Goal: Information Seeking & Learning: Learn about a topic

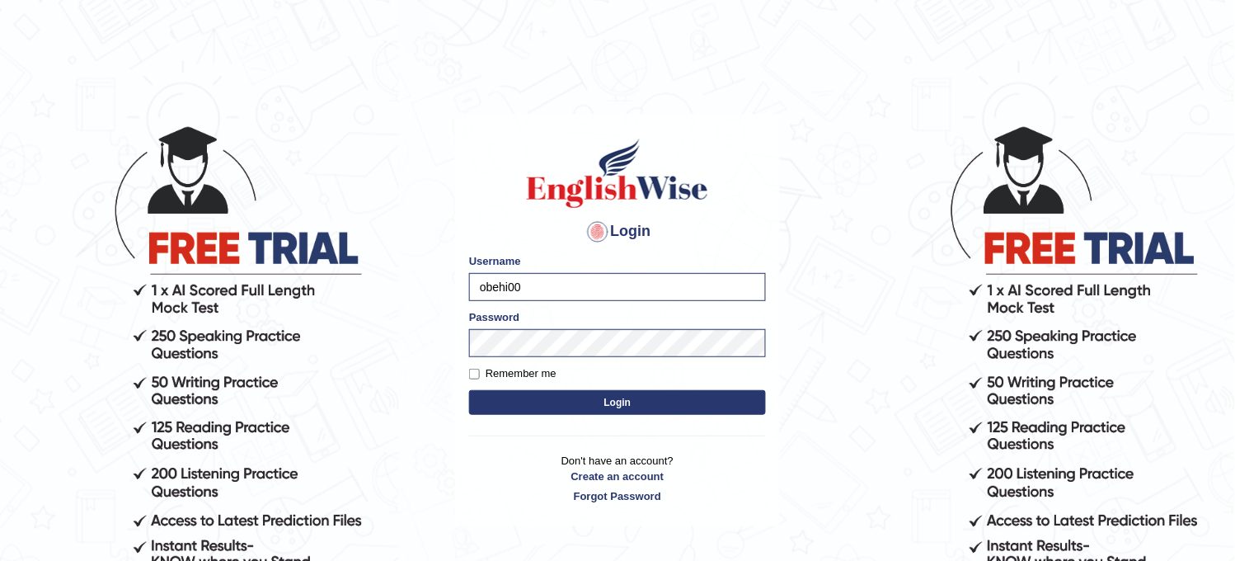
click at [617, 407] on button "Login" at bounding box center [617, 402] width 297 height 25
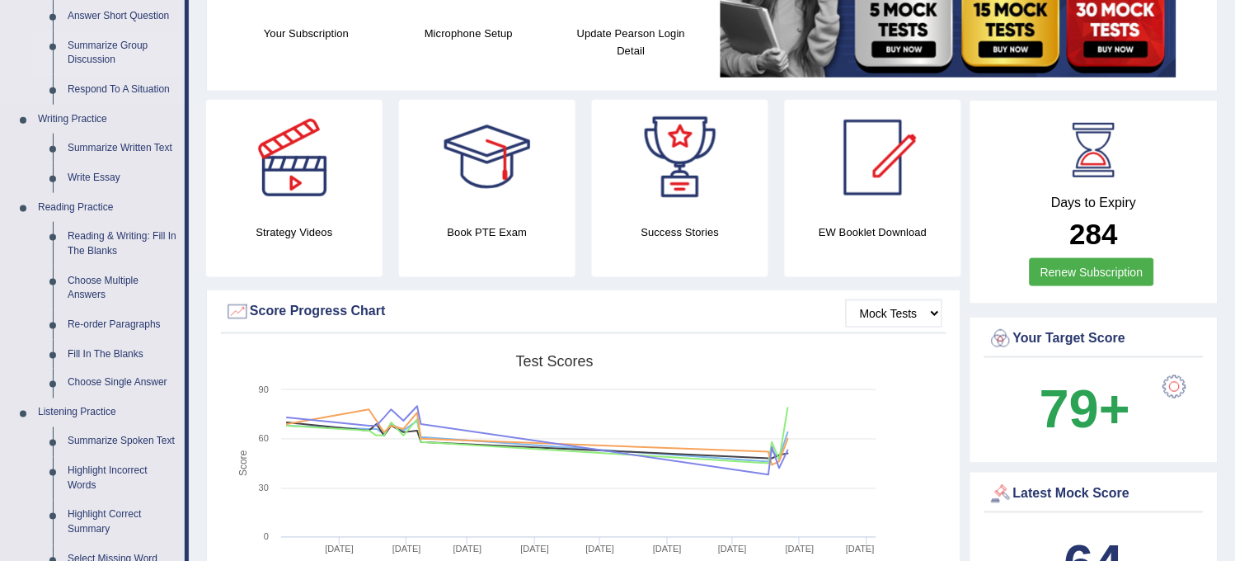
scroll to position [366, 0]
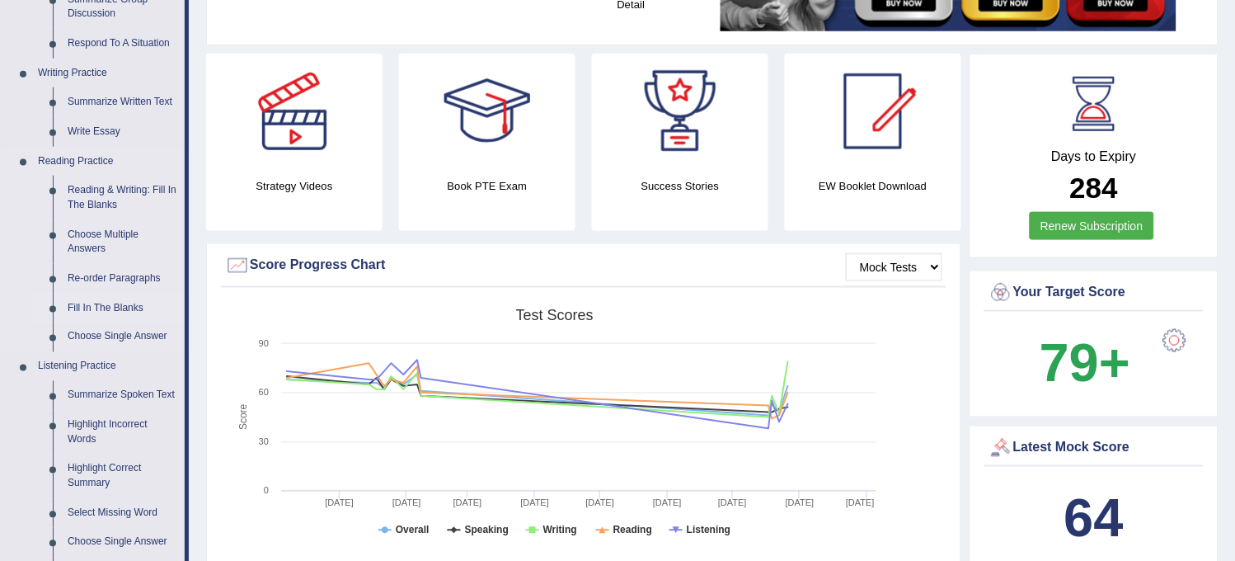
click at [120, 299] on link "Fill In The Blanks" at bounding box center [122, 308] width 124 height 30
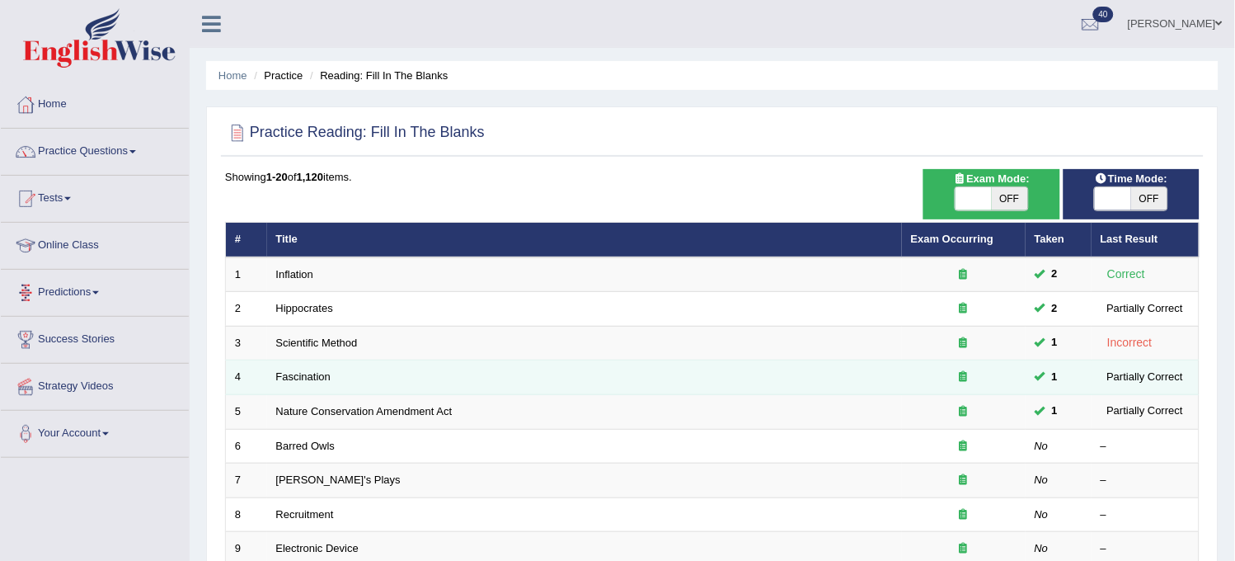
scroll to position [183, 0]
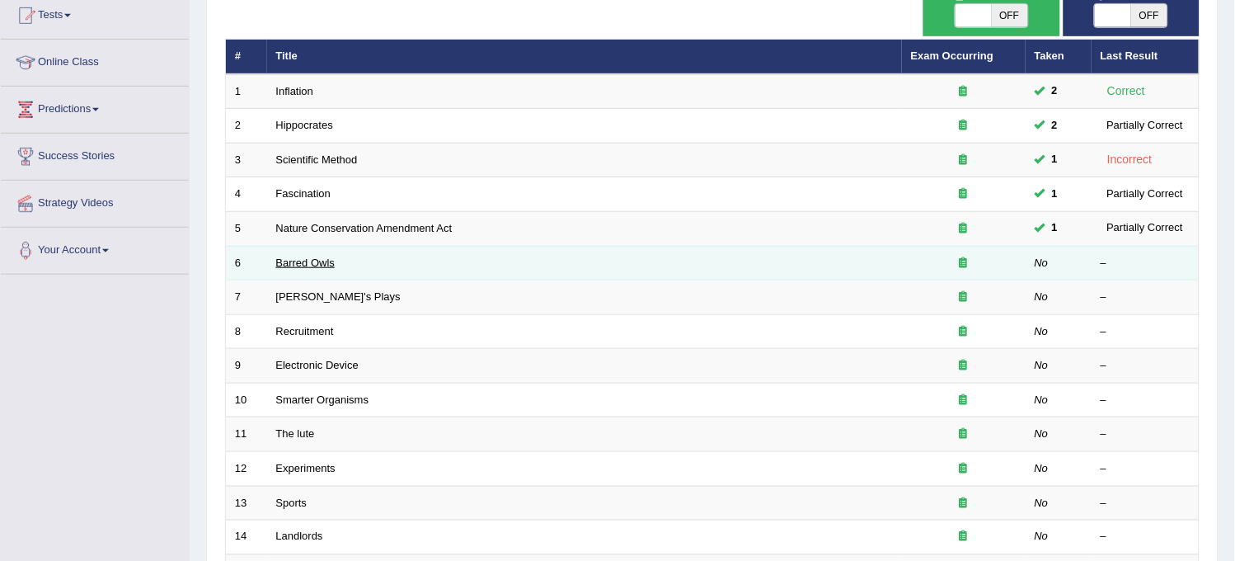
click at [315, 264] on link "Barred Owls" at bounding box center [305, 262] width 59 height 12
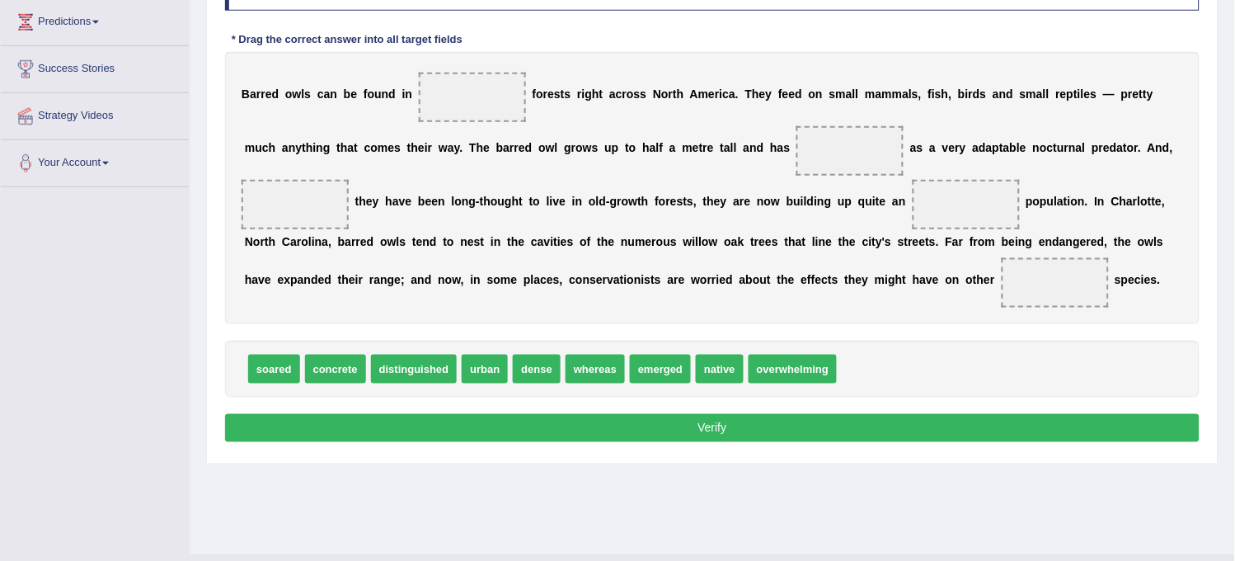
scroll to position [275, 0]
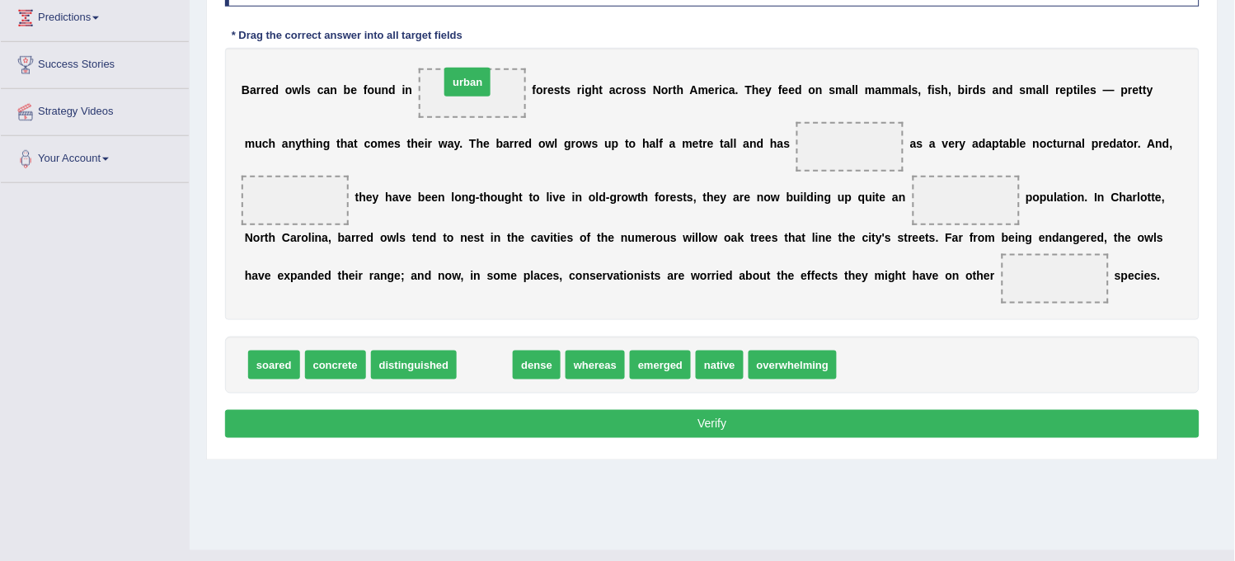
drag, startPoint x: 473, startPoint y: 373, endPoint x: 456, endPoint y: 93, distance: 280.0
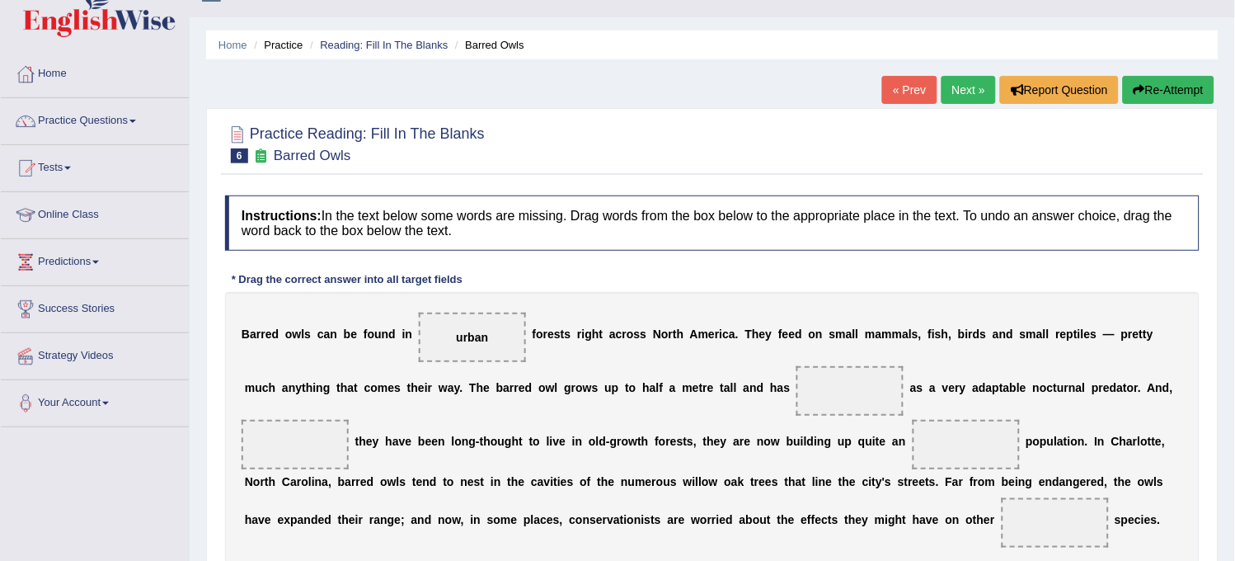
scroll to position [0, 0]
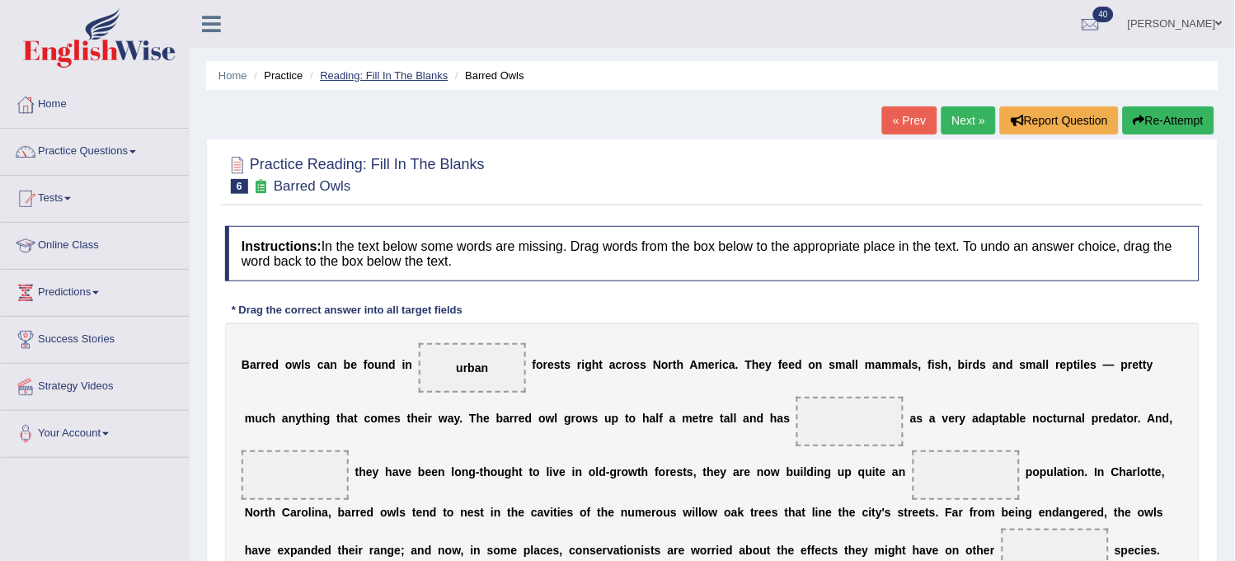
click at [409, 76] on link "Reading: Fill In The Blanks" at bounding box center [384, 75] width 128 height 12
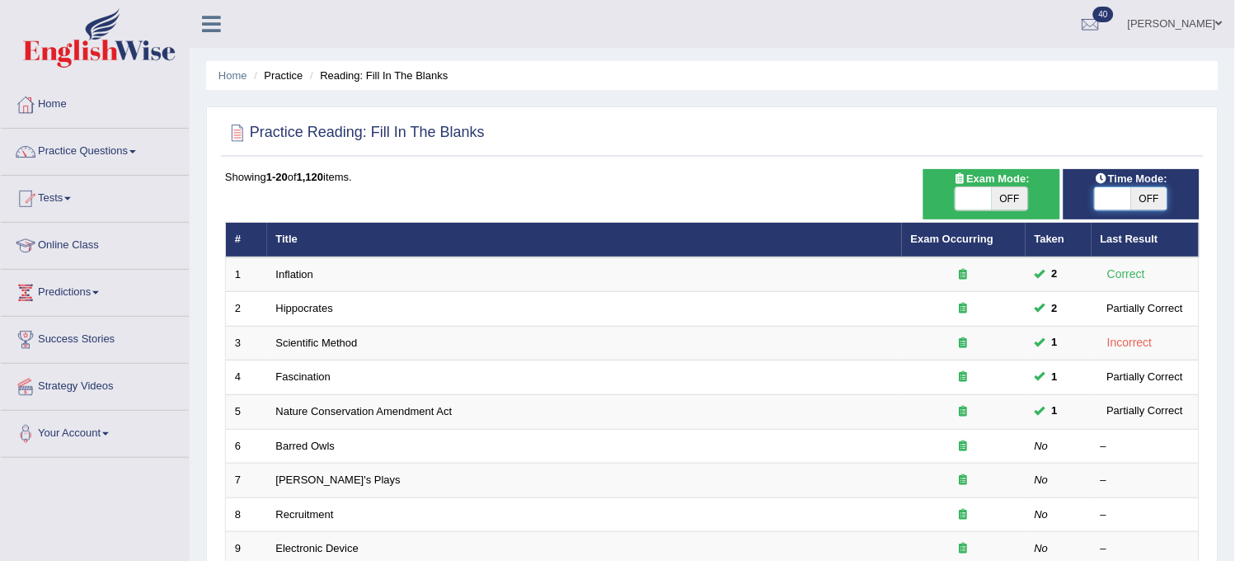
drag, startPoint x: 0, startPoint y: 0, endPoint x: 1125, endPoint y: 201, distance: 1143.2
click at [1125, 201] on span at bounding box center [1113, 198] width 36 height 23
checkbox input "true"
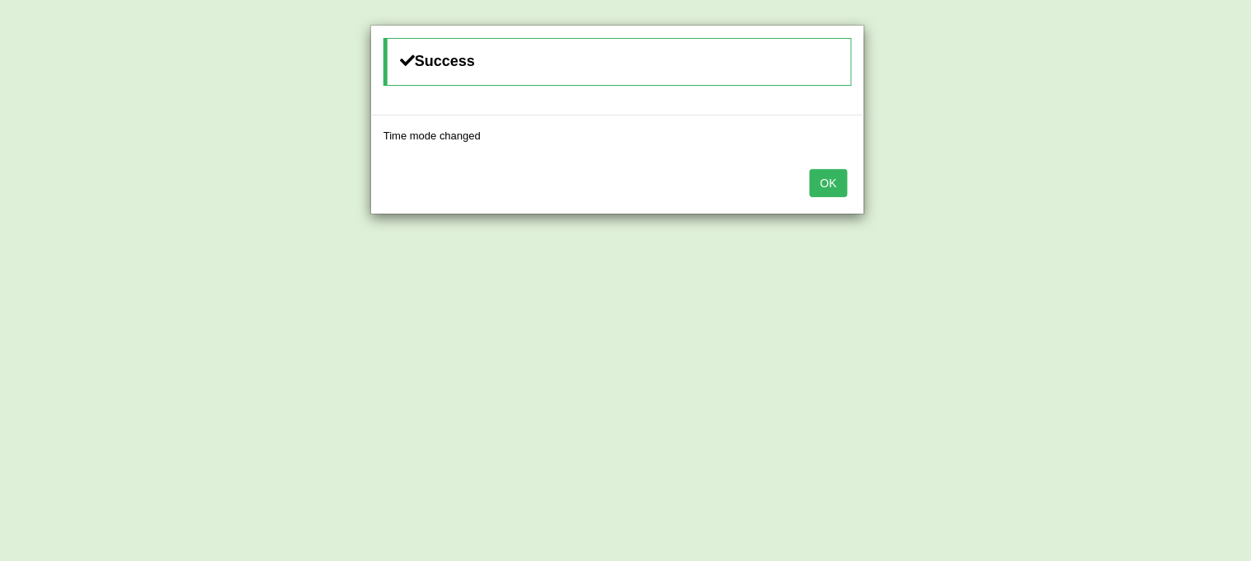
click at [839, 182] on button "OK" at bounding box center [829, 183] width 38 height 28
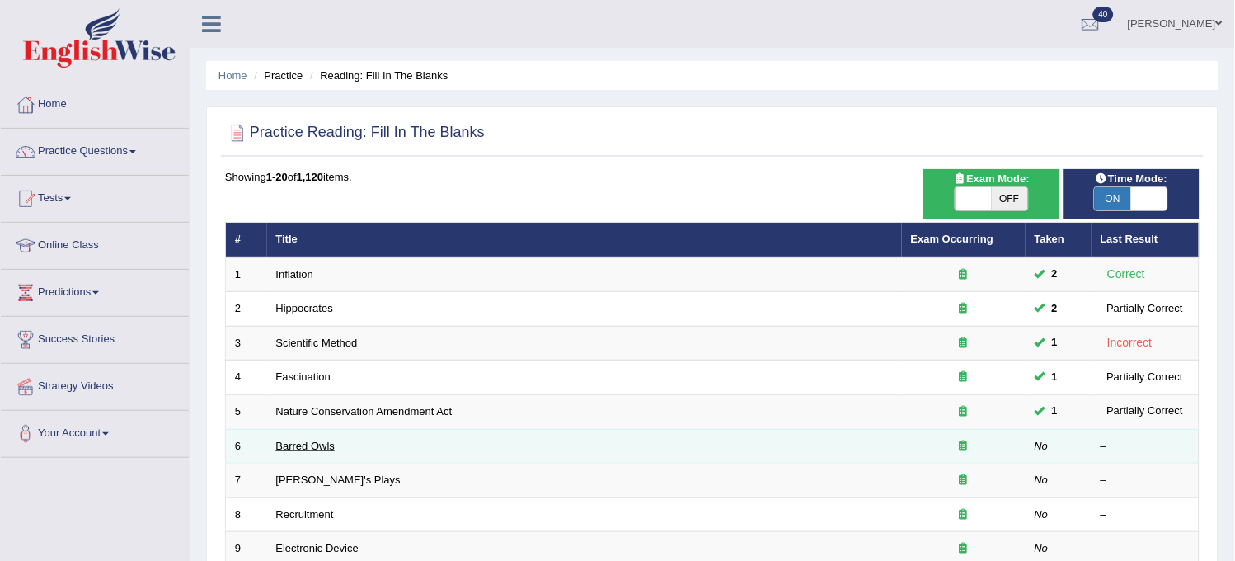
click at [309, 439] on link "Barred Owls" at bounding box center [305, 445] width 59 height 12
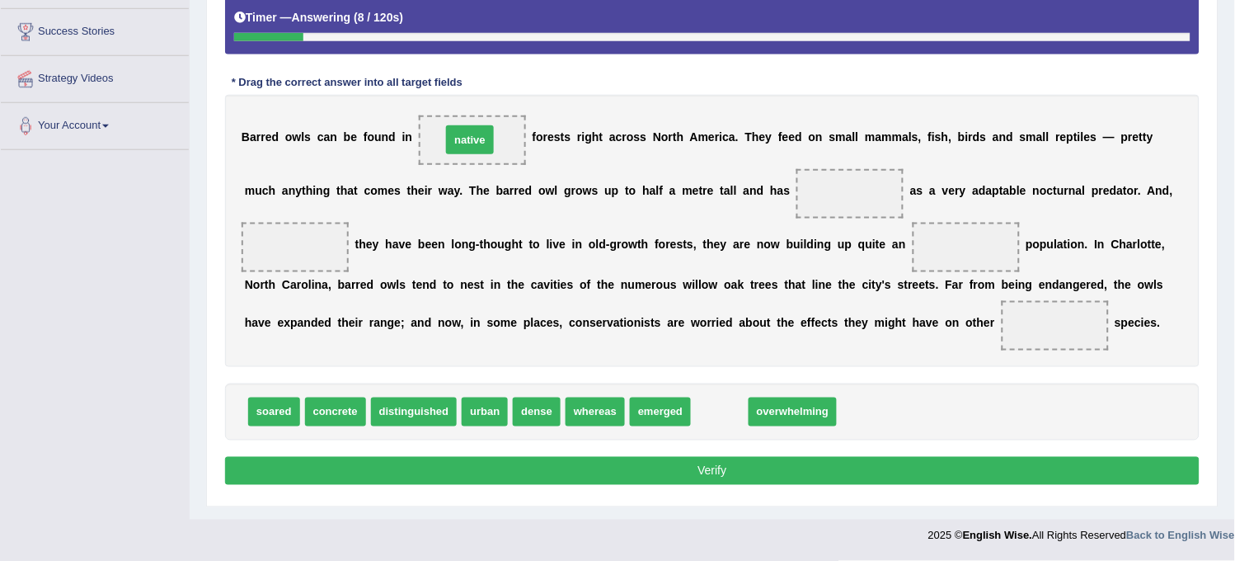
drag, startPoint x: 721, startPoint y: 411, endPoint x: 471, endPoint y: 133, distance: 373.6
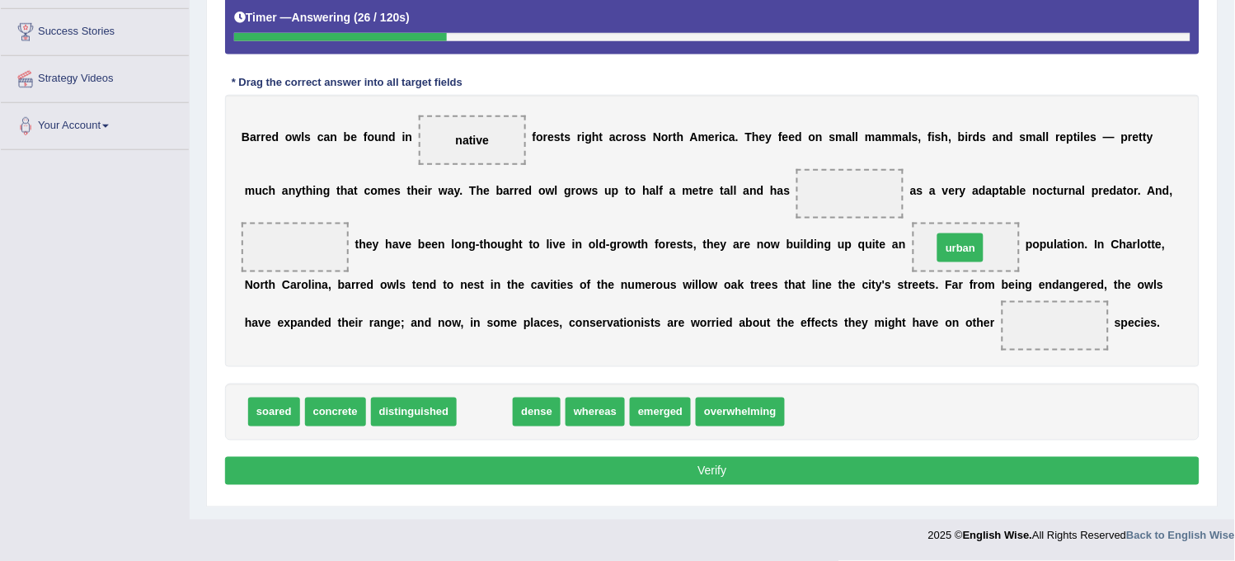
drag, startPoint x: 481, startPoint y: 398, endPoint x: 956, endPoint y: 232, distance: 504.0
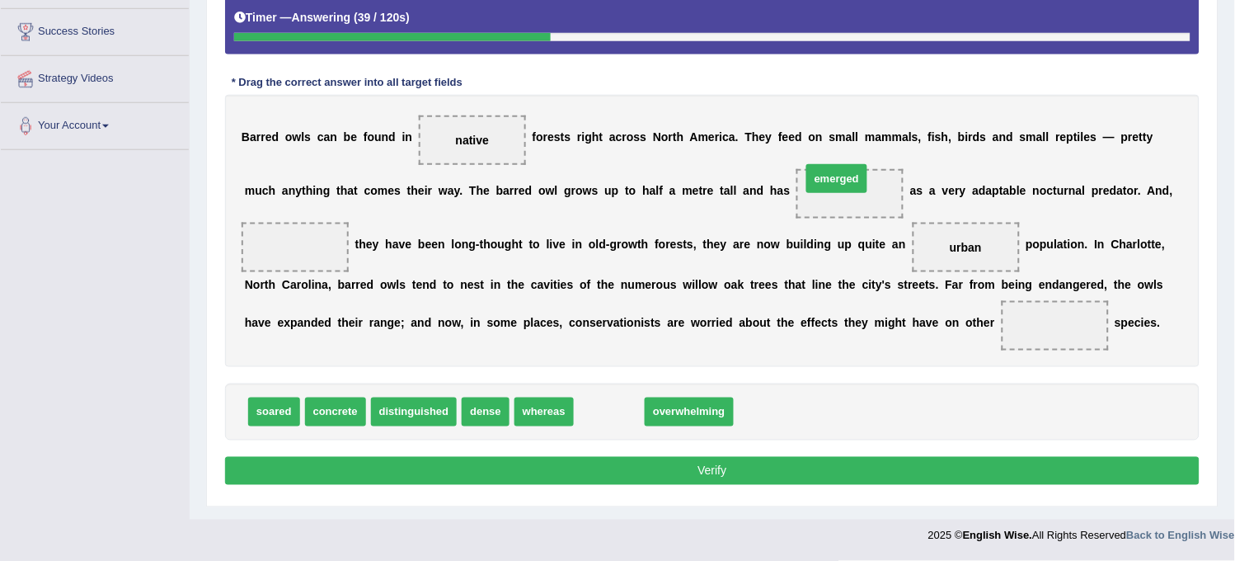
drag, startPoint x: 599, startPoint y: 409, endPoint x: 871, endPoint y: 209, distance: 337.9
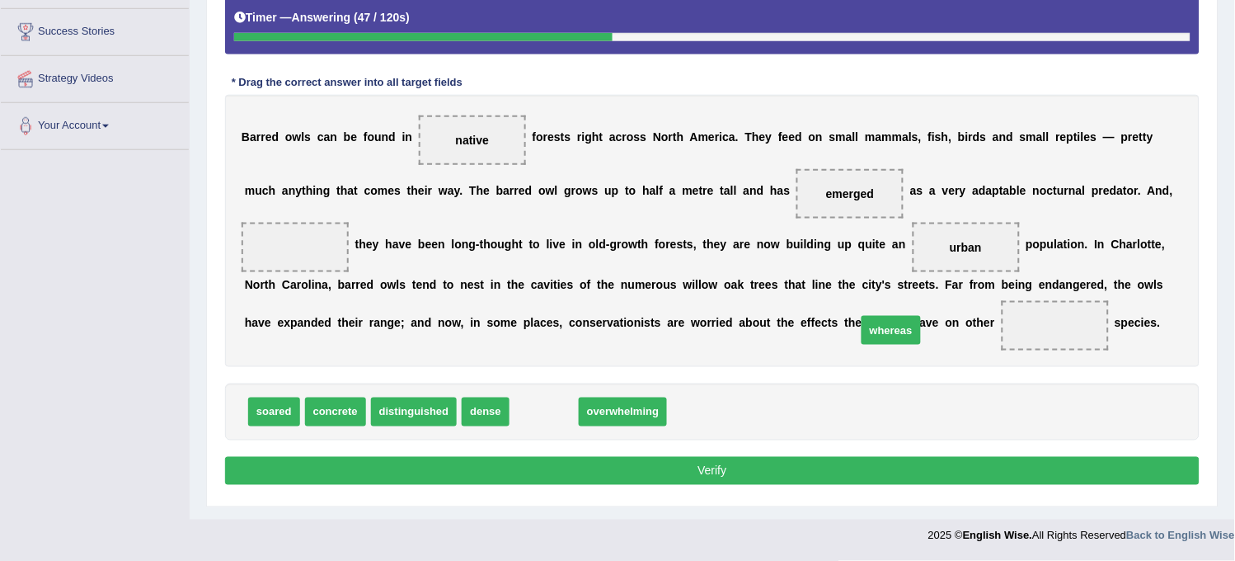
drag, startPoint x: 536, startPoint y: 411, endPoint x: 996, endPoint y: 322, distance: 468.4
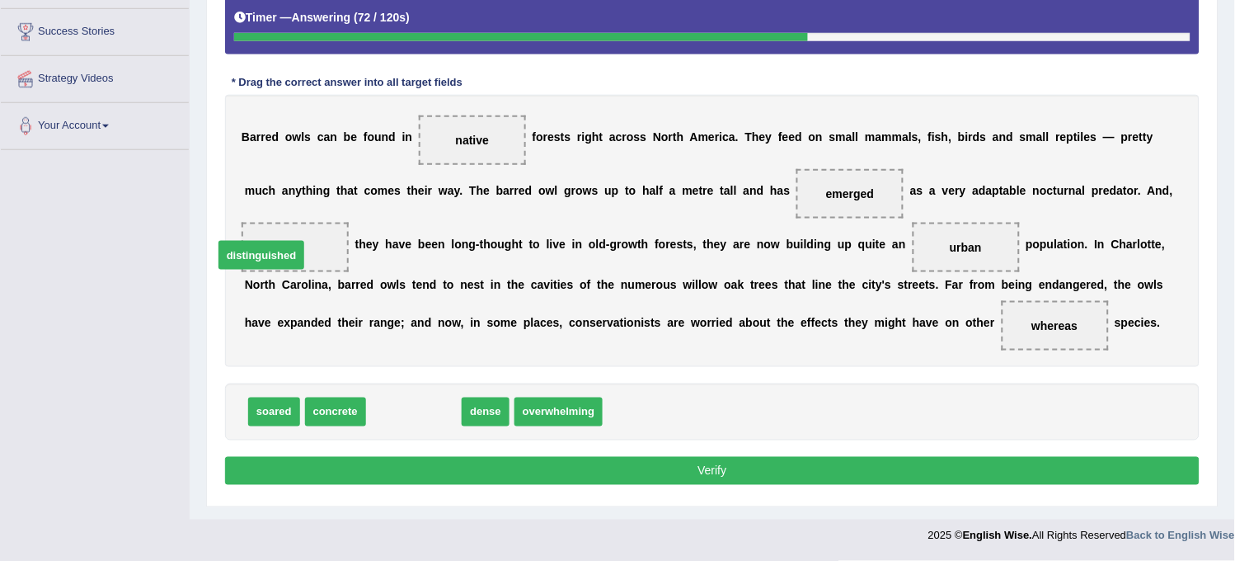
drag, startPoint x: 409, startPoint y: 416, endPoint x: 278, endPoint y: 258, distance: 204.9
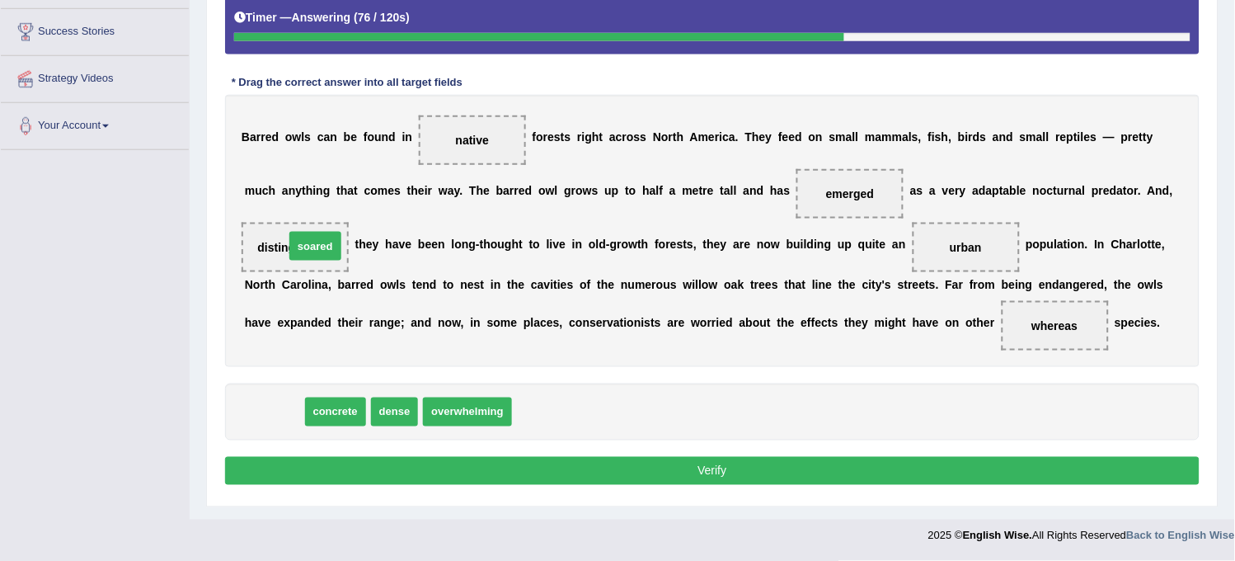
drag, startPoint x: 279, startPoint y: 411, endPoint x: 320, endPoint y: 246, distance: 170.0
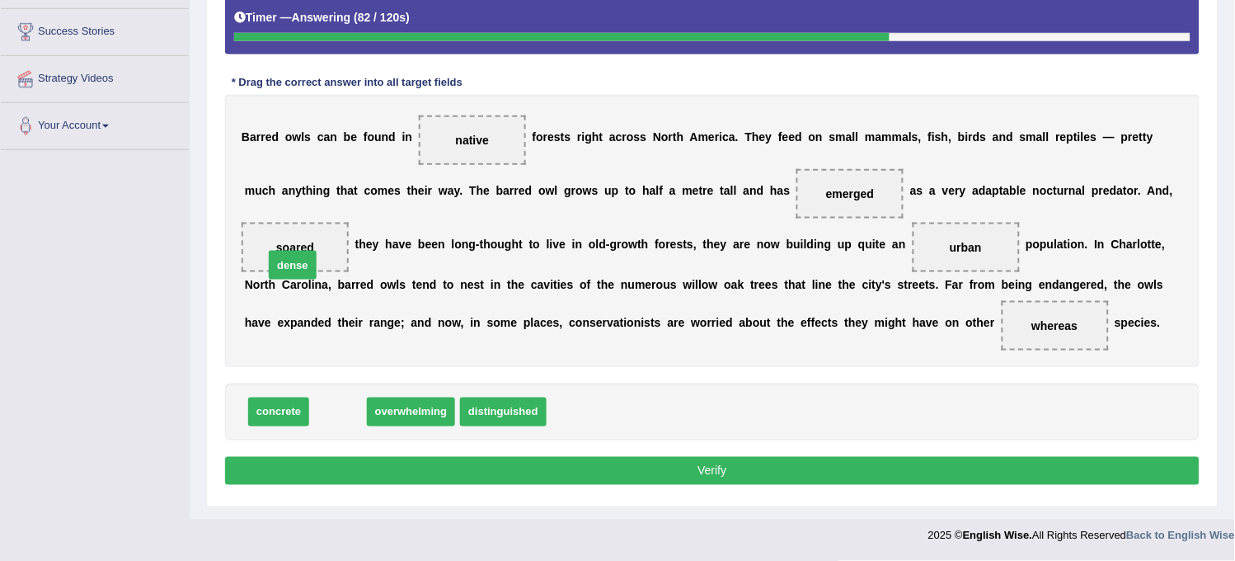
drag, startPoint x: 331, startPoint y: 413, endPoint x: 289, endPoint y: 258, distance: 160.6
click at [376, 467] on button "Verify" at bounding box center [712, 471] width 974 height 28
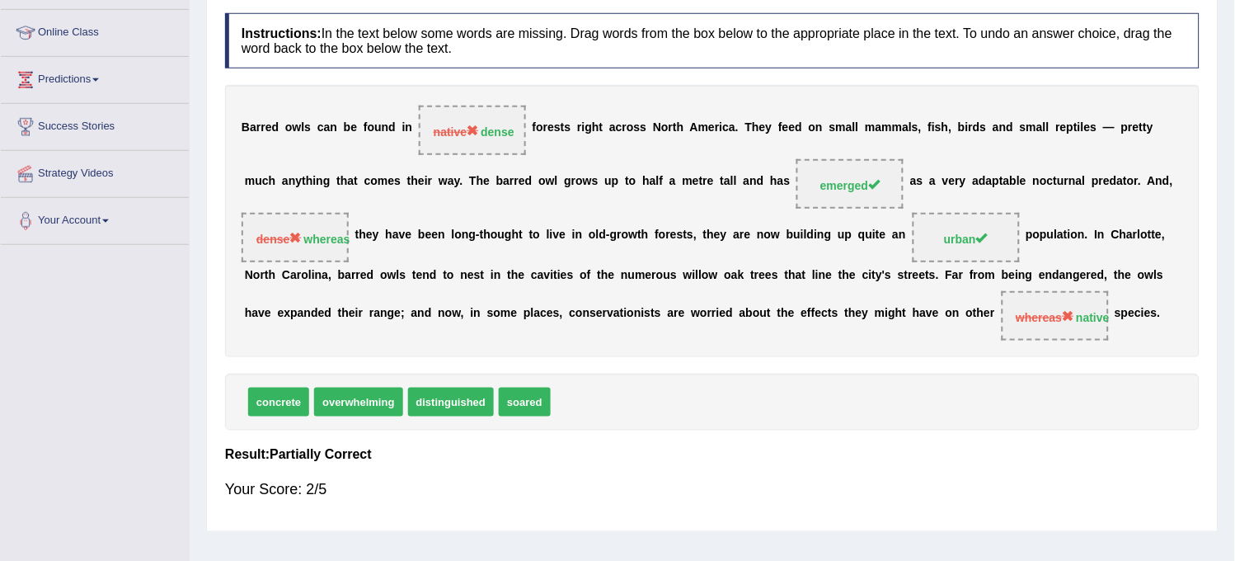
scroll to position [121, 0]
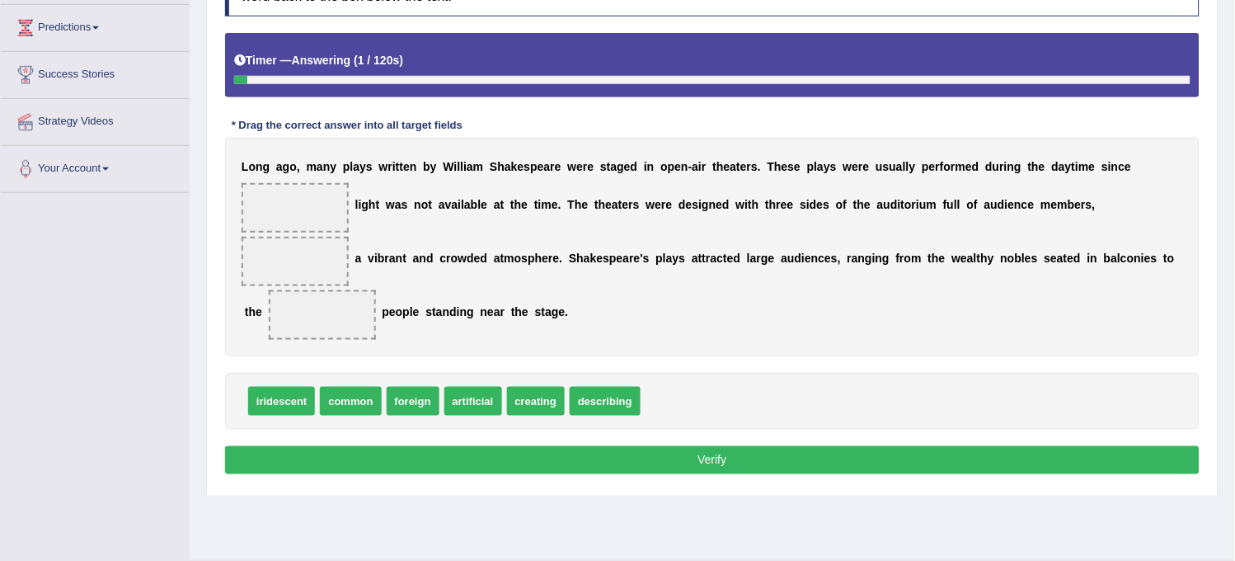
scroll to position [305, 0]
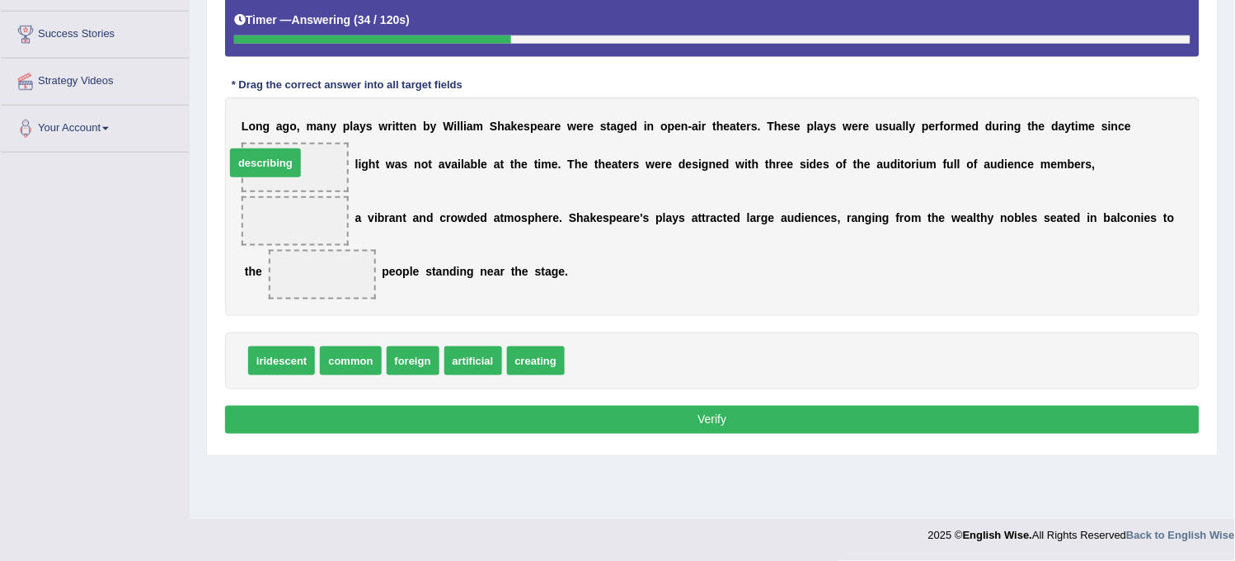
drag, startPoint x: 589, startPoint y: 361, endPoint x: 237, endPoint y: 165, distance: 403.0
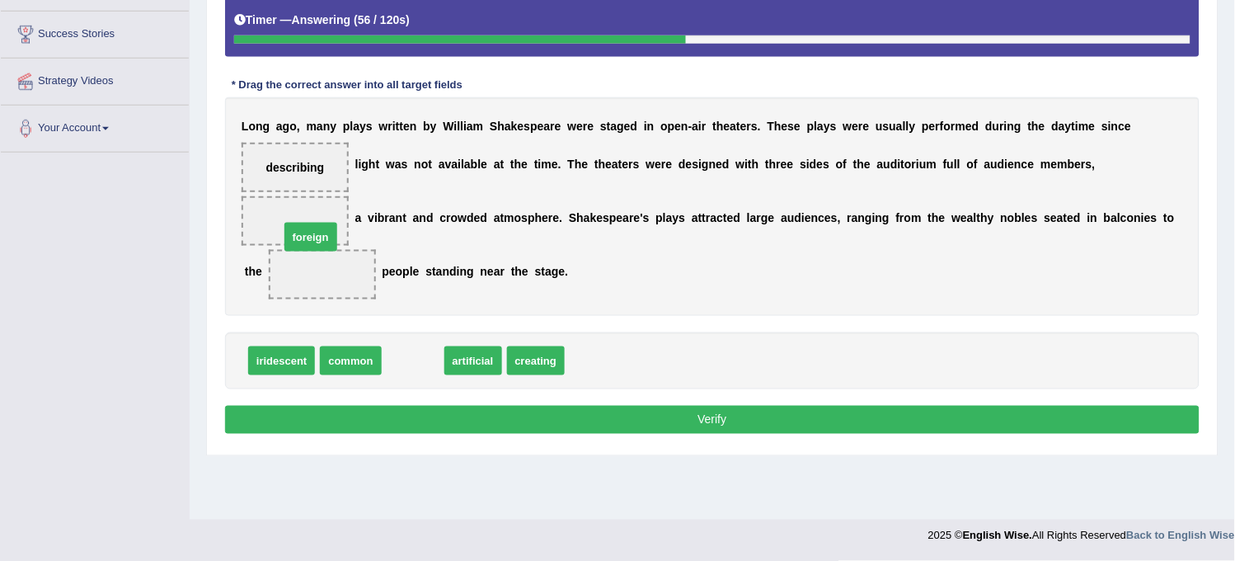
drag, startPoint x: 425, startPoint y: 354, endPoint x: 318, endPoint y: 228, distance: 165.6
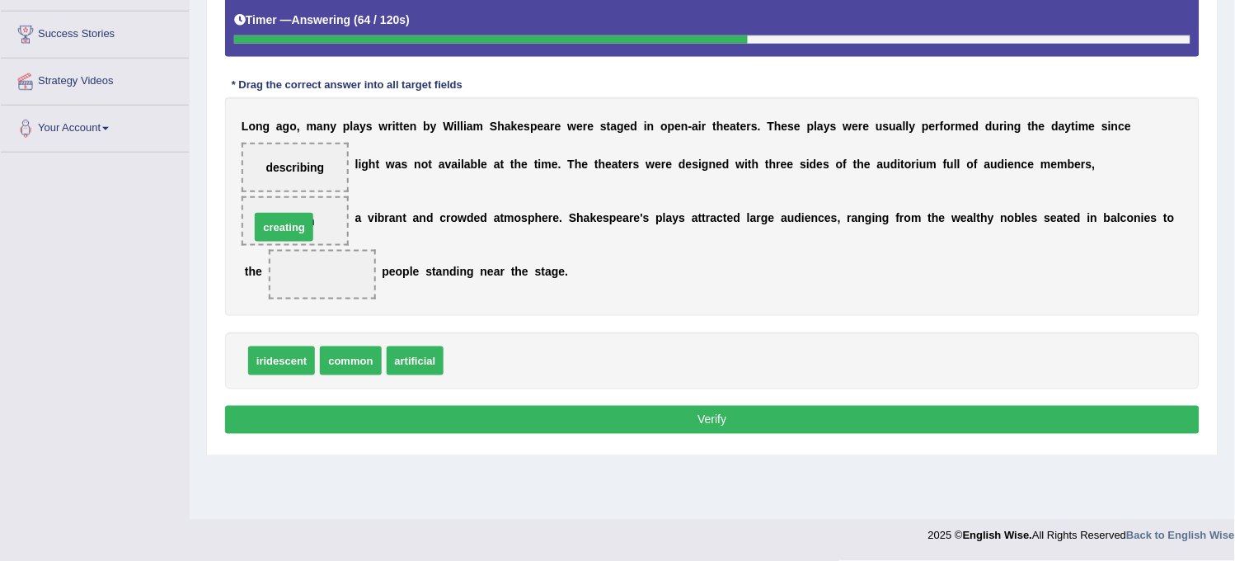
drag, startPoint x: 470, startPoint y: 373, endPoint x: 276, endPoint y: 239, distance: 235.3
drag, startPoint x: 464, startPoint y: 353, endPoint x: 322, endPoint y: 272, distance: 163.9
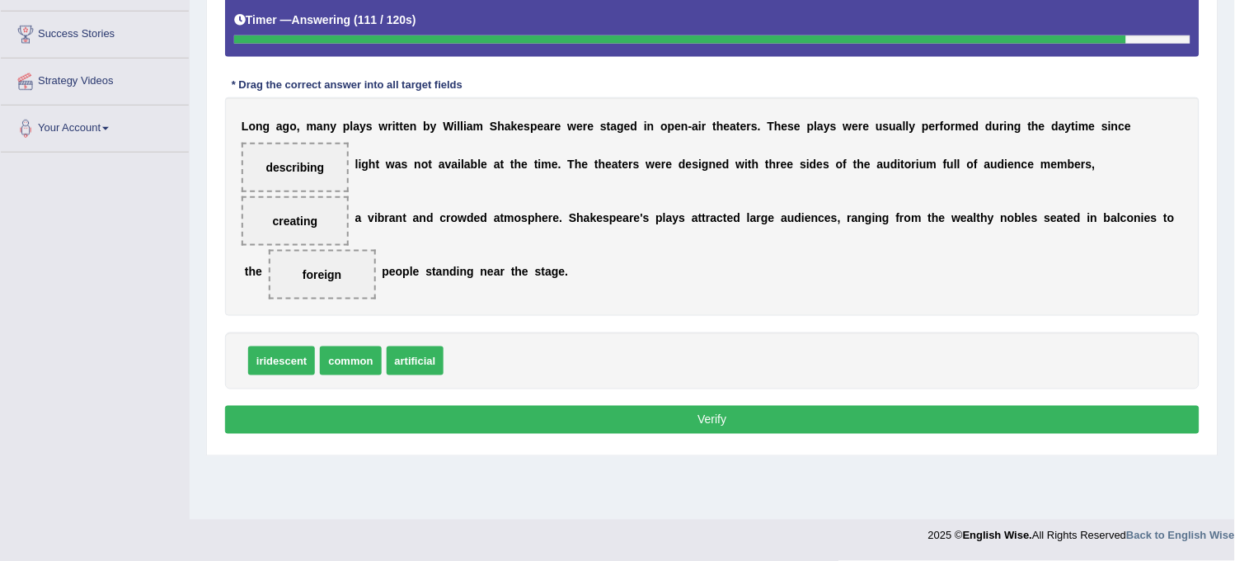
click at [420, 366] on span "artificial" at bounding box center [416, 360] width 58 height 29
drag, startPoint x: 420, startPoint y: 366, endPoint x: 429, endPoint y: 415, distance: 49.3
click at [429, 415] on span "artificial" at bounding box center [420, 415] width 58 height 29
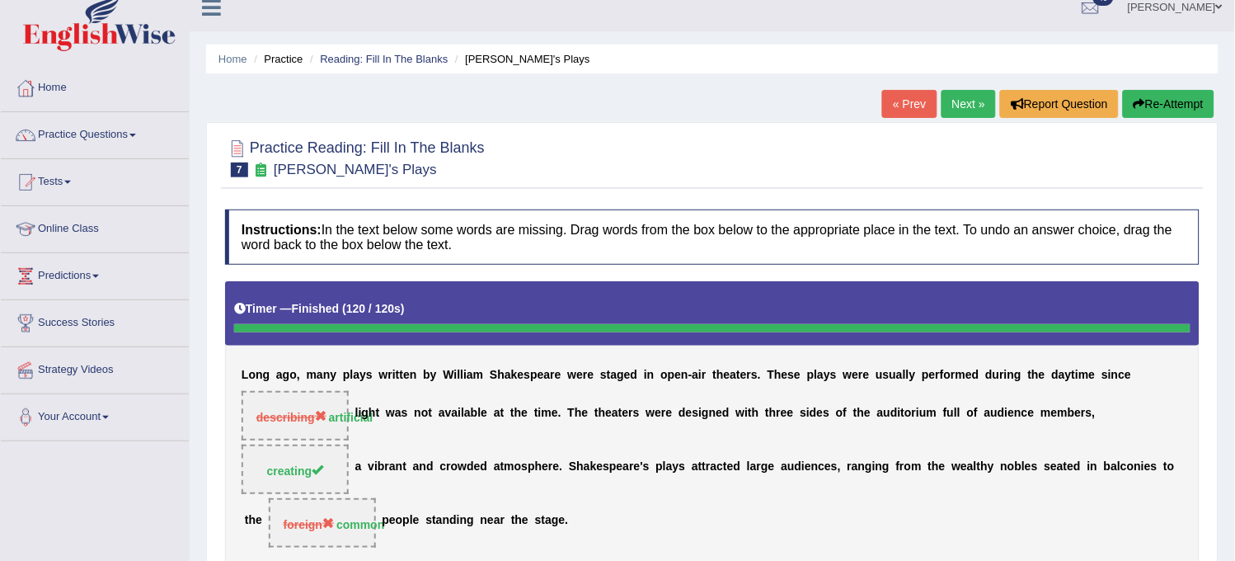
scroll to position [0, 0]
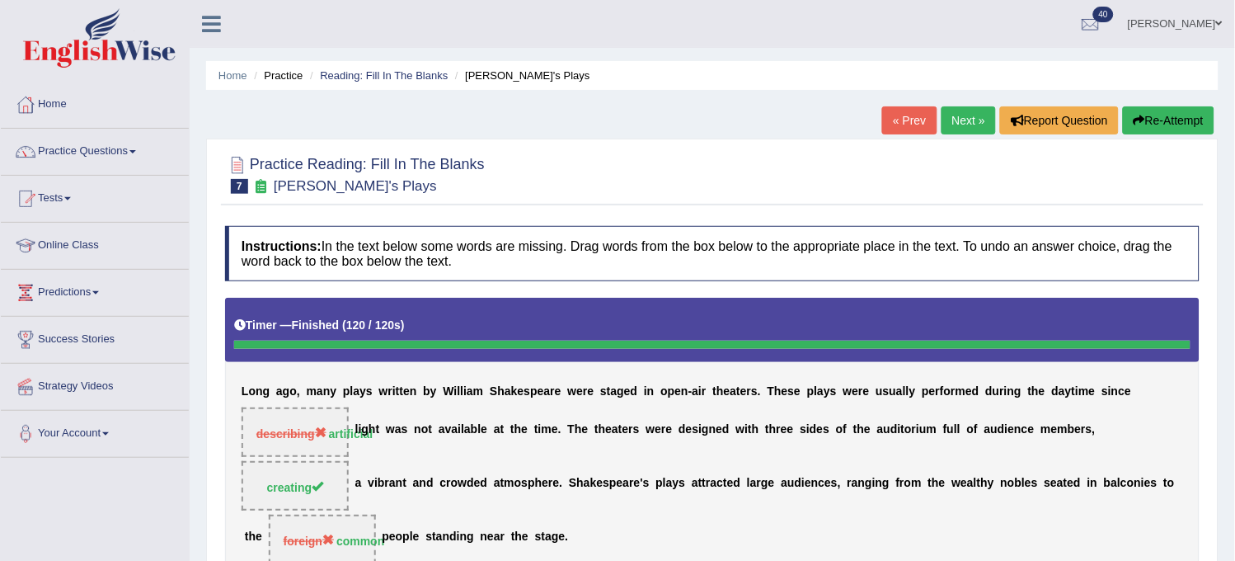
click at [959, 126] on link "Next »" at bounding box center [968, 120] width 54 height 28
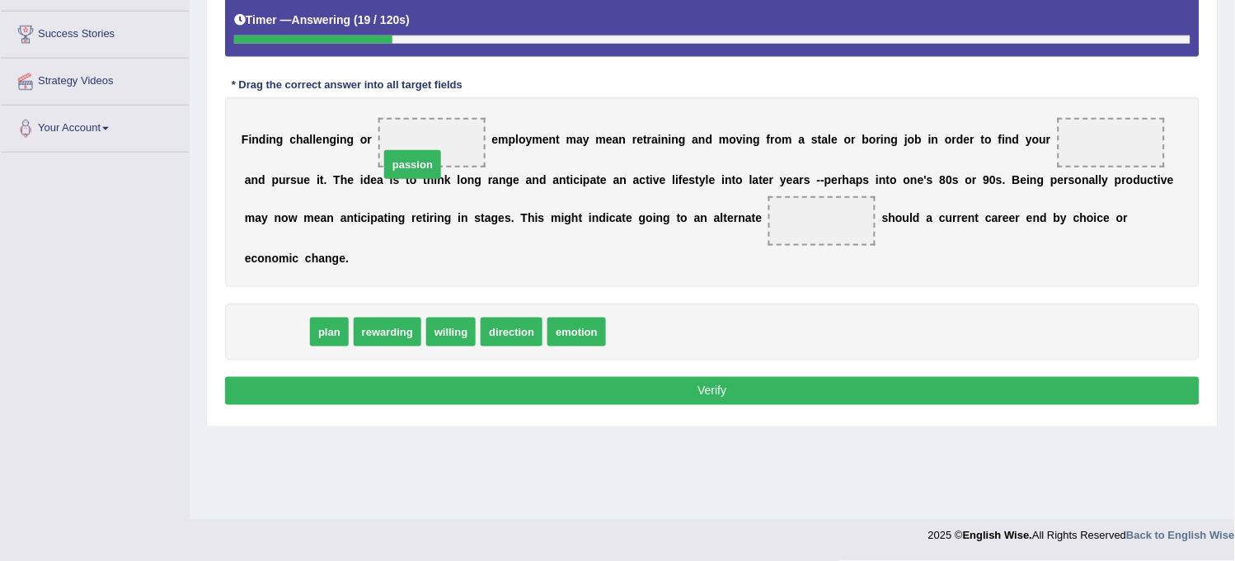
drag, startPoint x: 274, startPoint y: 336, endPoint x: 410, endPoint y: 168, distance: 215.7
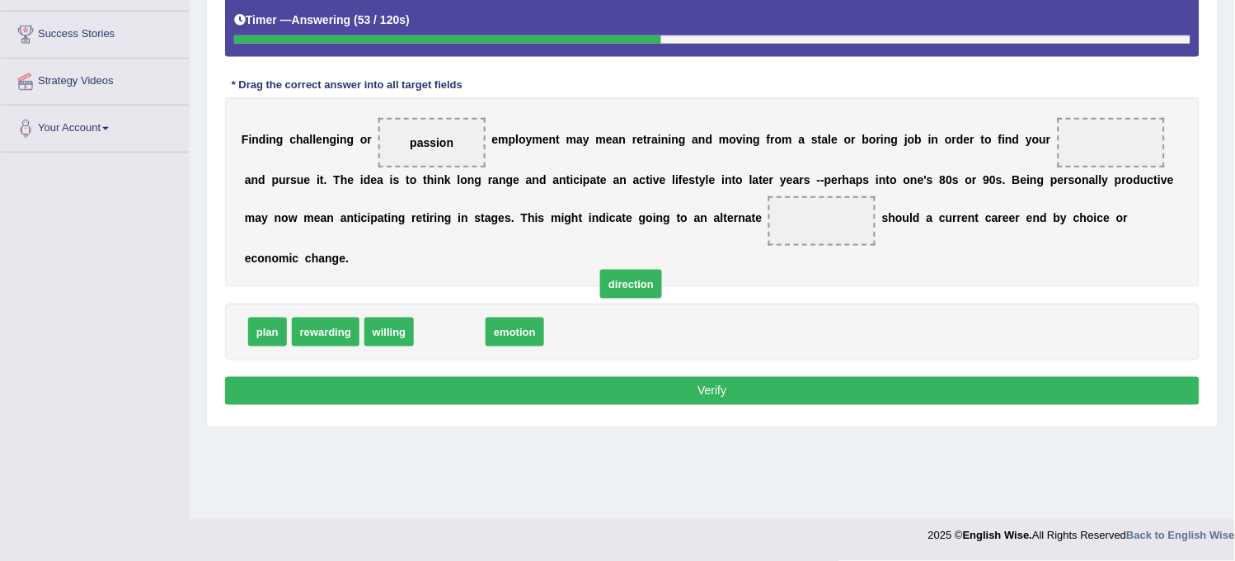
drag, startPoint x: 448, startPoint y: 340, endPoint x: 705, endPoint y: 283, distance: 262.8
click at [662, 283] on span "direction" at bounding box center [631, 284] width 62 height 29
drag, startPoint x: 426, startPoint y: 342, endPoint x: 793, endPoint y: 245, distance: 379.5
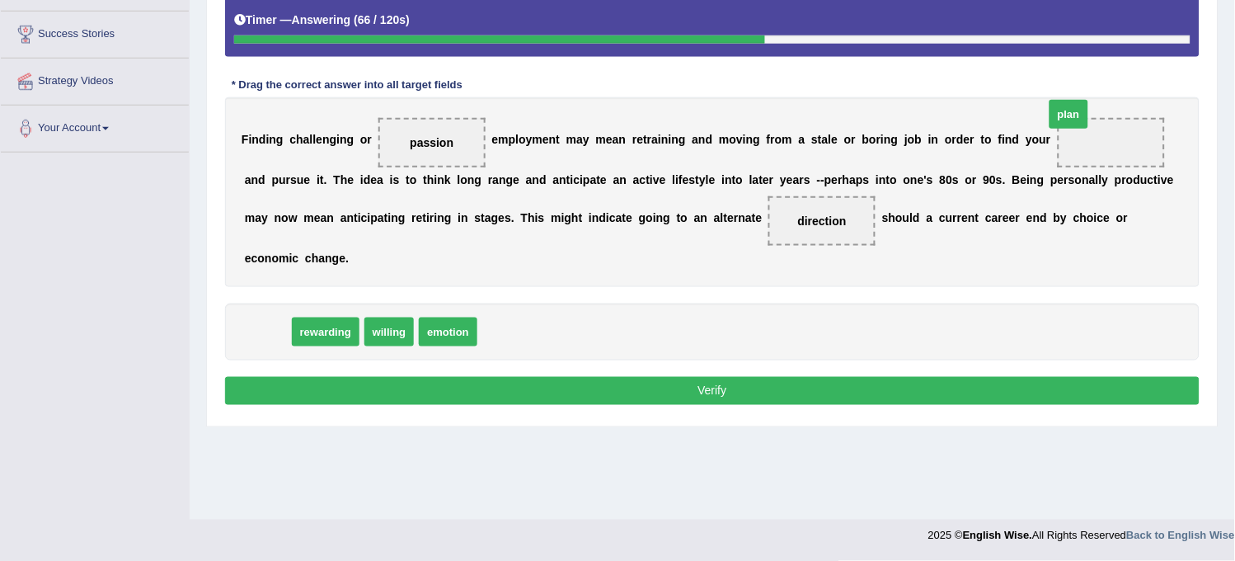
drag, startPoint x: 274, startPoint y: 335, endPoint x: 1088, endPoint y: 120, distance: 842.2
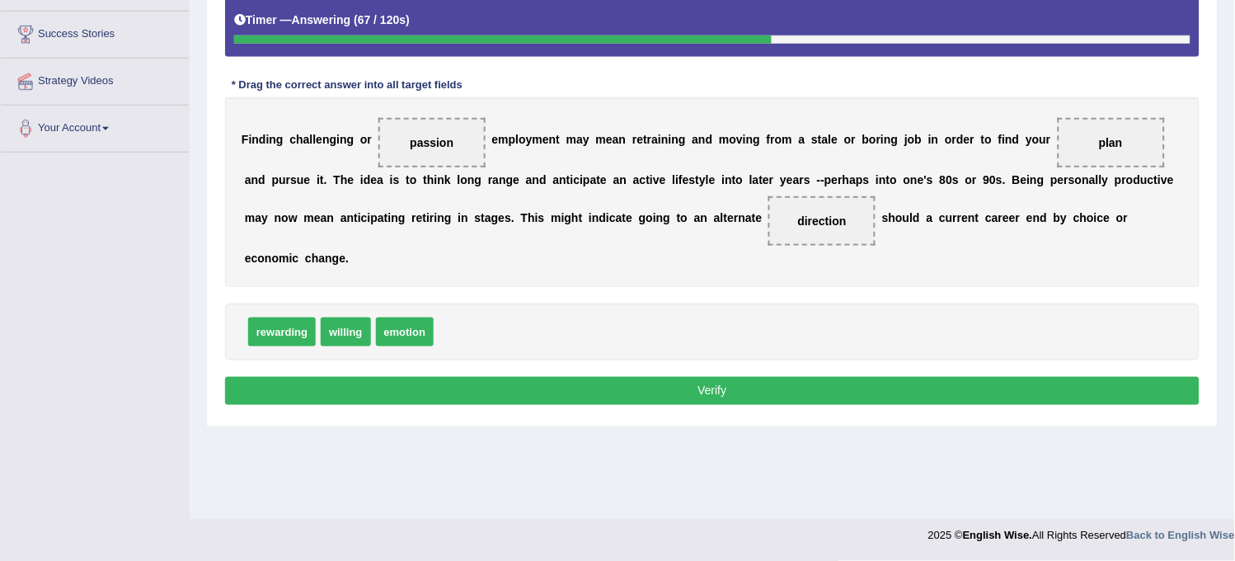
click at [1088, 120] on span "plan" at bounding box center [1111, 142] width 107 height 49
click at [917, 390] on button "Verify" at bounding box center [712, 391] width 974 height 28
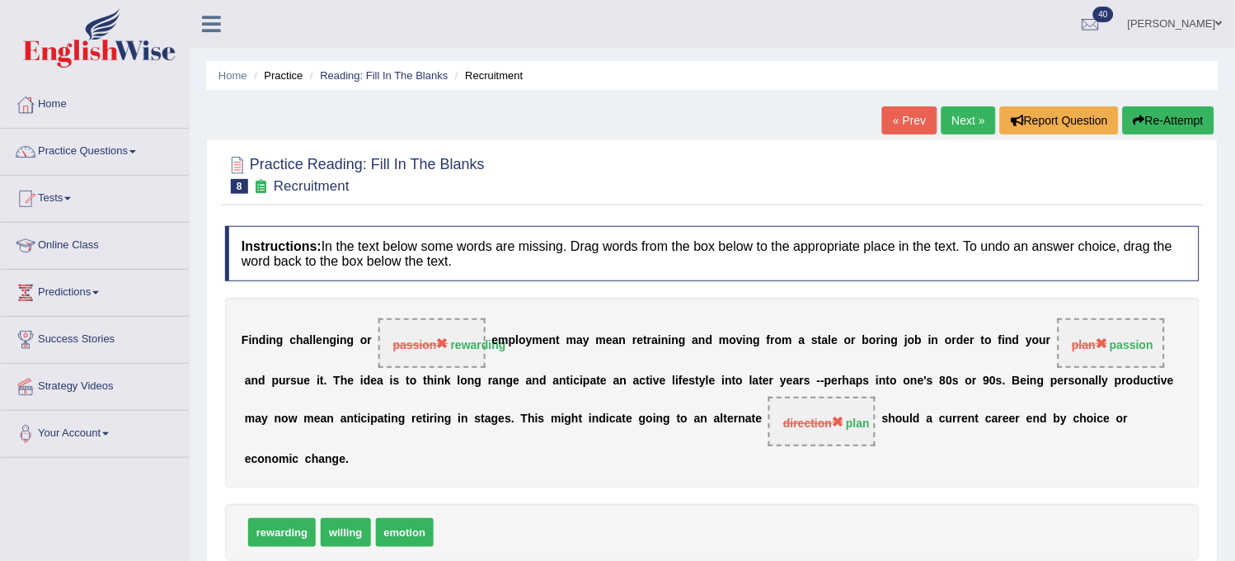
click at [945, 111] on link "Next »" at bounding box center [968, 120] width 54 height 28
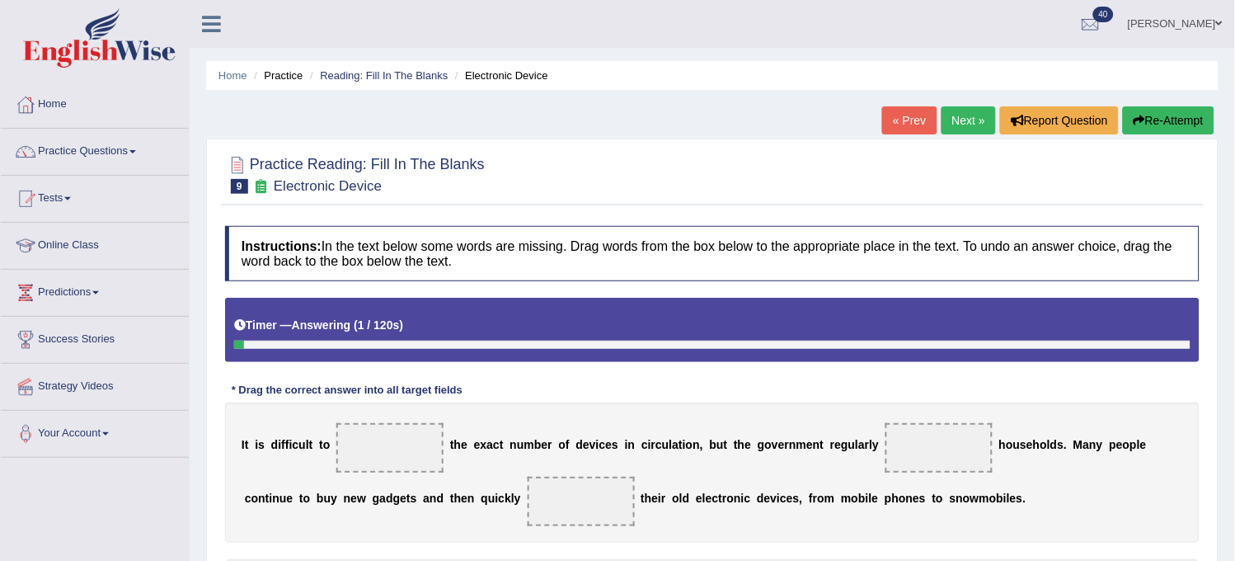
click at [888, 105] on div "Home Practice Reading: Fill In The Blanks Electronic Device « Prev Next » Repor…" at bounding box center [712, 412] width 1045 height 824
click at [894, 114] on link "« Prev" at bounding box center [909, 120] width 54 height 28
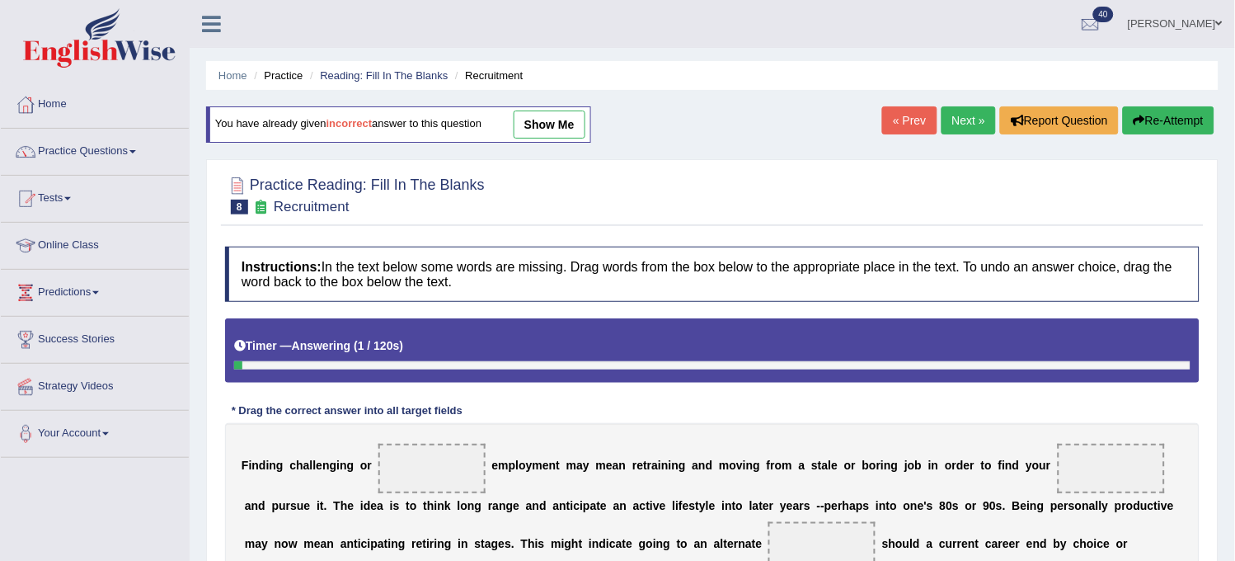
click at [550, 134] on link "show me" at bounding box center [550, 124] width 72 height 28
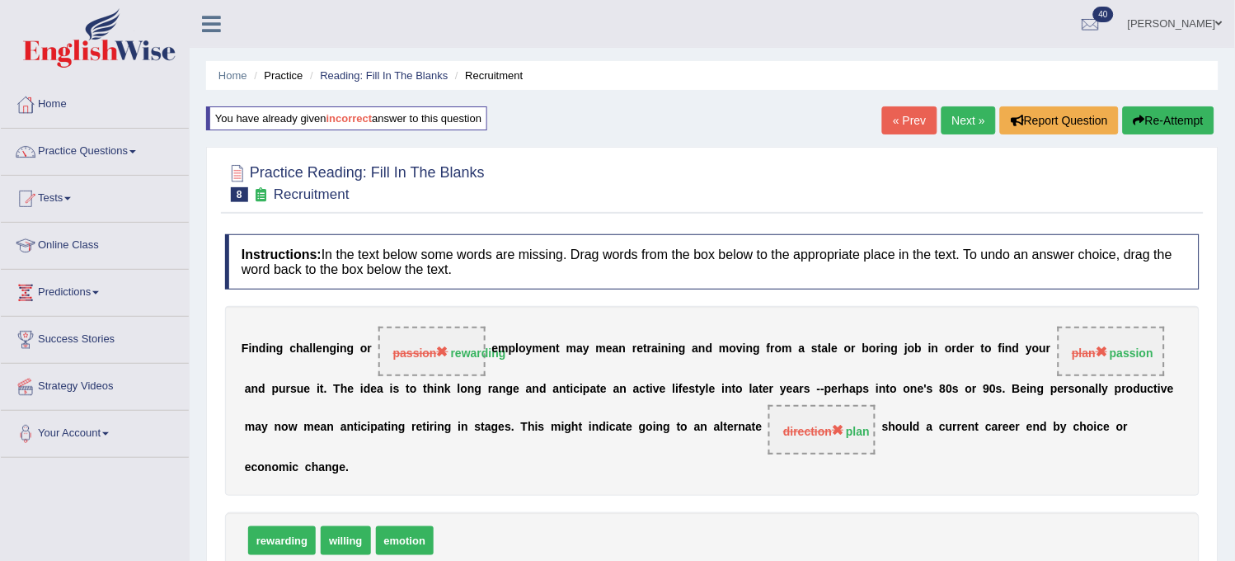
click at [952, 119] on link "Next »" at bounding box center [968, 120] width 54 height 28
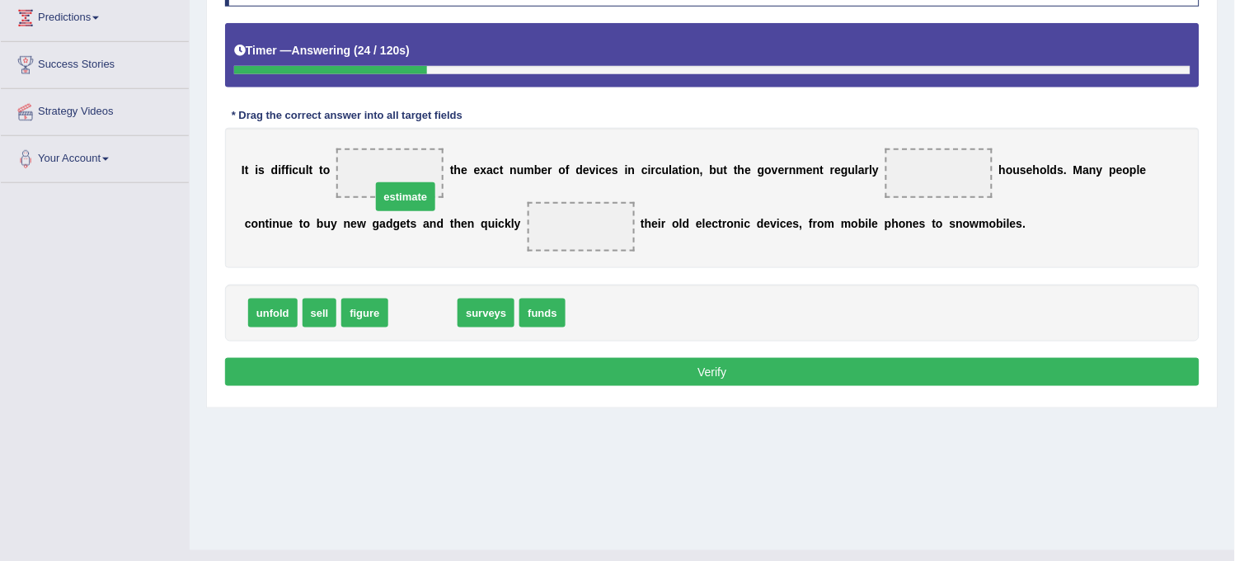
drag, startPoint x: 440, startPoint y: 323, endPoint x: 420, endPoint y: 201, distance: 123.6
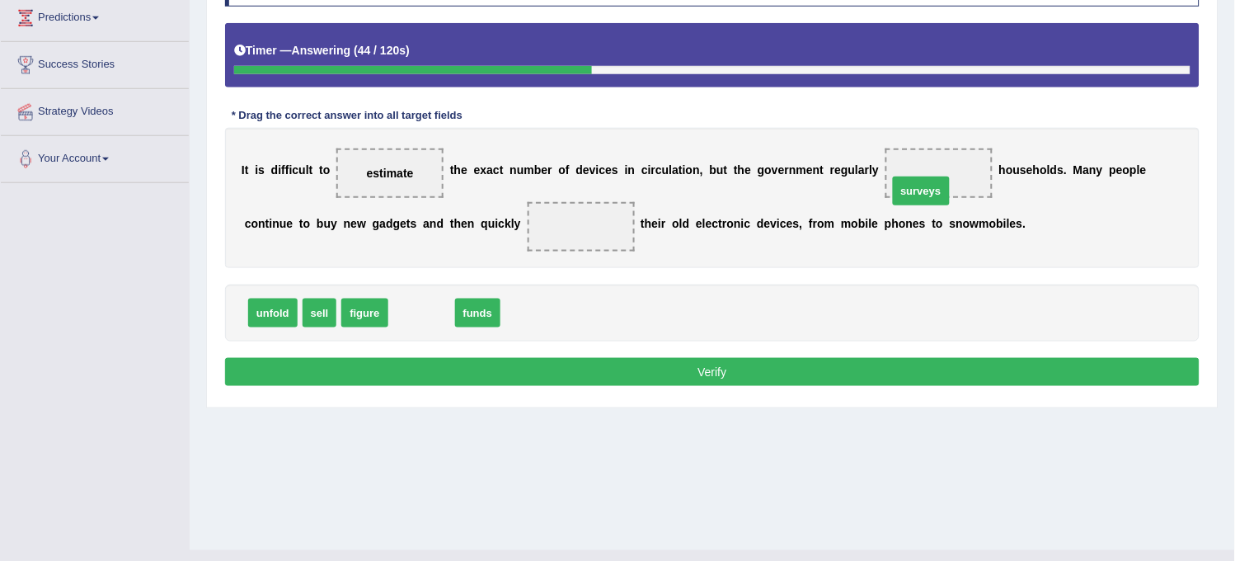
drag, startPoint x: 412, startPoint y: 319, endPoint x: 919, endPoint y: 191, distance: 522.9
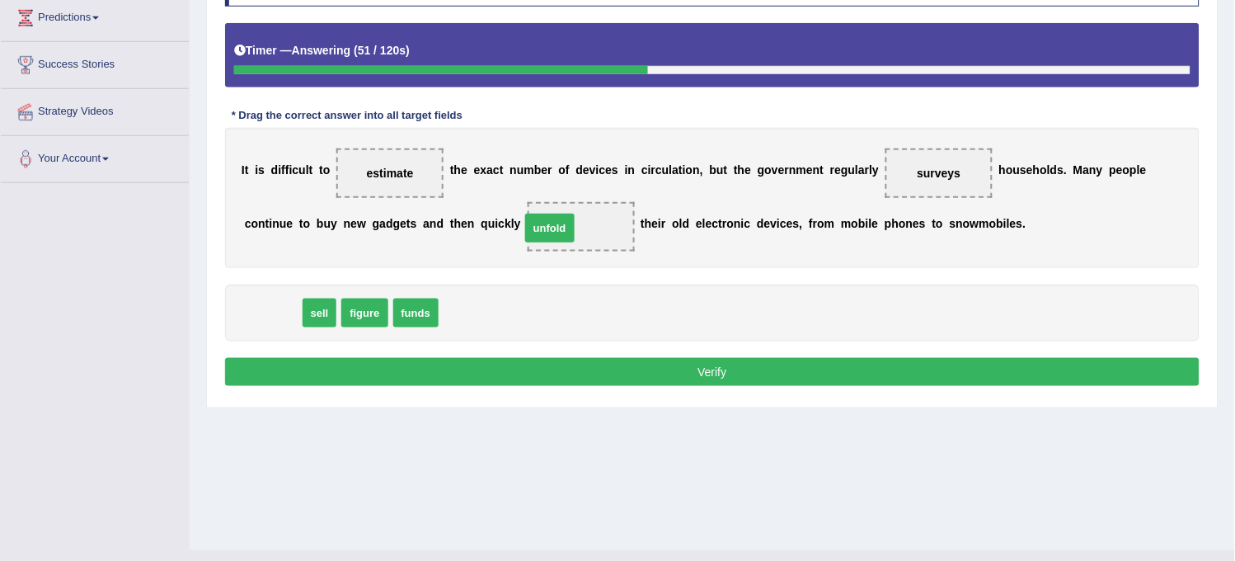
drag, startPoint x: 284, startPoint y: 316, endPoint x: 563, endPoint y: 232, distance: 290.8
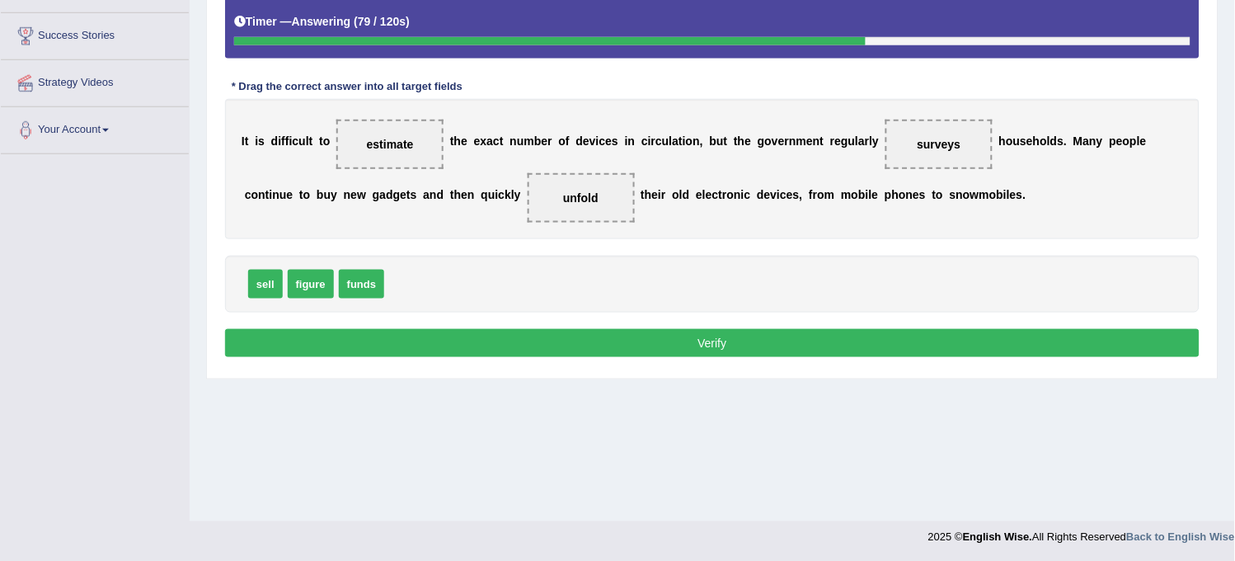
scroll to position [305, 0]
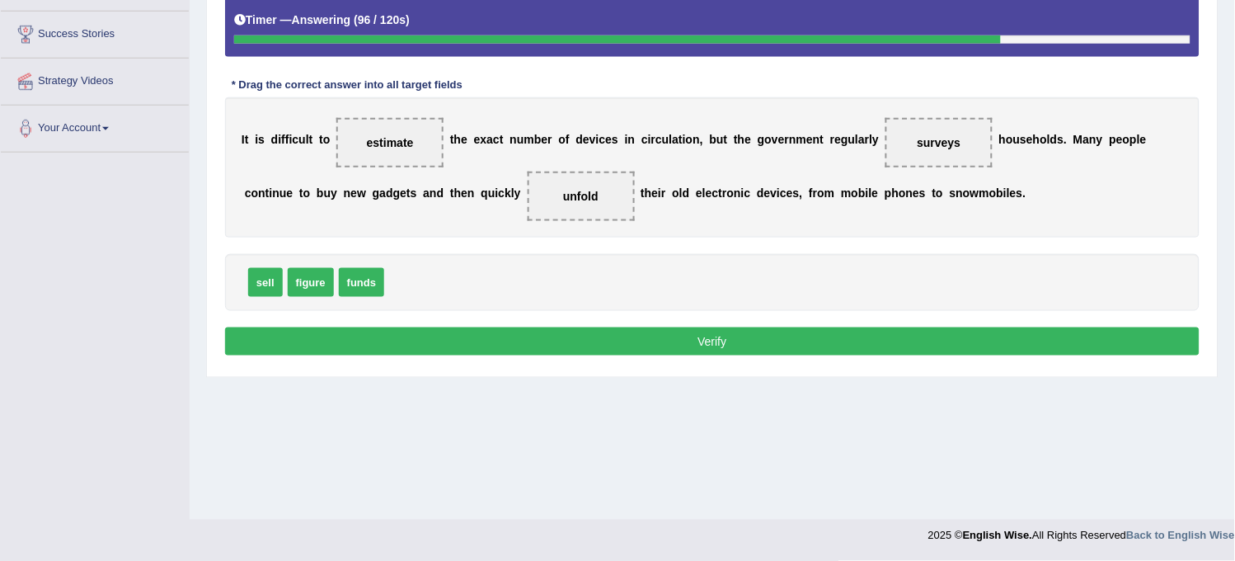
click at [590, 340] on button "Verify" at bounding box center [712, 341] width 974 height 28
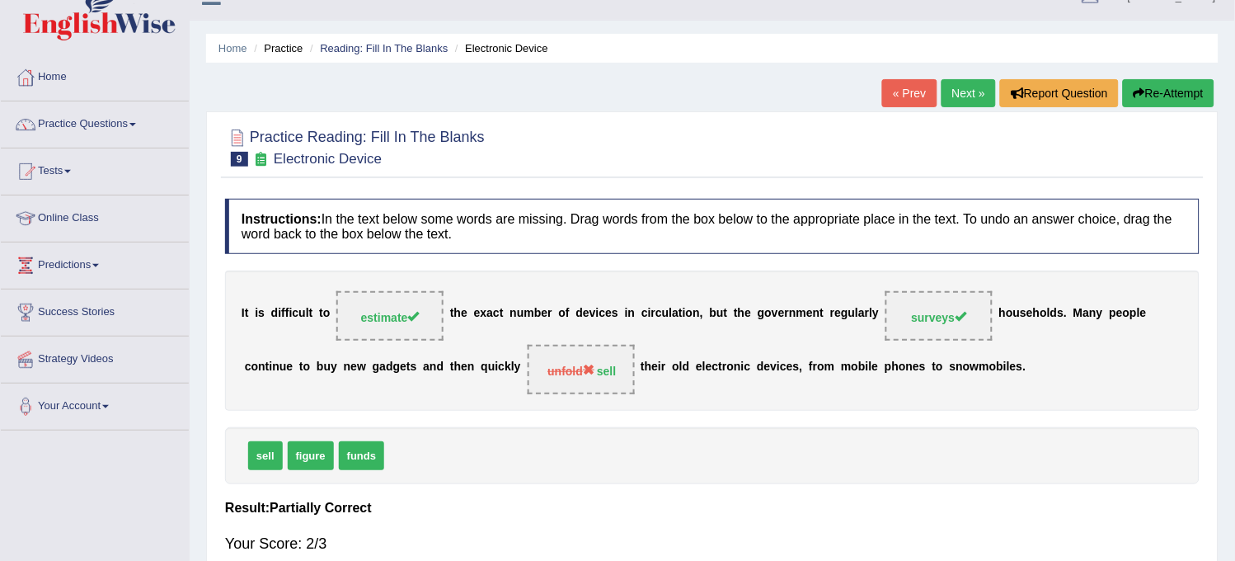
scroll to position [0, 0]
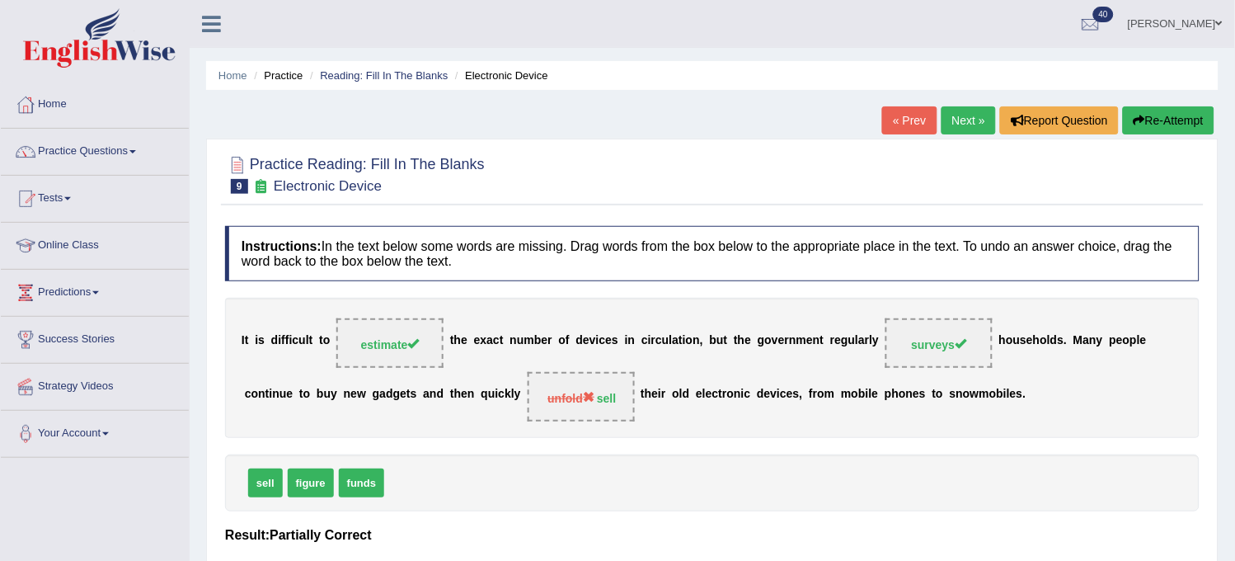
click at [970, 113] on link "Next »" at bounding box center [968, 120] width 54 height 28
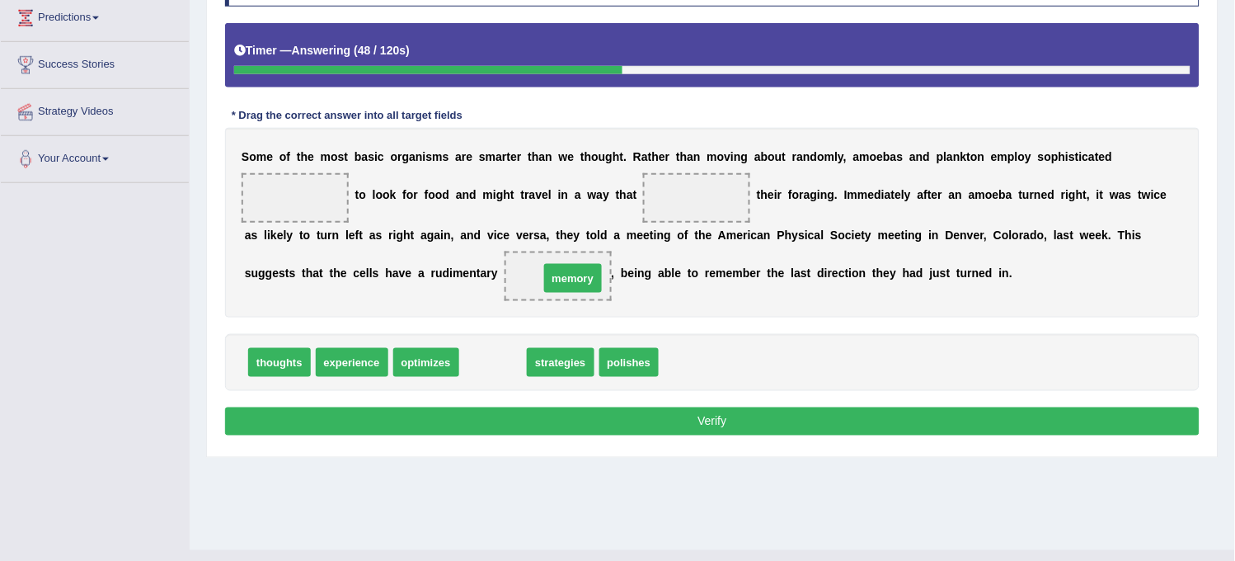
drag, startPoint x: 495, startPoint y: 356, endPoint x: 569, endPoint y: 270, distance: 113.4
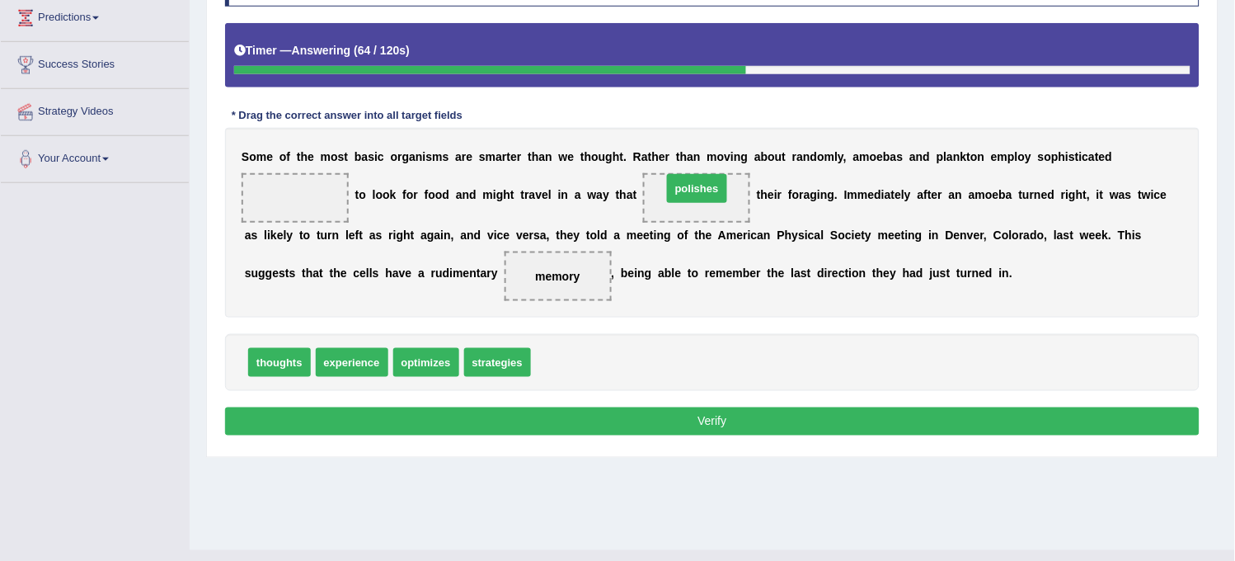
drag, startPoint x: 556, startPoint y: 356, endPoint x: 687, endPoint y: 190, distance: 211.3
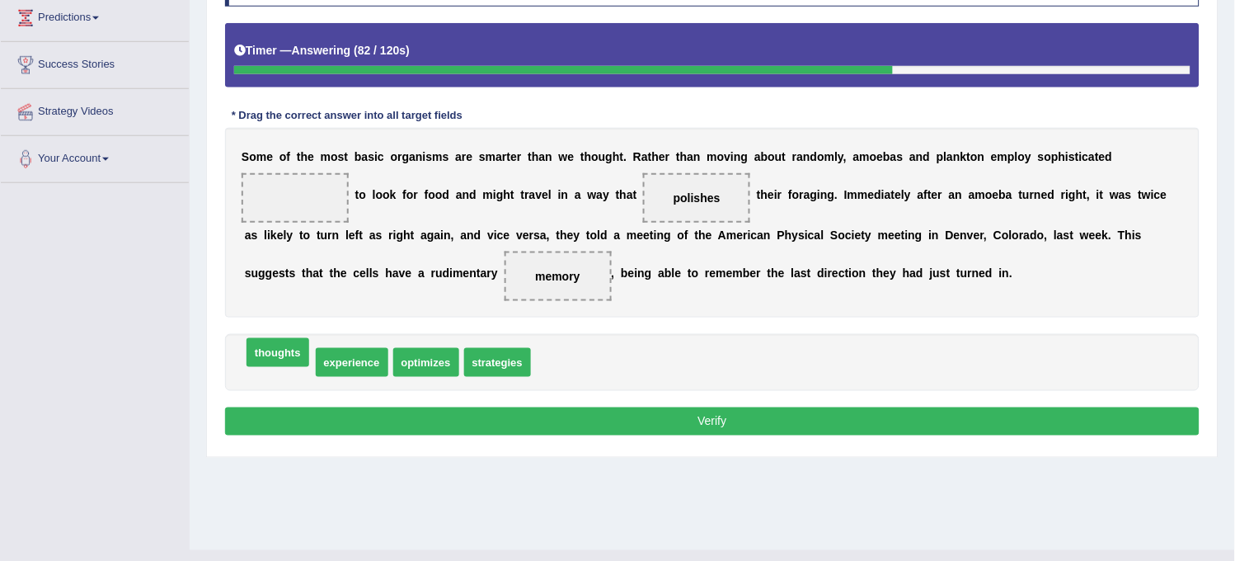
drag, startPoint x: 276, startPoint y: 363, endPoint x: 293, endPoint y: 240, distance: 123.9
click at [293, 338] on span "thoughts" at bounding box center [277, 352] width 63 height 29
drag, startPoint x: 272, startPoint y: 363, endPoint x: 283, endPoint y: 204, distance: 159.5
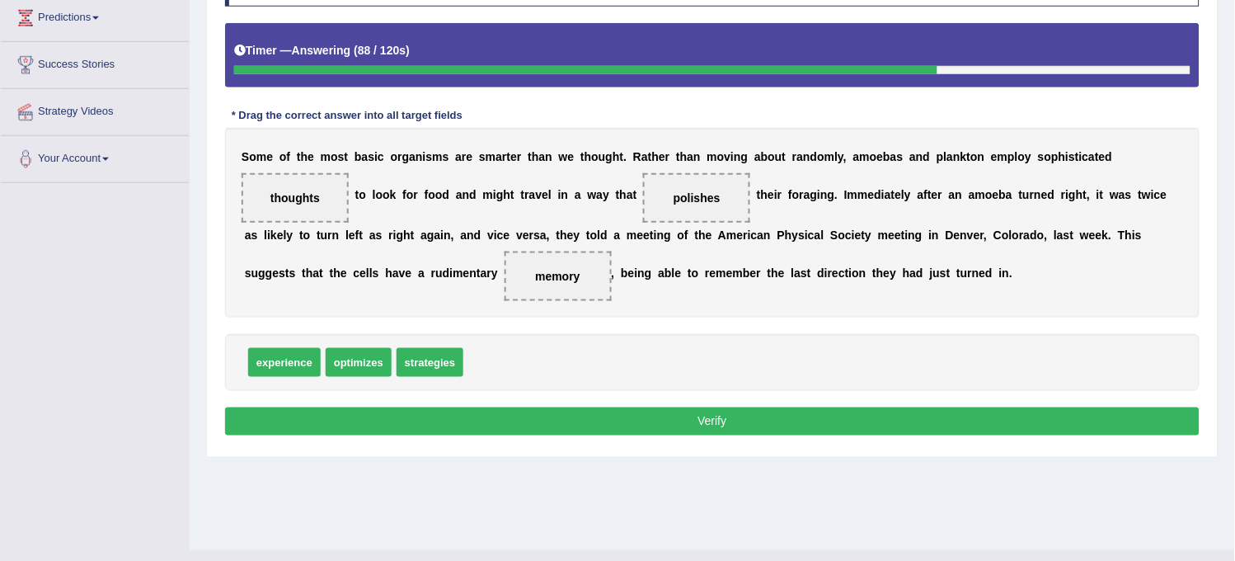
click at [343, 423] on button "Verify" at bounding box center [712, 421] width 974 height 28
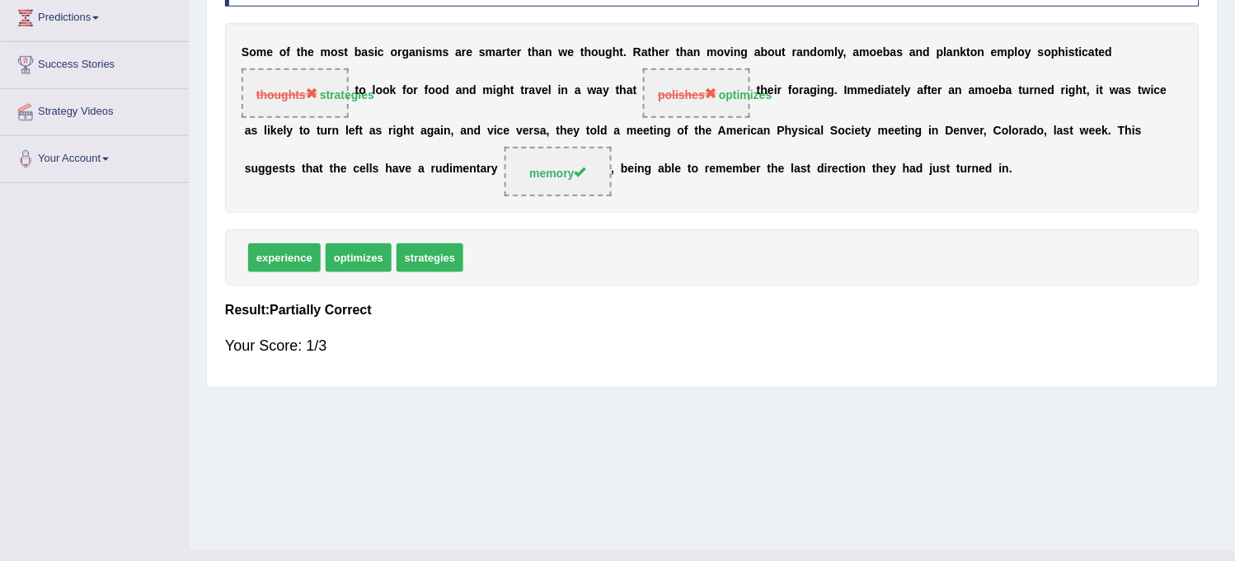
scroll to position [92, 0]
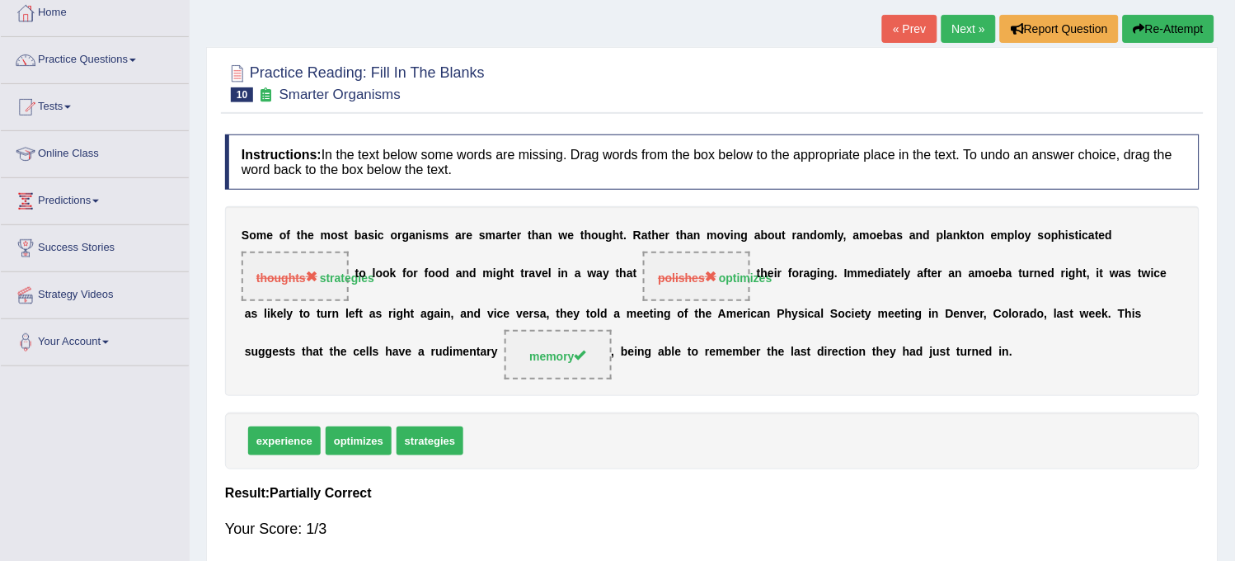
click at [961, 35] on link "Next »" at bounding box center [968, 29] width 54 height 28
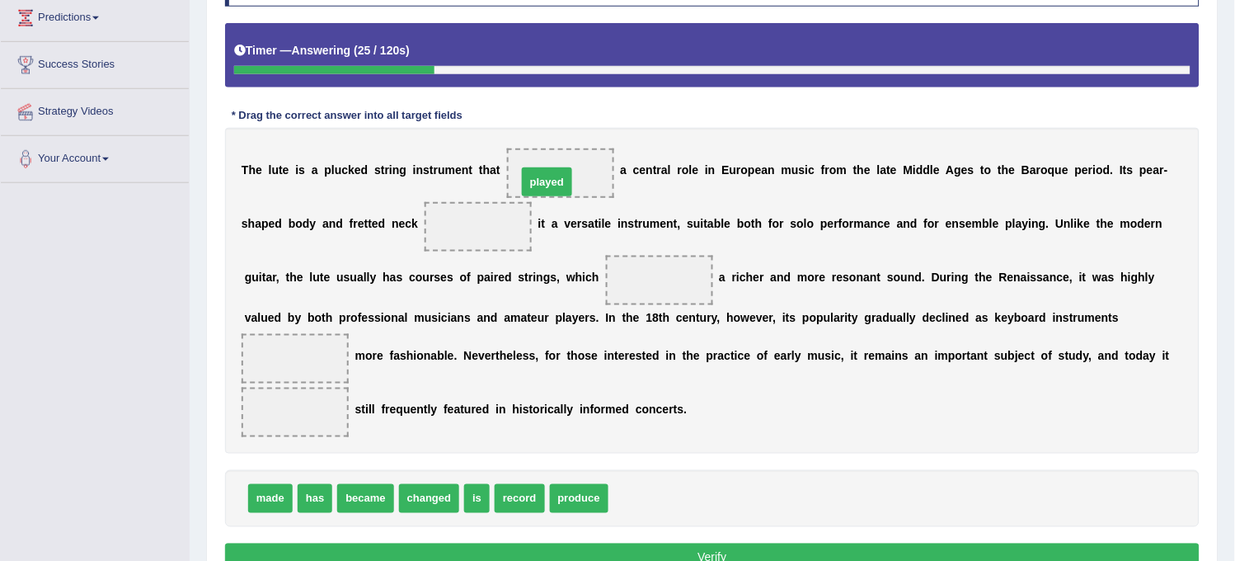
drag, startPoint x: 657, startPoint y: 495, endPoint x: 563, endPoint y: 185, distance: 324.7
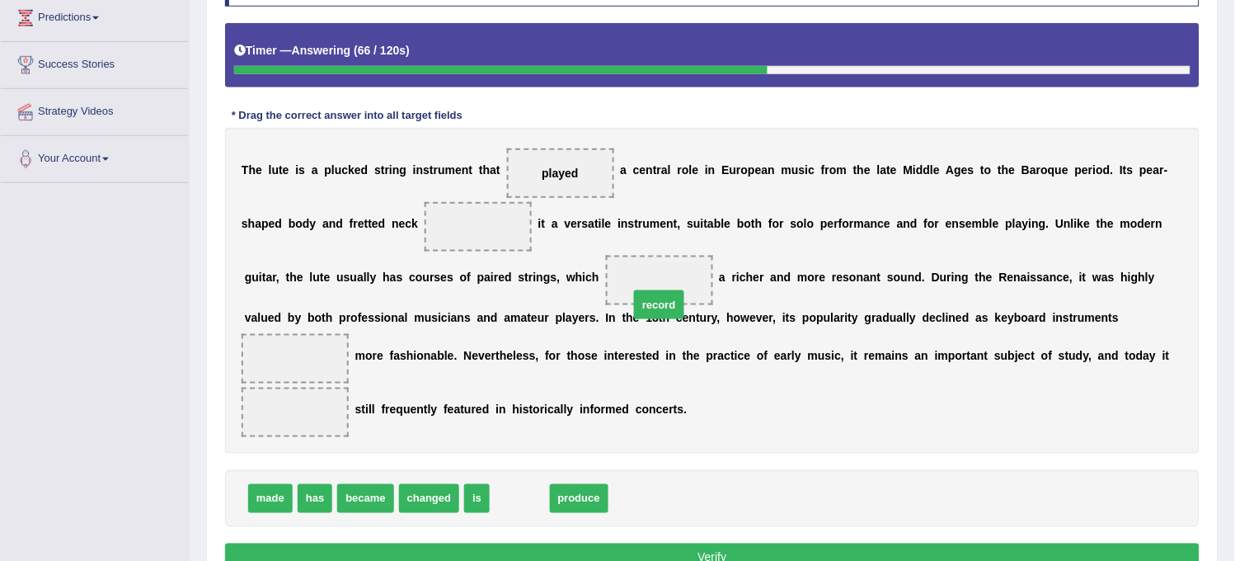
drag, startPoint x: 518, startPoint y: 503, endPoint x: 657, endPoint y: 309, distance: 238.6
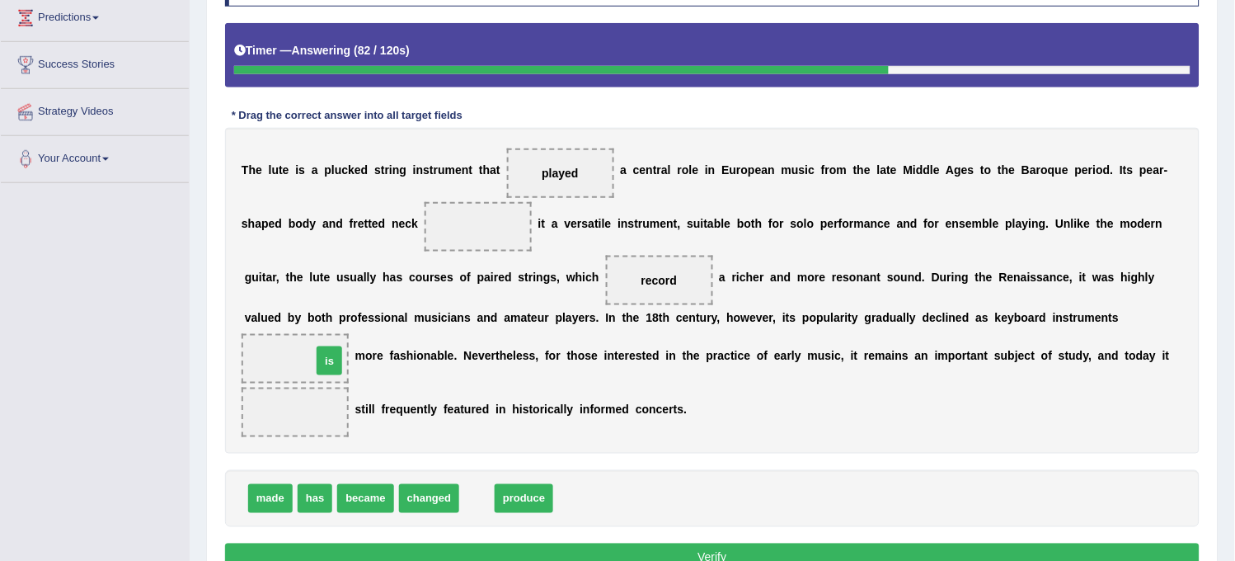
drag, startPoint x: 472, startPoint y: 501, endPoint x: 317, endPoint y: 373, distance: 200.8
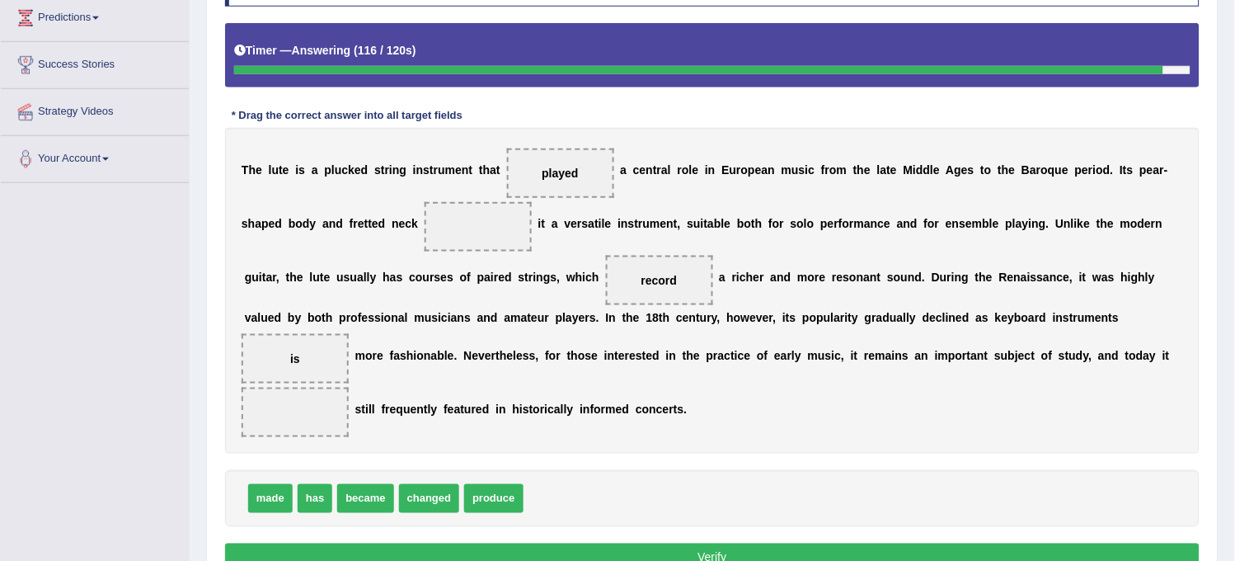
click at [490, 501] on span "produce" at bounding box center [493, 498] width 59 height 29
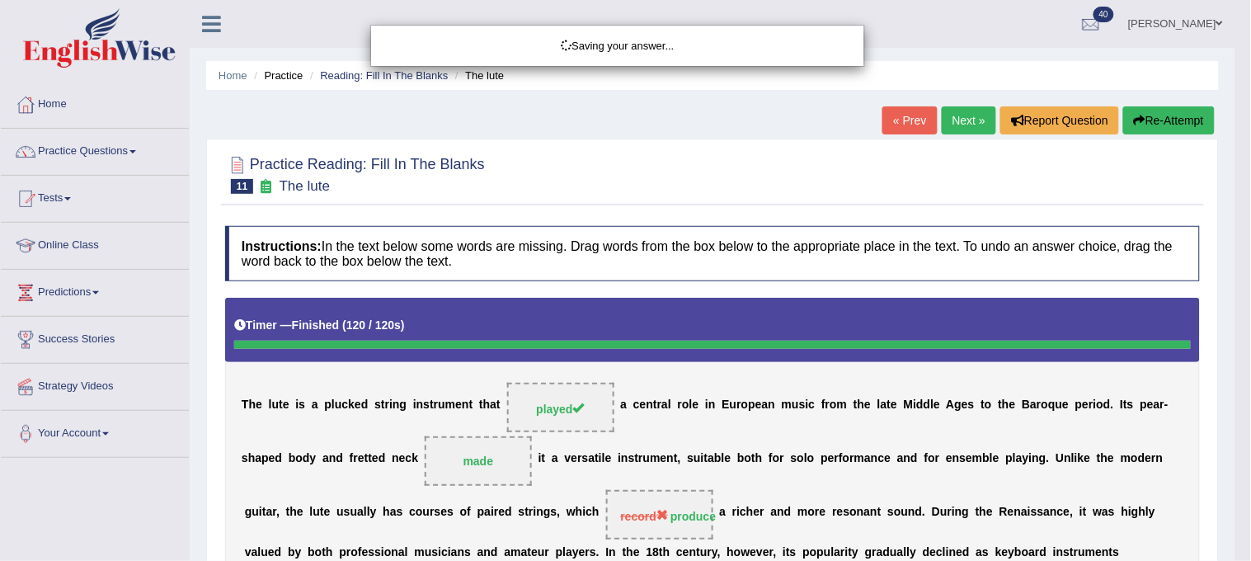
click at [1176, 122] on div "Saving your answer..." at bounding box center [625, 280] width 1251 height 561
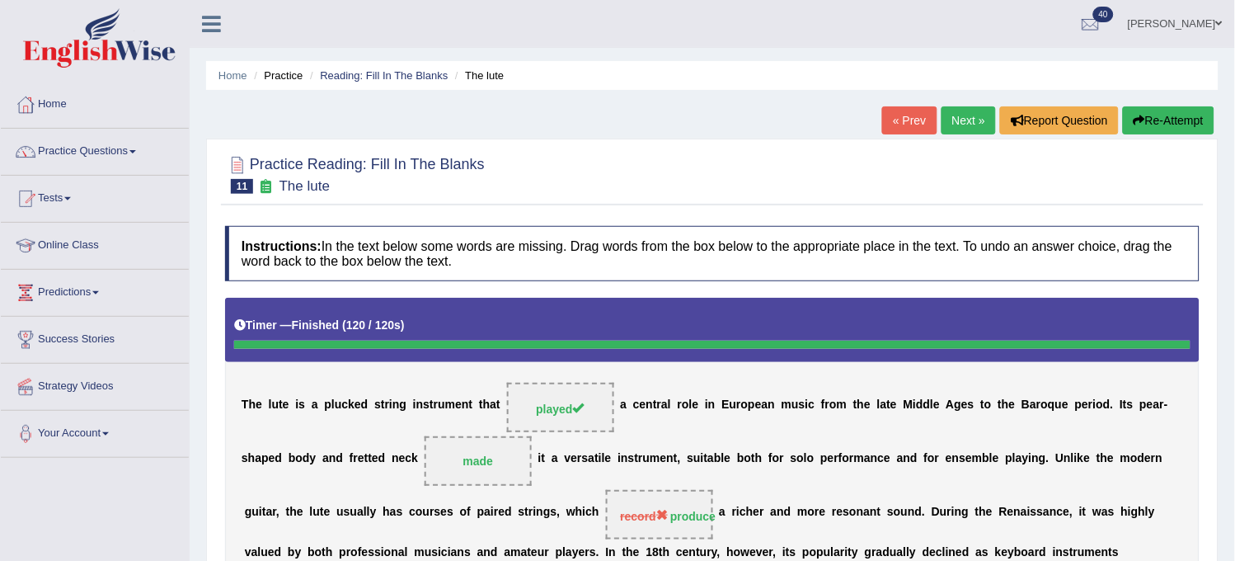
click at [962, 109] on link "Next »" at bounding box center [968, 120] width 54 height 28
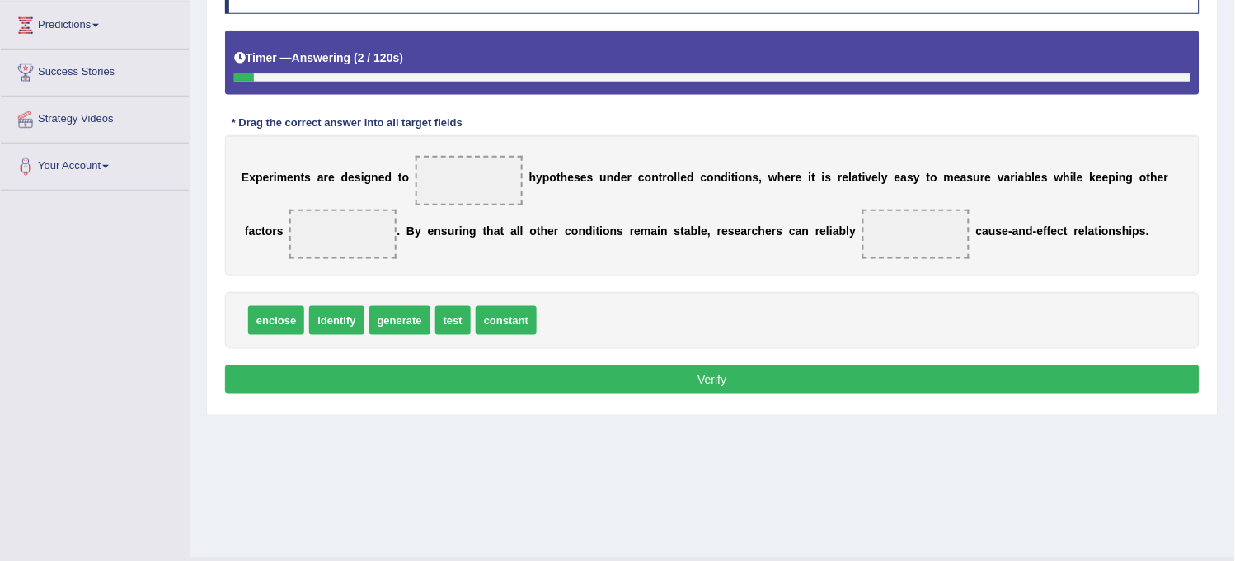
scroll to position [275, 0]
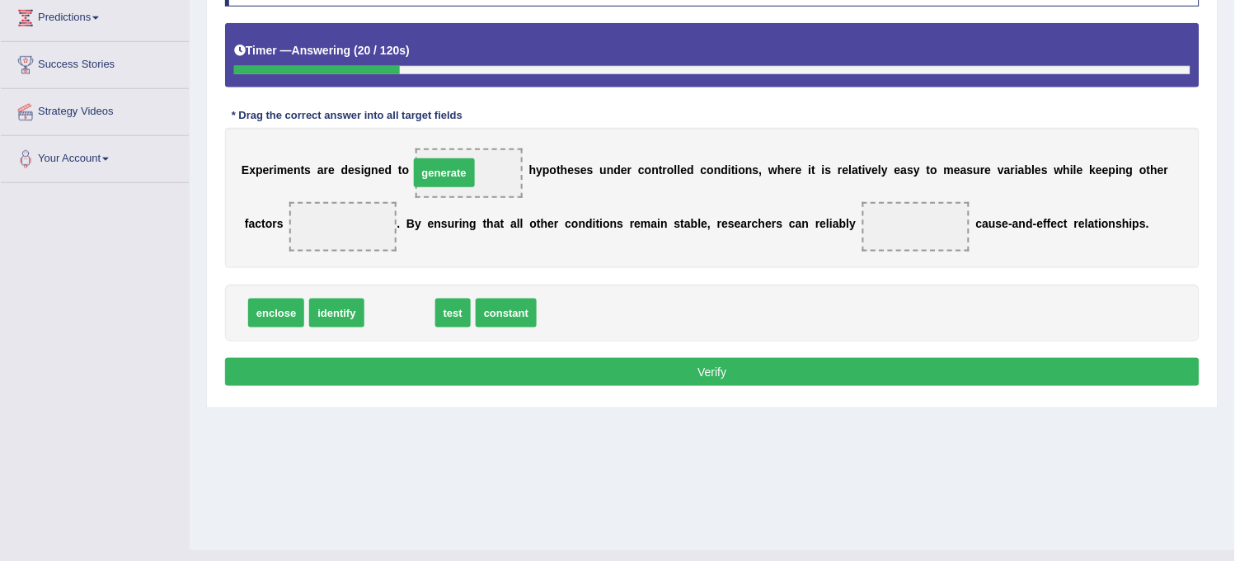
drag, startPoint x: 413, startPoint y: 315, endPoint x: 467, endPoint y: 178, distance: 147.3
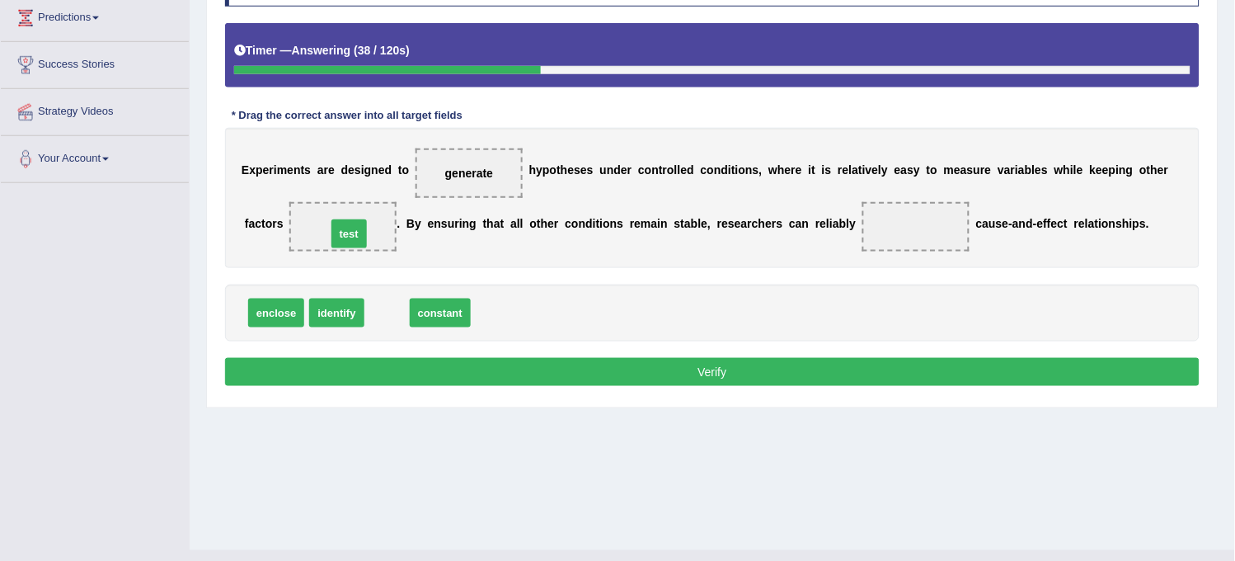
drag, startPoint x: 383, startPoint y: 320, endPoint x: 342, endPoint y: 235, distance: 94.0
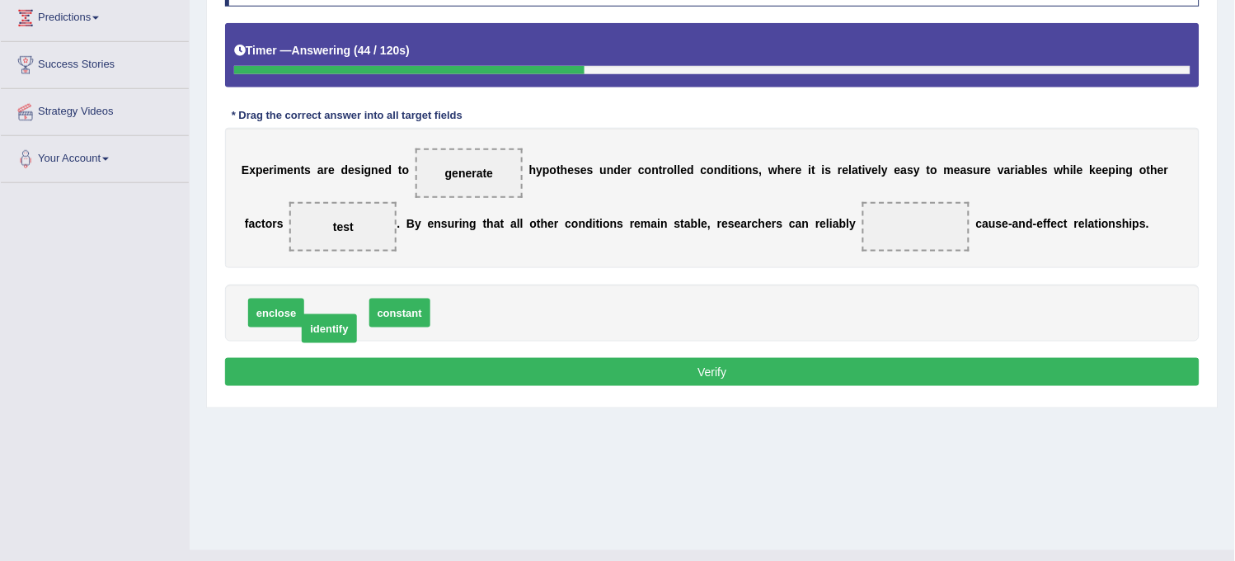
drag, startPoint x: 340, startPoint y: 312, endPoint x: 333, endPoint y: 327, distance: 17.3
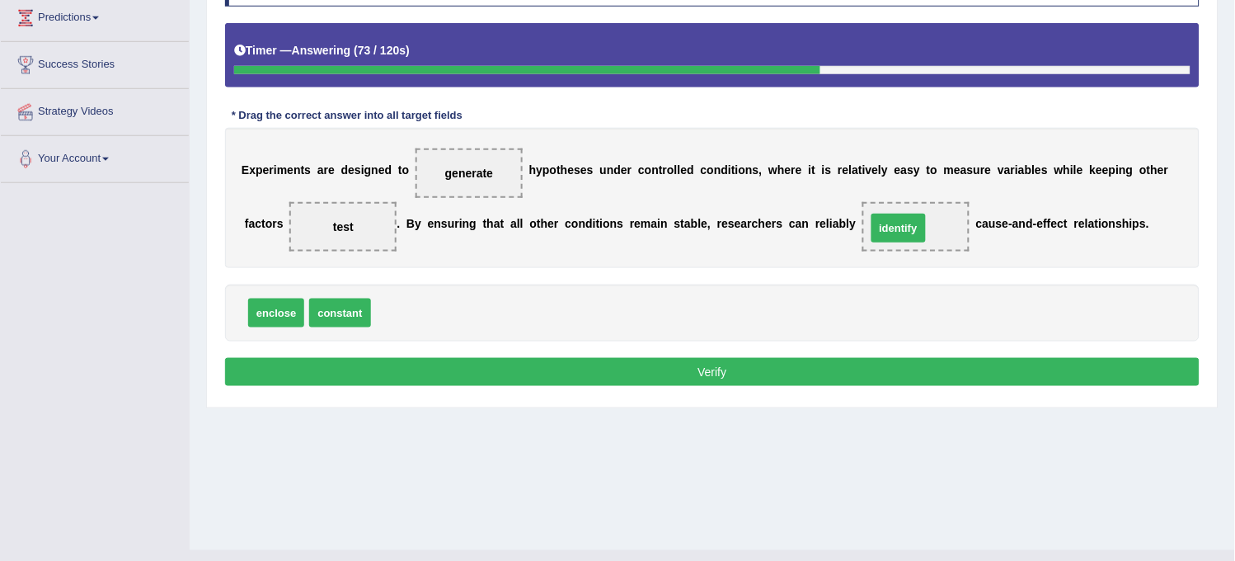
drag, startPoint x: 396, startPoint y: 314, endPoint x: 891, endPoint y: 228, distance: 502.8
click at [786, 359] on button "Verify" at bounding box center [712, 372] width 974 height 28
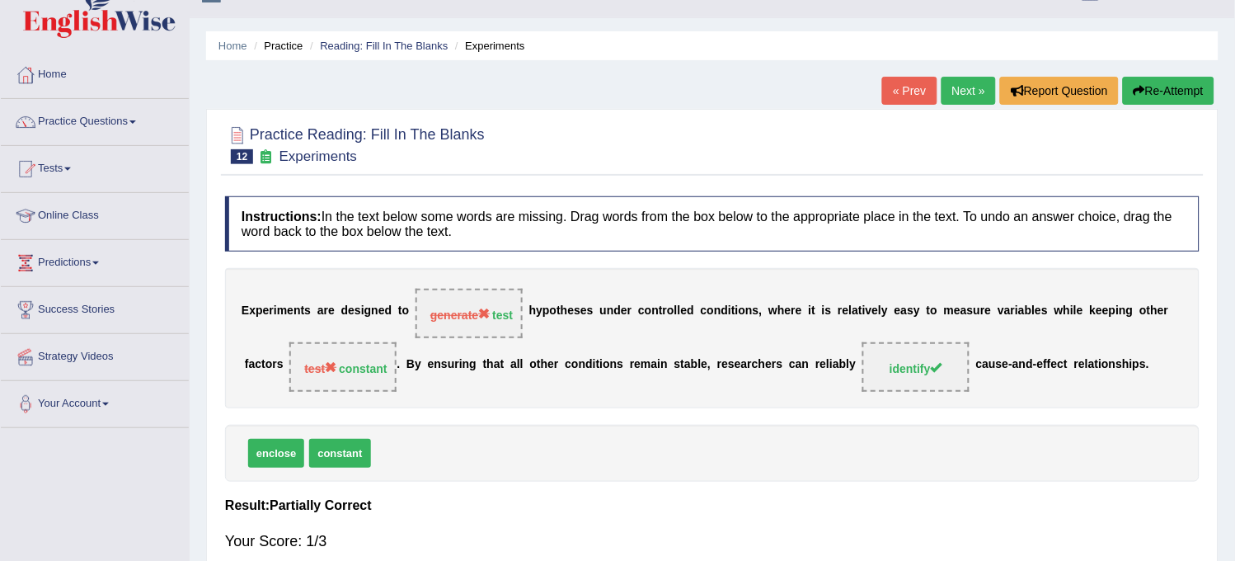
scroll to position [0, 0]
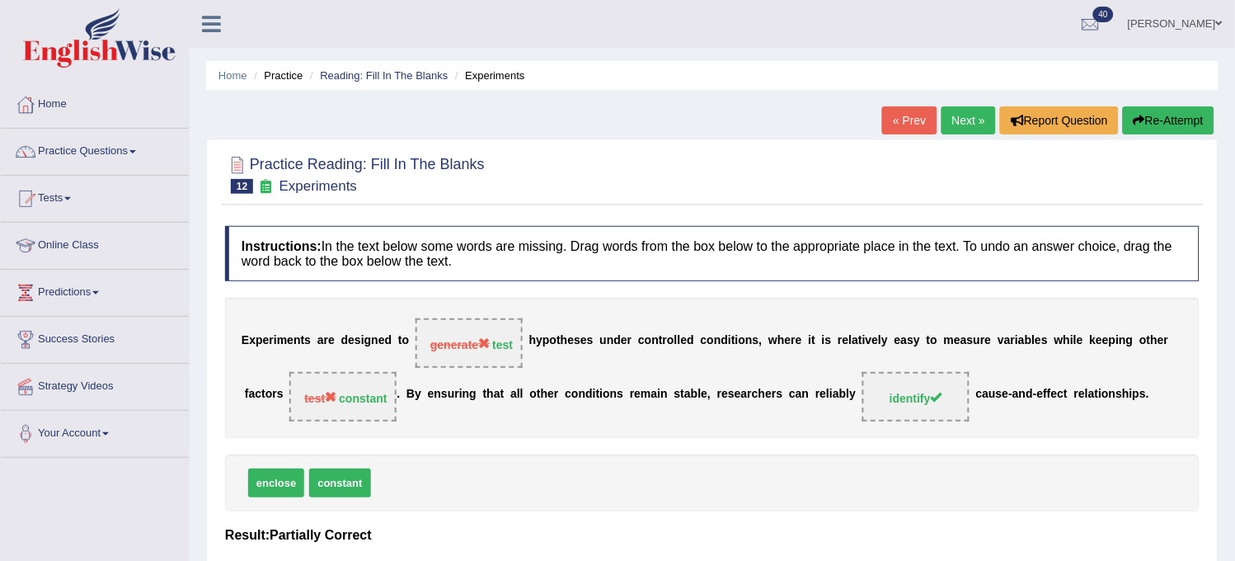
click at [1128, 121] on button "Re-Attempt" at bounding box center [1169, 120] width 92 height 28
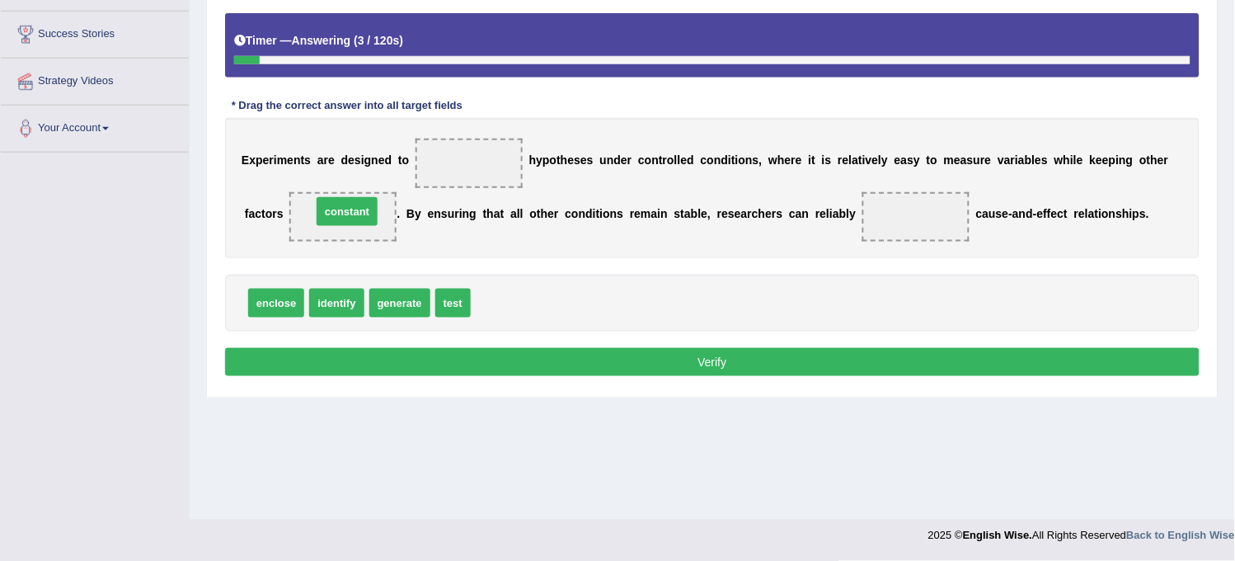
drag, startPoint x: 493, startPoint y: 298, endPoint x: 333, endPoint y: 209, distance: 182.6
drag, startPoint x: 454, startPoint y: 306, endPoint x: 483, endPoint y: 187, distance: 122.2
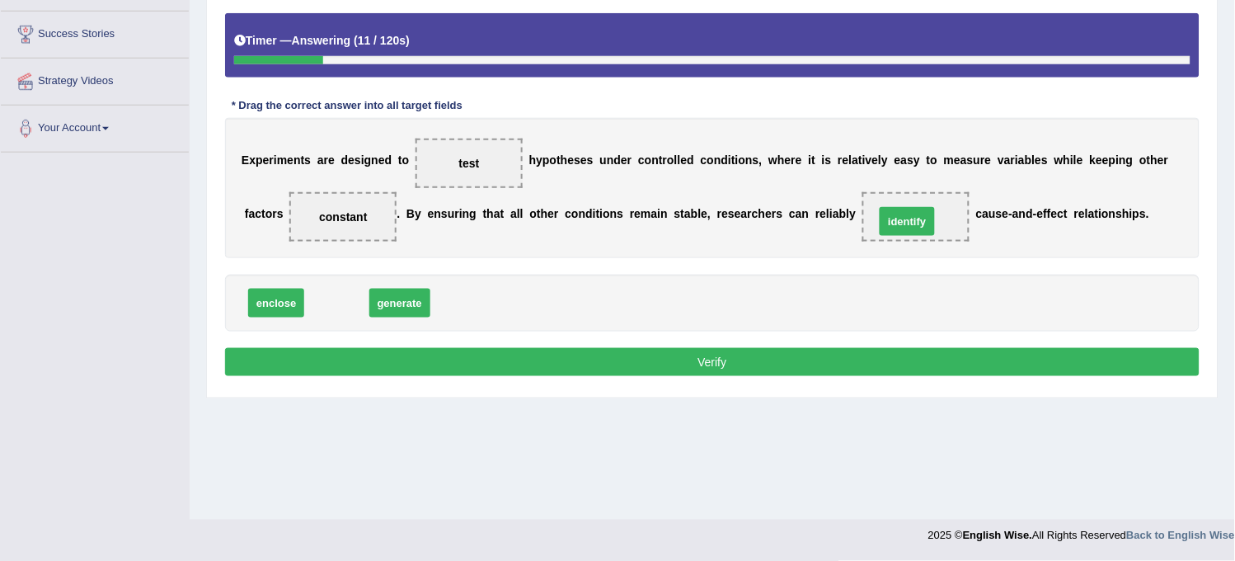
drag, startPoint x: 322, startPoint y: 305, endPoint x: 893, endPoint y: 223, distance: 576.3
click at [805, 361] on button "Verify" at bounding box center [712, 362] width 974 height 28
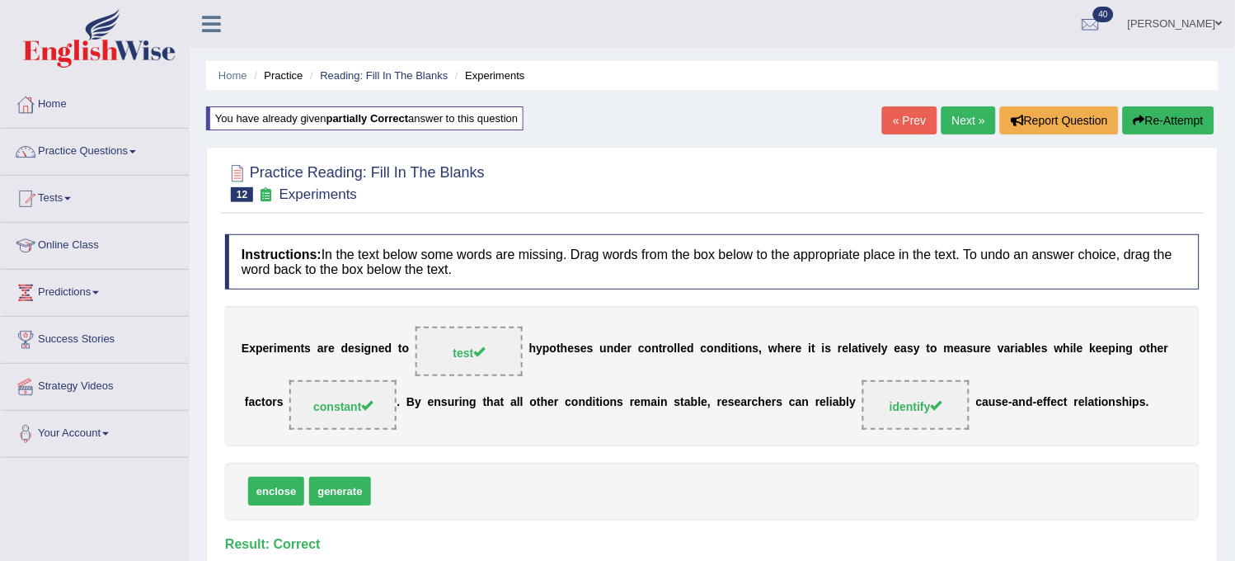
click at [948, 124] on link "Next »" at bounding box center [968, 120] width 54 height 28
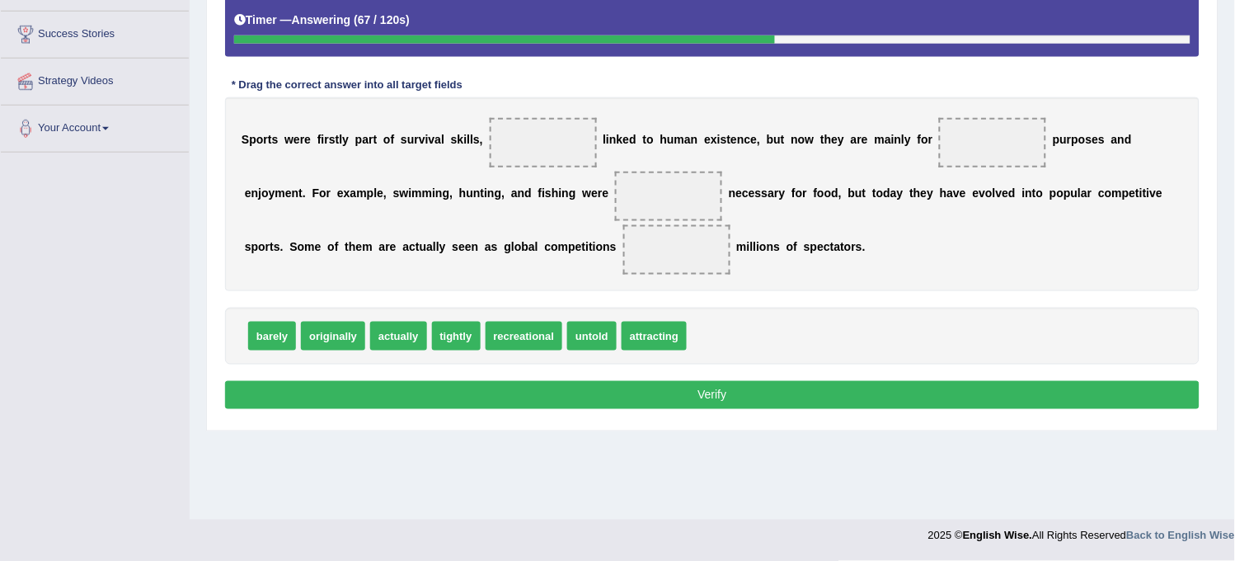
scroll to position [213, 0]
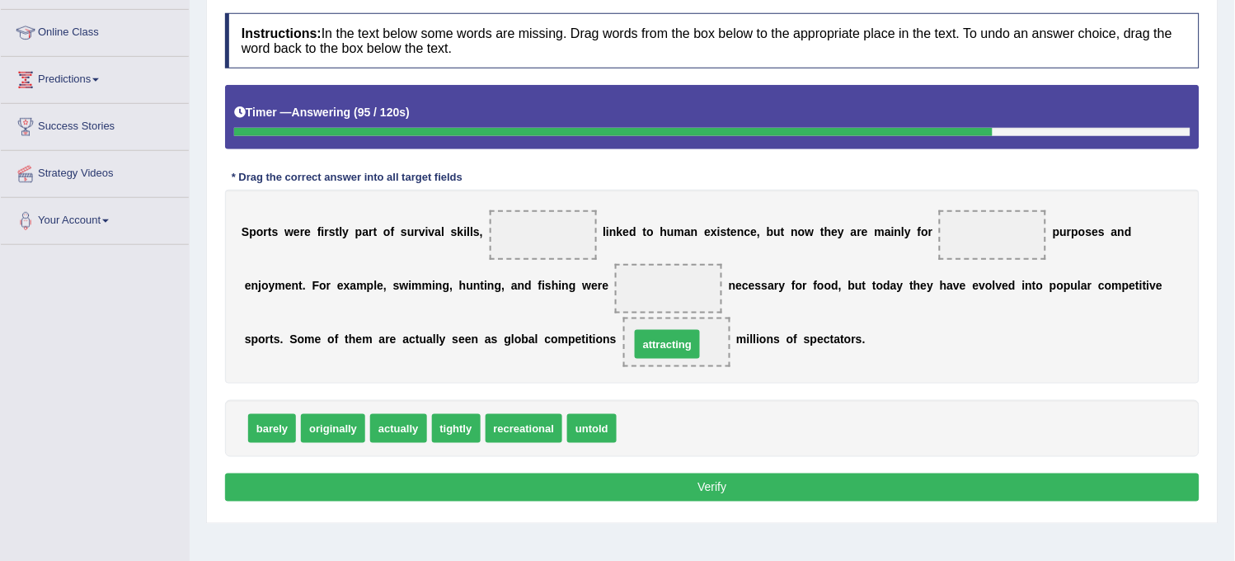
drag, startPoint x: 666, startPoint y: 427, endPoint x: 680, endPoint y: 343, distance: 85.2
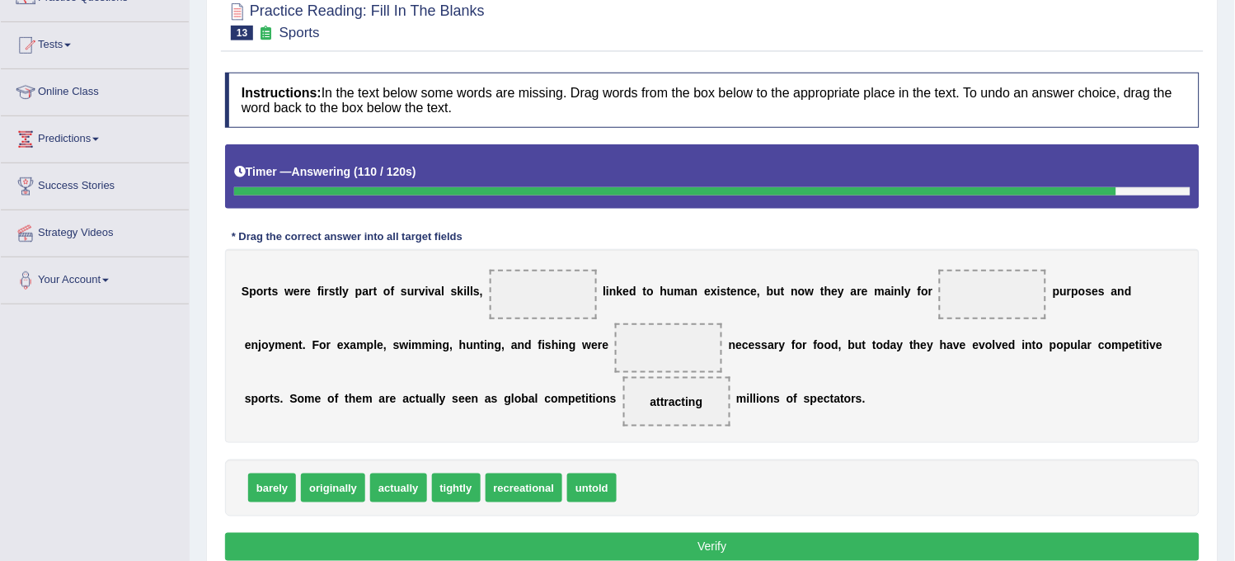
scroll to position [121, 0]
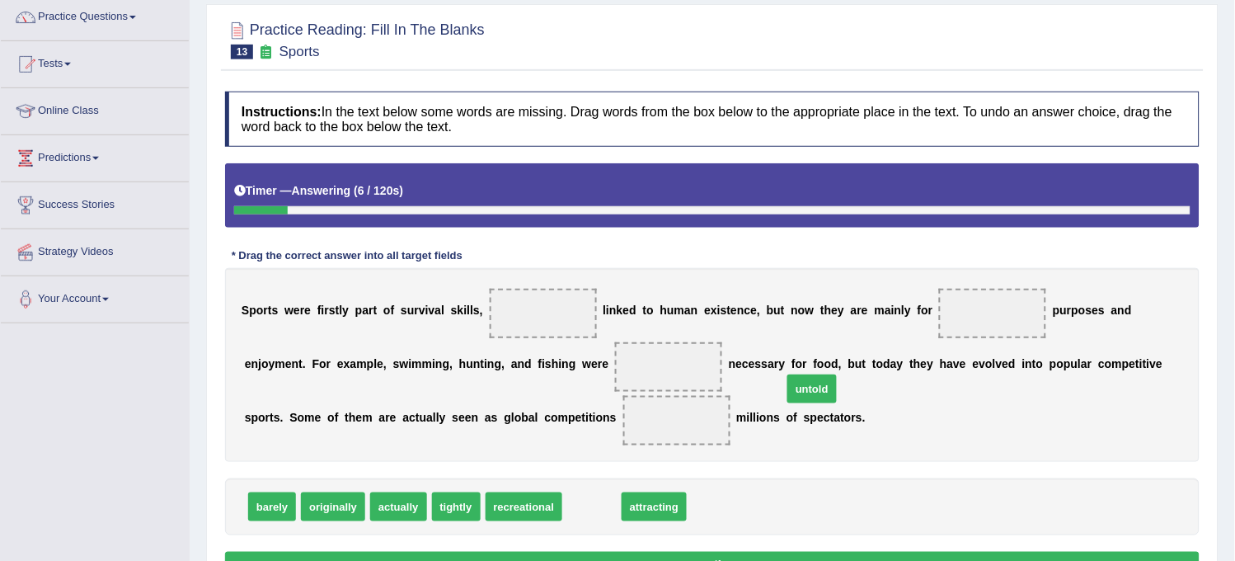
drag, startPoint x: 596, startPoint y: 500, endPoint x: 829, endPoint y: 371, distance: 266.1
click at [829, 374] on span "untold" at bounding box center [811, 388] width 49 height 29
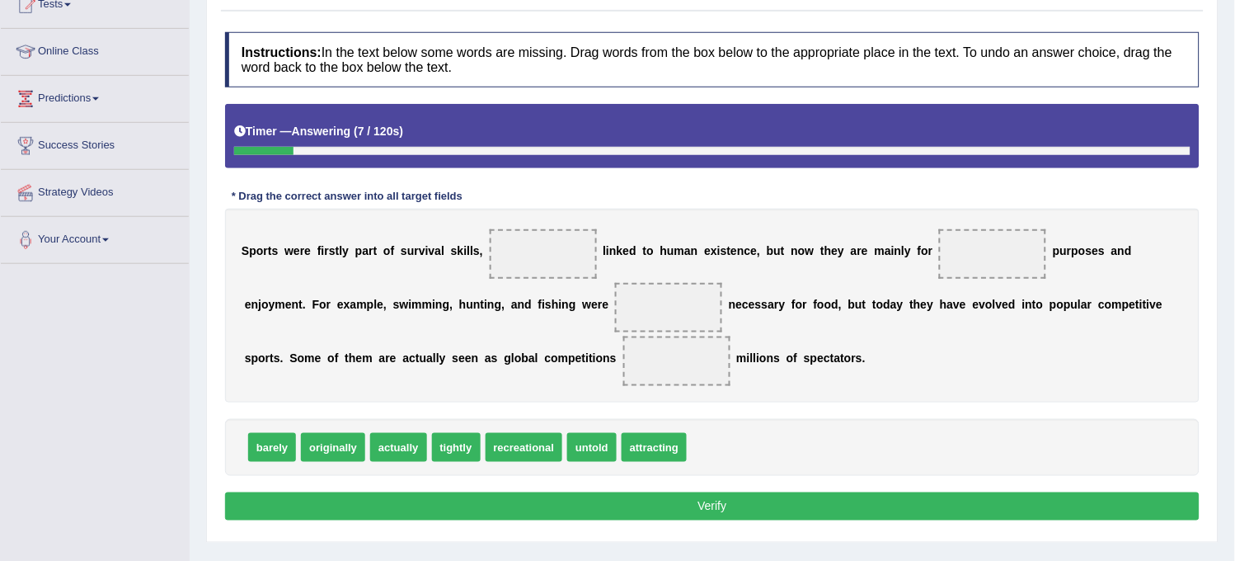
scroll to position [226, 0]
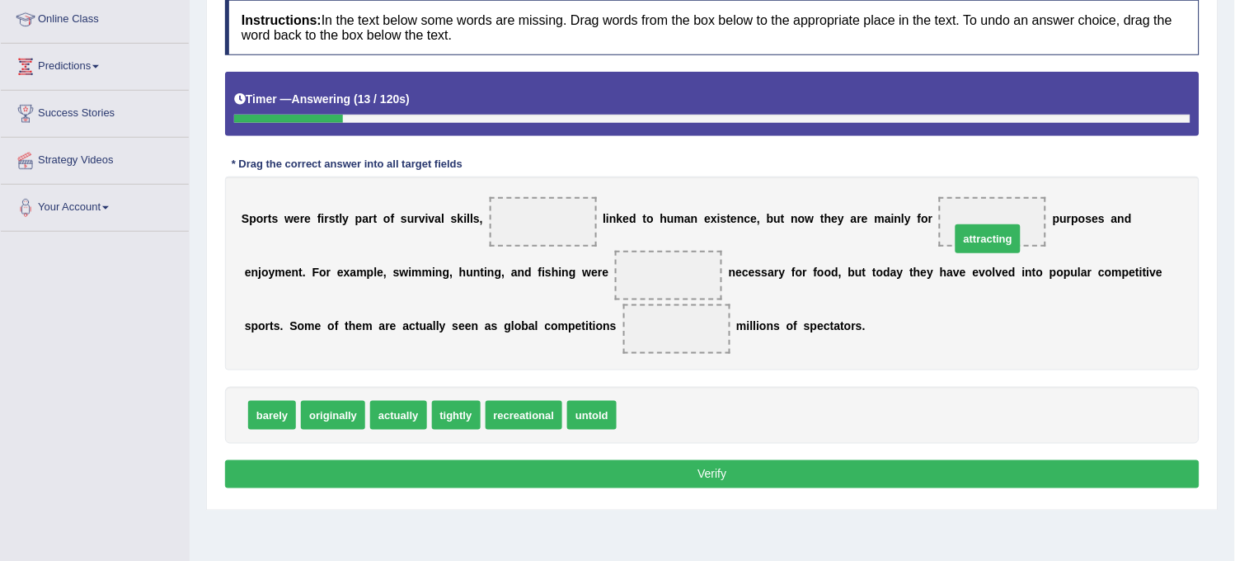
drag, startPoint x: 650, startPoint y: 412, endPoint x: 984, endPoint y: 182, distance: 405.4
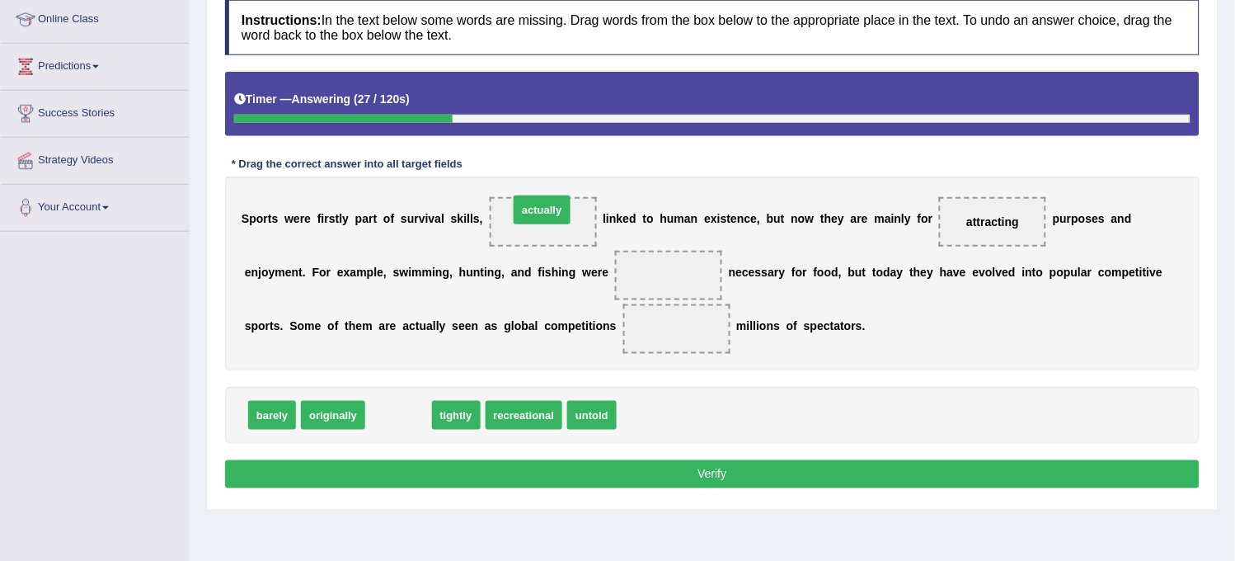
drag, startPoint x: 397, startPoint y: 417, endPoint x: 541, endPoint y: 204, distance: 256.5
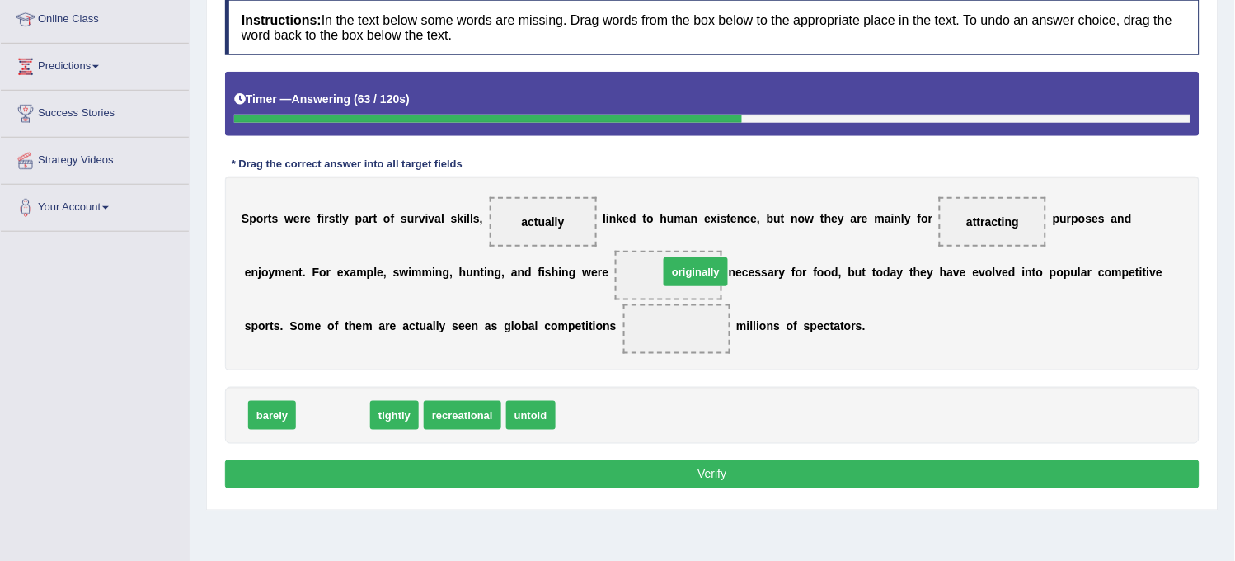
drag, startPoint x: 344, startPoint y: 416, endPoint x: 707, endPoint y: 272, distance: 390.1
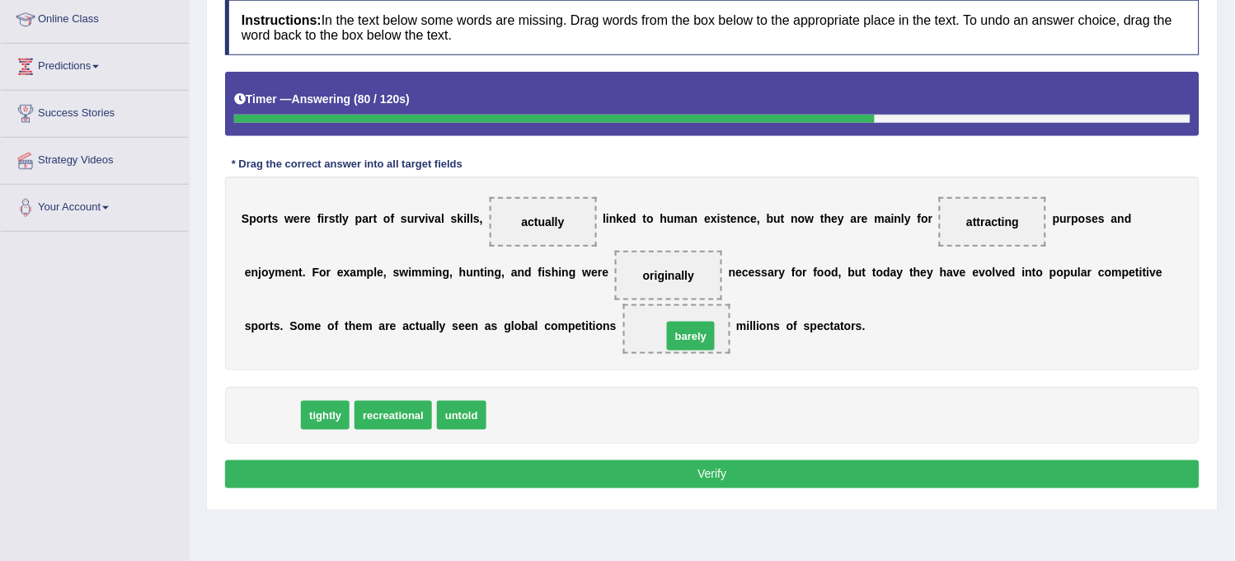
drag, startPoint x: 283, startPoint y: 415, endPoint x: 702, endPoint y: 335, distance: 426.4
click at [519, 482] on button "Verify" at bounding box center [712, 474] width 974 height 28
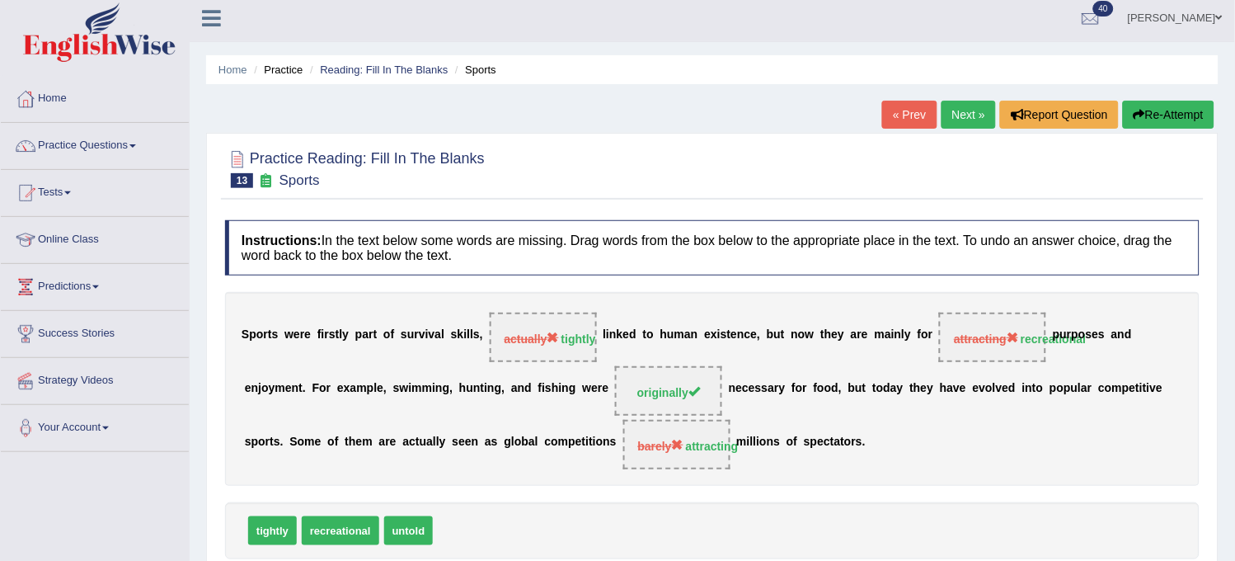
scroll to position [0, 0]
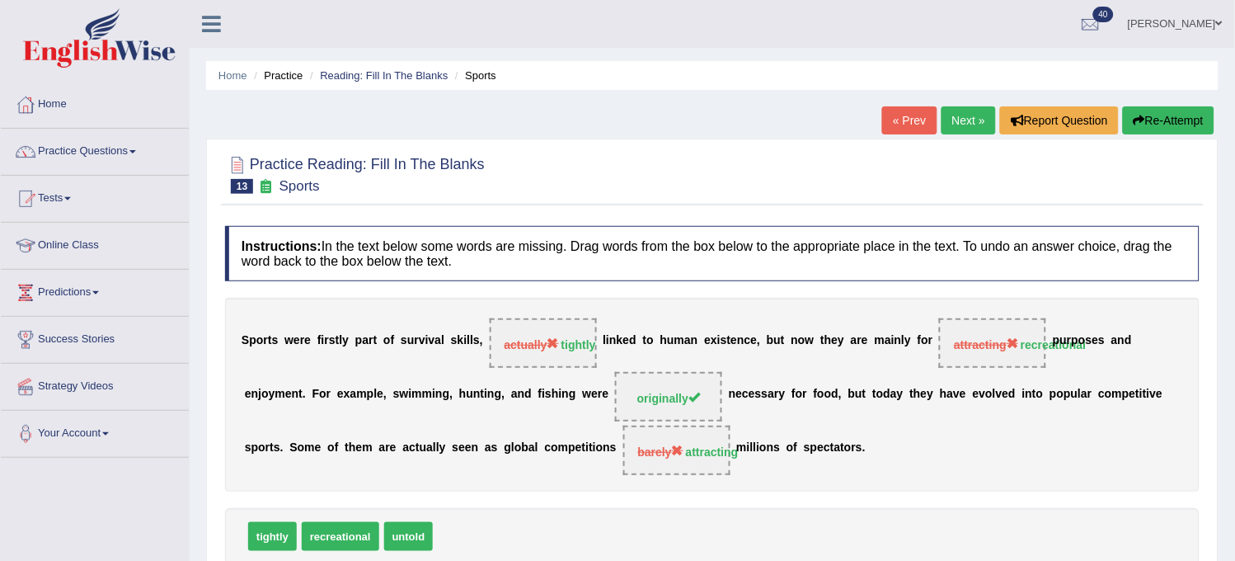
click at [970, 117] on link "Next »" at bounding box center [968, 120] width 54 height 28
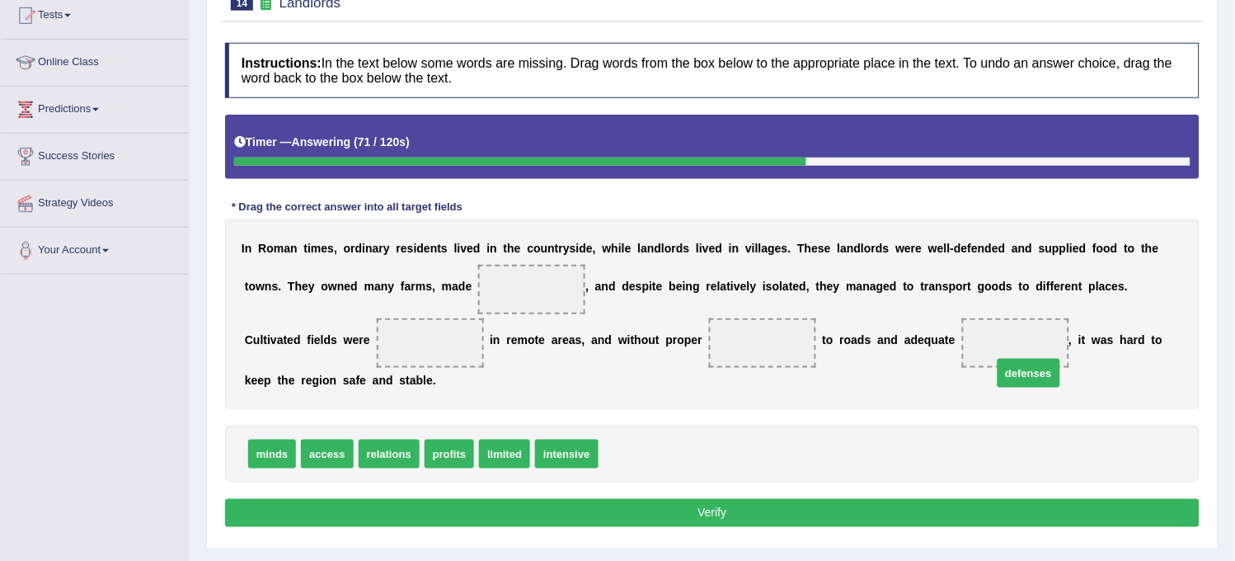
drag, startPoint x: 631, startPoint y: 460, endPoint x: 1021, endPoint y: 369, distance: 400.5
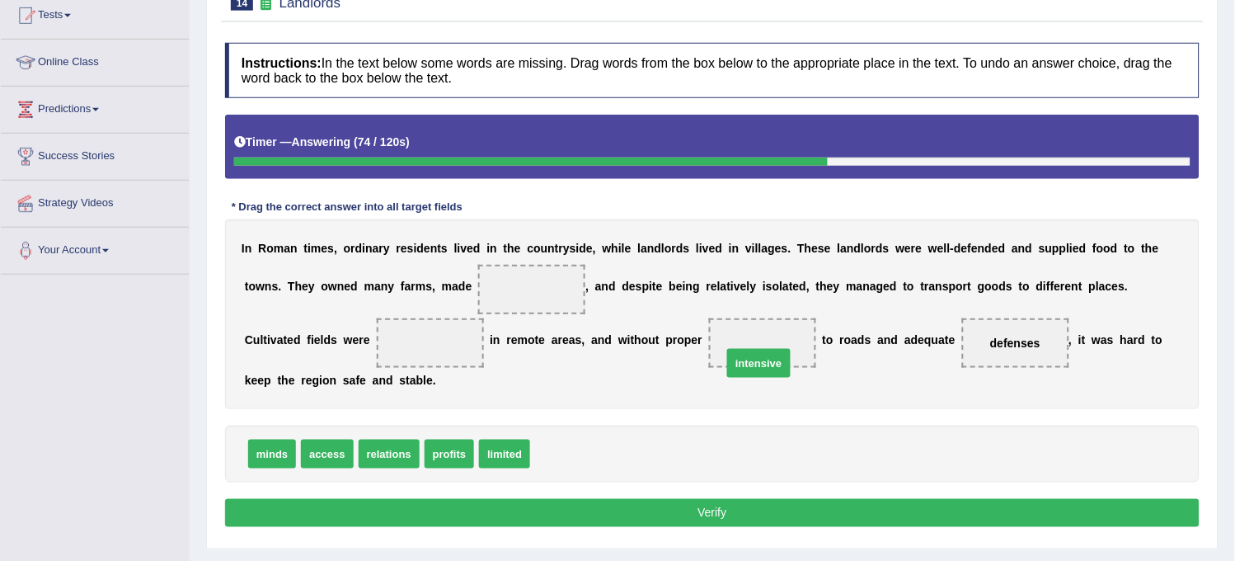
drag, startPoint x: 565, startPoint y: 458, endPoint x: 755, endPoint y: 373, distance: 208.5
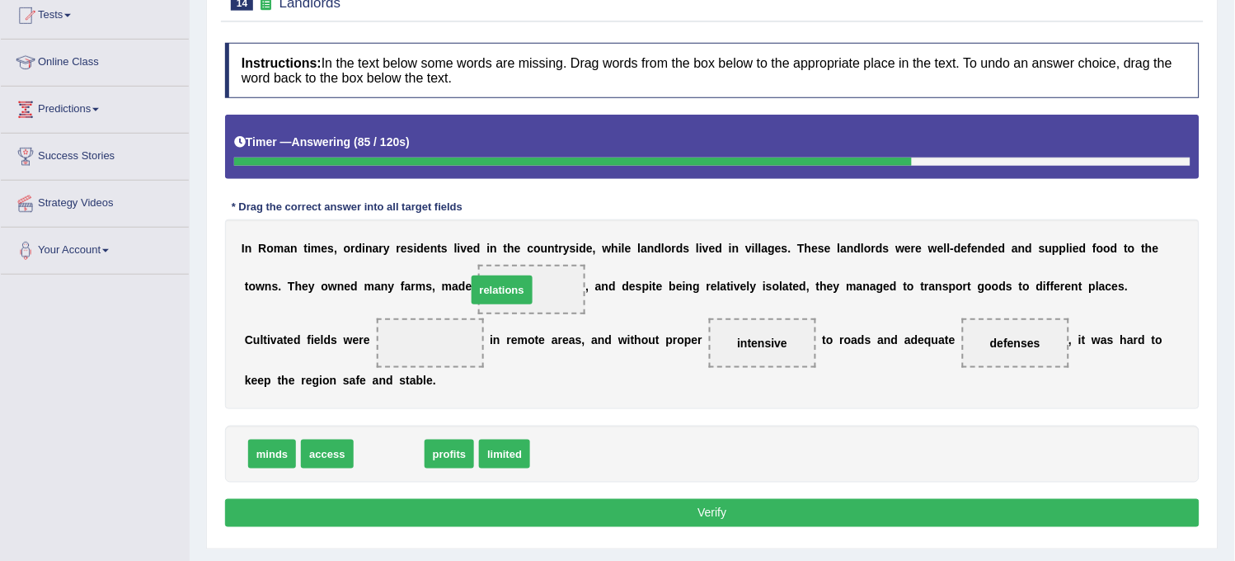
drag, startPoint x: 385, startPoint y: 457, endPoint x: 507, endPoint y: 293, distance: 203.8
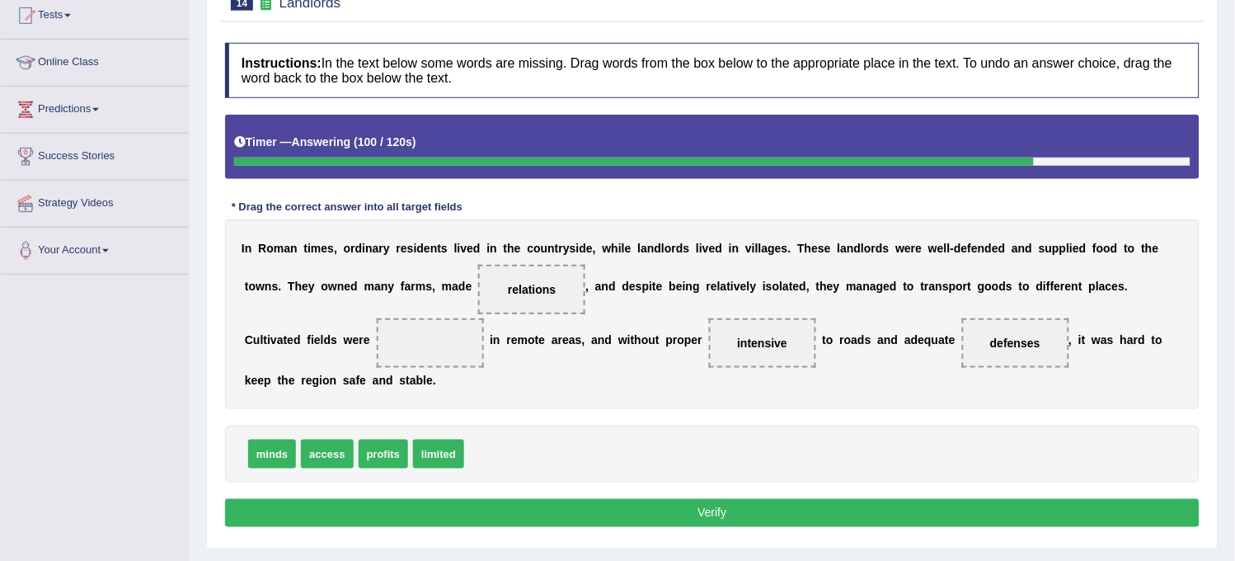
click at [374, 464] on span "profits" at bounding box center [383, 453] width 49 height 29
drag, startPoint x: 374, startPoint y: 464, endPoint x: 425, endPoint y: 317, distance: 155.1
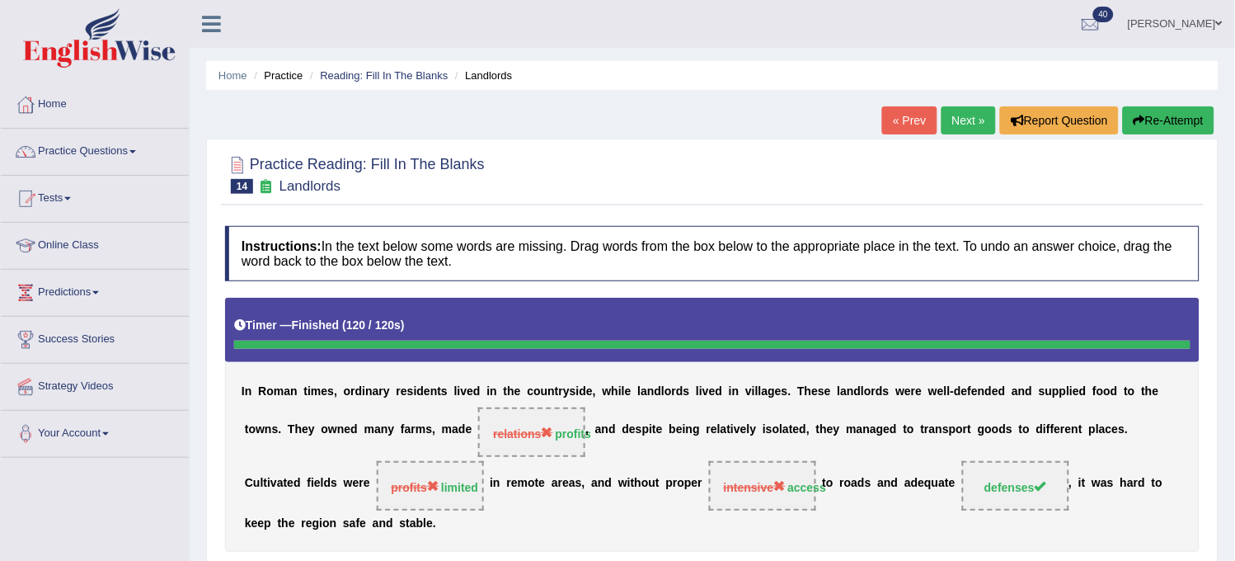
click at [1141, 120] on icon "button" at bounding box center [1140, 121] width 12 height 12
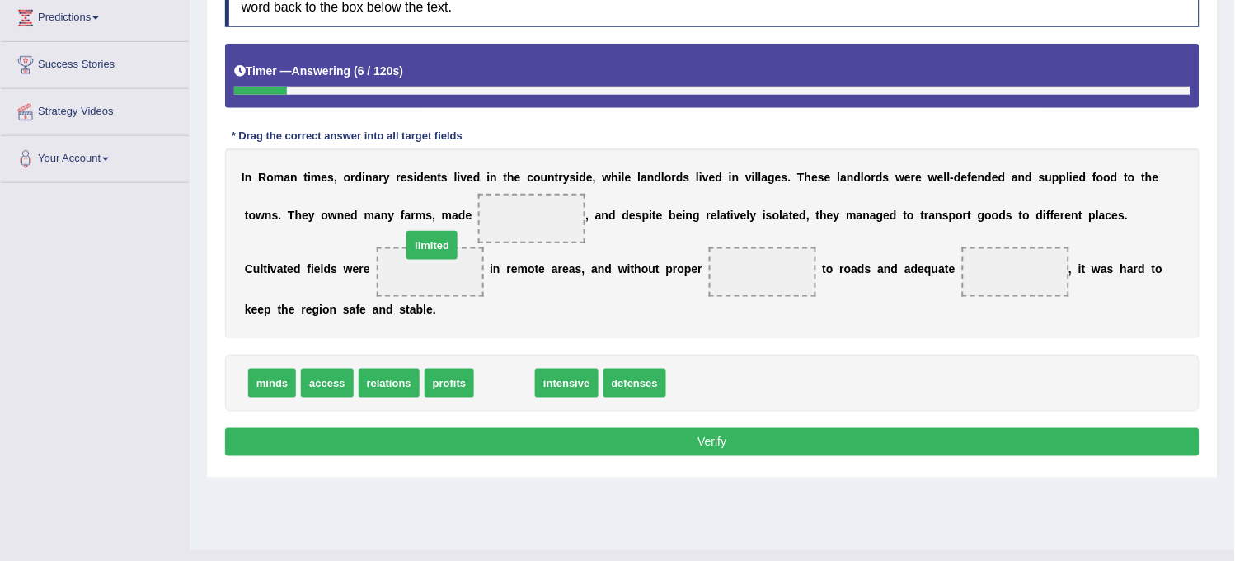
drag, startPoint x: 505, startPoint y: 387, endPoint x: 434, endPoint y: 252, distance: 152.3
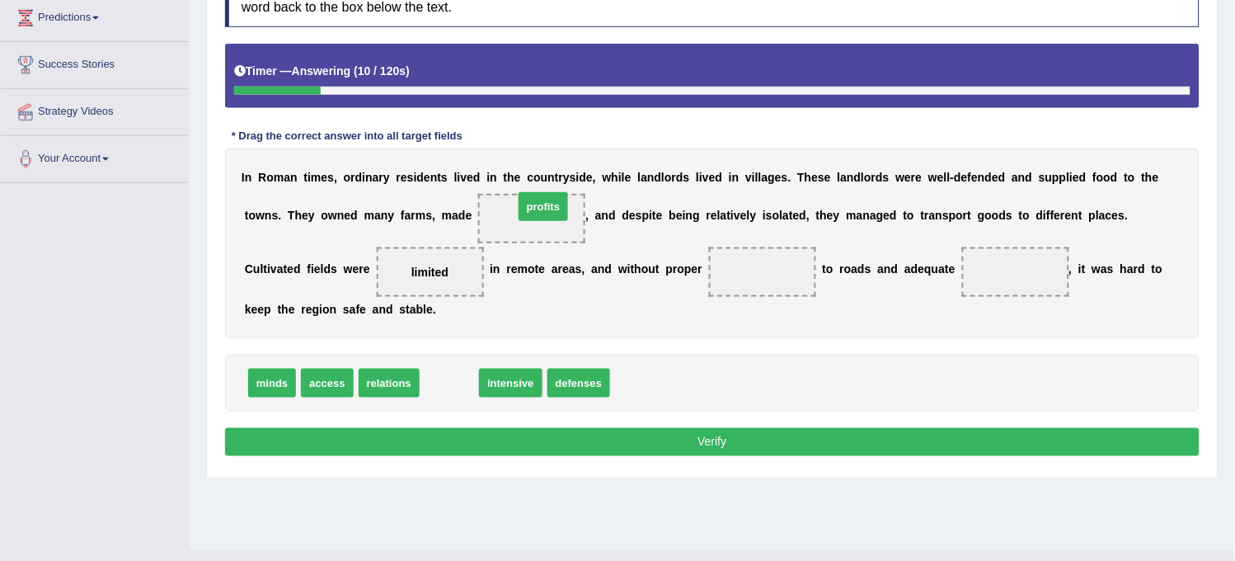
drag, startPoint x: 457, startPoint y: 383, endPoint x: 551, endPoint y: 210, distance: 197.0
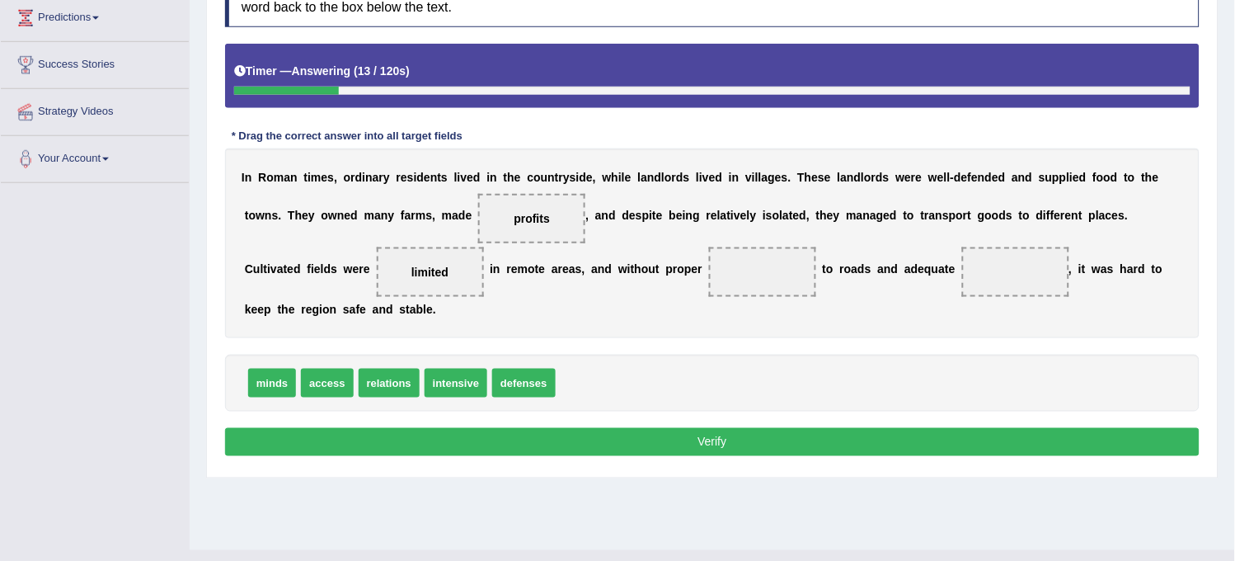
click at [322, 371] on span "access" at bounding box center [327, 383] width 52 height 29
drag, startPoint x: 322, startPoint y: 371, endPoint x: 736, endPoint y: 251, distance: 431.6
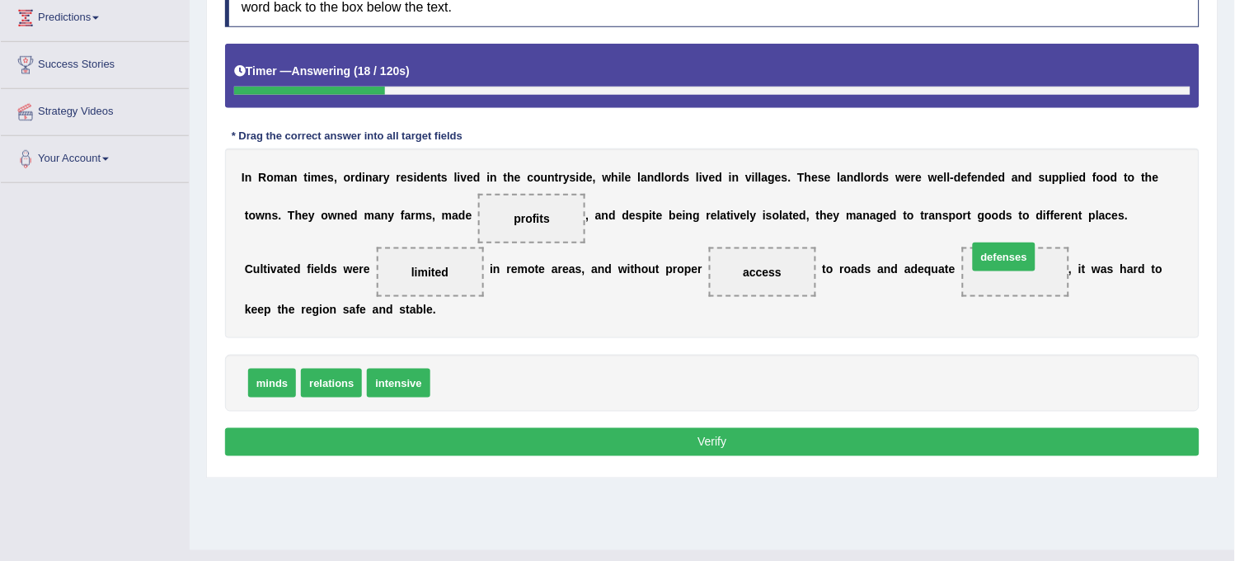
drag, startPoint x: 456, startPoint y: 384, endPoint x: 992, endPoint y: 265, distance: 548.9
click at [963, 431] on button "Verify" at bounding box center [712, 442] width 974 height 28
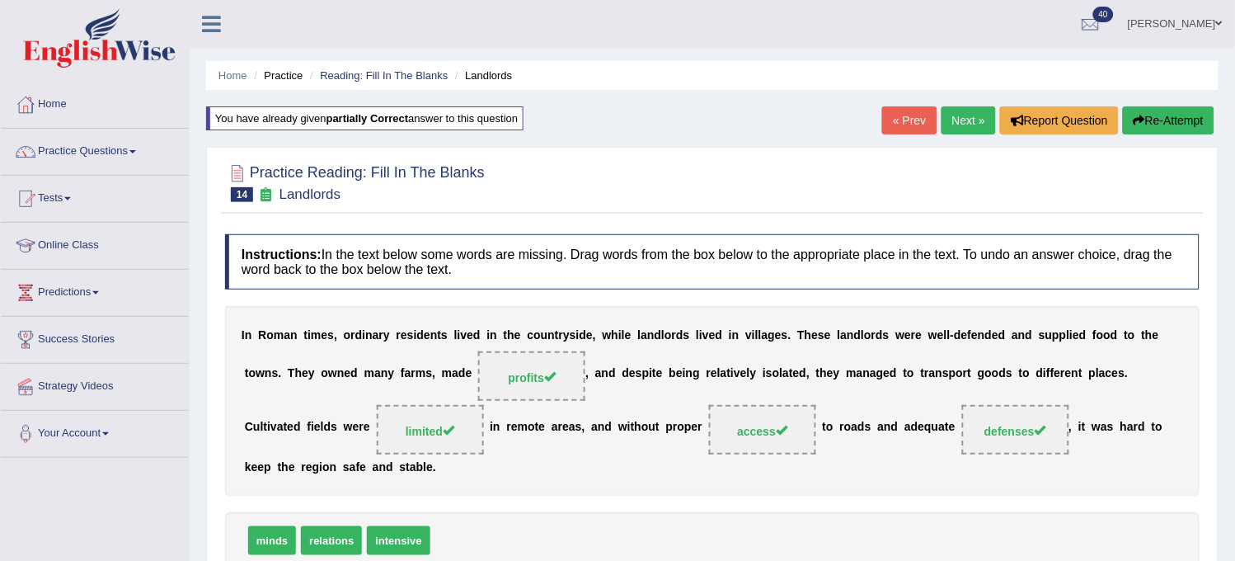
click at [970, 108] on link "Next »" at bounding box center [968, 120] width 54 height 28
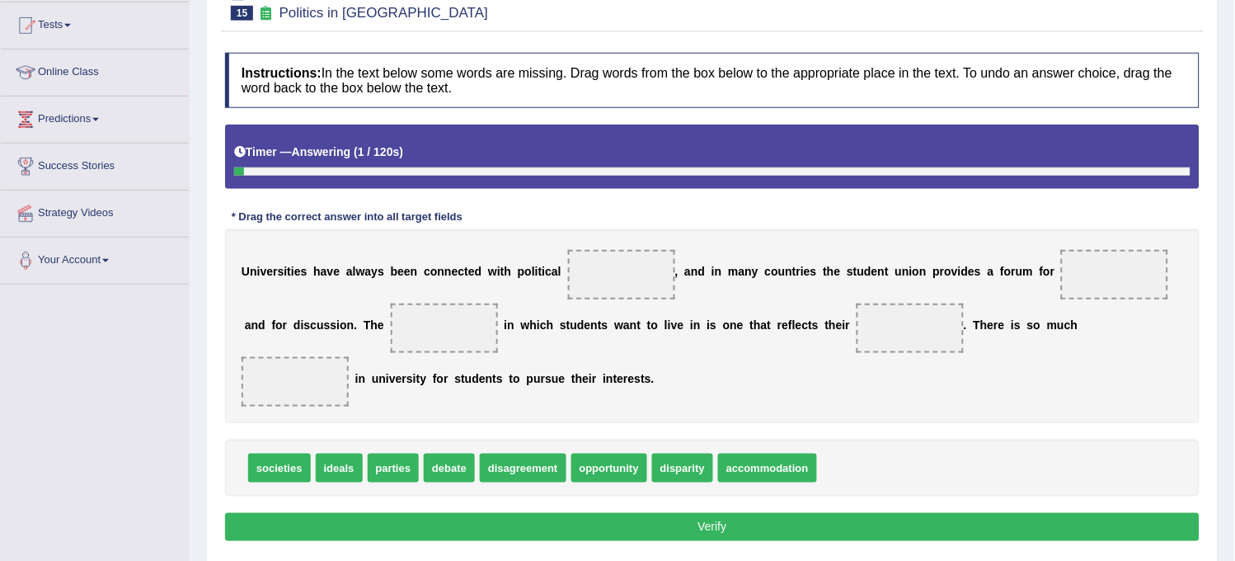
scroll to position [275, 0]
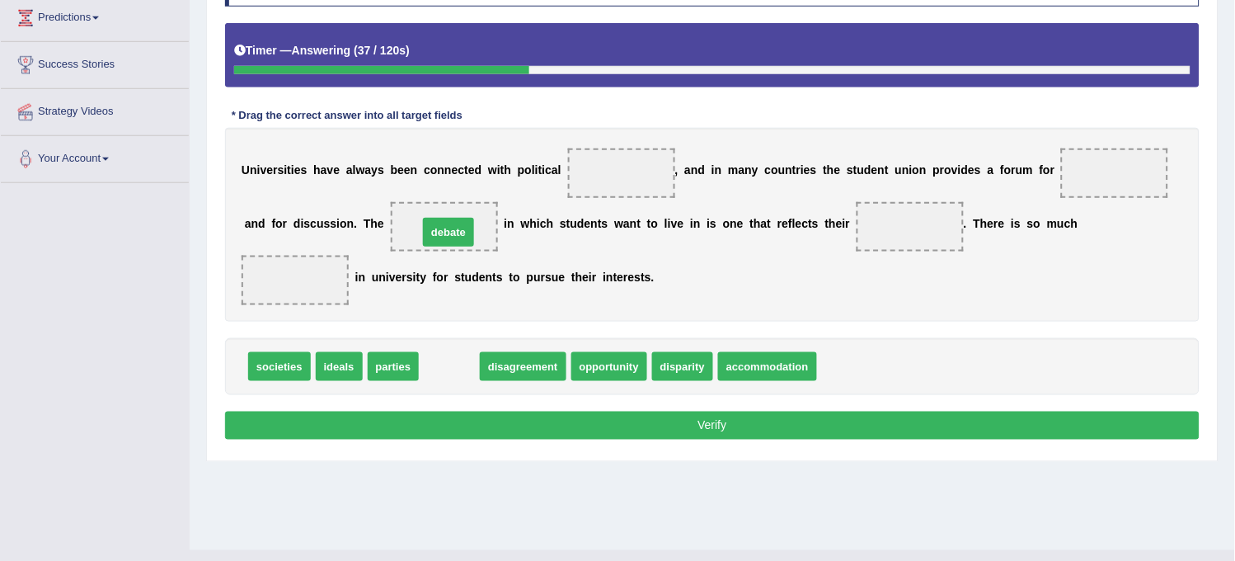
drag, startPoint x: 440, startPoint y: 373, endPoint x: 439, endPoint y: 254, distance: 118.7
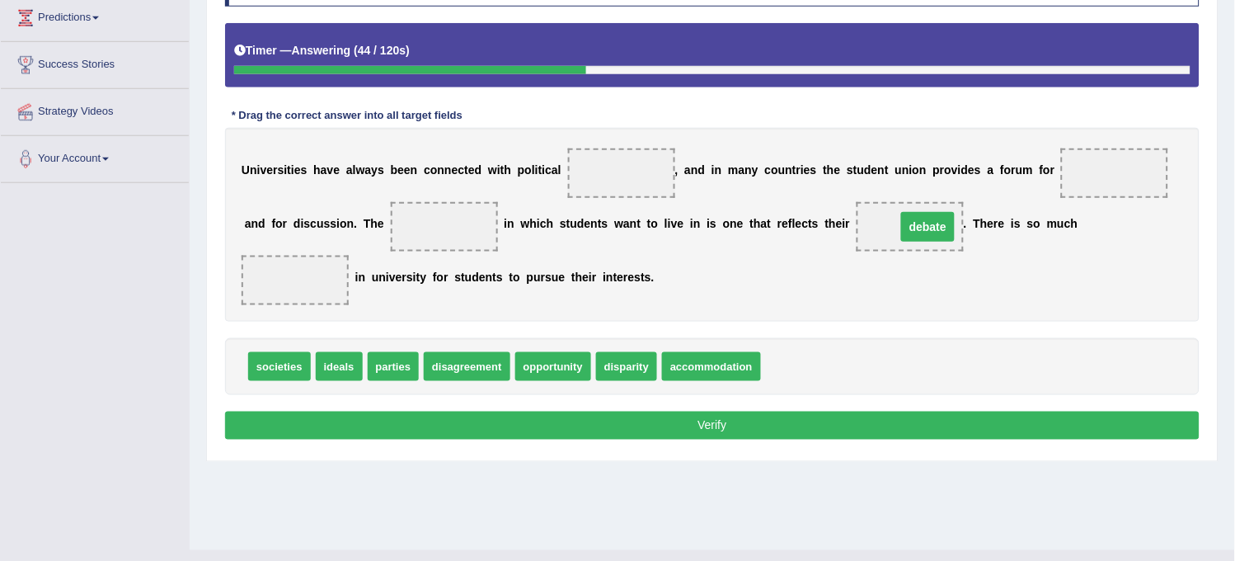
drag, startPoint x: 441, startPoint y: 228, endPoint x: 932, endPoint y: 228, distance: 491.3
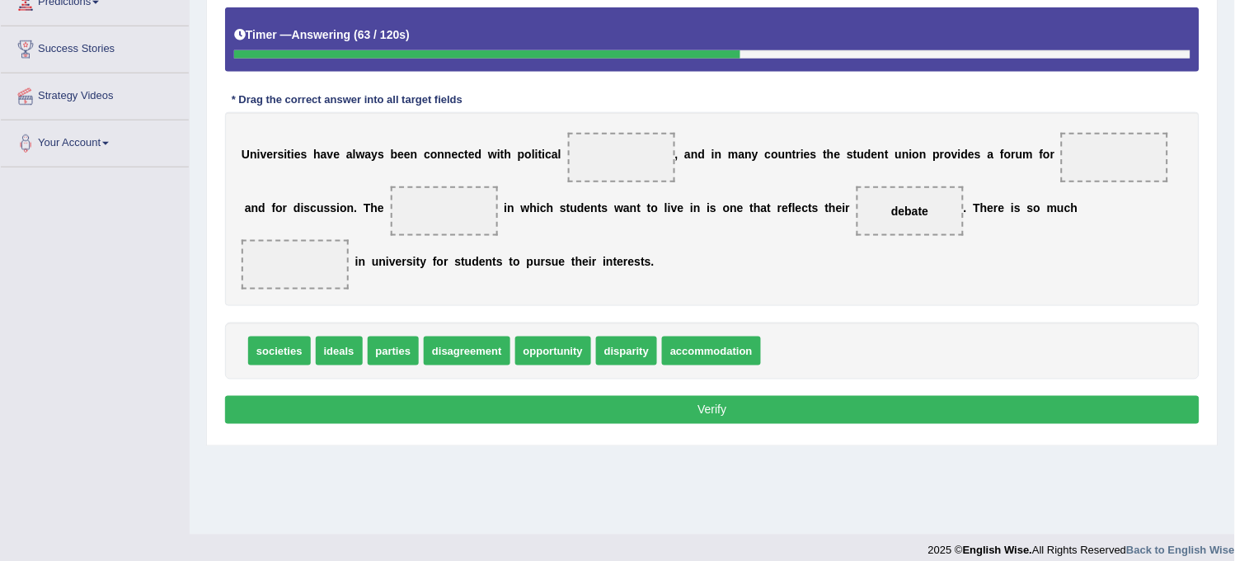
scroll to position [305, 0]
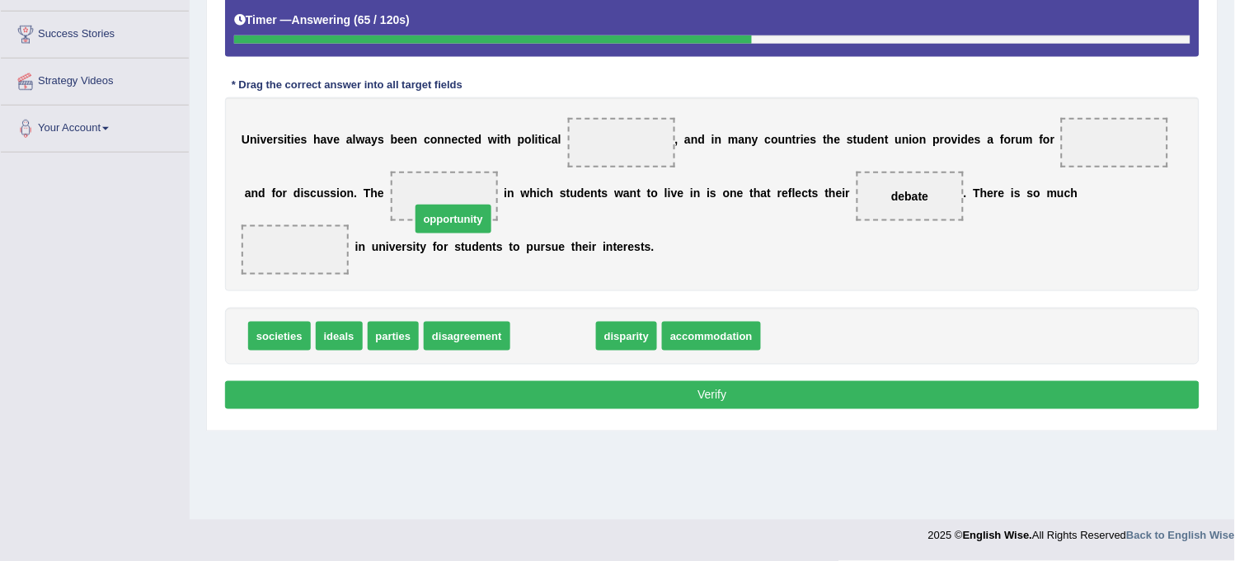
drag, startPoint x: 562, startPoint y: 341, endPoint x: 462, endPoint y: 218, distance: 158.2
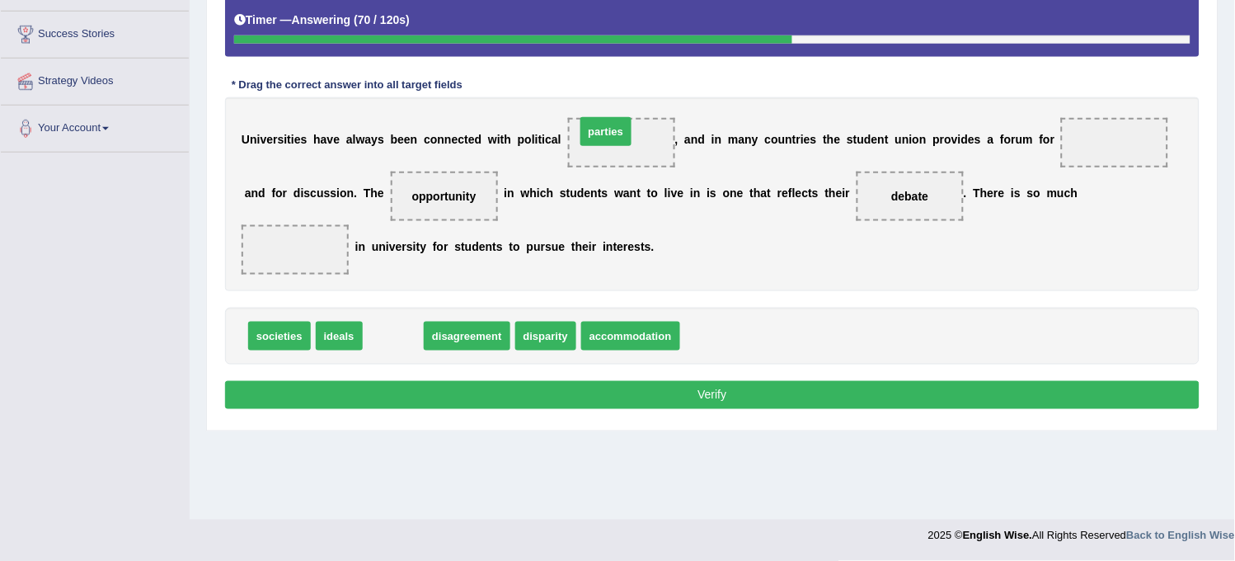
drag, startPoint x: 406, startPoint y: 345, endPoint x: 615, endPoint y: 148, distance: 286.4
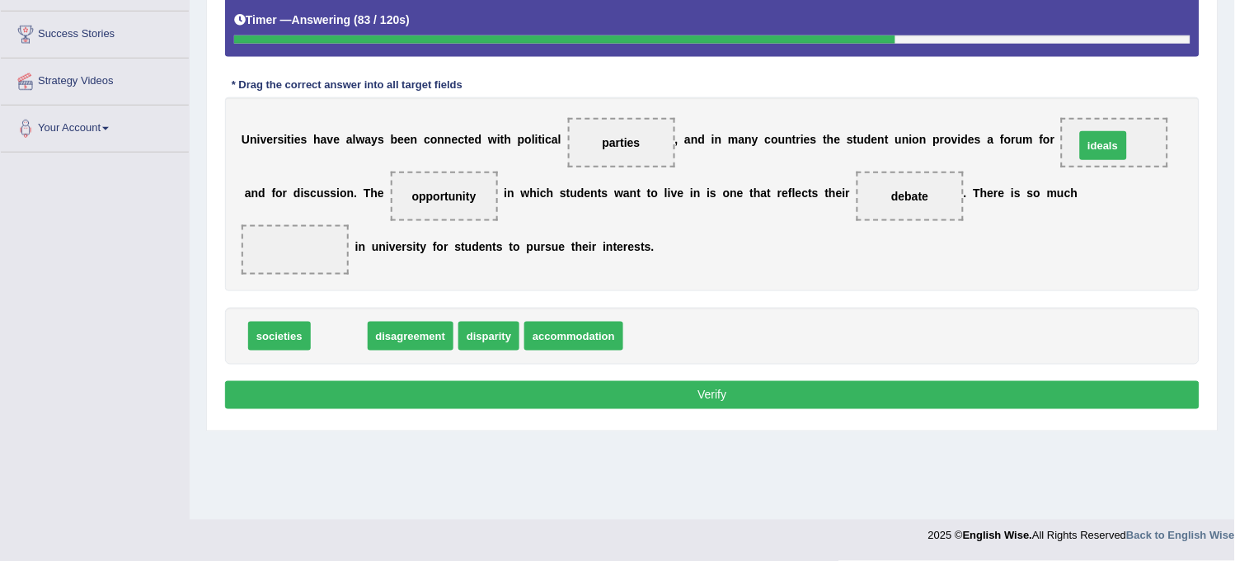
drag, startPoint x: 332, startPoint y: 336, endPoint x: 1101, endPoint y: 153, distance: 789.8
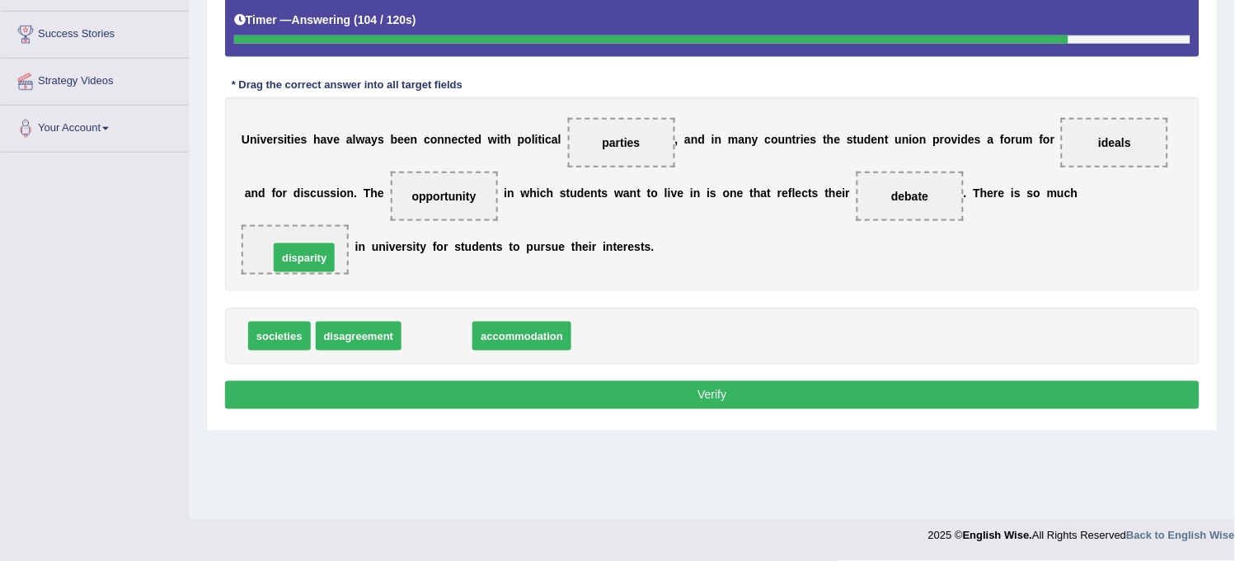
drag, startPoint x: 433, startPoint y: 343, endPoint x: 298, endPoint y: 264, distance: 156.0
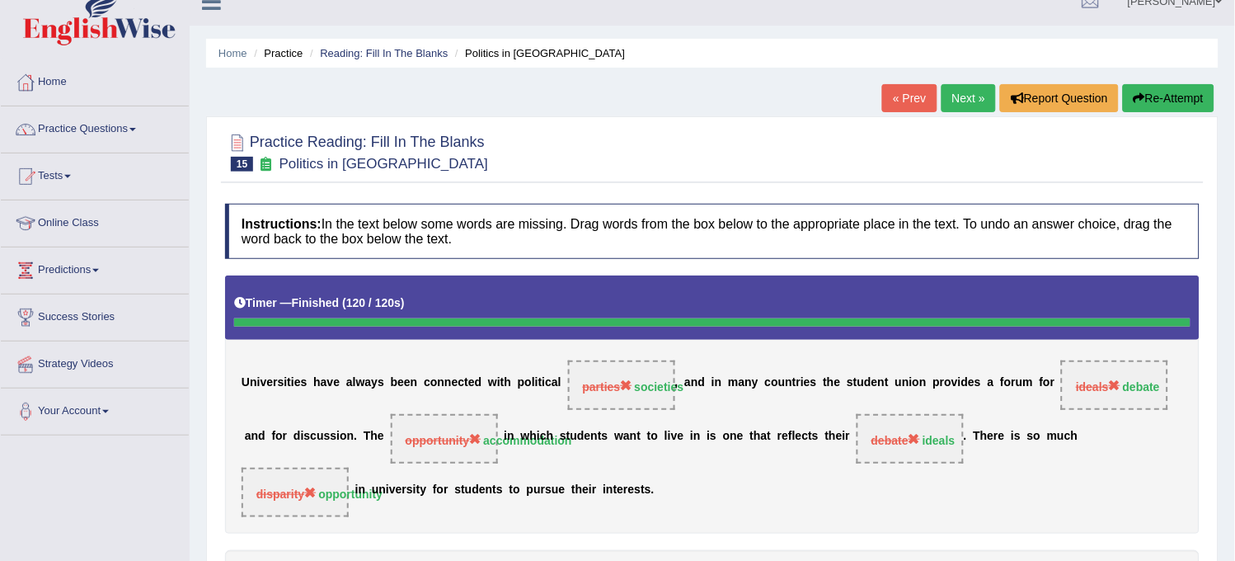
scroll to position [0, 0]
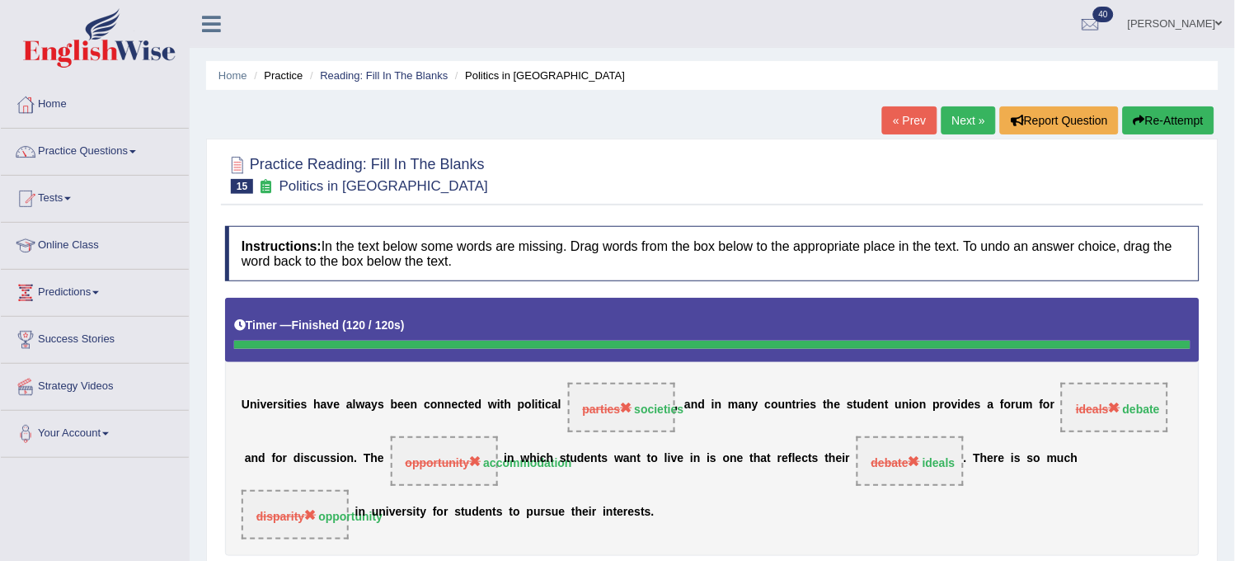
click at [984, 130] on link "Next »" at bounding box center [968, 120] width 54 height 28
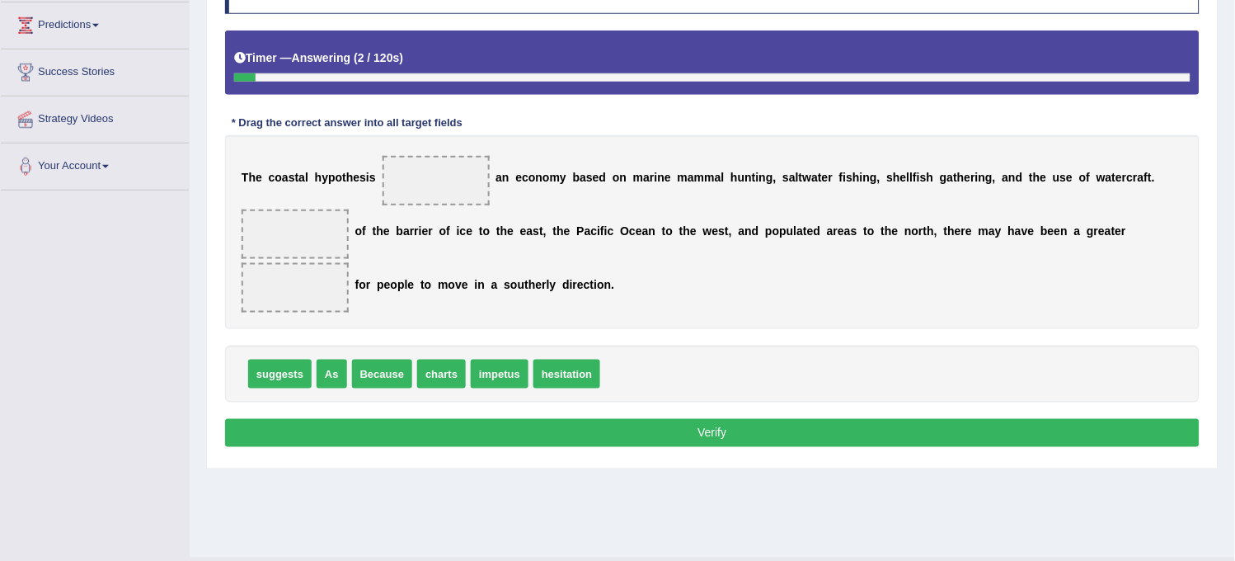
scroll to position [275, 0]
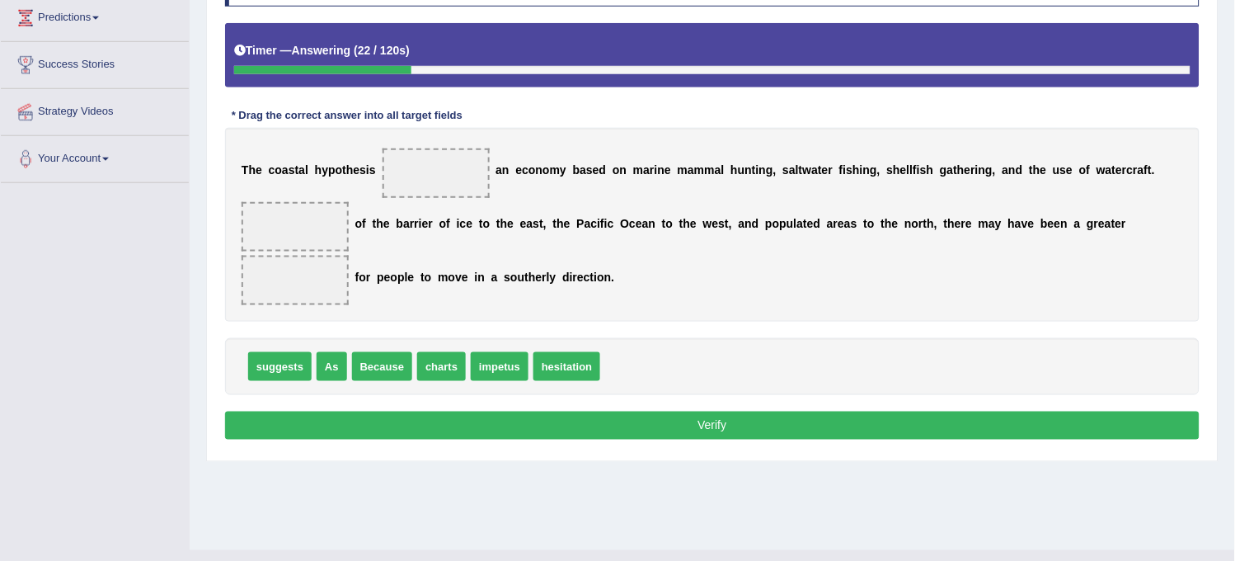
click at [243, 367] on div "suggests As Because charts impetus hesitation" at bounding box center [712, 366] width 974 height 57
click at [266, 366] on span "suggests" at bounding box center [279, 366] width 63 height 29
drag, startPoint x: 278, startPoint y: 367, endPoint x: 423, endPoint y: 185, distance: 232.9
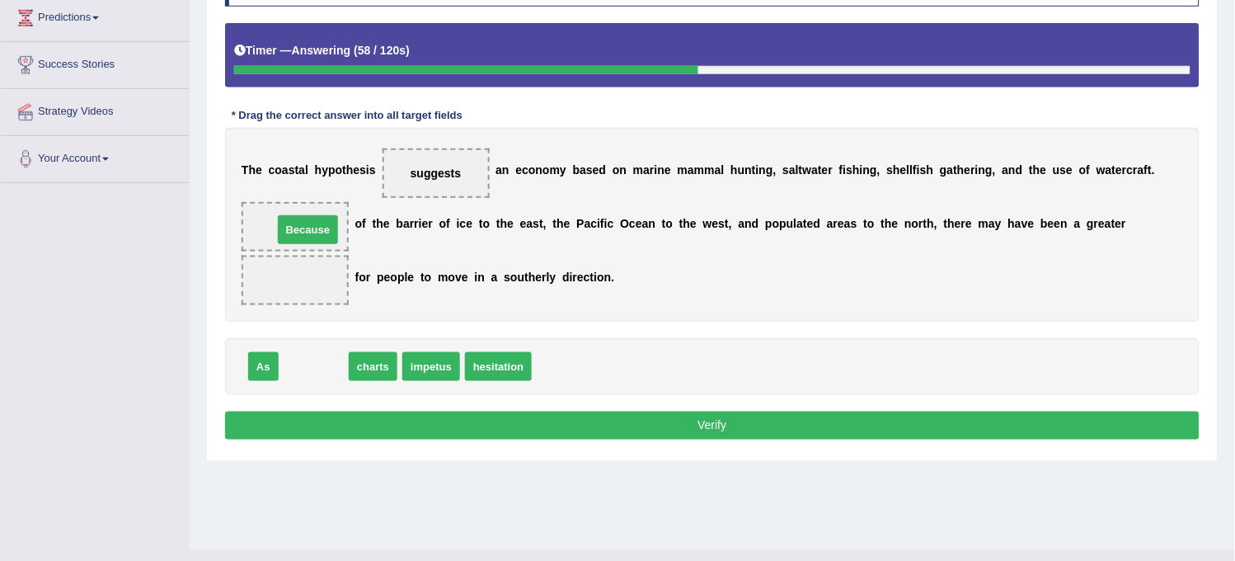
drag, startPoint x: 313, startPoint y: 367, endPoint x: 308, endPoint y: 239, distance: 127.9
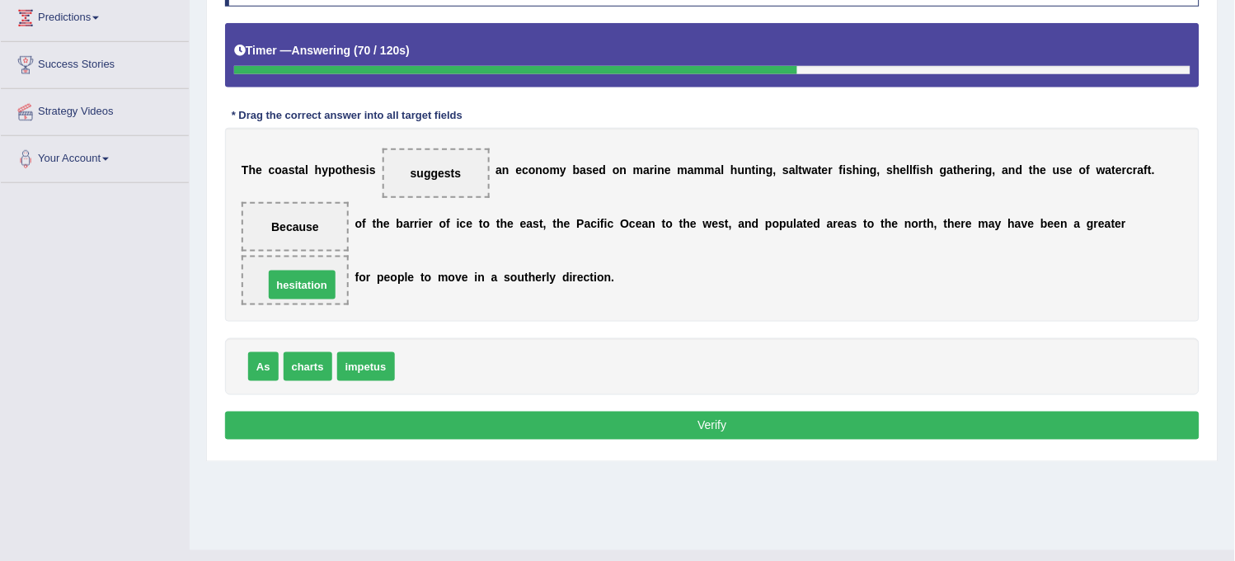
drag, startPoint x: 453, startPoint y: 364, endPoint x: 322, endPoint y: 287, distance: 152.3
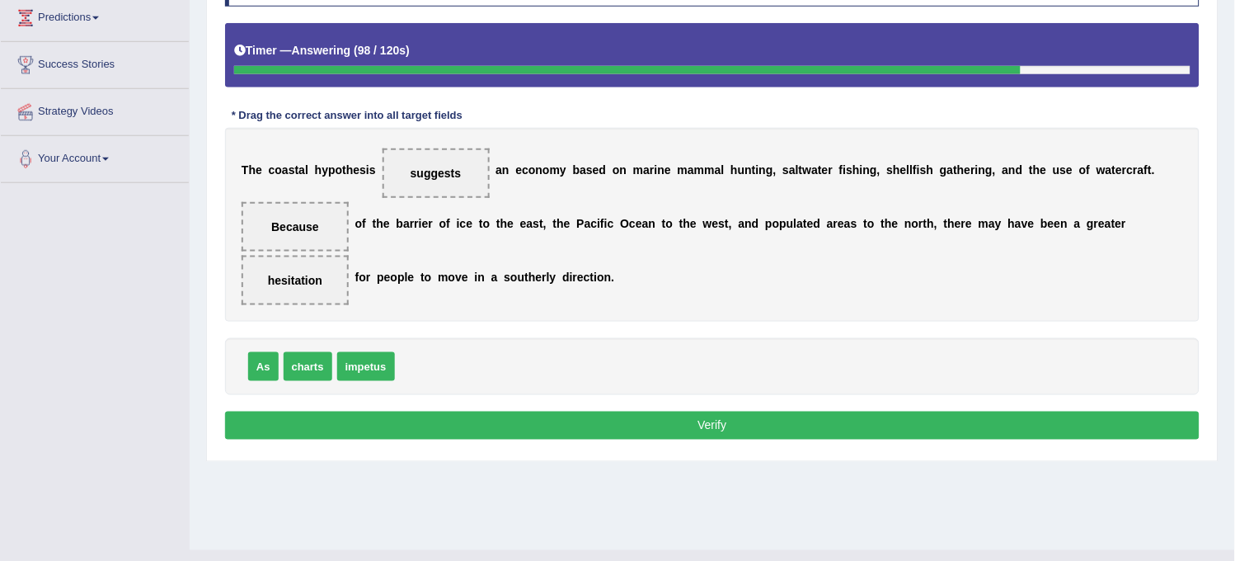
click at [349, 443] on div "Instructions: In the text below some words are missing. Drag words from the box…" at bounding box center [712, 197] width 983 height 509
click at [364, 434] on button "Verify" at bounding box center [712, 425] width 974 height 28
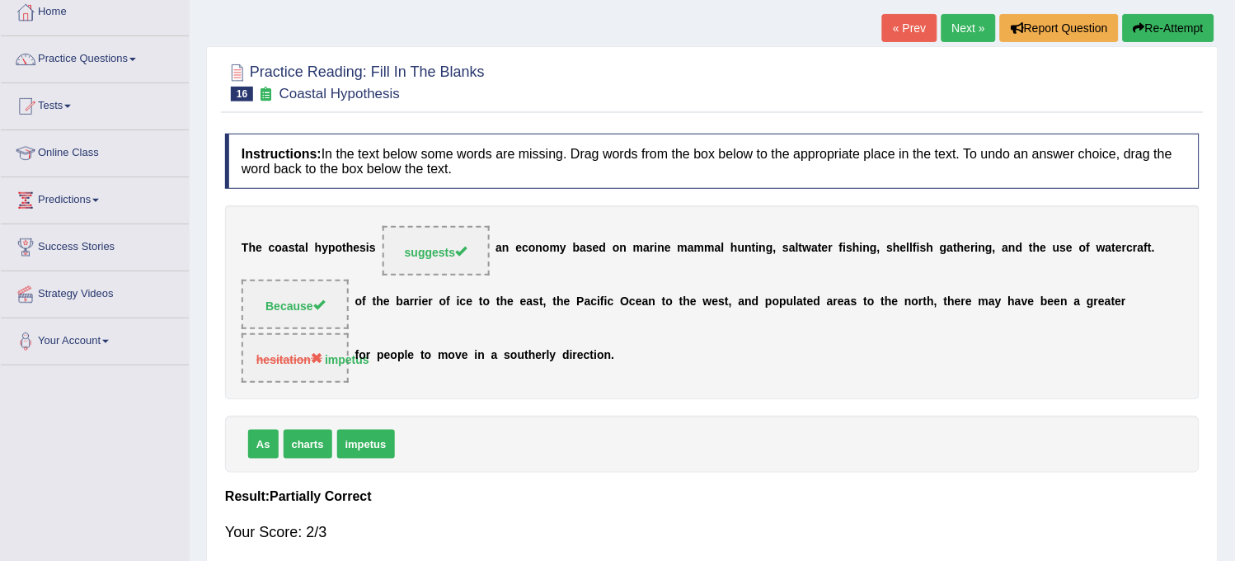
scroll to position [0, 0]
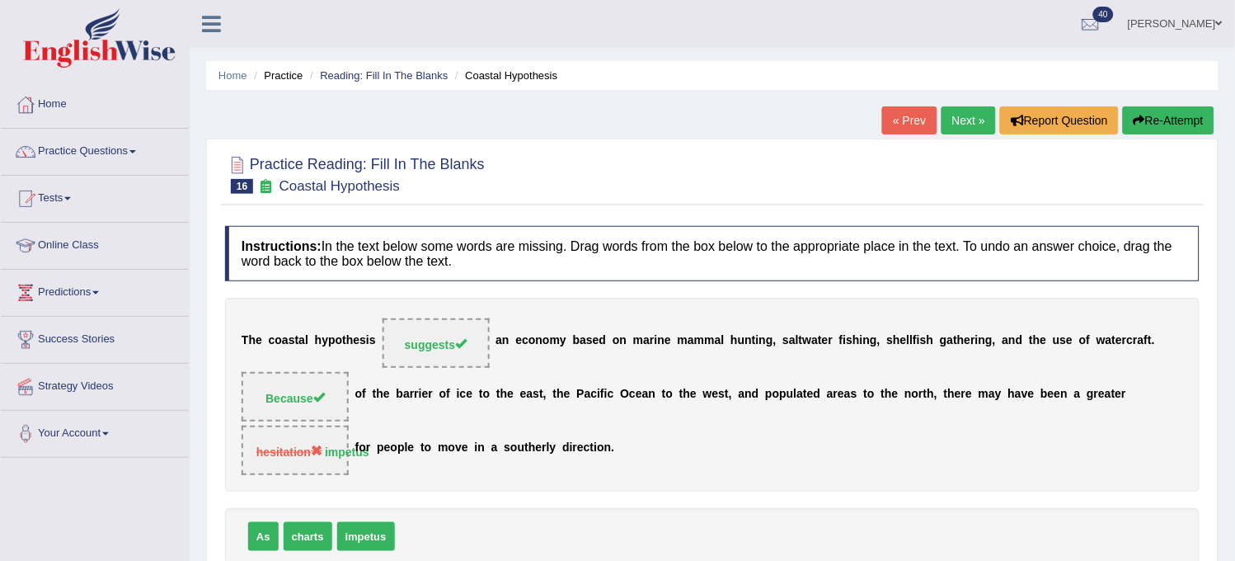
click at [965, 115] on link "Next »" at bounding box center [968, 120] width 54 height 28
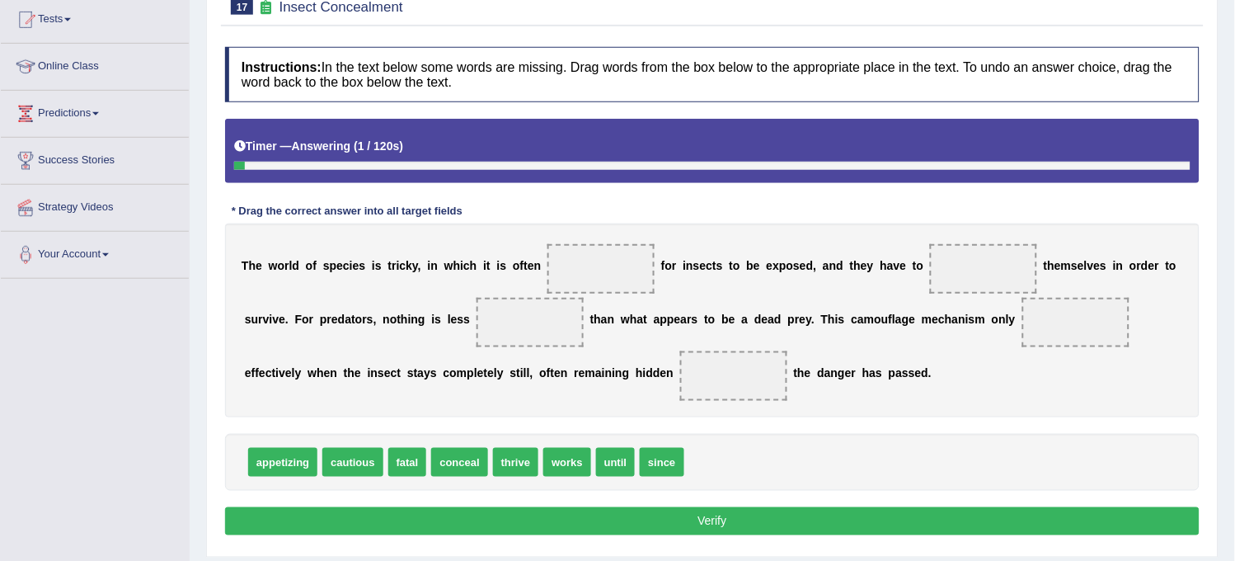
scroll to position [183, 0]
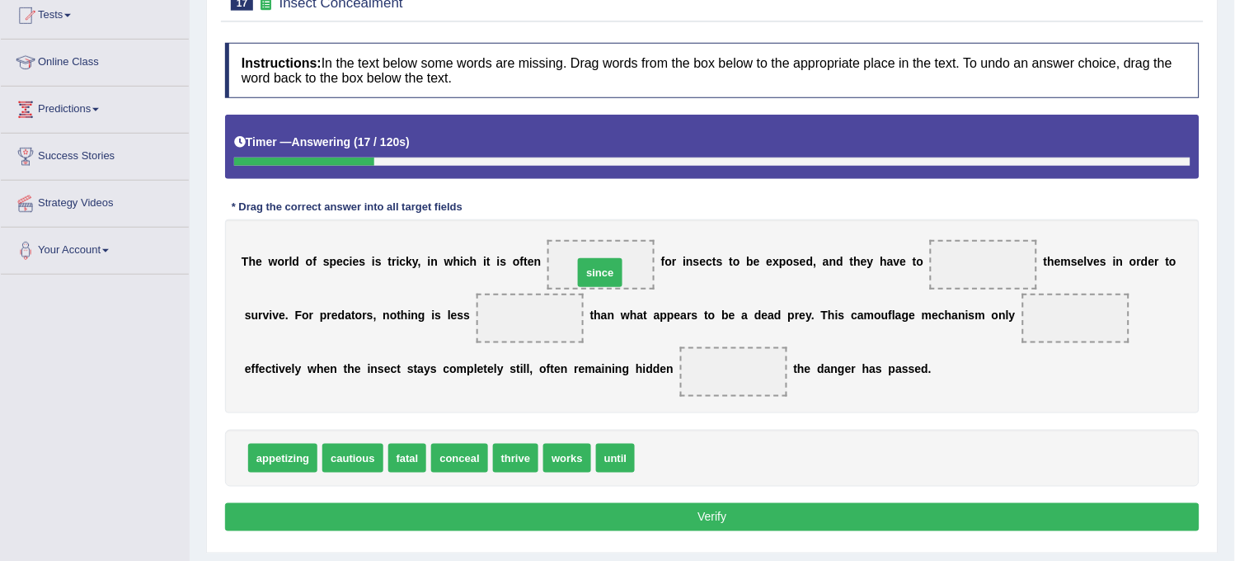
drag, startPoint x: 662, startPoint y: 467, endPoint x: 602, endPoint y: 284, distance: 191.9
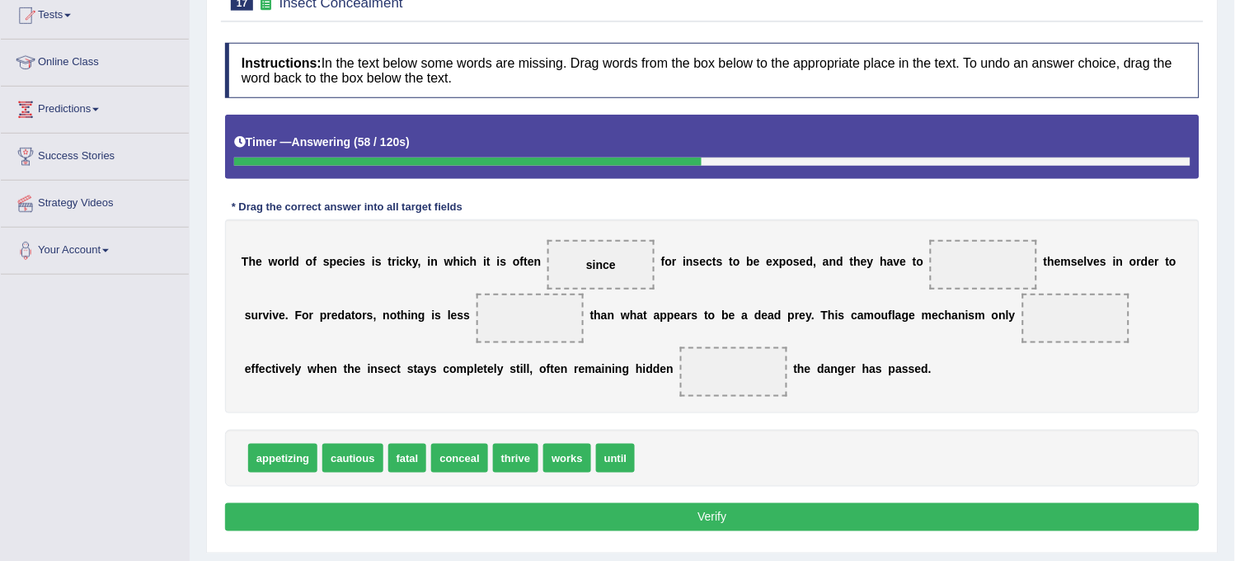
click at [613, 465] on span "until" at bounding box center [615, 458] width 39 height 29
drag, startPoint x: 611, startPoint y: 453, endPoint x: 732, endPoint y: 373, distance: 145.6
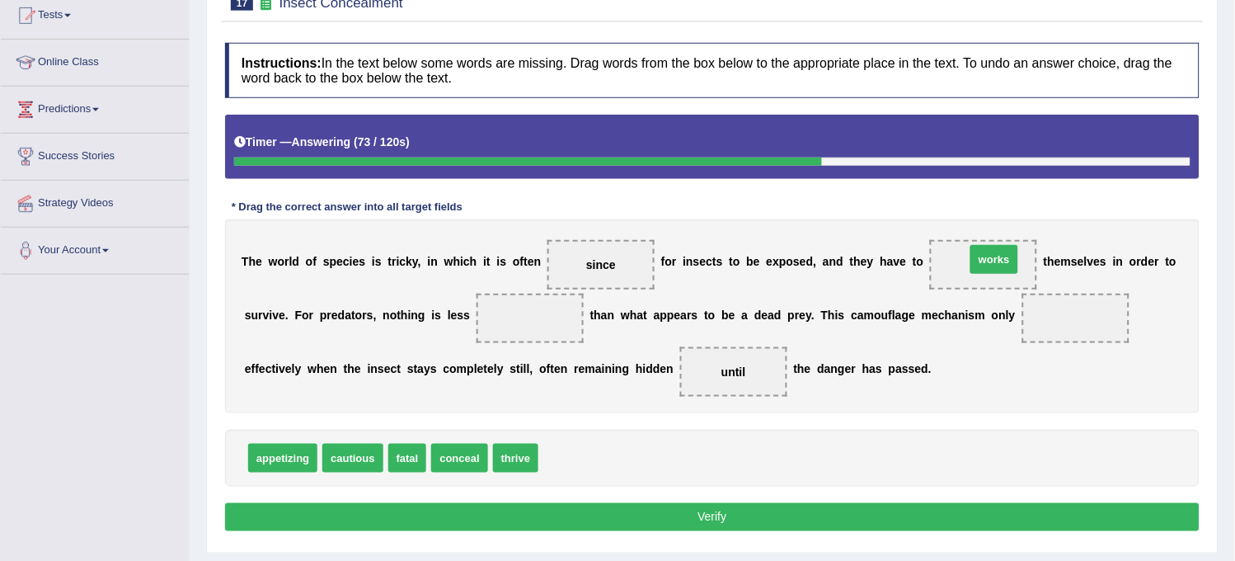
drag, startPoint x: 562, startPoint y: 457, endPoint x: 989, endPoint y: 260, distance: 470.3
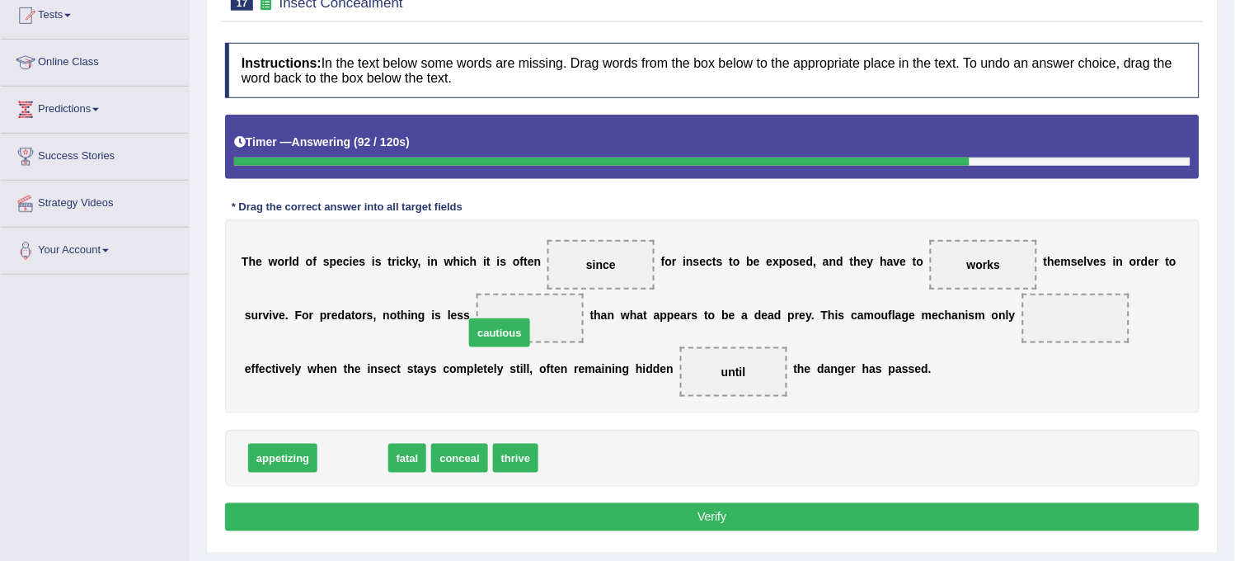
drag, startPoint x: 358, startPoint y: 450, endPoint x: 511, endPoint y: 319, distance: 201.7
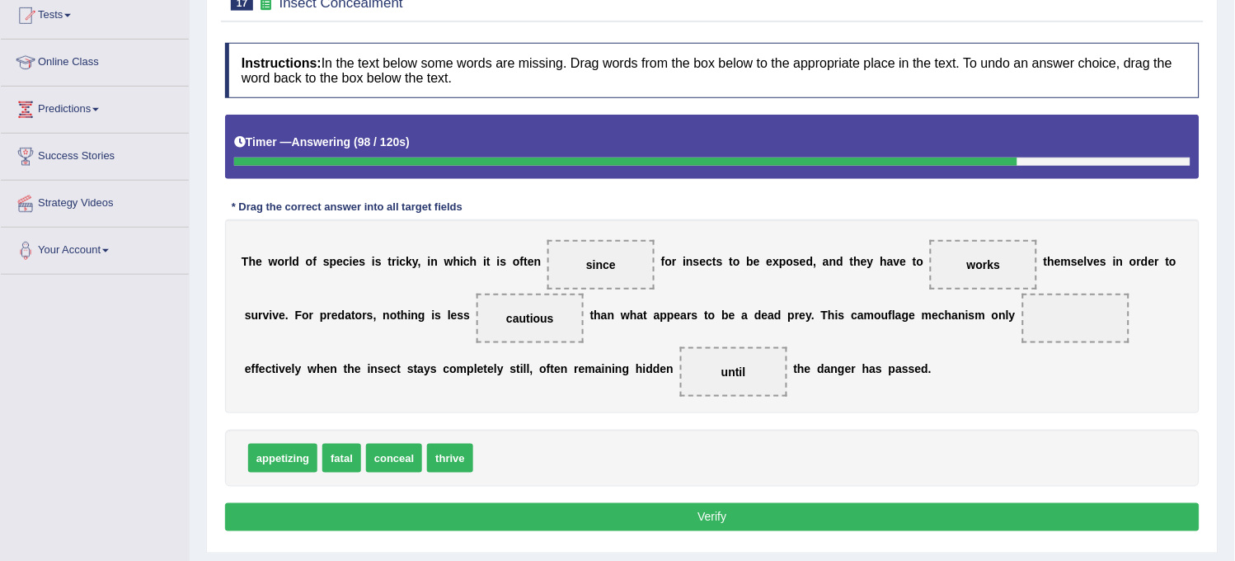
click at [444, 462] on span "thrive" at bounding box center [449, 458] width 45 height 29
click at [438, 449] on span "thrive" at bounding box center [449, 458] width 45 height 29
drag, startPoint x: 455, startPoint y: 462, endPoint x: 1061, endPoint y: 326, distance: 620.8
click at [1061, 326] on span "thrive" at bounding box center [1075, 317] width 107 height 49
click at [732, 526] on button "Verify" at bounding box center [712, 517] width 974 height 28
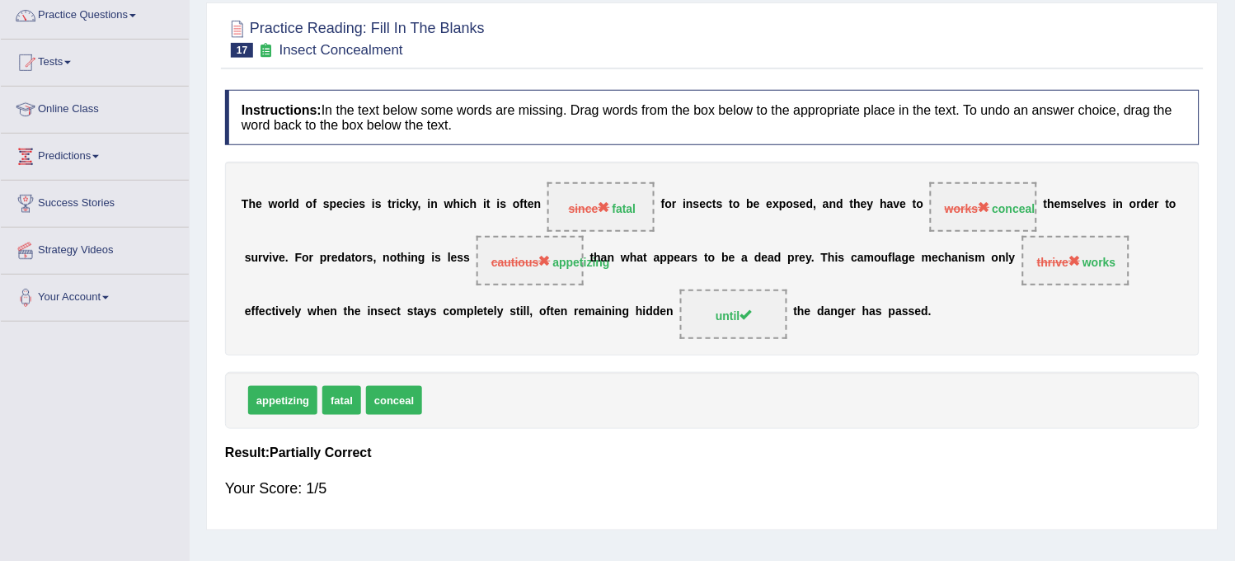
scroll to position [0, 0]
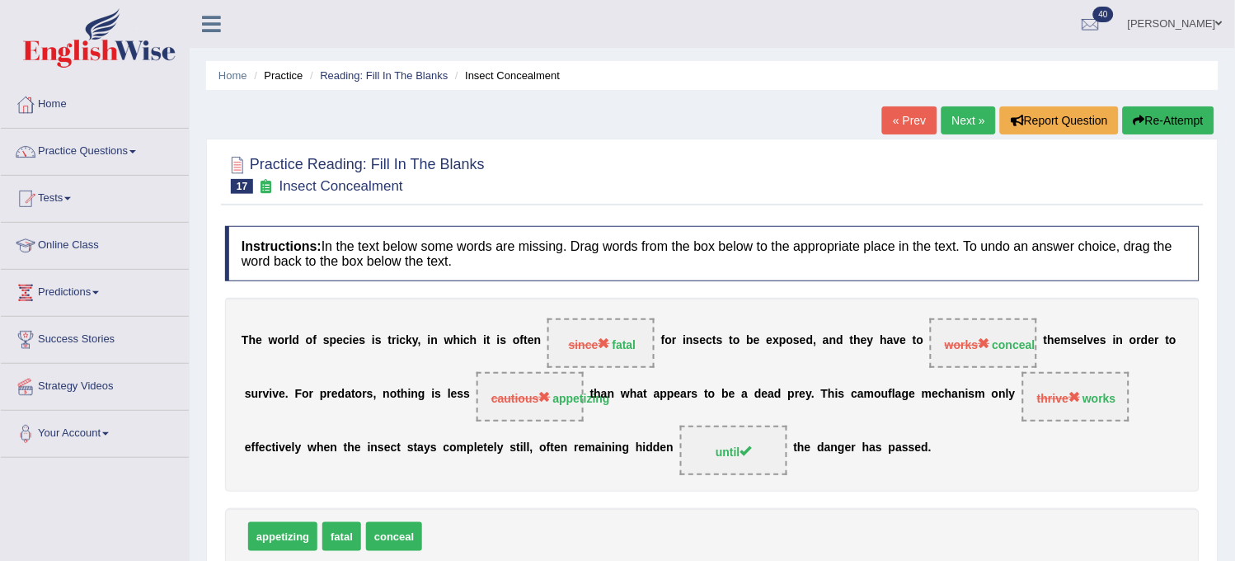
click at [959, 119] on link "Next »" at bounding box center [968, 120] width 54 height 28
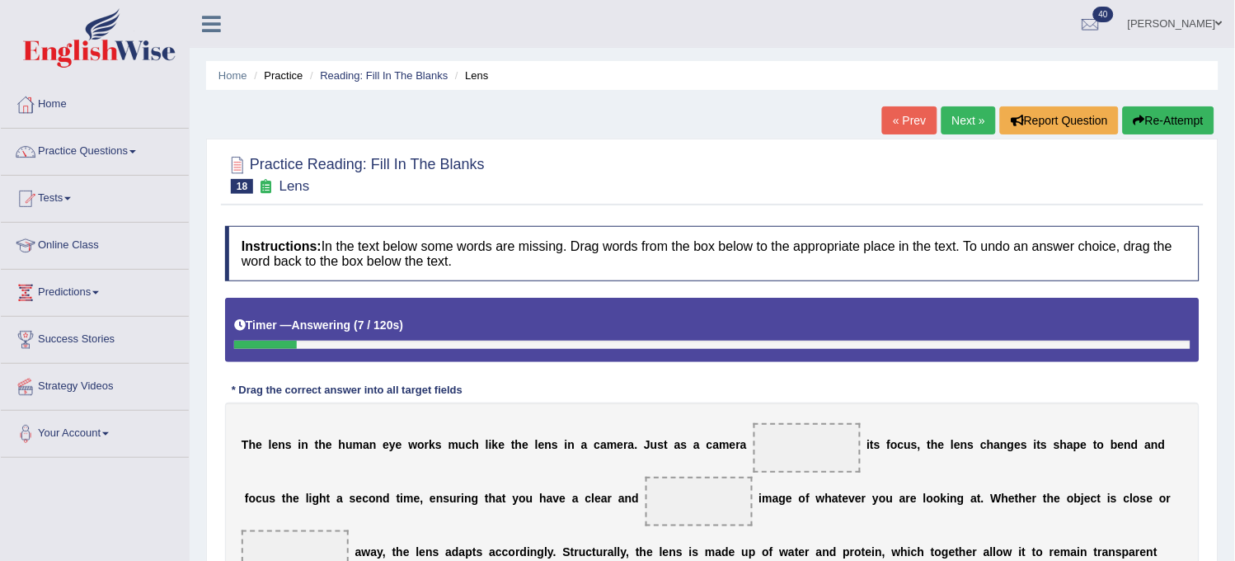
click at [1176, 124] on button "Re-Attempt" at bounding box center [1169, 120] width 92 height 28
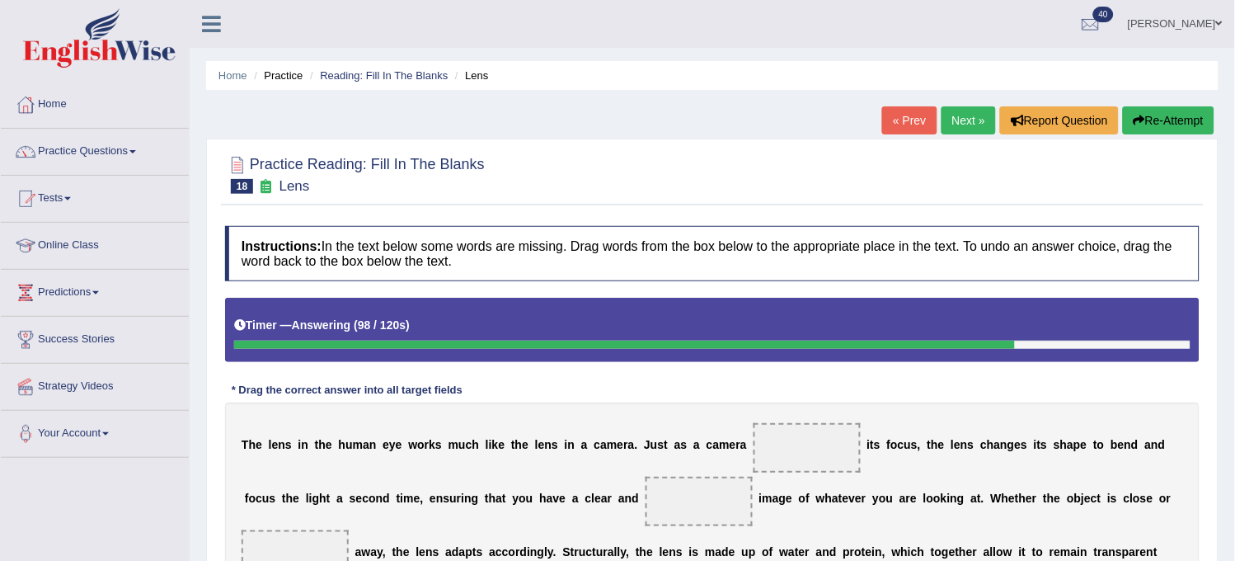
click at [1167, 128] on button "Re-Attempt" at bounding box center [1169, 120] width 92 height 28
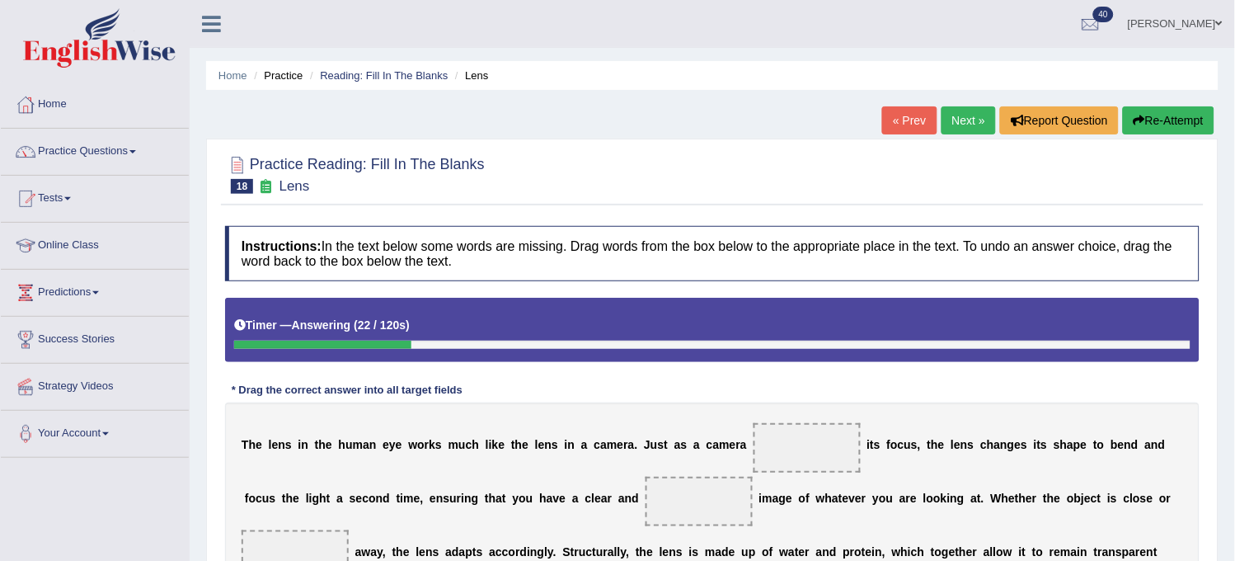
click at [1167, 128] on button "Re-Attempt" at bounding box center [1169, 120] width 92 height 28
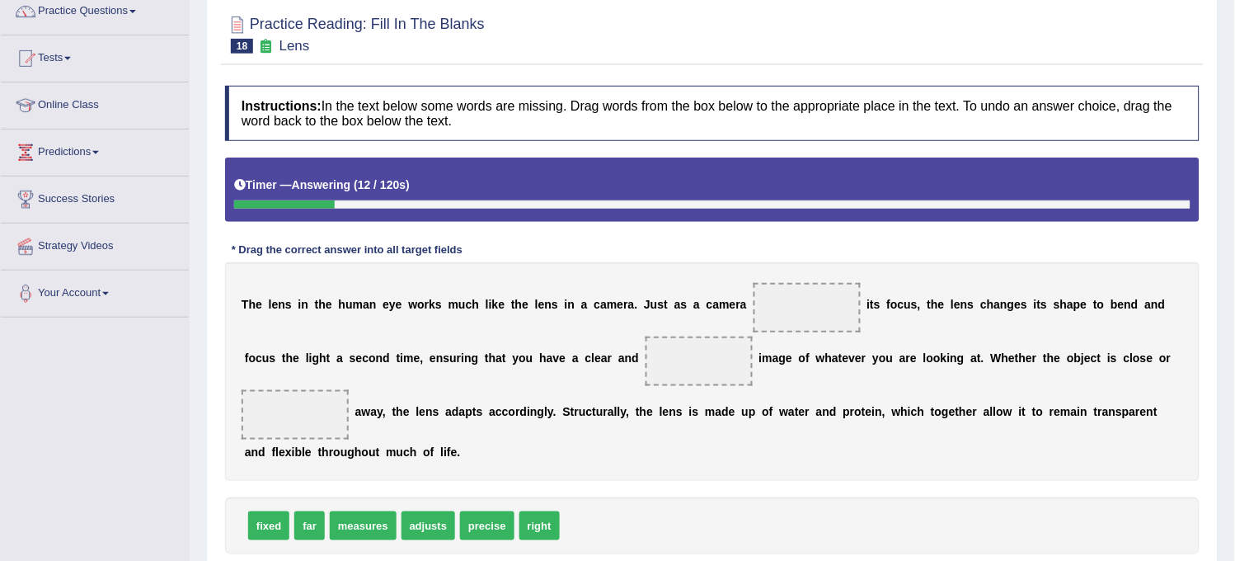
scroll to position [183, 0]
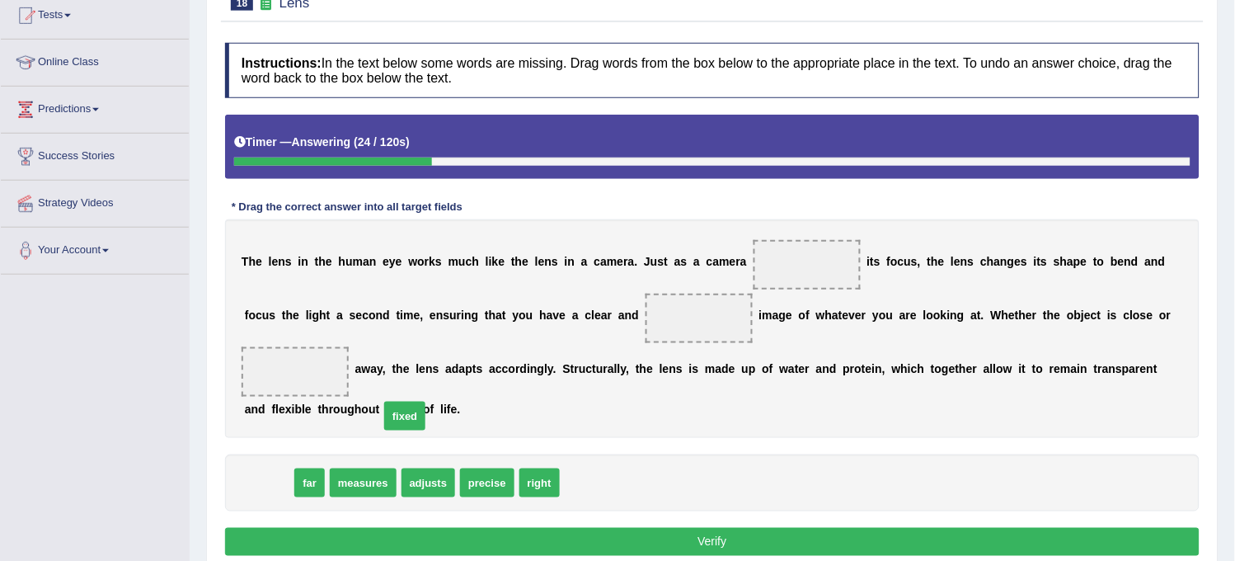
drag, startPoint x: 261, startPoint y: 471, endPoint x: 565, endPoint y: 293, distance: 352.5
click at [425, 401] on span "fixed" at bounding box center [404, 415] width 41 height 29
drag, startPoint x: 275, startPoint y: 477, endPoint x: 789, endPoint y: 265, distance: 556.4
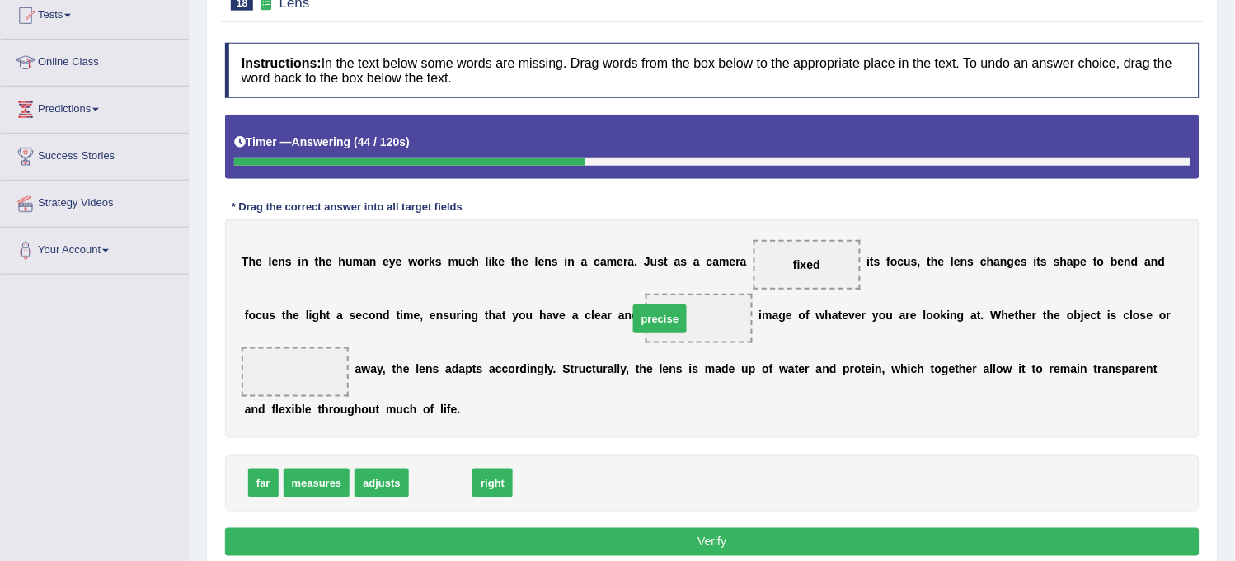
drag, startPoint x: 451, startPoint y: 490, endPoint x: 711, endPoint y: 333, distance: 304.0
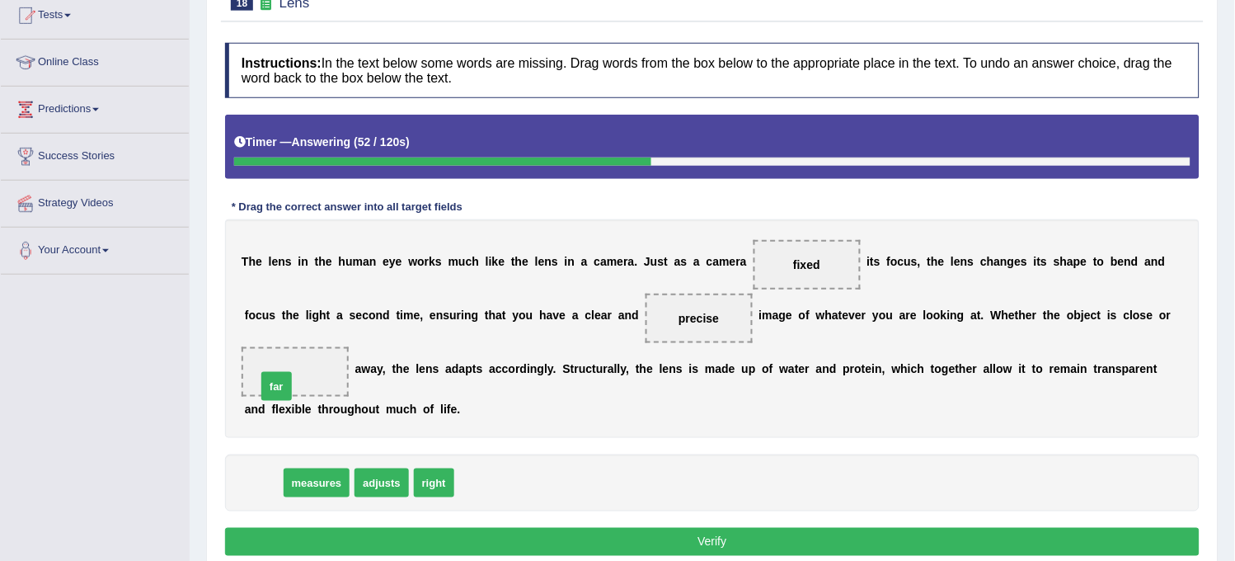
drag, startPoint x: 256, startPoint y: 485, endPoint x: 280, endPoint y: 385, distance: 102.6
click at [416, 538] on button "Verify" at bounding box center [712, 542] width 974 height 28
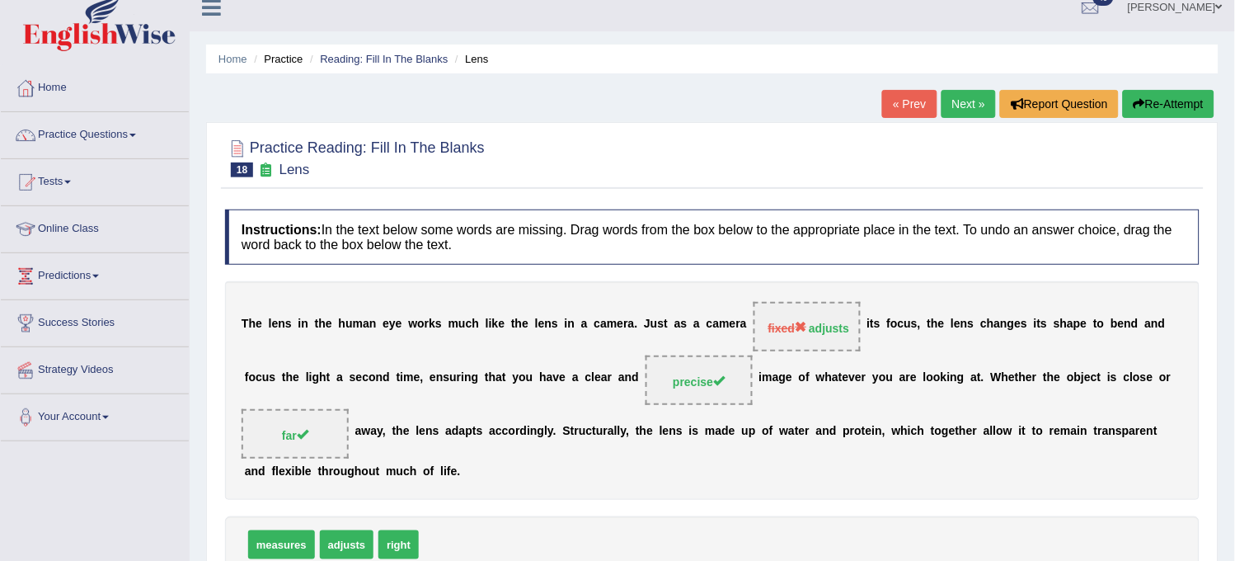
scroll to position [0, 0]
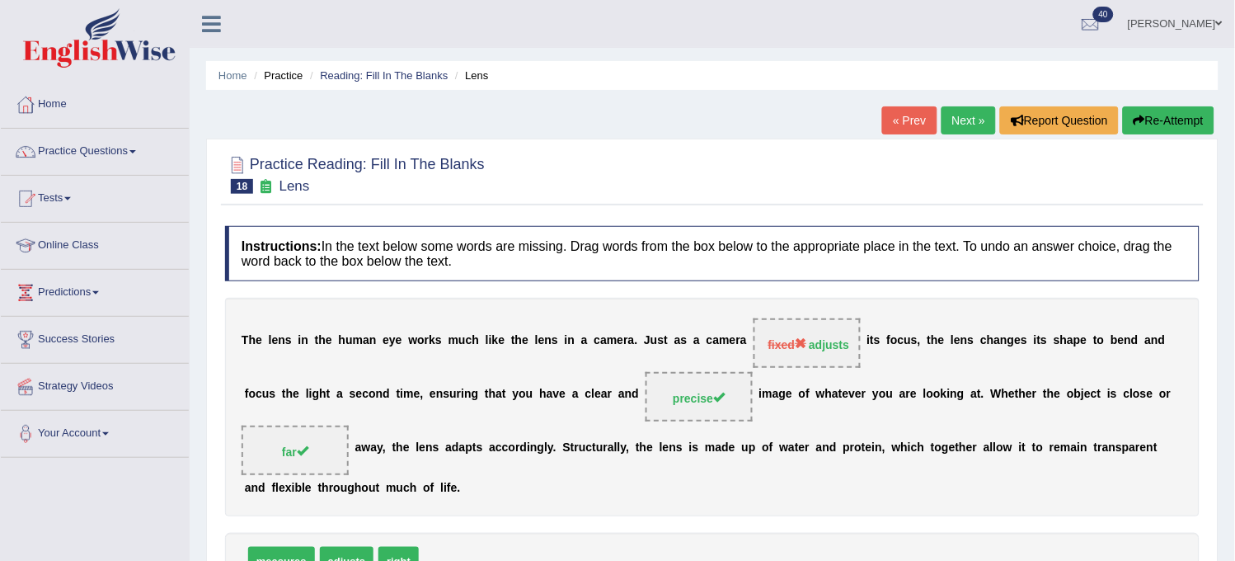
click at [974, 117] on link "Next »" at bounding box center [968, 120] width 54 height 28
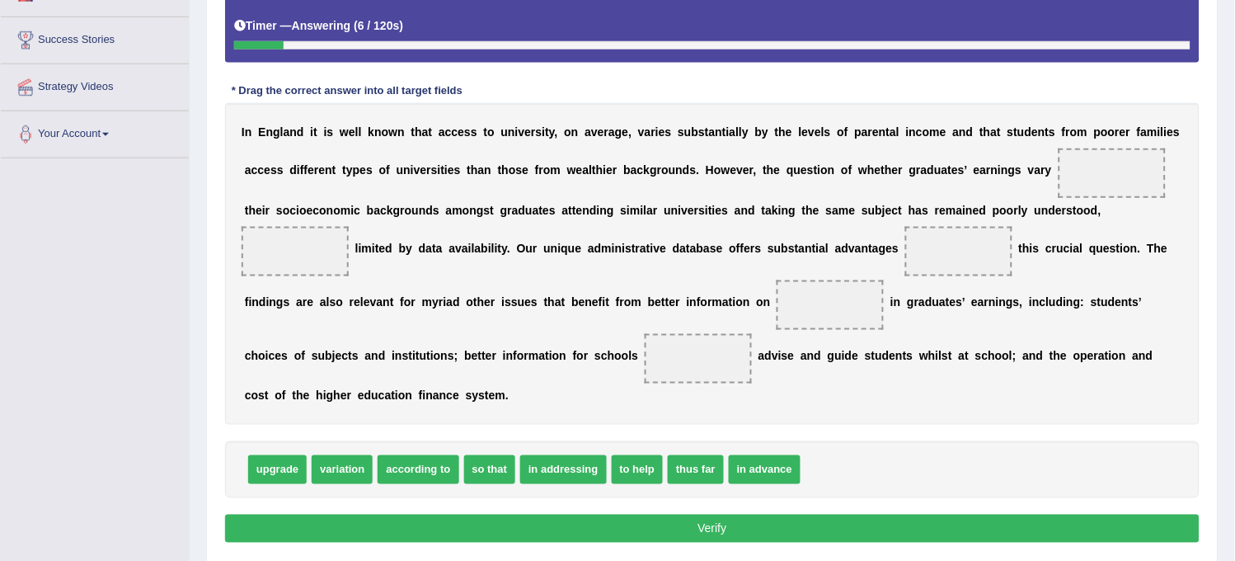
scroll to position [266, 0]
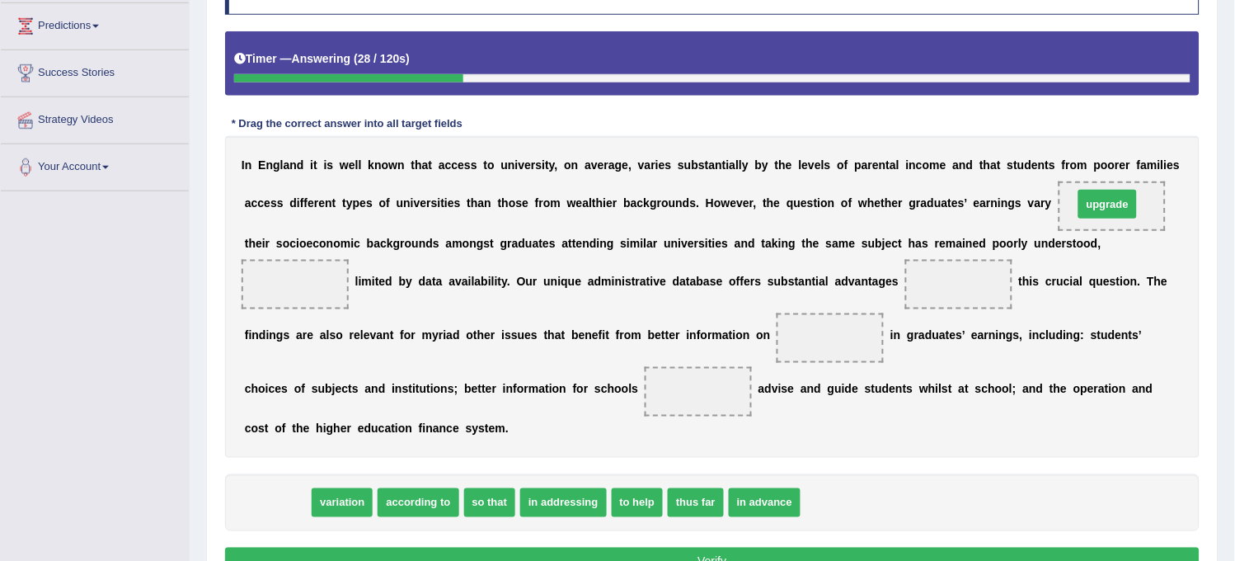
drag, startPoint x: 269, startPoint y: 496, endPoint x: 1092, endPoint y: 199, distance: 874.9
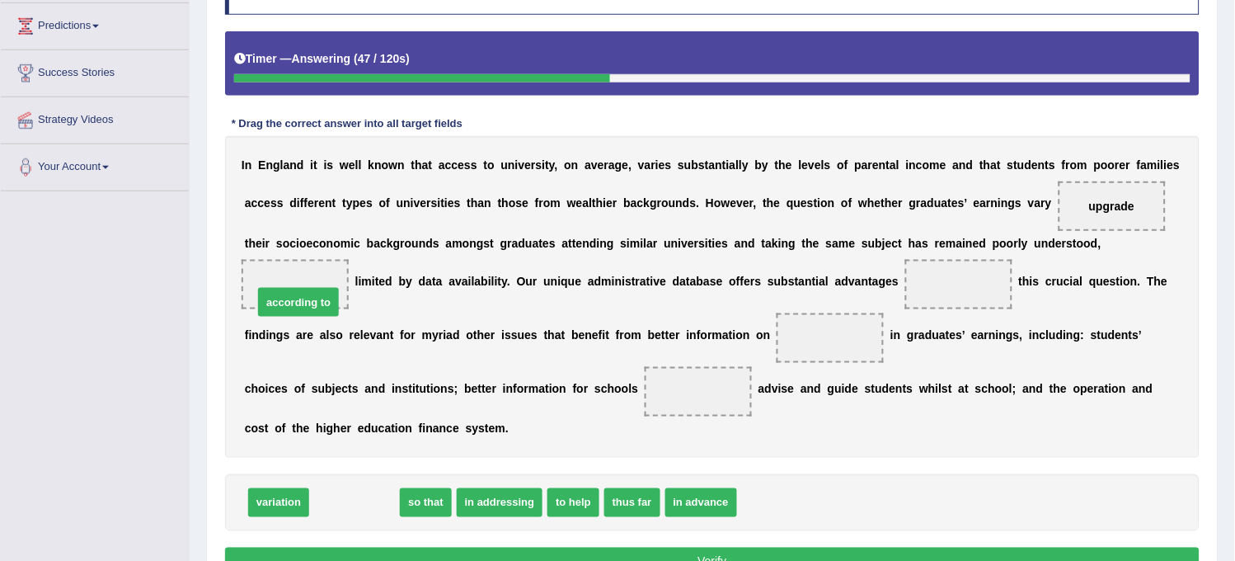
drag, startPoint x: 349, startPoint y: 499, endPoint x: 293, endPoint y: 298, distance: 208.6
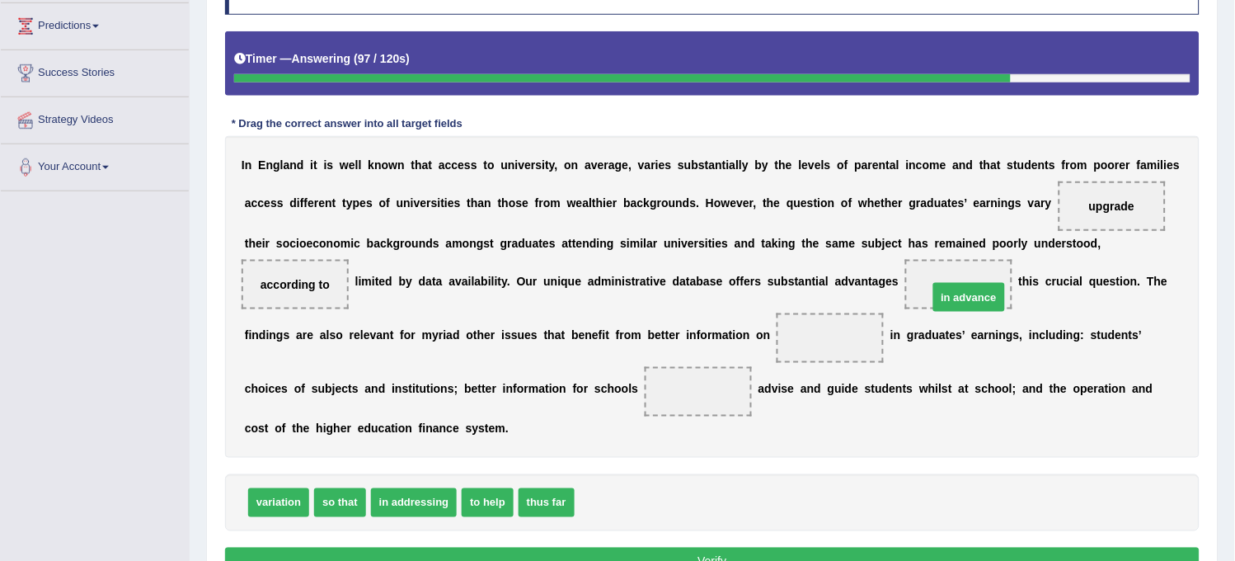
drag, startPoint x: 597, startPoint y: 508, endPoint x: 951, endPoint y: 302, distance: 409.3
click at [474, 505] on span "to help" at bounding box center [488, 502] width 52 height 29
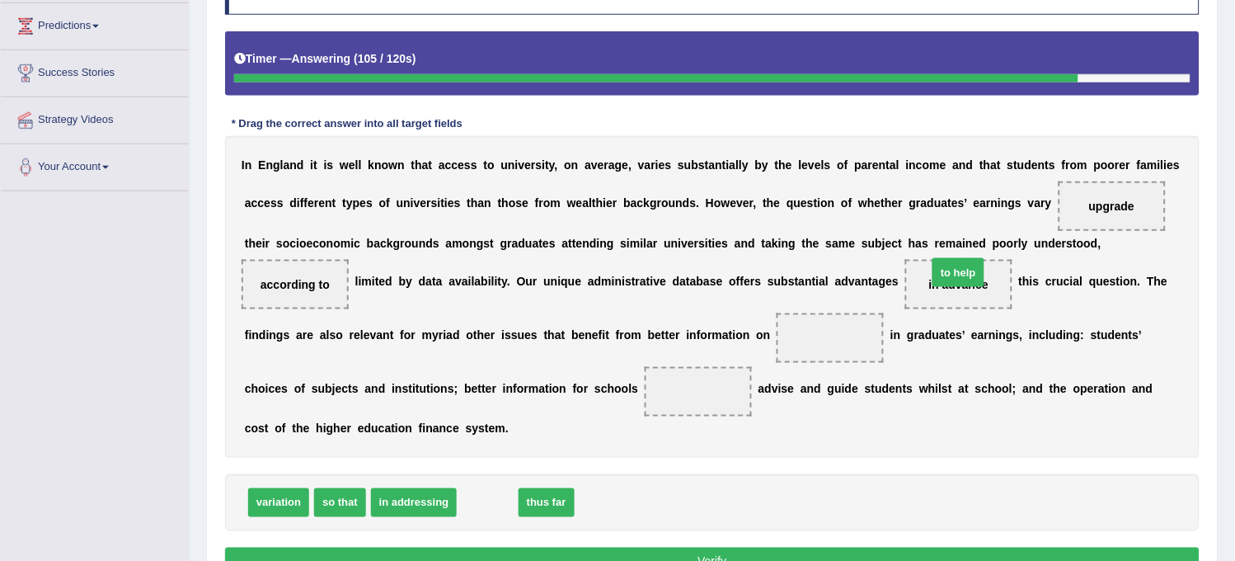
drag, startPoint x: 474, startPoint y: 505, endPoint x: 945, endPoint y: 276, distance: 523.2
click at [347, 509] on span "so that" at bounding box center [340, 502] width 52 height 29
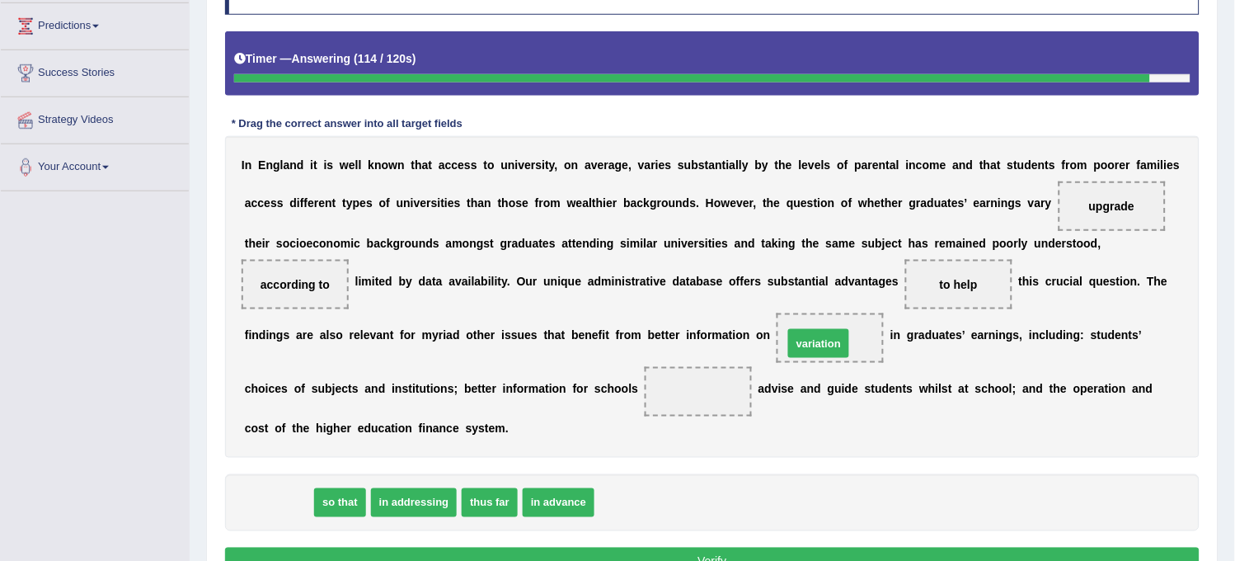
drag, startPoint x: 293, startPoint y: 506, endPoint x: 833, endPoint y: 347, distance: 562.9
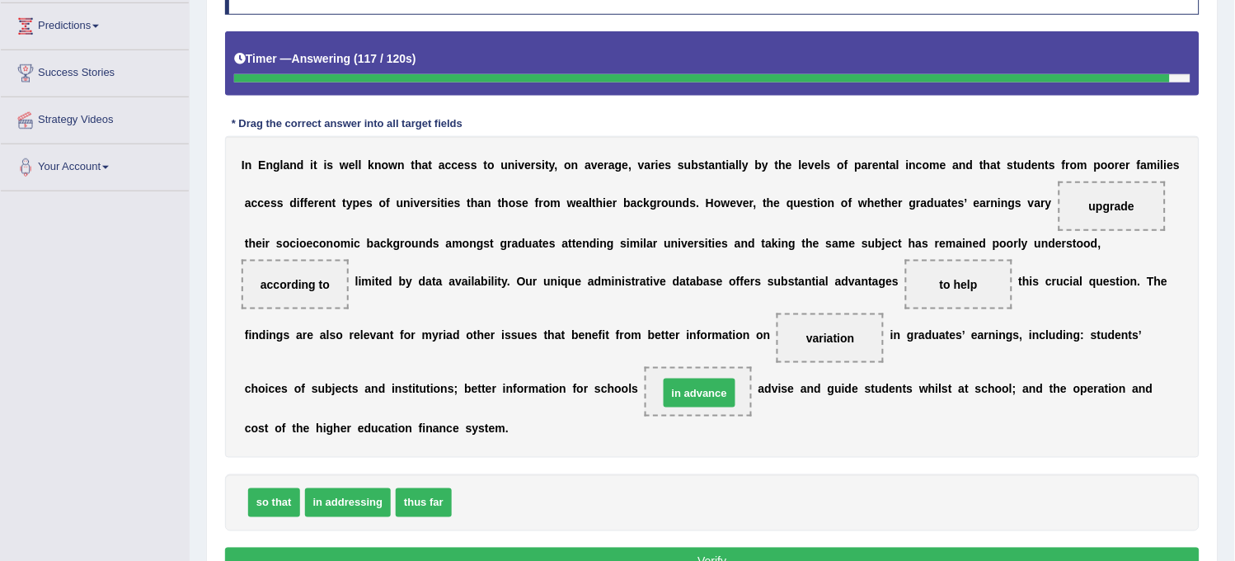
drag, startPoint x: 476, startPoint y: 504, endPoint x: 681, endPoint y: 392, distance: 233.5
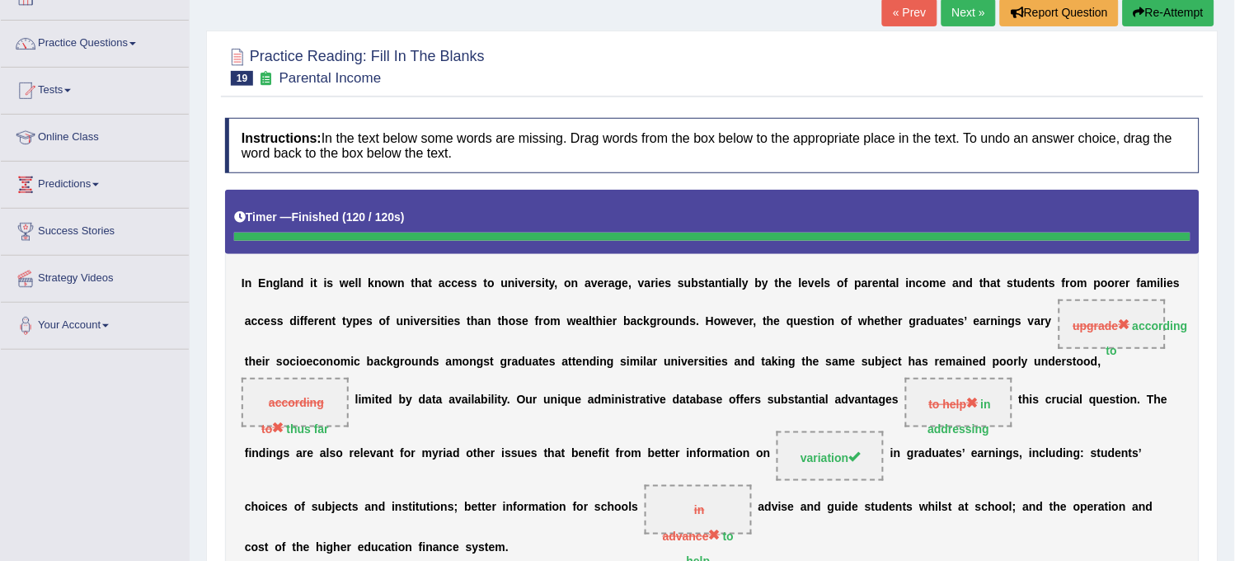
scroll to position [76, 0]
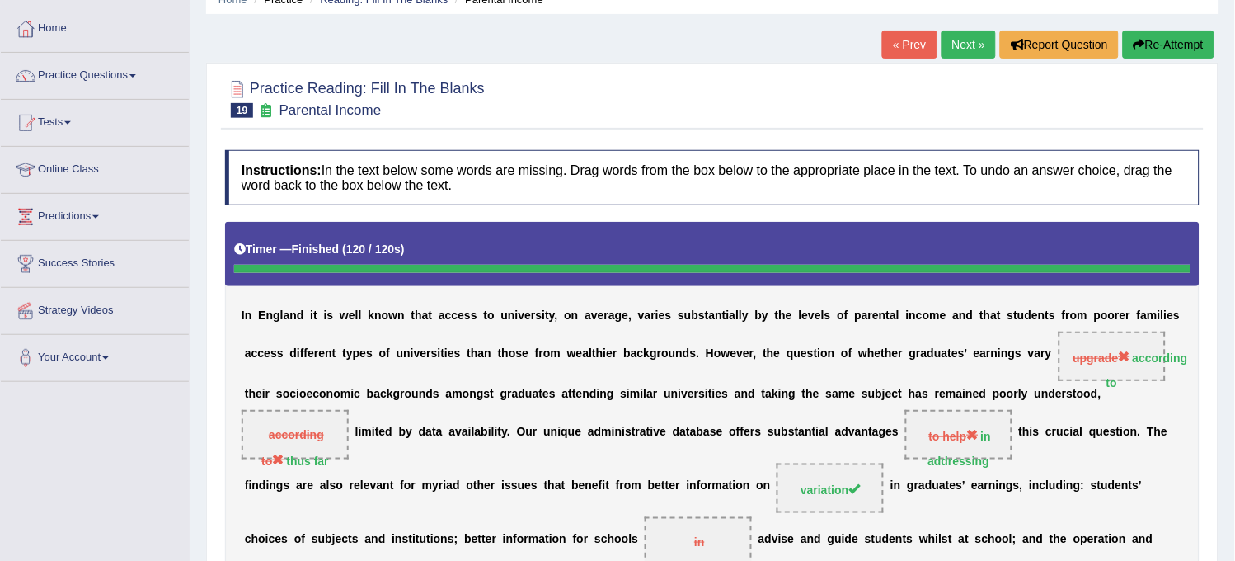
click at [1181, 40] on button "Re-Attempt" at bounding box center [1169, 45] width 92 height 28
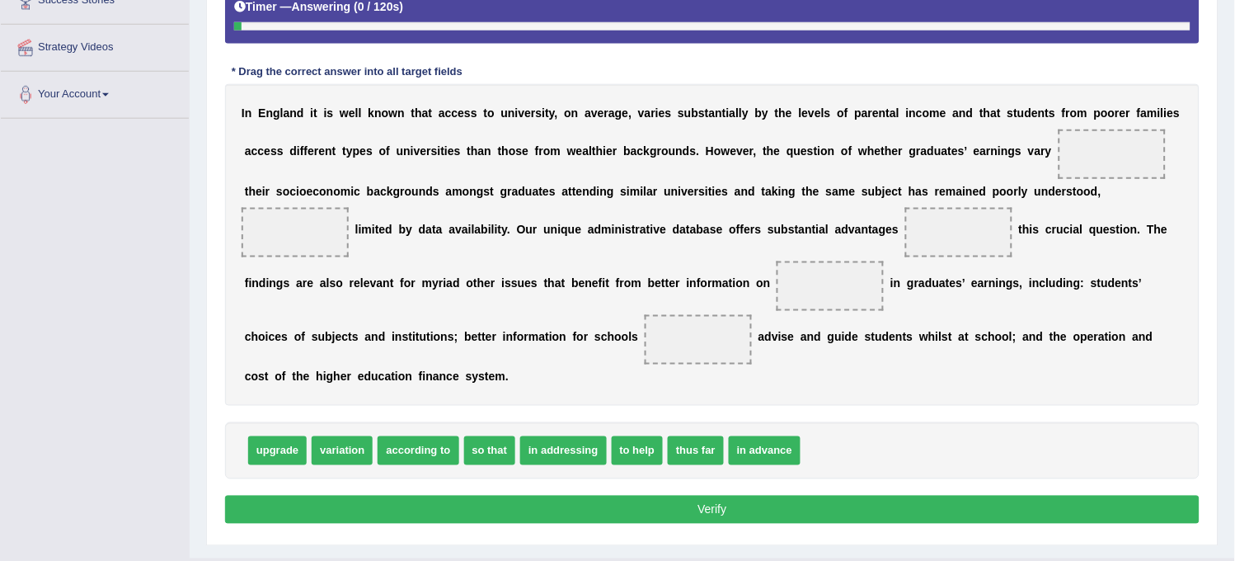
scroll to position [350, 0]
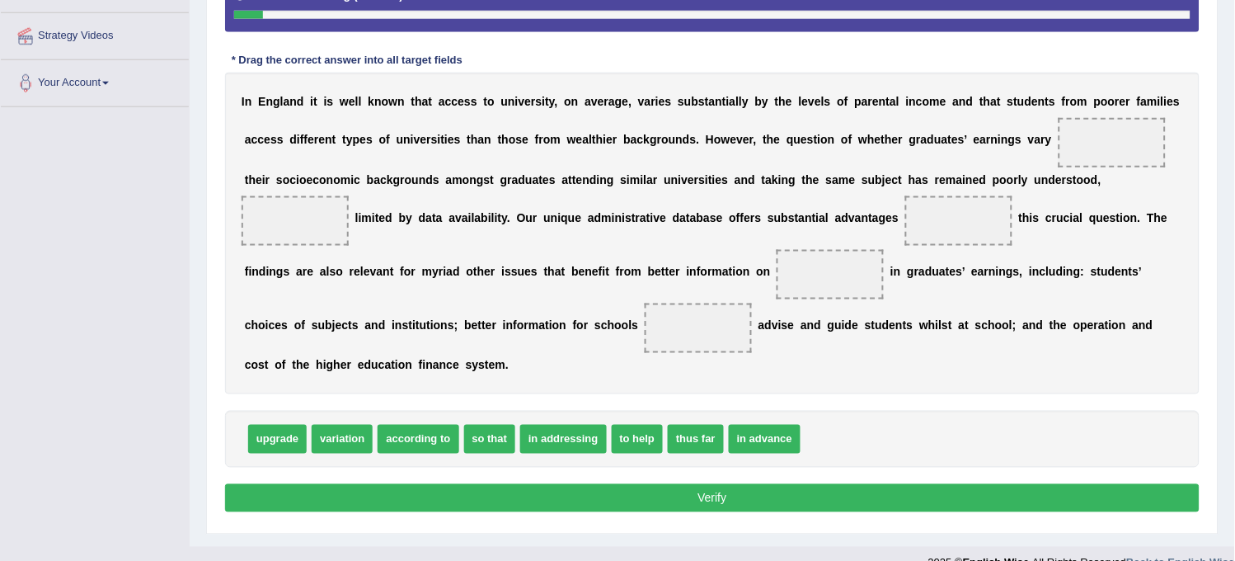
click at [429, 443] on span "according to" at bounding box center [418, 439] width 81 height 29
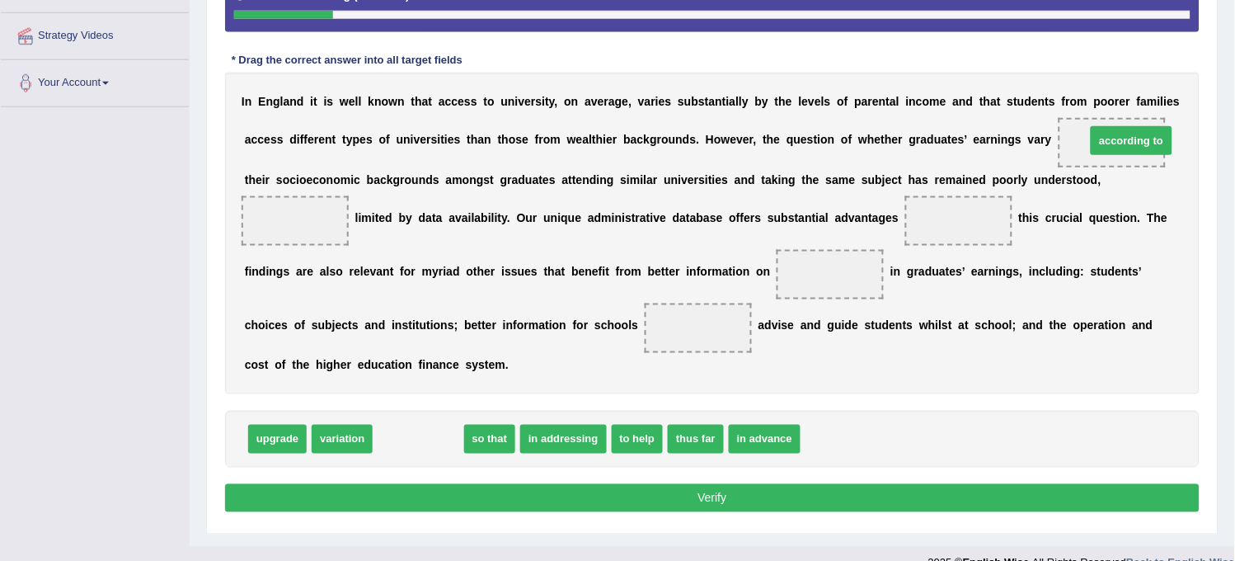
drag, startPoint x: 398, startPoint y: 439, endPoint x: 1099, endPoint y: 144, distance: 760.0
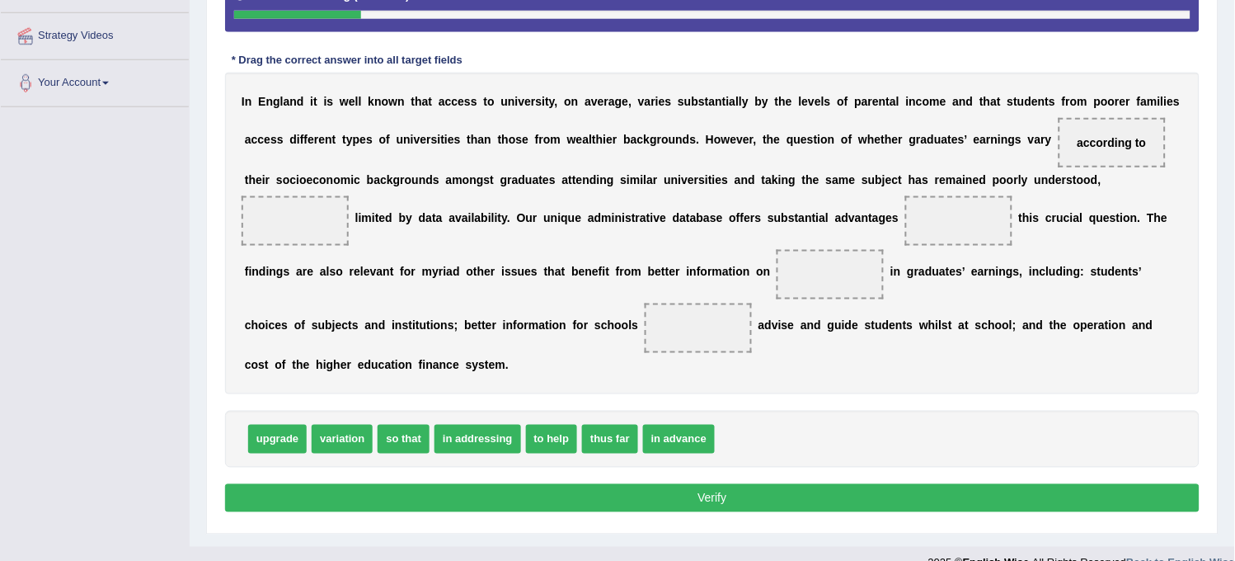
click at [414, 449] on span "so that" at bounding box center [404, 439] width 52 height 29
drag, startPoint x: 610, startPoint y: 434, endPoint x: 273, endPoint y: 233, distance: 392.2
click at [333, 443] on span "variation" at bounding box center [342, 439] width 61 height 29
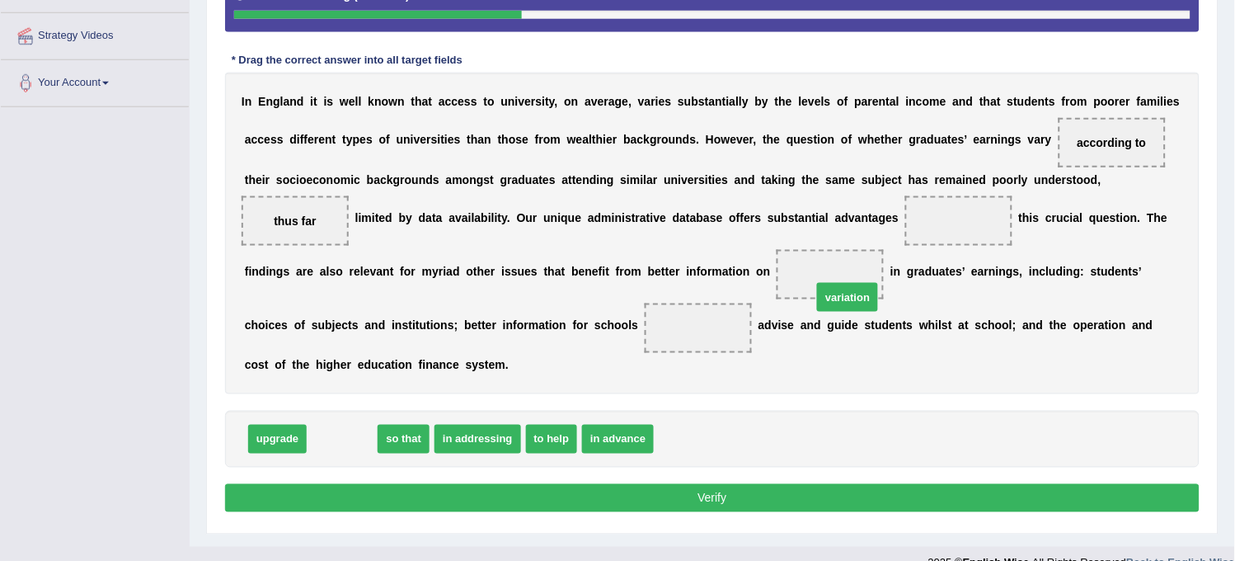
drag, startPoint x: 333, startPoint y: 443, endPoint x: 831, endPoint y: 303, distance: 517.1
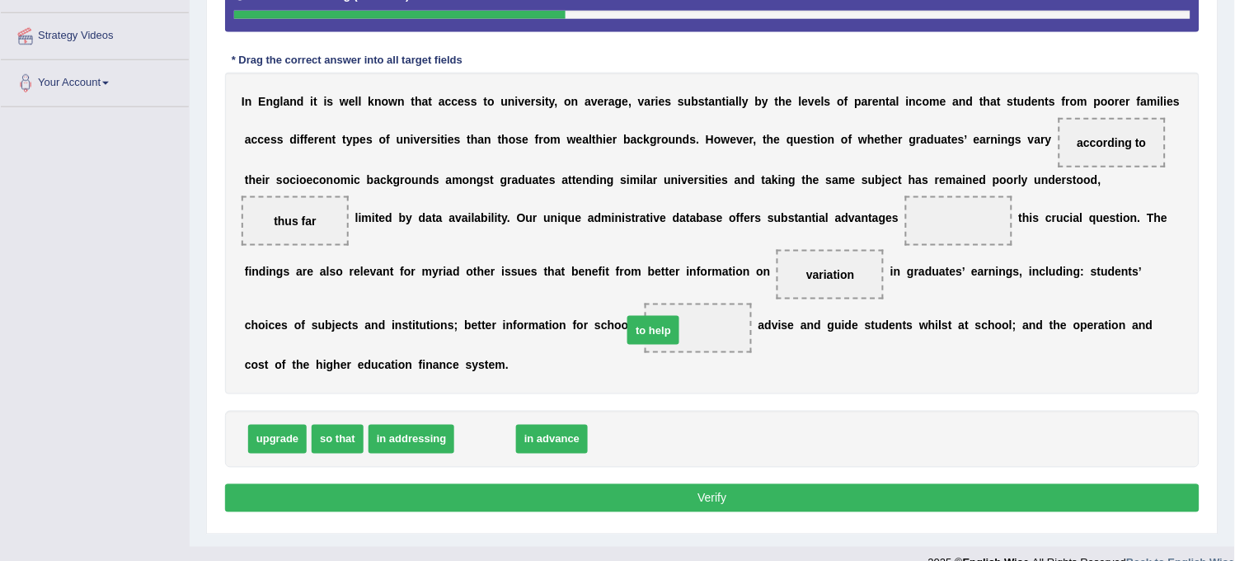
drag, startPoint x: 492, startPoint y: 444, endPoint x: 665, endPoint y: 338, distance: 202.8
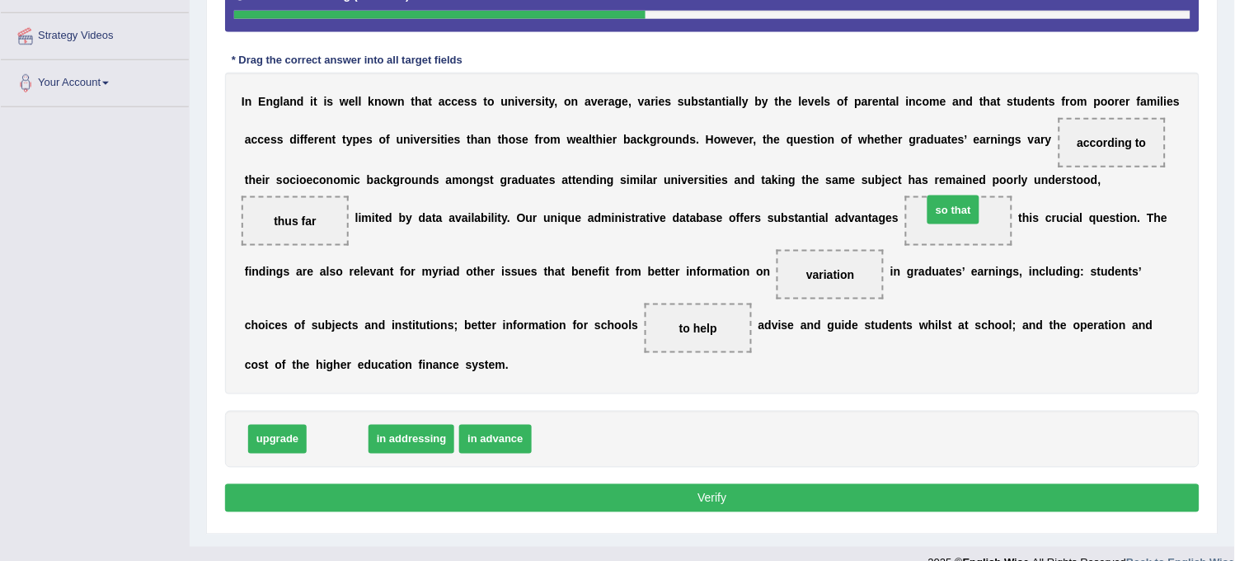
drag, startPoint x: 322, startPoint y: 444, endPoint x: 936, endPoint y: 228, distance: 650.0
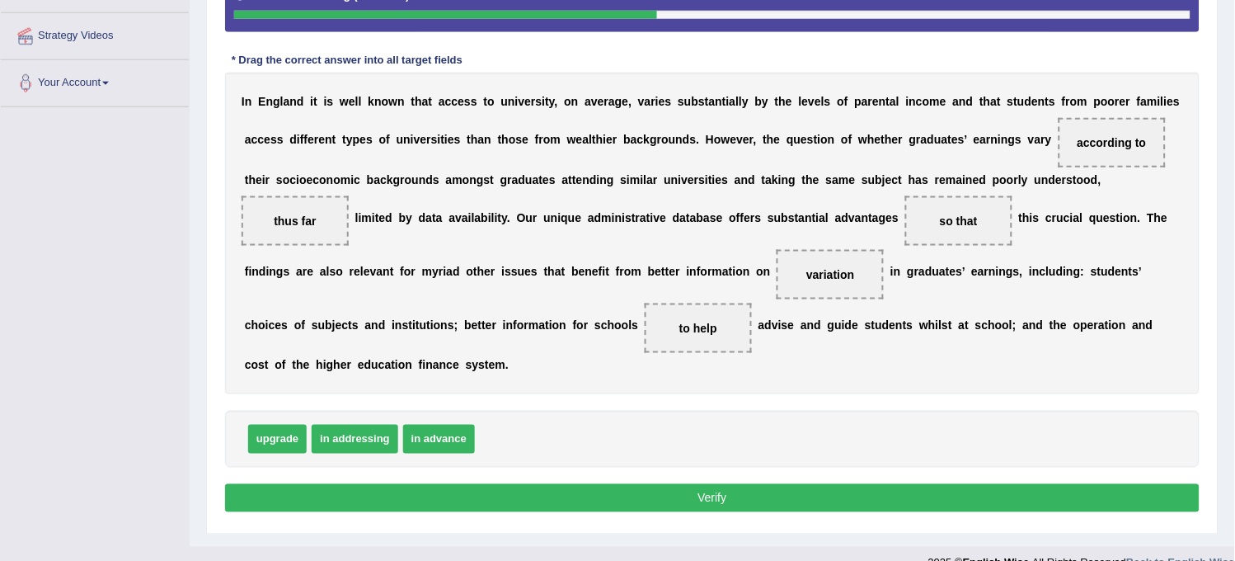
click at [694, 484] on button "Verify" at bounding box center [712, 498] width 974 height 28
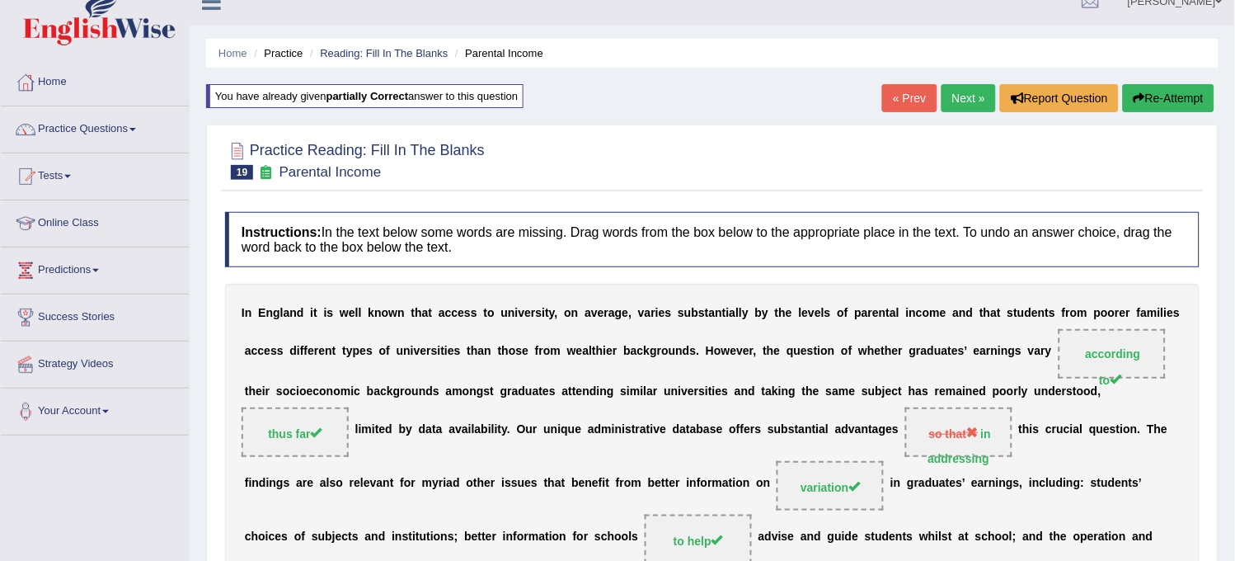
scroll to position [0, 0]
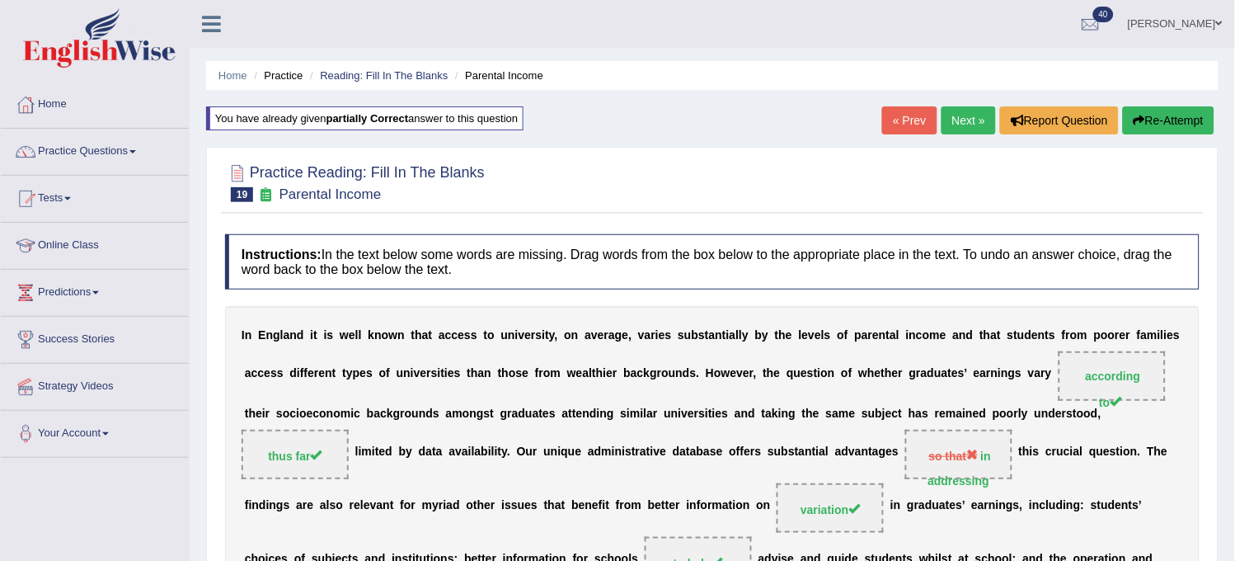
click at [952, 124] on link "Next »" at bounding box center [968, 120] width 54 height 28
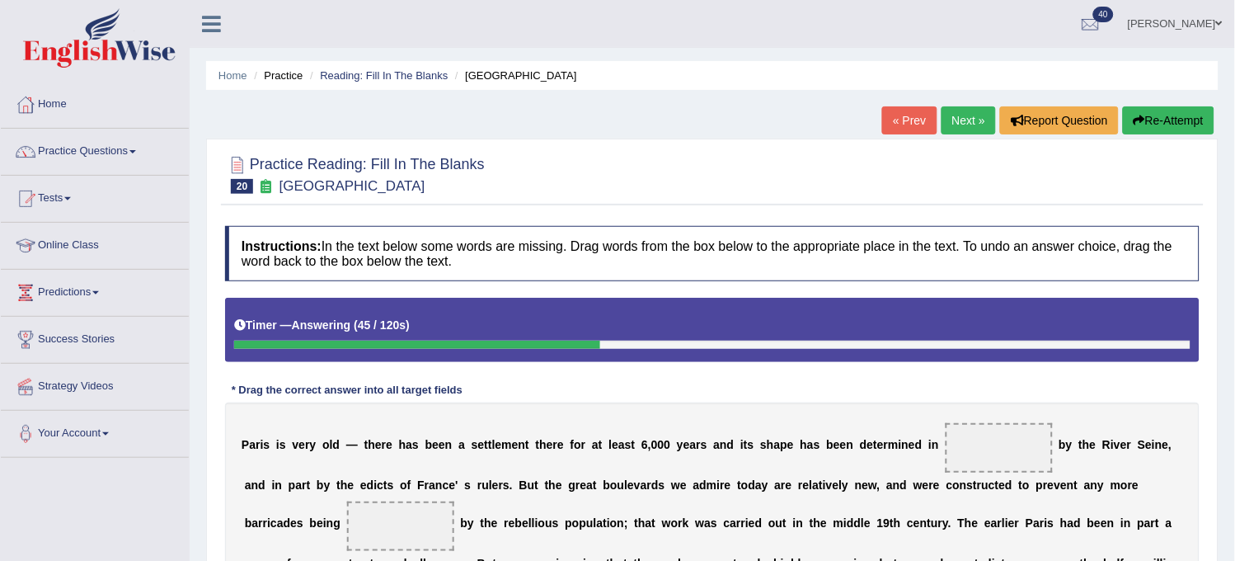
click at [1159, 118] on button "Re-Attempt" at bounding box center [1169, 120] width 92 height 28
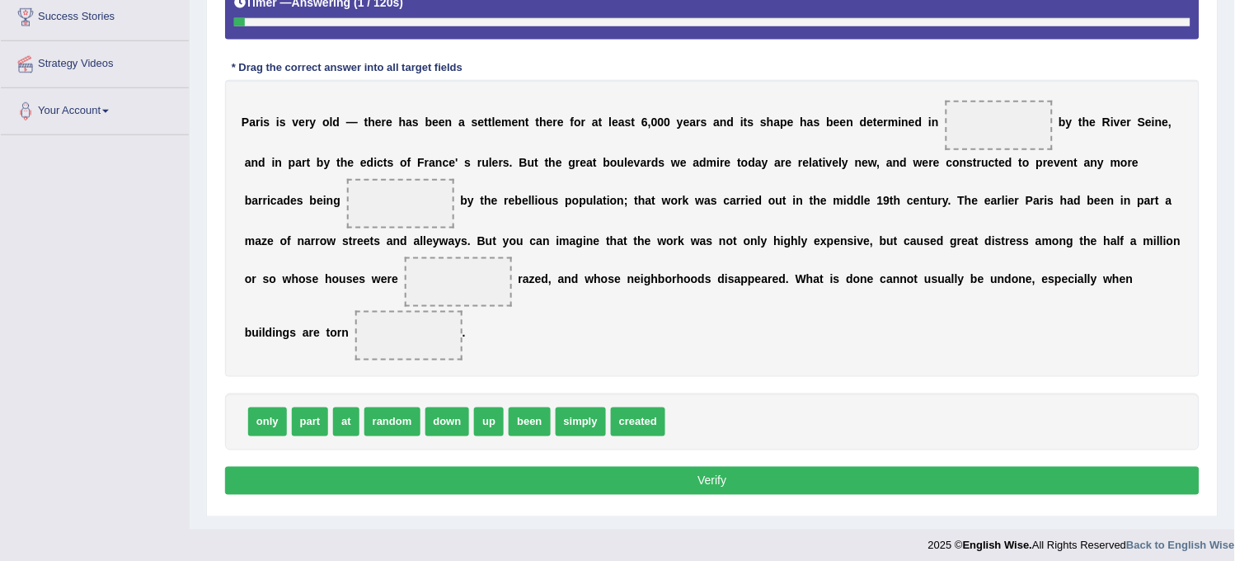
scroll to position [333, 0]
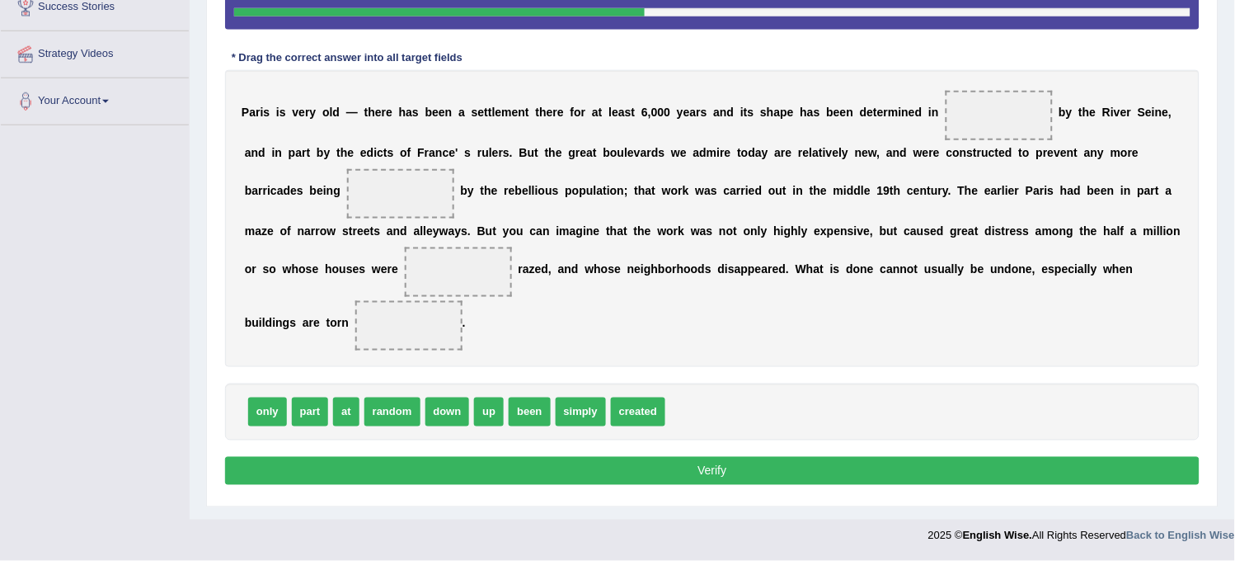
click at [300, 413] on span "part" at bounding box center [310, 411] width 37 height 29
drag, startPoint x: 311, startPoint y: 405, endPoint x: 983, endPoint y: 137, distance: 723.3
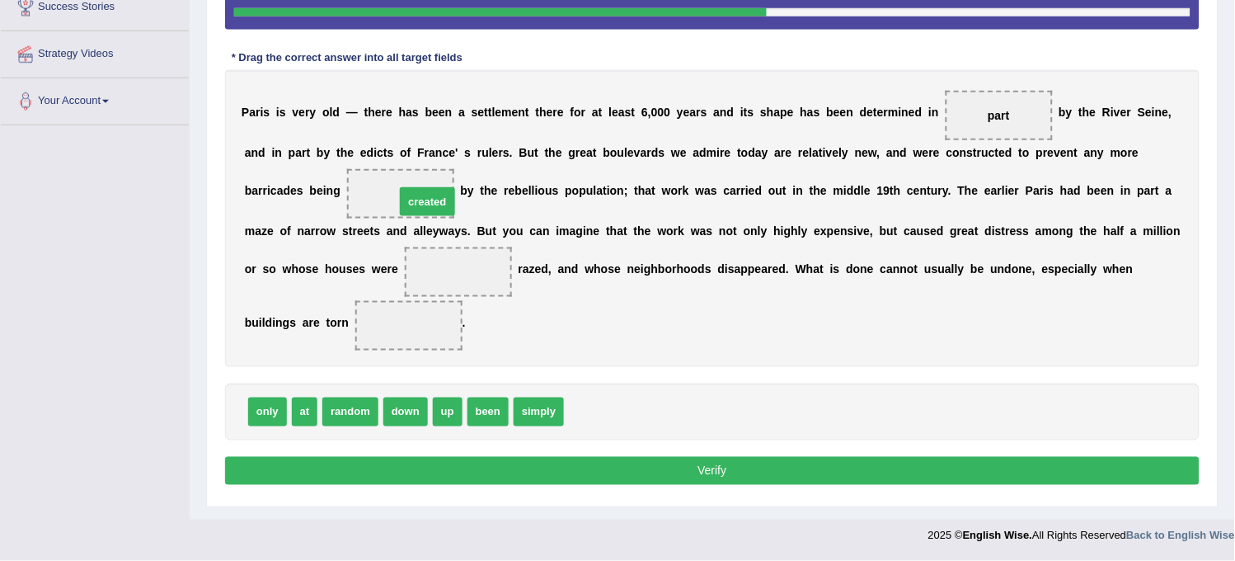
drag, startPoint x: 614, startPoint y: 422, endPoint x: 438, endPoint y: 174, distance: 304.5
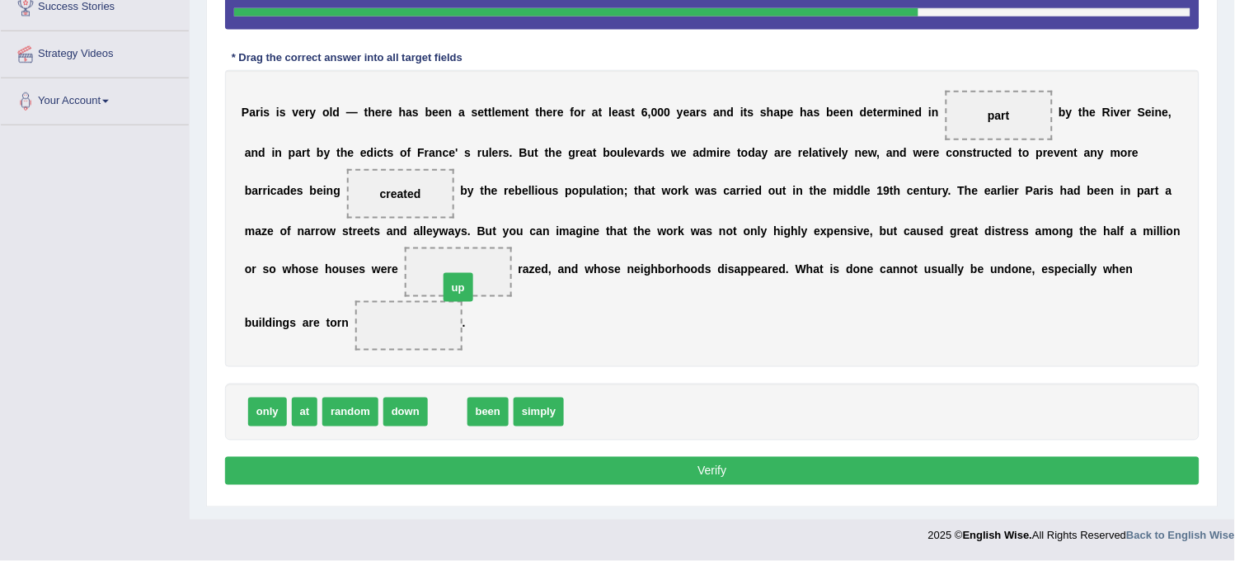
drag, startPoint x: 449, startPoint y: 407, endPoint x: 459, endPoint y: 283, distance: 124.9
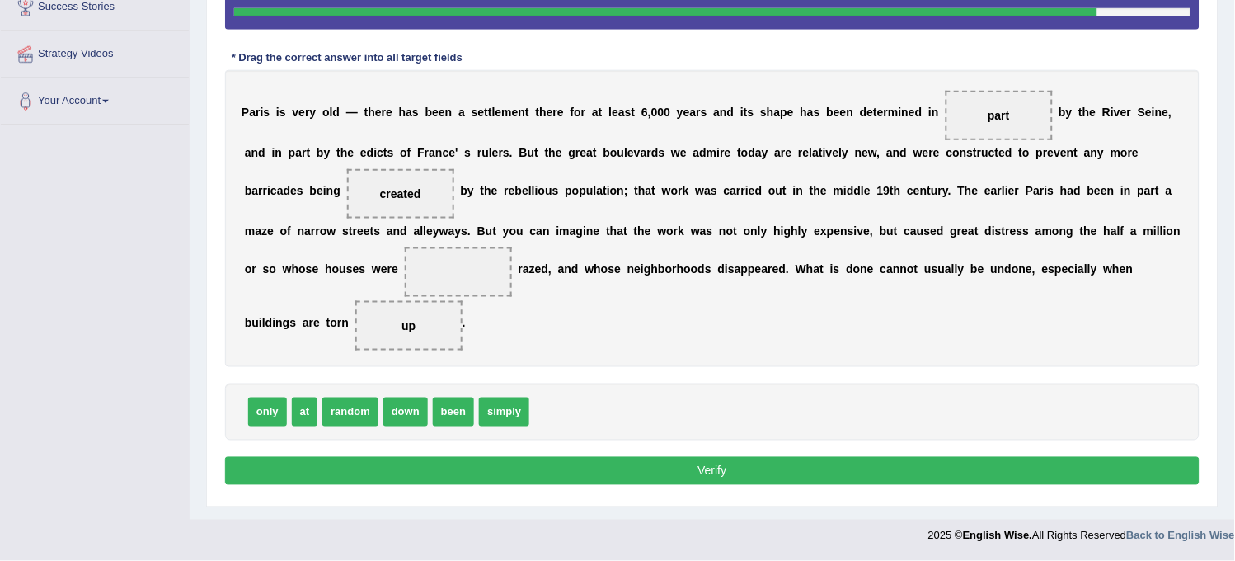
click at [505, 421] on span "simply" at bounding box center [504, 411] width 50 height 29
drag, startPoint x: 505, startPoint y: 421, endPoint x: 468, endPoint y: 293, distance: 132.8
click at [516, 466] on button "Verify" at bounding box center [712, 471] width 974 height 28
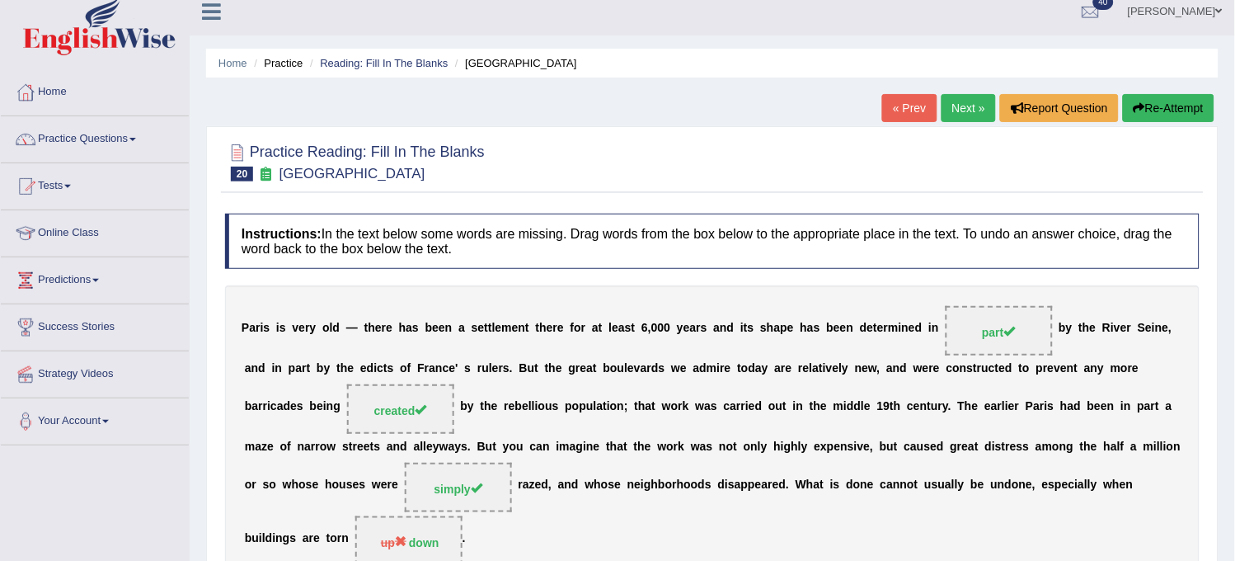
scroll to position [0, 0]
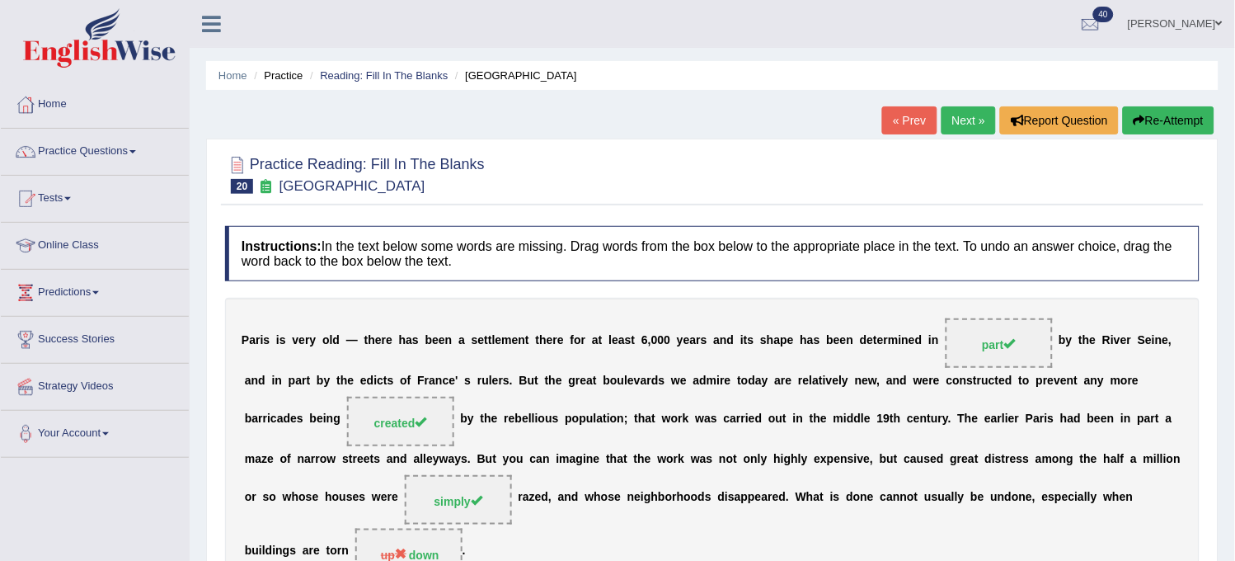
click at [951, 119] on link "Next »" at bounding box center [968, 120] width 54 height 28
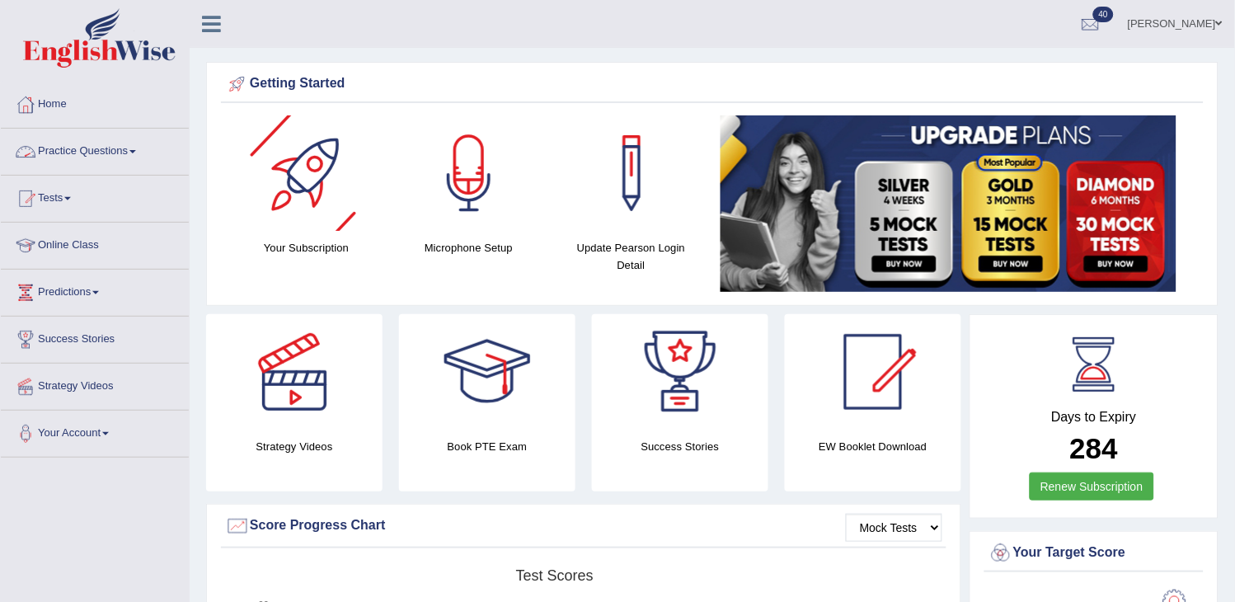
click at [167, 162] on link "Practice Questions" at bounding box center [95, 149] width 188 height 41
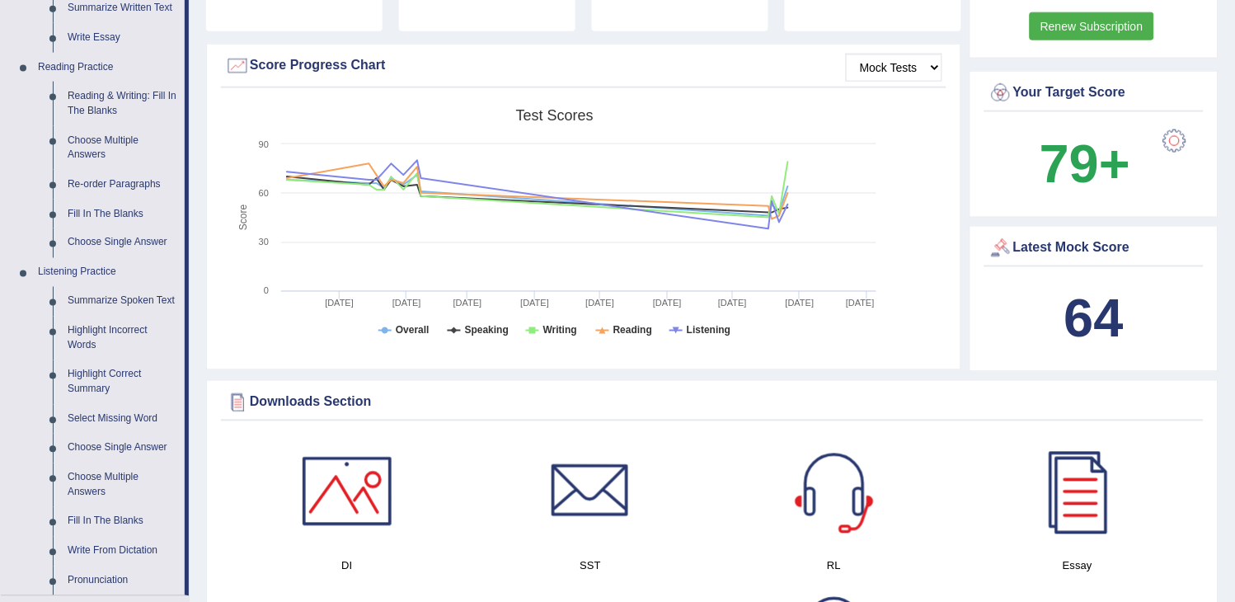
scroll to position [549, 0]
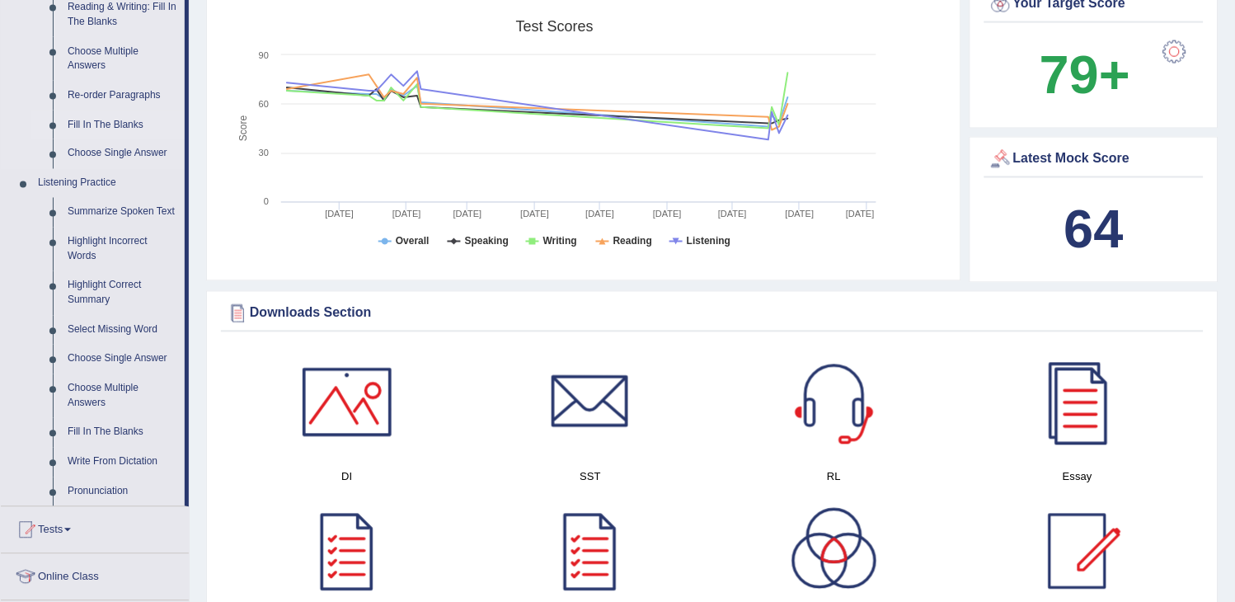
click at [103, 120] on link "Fill In The Blanks" at bounding box center [122, 125] width 124 height 30
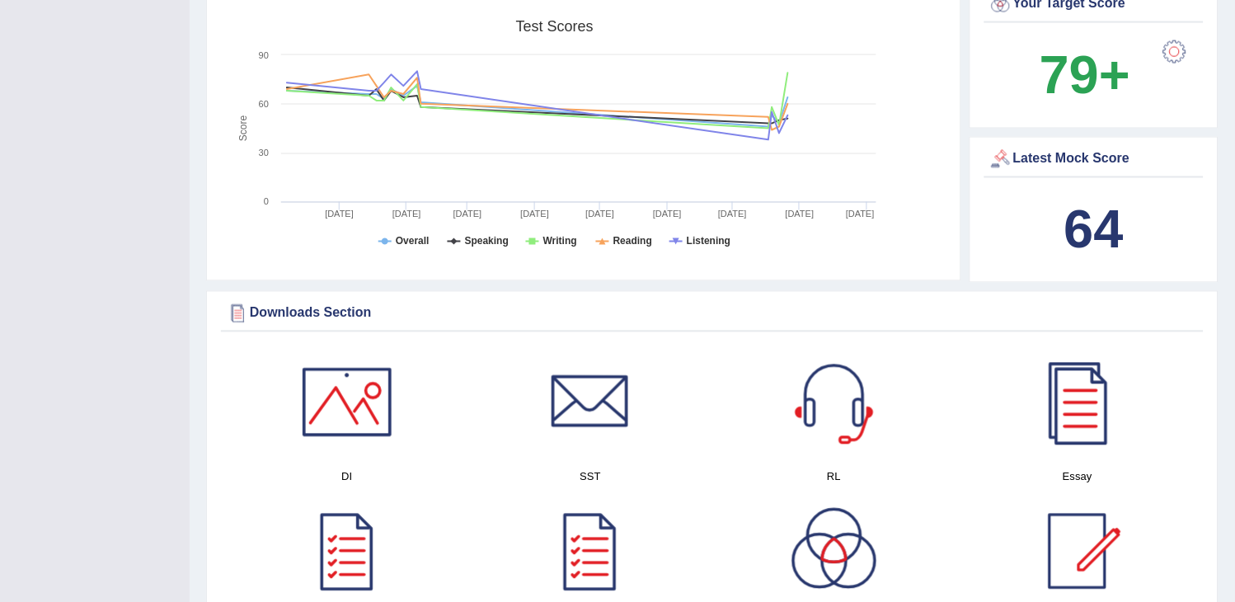
scroll to position [221, 0]
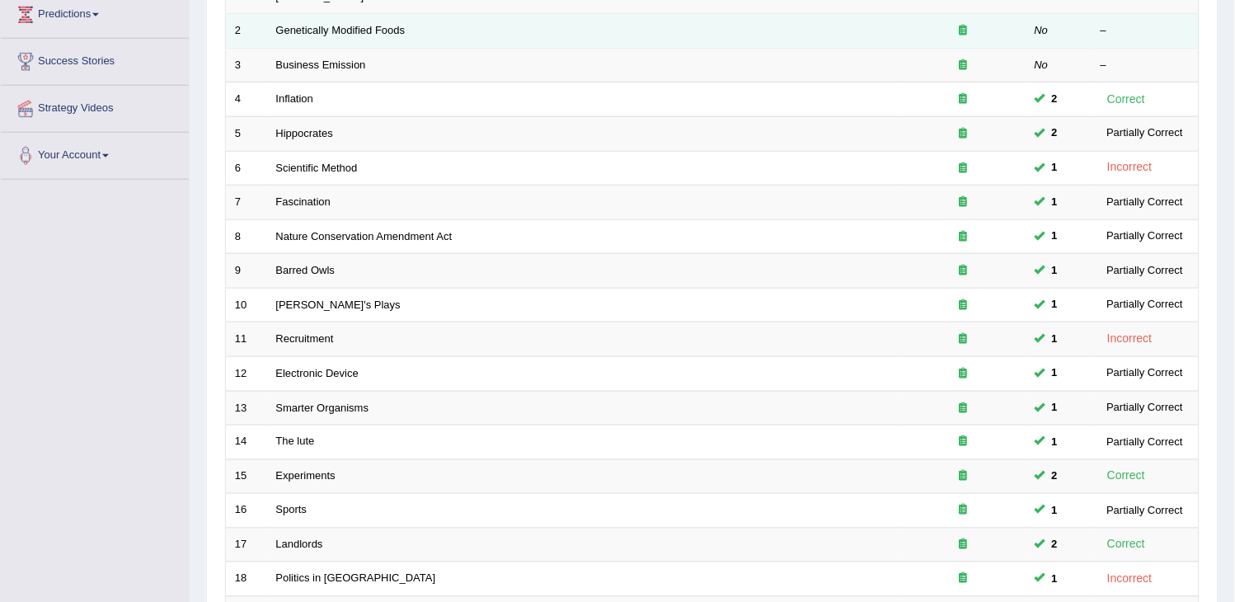
scroll to position [490, 0]
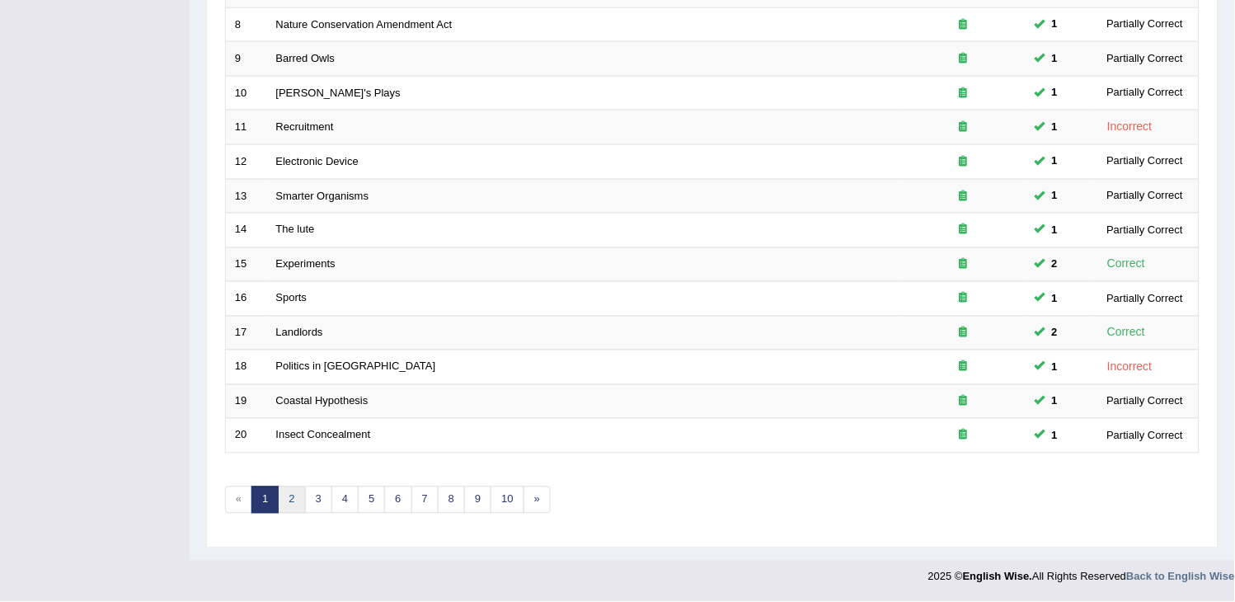
click at [297, 503] on link "2" at bounding box center [291, 499] width 27 height 27
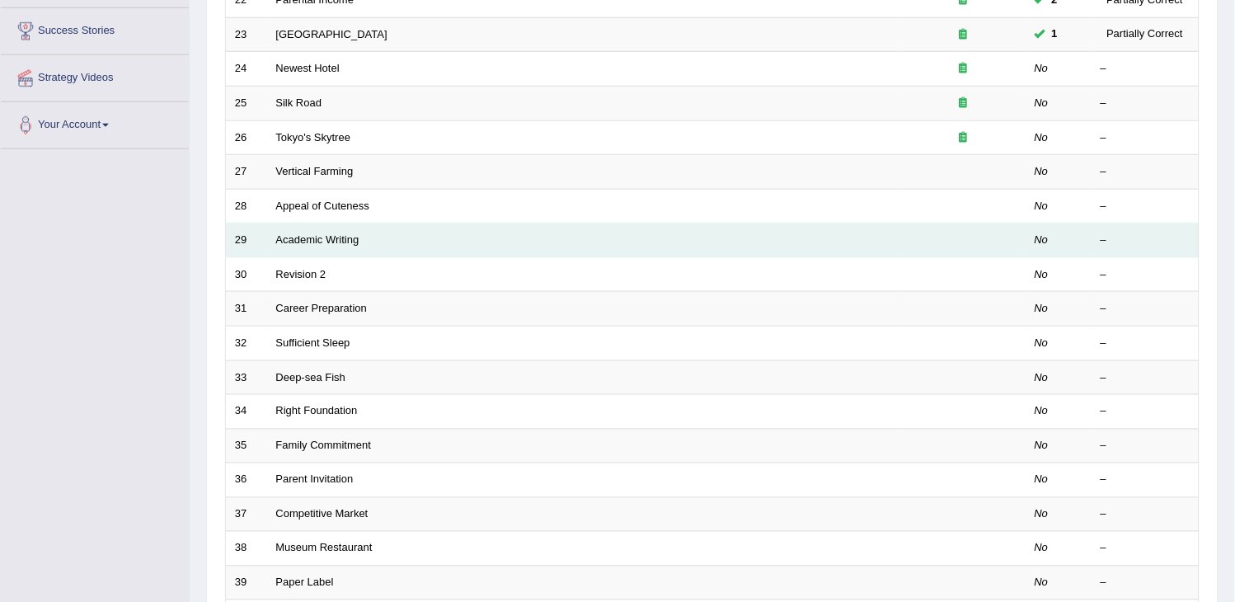
scroll to position [490, 0]
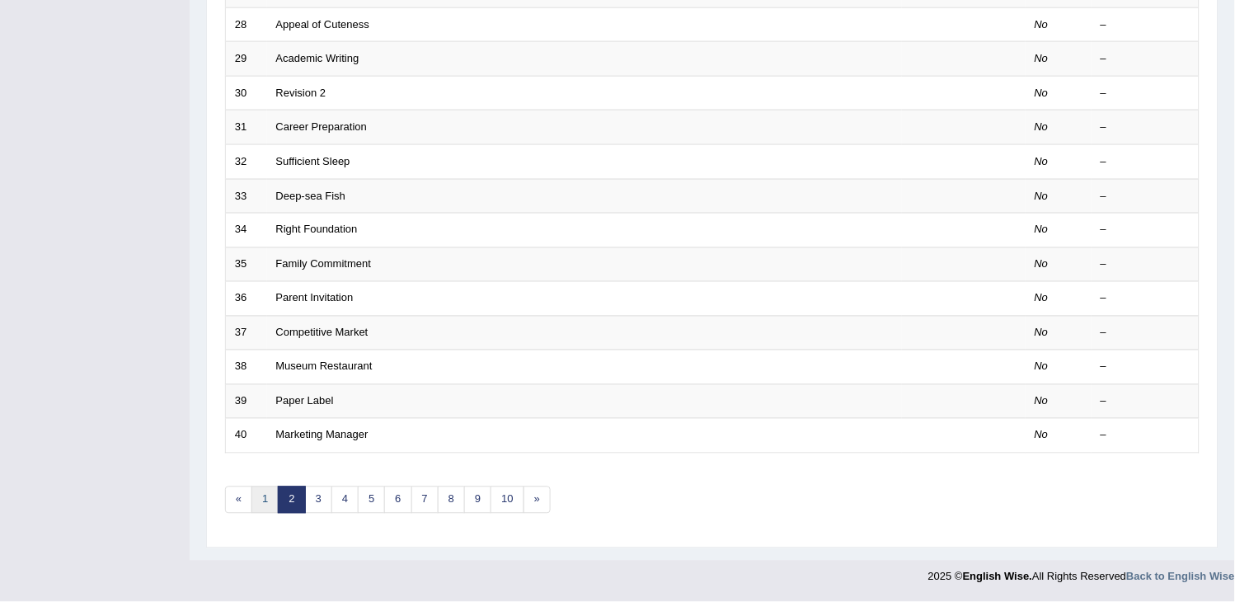
click at [266, 495] on link "1" at bounding box center [264, 499] width 27 height 27
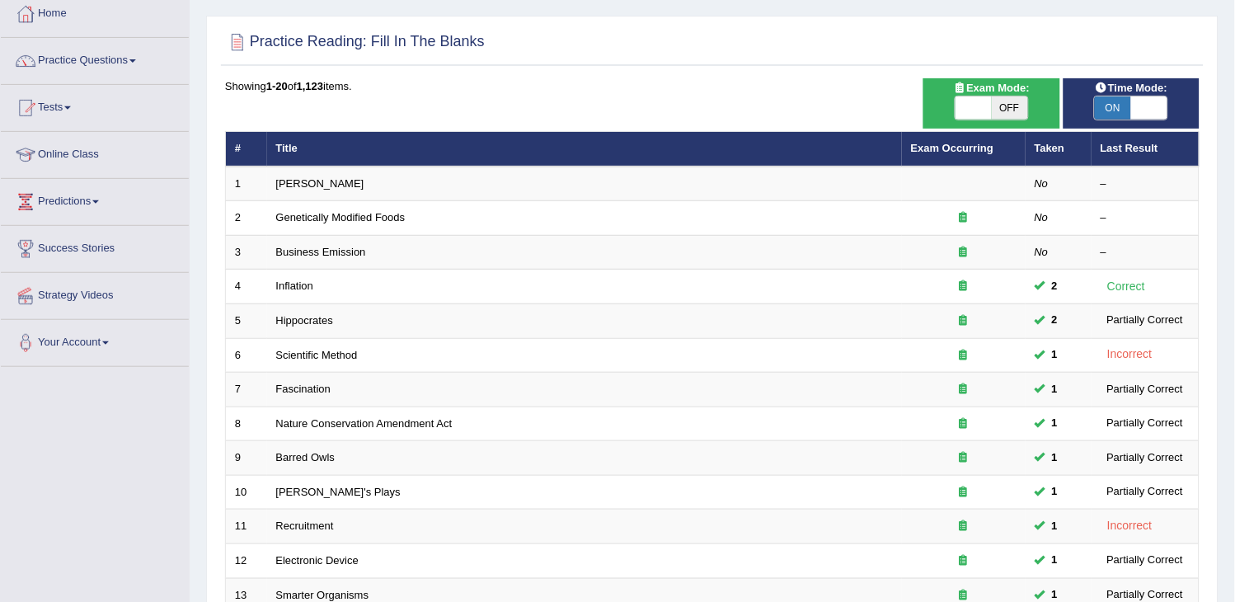
scroll to position [124, 0]
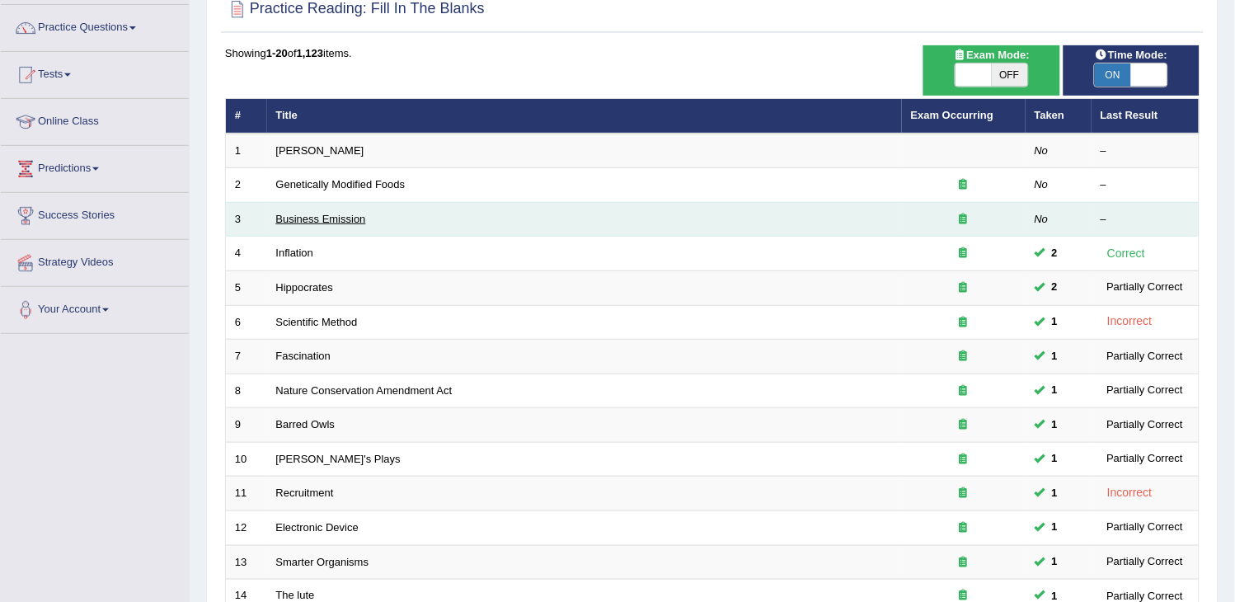
click at [300, 220] on link "Business Emission" at bounding box center [321, 219] width 90 height 12
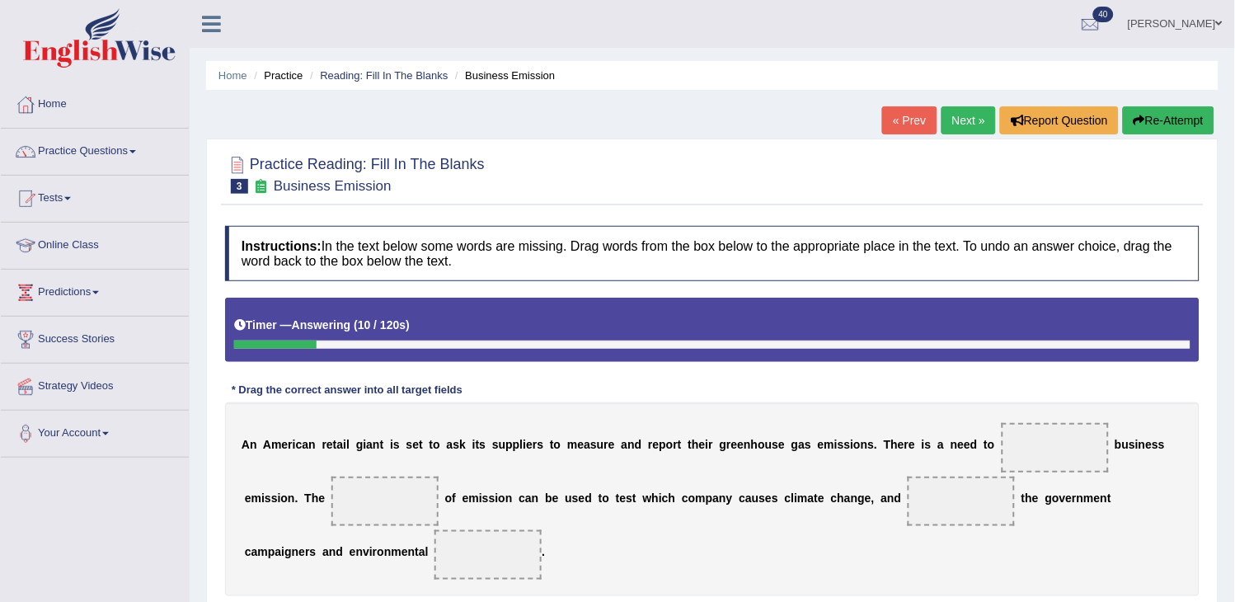
click at [534, 78] on li "Business Emission" at bounding box center [503, 76] width 104 height 16
drag, startPoint x: 415, startPoint y: 68, endPoint x: 401, endPoint y: 96, distance: 31.0
click at [401, 96] on div "Home Practice Reading: Fill In The Blanks Business Emission « Prev Next » Repor…" at bounding box center [712, 412] width 1045 height 824
click at [422, 77] on link "Reading: Fill In The Blanks" at bounding box center [384, 75] width 128 height 12
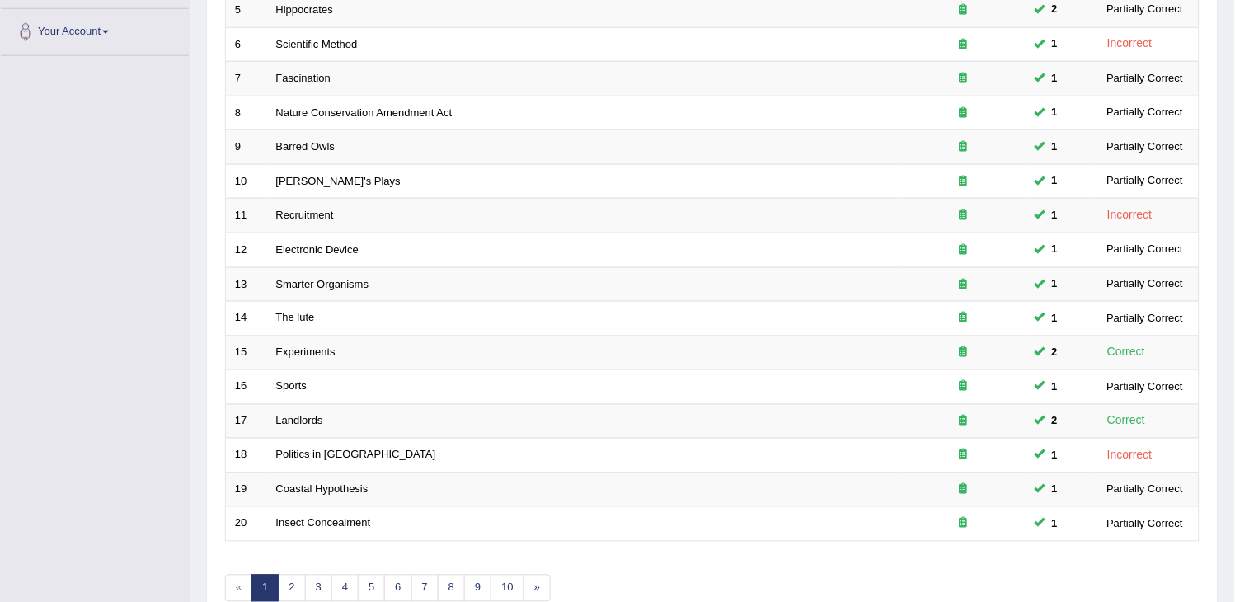
scroll to position [490, 0]
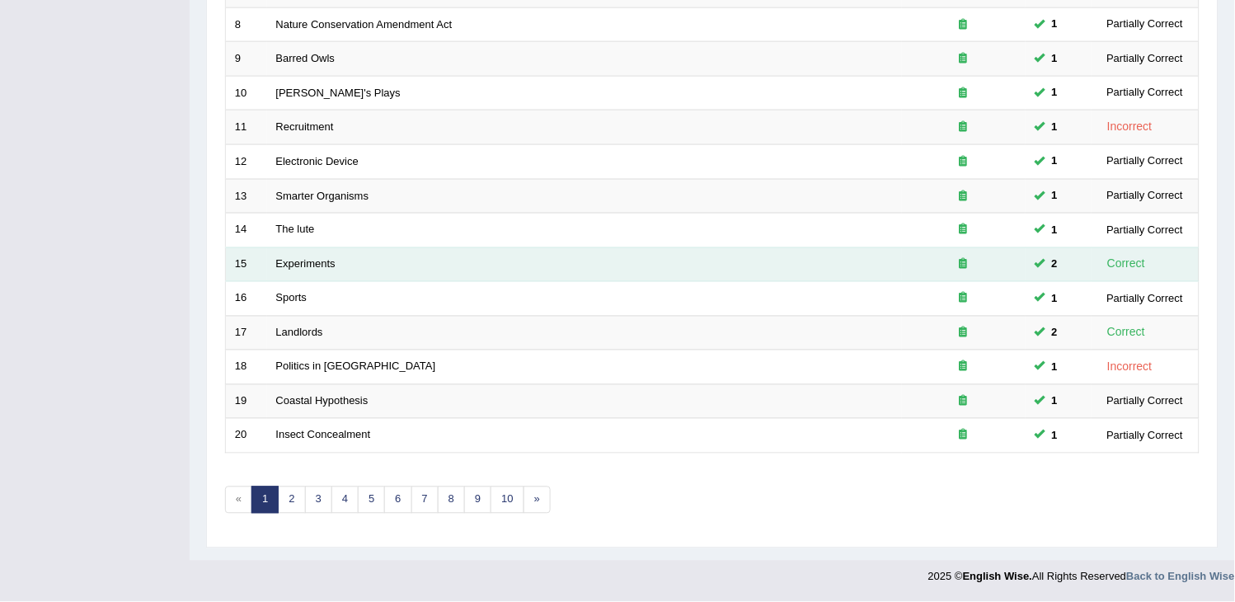
drag, startPoint x: 0, startPoint y: 0, endPoint x: 394, endPoint y: 249, distance: 466.1
click at [394, 249] on tbody "1 Bennett No – 2 Genetically Modified Foods No – 3 Business Emission No – 4 Inf…" at bounding box center [713, 111] width 974 height 686
click at [394, 249] on td "Experiments" at bounding box center [584, 264] width 635 height 35
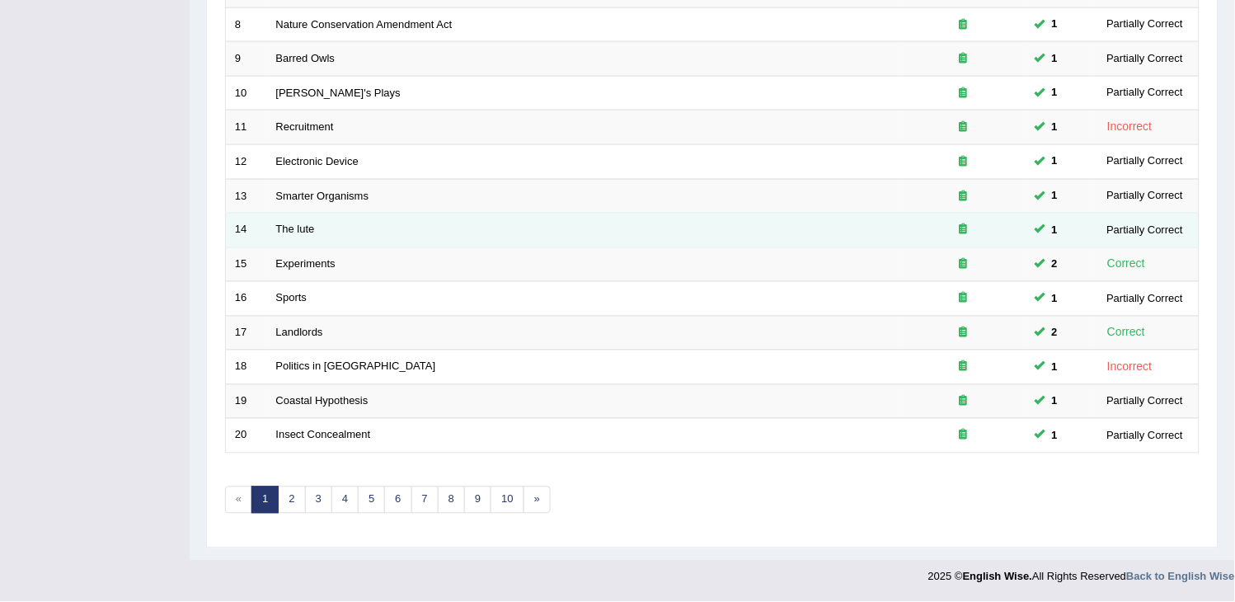
scroll to position [0, 0]
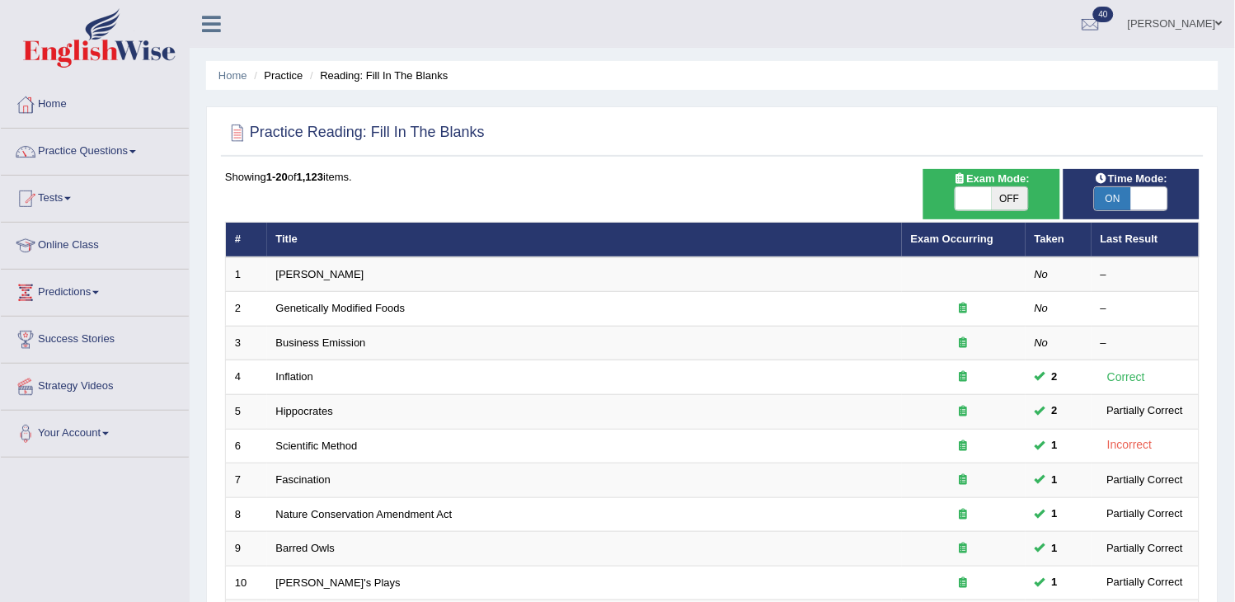
click at [1007, 194] on span "OFF" at bounding box center [1010, 198] width 36 height 23
checkbox input "true"
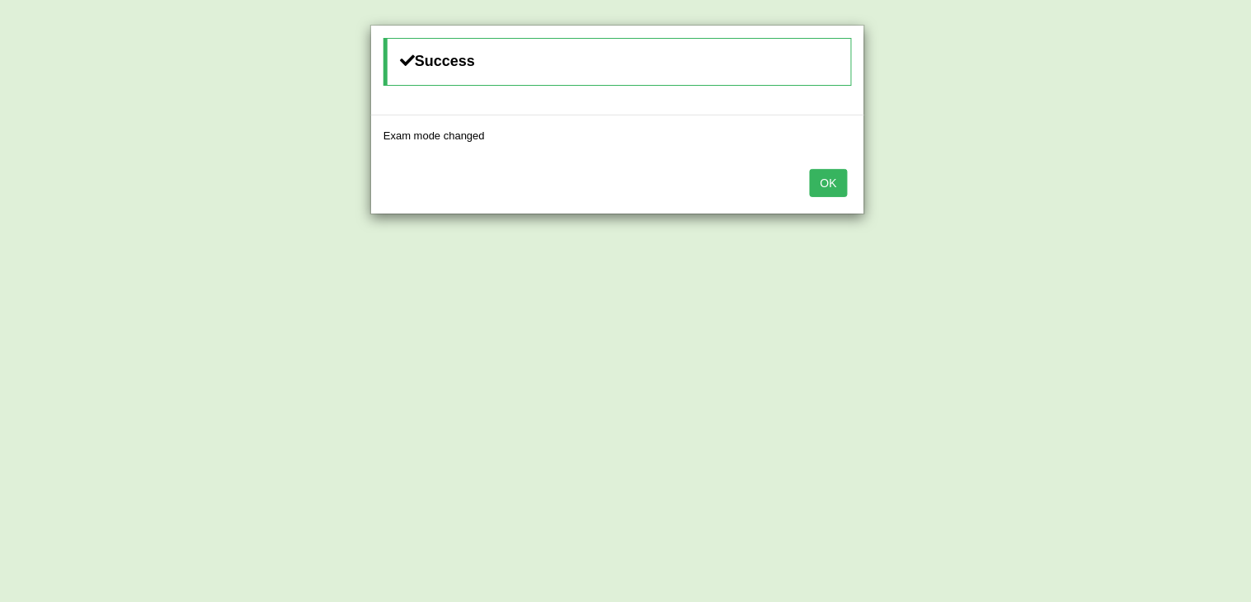
click at [839, 187] on button "OK" at bounding box center [829, 183] width 38 height 28
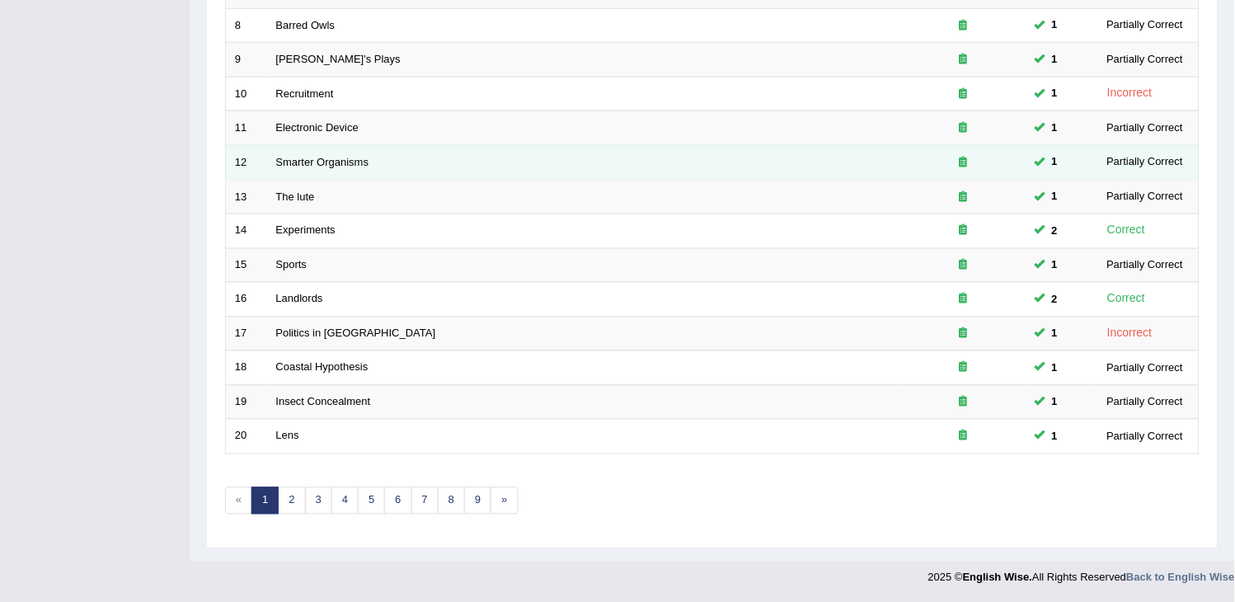
scroll to position [490, 0]
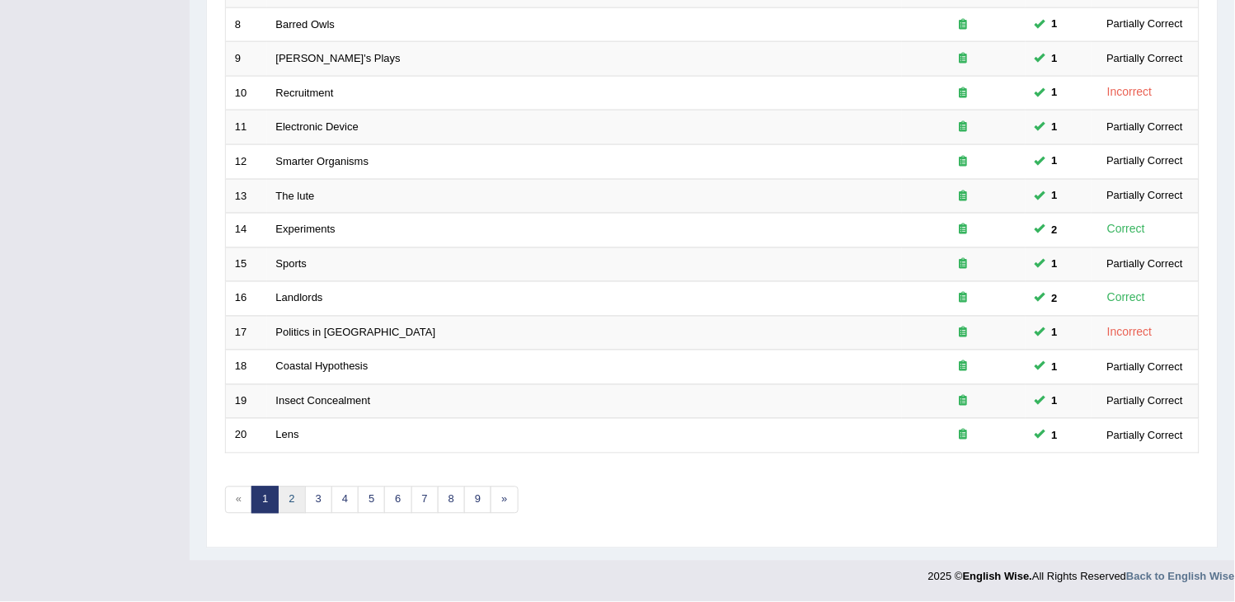
click at [285, 500] on link "2" at bounding box center [291, 499] width 27 height 27
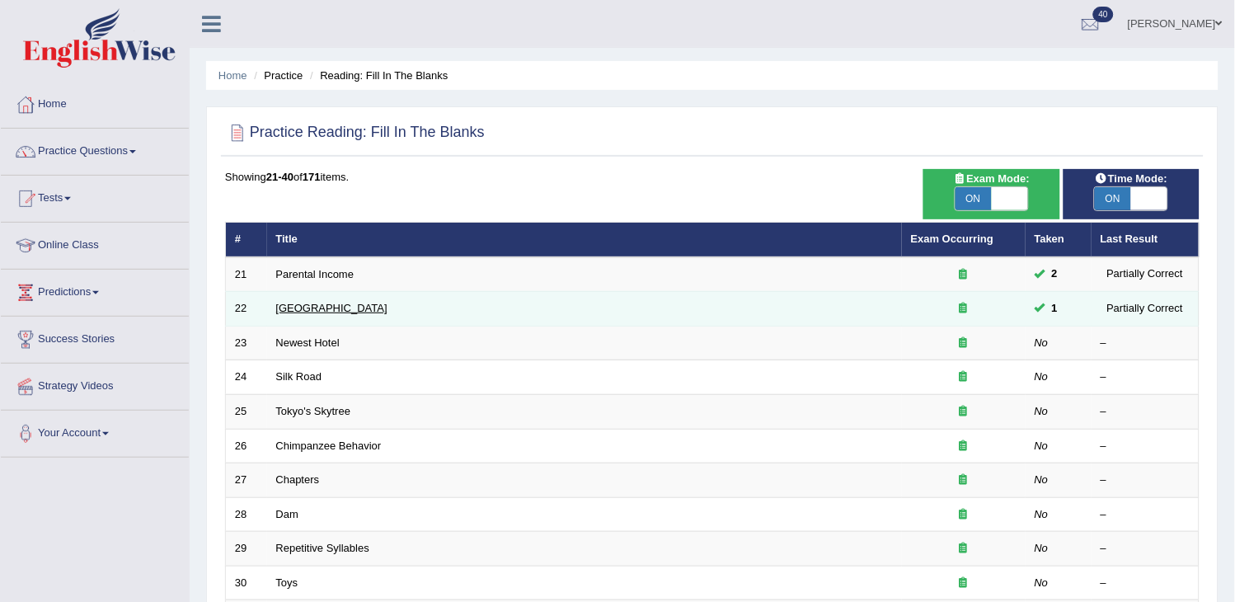
click at [292, 308] on link "Paris" at bounding box center [331, 308] width 111 height 12
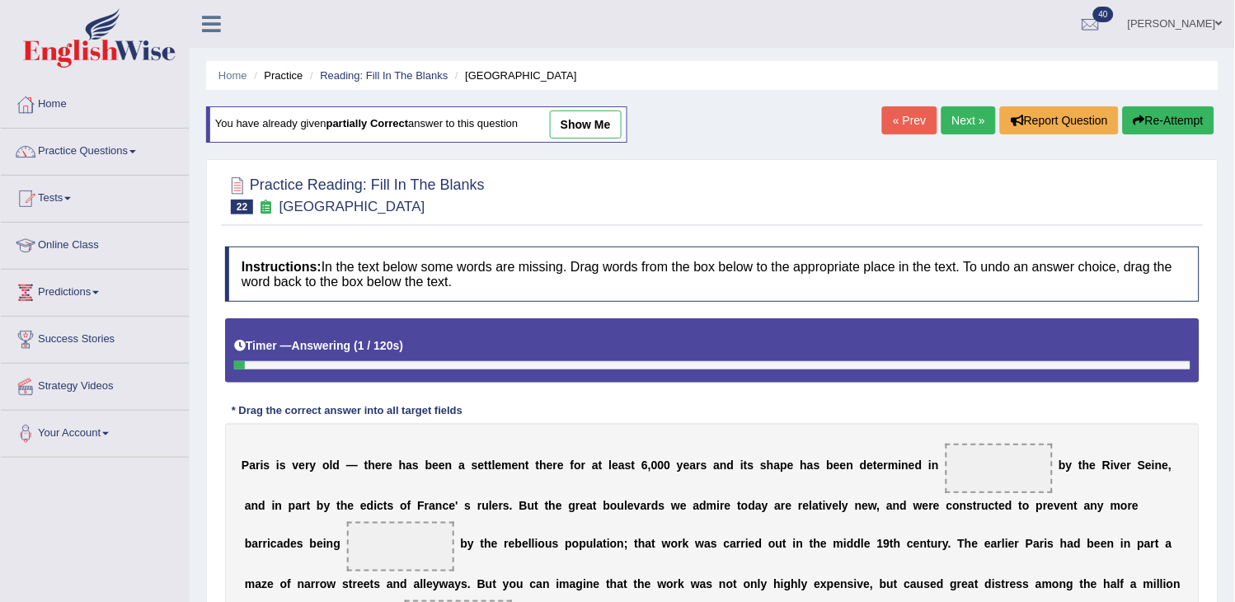
click at [570, 137] on link "show me" at bounding box center [586, 124] width 72 height 28
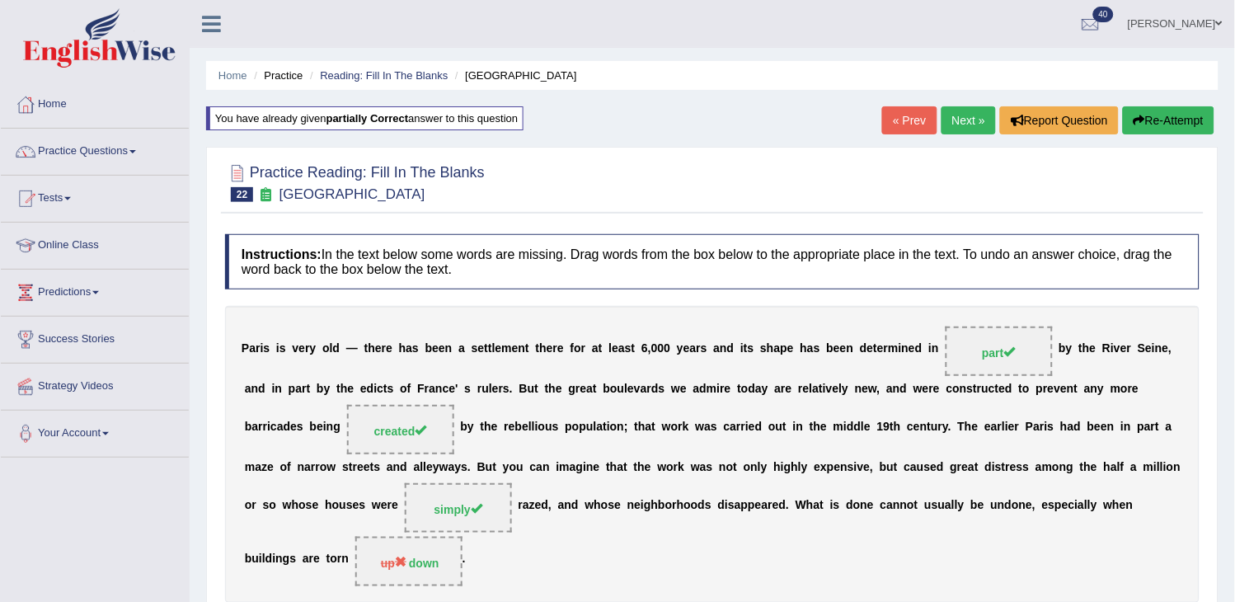
click at [965, 127] on link "Next »" at bounding box center [968, 120] width 54 height 28
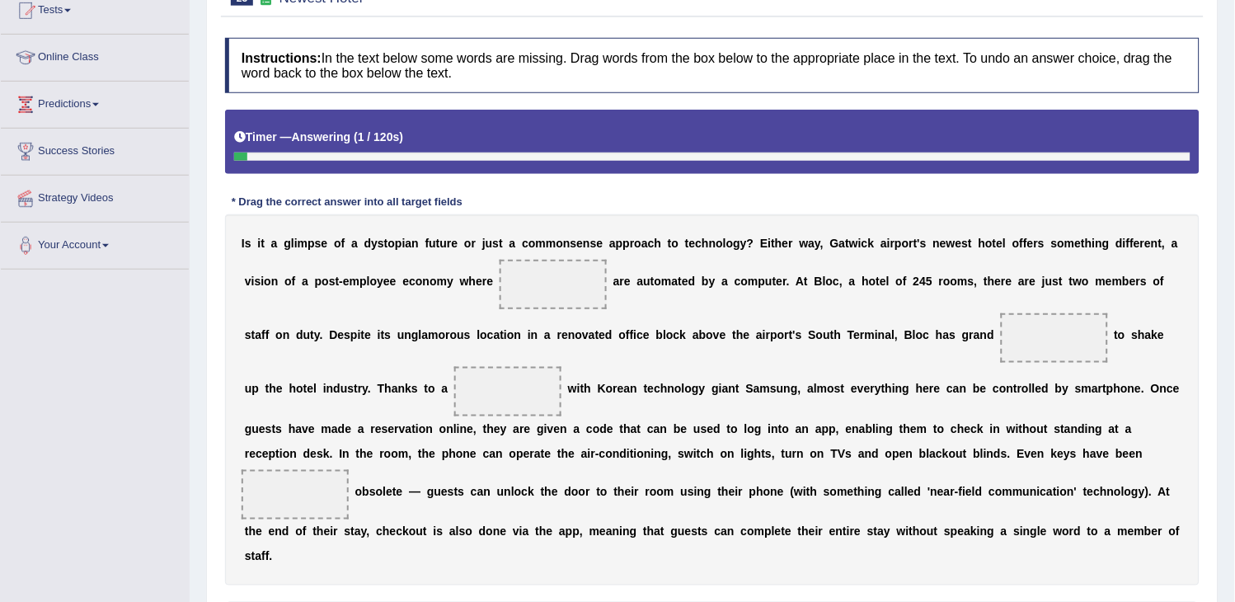
scroll to position [275, 0]
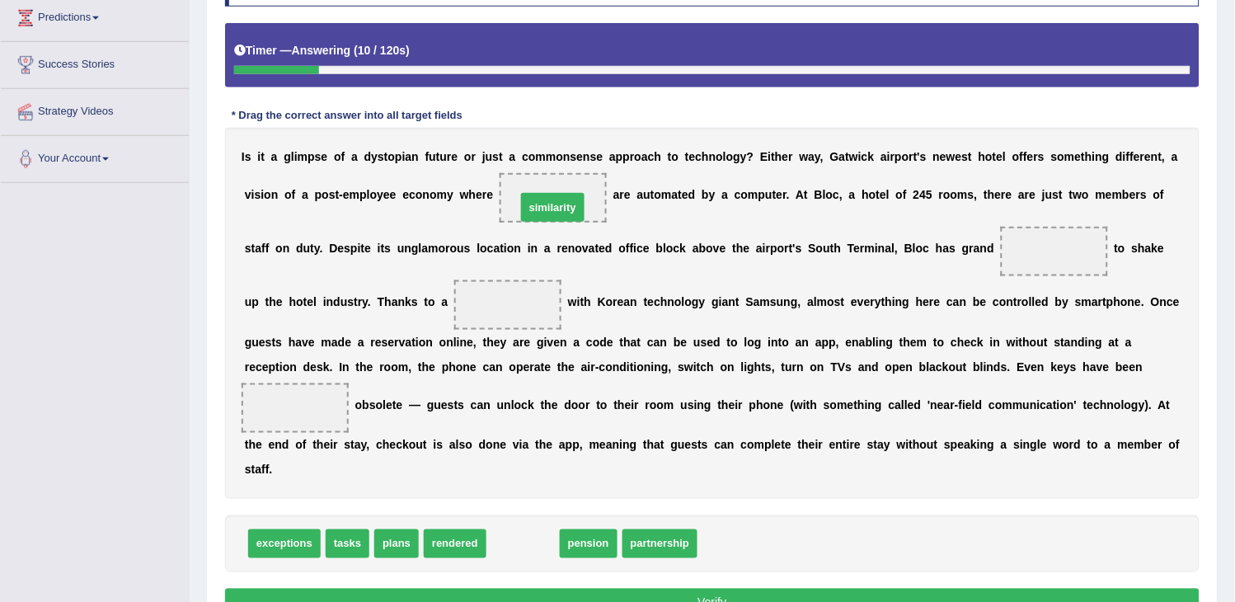
drag, startPoint x: 521, startPoint y: 536, endPoint x: 551, endPoint y: 182, distance: 354.9
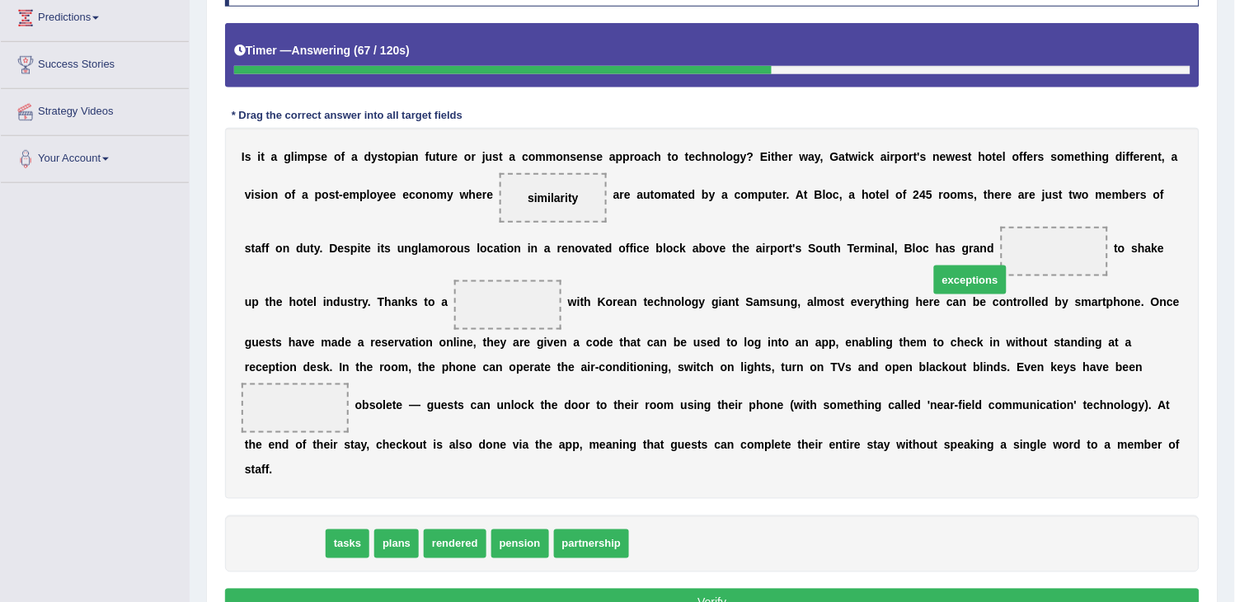
drag, startPoint x: 293, startPoint y: 539, endPoint x: 1039, endPoint y: 264, distance: 795.3
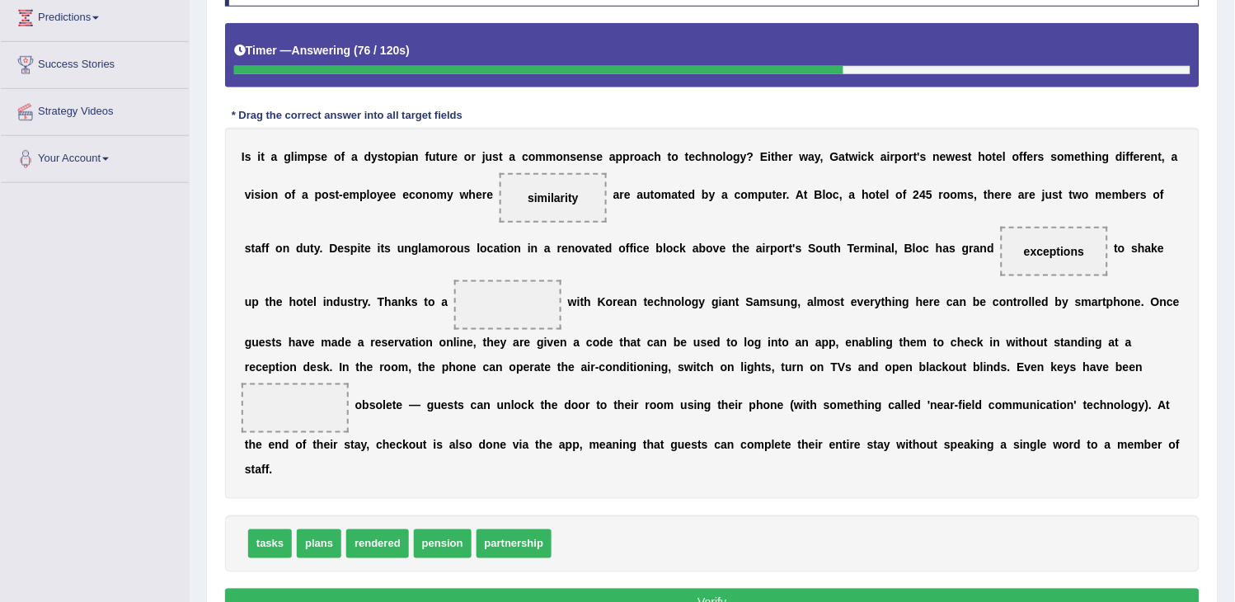
drag, startPoint x: 450, startPoint y: 360, endPoint x: 418, endPoint y: 417, distance: 65.3
click at [418, 417] on div "I s i t a g l i m p s e o f a d y s t o p i a n f u t u r e o r j u s t a c o m…" at bounding box center [712, 313] width 974 height 371
drag, startPoint x: 500, startPoint y: 547, endPoint x: 497, endPoint y: 301, distance: 245.7
click at [497, 301] on span "partnership" at bounding box center [508, 304] width 63 height 13
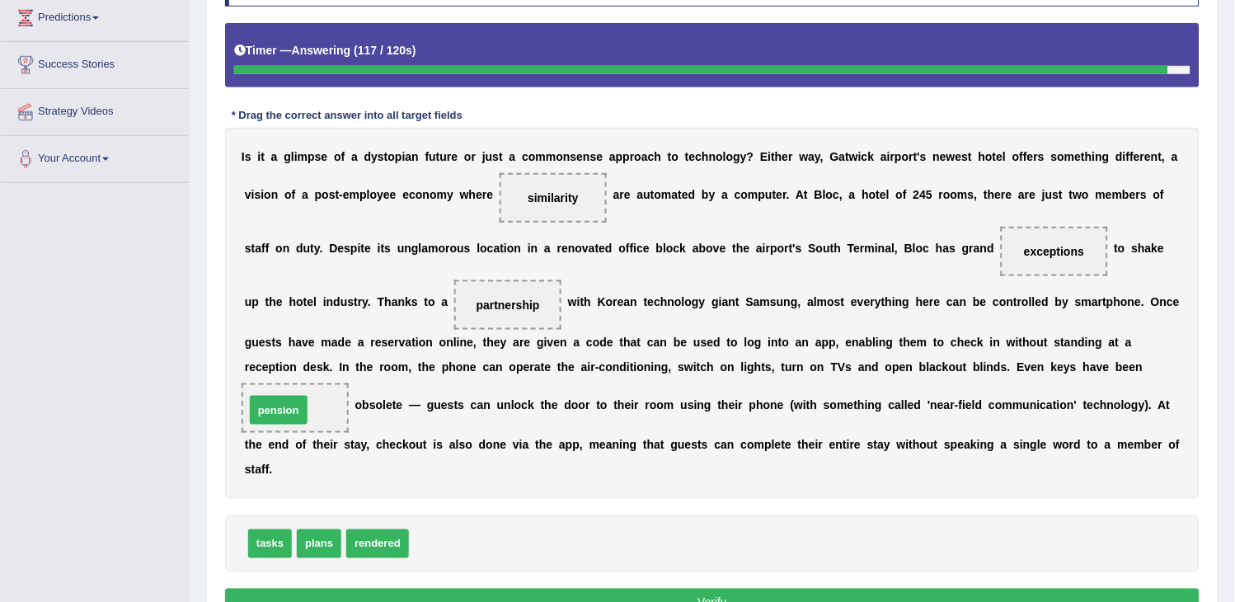
drag, startPoint x: 429, startPoint y: 555, endPoint x: 270, endPoint y: 425, distance: 205.1
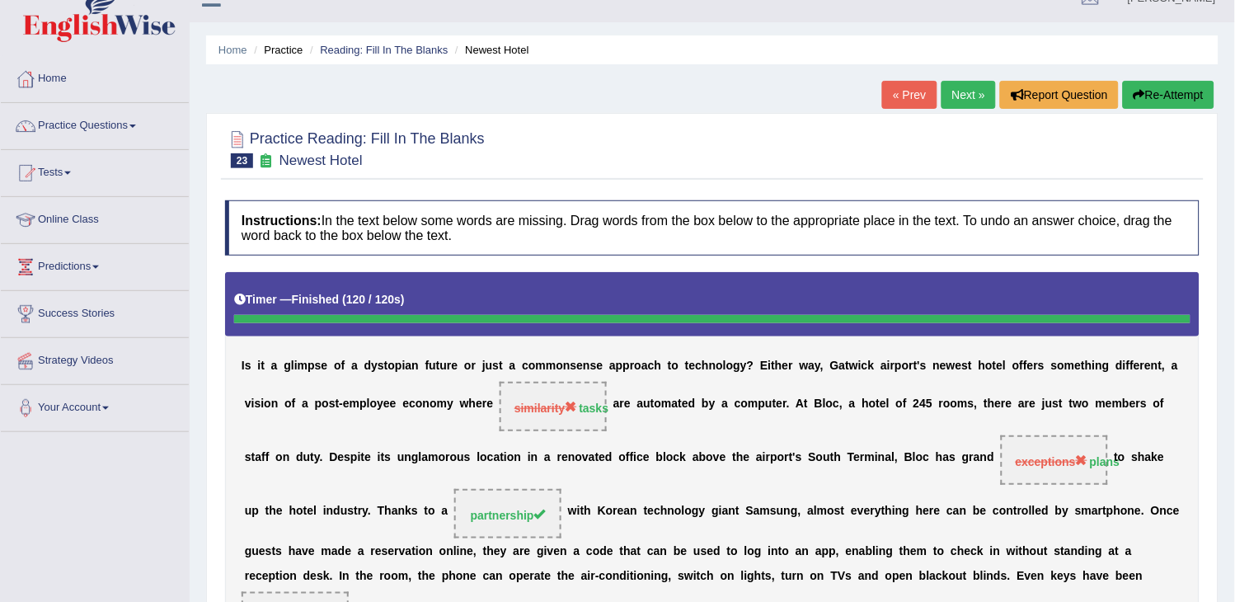
scroll to position [0, 0]
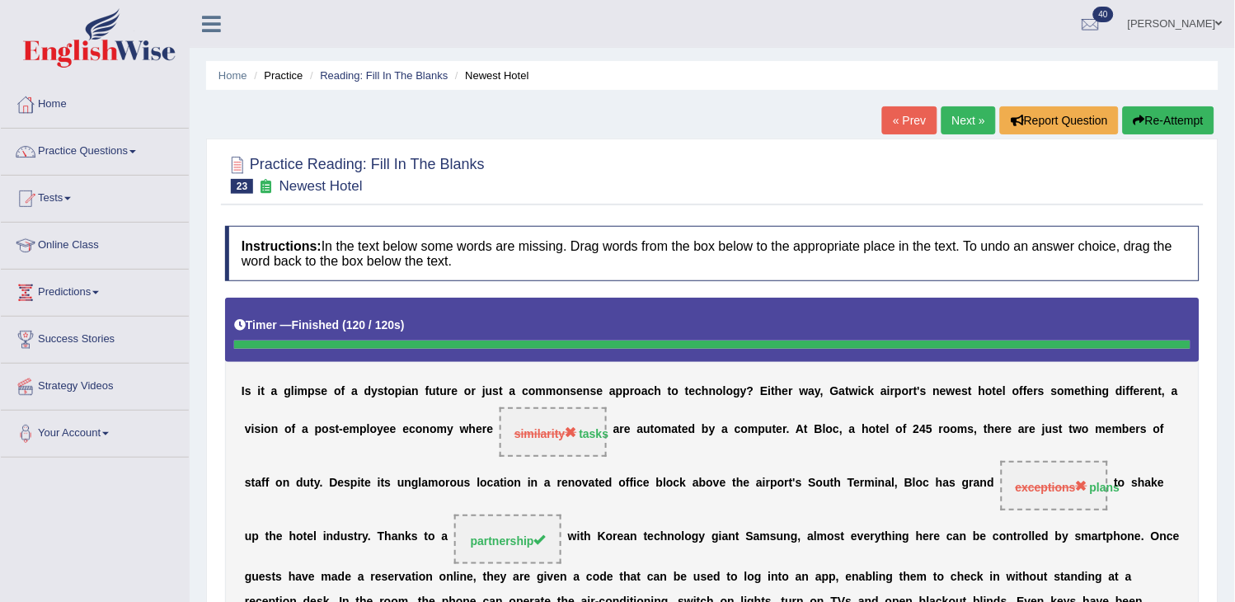
click at [962, 121] on link "Next »" at bounding box center [968, 120] width 54 height 28
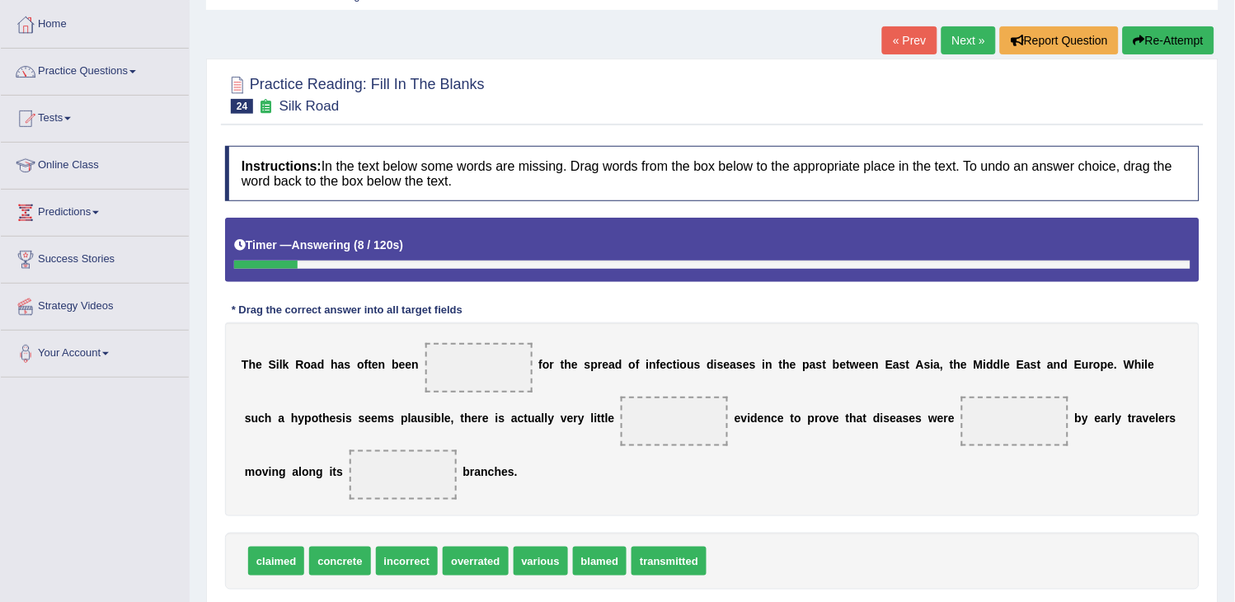
scroll to position [171, 0]
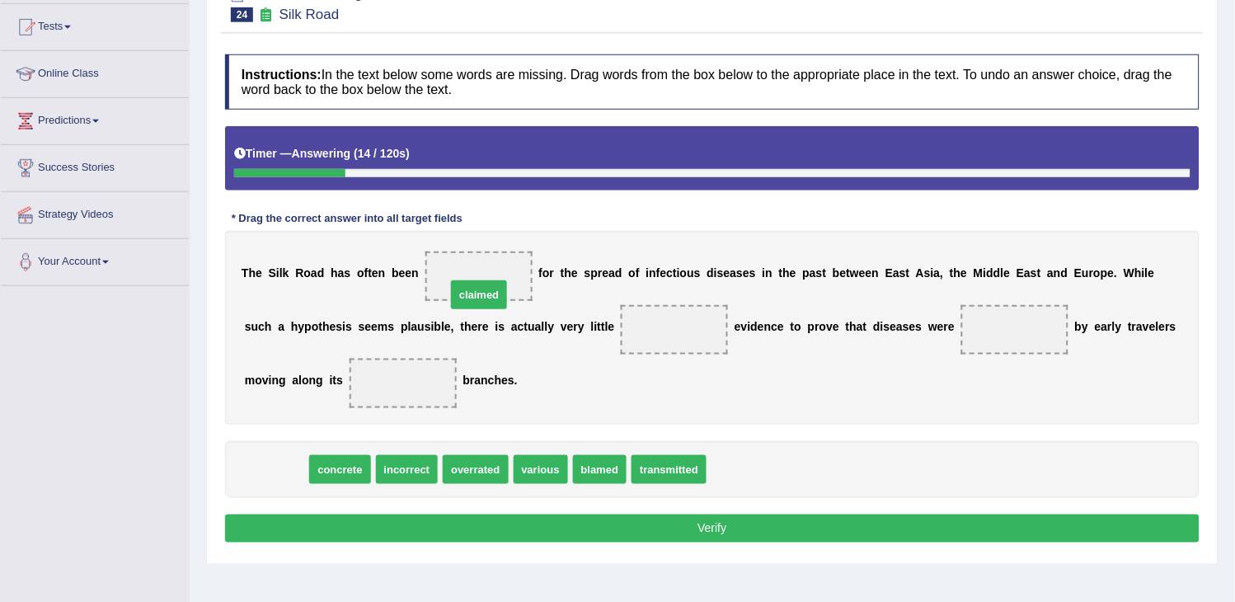
drag, startPoint x: 270, startPoint y: 478, endPoint x: 486, endPoint y: 298, distance: 281.5
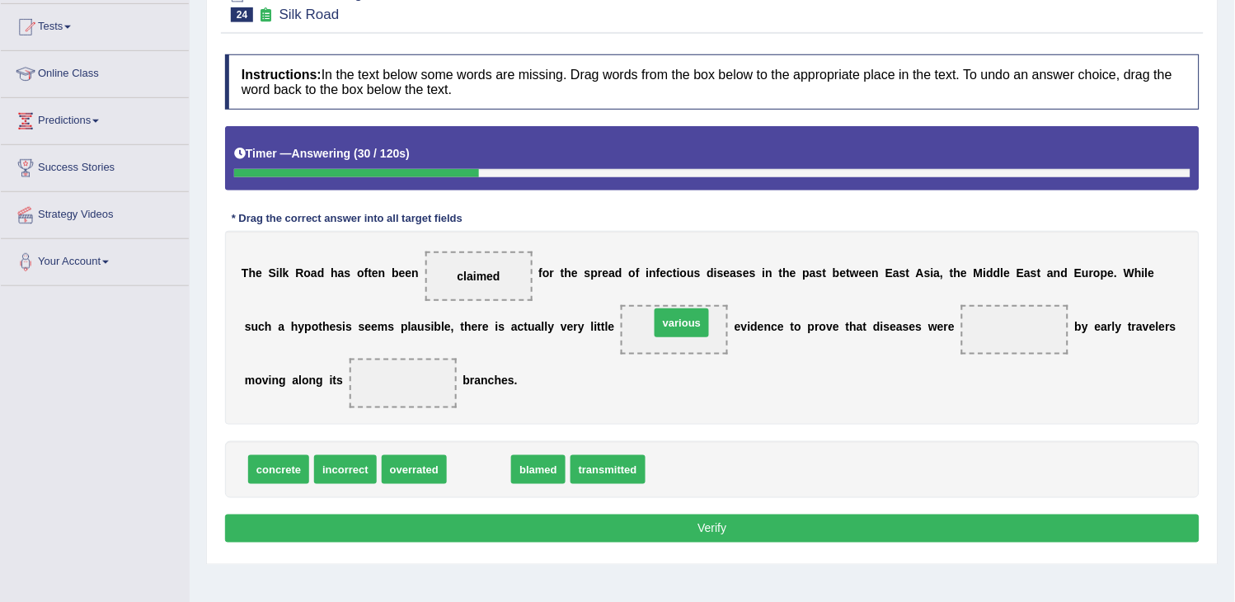
drag, startPoint x: 472, startPoint y: 474, endPoint x: 676, endPoint y: 327, distance: 251.7
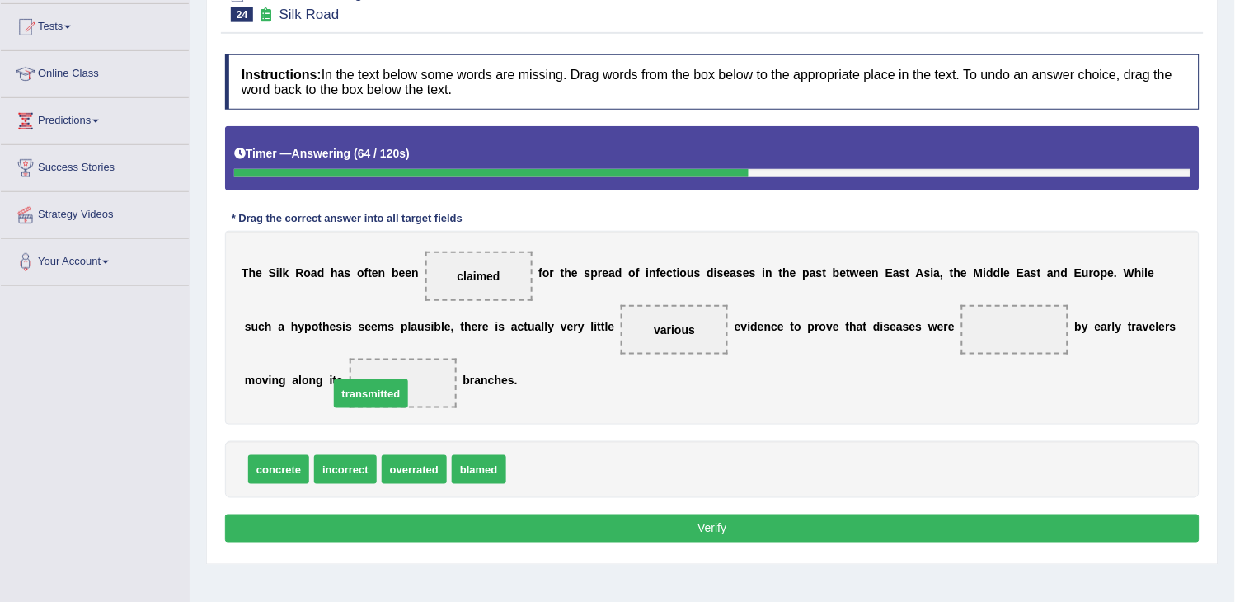
drag, startPoint x: 578, startPoint y: 468, endPoint x: 419, endPoint y: 394, distance: 175.6
click at [280, 472] on span "concrete" at bounding box center [278, 469] width 61 height 29
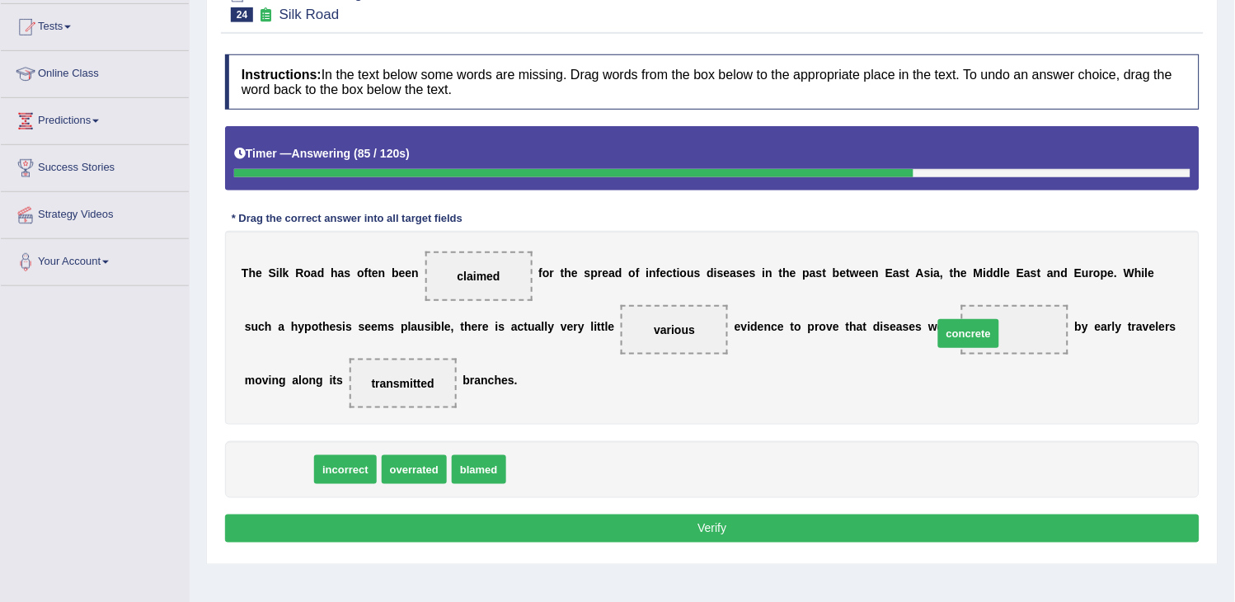
drag, startPoint x: 280, startPoint y: 467, endPoint x: 978, endPoint y: 331, distance: 710.6
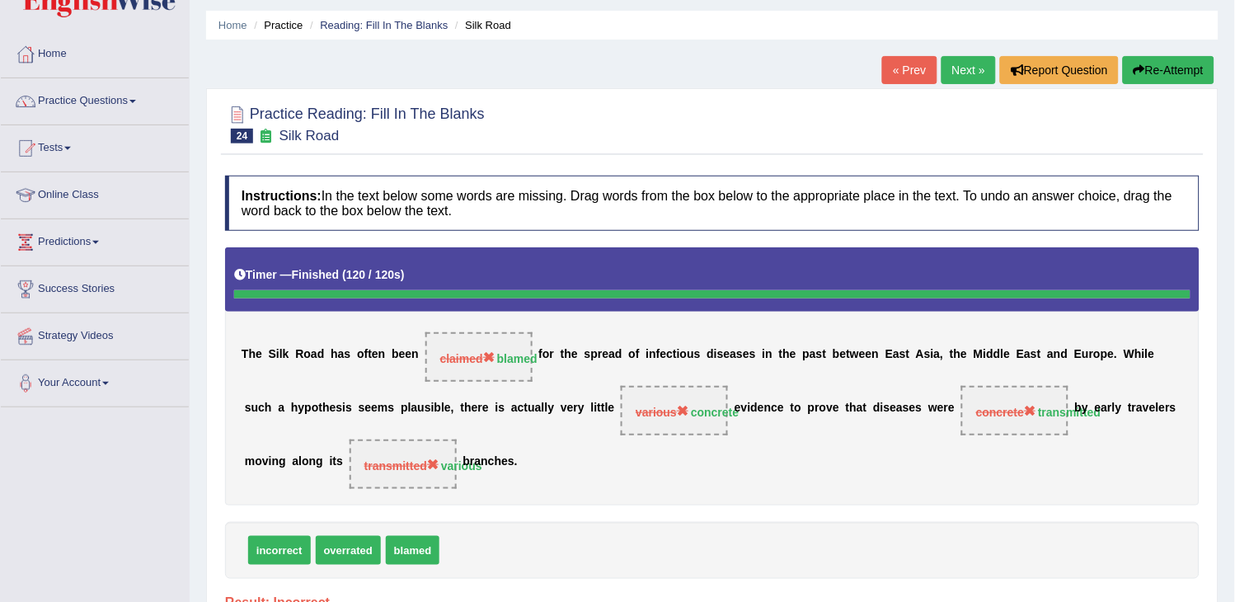
scroll to position [0, 0]
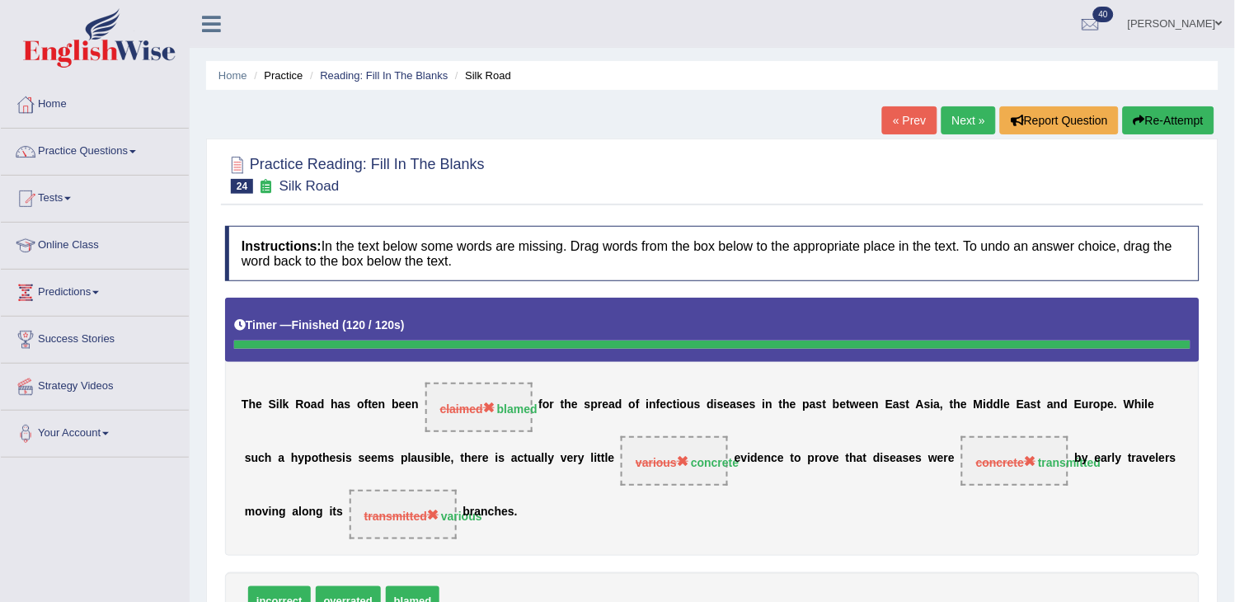
click at [956, 120] on link "Next »" at bounding box center [968, 120] width 54 height 28
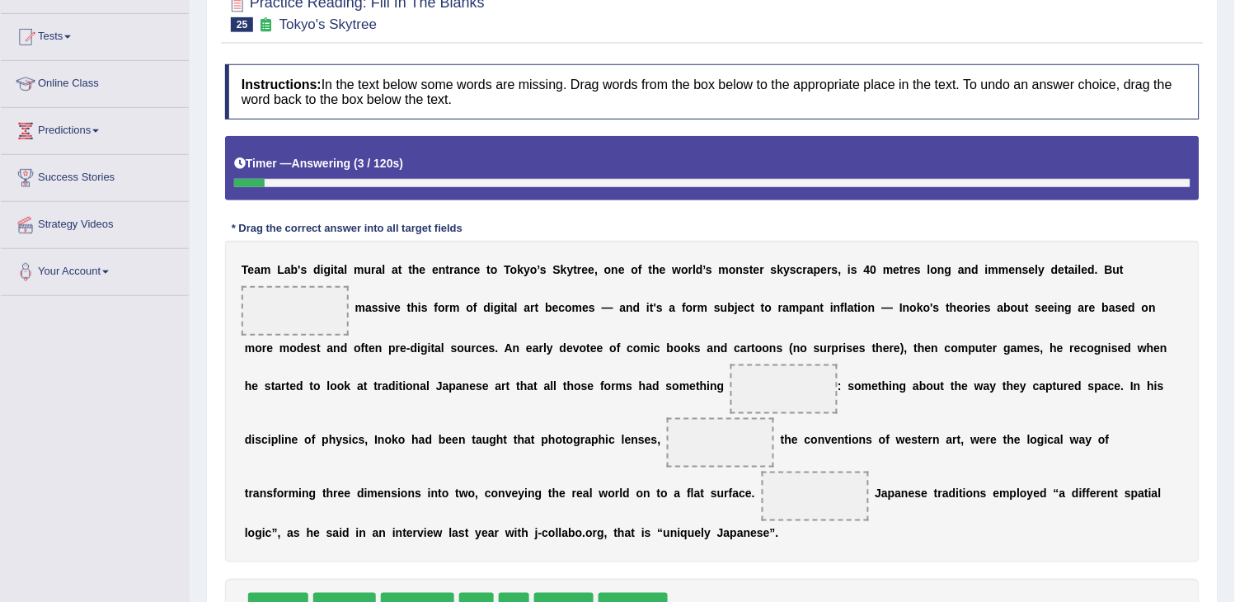
scroll to position [275, 0]
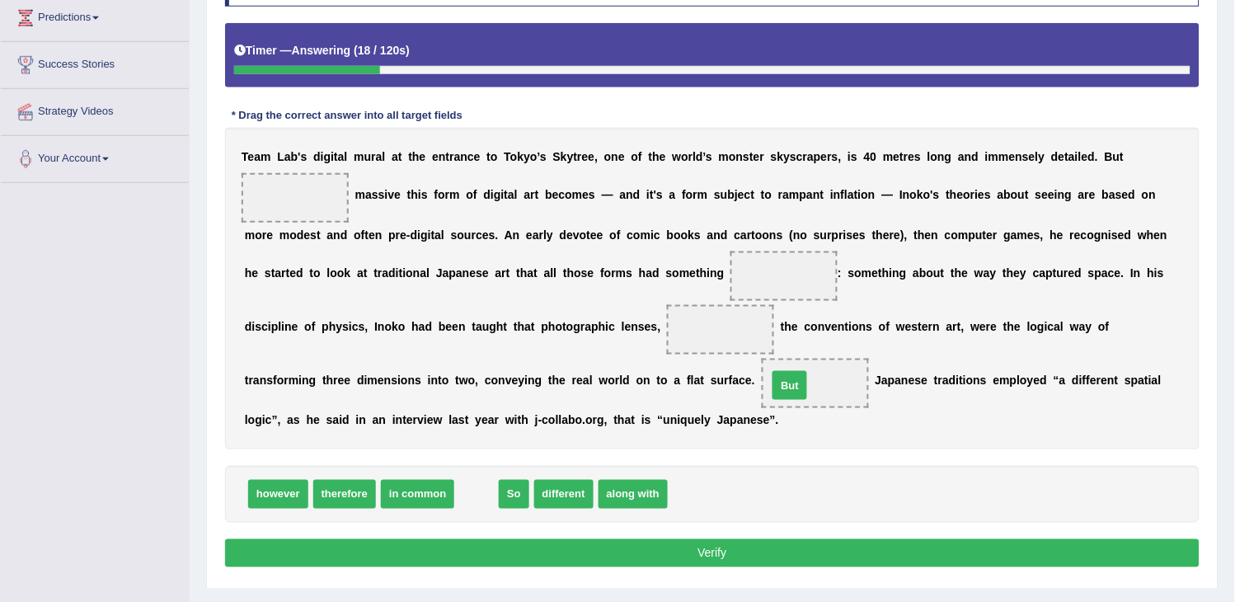
drag, startPoint x: 478, startPoint y: 491, endPoint x: 791, endPoint y: 386, distance: 330.6
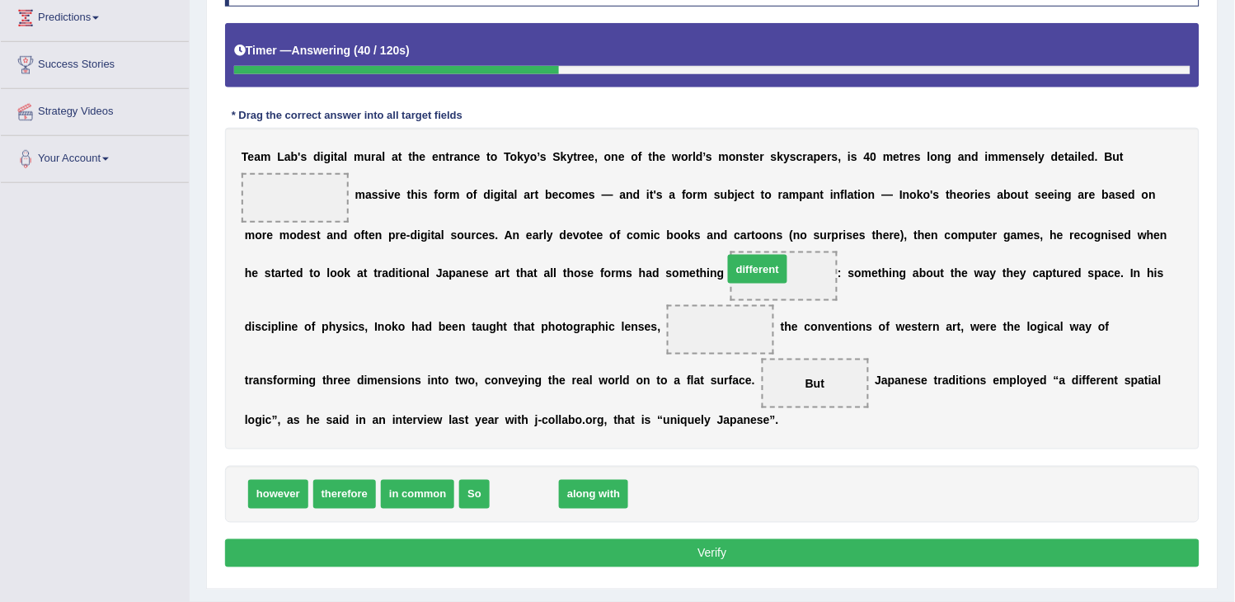
drag, startPoint x: 533, startPoint y: 489, endPoint x: 786, endPoint y: 282, distance: 326.9
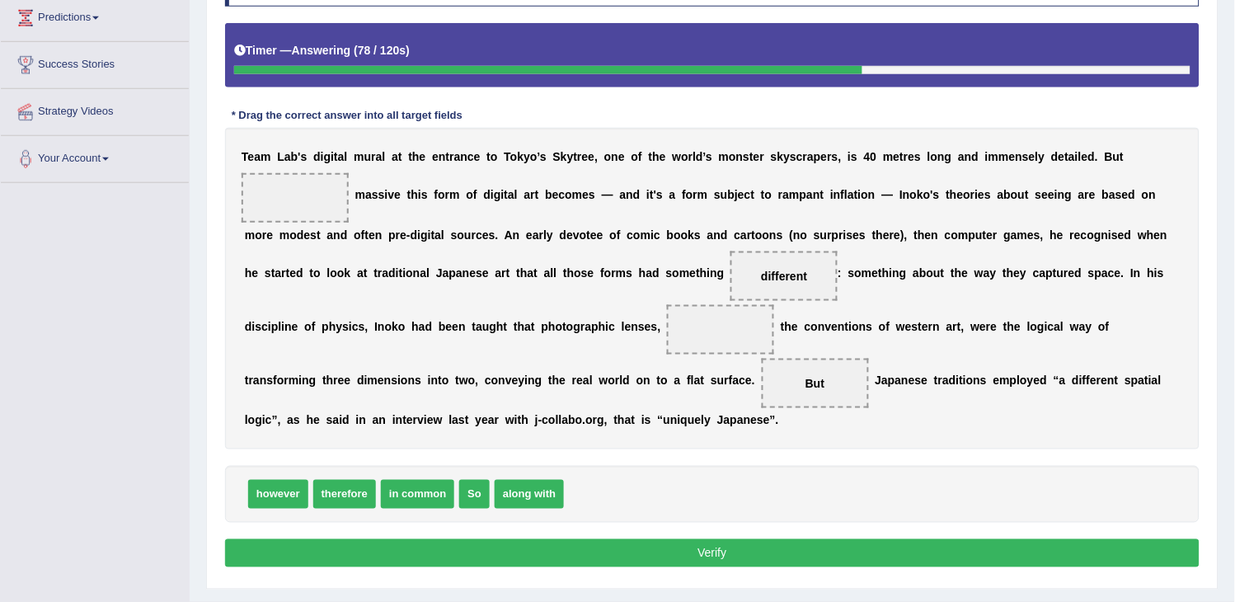
click at [548, 491] on span "along with" at bounding box center [529, 494] width 69 height 29
drag, startPoint x: 520, startPoint y: 499, endPoint x: 694, endPoint y: 350, distance: 228.6
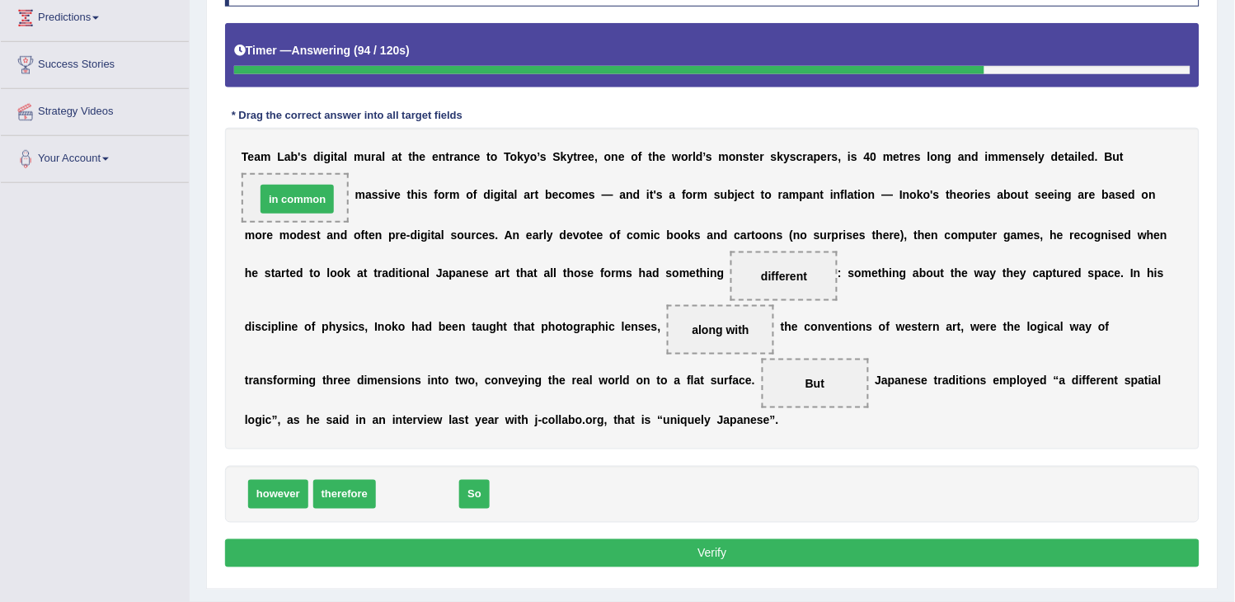
drag, startPoint x: 439, startPoint y: 495, endPoint x: 319, endPoint y: 201, distance: 317.2
drag, startPoint x: 400, startPoint y: 506, endPoint x: 813, endPoint y: 406, distance: 424.9
click at [709, 557] on button "Verify" at bounding box center [712, 553] width 974 height 28
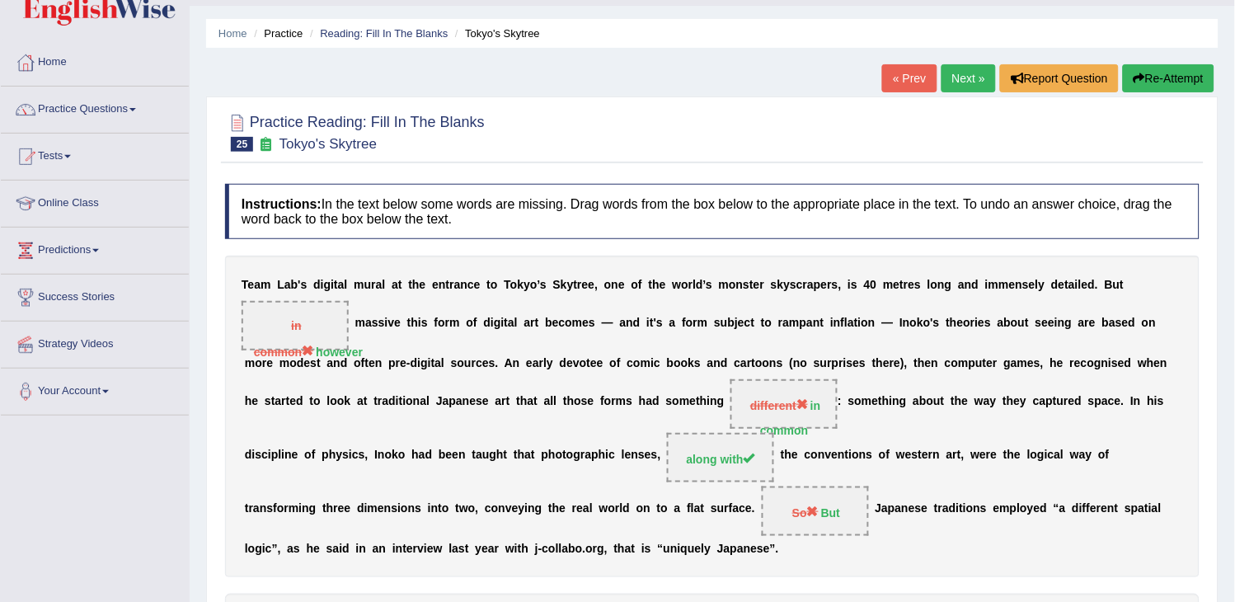
scroll to position [0, 0]
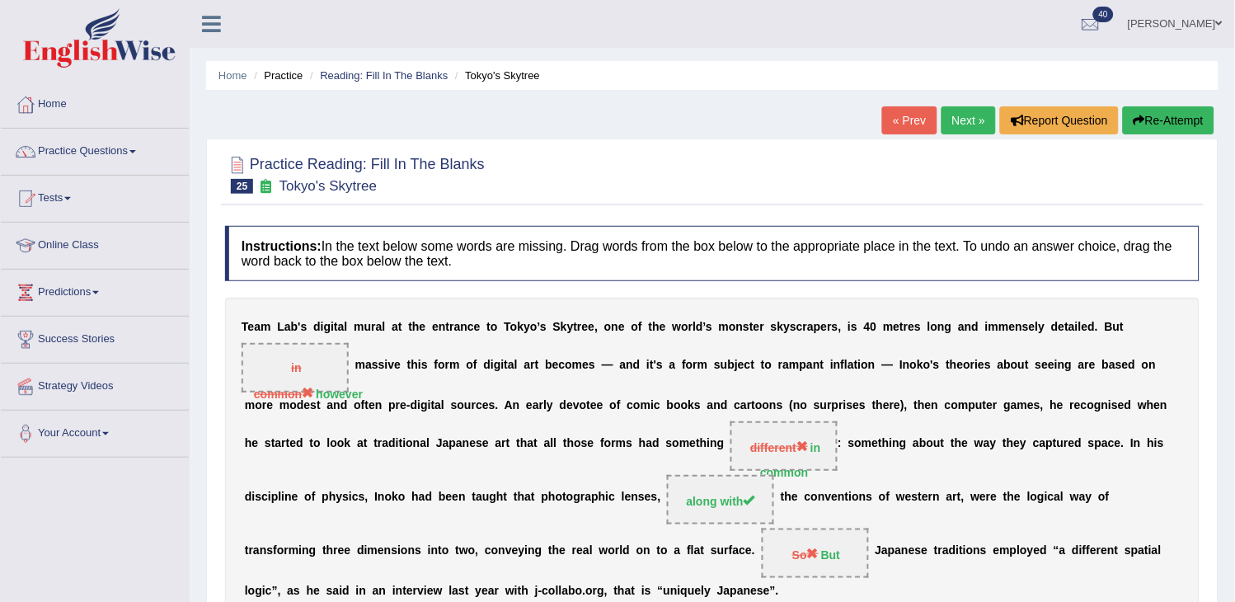
click at [970, 107] on link "Next »" at bounding box center [968, 120] width 54 height 28
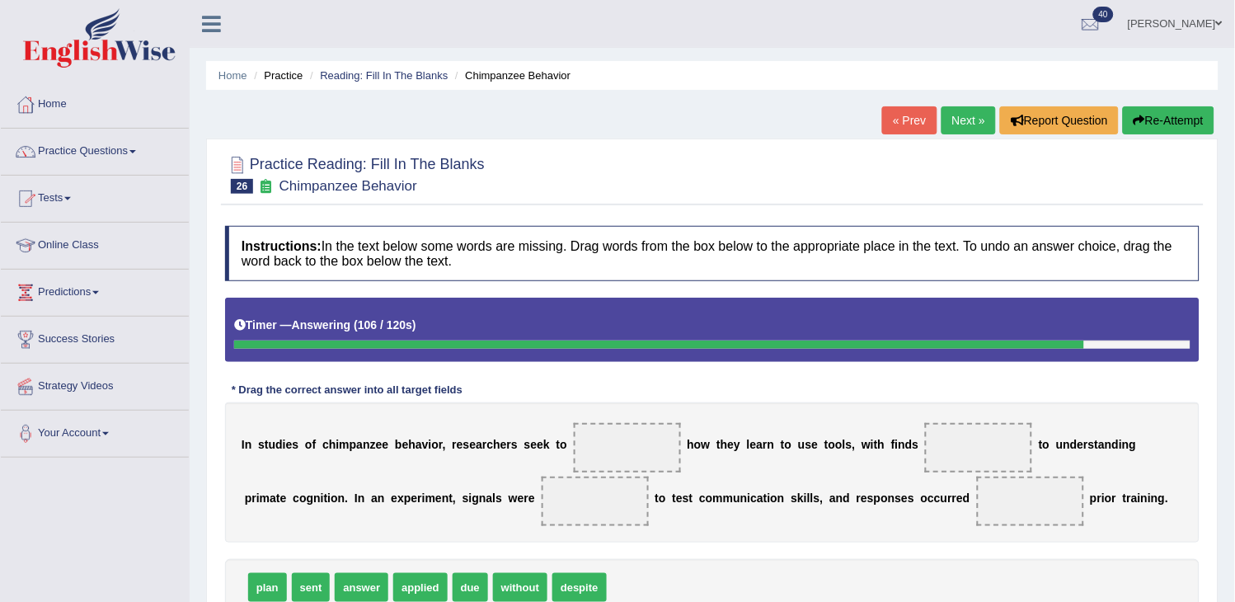
click at [143, 134] on link "Practice Questions" at bounding box center [95, 149] width 188 height 41
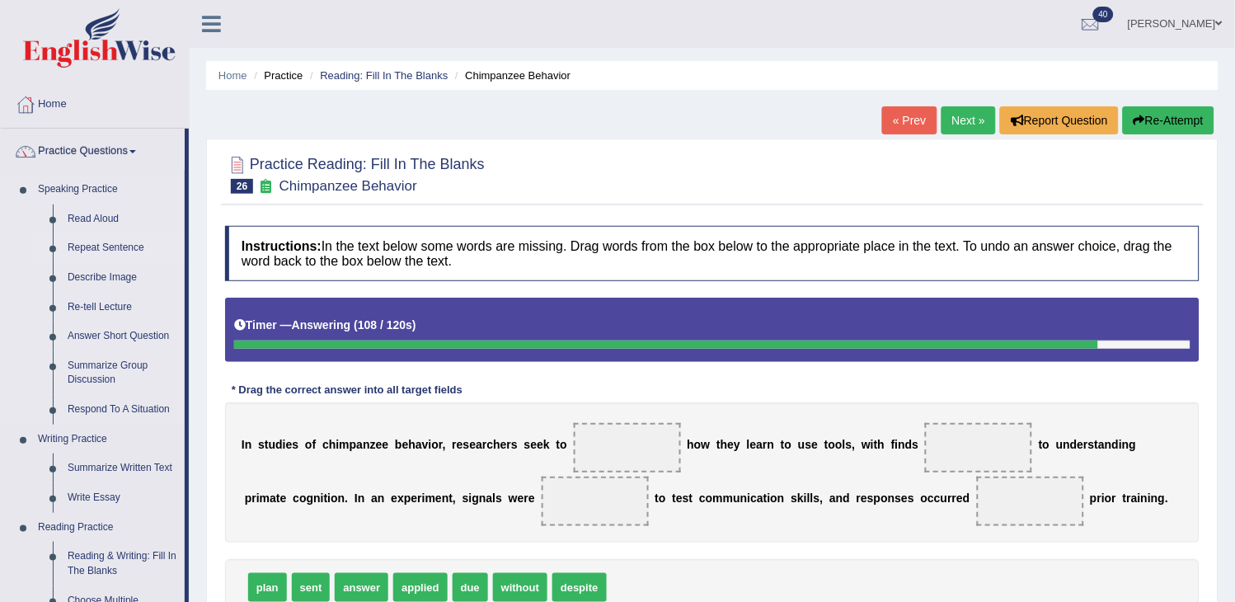
click at [113, 243] on link "Repeat Sentence" at bounding box center [122, 248] width 124 height 30
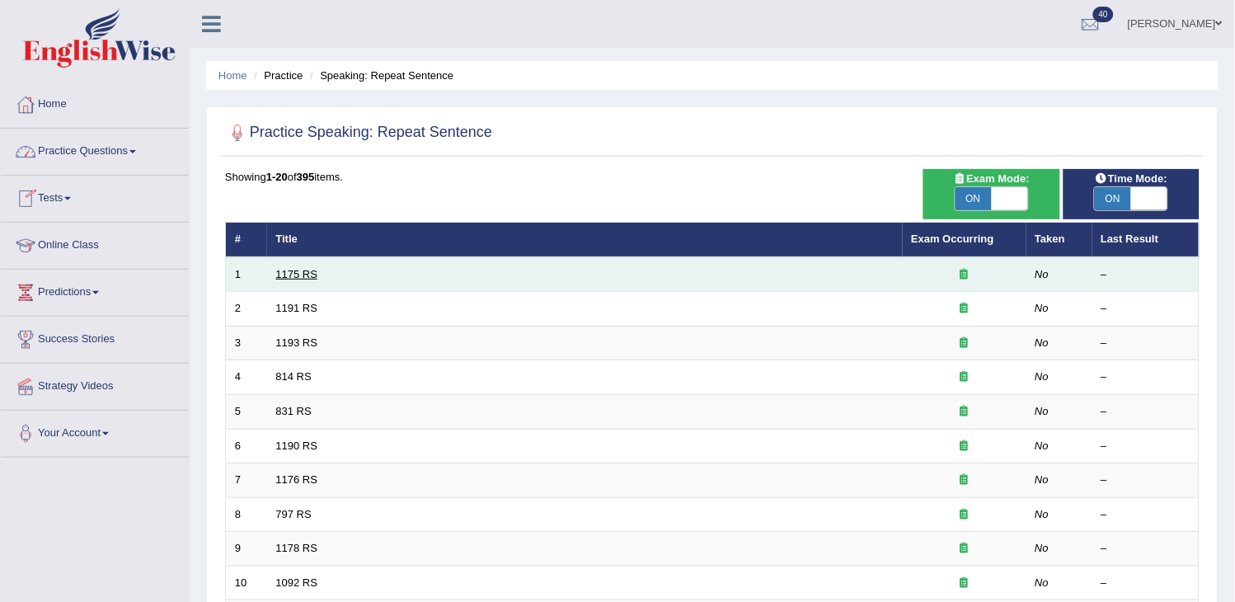
click at [293, 268] on link "1175 RS" at bounding box center [297, 274] width 42 height 12
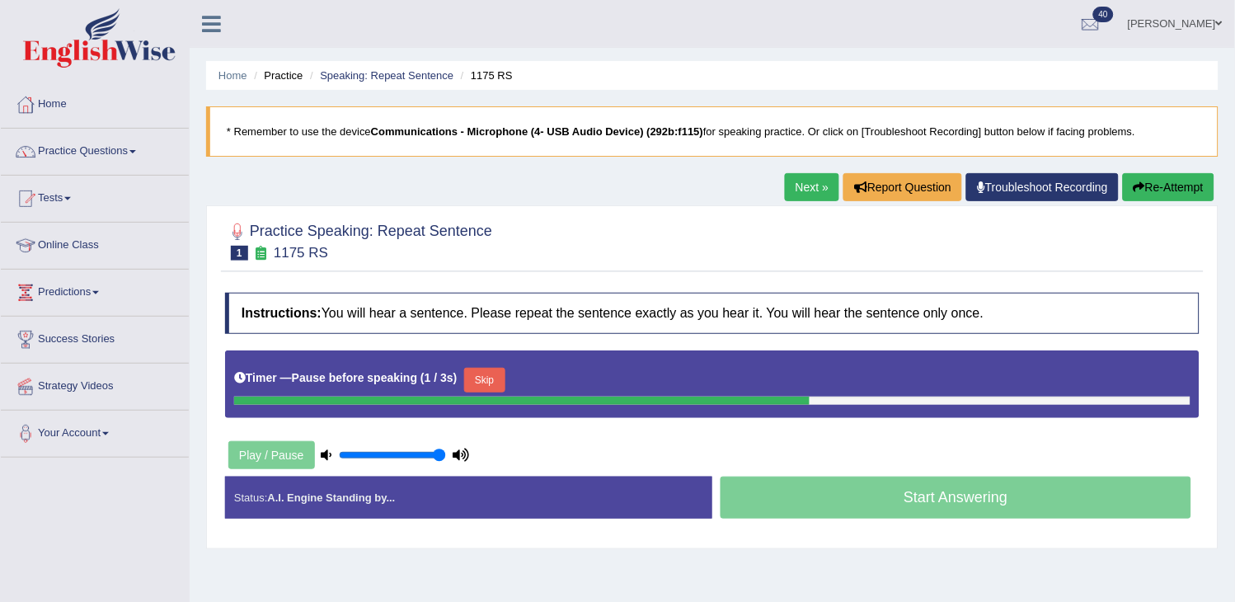
click at [1143, 185] on button "Re-Attempt" at bounding box center [1169, 187] width 92 height 28
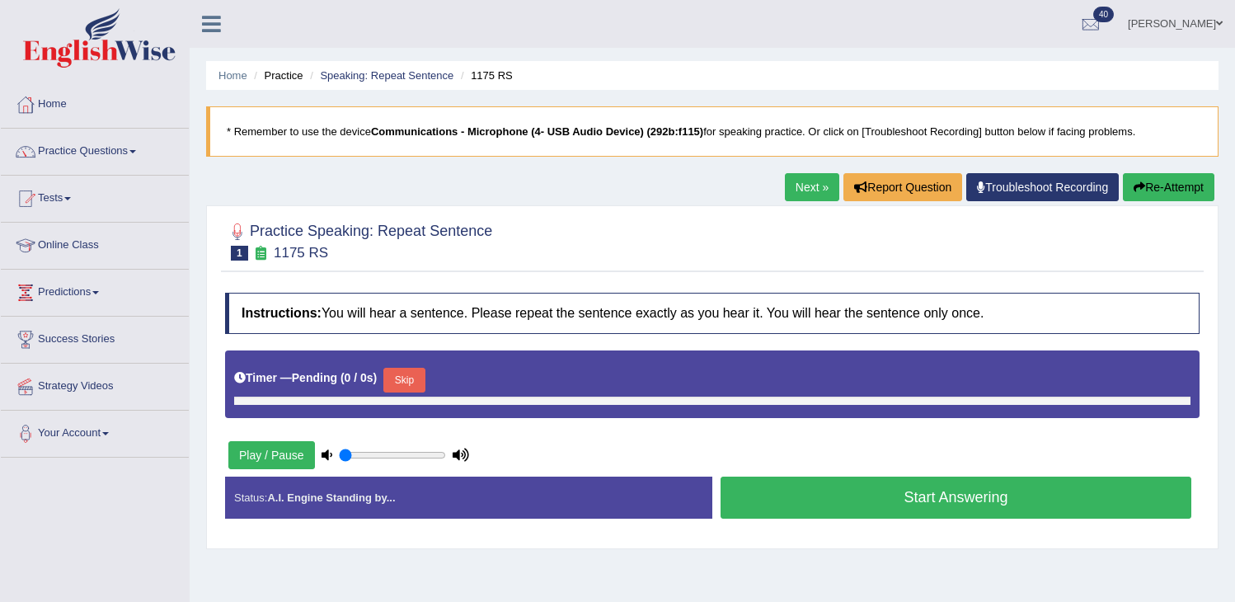
type input "1"
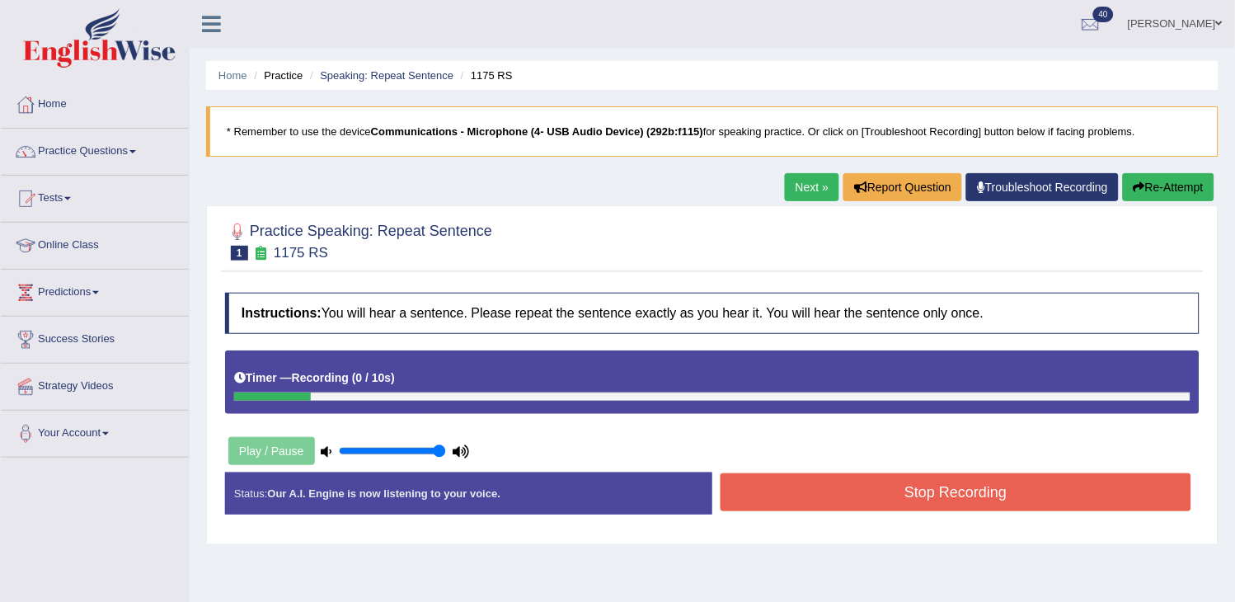
click at [1143, 185] on button "Re-Attempt" at bounding box center [1169, 187] width 92 height 28
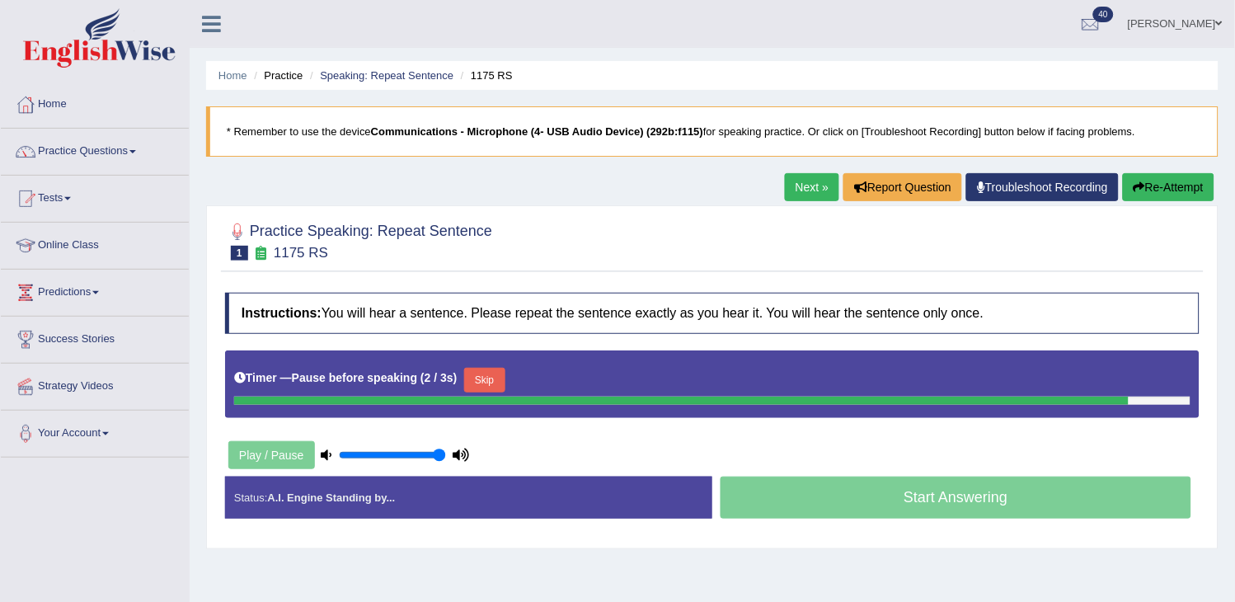
click at [1143, 185] on button "Re-Attempt" at bounding box center [1169, 187] width 92 height 28
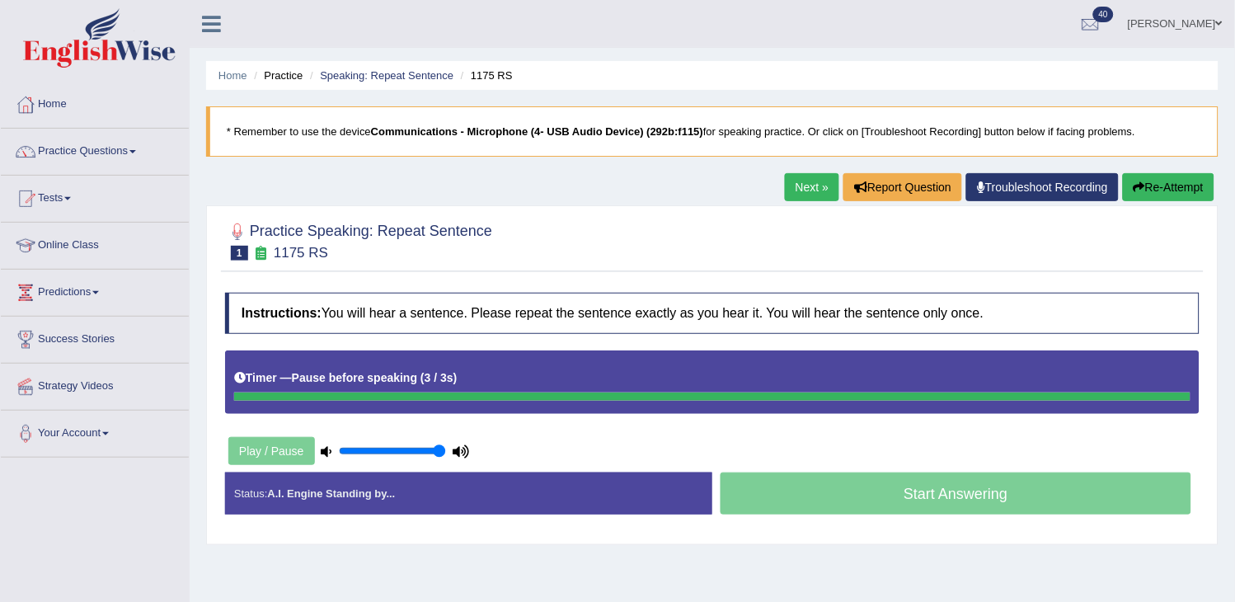
click at [1143, 185] on button "Re-Attempt" at bounding box center [1169, 187] width 92 height 28
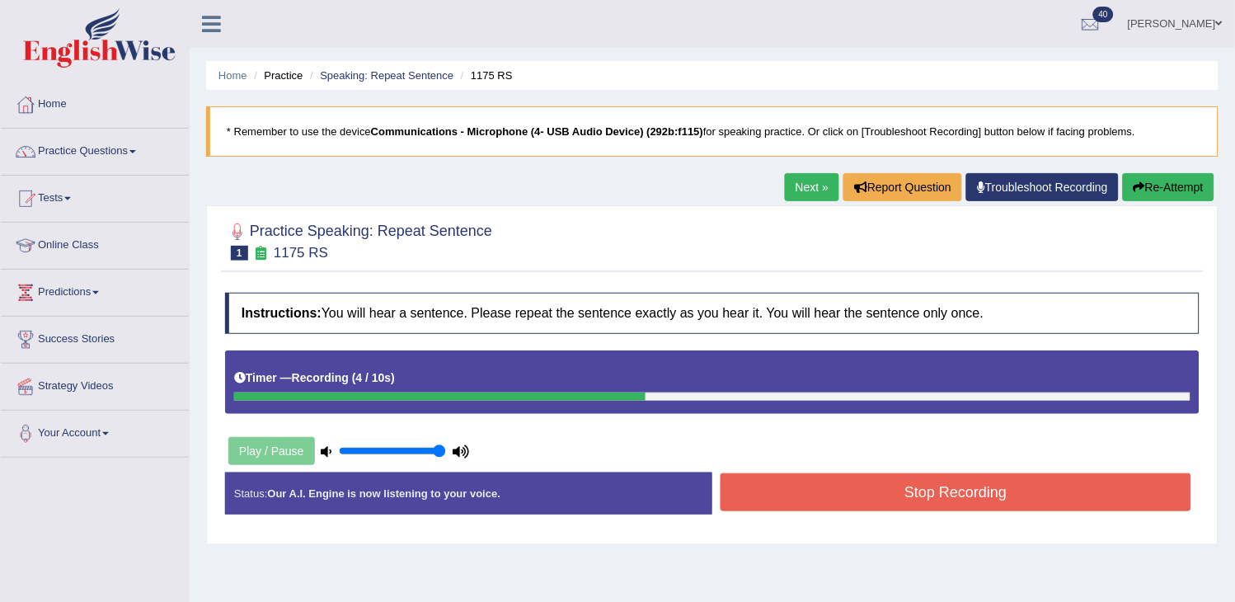
click at [961, 490] on button "Stop Recording" at bounding box center [956, 492] width 471 height 38
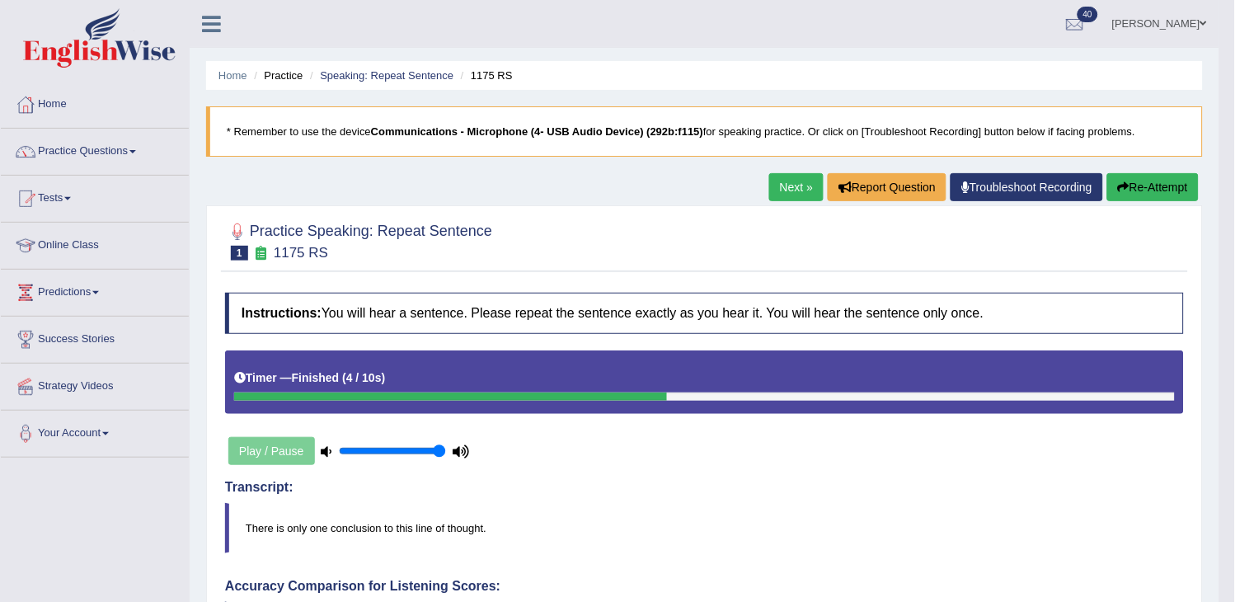
click at [788, 188] on link "Next »" at bounding box center [796, 187] width 54 height 28
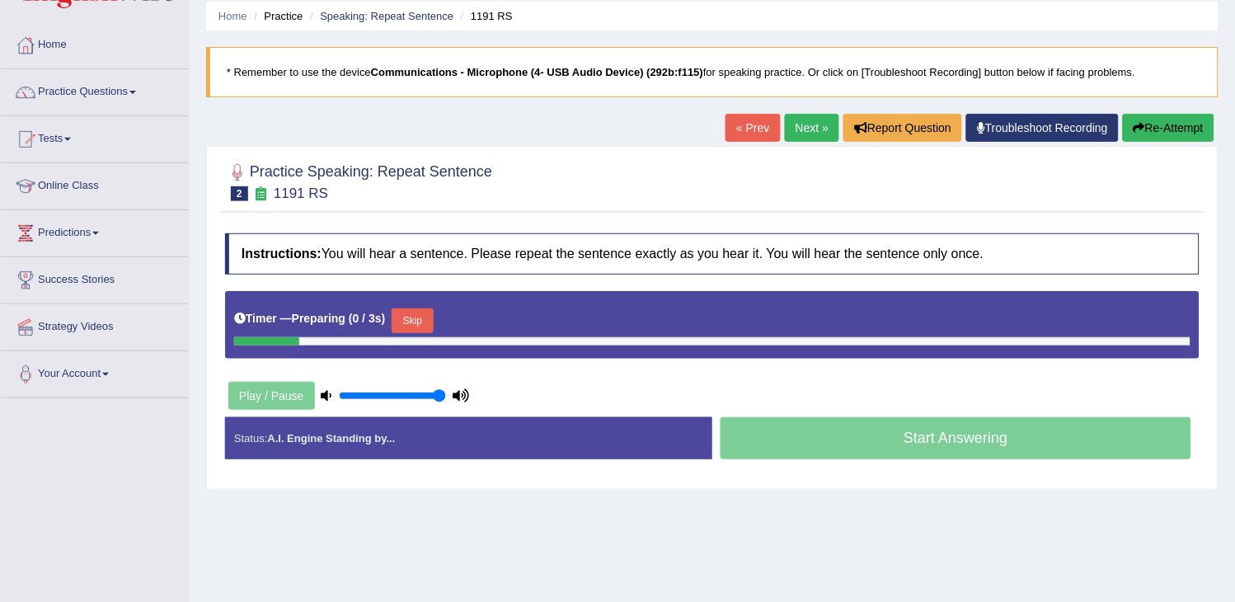
scroll to position [92, 0]
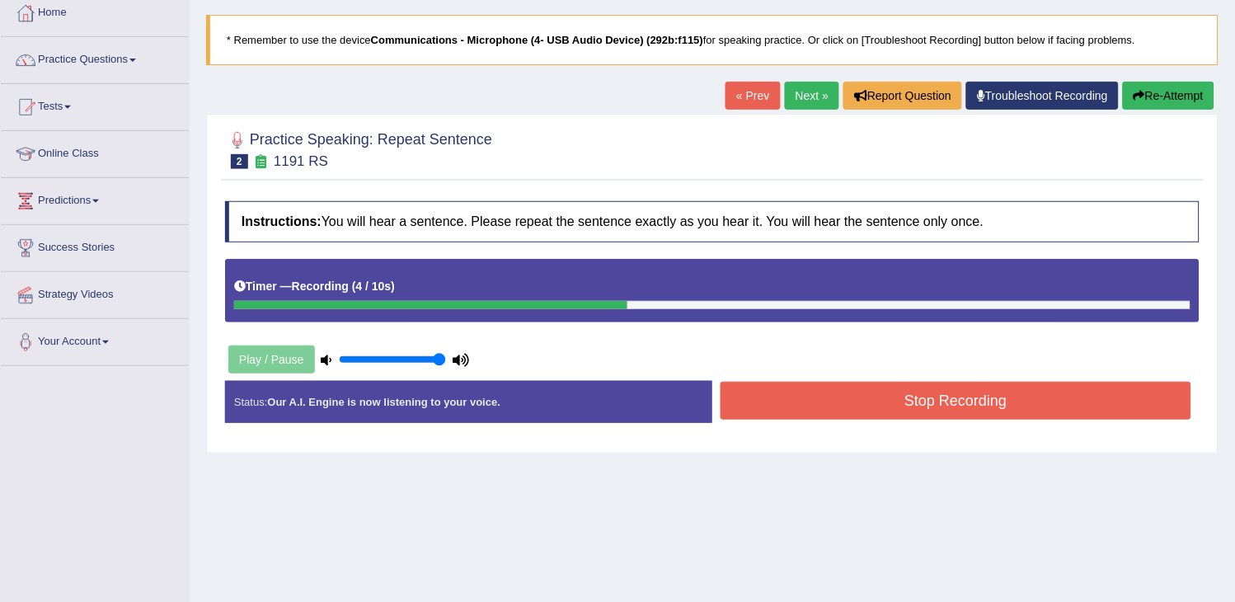
click at [1190, 87] on button "Re-Attempt" at bounding box center [1169, 96] width 92 height 28
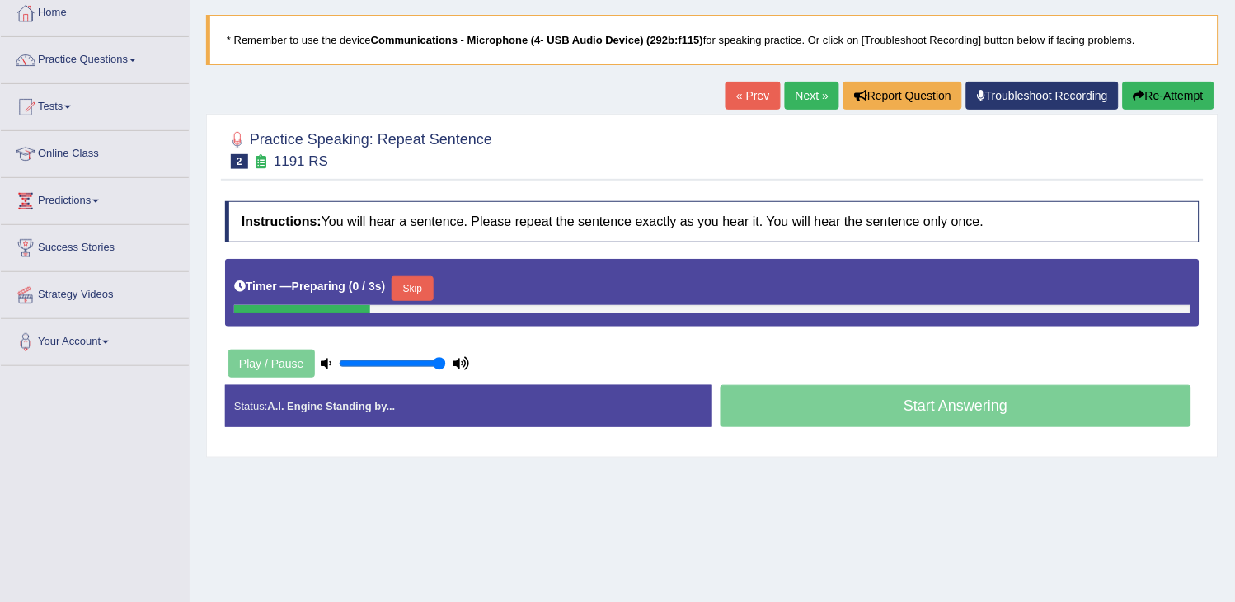
scroll to position [92, 0]
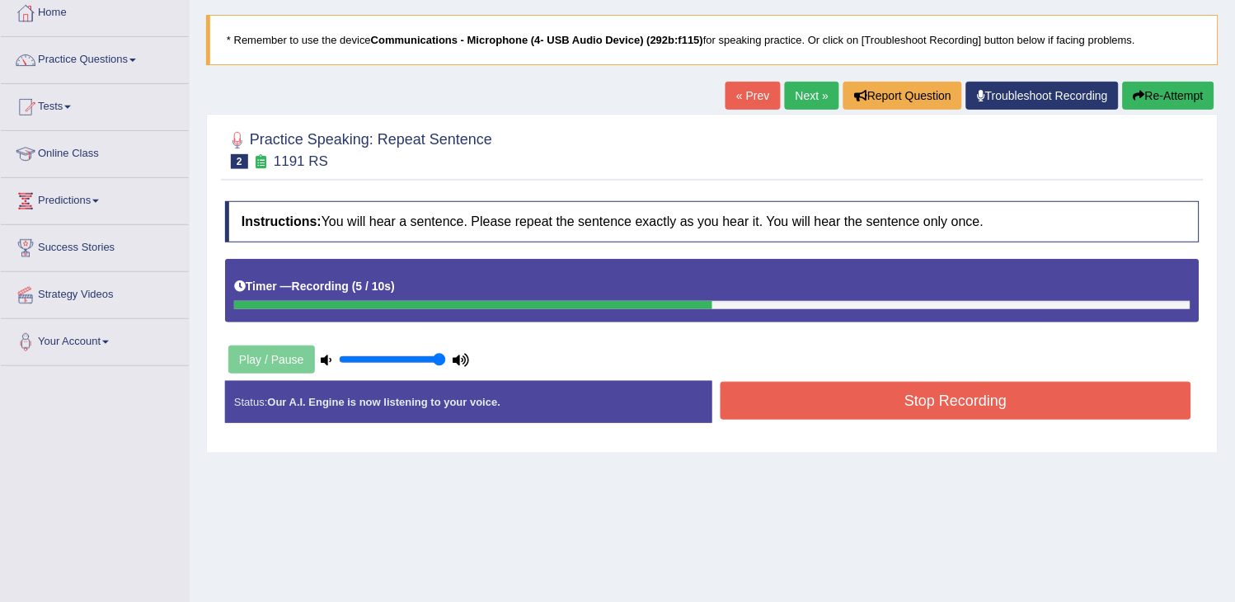
click at [966, 407] on button "Stop Recording" at bounding box center [956, 401] width 471 height 38
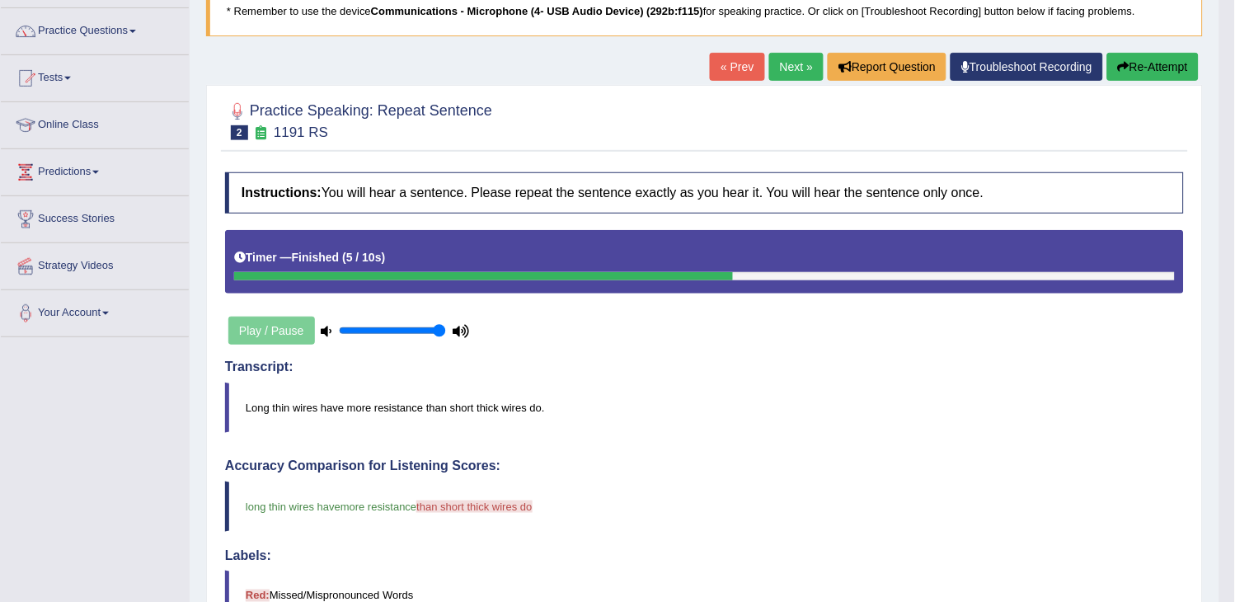
scroll to position [0, 0]
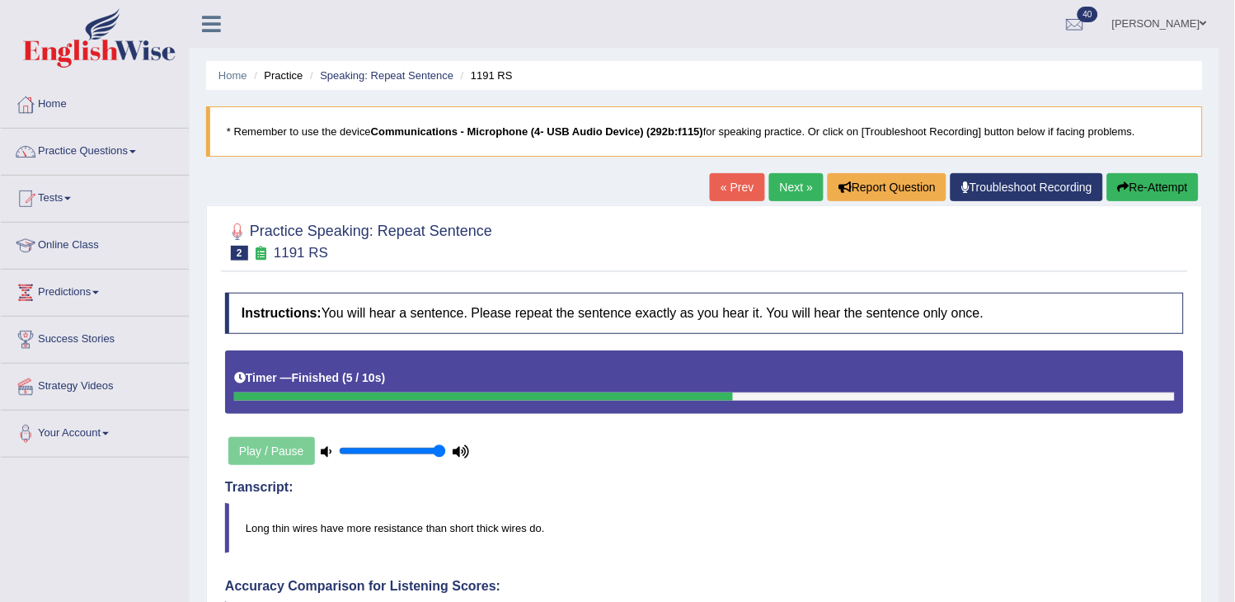
click at [789, 194] on link "Next »" at bounding box center [796, 187] width 54 height 28
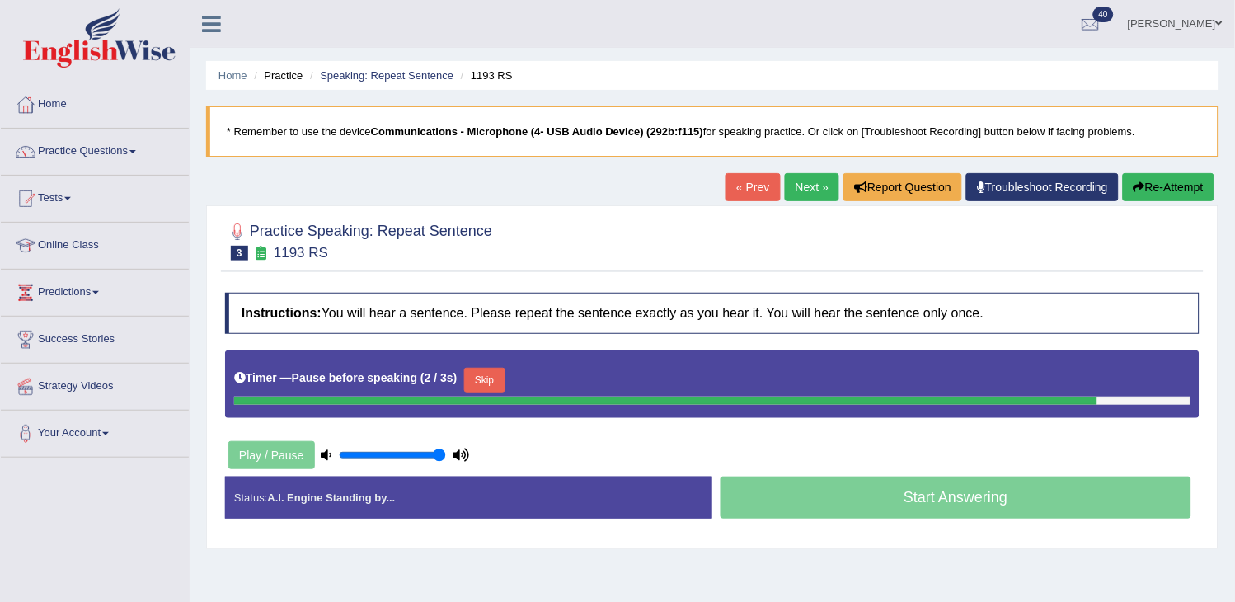
click at [1171, 194] on button "Re-Attempt" at bounding box center [1169, 187] width 92 height 28
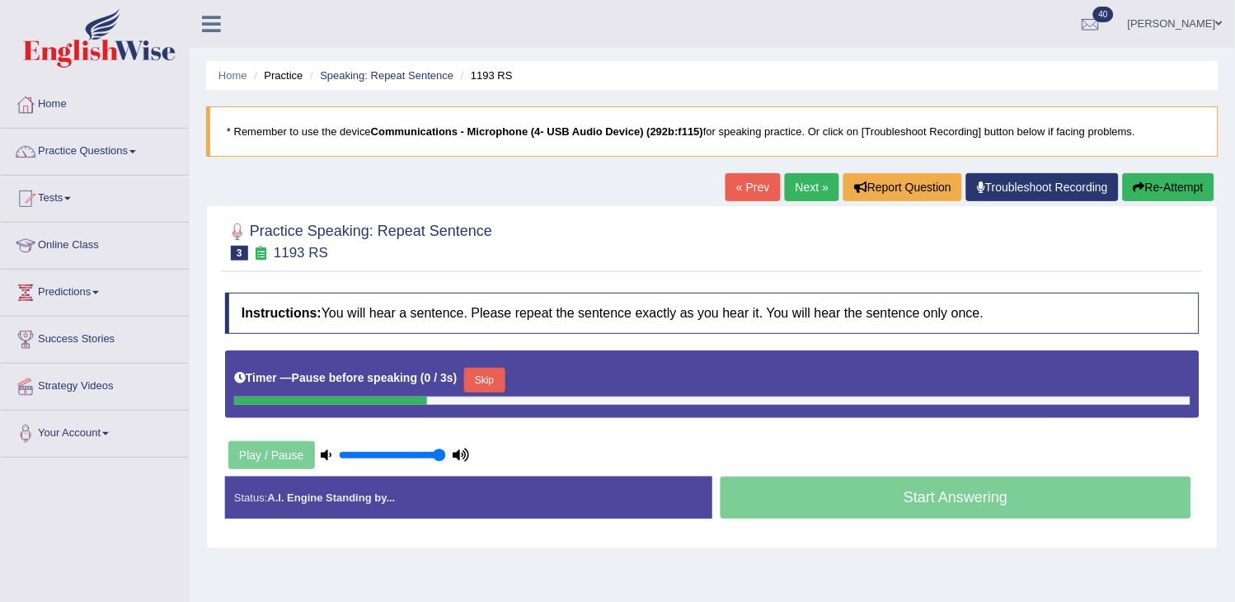
click at [1171, 194] on button "Re-Attempt" at bounding box center [1169, 187] width 92 height 28
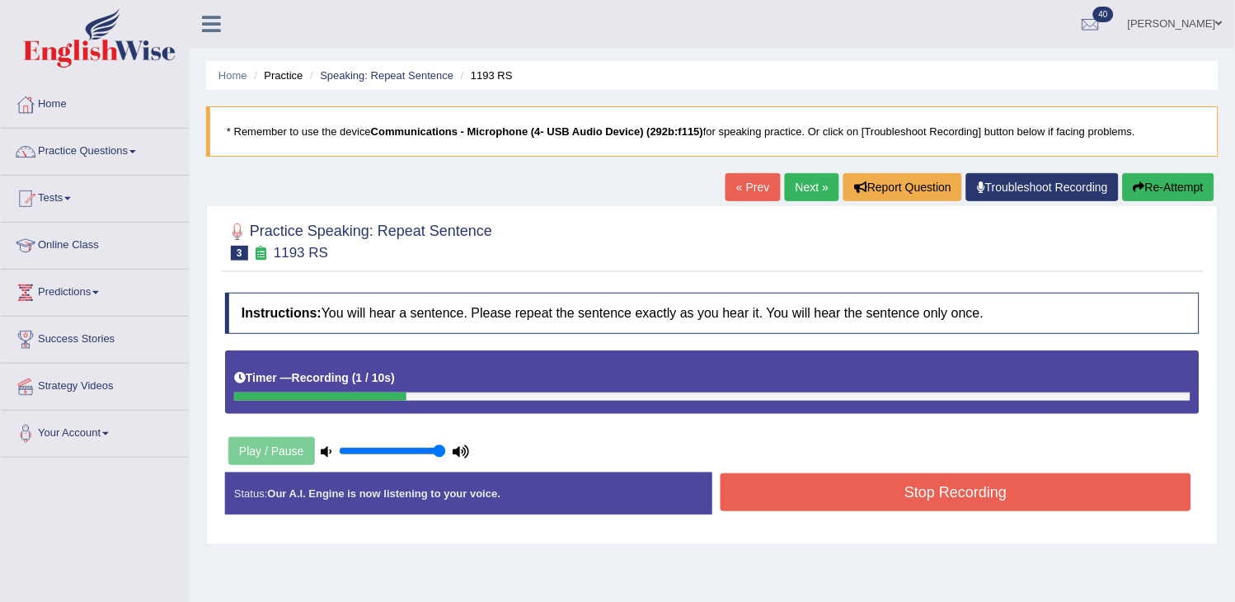
click at [1171, 194] on button "Re-Attempt" at bounding box center [1169, 187] width 92 height 28
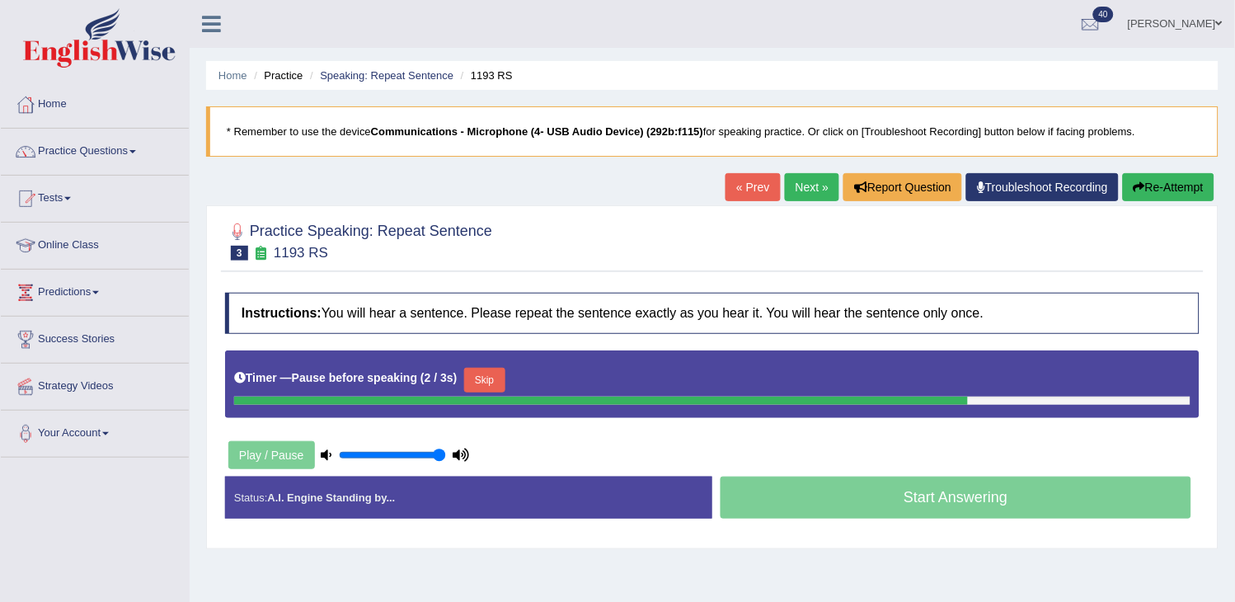
click at [1171, 194] on button "Re-Attempt" at bounding box center [1169, 187] width 92 height 28
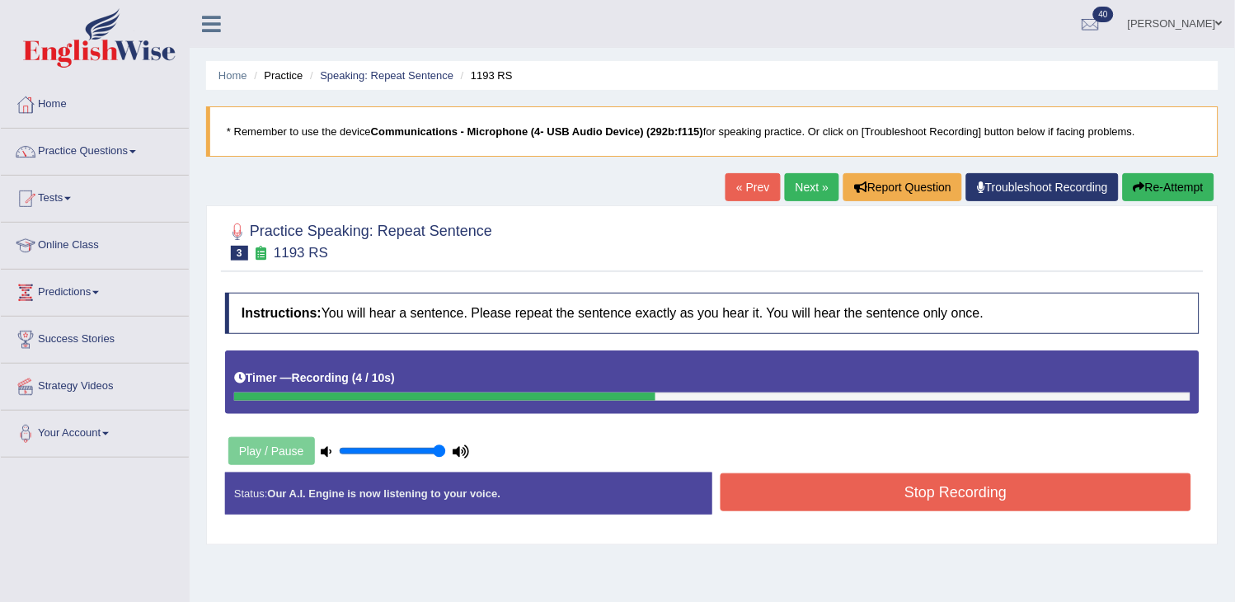
click at [940, 497] on button "Stop Recording" at bounding box center [956, 492] width 471 height 38
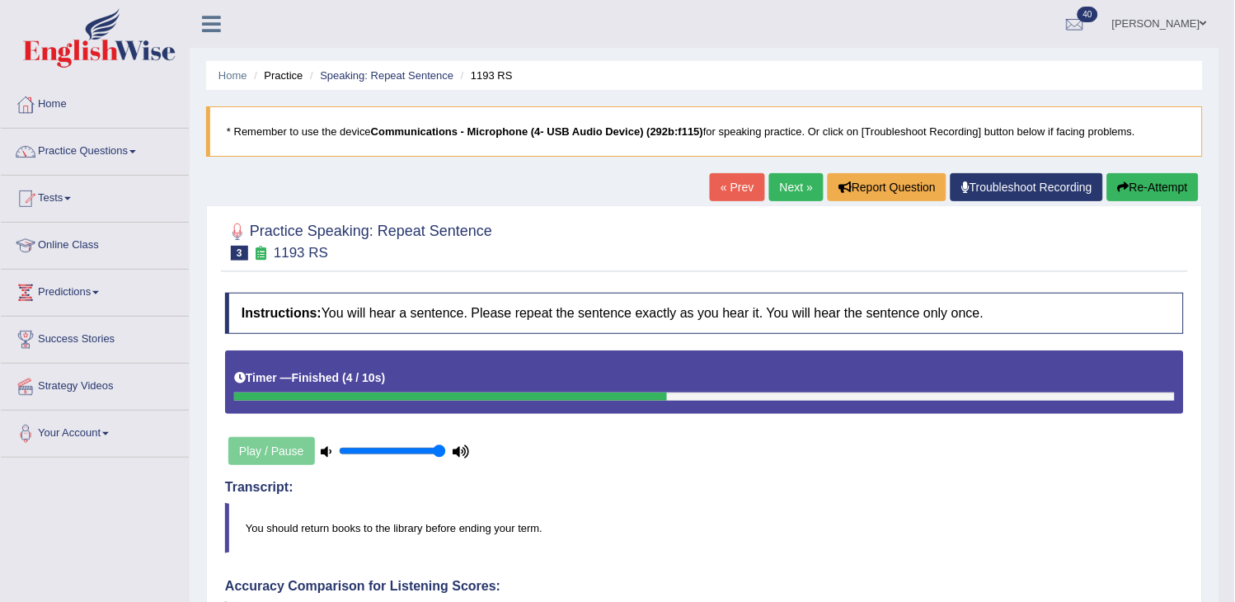
click at [727, 202] on div "« Prev Next » Report Question Troubleshoot Recording Re-Attempt" at bounding box center [956, 189] width 493 height 32
click at [742, 181] on link "« Prev" at bounding box center [737, 187] width 54 height 28
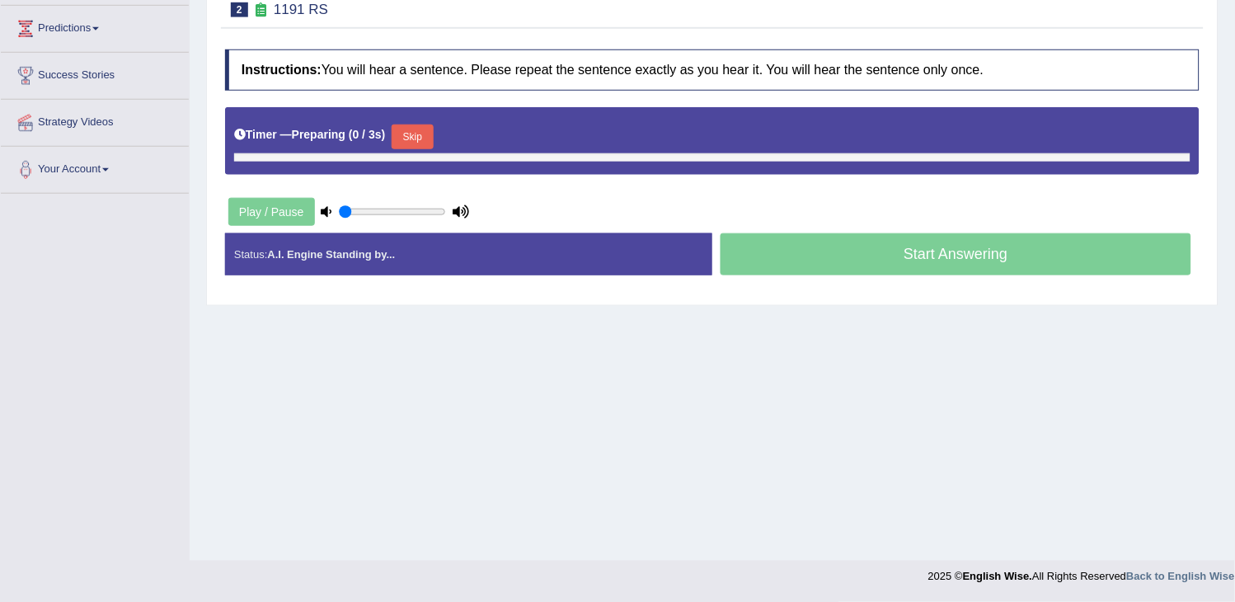
type input "1"
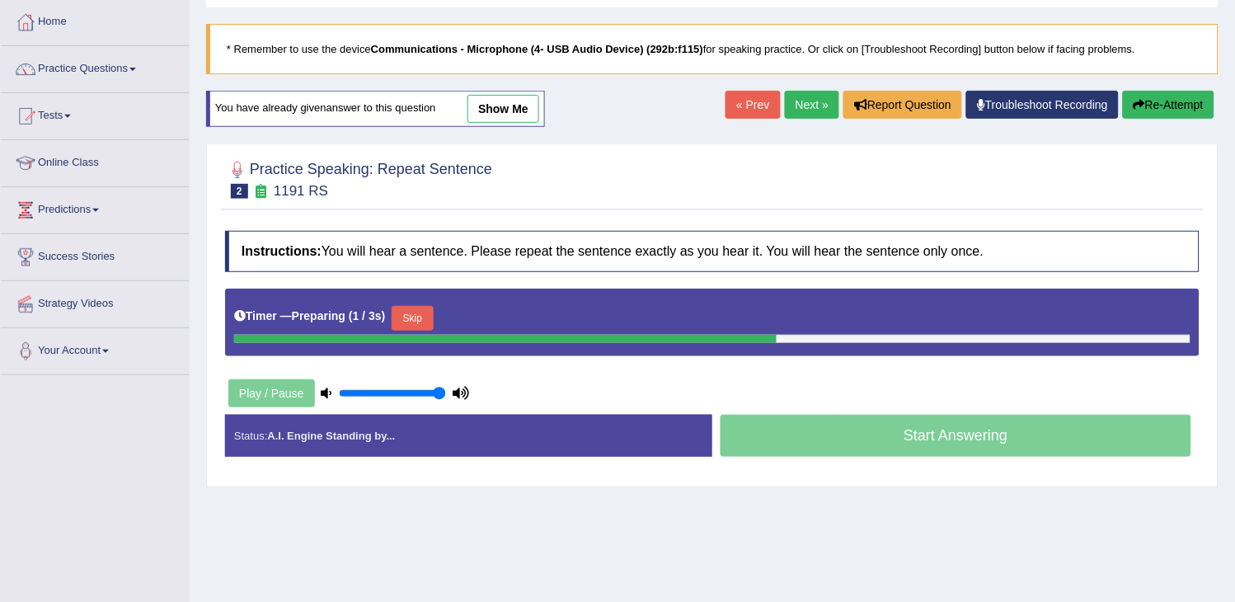
scroll to position [80, 0]
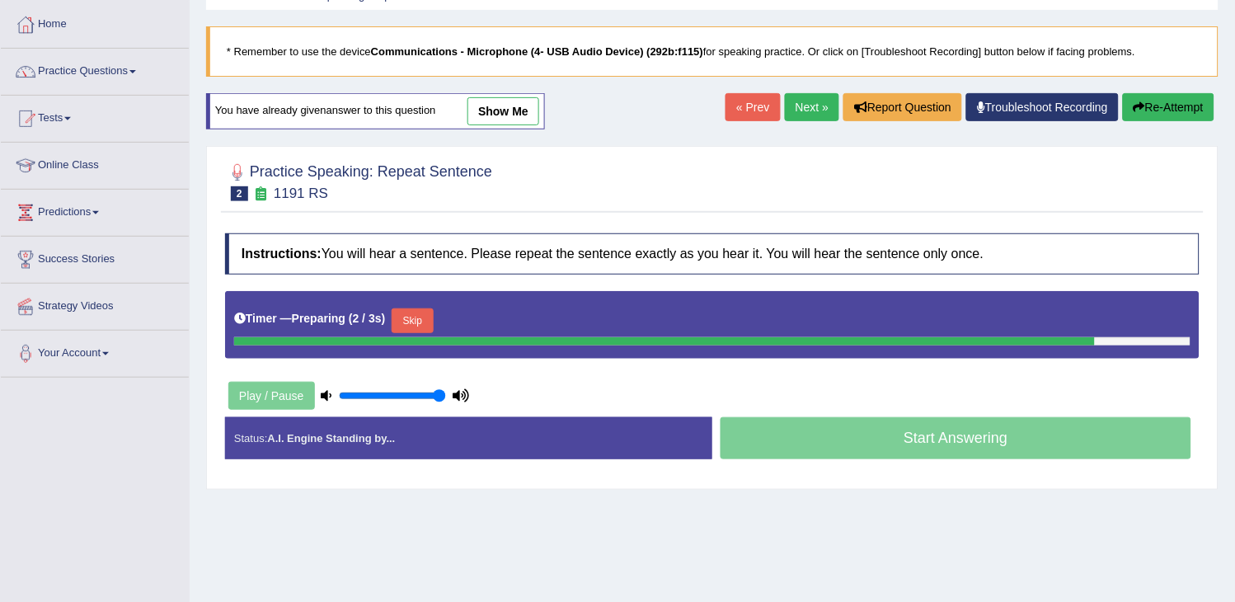
click at [523, 124] on link "show me" at bounding box center [503, 111] width 72 height 28
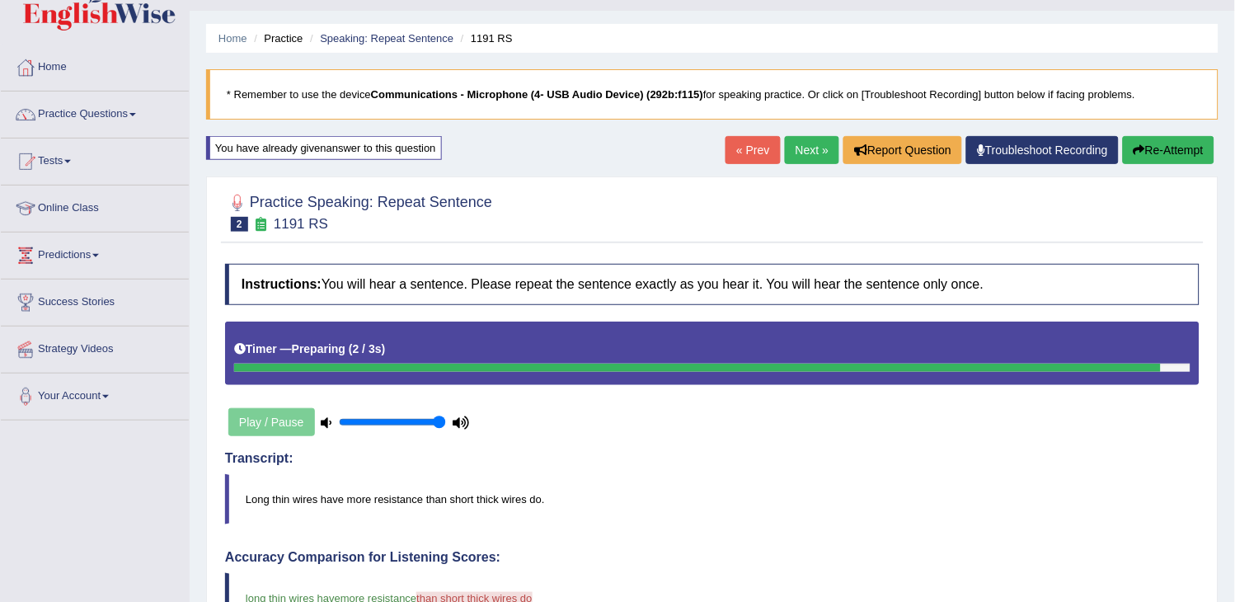
scroll to position [0, 0]
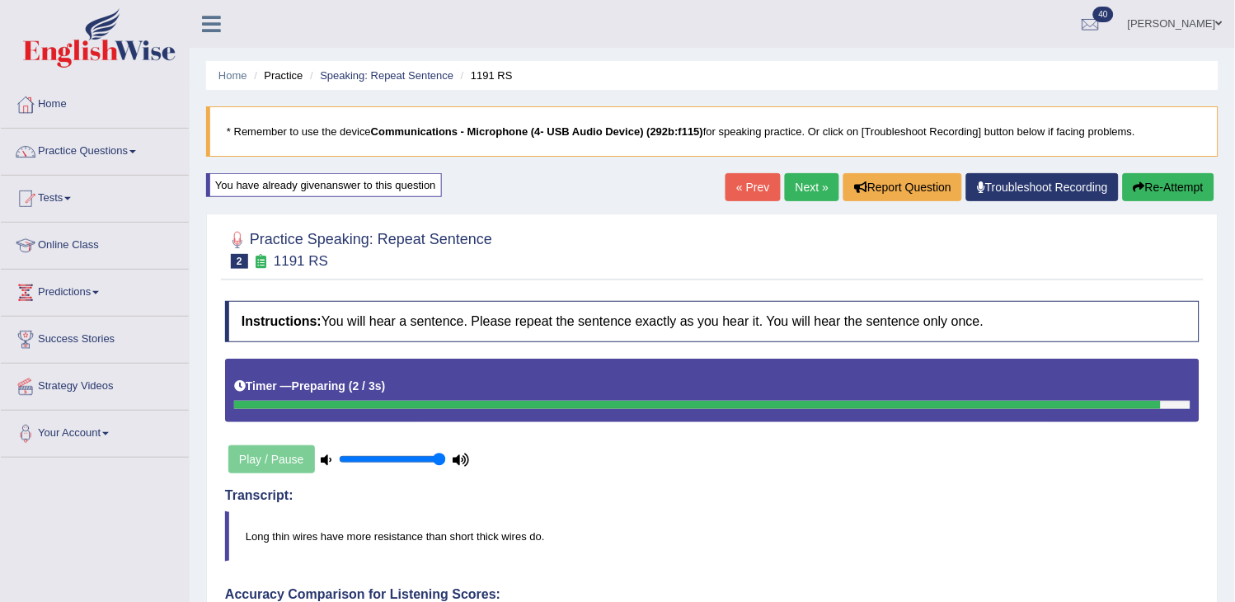
click at [750, 185] on link "« Prev" at bounding box center [752, 187] width 54 height 28
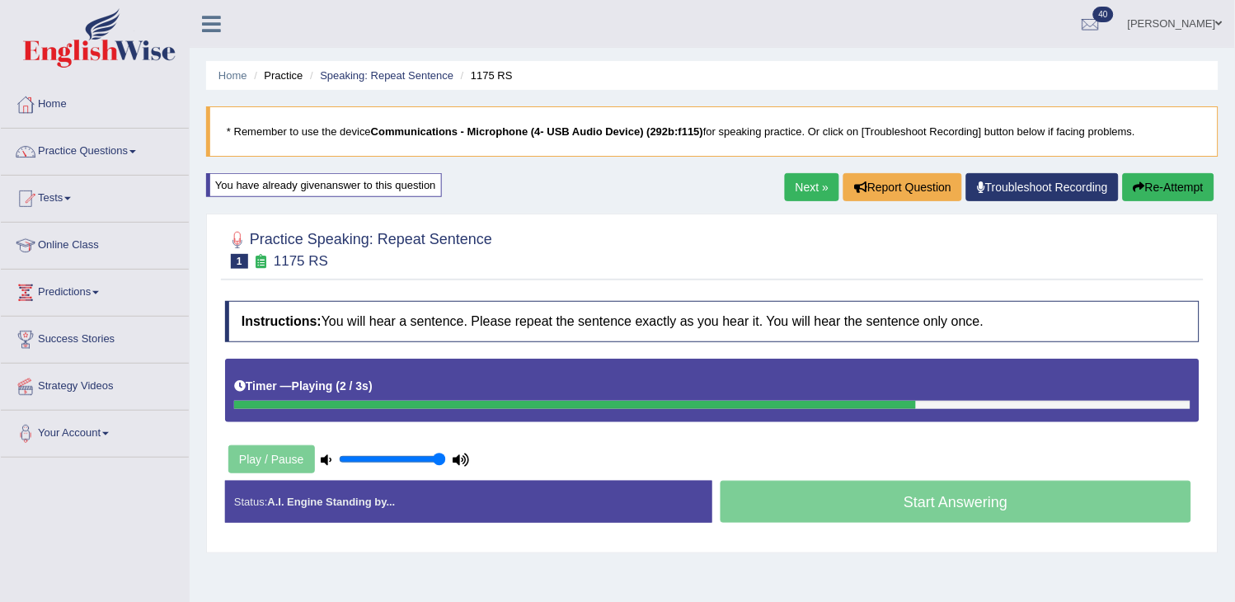
click at [1189, 185] on button "Re-Attempt" at bounding box center [1169, 187] width 92 height 28
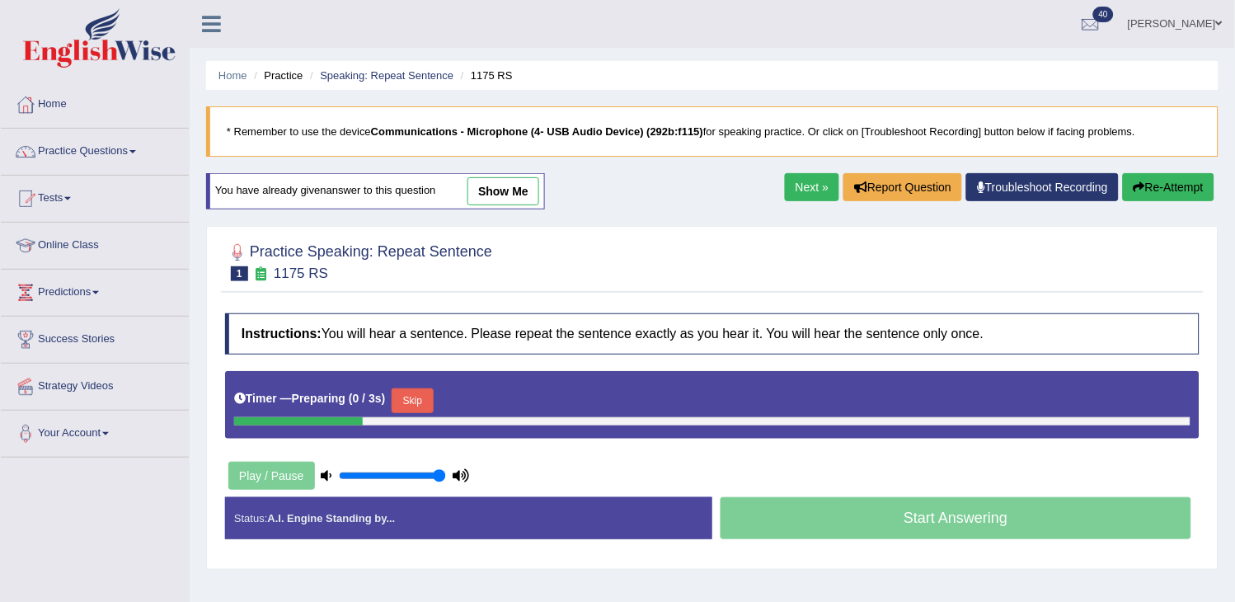
click at [514, 185] on link "show me" at bounding box center [503, 191] width 72 height 28
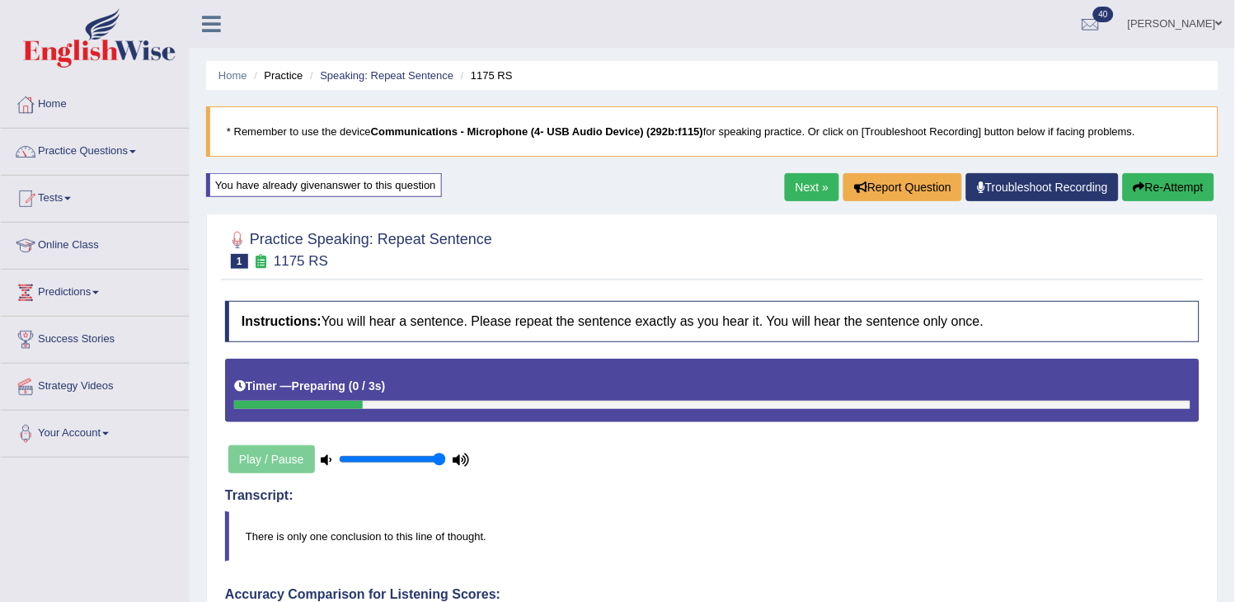
click at [827, 185] on link "Next »" at bounding box center [812, 187] width 54 height 28
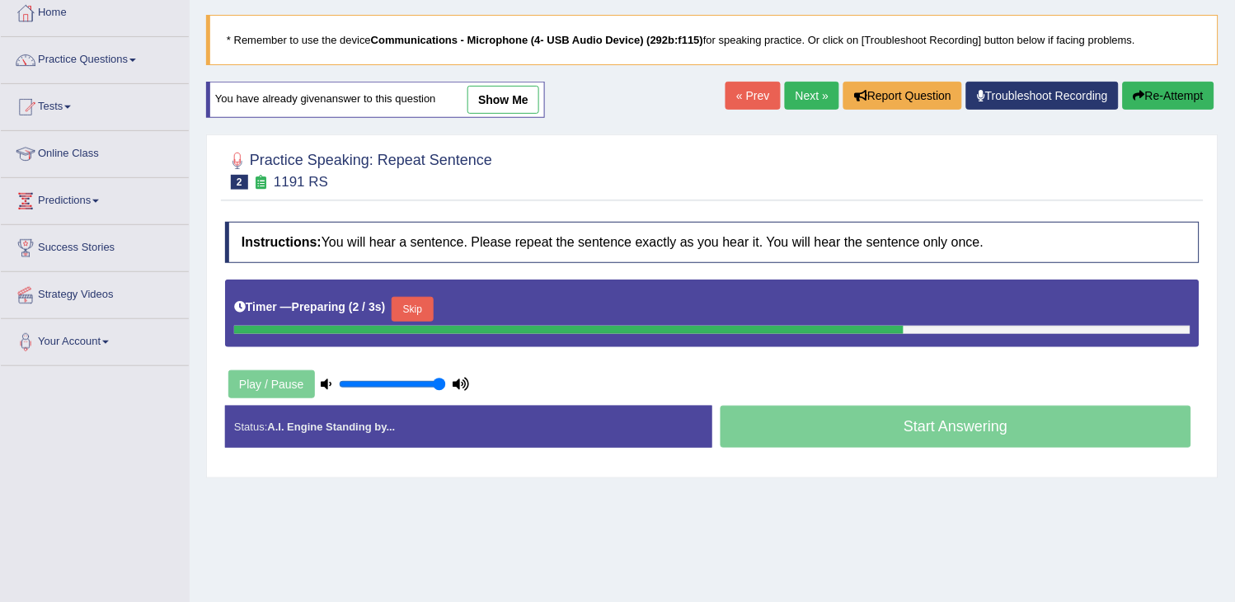
click at [802, 89] on link "Next »" at bounding box center [812, 96] width 54 height 28
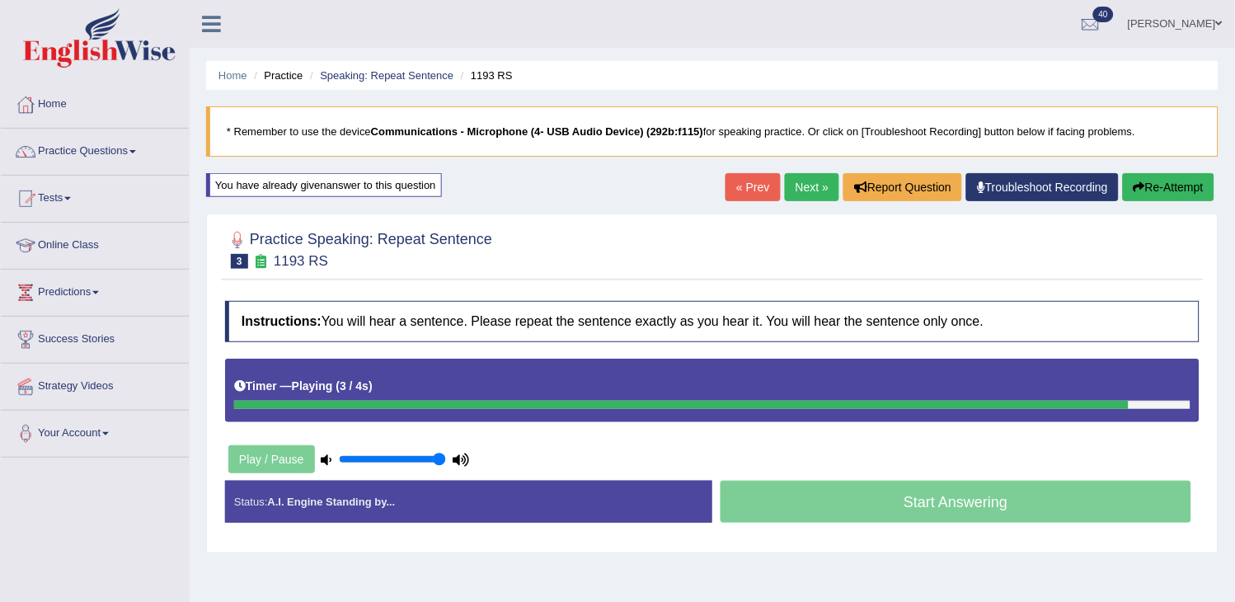
click at [816, 185] on link "Next »" at bounding box center [812, 187] width 54 height 28
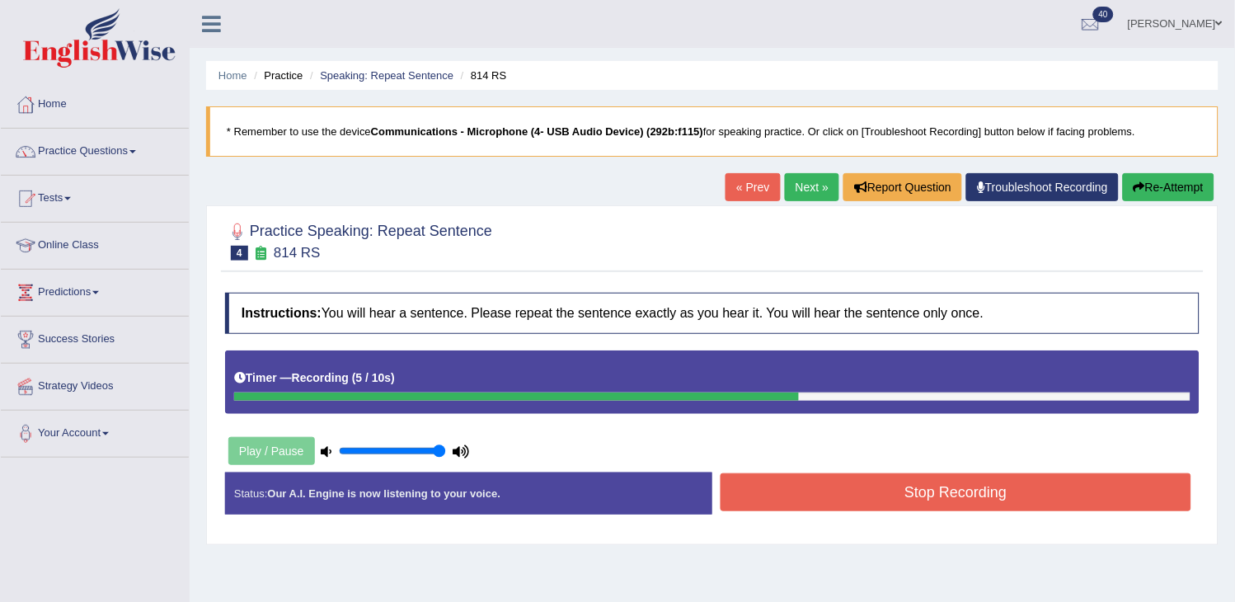
click at [1142, 178] on button "Re-Attempt" at bounding box center [1169, 187] width 92 height 28
click at [1149, 186] on button "Re-Attempt" at bounding box center [1169, 187] width 92 height 28
click at [904, 480] on button "Stop Recording" at bounding box center [956, 492] width 471 height 38
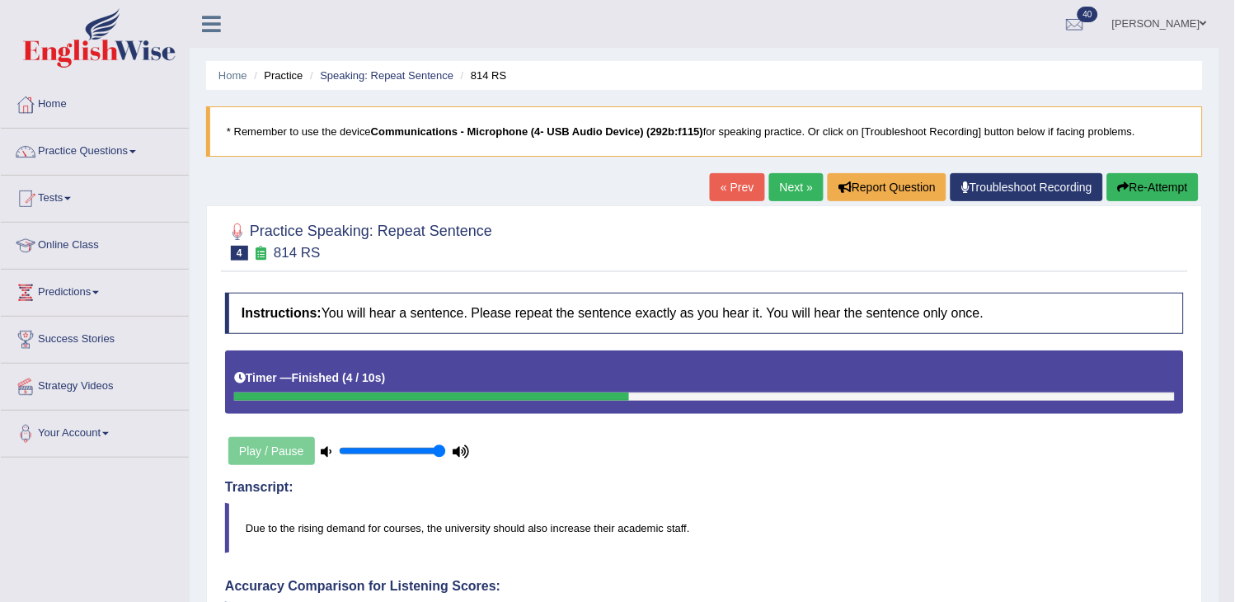
click at [777, 194] on link "Next »" at bounding box center [796, 187] width 54 height 28
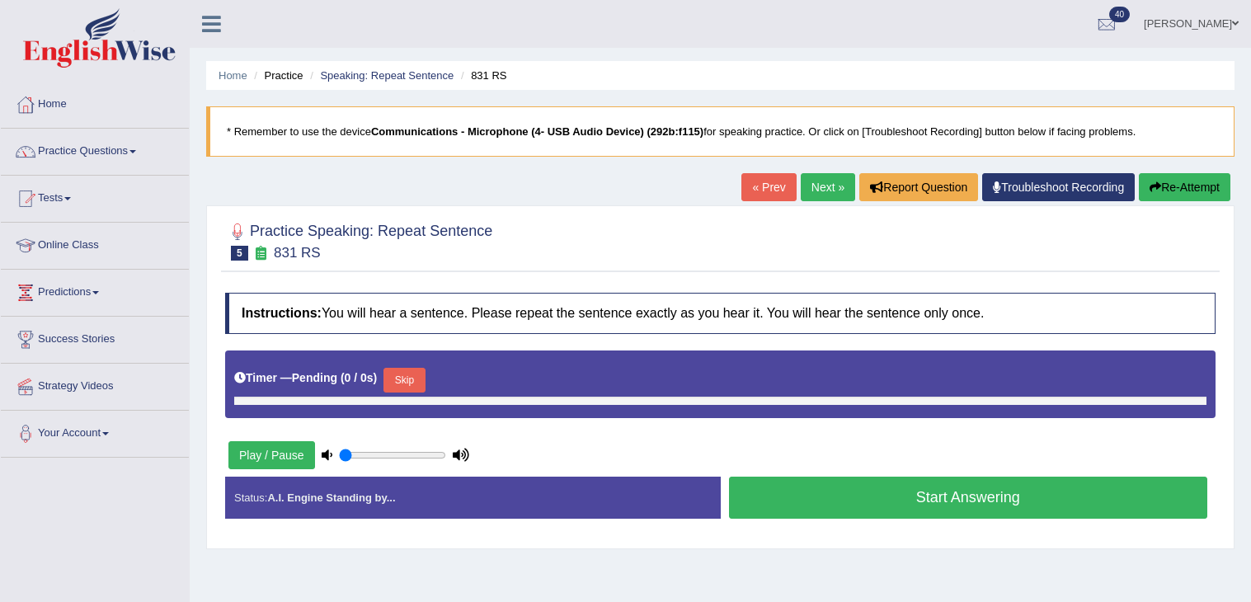
type input "1"
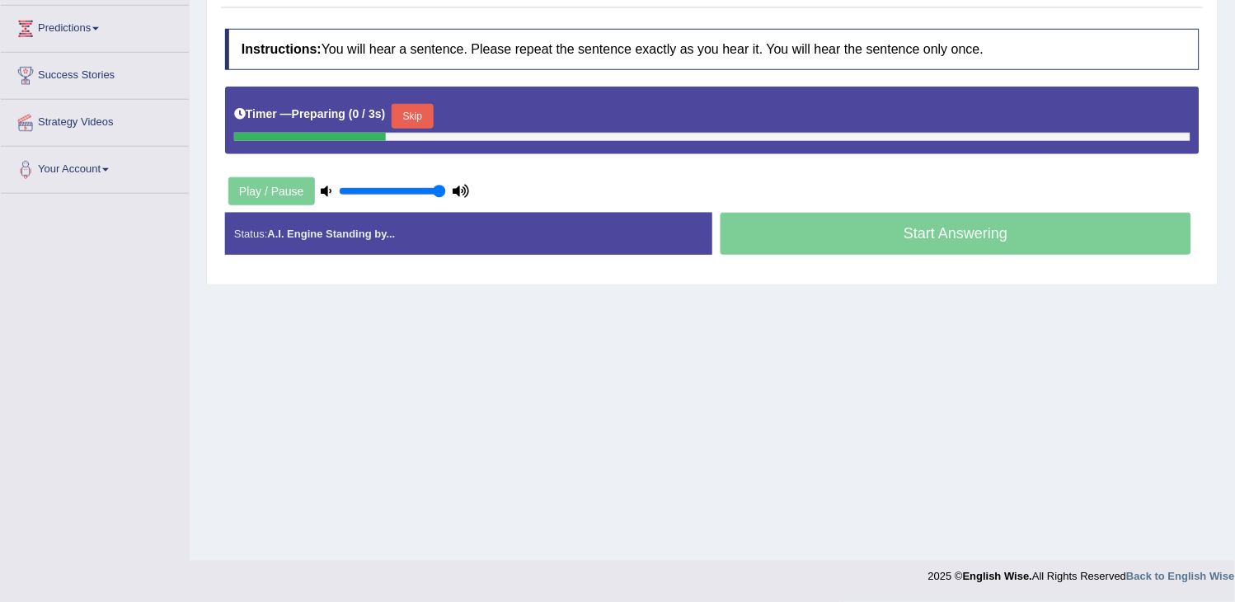
scroll to position [80, 0]
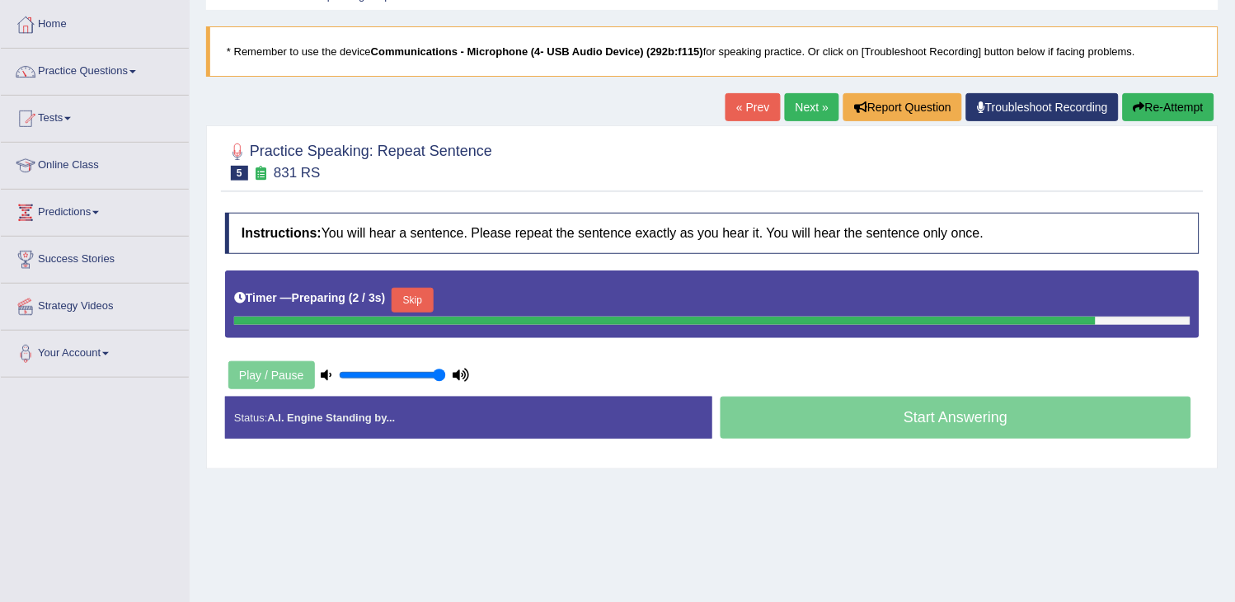
click at [433, 295] on button "Skip" at bounding box center [412, 300] width 41 height 25
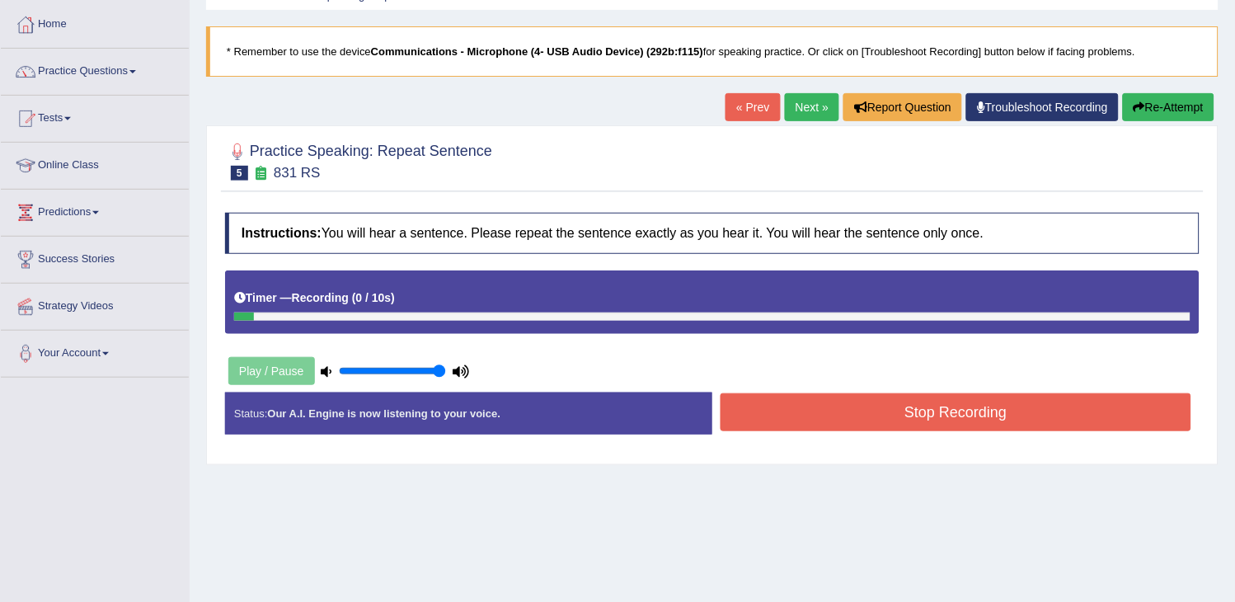
click at [1161, 105] on button "Re-Attempt" at bounding box center [1169, 107] width 92 height 28
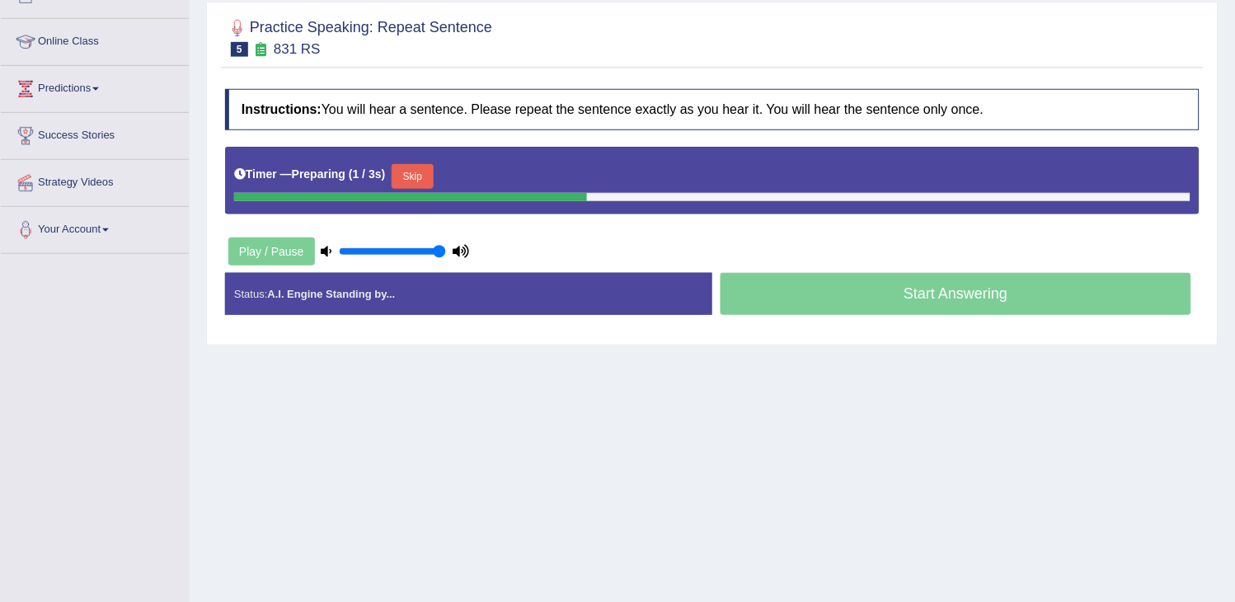
scroll to position [171, 0]
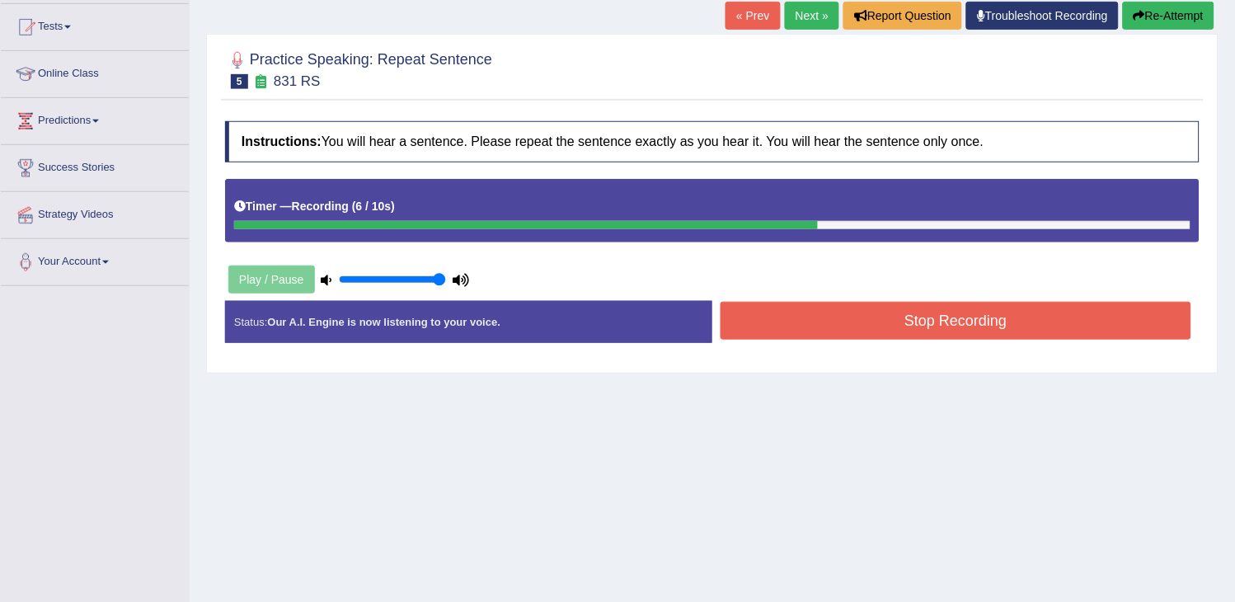
click at [1165, 23] on button "Re-Attempt" at bounding box center [1169, 16] width 92 height 28
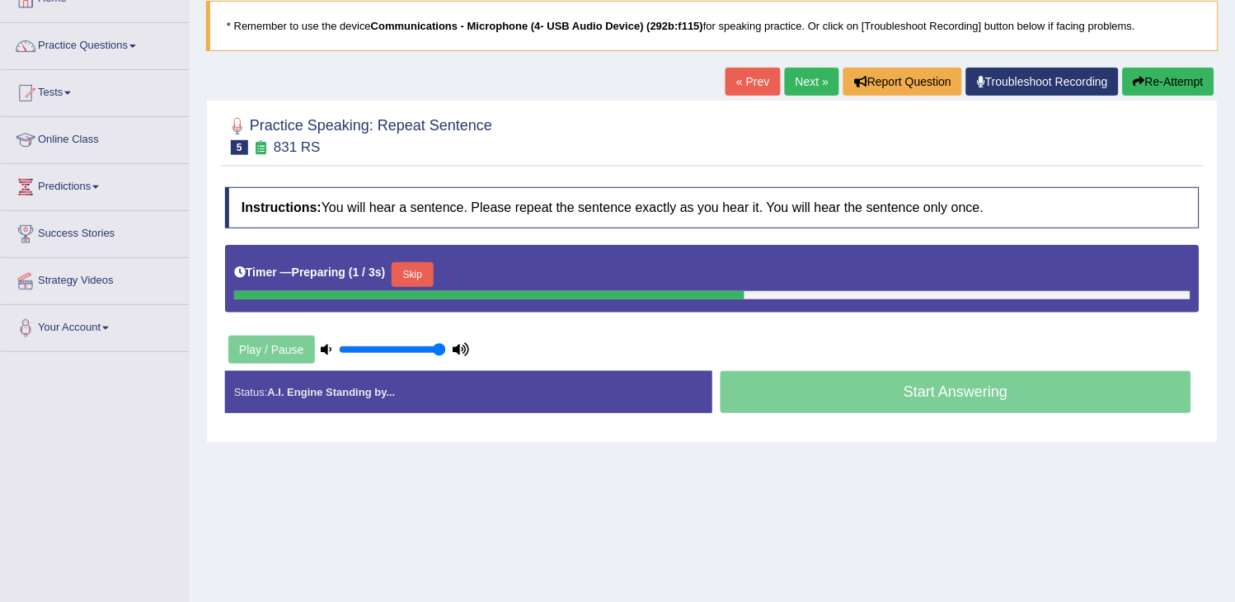
scroll to position [80, 0]
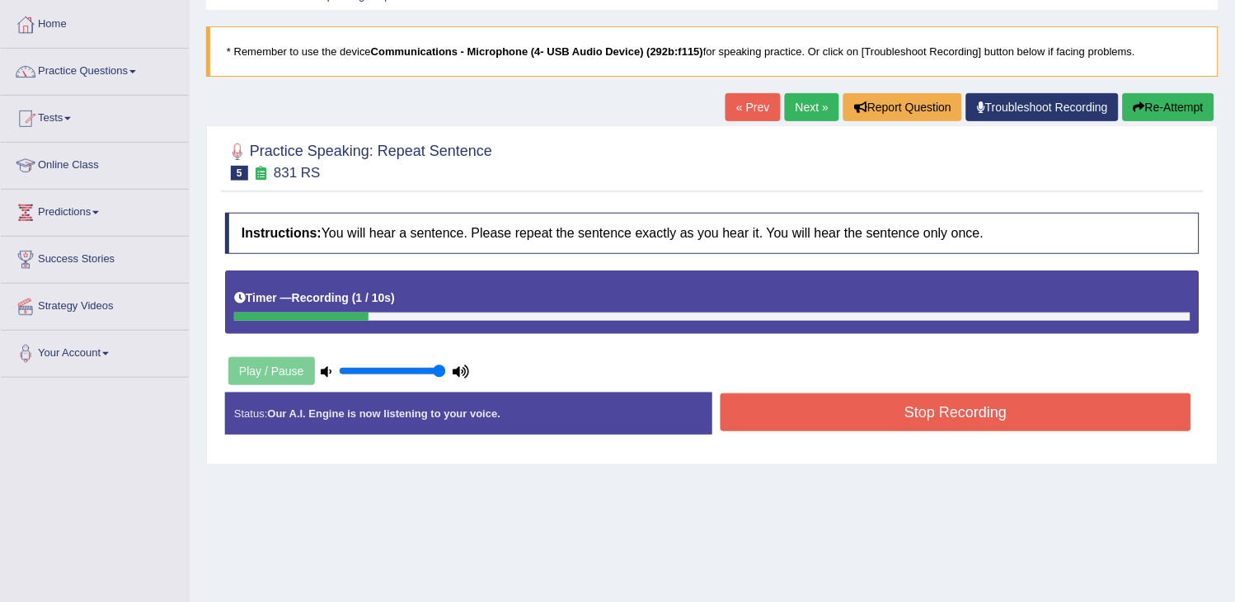
click at [823, 104] on link "Next »" at bounding box center [812, 107] width 54 height 28
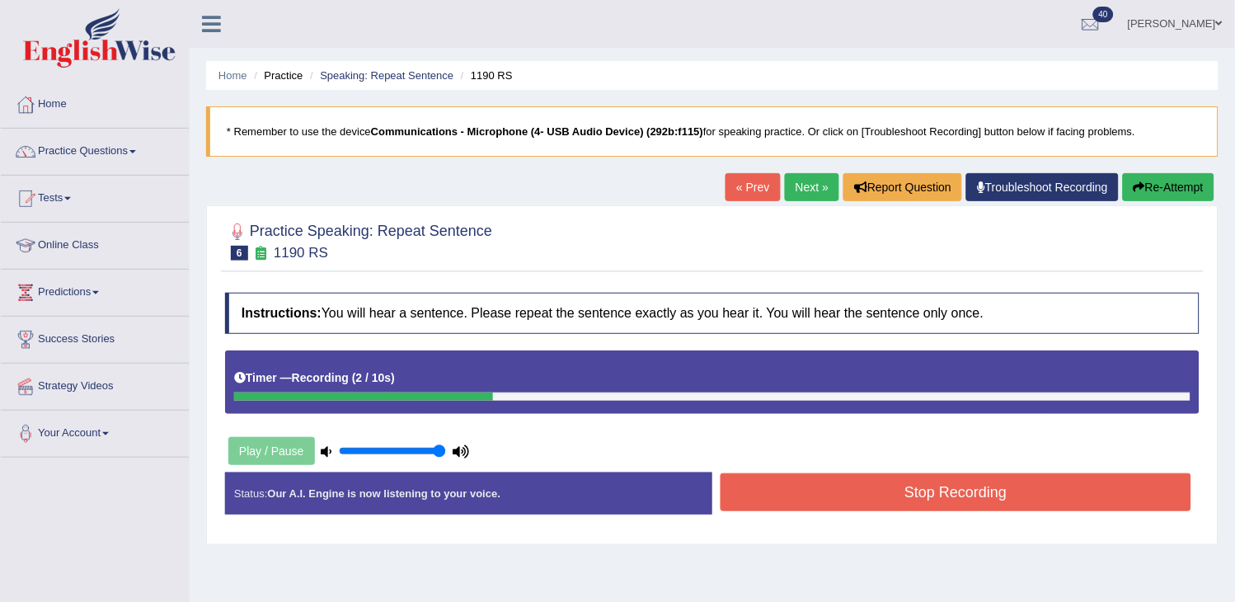
click at [1183, 188] on button "Re-Attempt" at bounding box center [1169, 187] width 92 height 28
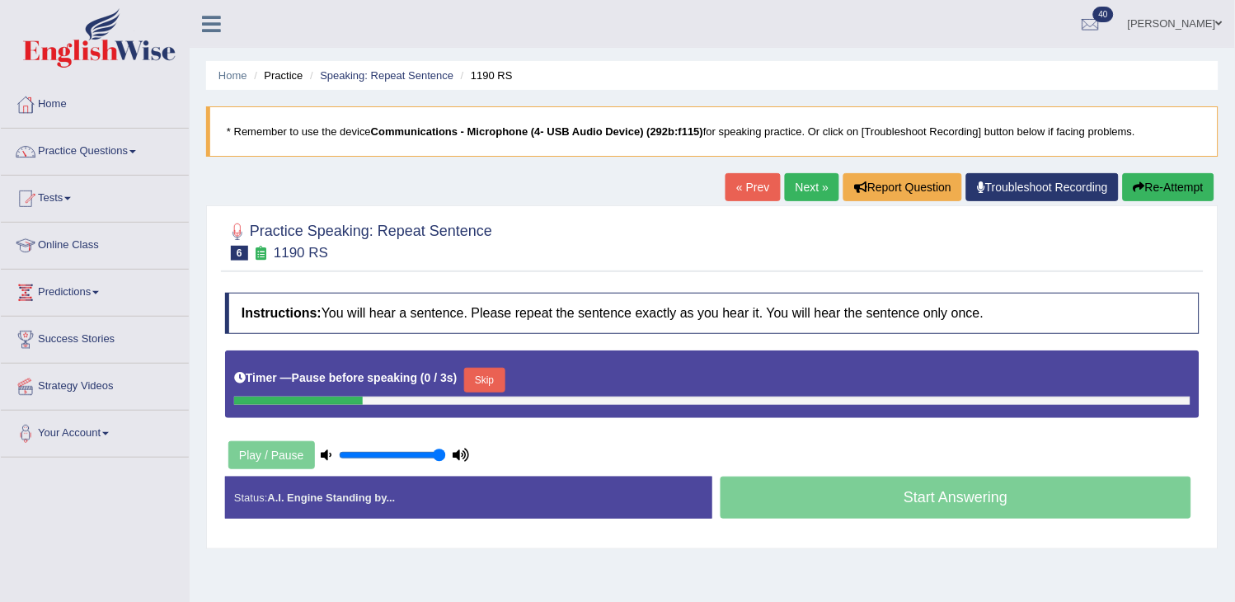
click at [795, 193] on link "Next »" at bounding box center [812, 187] width 54 height 28
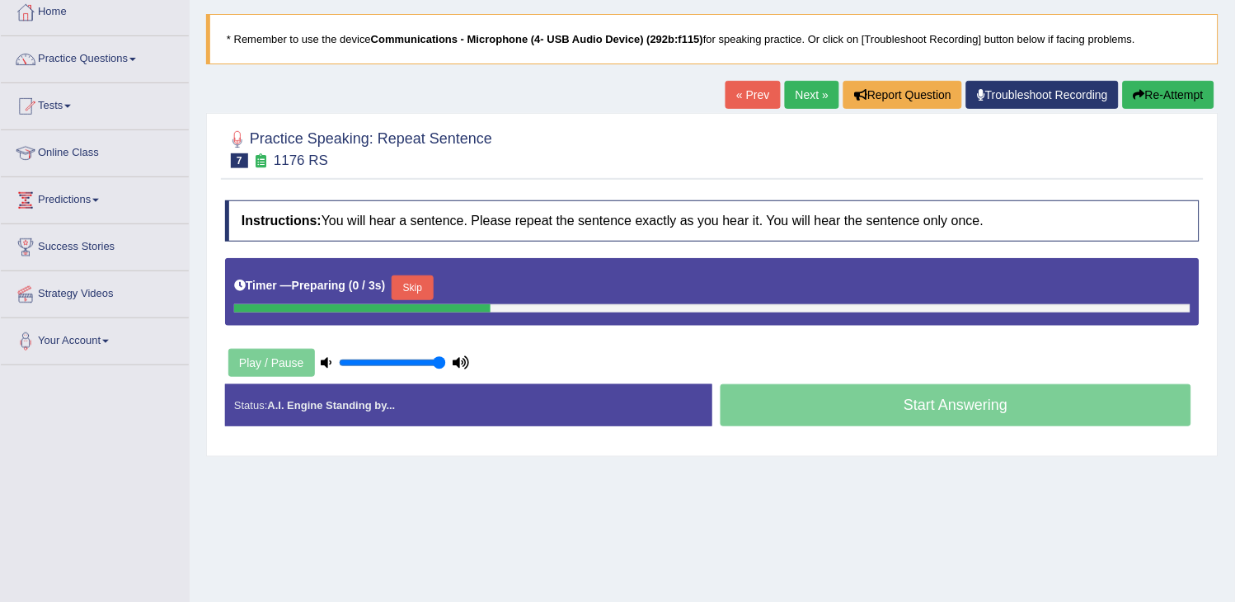
scroll to position [183, 0]
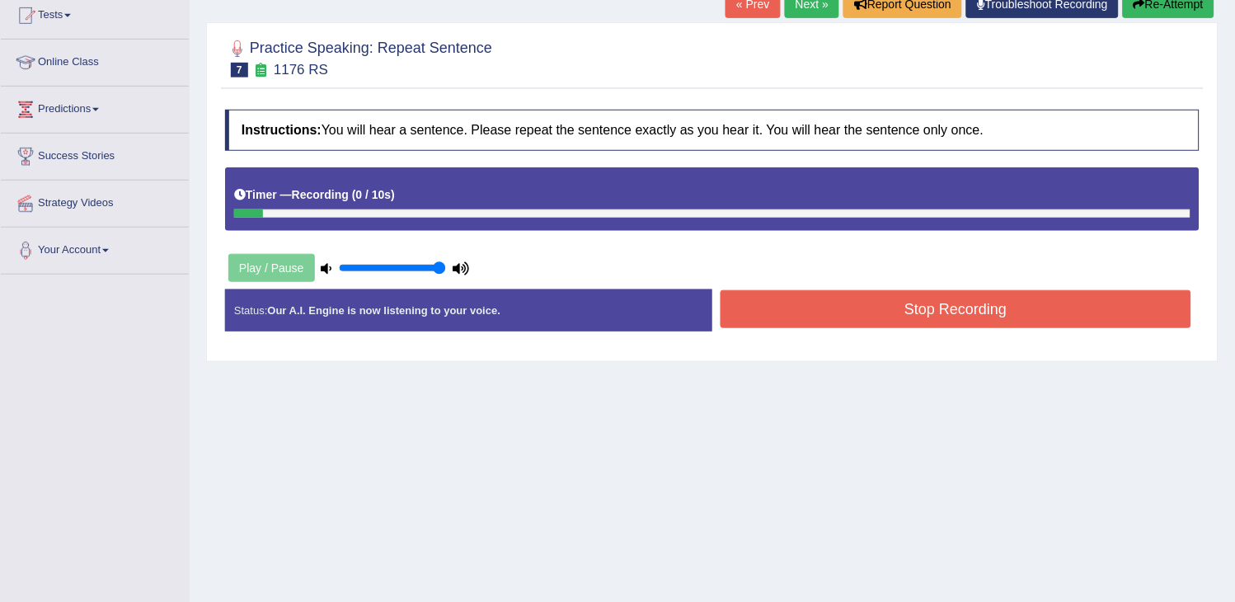
click at [1143, 19] on div "« Prev Next » Report Question Troubleshoot Recording Re-Attempt" at bounding box center [971, 6] width 493 height 32
click at [1161, 2] on button "Re-Attempt" at bounding box center [1169, 4] width 92 height 28
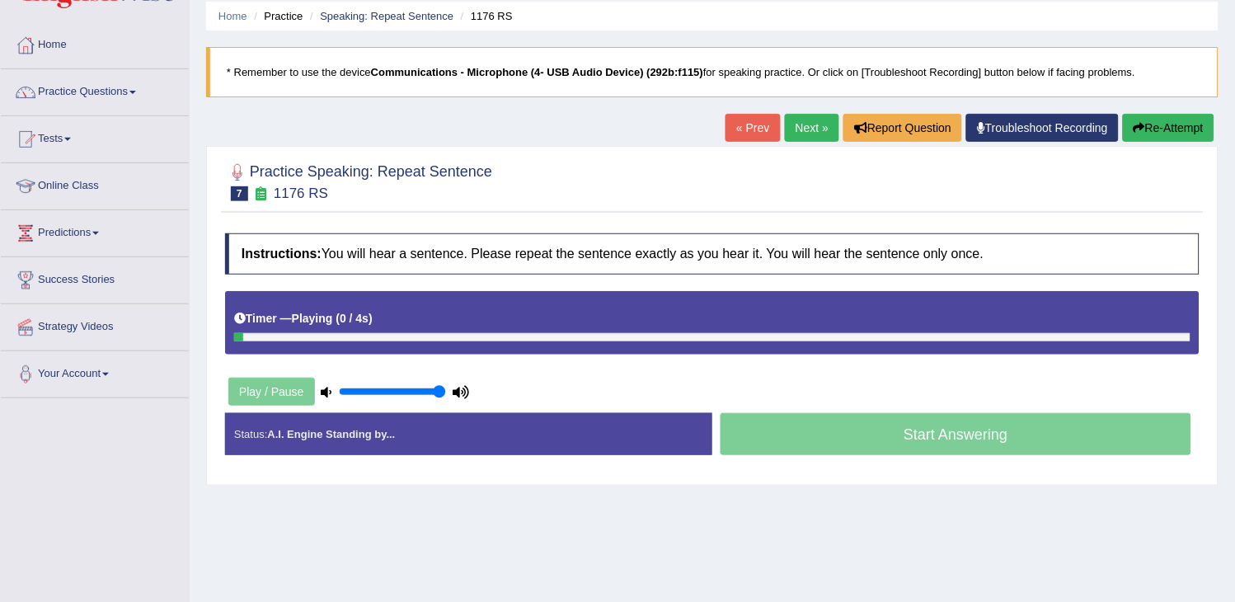
scroll to position [92, 0]
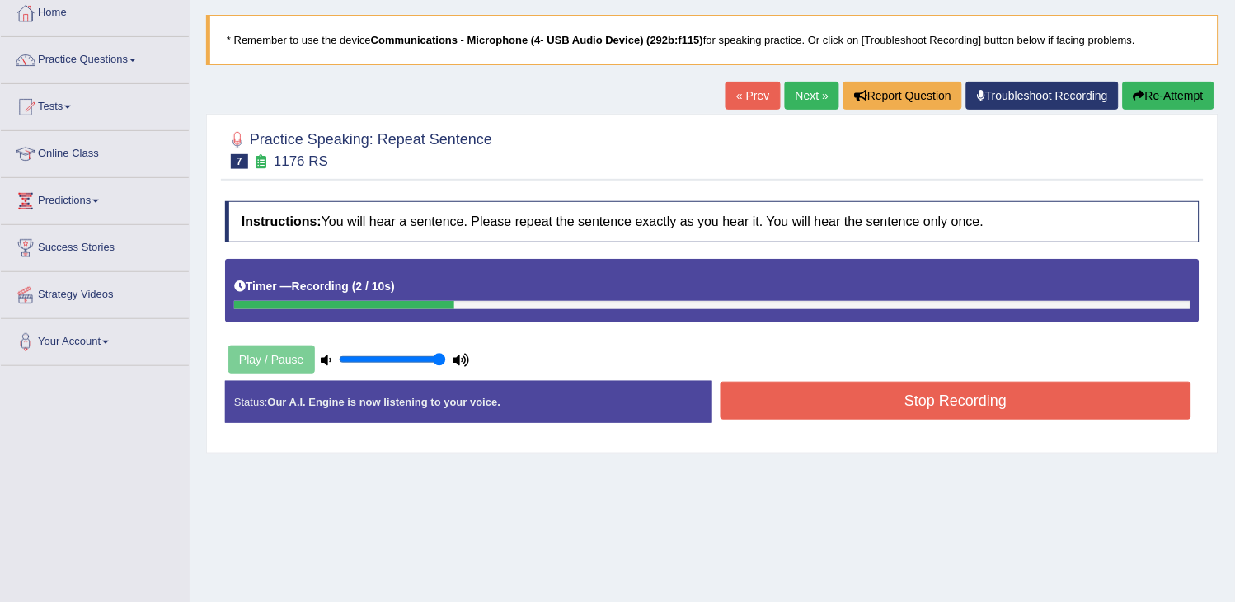
click at [1148, 94] on button "Re-Attempt" at bounding box center [1169, 96] width 92 height 28
click at [971, 408] on button "Stop Recording" at bounding box center [956, 401] width 471 height 38
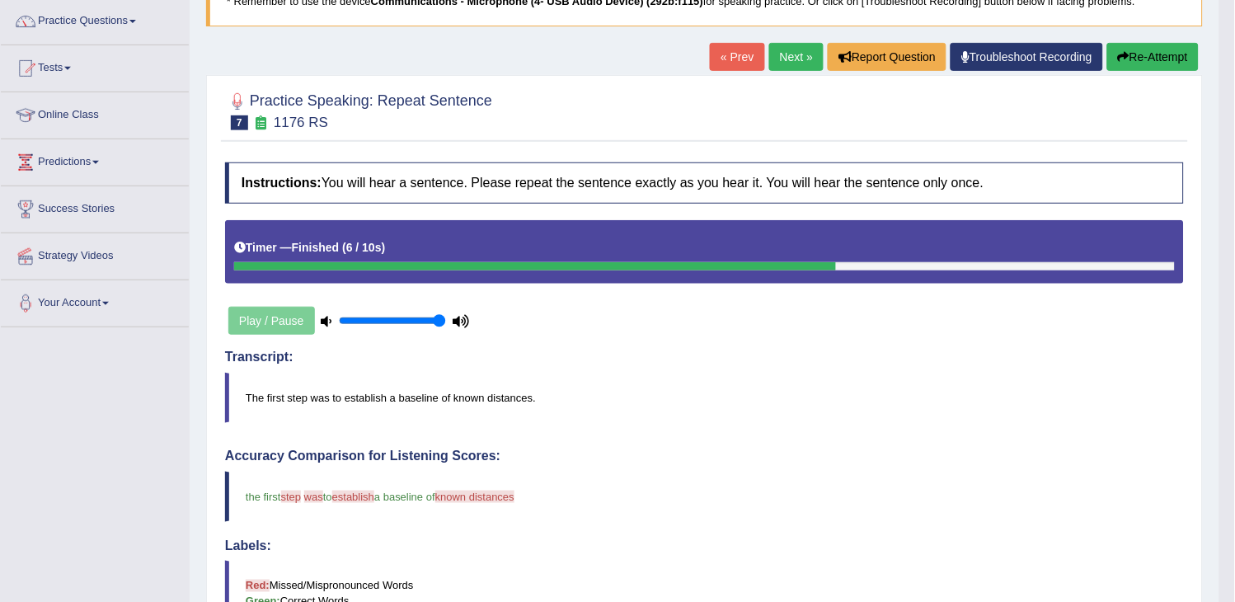
scroll to position [124, 0]
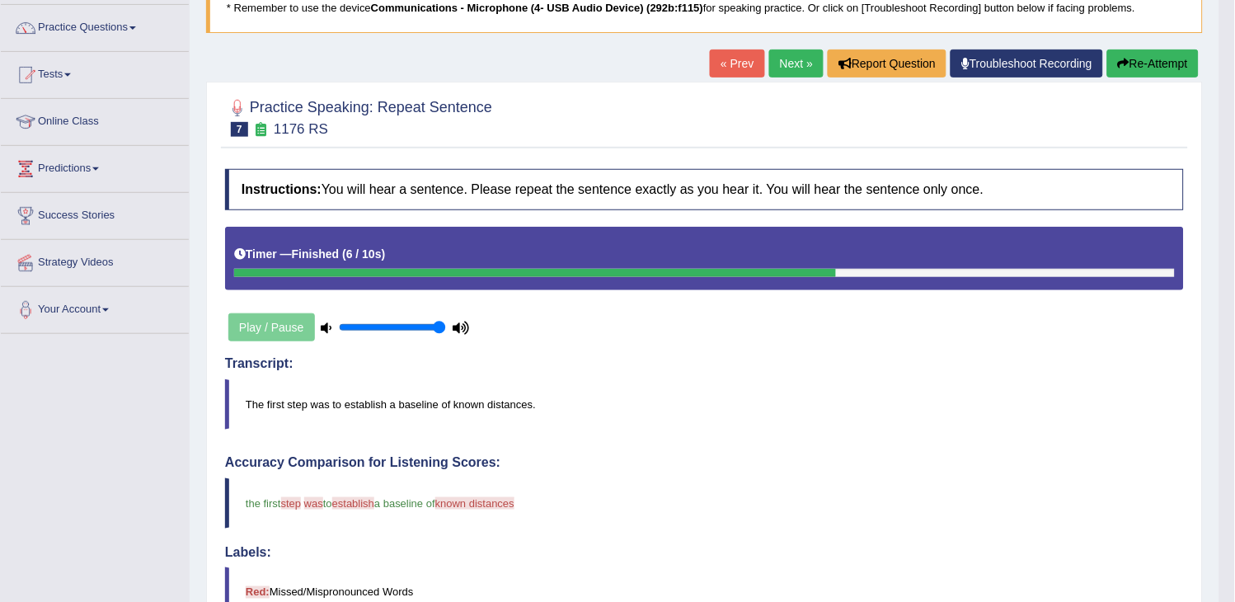
click at [795, 73] on link "Next »" at bounding box center [796, 63] width 54 height 28
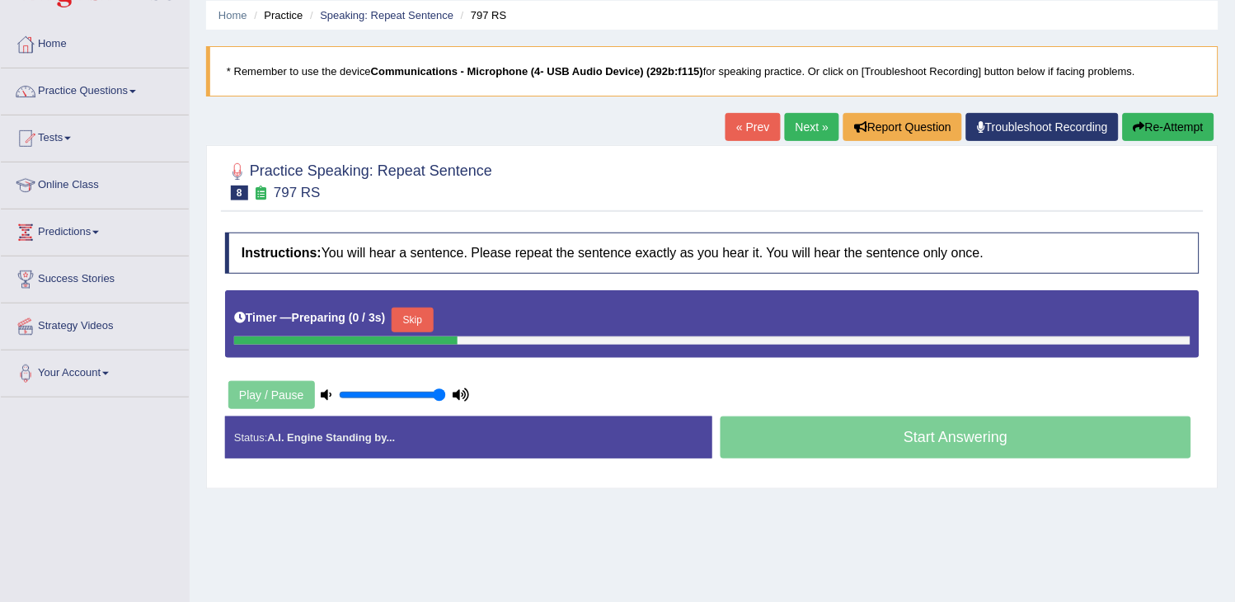
scroll to position [264, 0]
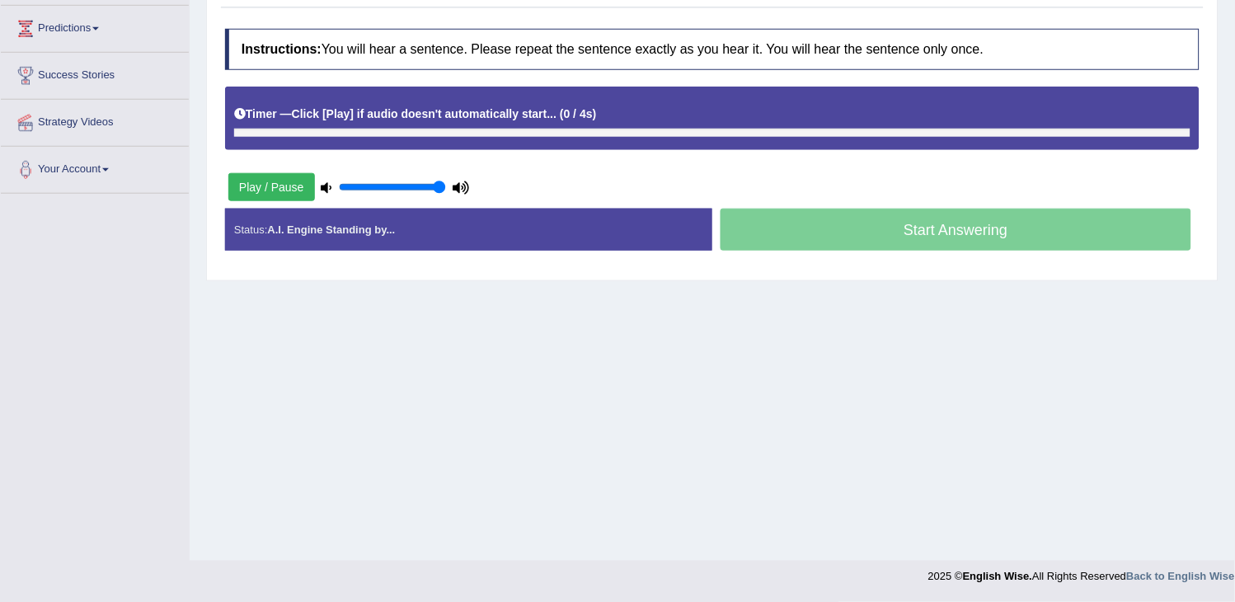
click at [411, 111] on div "Timer — Click [Play] if audio doesn't automatically start... ( 0 / 4s ) Skip" at bounding box center [712, 114] width 956 height 29
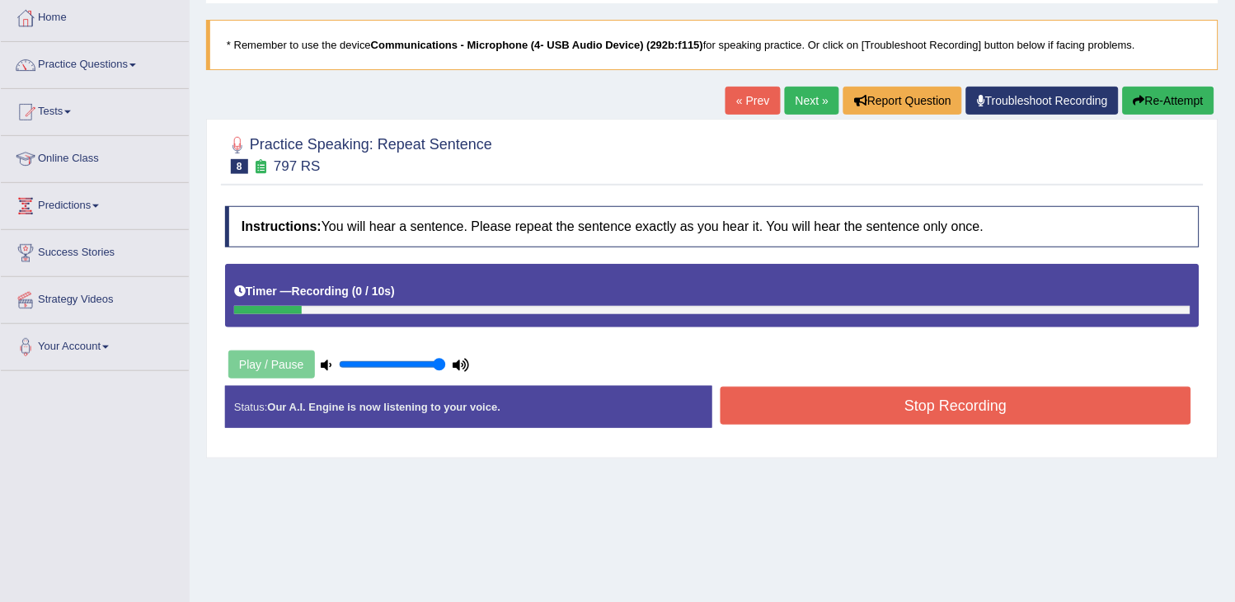
scroll to position [80, 0]
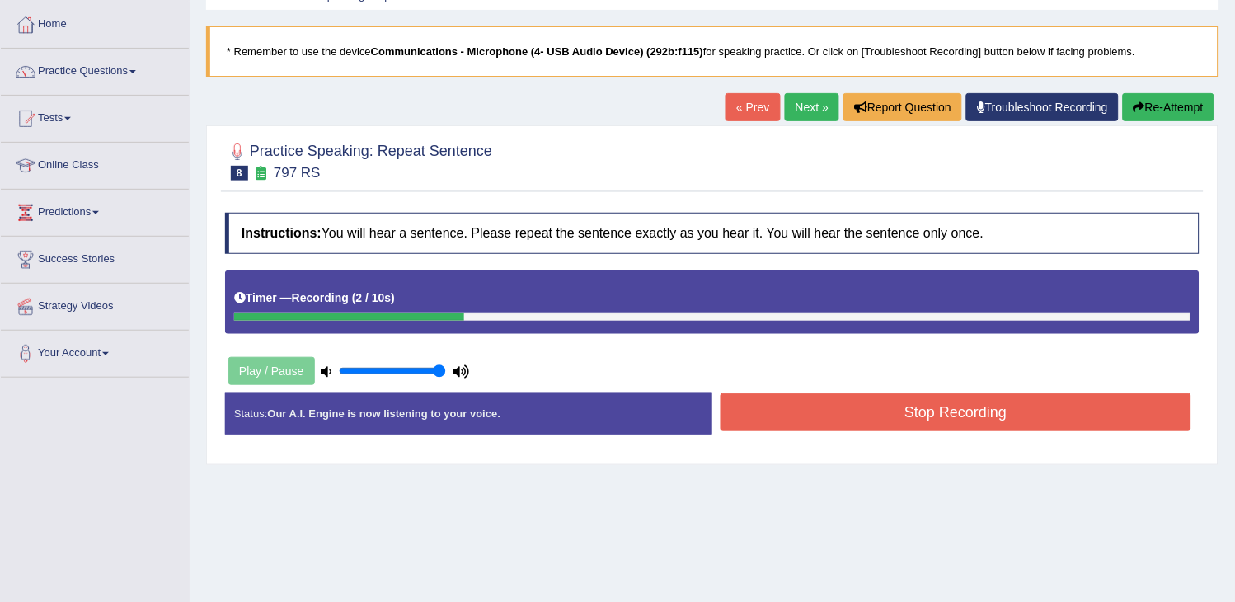
click at [1156, 107] on button "Re-Attempt" at bounding box center [1169, 107] width 92 height 28
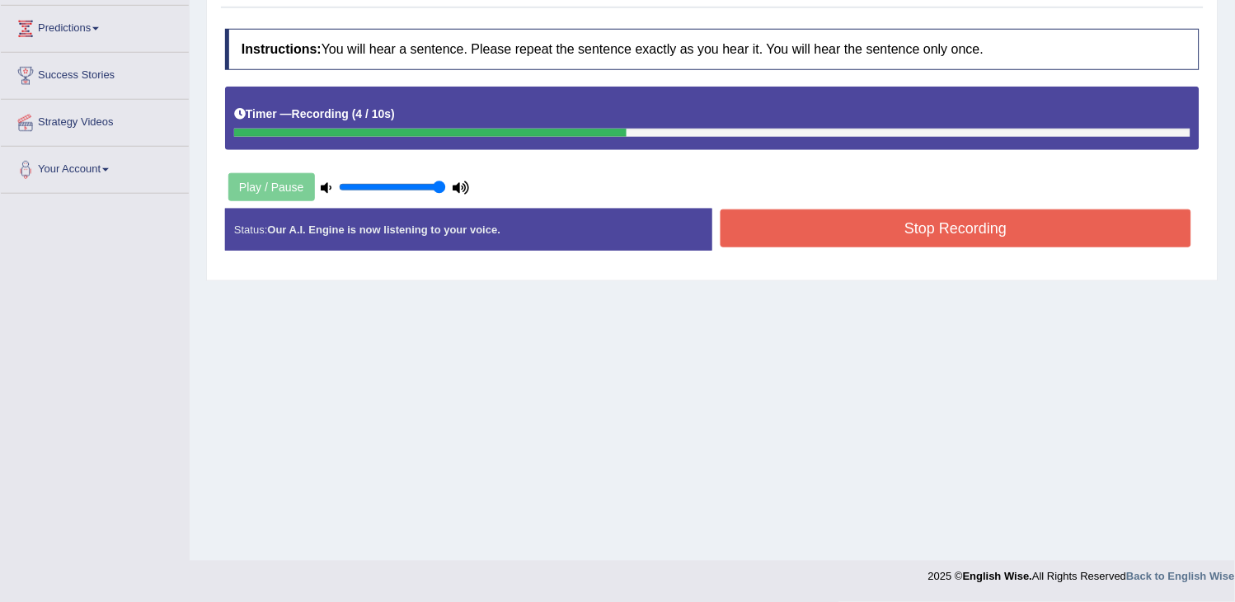
click at [810, 235] on button "Stop Recording" at bounding box center [956, 228] width 471 height 38
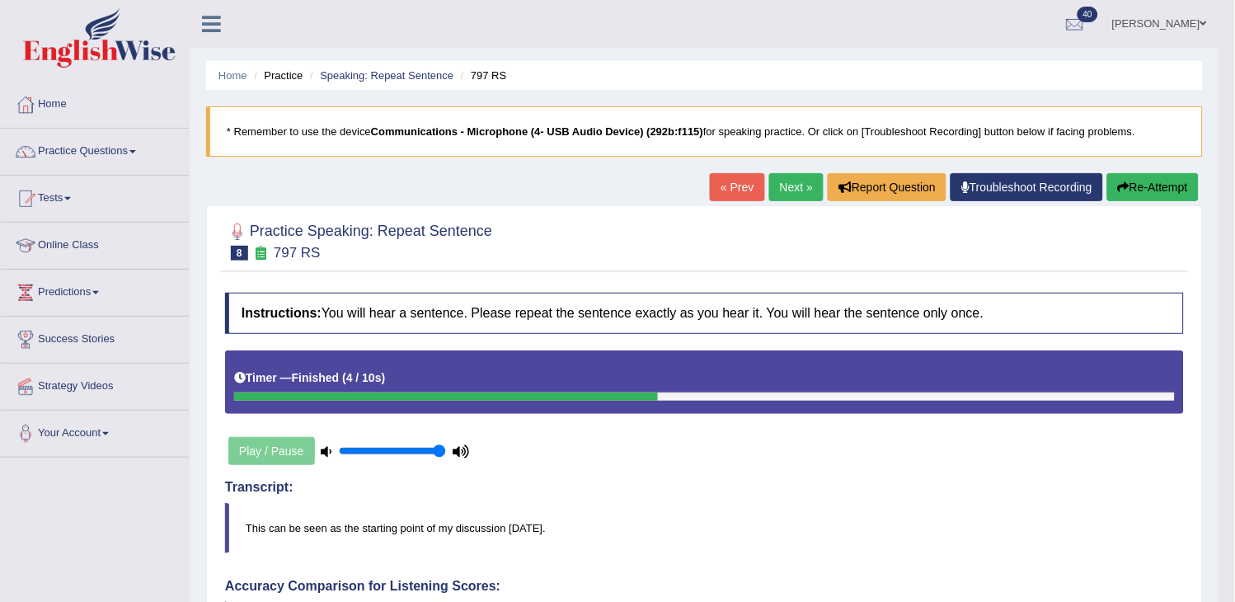
click at [788, 187] on link "Next »" at bounding box center [796, 187] width 54 height 28
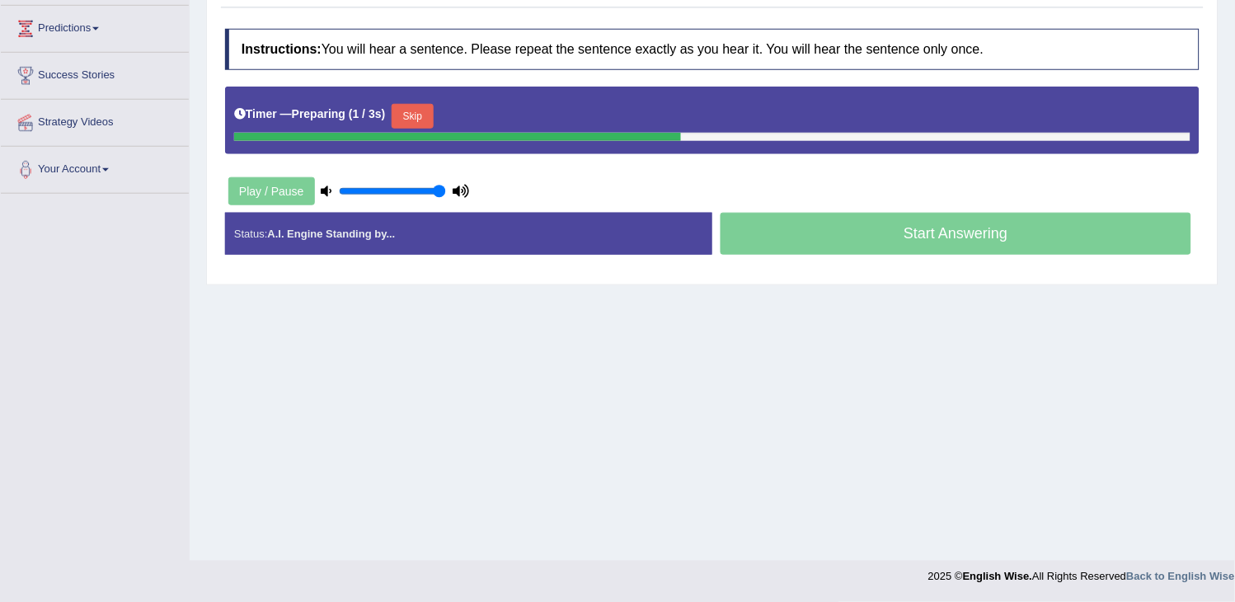
click at [425, 115] on button "Skip" at bounding box center [412, 116] width 41 height 25
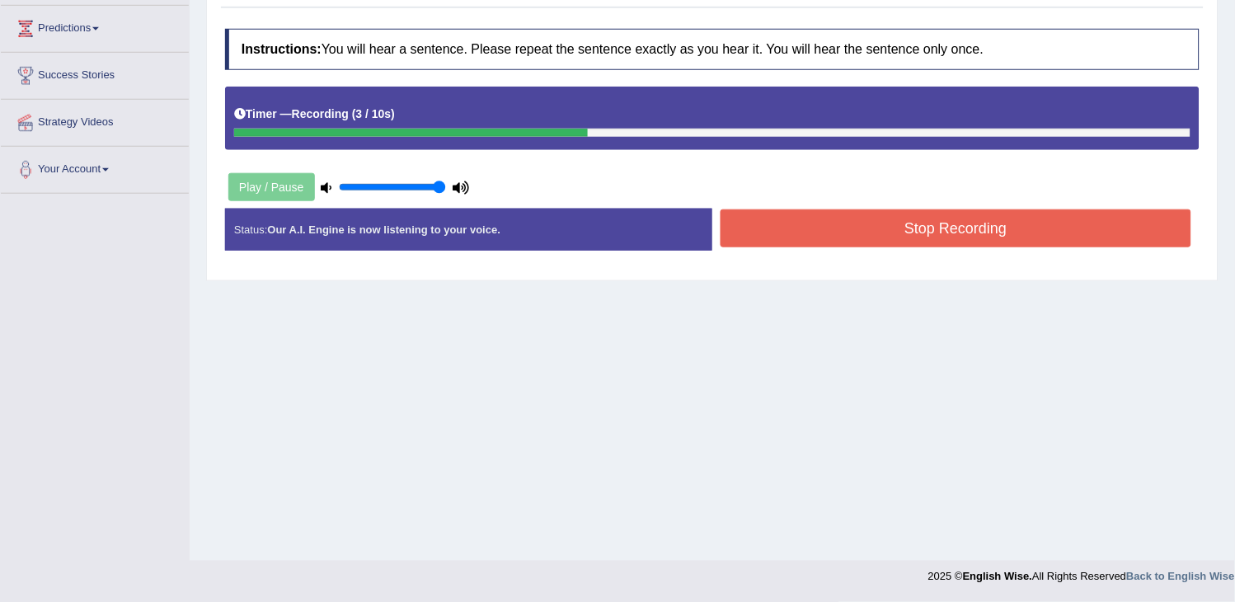
click at [861, 235] on button "Stop Recording" at bounding box center [956, 228] width 471 height 38
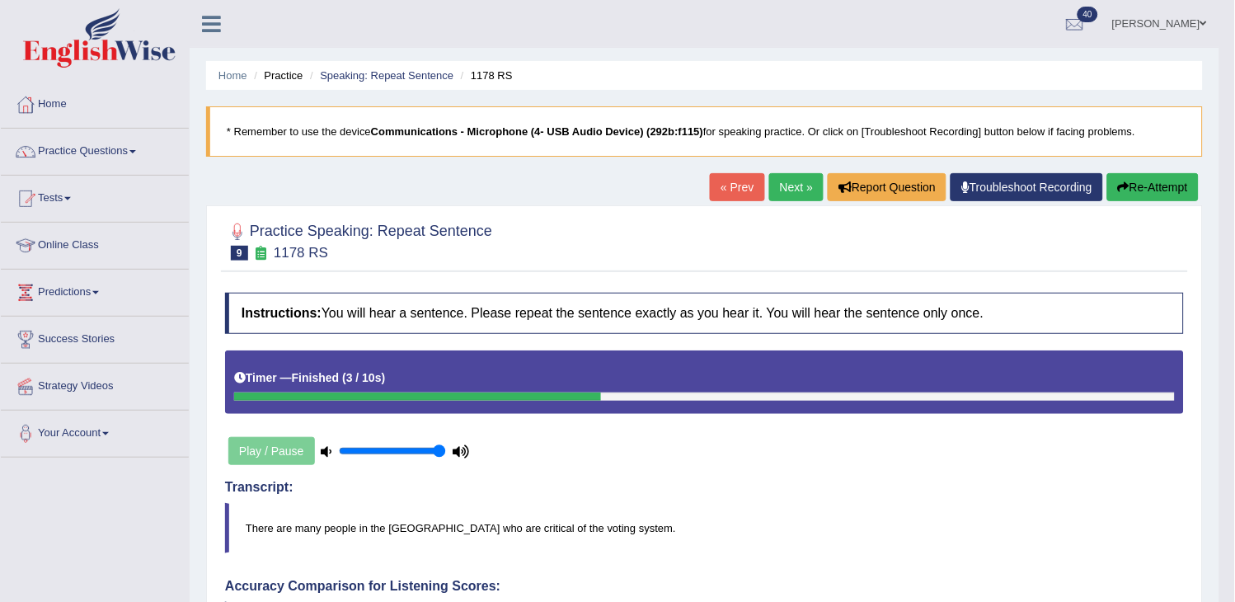
click at [772, 194] on link "Next »" at bounding box center [796, 187] width 54 height 28
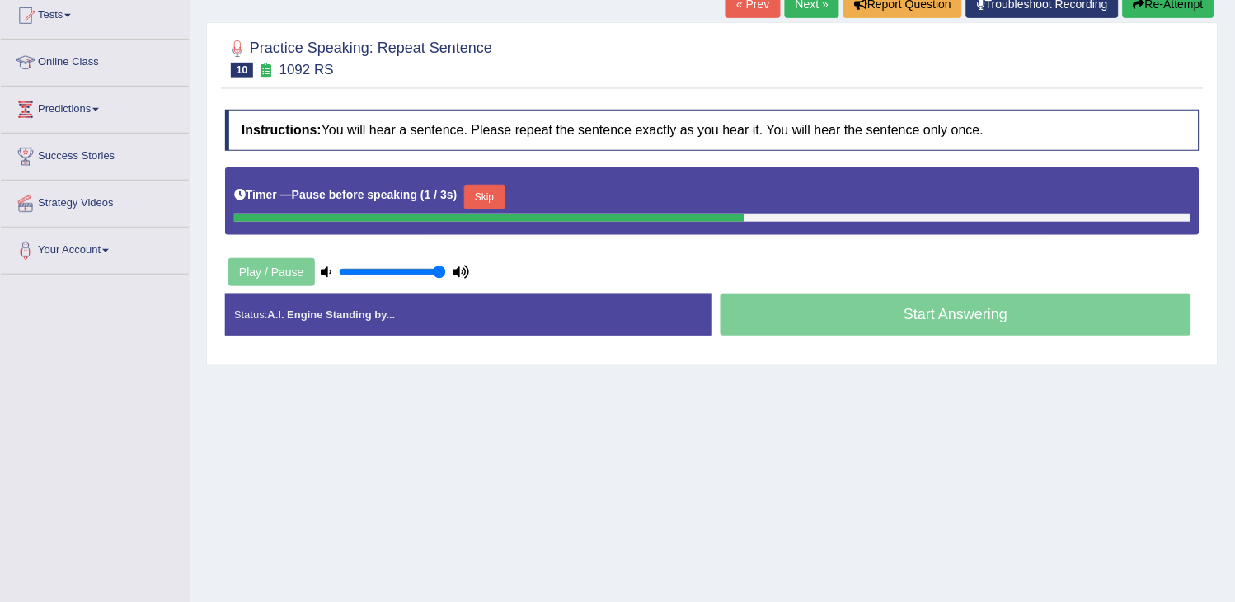
click at [1168, 10] on button "Re-Attempt" at bounding box center [1169, 4] width 92 height 28
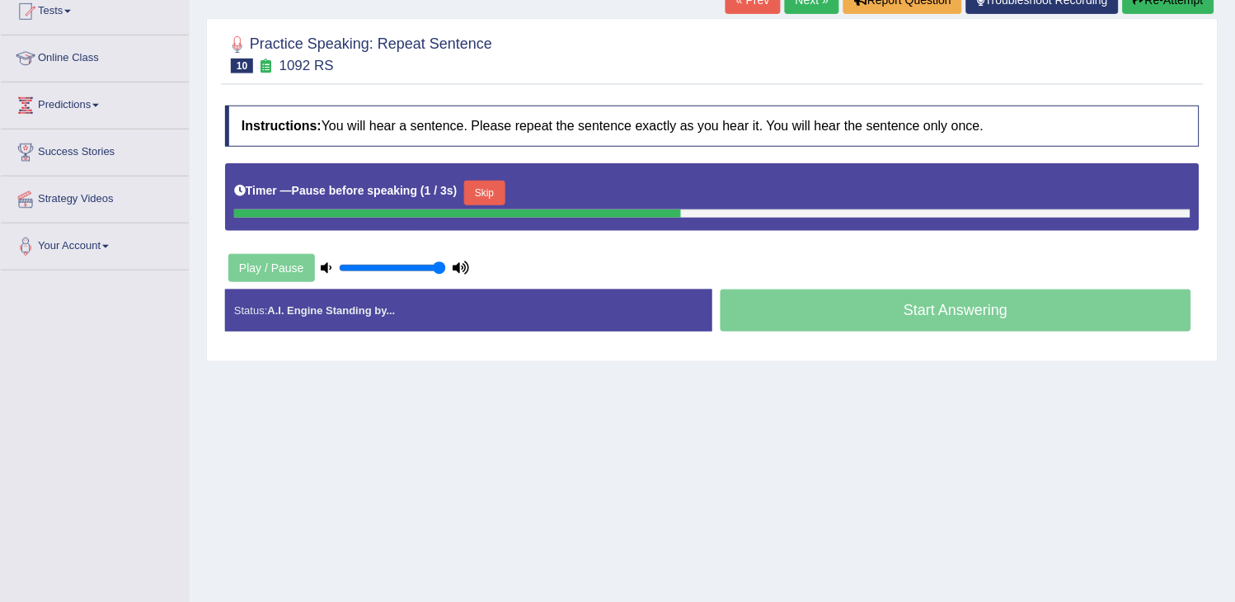
click at [1168, 10] on button "Re-Attempt" at bounding box center [1169, 0] width 92 height 28
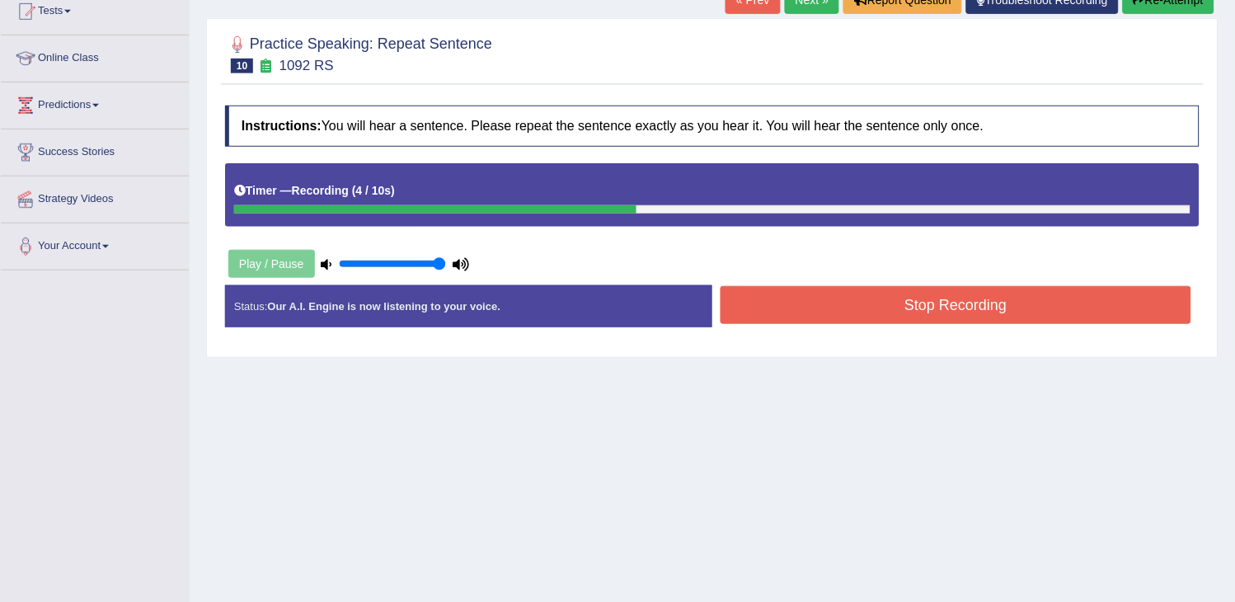
scroll to position [264, 0]
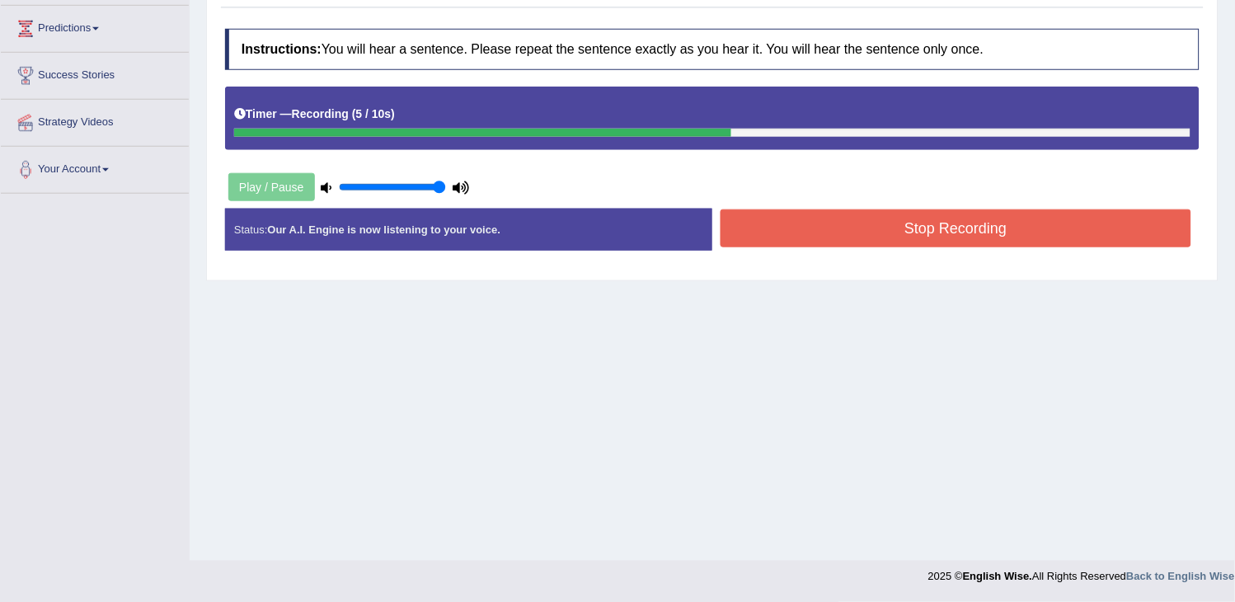
click at [998, 244] on button "Stop Recording" at bounding box center [956, 228] width 471 height 38
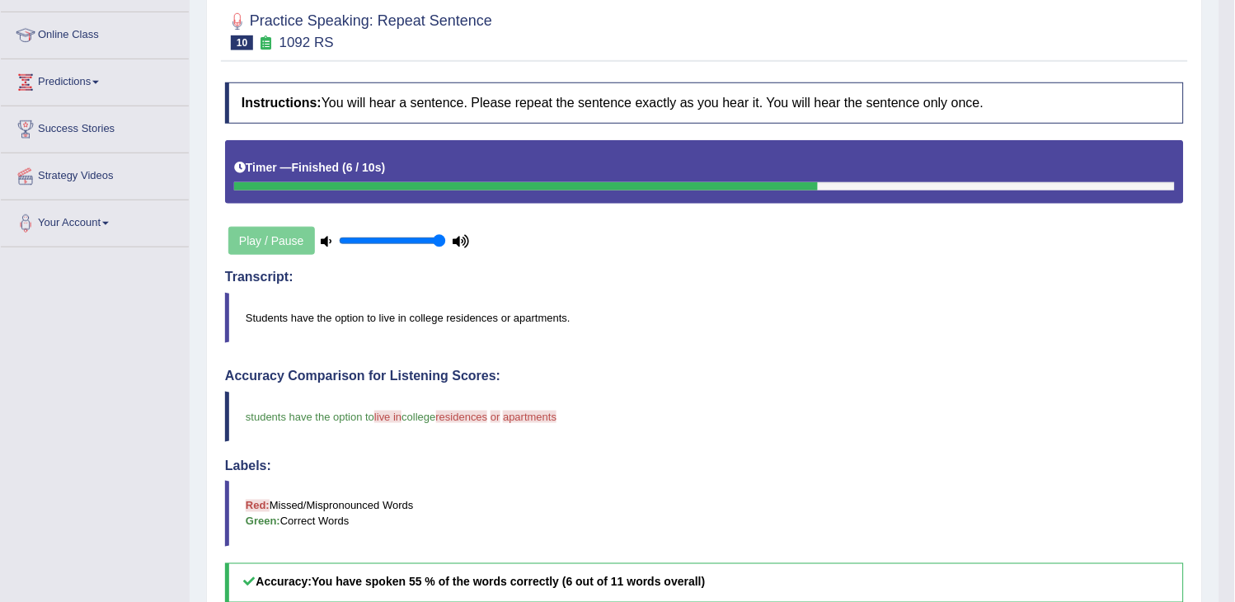
scroll to position [0, 0]
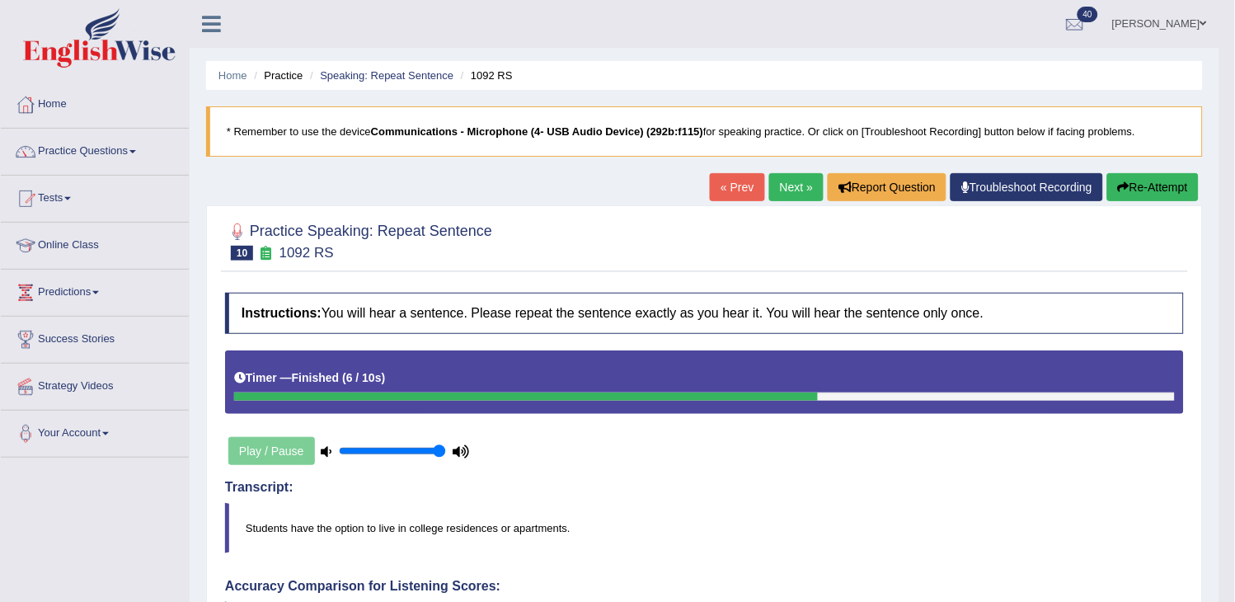
click at [787, 181] on link "Next »" at bounding box center [796, 187] width 54 height 28
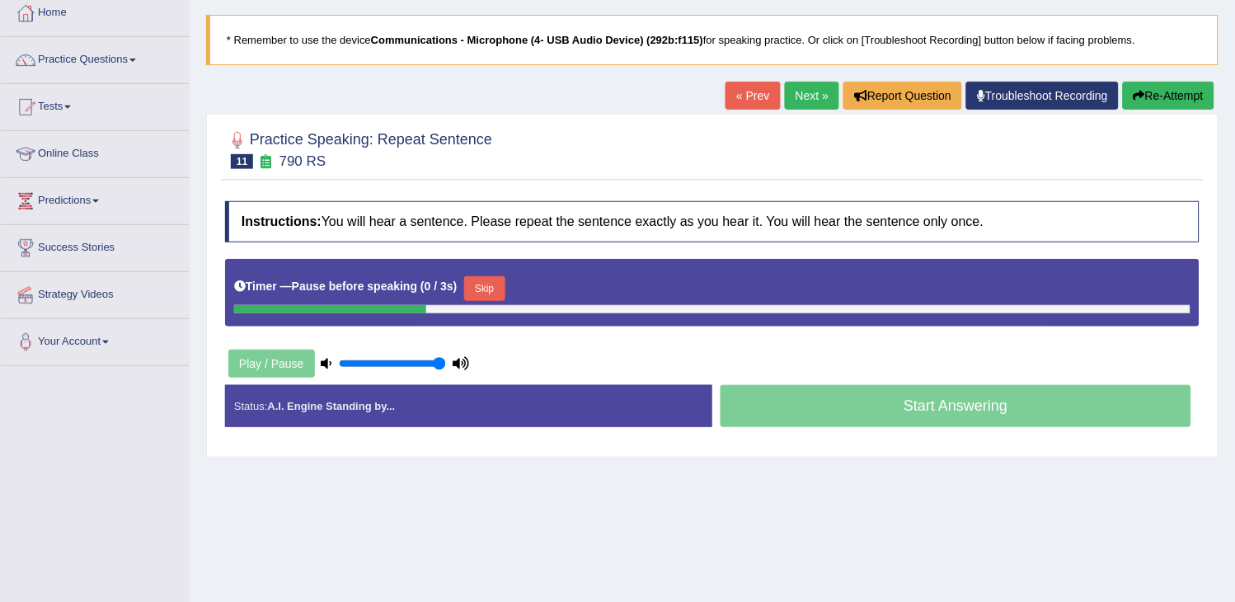
click at [1175, 91] on button "Re-Attempt" at bounding box center [1169, 96] width 92 height 28
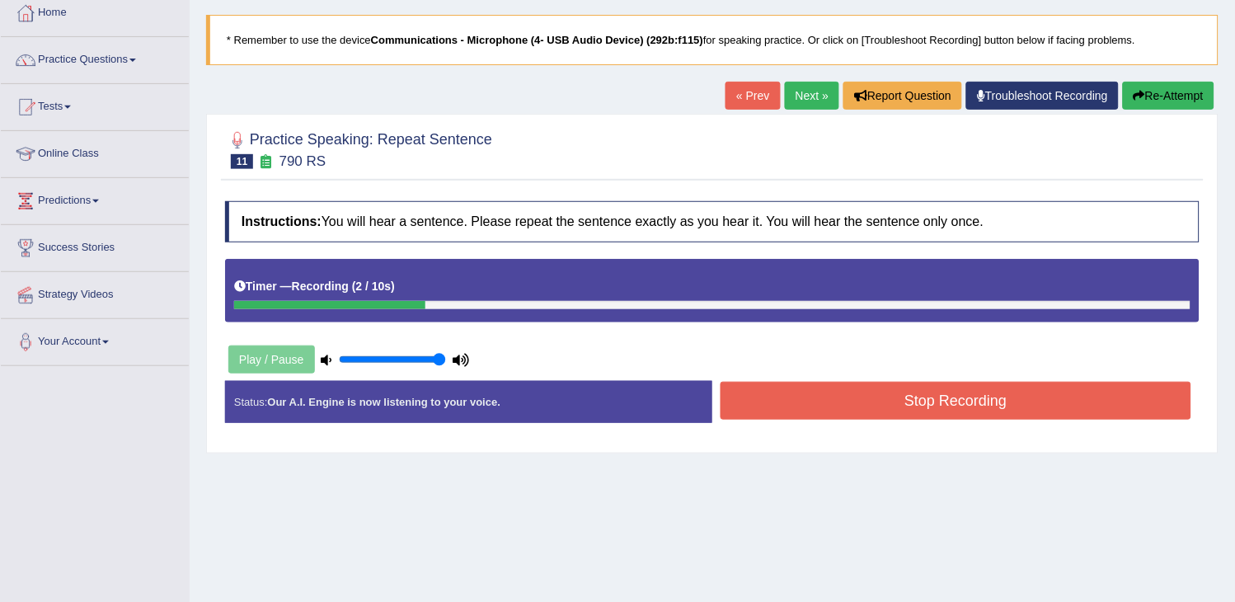
click at [1175, 92] on button "Re-Attempt" at bounding box center [1169, 96] width 92 height 28
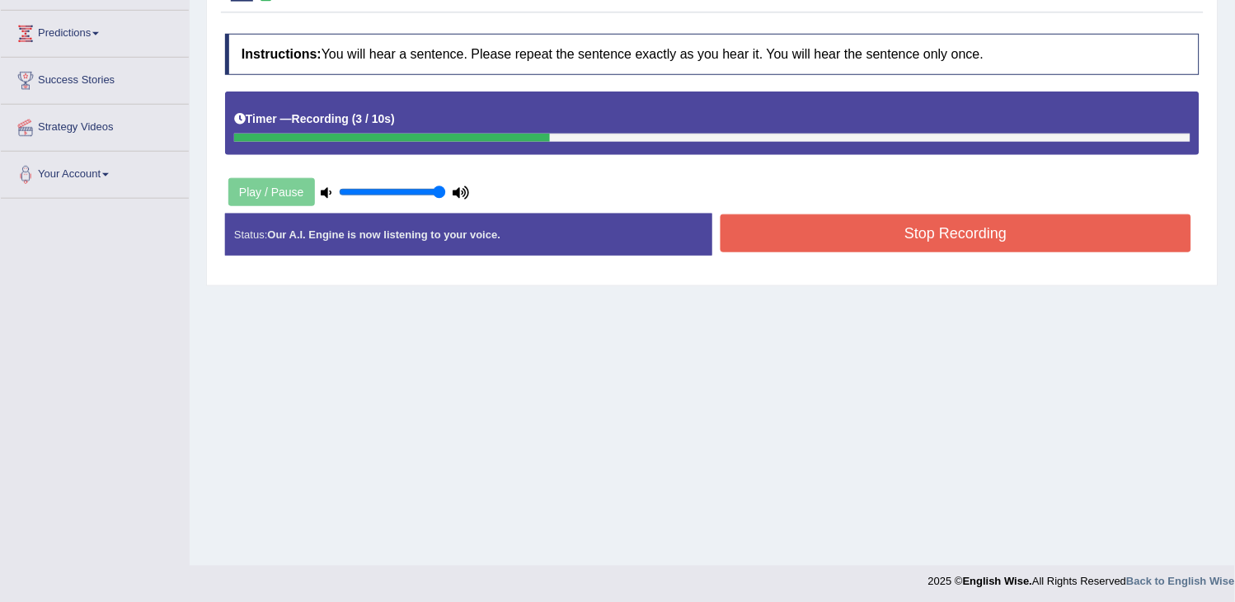
scroll to position [264, 0]
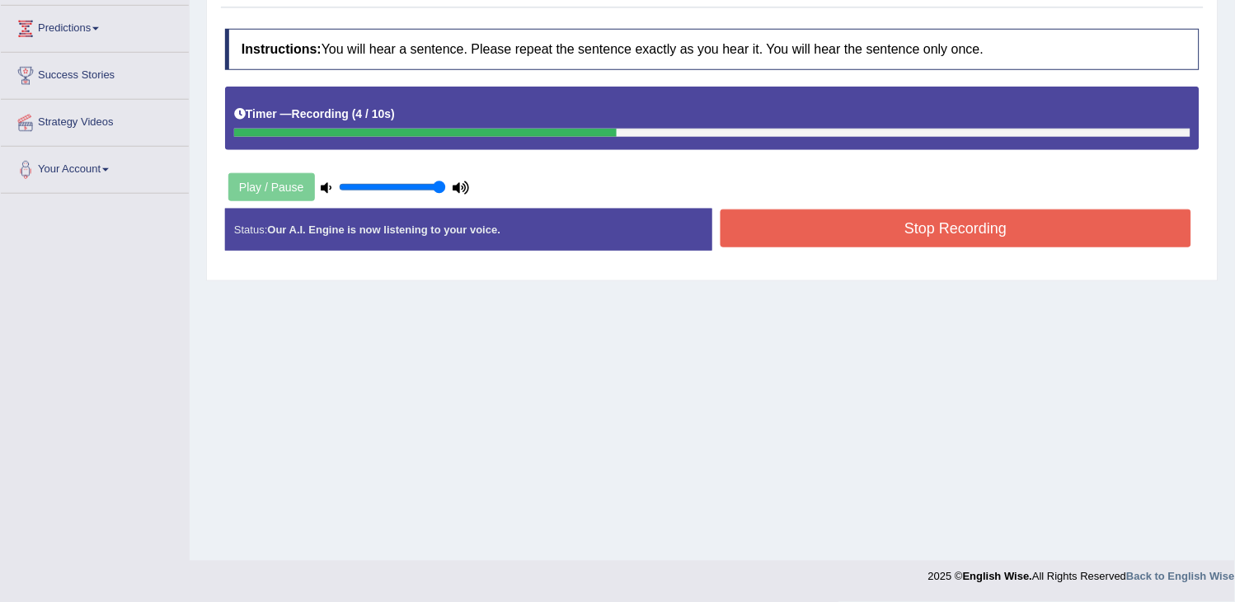
click at [1017, 219] on button "Stop Recording" at bounding box center [956, 228] width 471 height 38
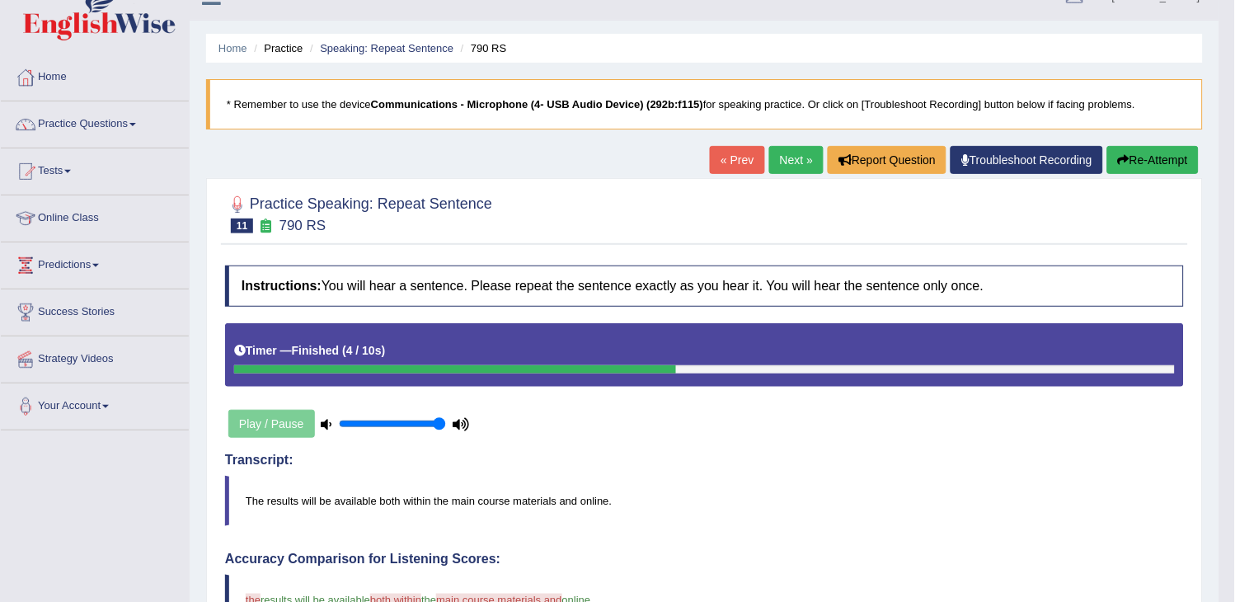
scroll to position [0, 0]
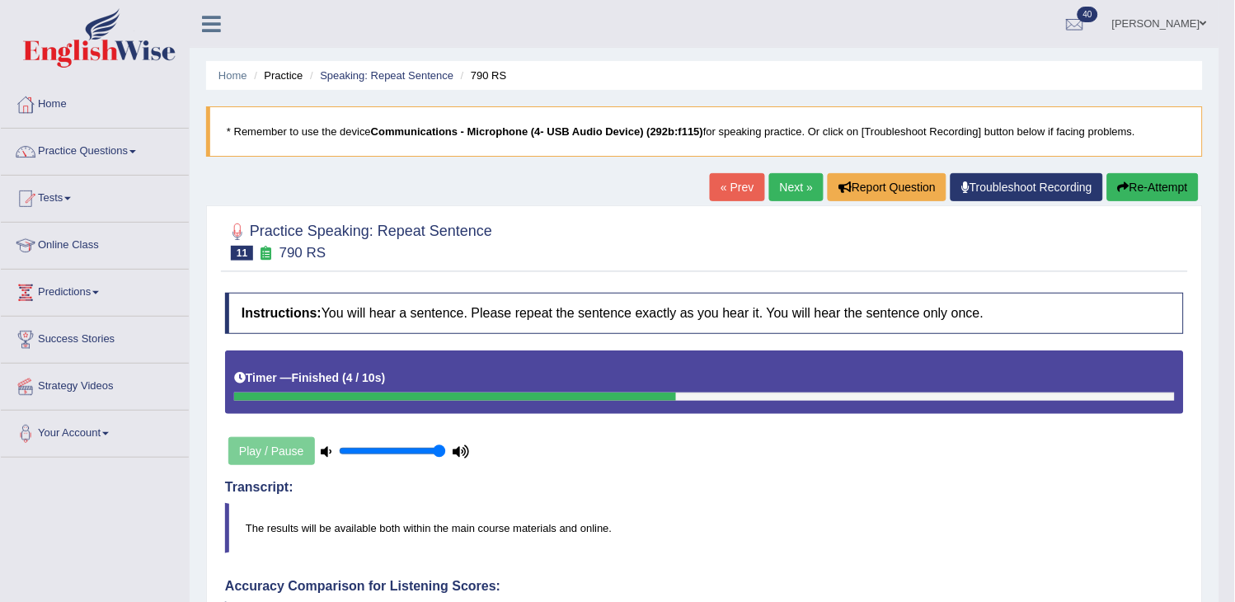
click at [778, 186] on link "Next »" at bounding box center [796, 187] width 54 height 28
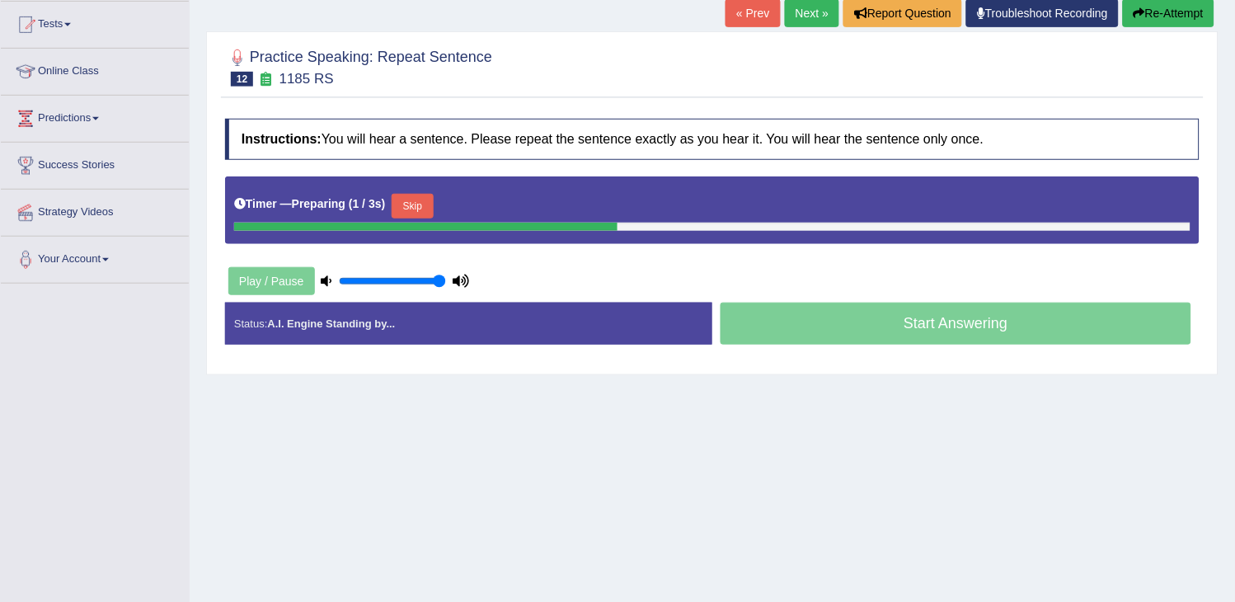
scroll to position [183, 0]
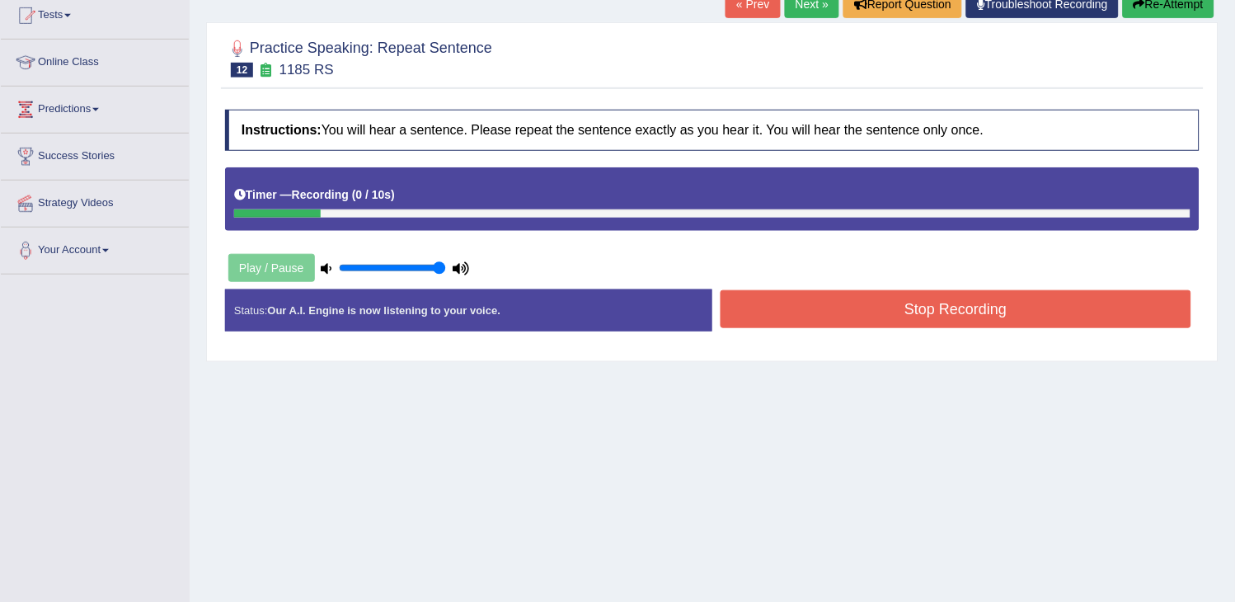
click at [1157, 11] on button "Re-Attempt" at bounding box center [1169, 4] width 92 height 28
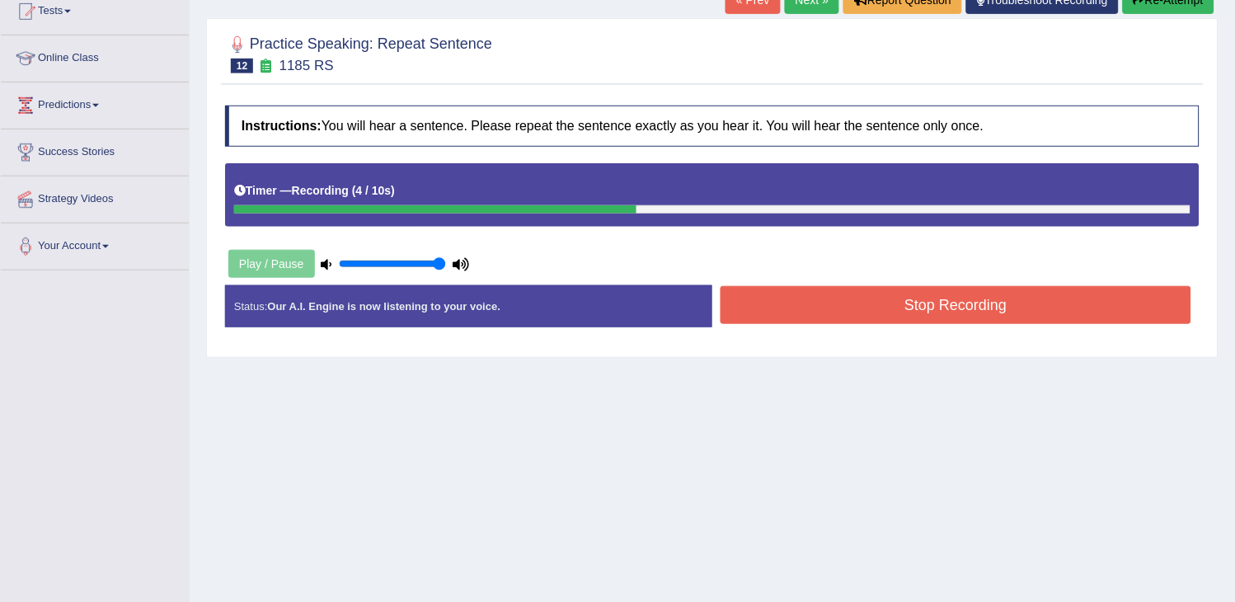
click at [944, 308] on button "Stop Recording" at bounding box center [956, 305] width 471 height 38
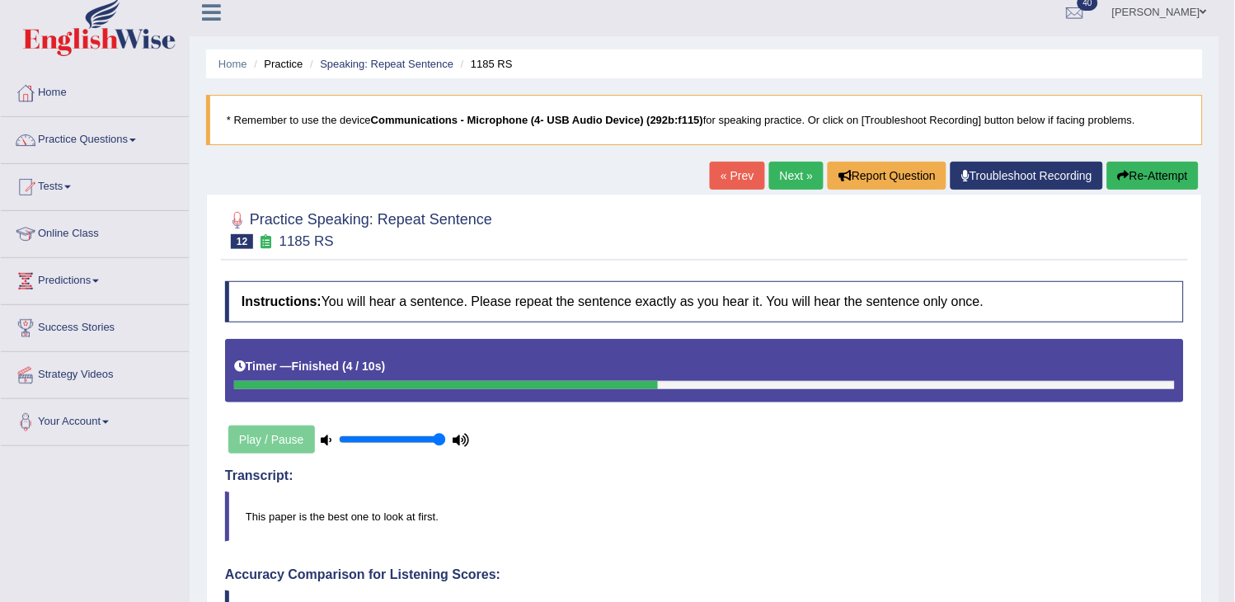
scroll to position [4, 0]
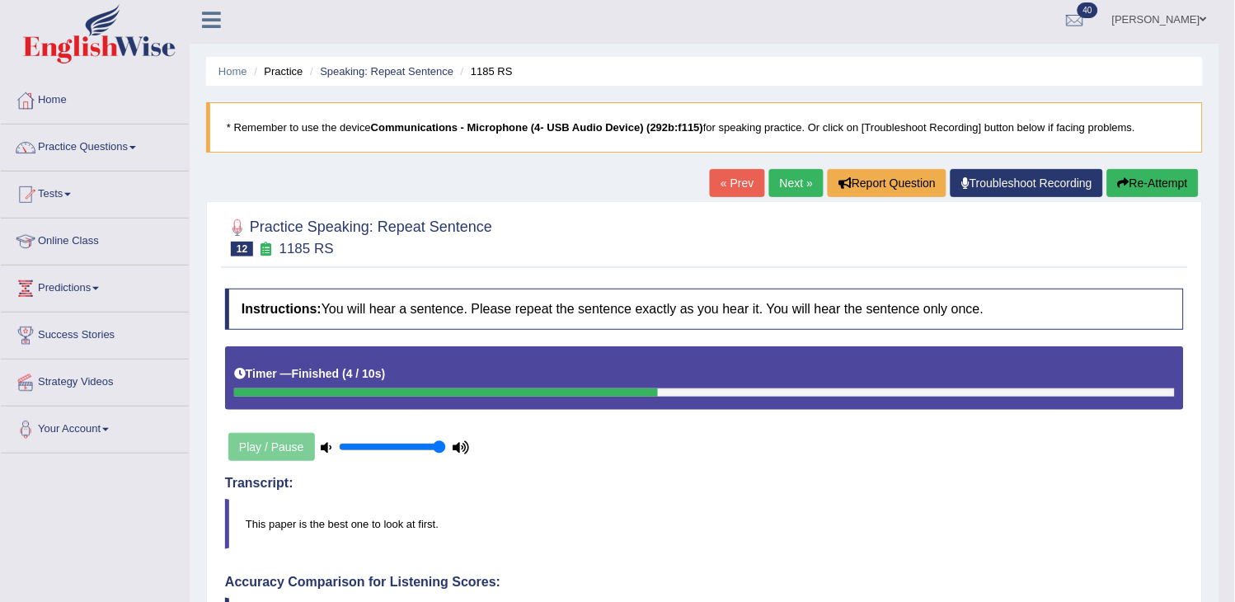
click at [785, 182] on link "Next »" at bounding box center [796, 183] width 54 height 28
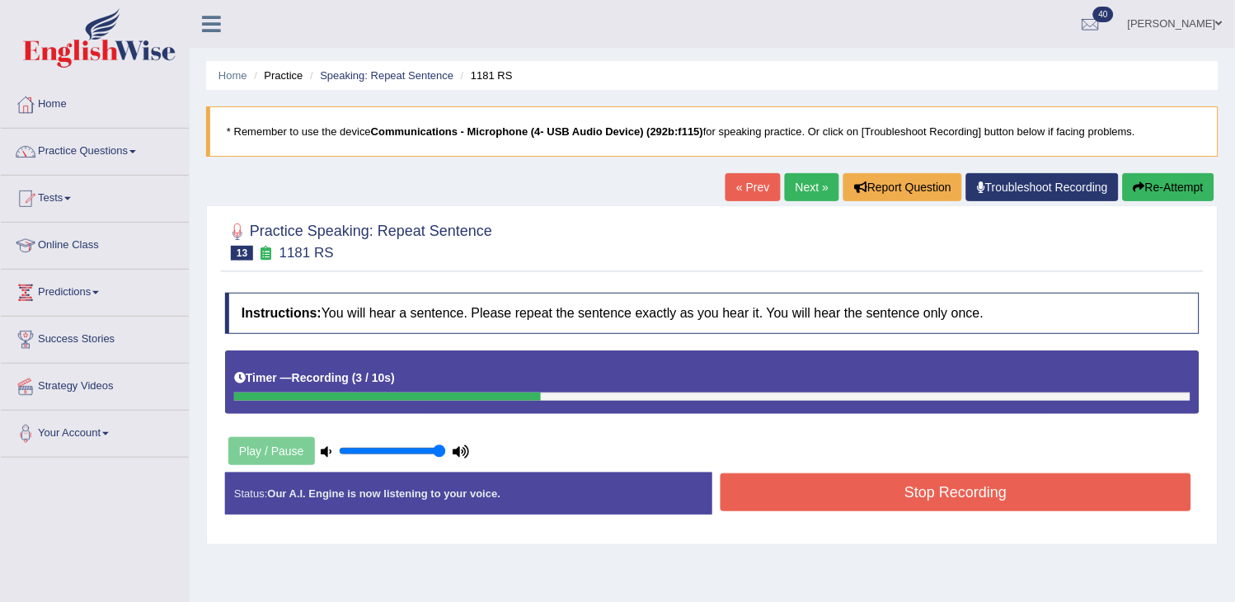
click at [1152, 190] on button "Re-Attempt" at bounding box center [1169, 187] width 92 height 28
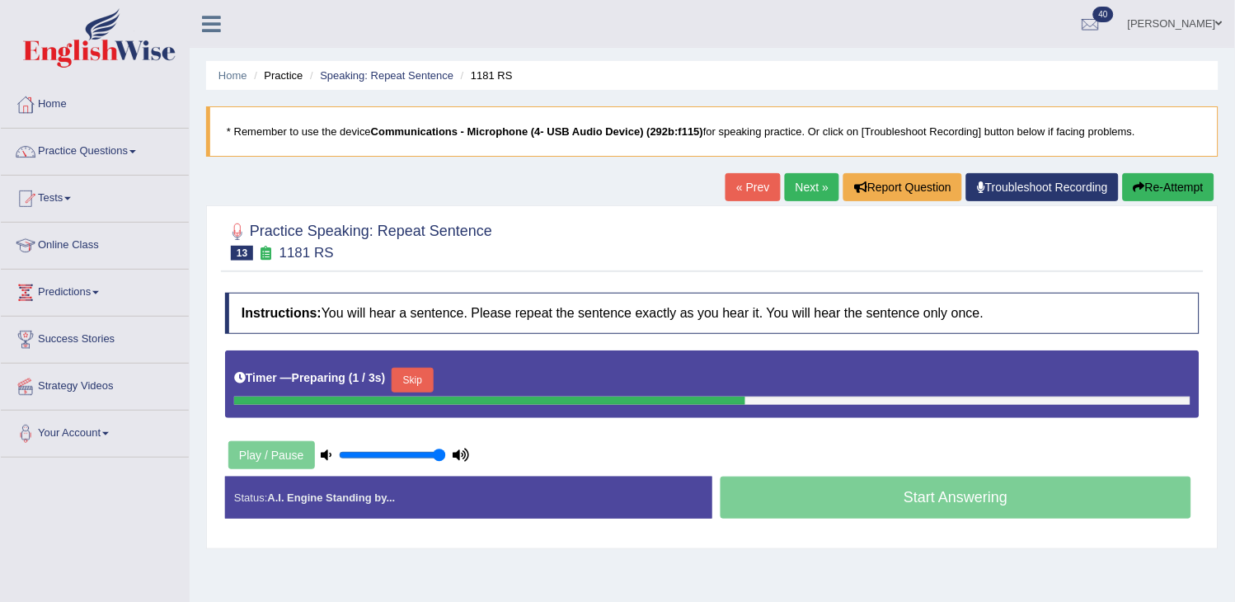
click at [422, 385] on button "Skip" at bounding box center [412, 380] width 41 height 25
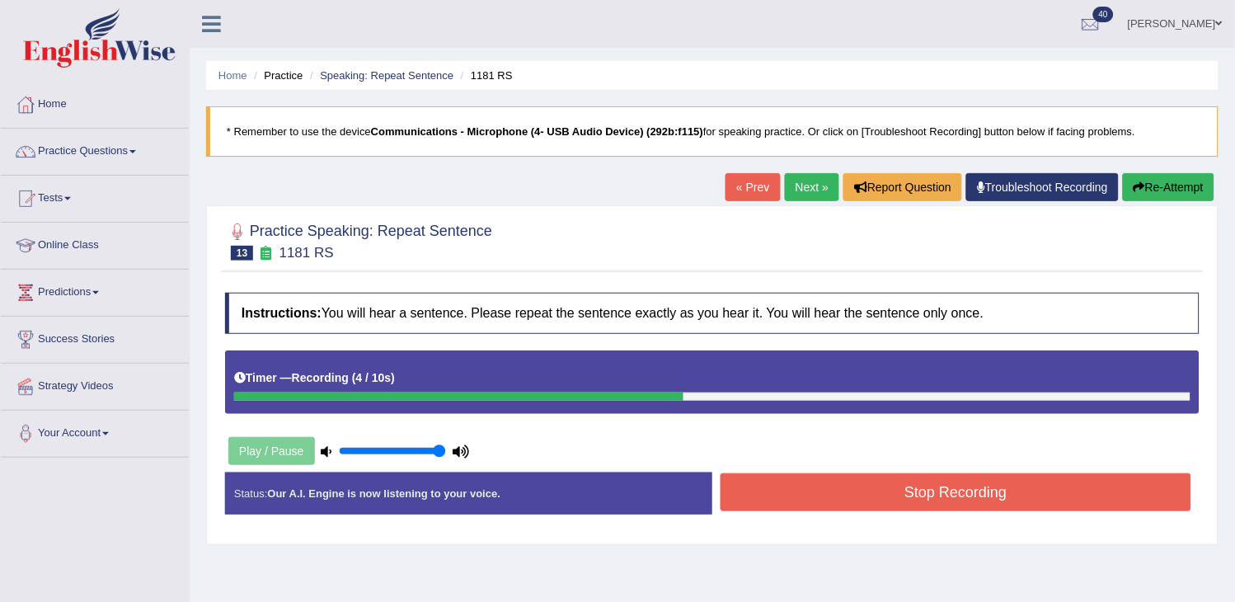
click at [818, 503] on button "Stop Recording" at bounding box center [956, 492] width 471 height 38
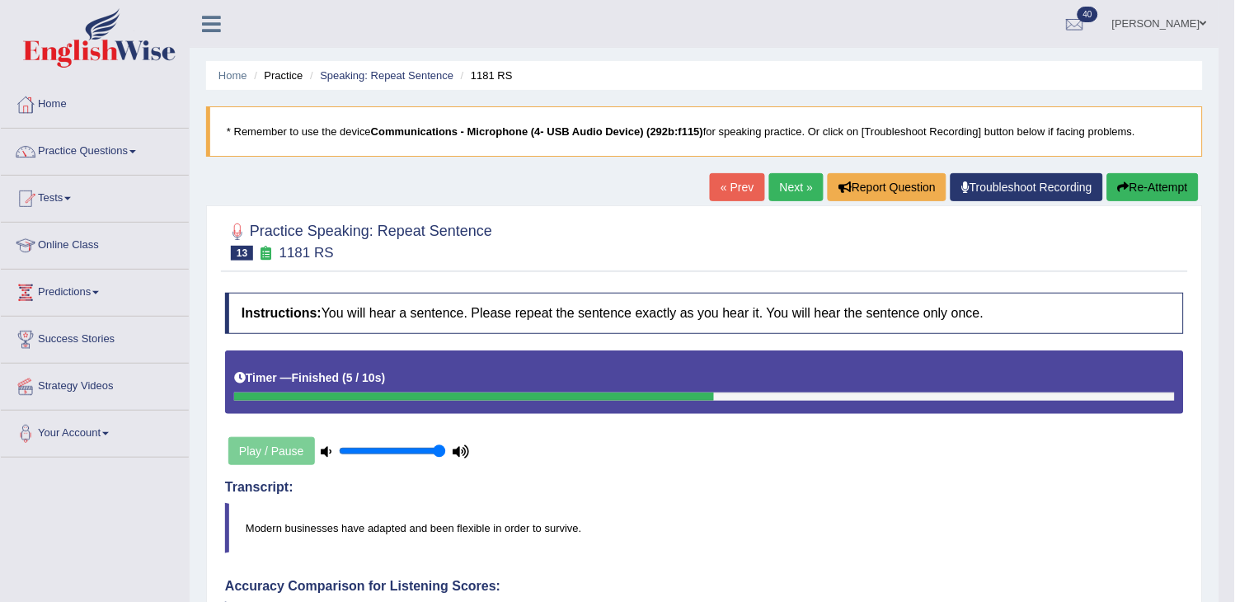
click at [809, 193] on link "Next »" at bounding box center [796, 187] width 54 height 28
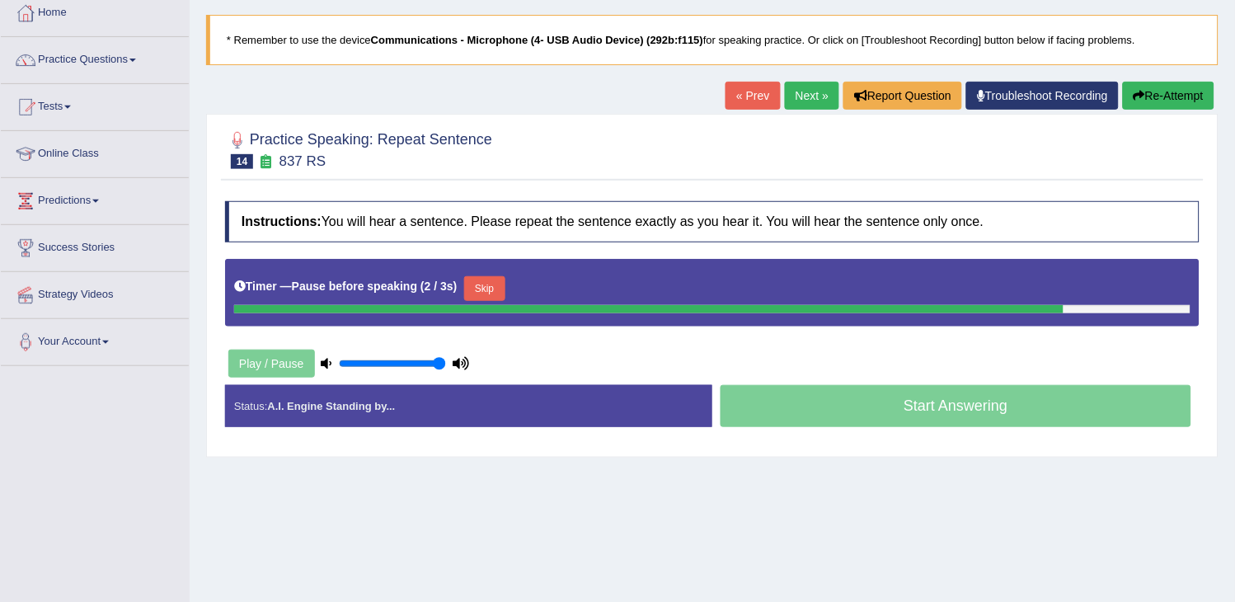
click at [1146, 96] on button "Re-Attempt" at bounding box center [1169, 96] width 92 height 28
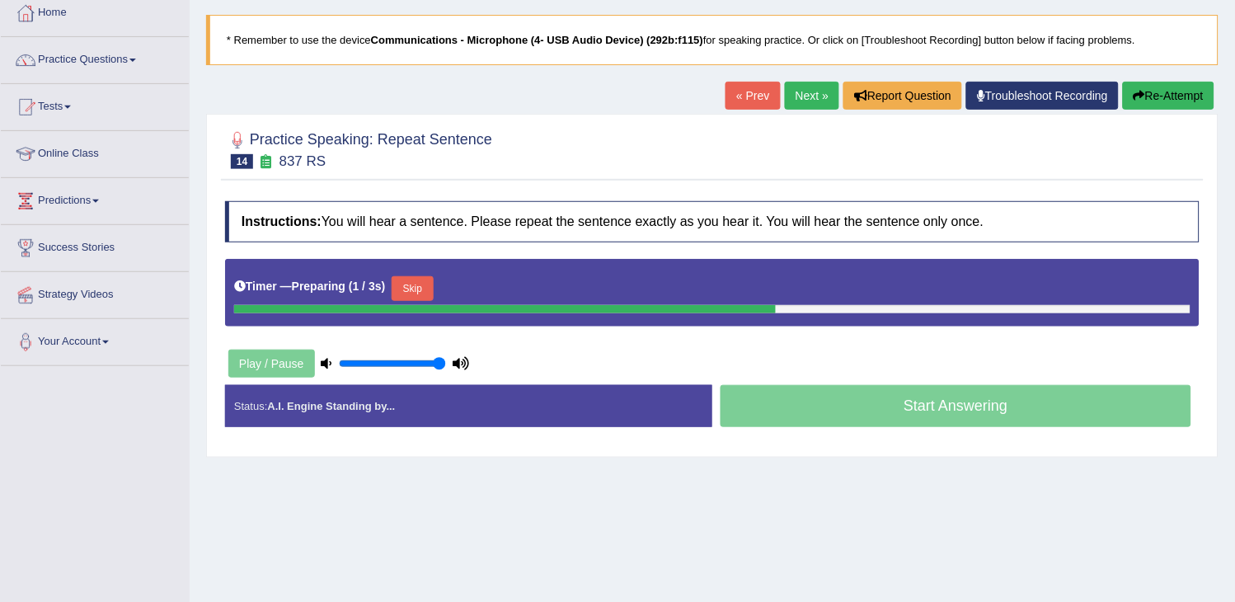
click at [427, 284] on button "Skip" at bounding box center [412, 288] width 41 height 25
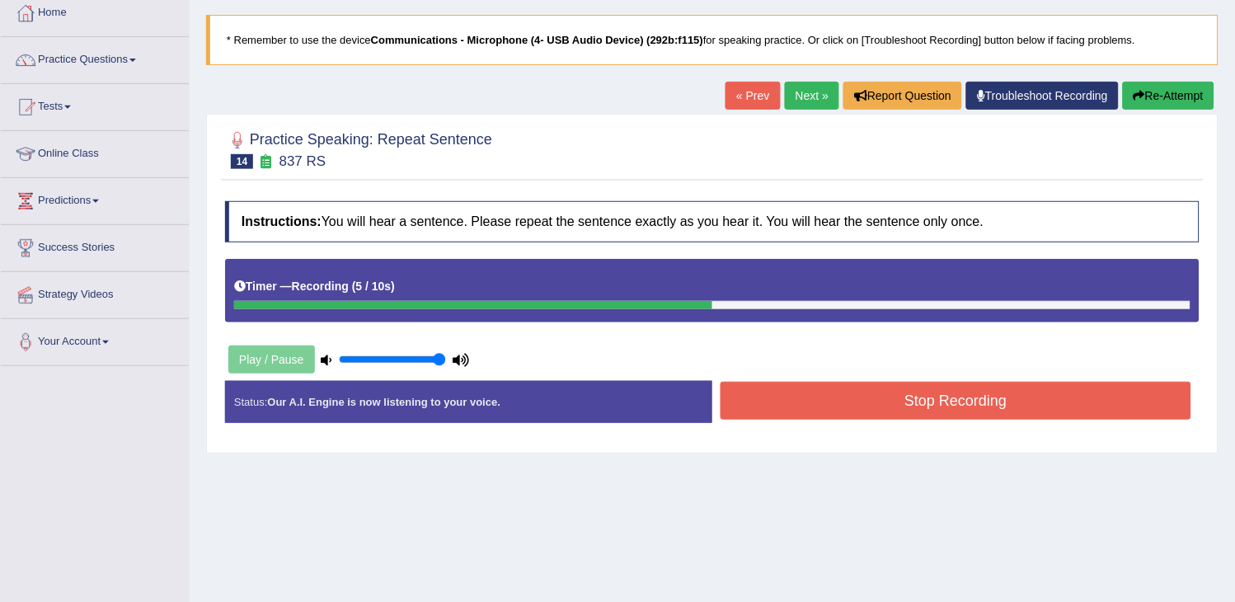
click at [819, 418] on button "Stop Recording" at bounding box center [956, 401] width 471 height 38
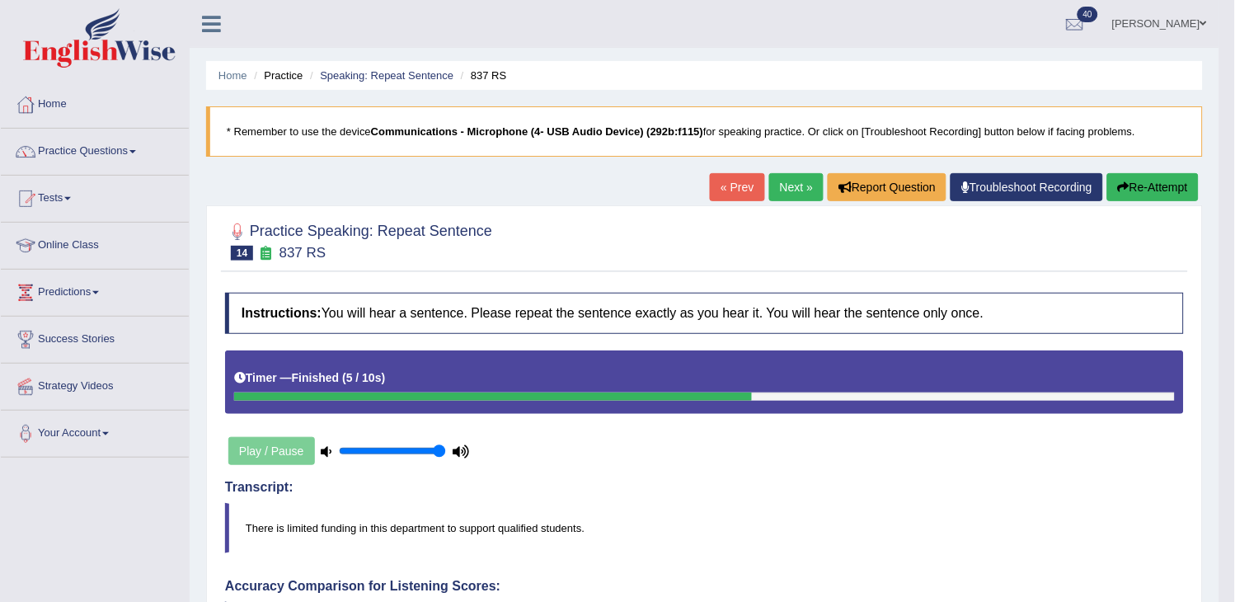
click at [769, 175] on link "Next »" at bounding box center [796, 187] width 54 height 28
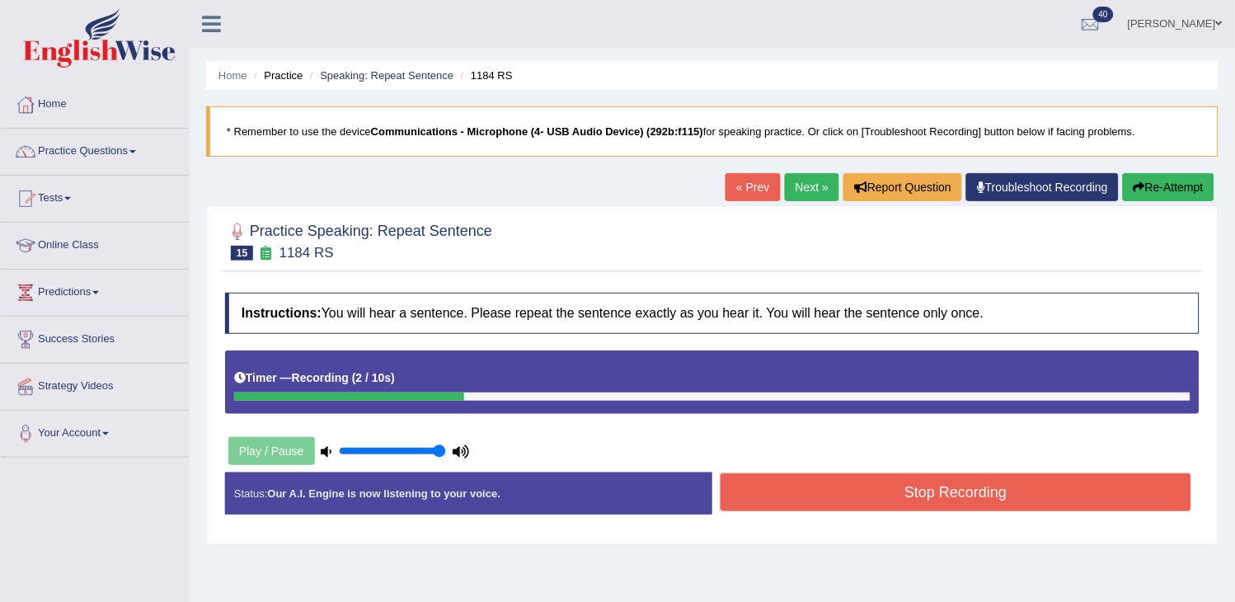
click at [1152, 176] on button "Re-Attempt" at bounding box center [1169, 187] width 92 height 28
click at [884, 499] on button "Stop Recording" at bounding box center [956, 492] width 471 height 38
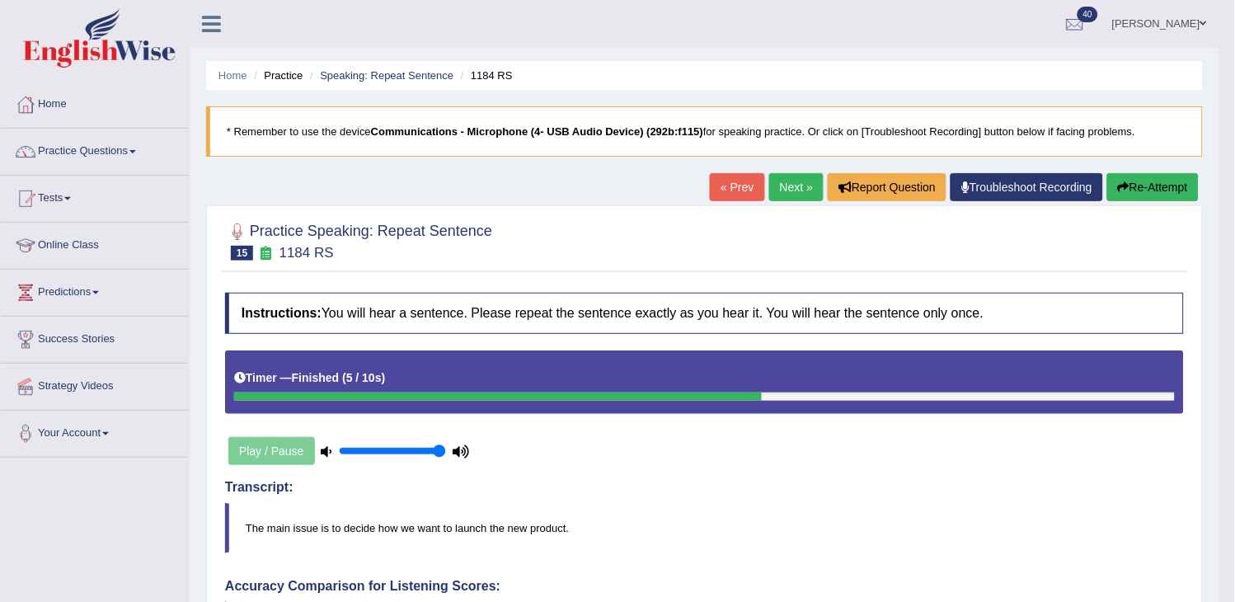
click at [801, 183] on link "Next »" at bounding box center [796, 187] width 54 height 28
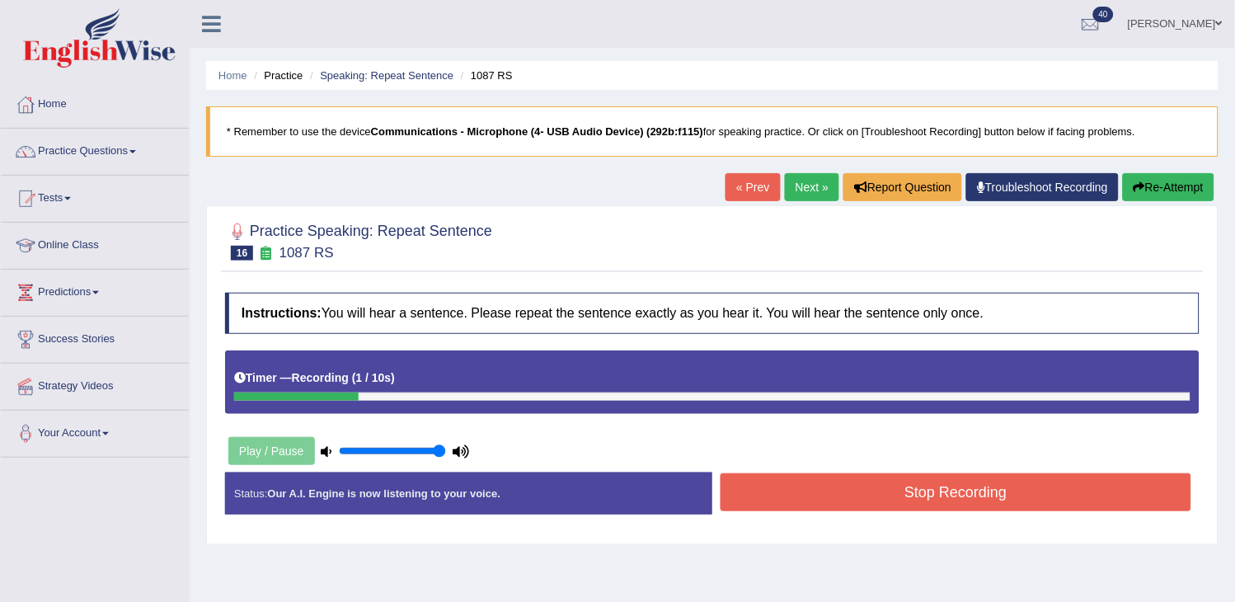
click at [1171, 179] on button "Re-Attempt" at bounding box center [1169, 187] width 92 height 28
click at [862, 507] on button "Stop Recording" at bounding box center [956, 492] width 471 height 38
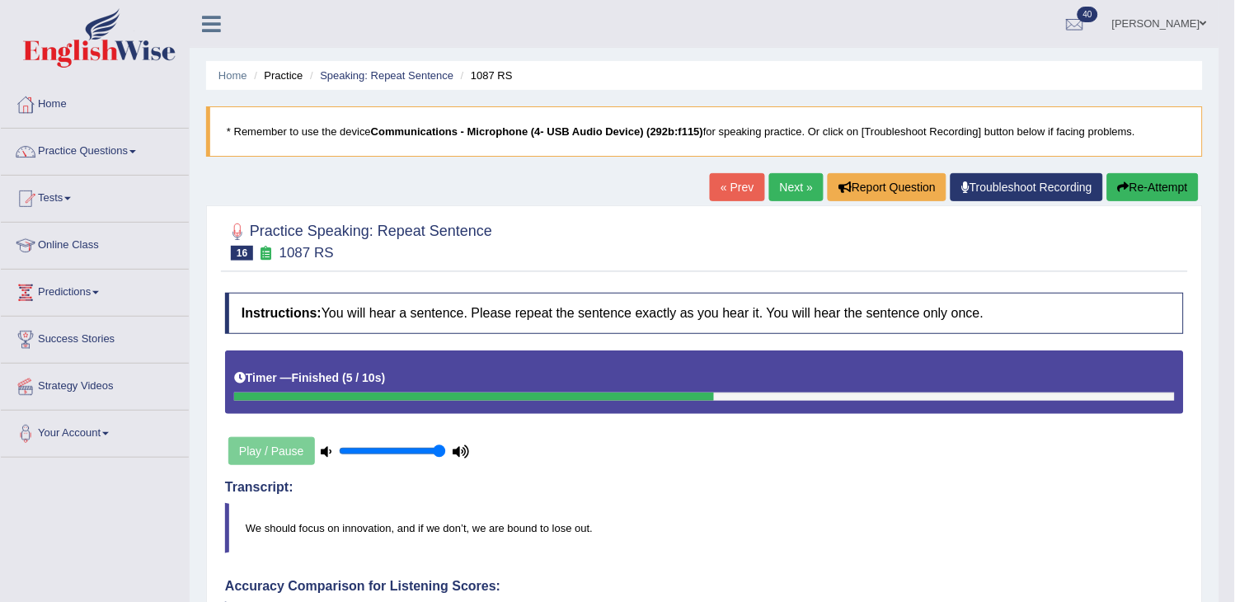
click at [789, 182] on link "Next »" at bounding box center [796, 187] width 54 height 28
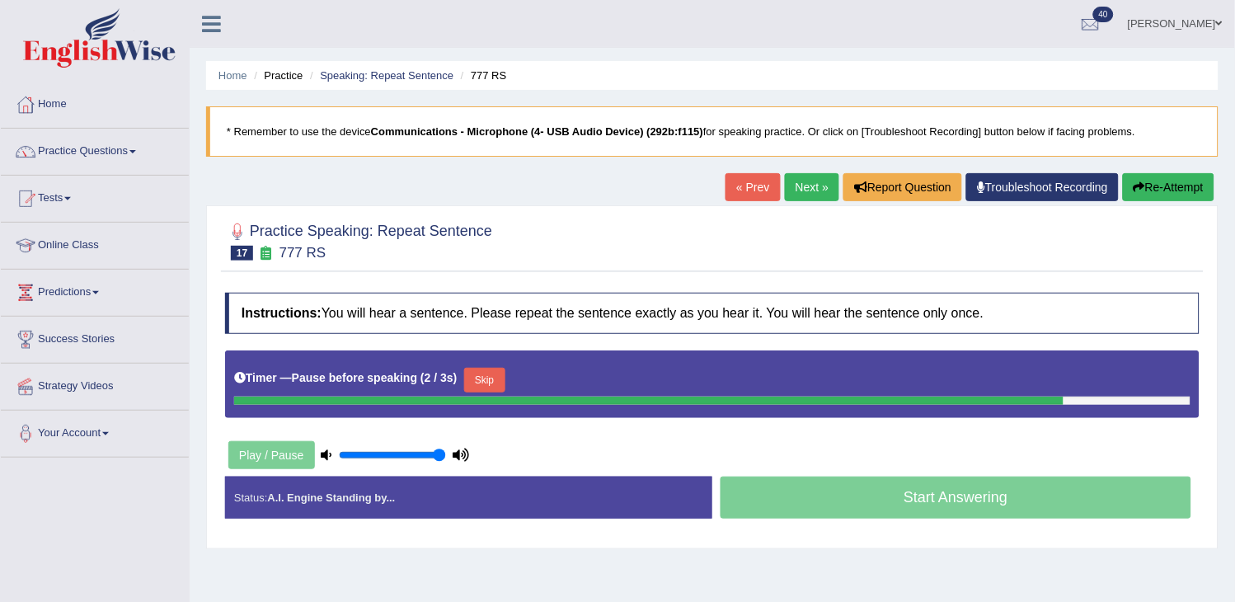
click at [1131, 178] on button "Re-Attempt" at bounding box center [1169, 187] width 92 height 28
click at [149, 160] on link "Practice Questions" at bounding box center [95, 149] width 188 height 41
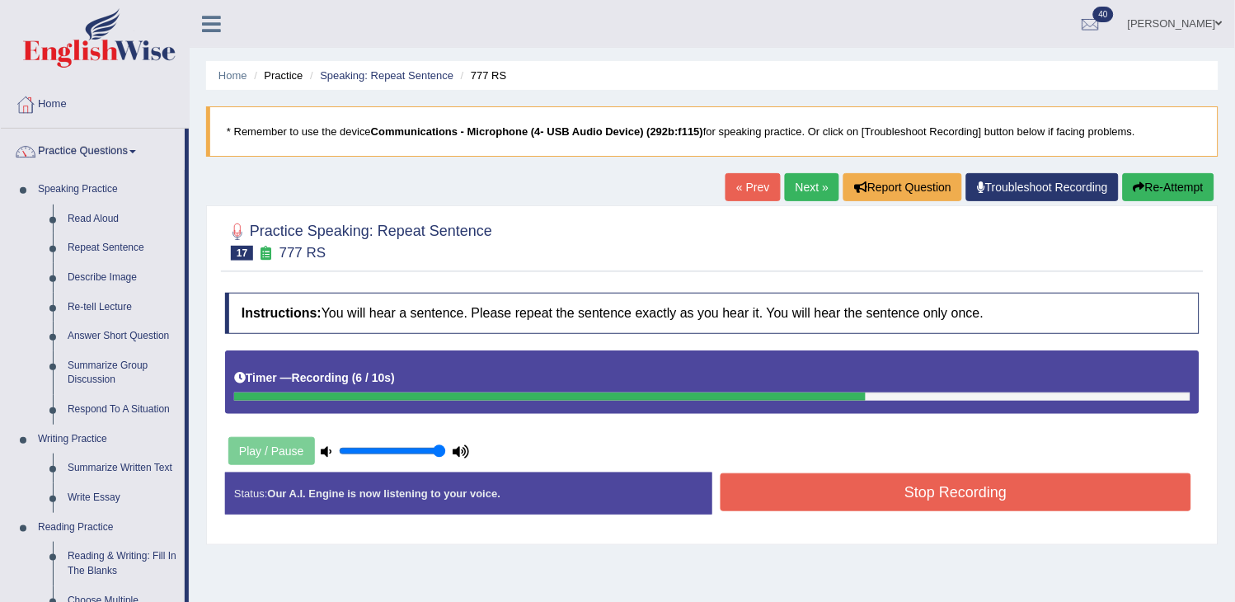
click at [801, 495] on button "Stop Recording" at bounding box center [956, 492] width 471 height 38
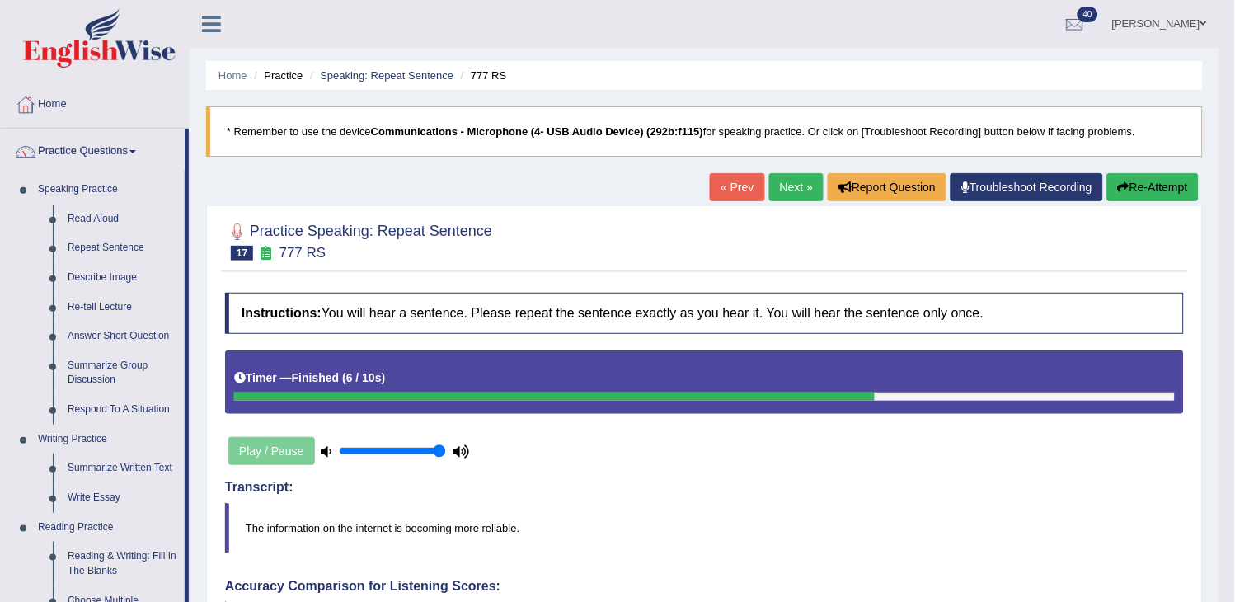
click at [783, 188] on link "Next »" at bounding box center [796, 187] width 54 height 28
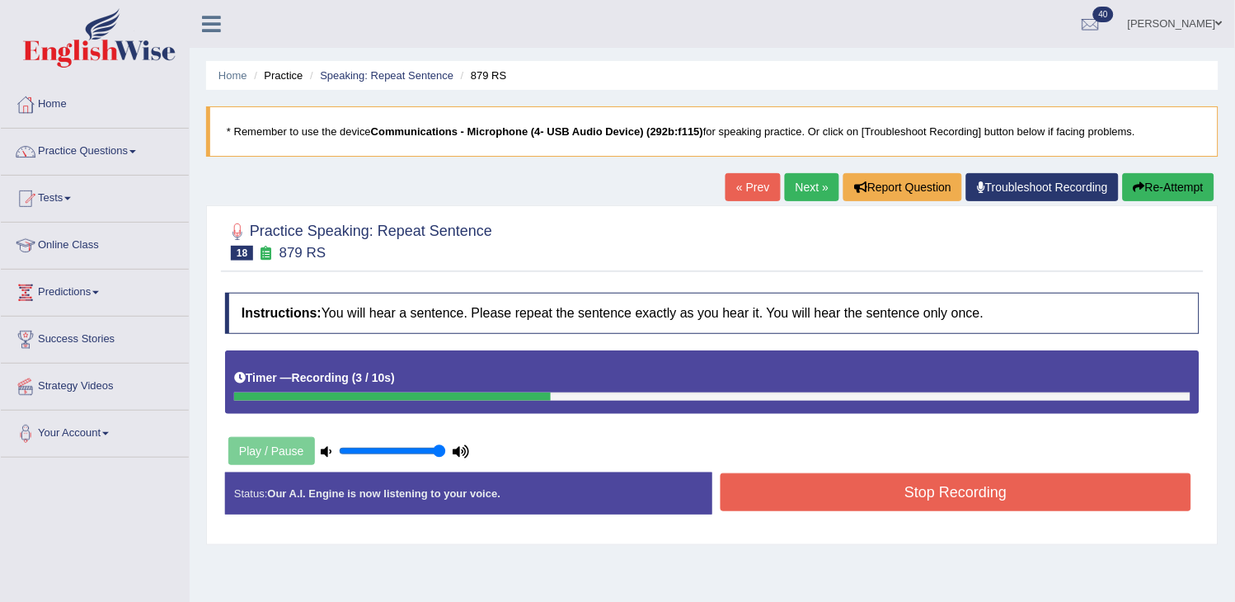
click at [855, 486] on button "Stop Recording" at bounding box center [956, 492] width 471 height 38
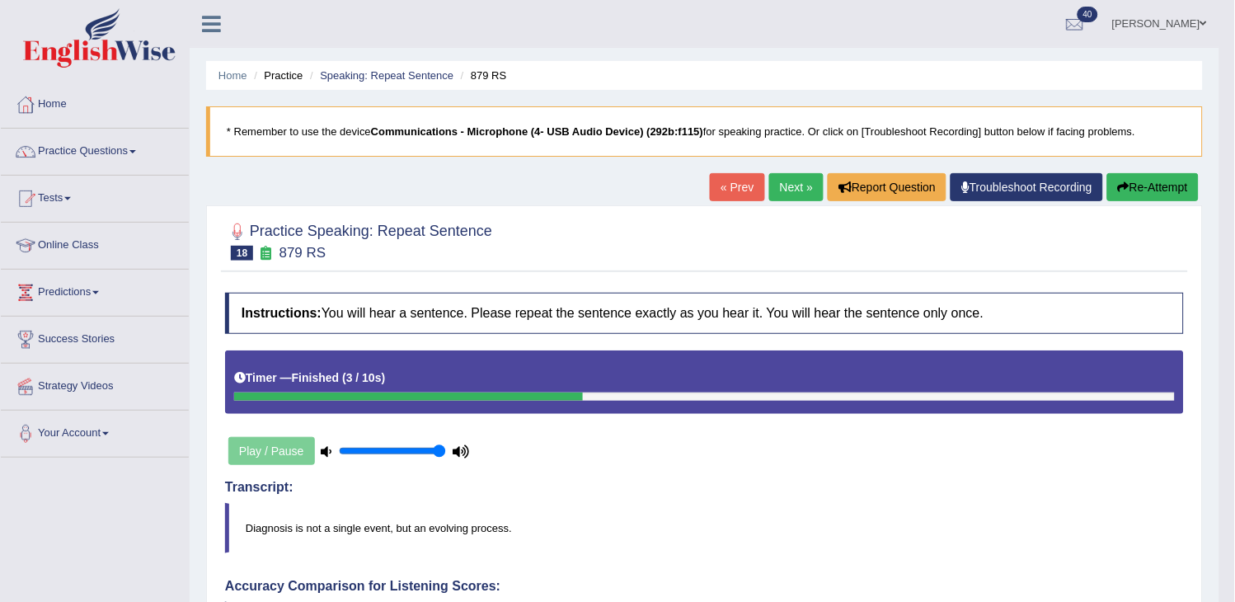
click at [790, 178] on link "Next »" at bounding box center [796, 187] width 54 height 28
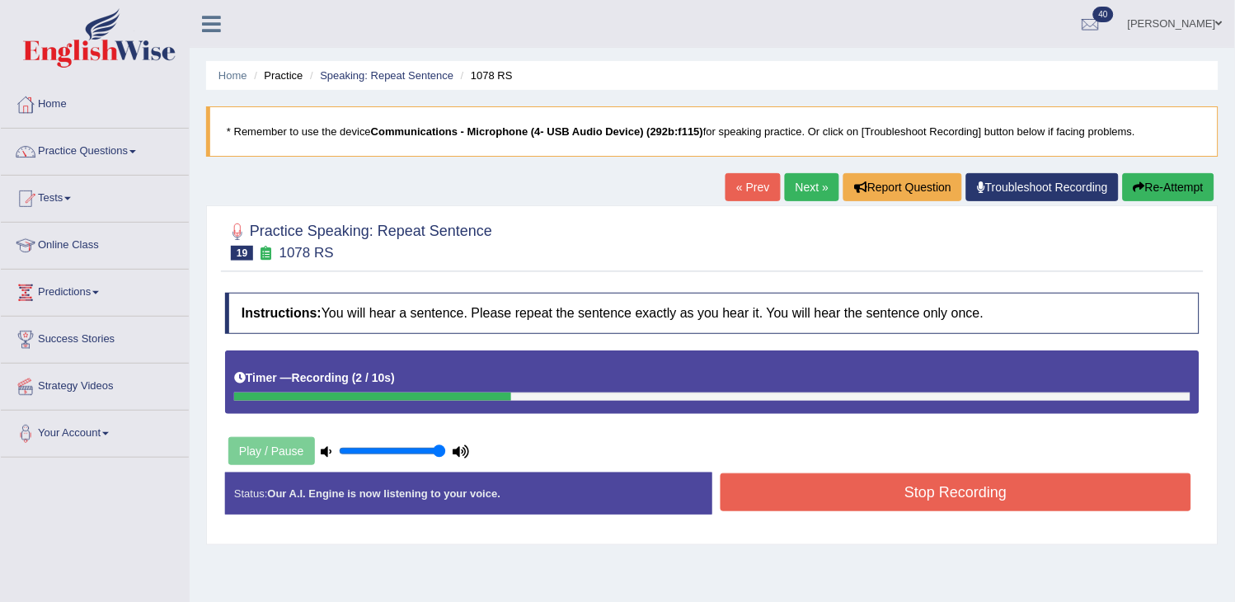
click at [938, 503] on button "Stop Recording" at bounding box center [956, 492] width 471 height 38
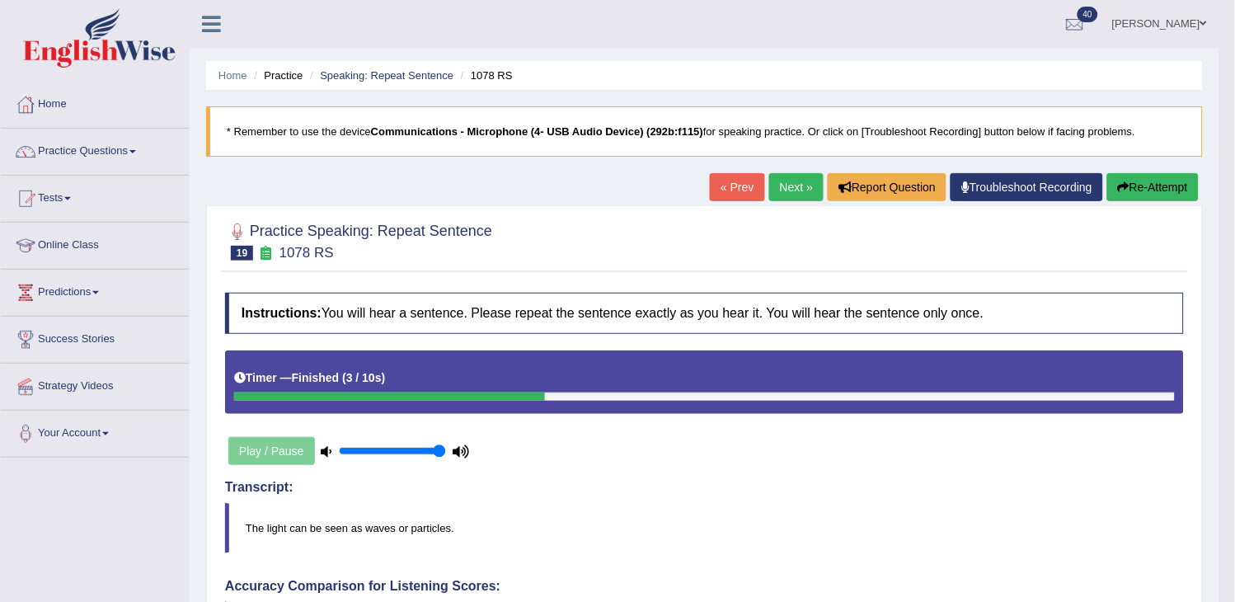
click at [773, 192] on link "Next »" at bounding box center [796, 187] width 54 height 28
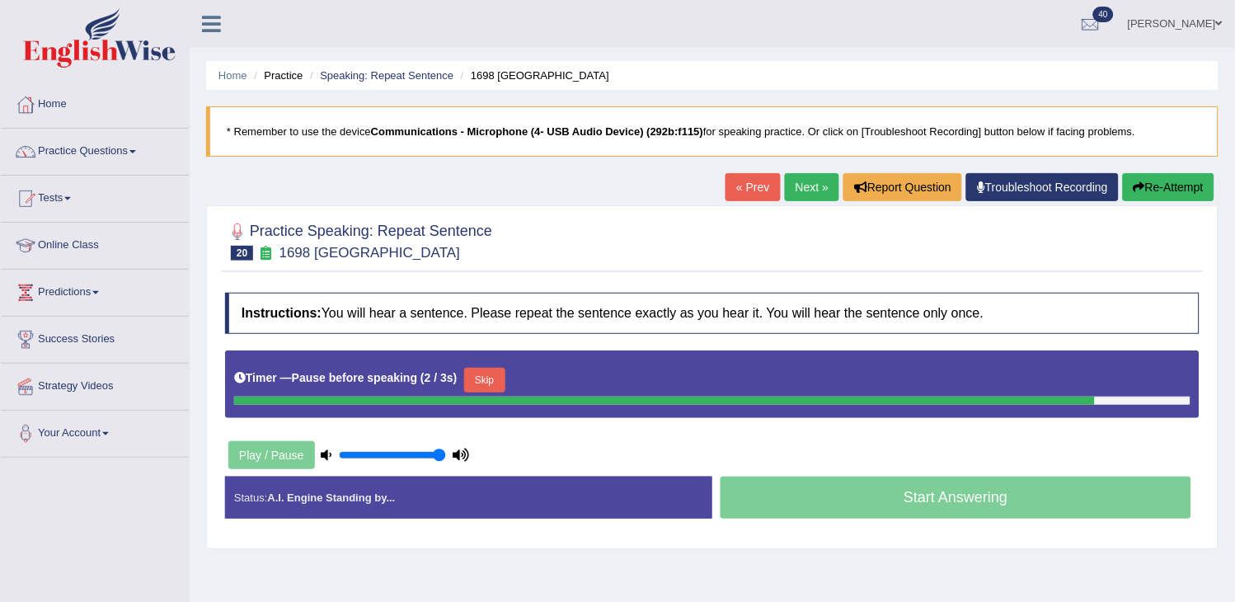
click at [1196, 191] on button "Re-Attempt" at bounding box center [1169, 187] width 92 height 28
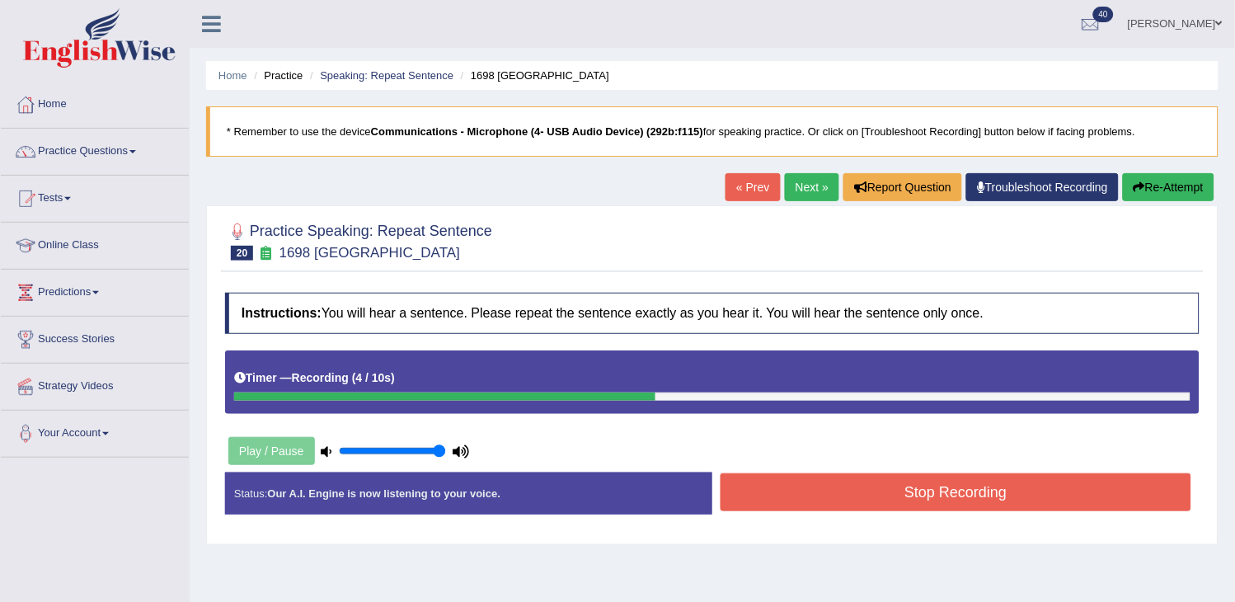
click at [1111, 492] on button "Stop Recording" at bounding box center [956, 492] width 471 height 38
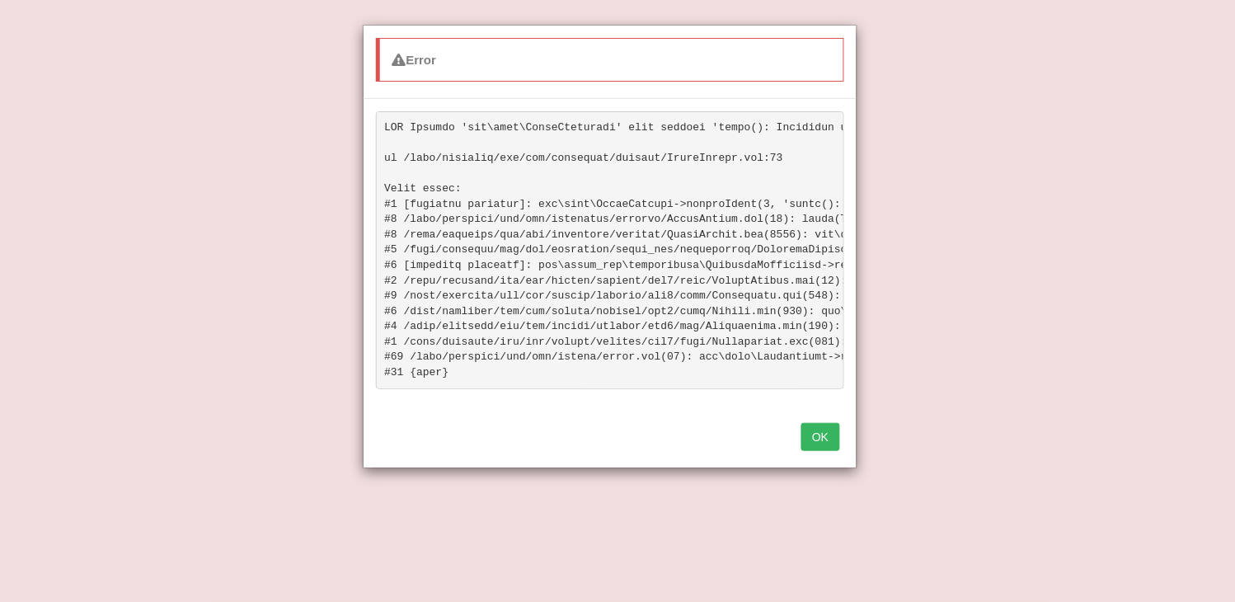
scroll to position [354, 0]
click at [819, 451] on button "OK" at bounding box center [820, 437] width 38 height 28
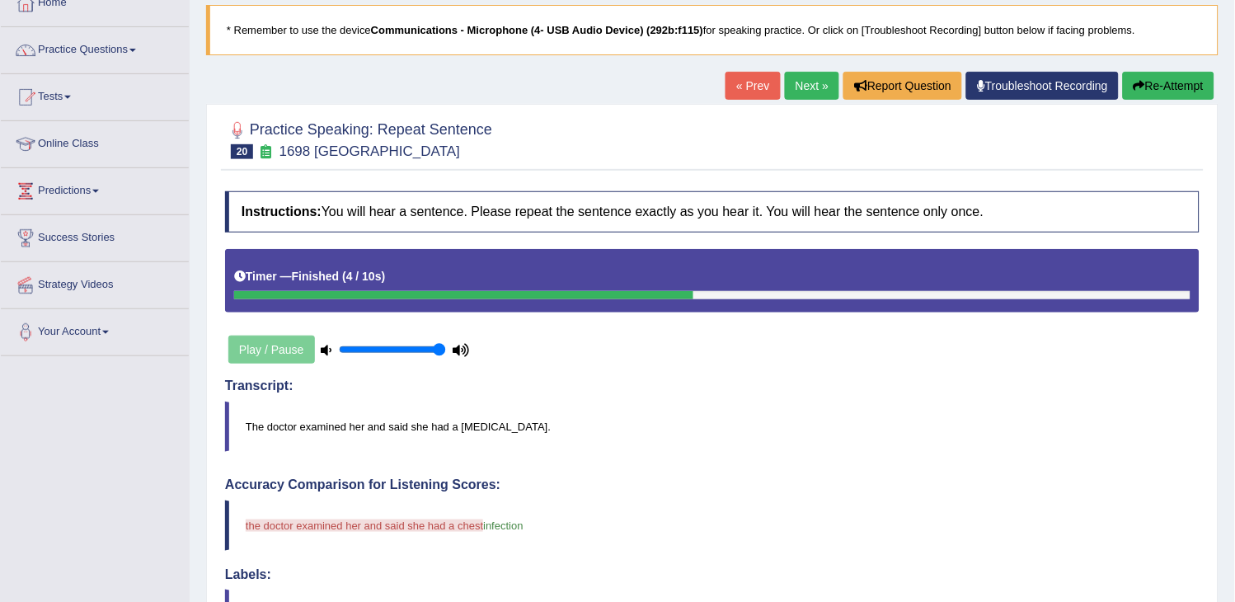
scroll to position [0, 0]
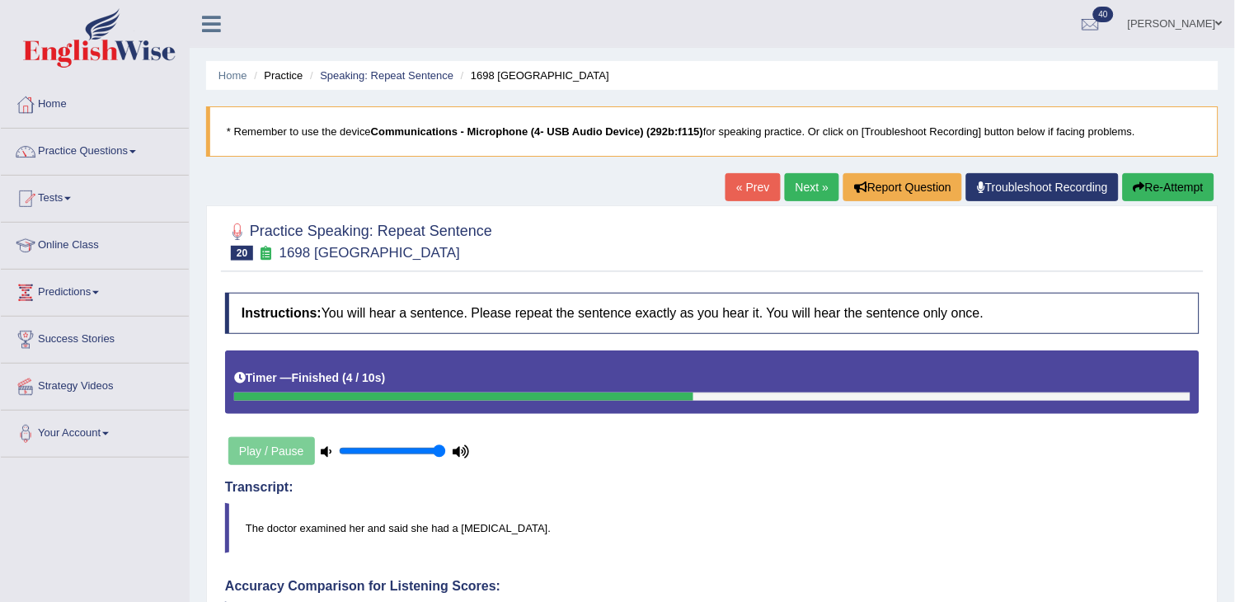
click at [801, 178] on link "Next »" at bounding box center [812, 187] width 54 height 28
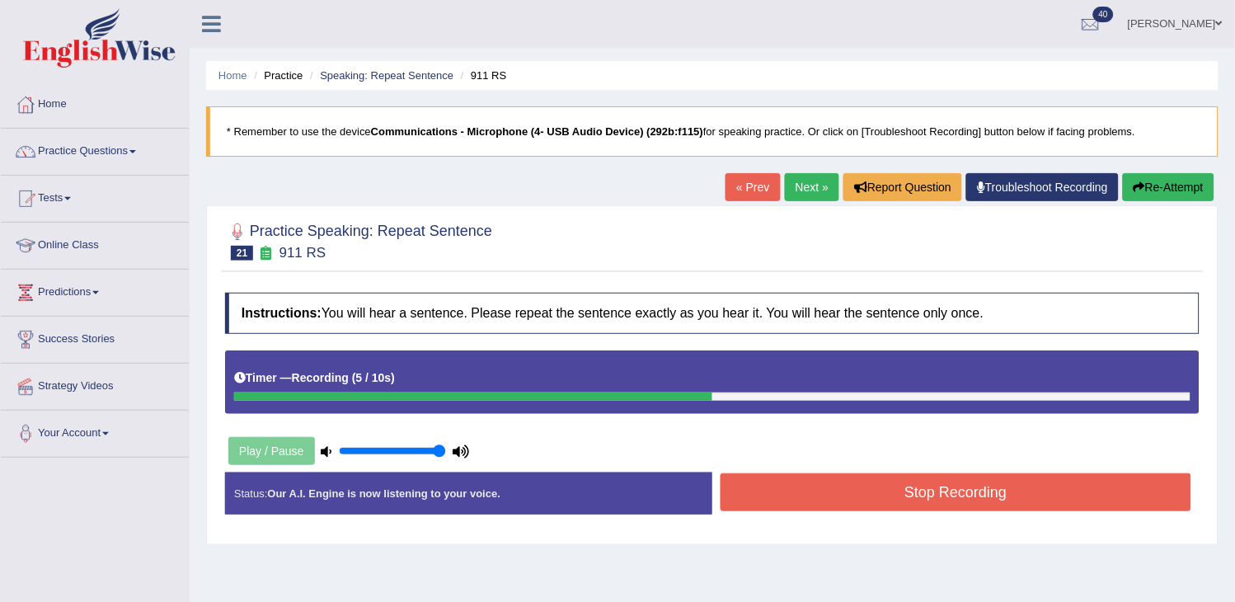
click at [958, 501] on button "Stop Recording" at bounding box center [956, 492] width 471 height 38
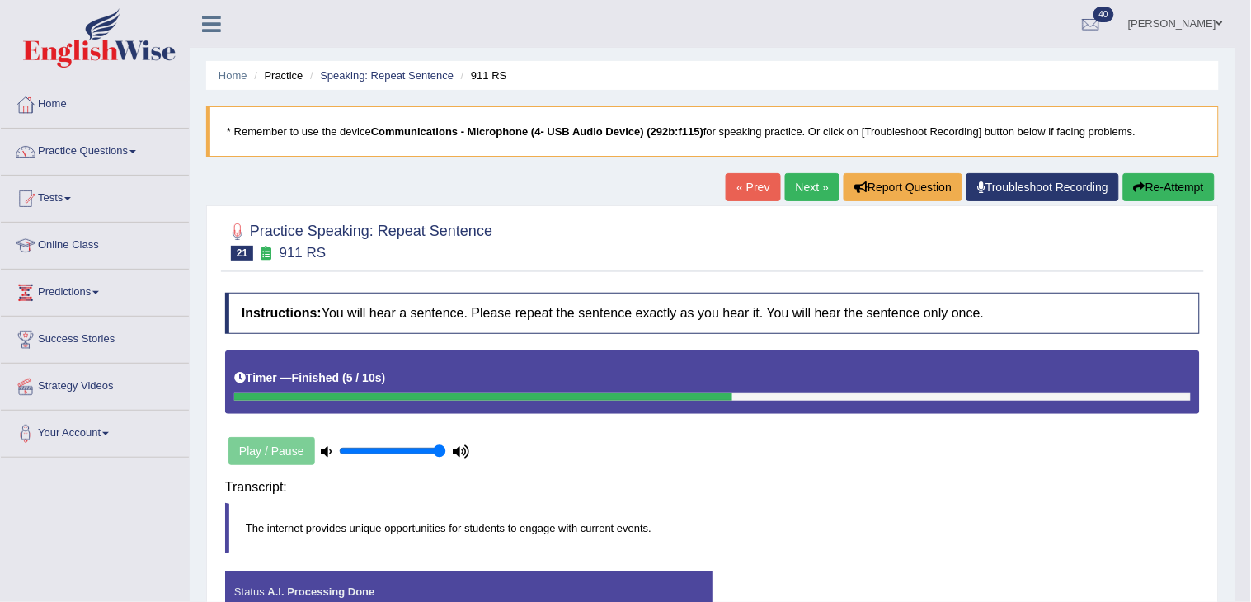
click at [958, 501] on body "Toggle navigation Home Practice Questions Speaking Practice Read Aloud Repeat S…" at bounding box center [625, 301] width 1251 height 602
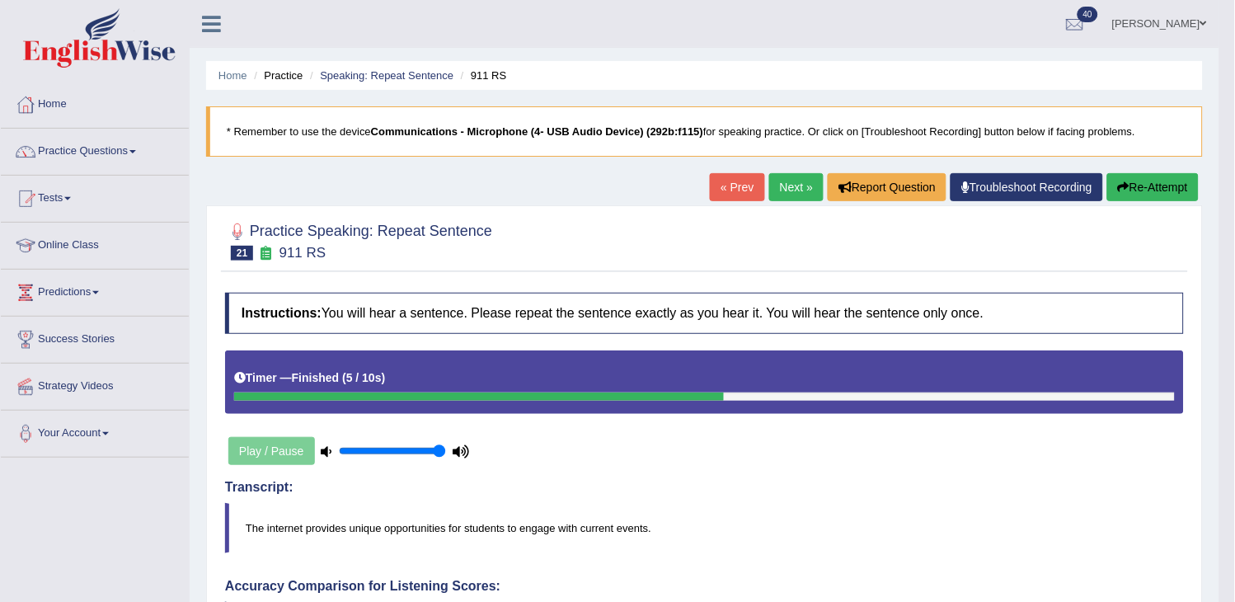
click at [787, 195] on link "Next »" at bounding box center [796, 187] width 54 height 28
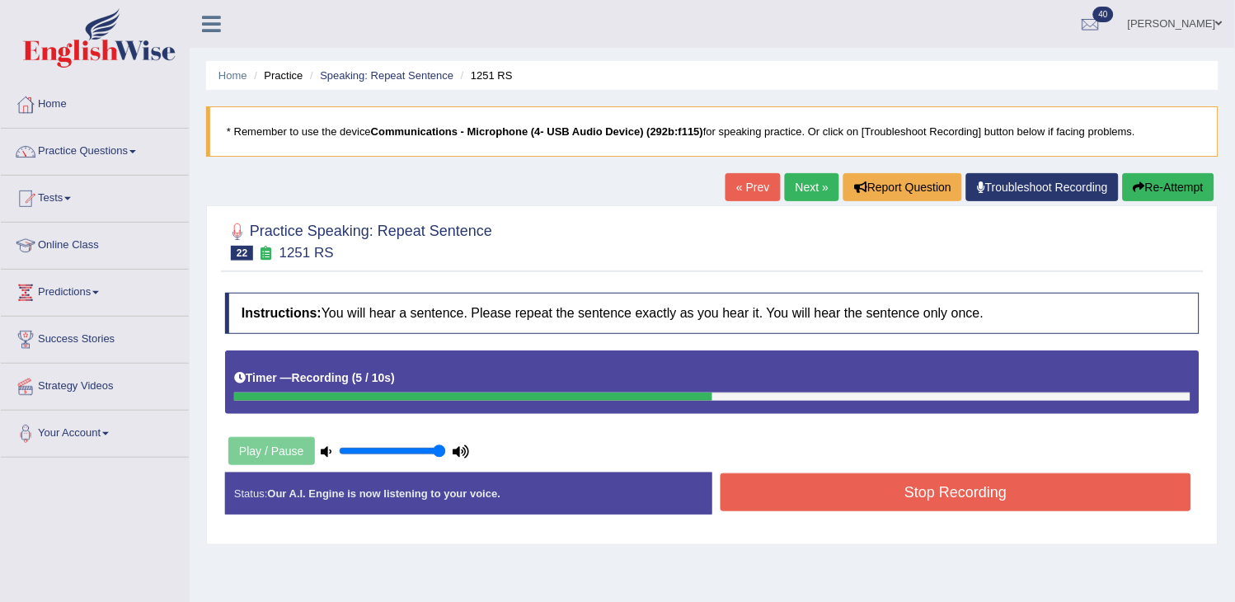
click at [838, 503] on button "Stop Recording" at bounding box center [956, 492] width 471 height 38
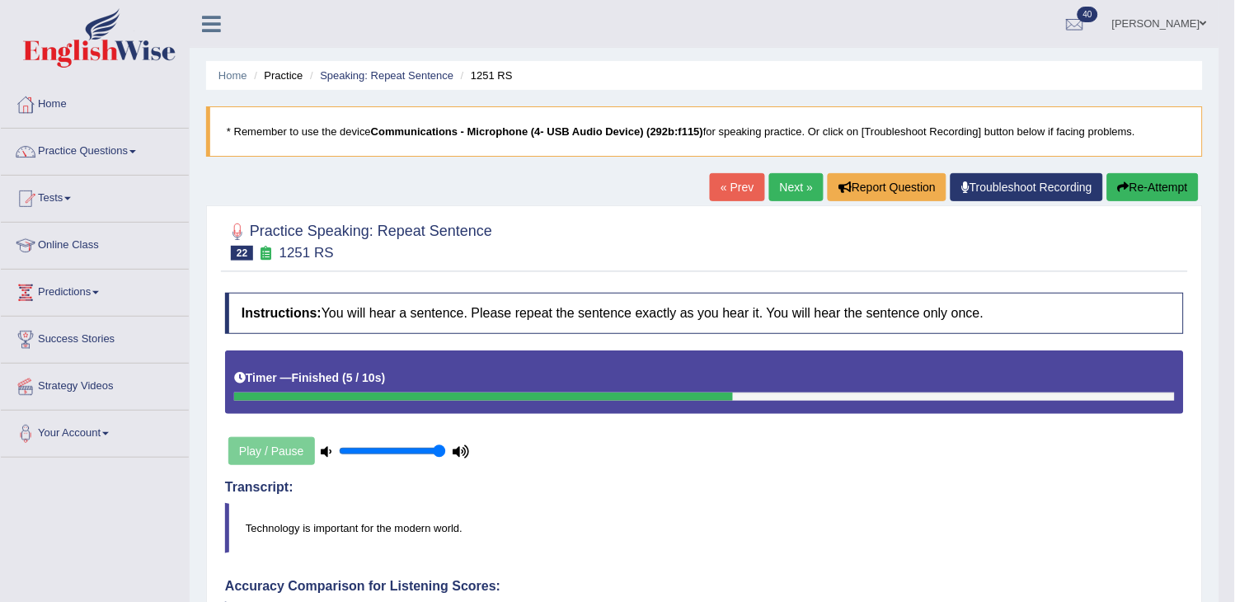
click at [782, 195] on link "Next »" at bounding box center [796, 187] width 54 height 28
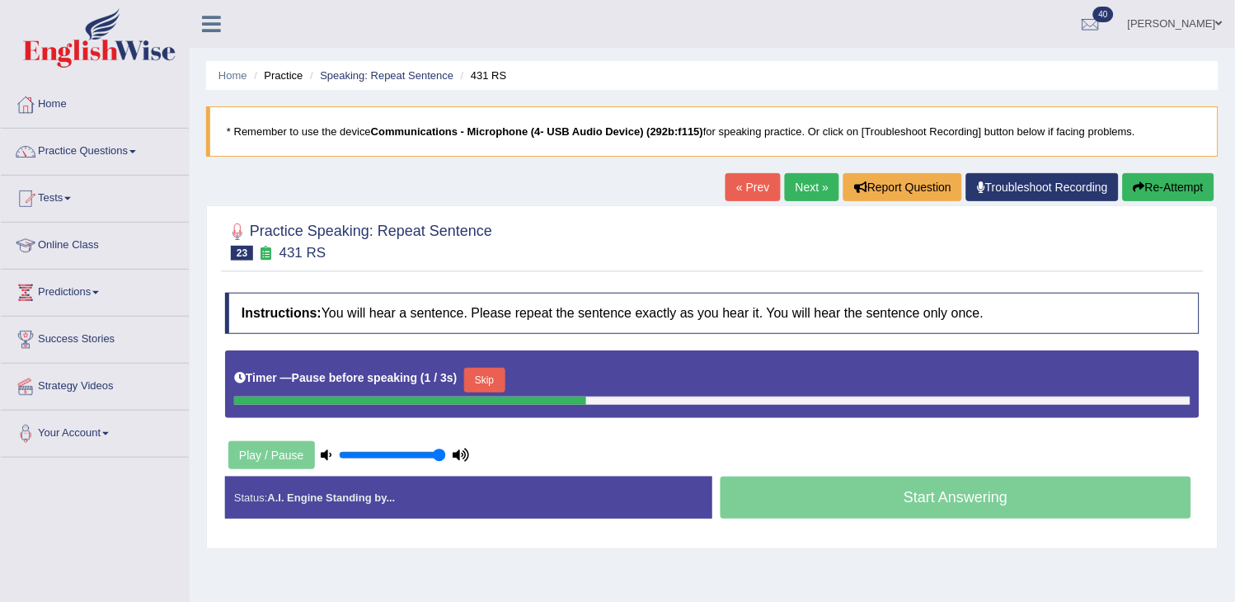
click at [806, 192] on link "Next »" at bounding box center [812, 187] width 54 height 28
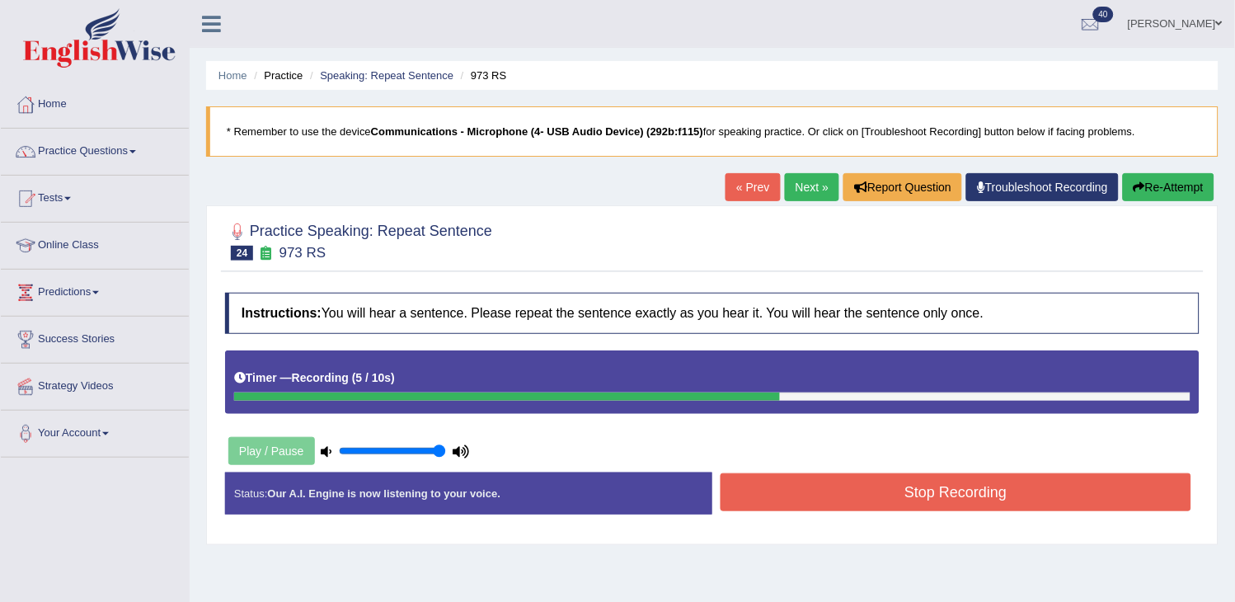
click at [1156, 181] on button "Re-Attempt" at bounding box center [1169, 187] width 92 height 28
click at [1157, 181] on button "Re-Attempt" at bounding box center [1169, 187] width 92 height 28
click at [971, 496] on button "Stop Recording" at bounding box center [956, 492] width 471 height 38
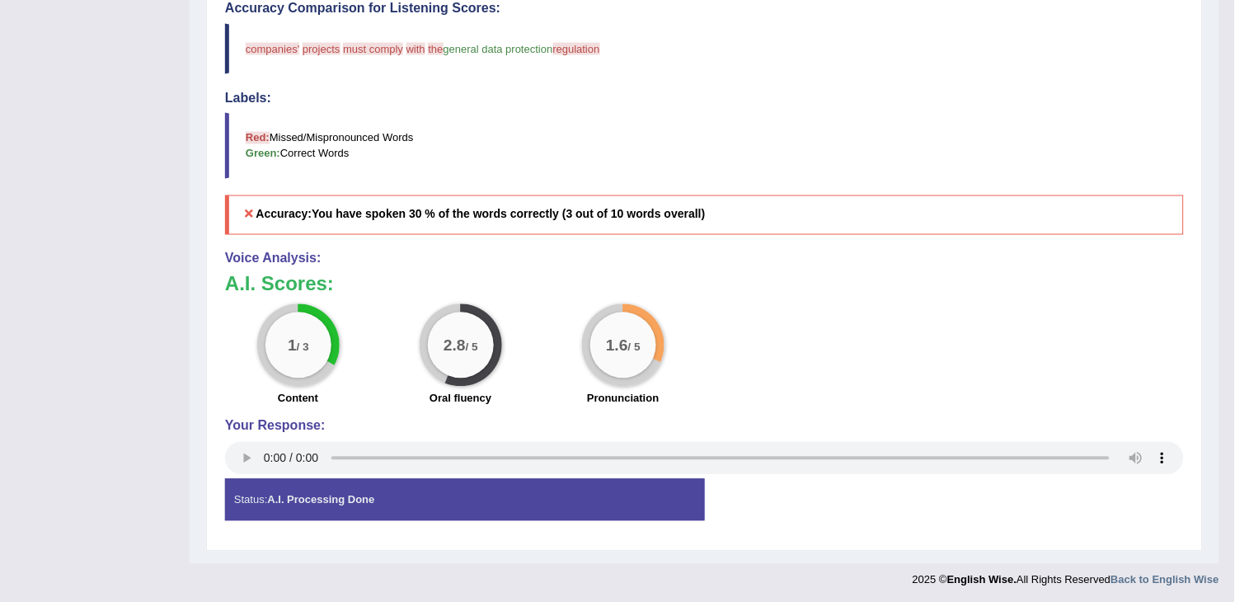
scroll to position [581, 0]
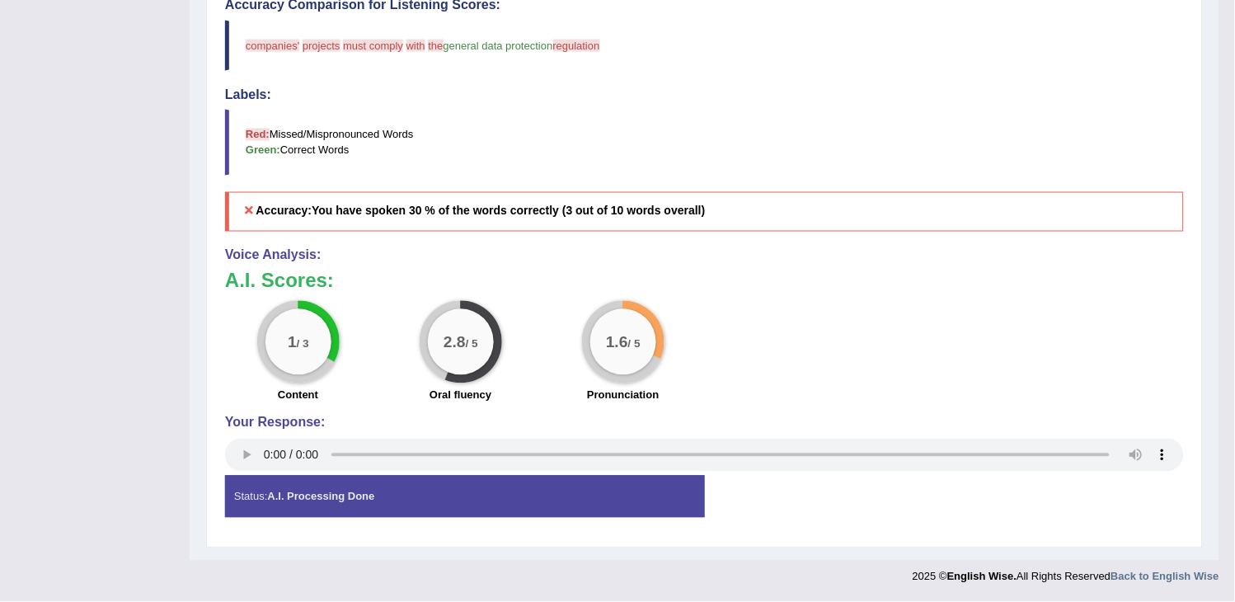
click at [582, 486] on div "Status: A.I. Processing Done" at bounding box center [465, 497] width 480 height 42
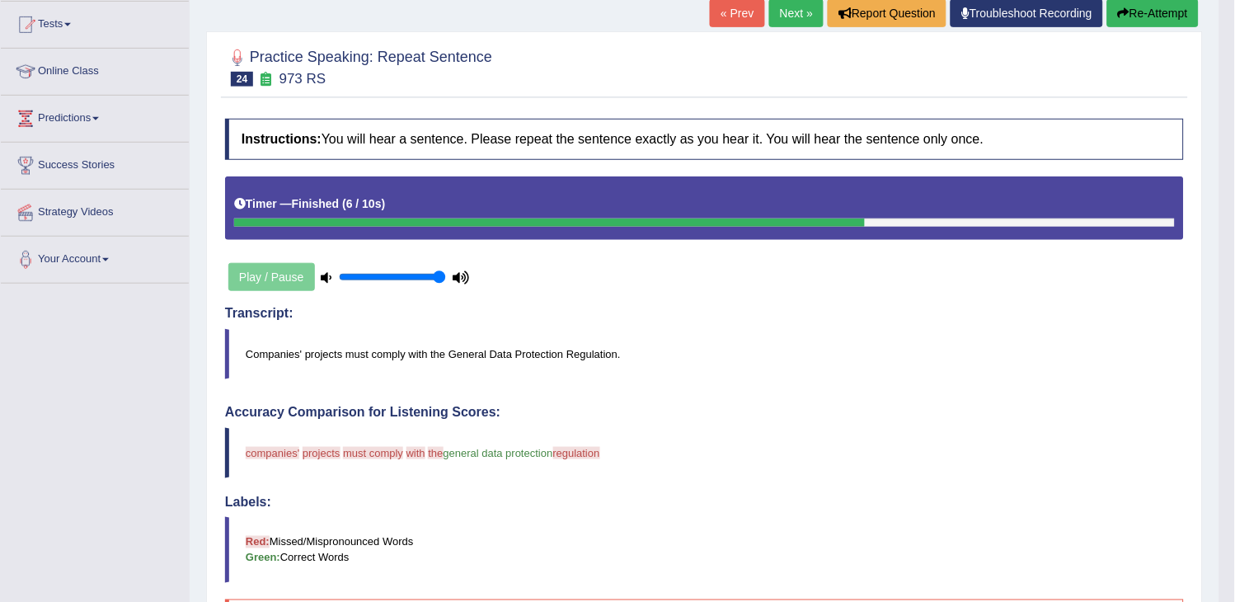
scroll to position [31, 0]
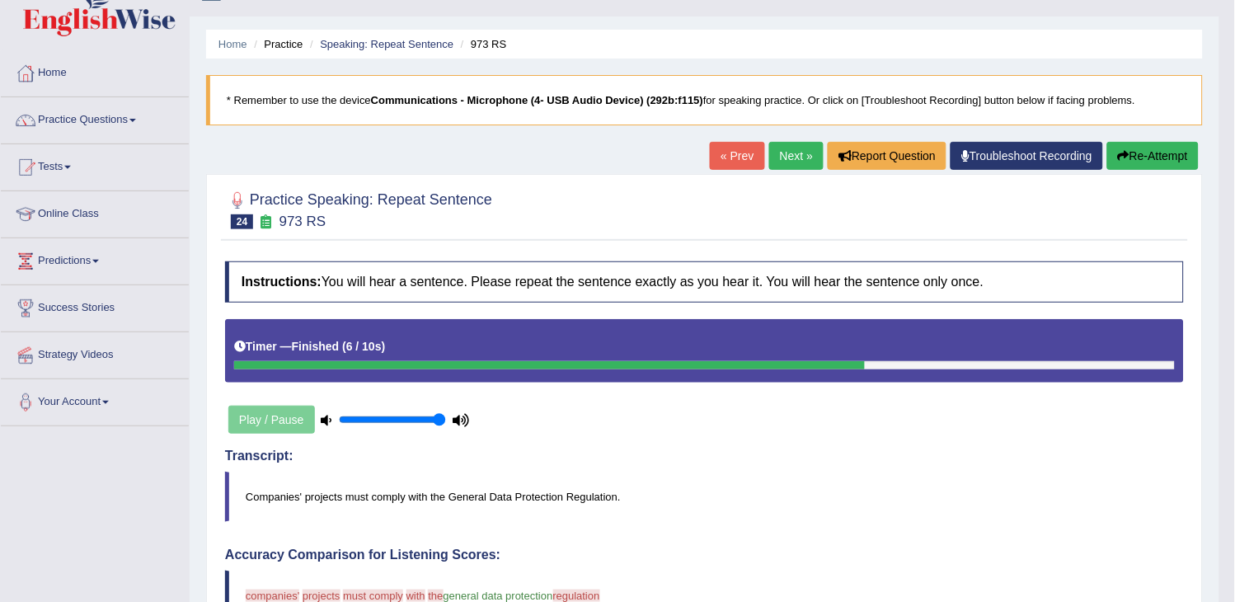
click at [779, 168] on link "Next »" at bounding box center [796, 156] width 54 height 28
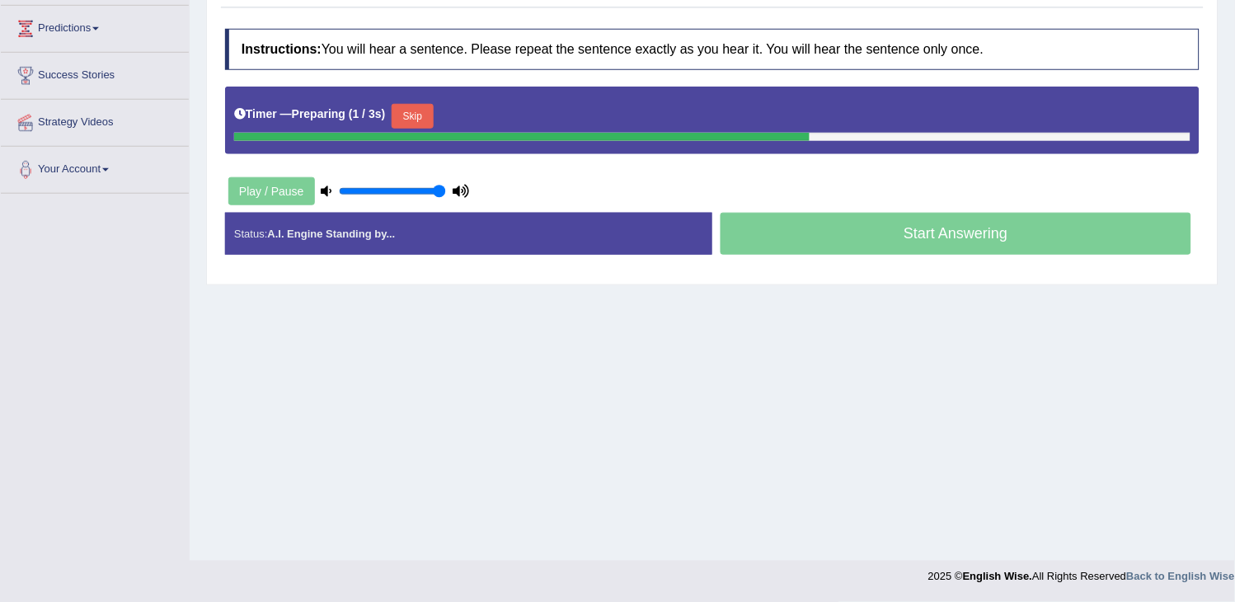
scroll to position [171, 0]
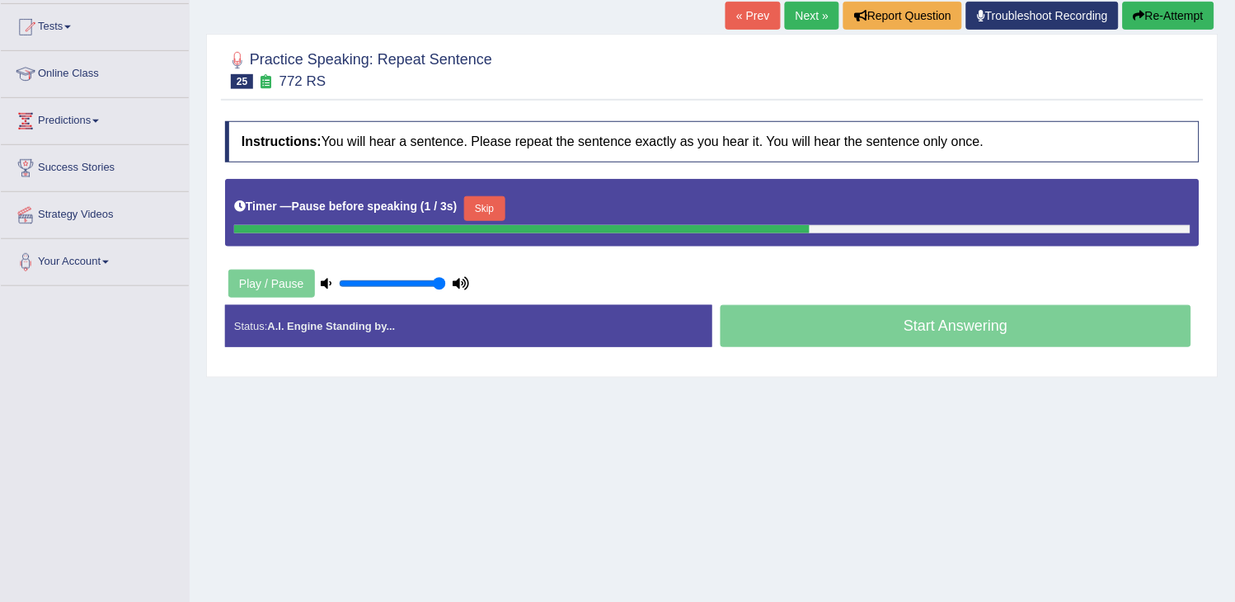
click at [1176, 23] on button "Re-Attempt" at bounding box center [1169, 16] width 92 height 28
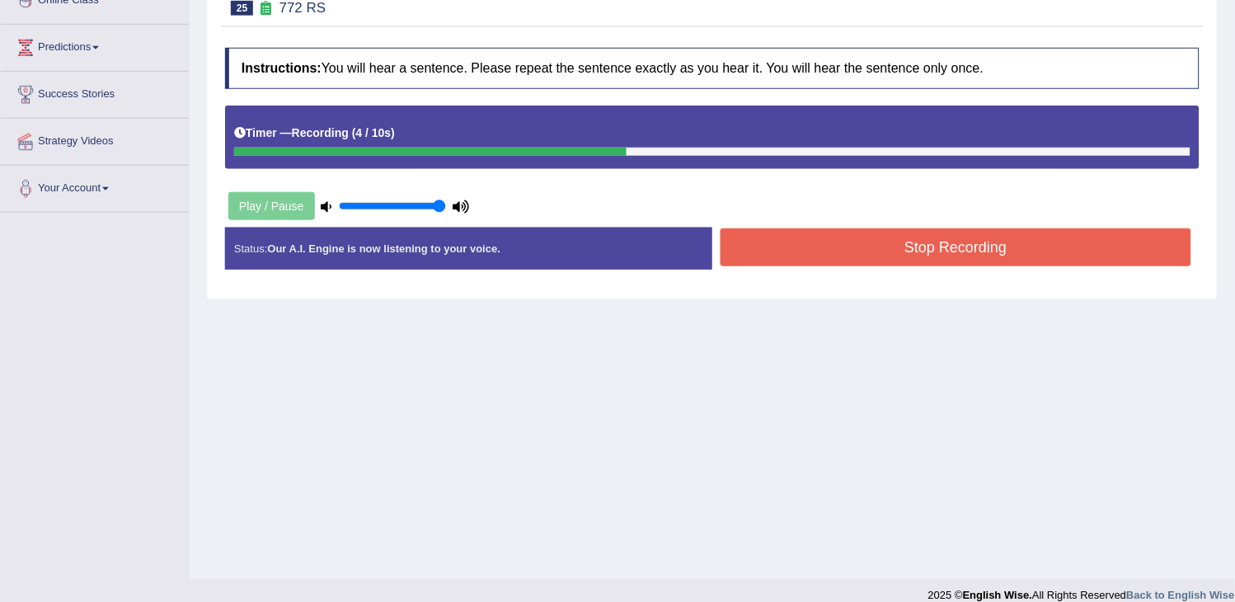
scroll to position [264, 0]
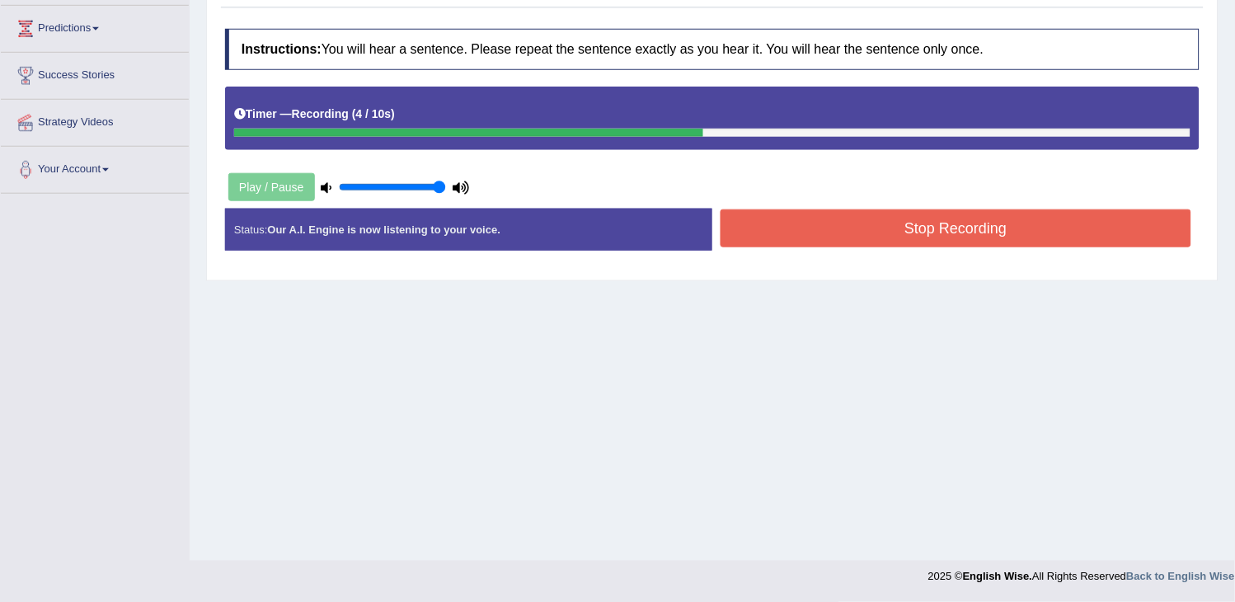
click at [958, 229] on button "Stop Recording" at bounding box center [956, 228] width 471 height 38
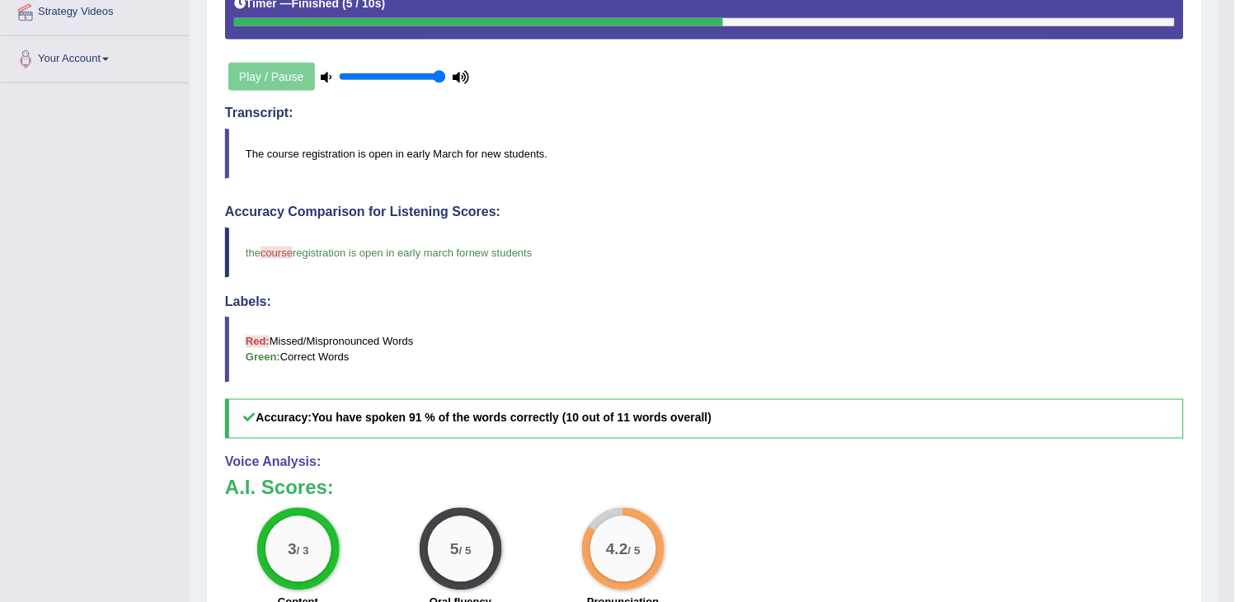
scroll to position [0, 0]
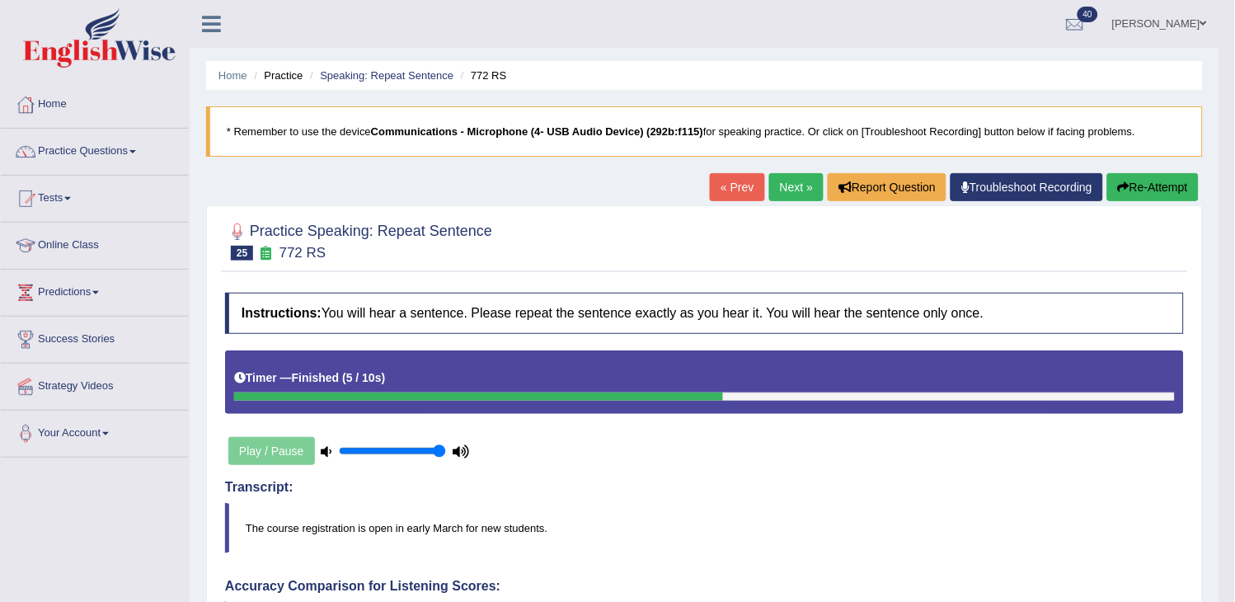
click at [801, 182] on link "Next »" at bounding box center [796, 187] width 54 height 28
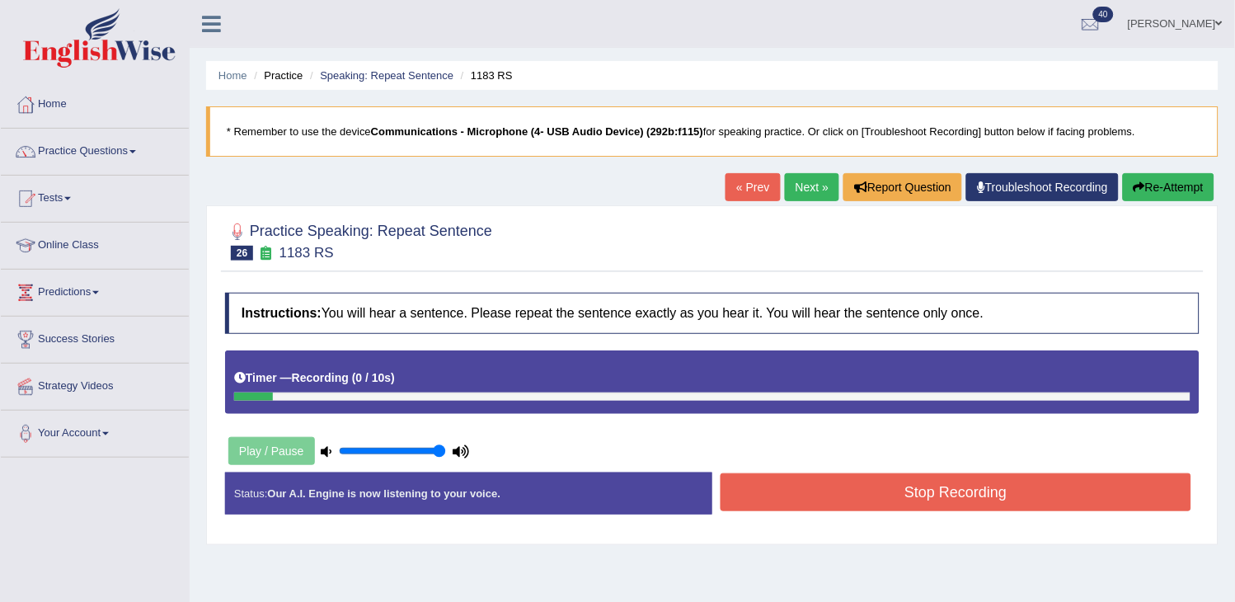
click at [1141, 187] on icon "button" at bounding box center [1140, 187] width 12 height 12
click at [979, 491] on button "Stop Recording" at bounding box center [956, 492] width 471 height 38
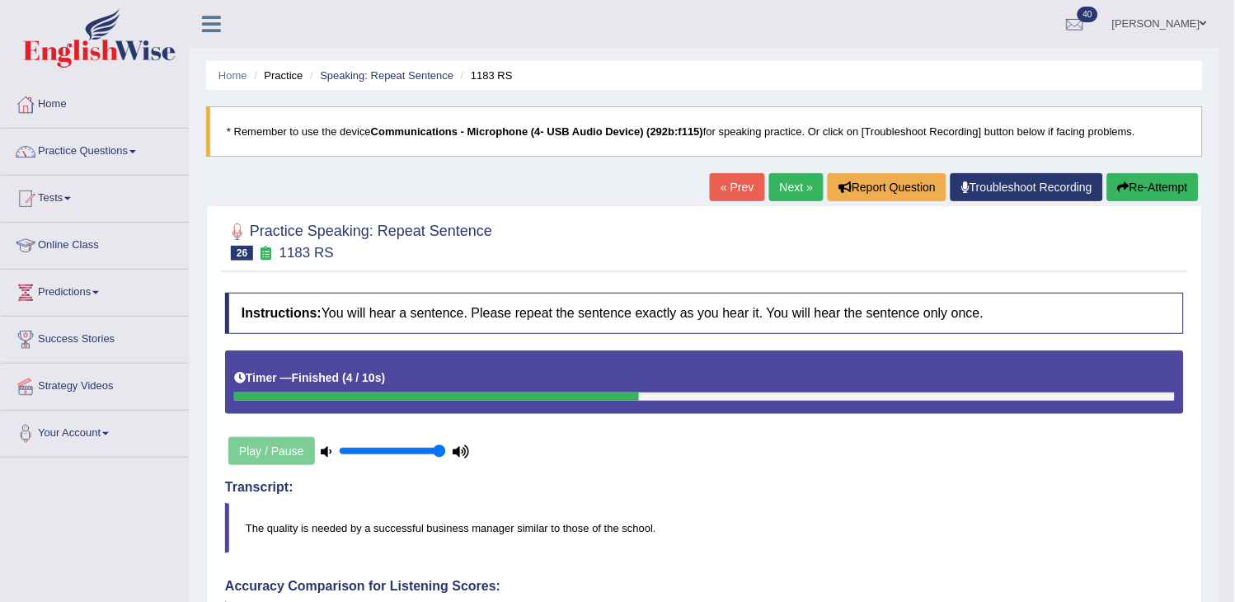
click at [798, 195] on link "Next »" at bounding box center [796, 187] width 54 height 28
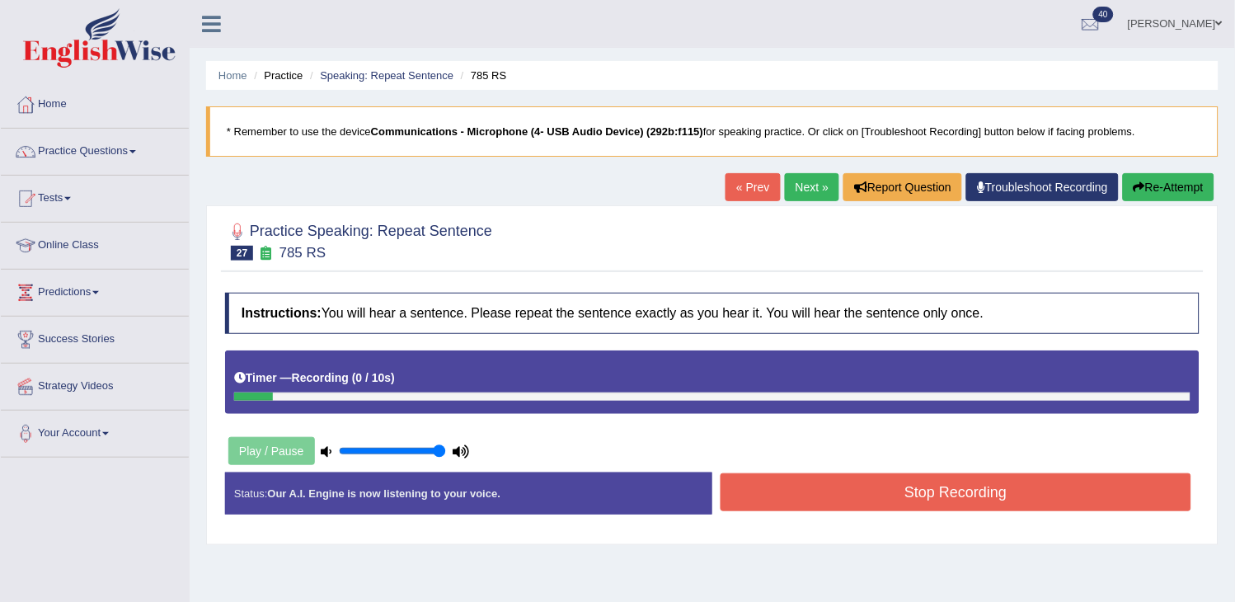
click at [1167, 191] on button "Re-Attempt" at bounding box center [1169, 187] width 92 height 28
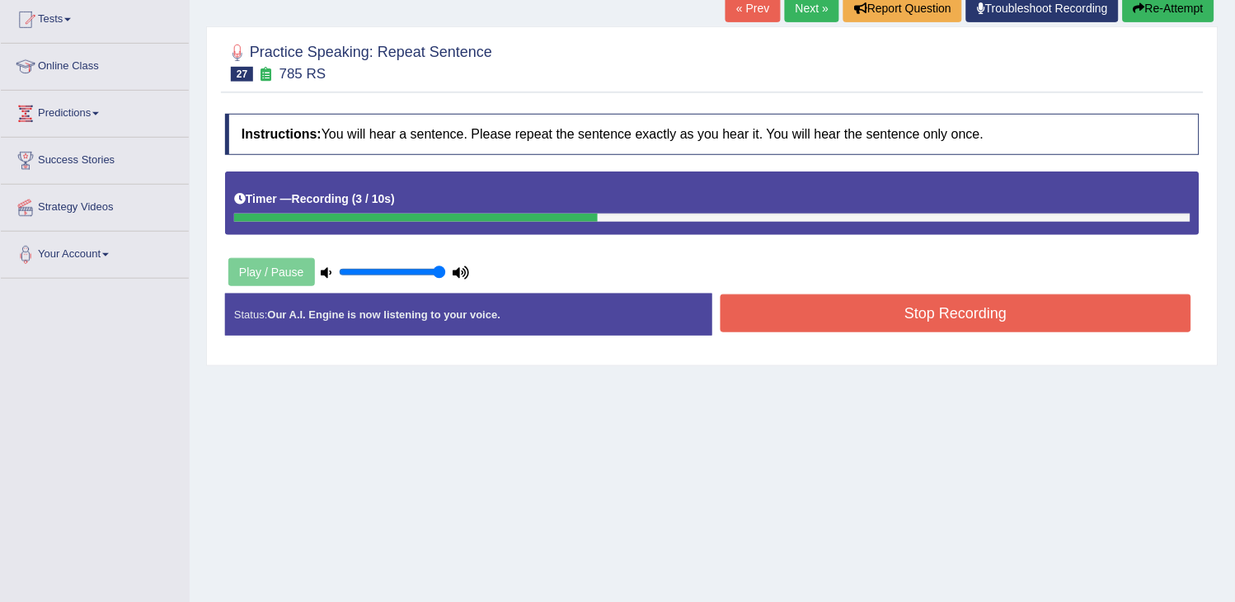
scroll to position [183, 0]
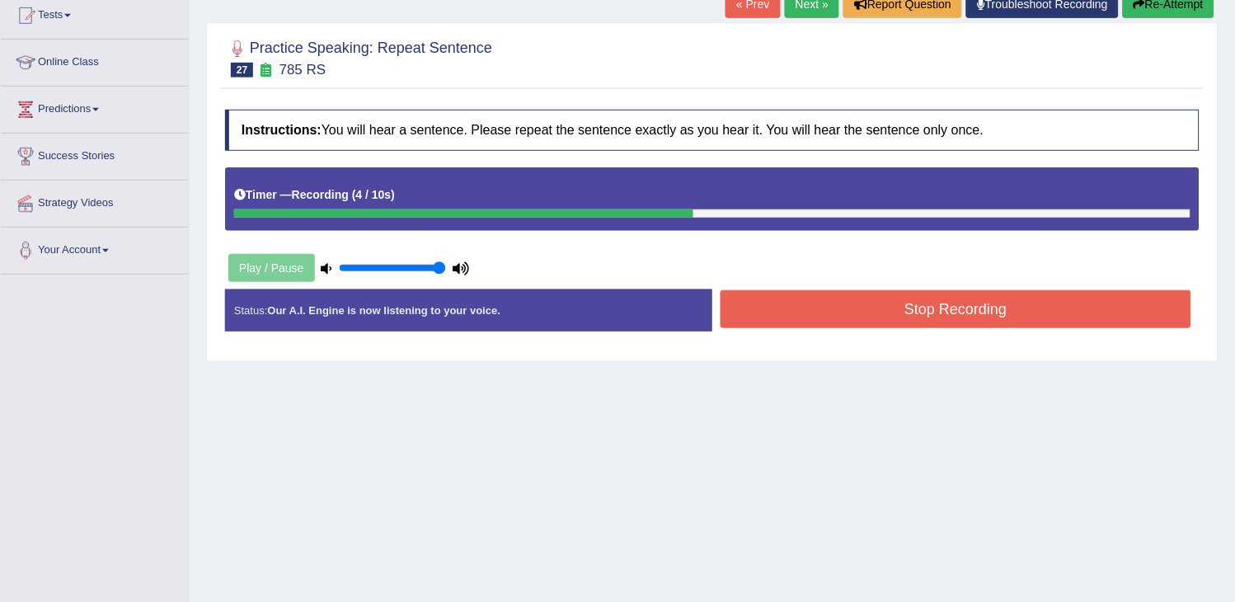
click at [1029, 319] on button "Stop Recording" at bounding box center [956, 309] width 471 height 38
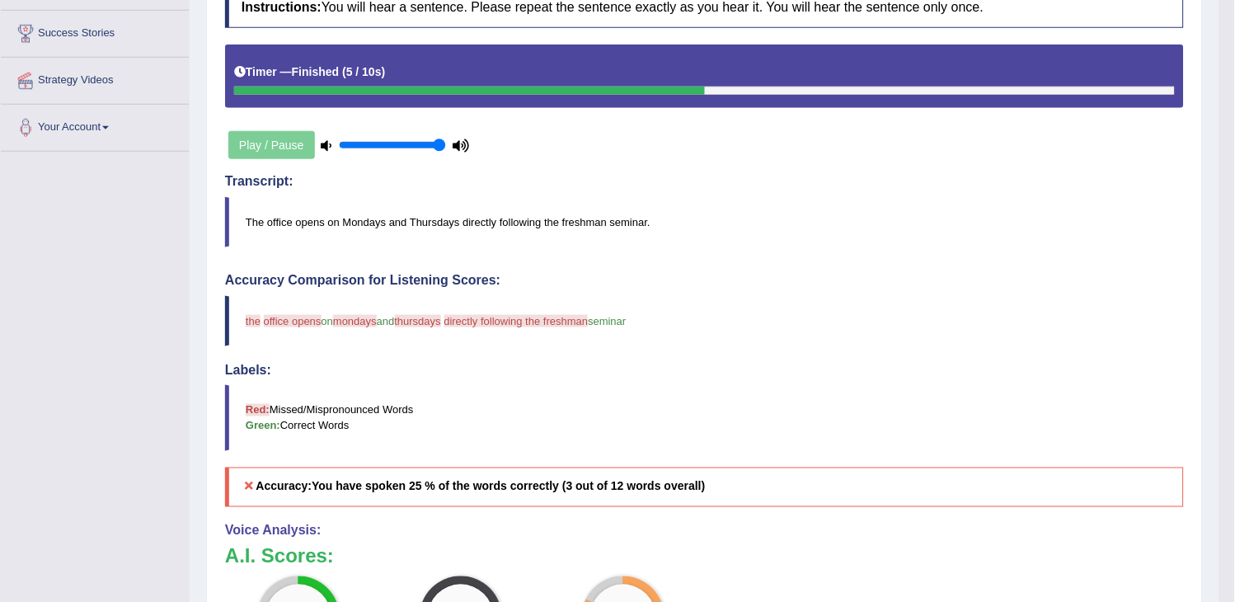
scroll to position [0, 0]
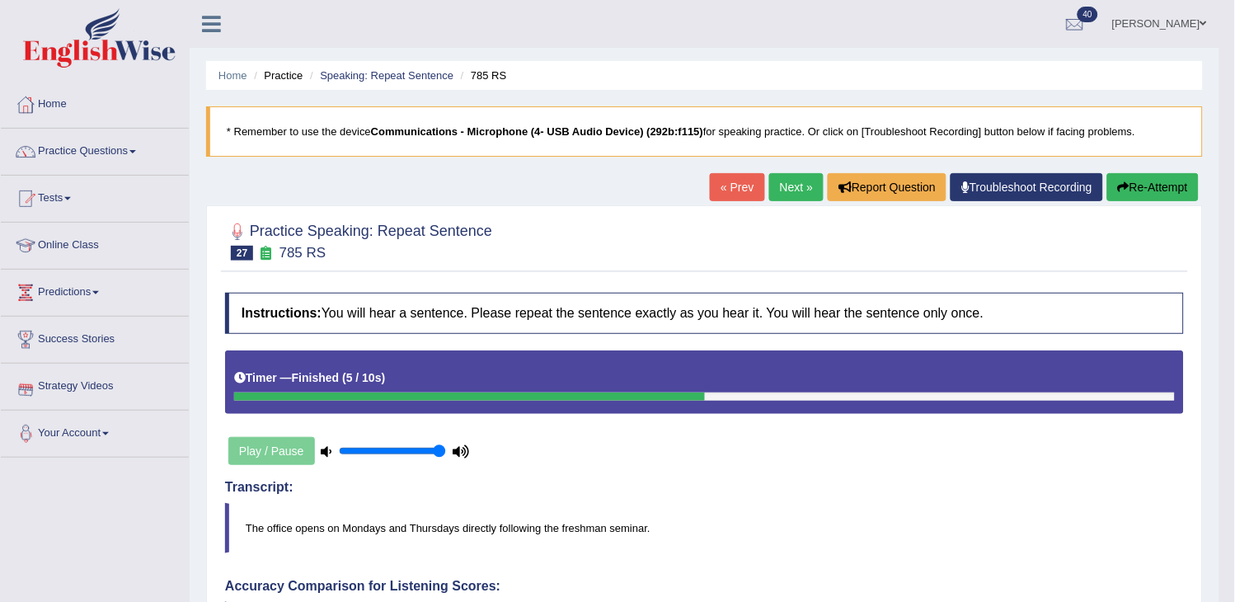
click at [769, 191] on link "Next »" at bounding box center [796, 187] width 54 height 28
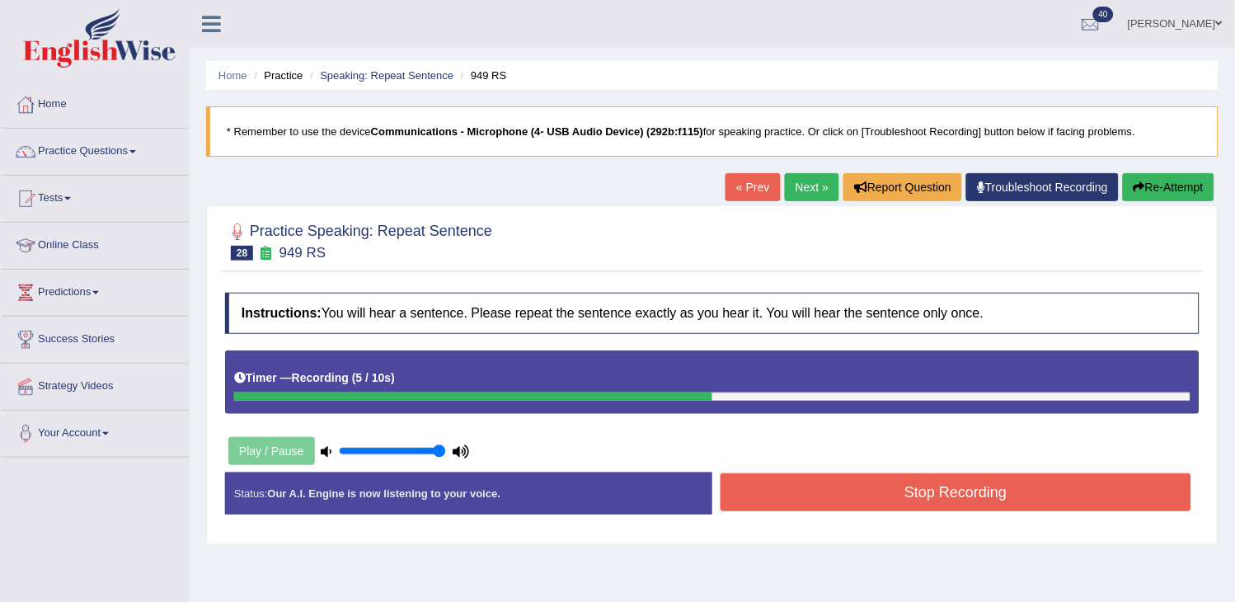
click at [908, 496] on button "Stop Recording" at bounding box center [956, 492] width 471 height 38
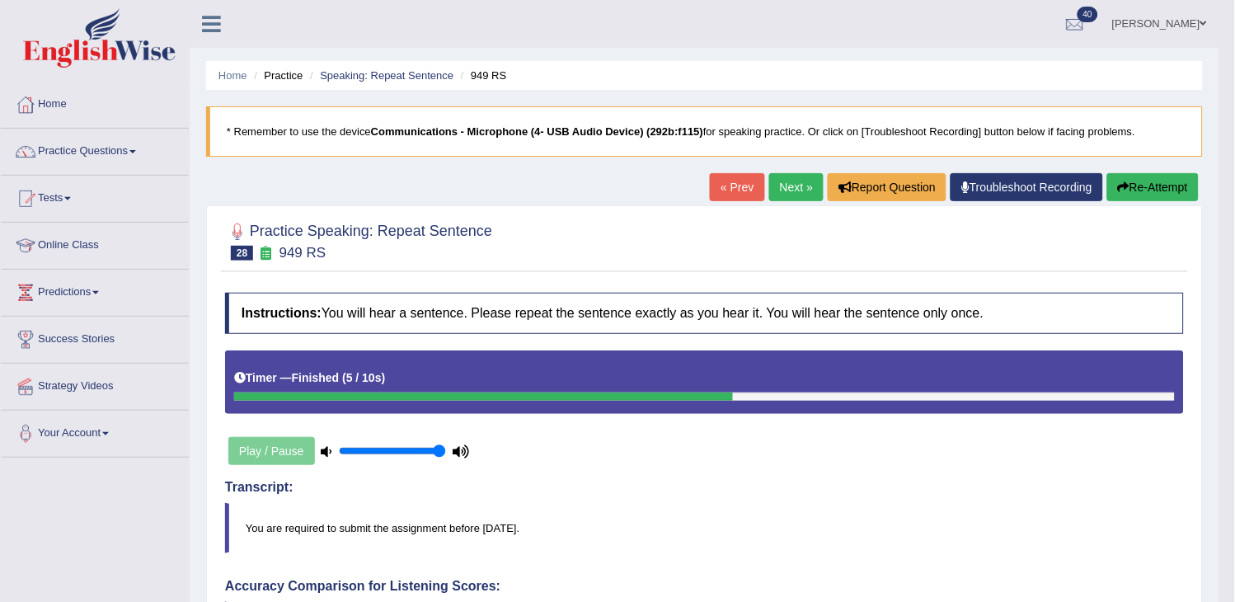
click at [786, 194] on link "Next »" at bounding box center [796, 187] width 54 height 28
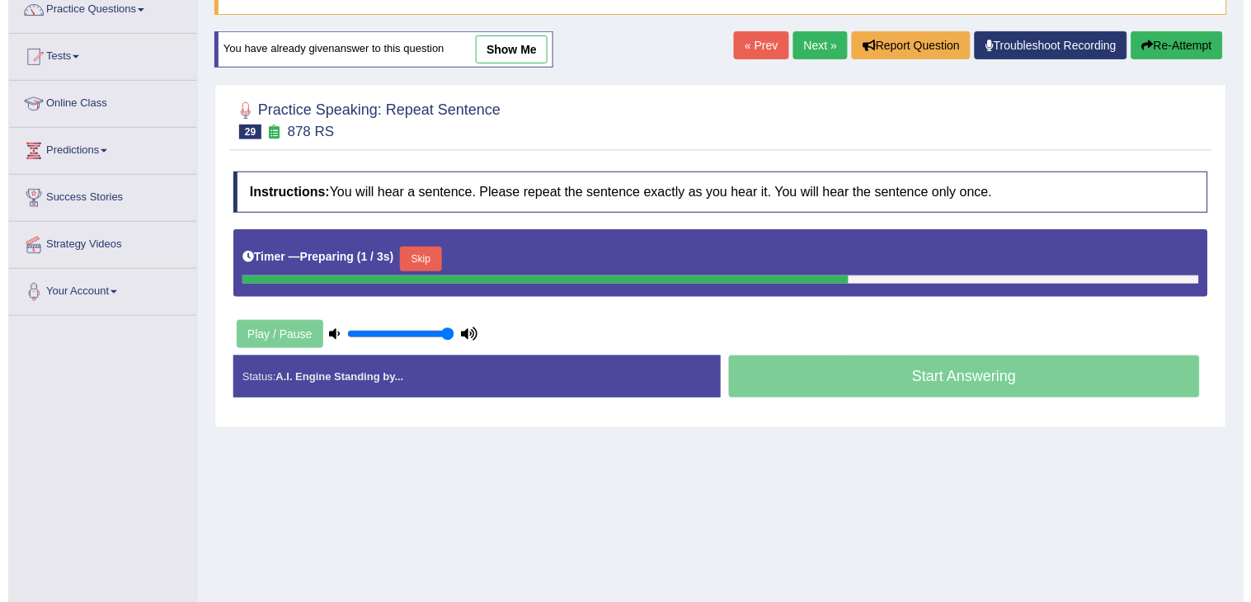
scroll to position [183, 0]
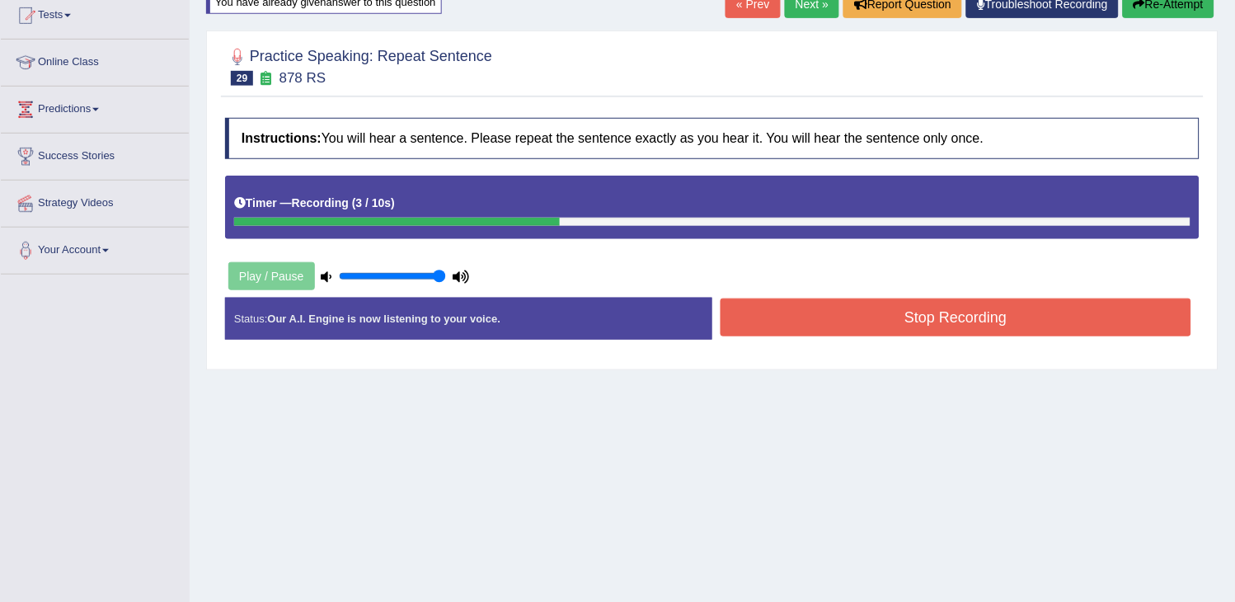
click at [801, 328] on button "Stop Recording" at bounding box center [956, 317] width 471 height 38
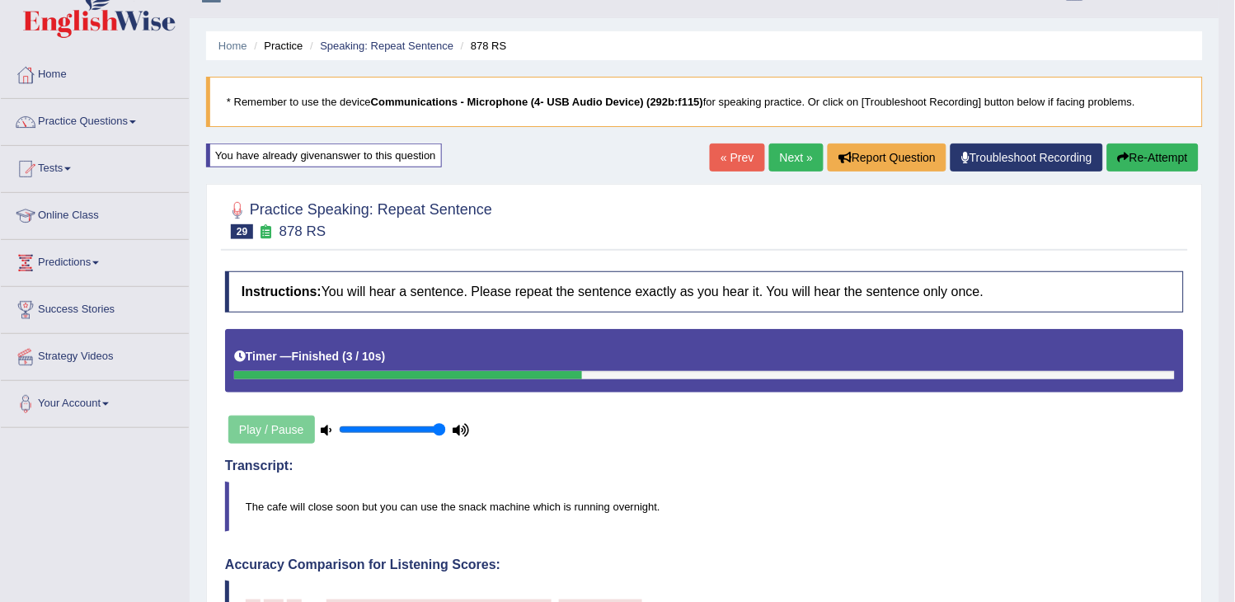
scroll to position [0, 0]
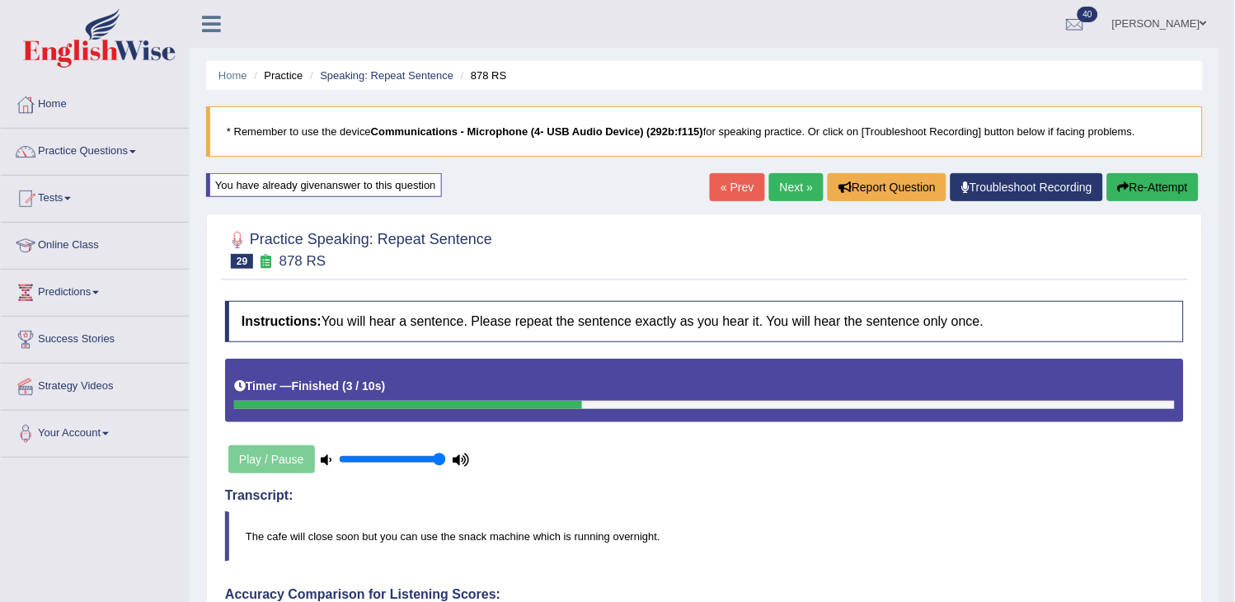
click at [798, 188] on link "Next »" at bounding box center [796, 187] width 54 height 28
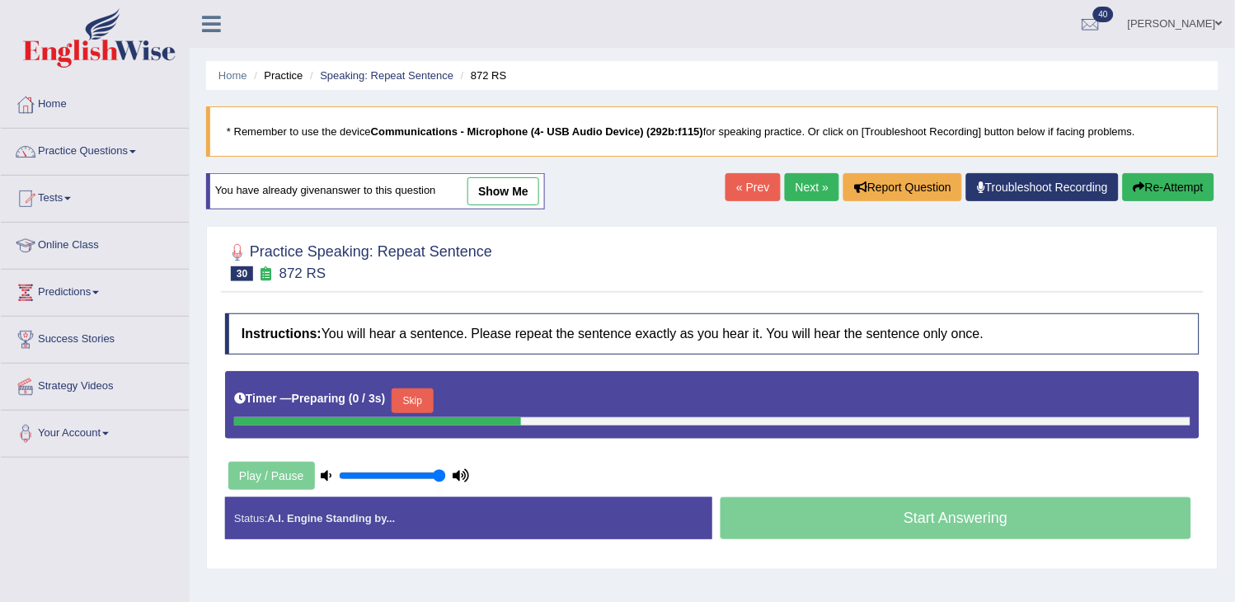
scroll to position [92, 0]
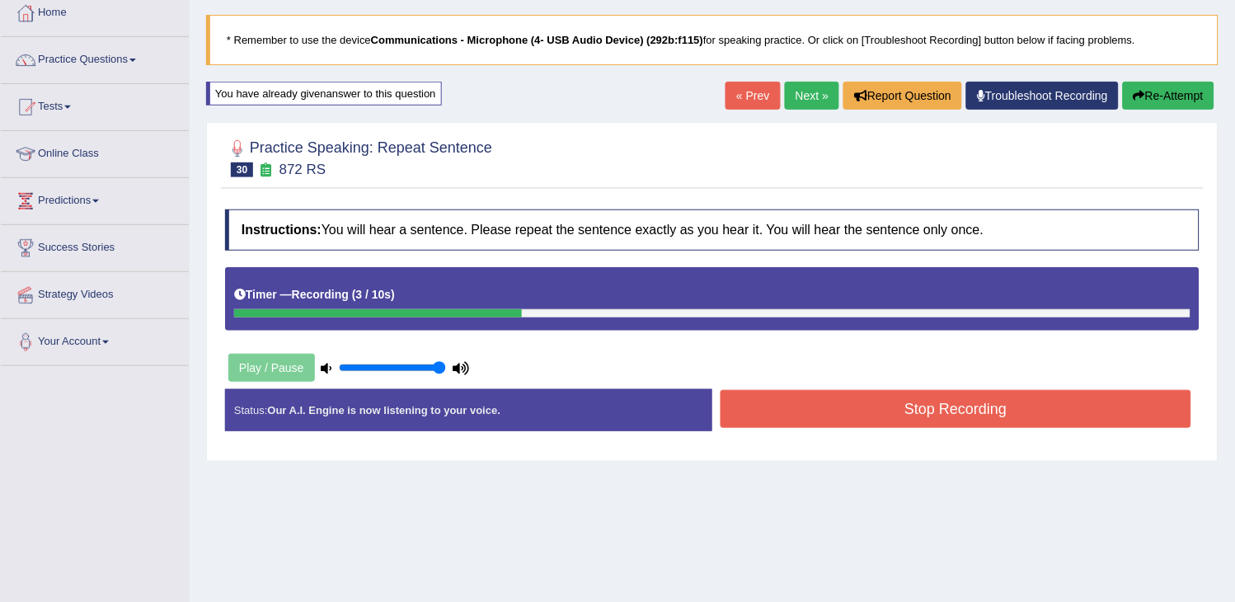
click at [1146, 102] on button "Re-Attempt" at bounding box center [1169, 96] width 92 height 28
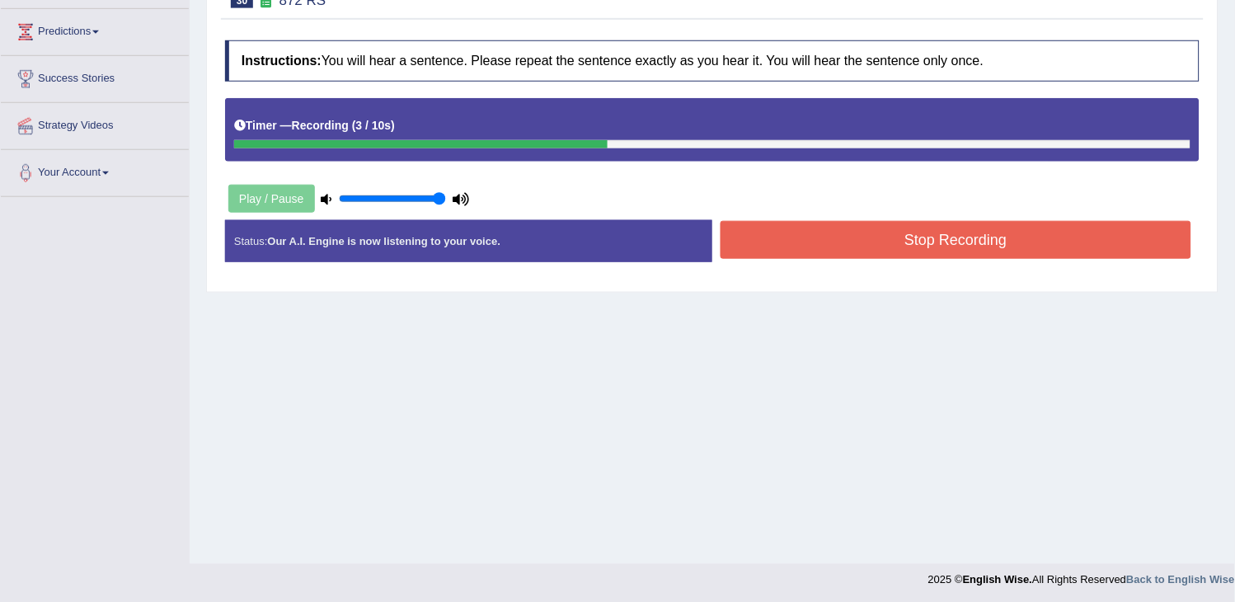
scroll to position [264, 0]
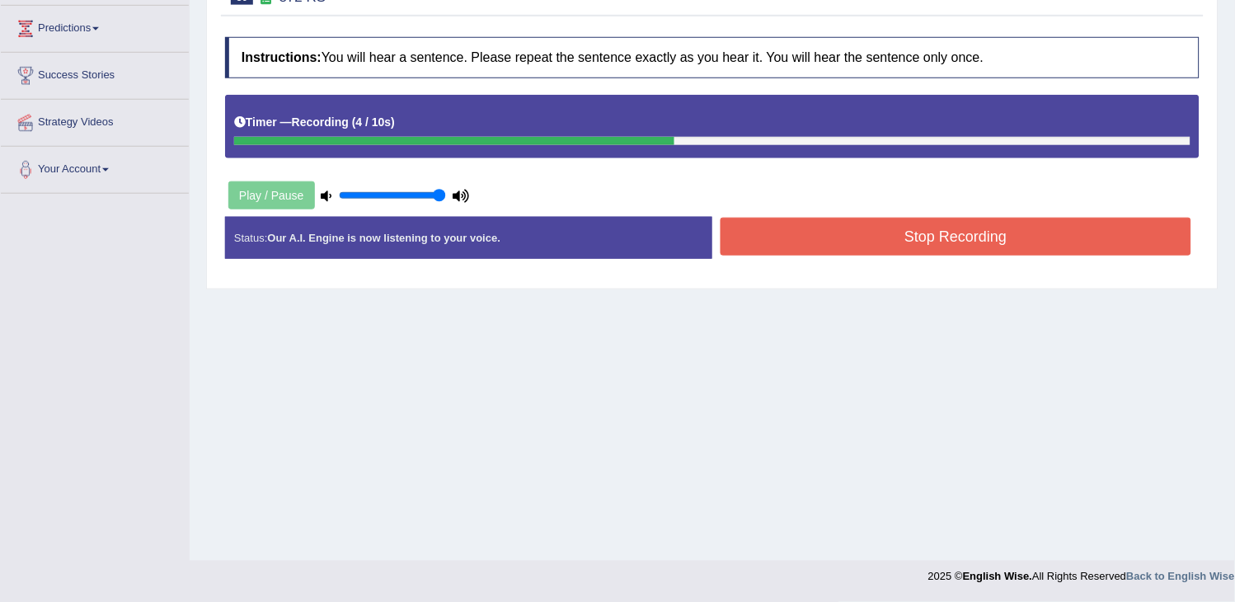
click at [1042, 217] on div "Start Answering" at bounding box center [955, 217] width 487 height 1
click at [1040, 225] on button "Stop Recording" at bounding box center [956, 237] width 471 height 38
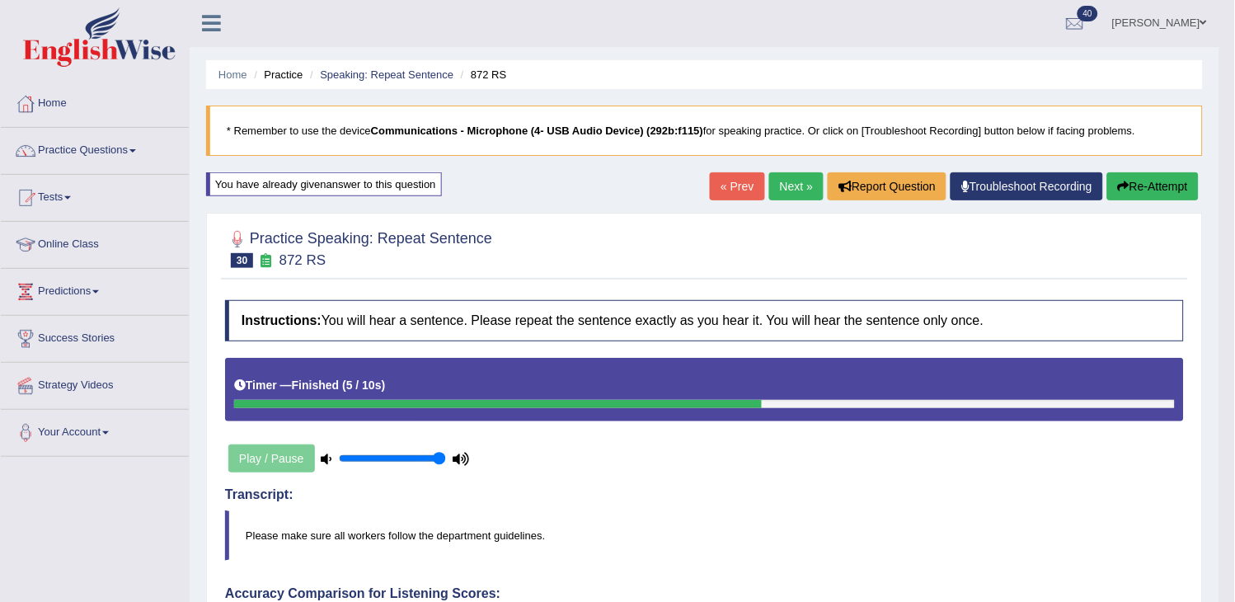
scroll to position [0, 0]
click at [158, 148] on link "Practice Questions" at bounding box center [95, 149] width 188 height 41
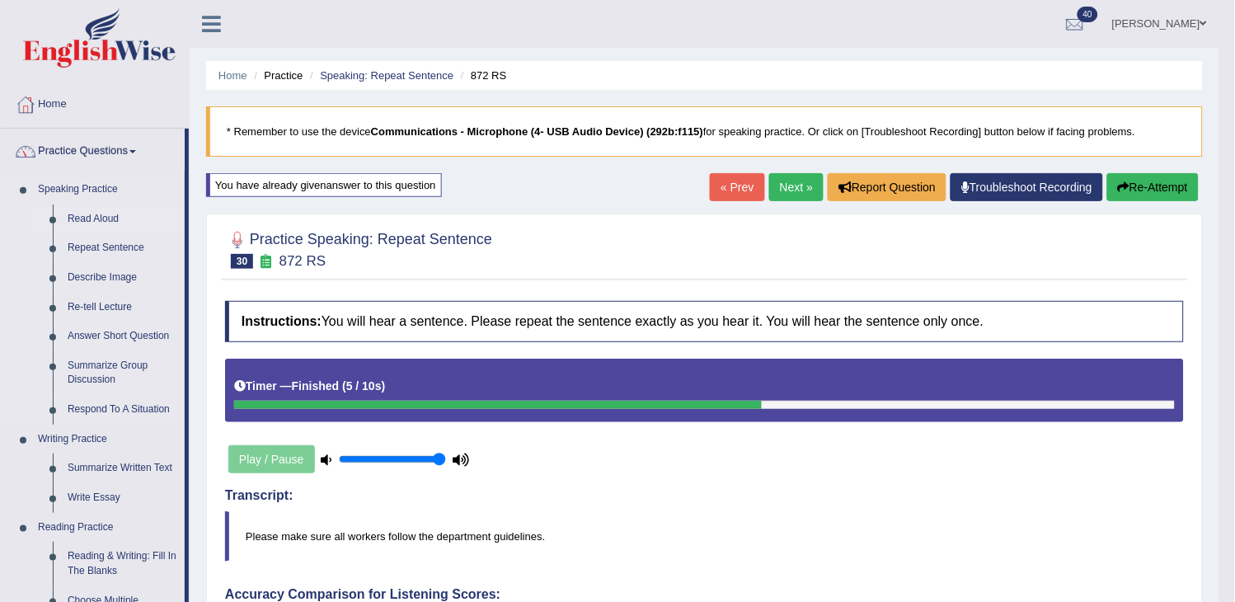
click at [110, 212] on link "Read Aloud" at bounding box center [122, 219] width 124 height 30
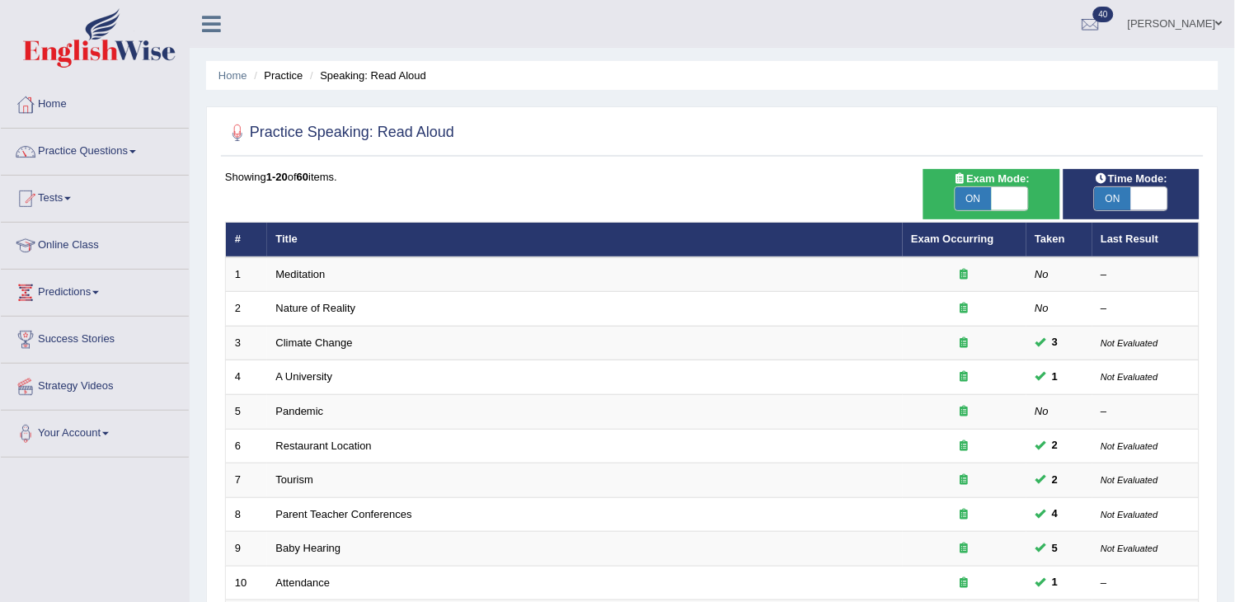
click at [979, 195] on span "ON" at bounding box center [973, 198] width 36 height 23
checkbox input "false"
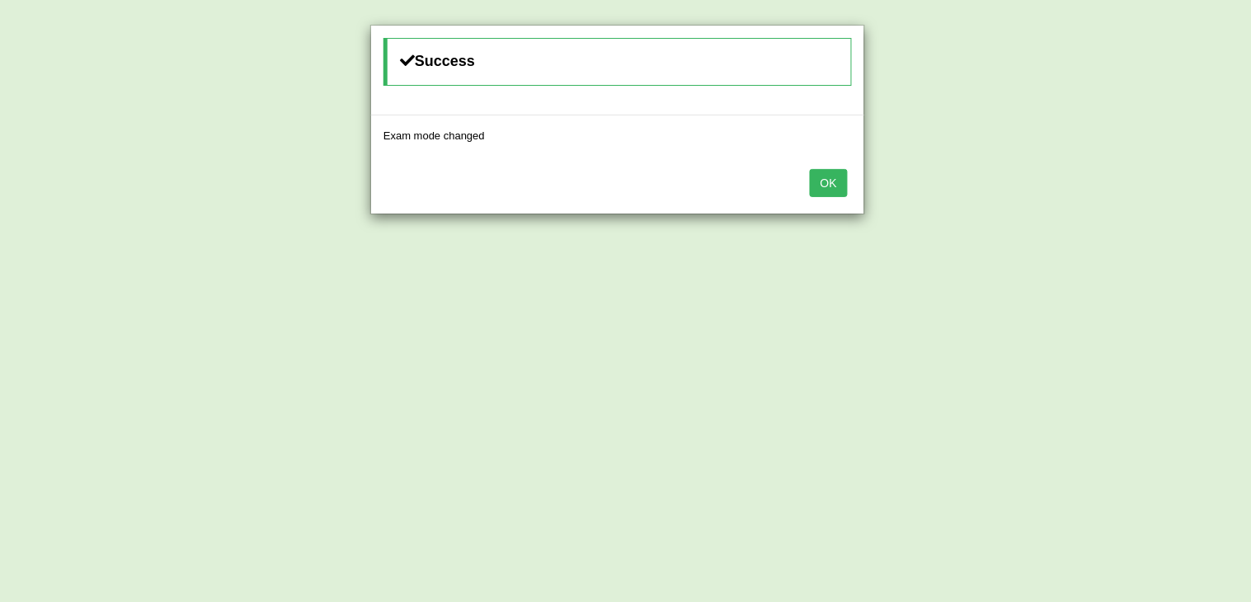
click at [841, 174] on button "OK" at bounding box center [829, 183] width 38 height 28
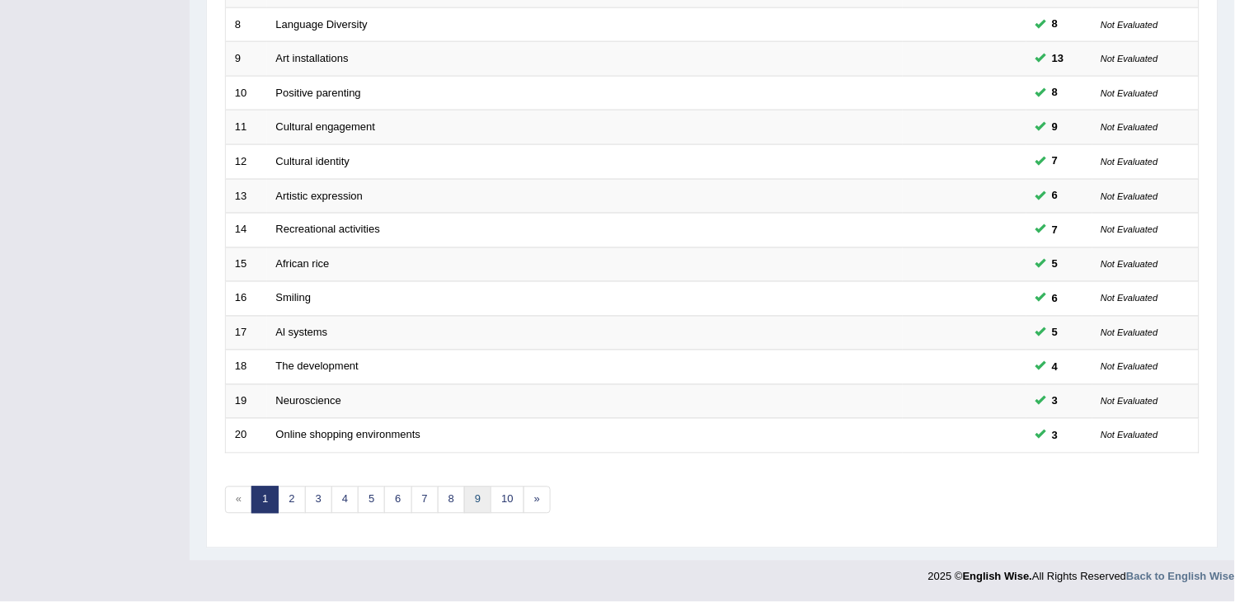
click at [465, 500] on link "9" at bounding box center [477, 499] width 27 height 27
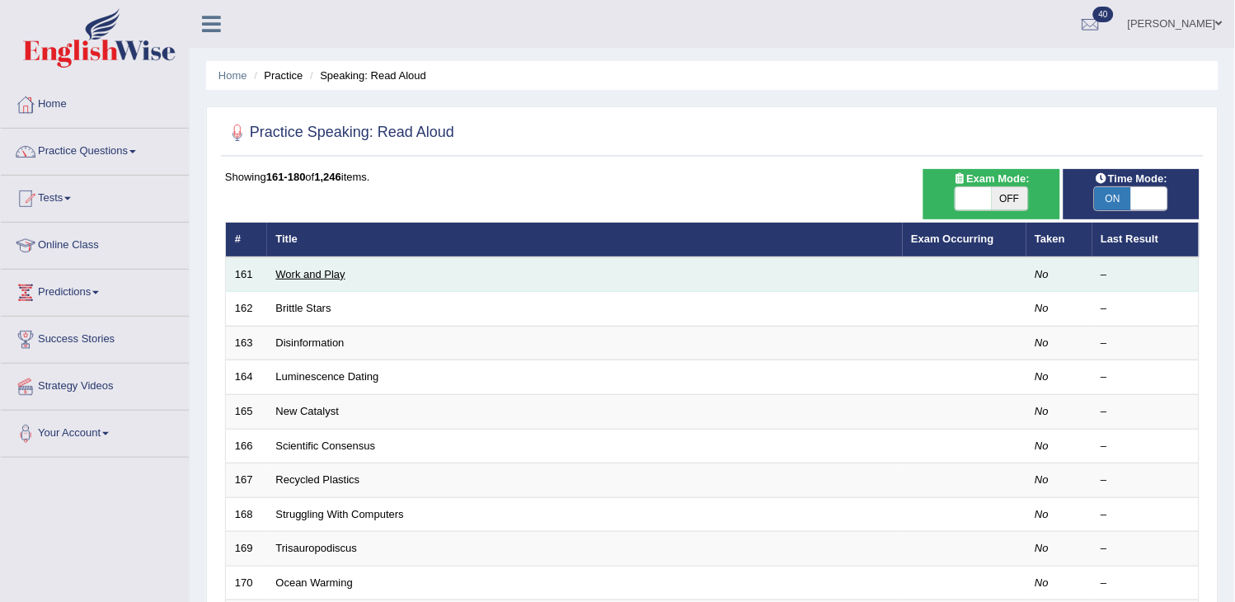
click at [323, 270] on link "Work and Play" at bounding box center [310, 274] width 69 height 12
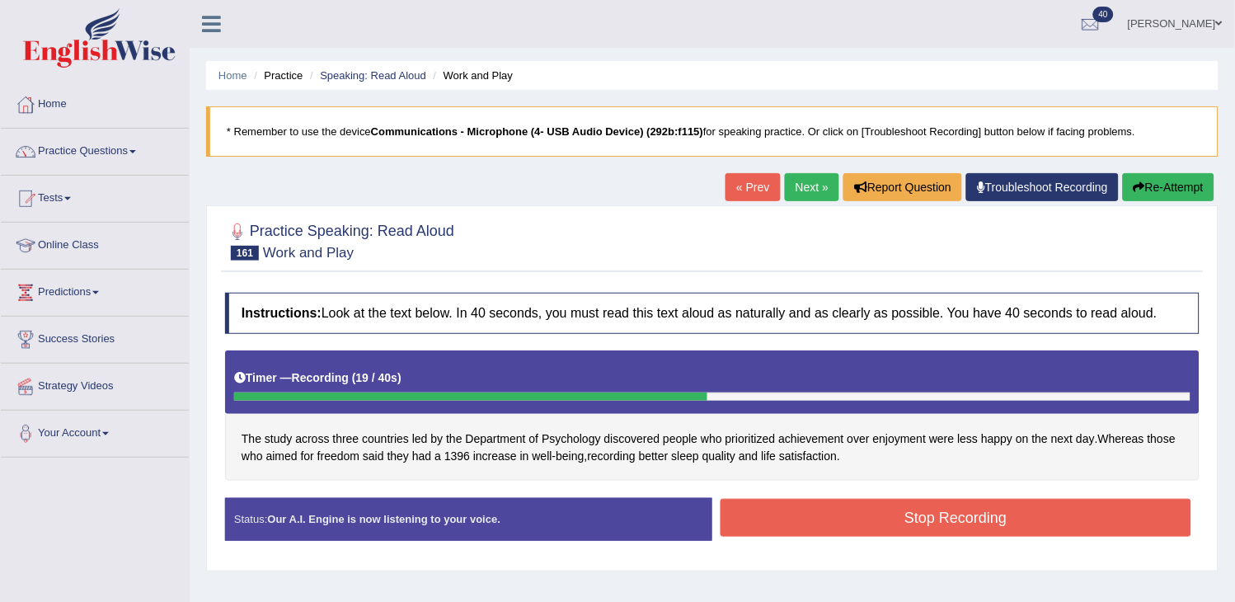
click at [793, 528] on button "Stop Recording" at bounding box center [956, 518] width 471 height 38
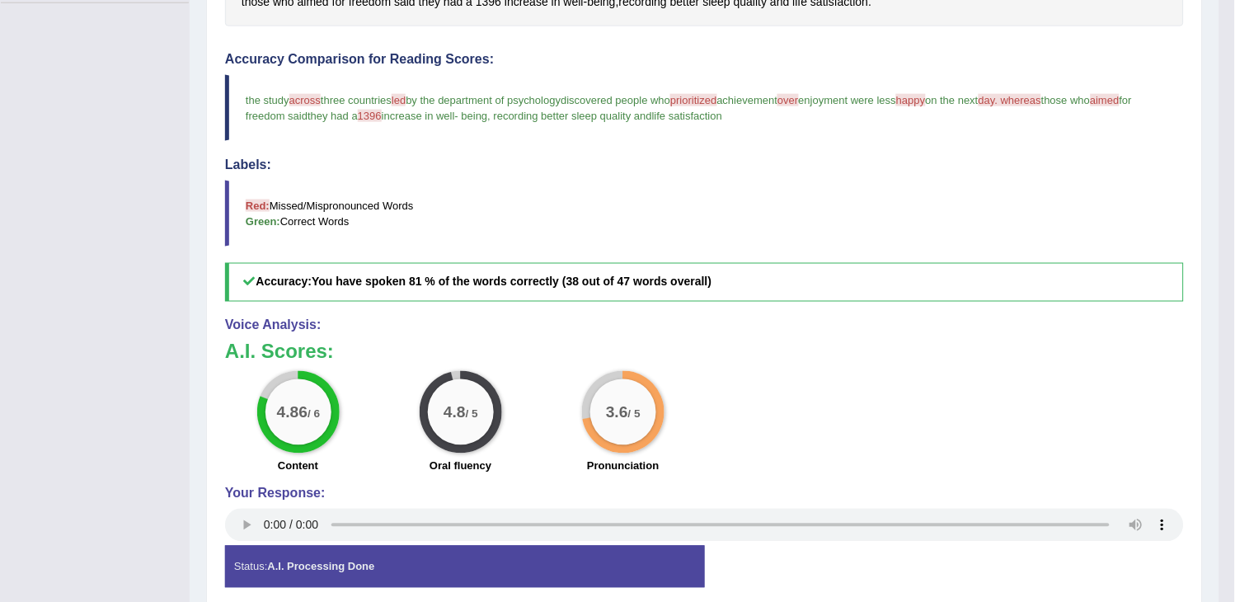
click at [793, 528] on div "Instructions: Look at the text below. In 40 seconds, you must read this text al…" at bounding box center [704, 219] width 967 height 779
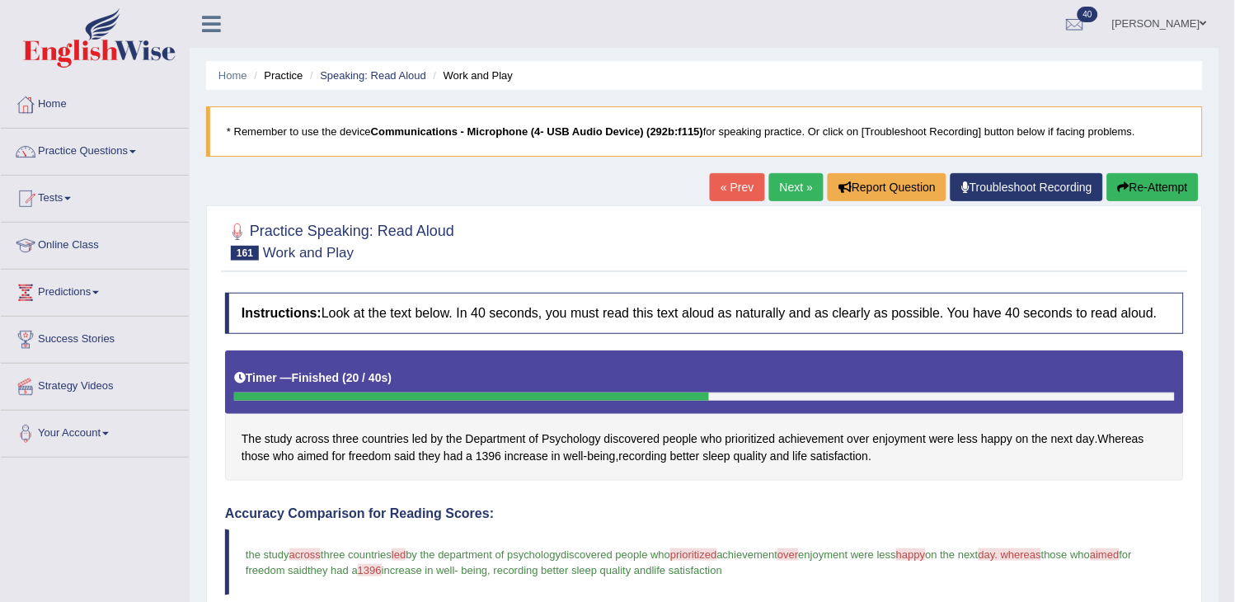
click at [796, 186] on link "Next »" at bounding box center [796, 187] width 54 height 28
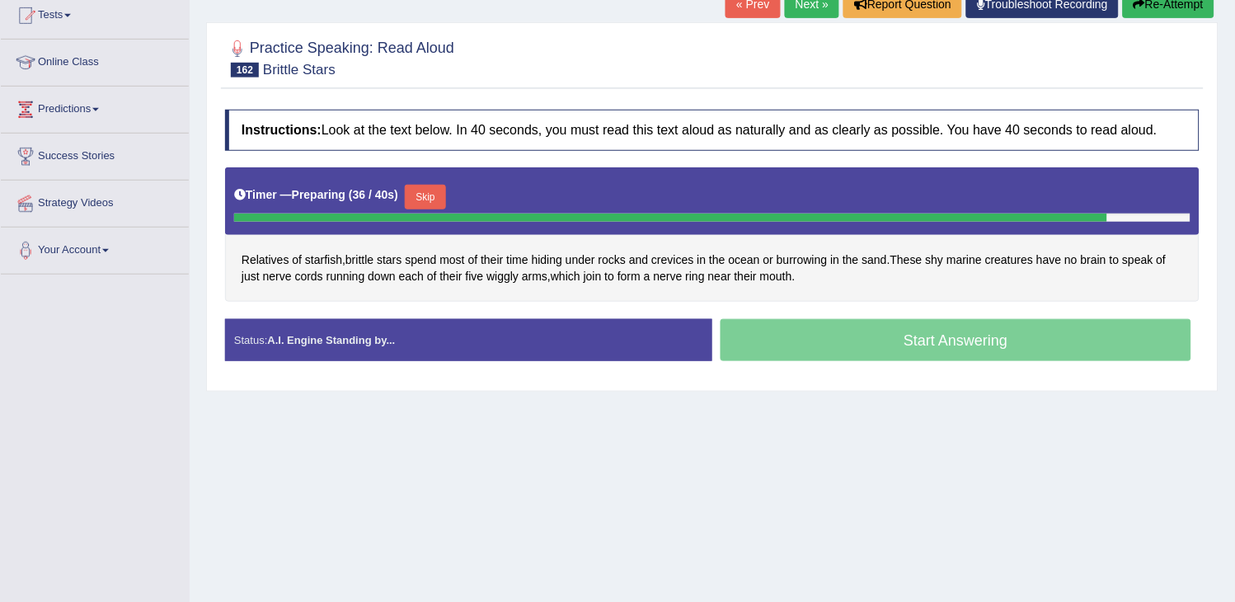
click at [1189, 9] on button "Re-Attempt" at bounding box center [1169, 4] width 92 height 28
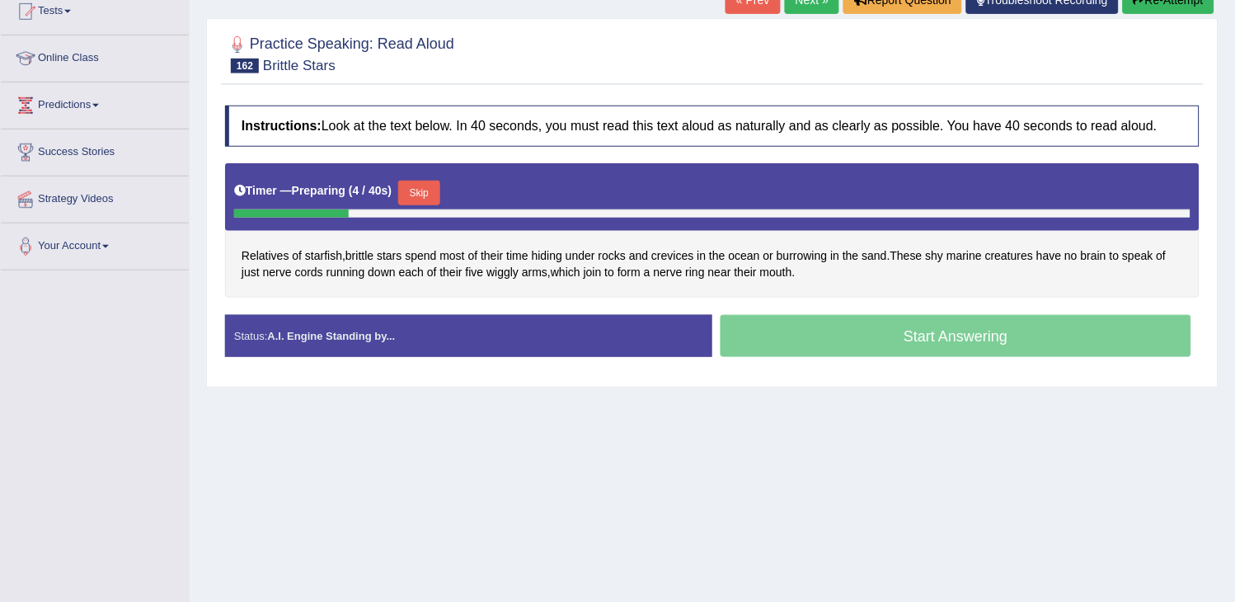
click at [801, 8] on link "Next »" at bounding box center [812, 0] width 54 height 28
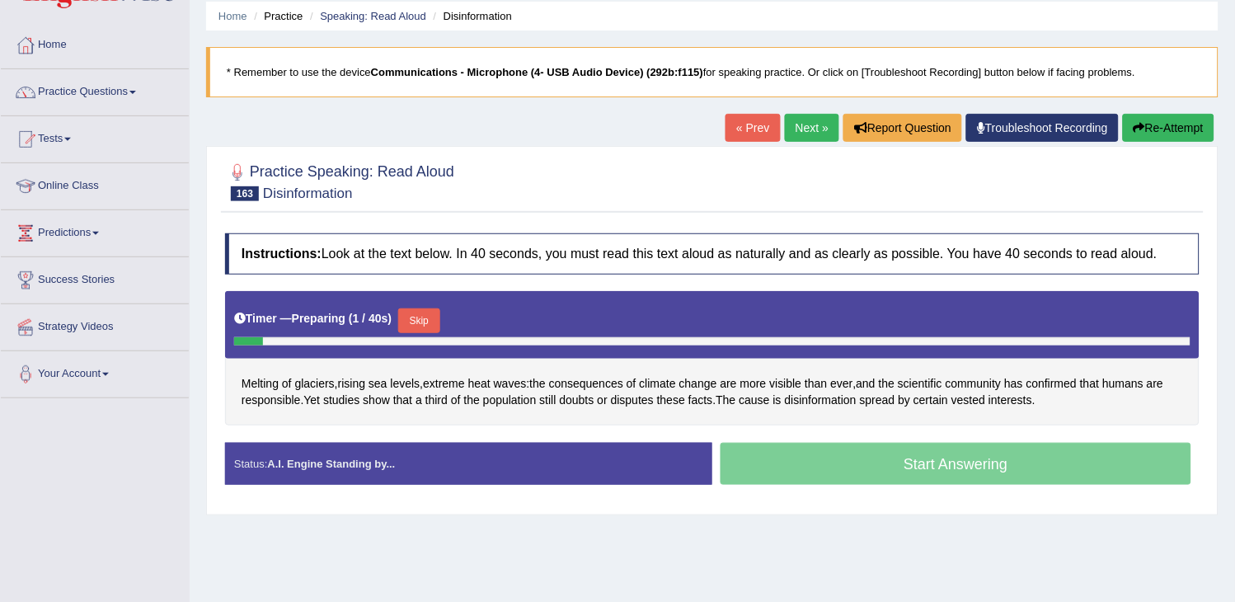
scroll to position [92, 0]
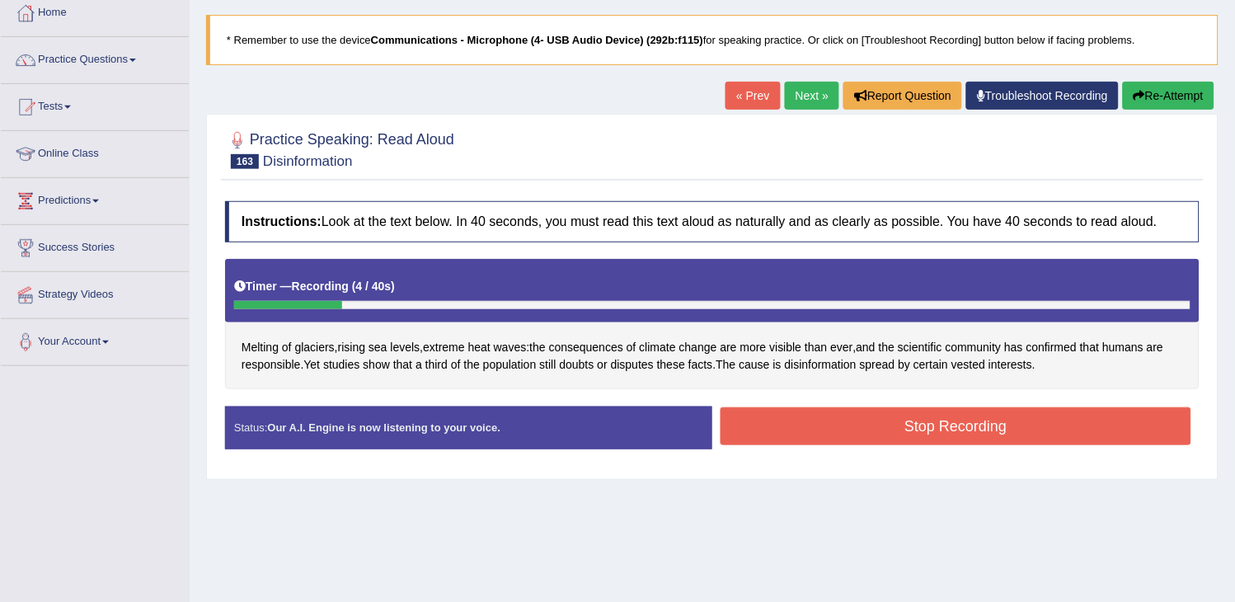
click at [1216, 94] on div "« Prev Next » Report Question Troubleshoot Recording Re-Attempt" at bounding box center [971, 98] width 493 height 32
click at [1198, 95] on button "Re-Attempt" at bounding box center [1169, 96] width 92 height 28
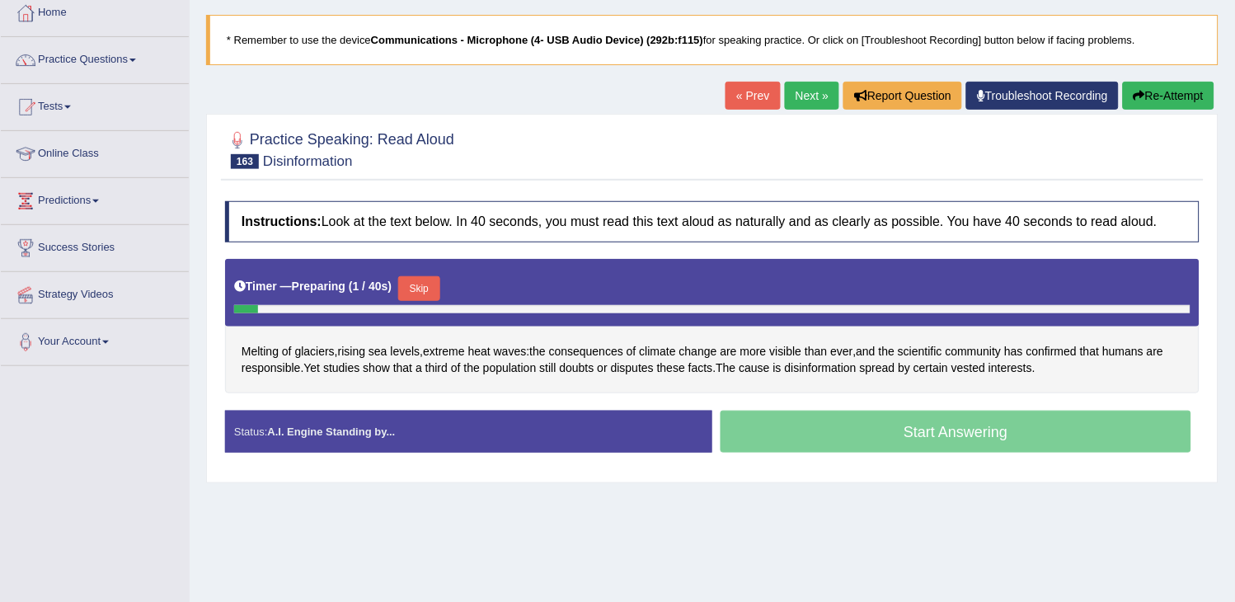
click at [414, 283] on button "Skip" at bounding box center [418, 288] width 41 height 25
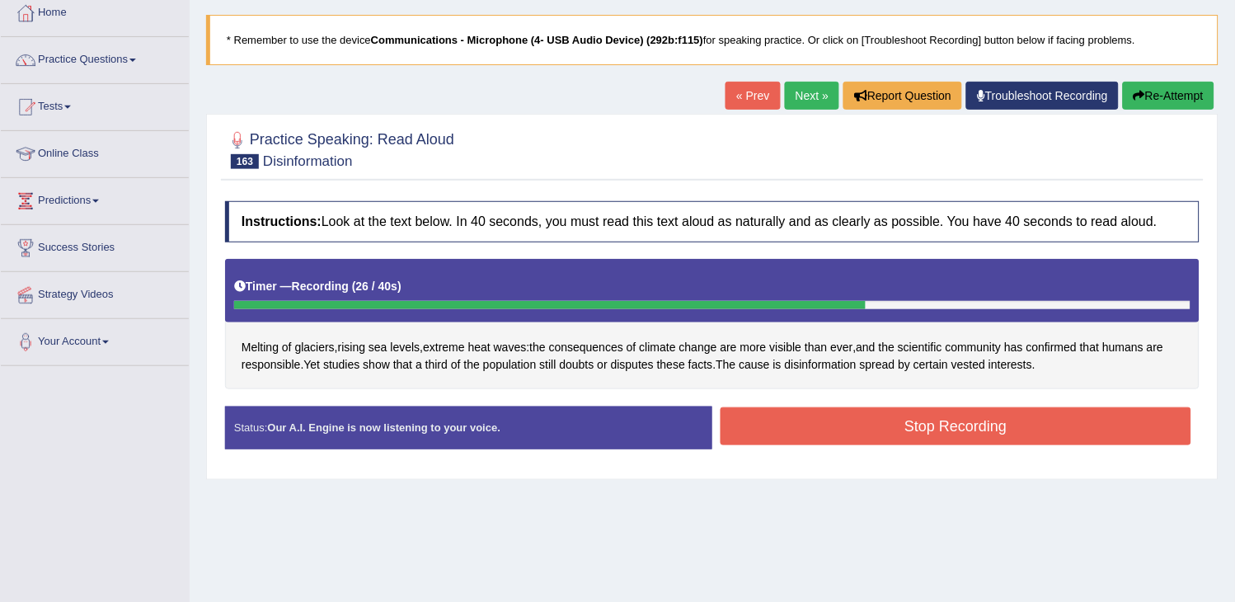
click at [828, 420] on button "Stop Recording" at bounding box center [956, 426] width 471 height 38
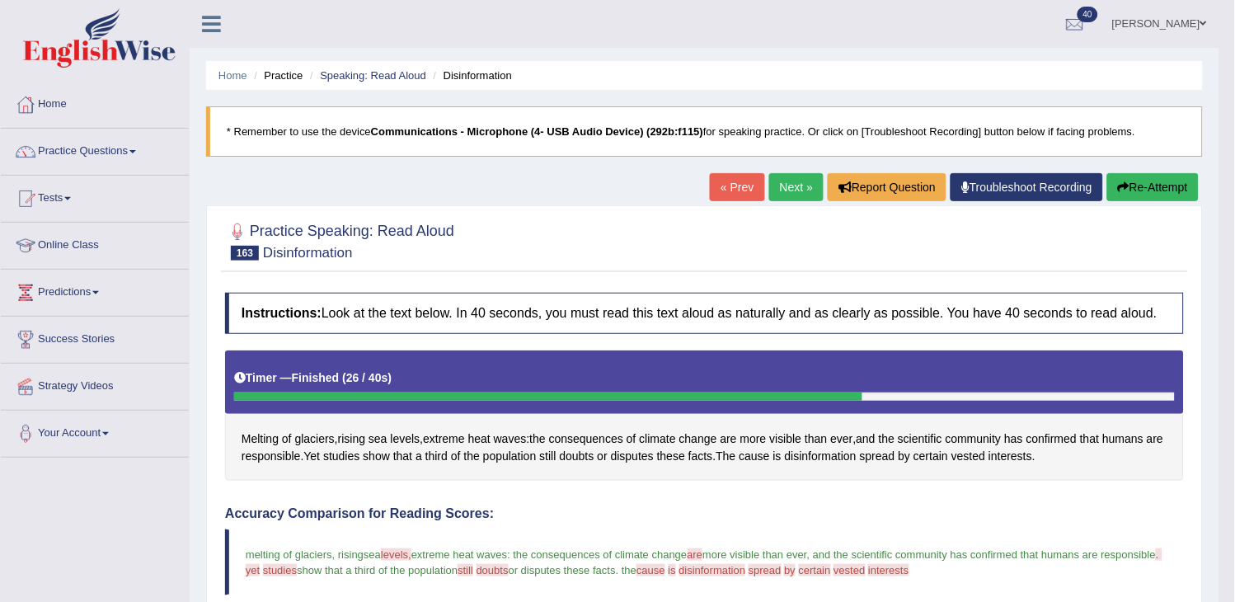
click at [790, 170] on div "Home Practice Speaking: Read Aloud Disinformation * Remember to use the device …" at bounding box center [705, 543] width 1030 height 1086
click at [781, 198] on link "Next »" at bounding box center [796, 187] width 54 height 28
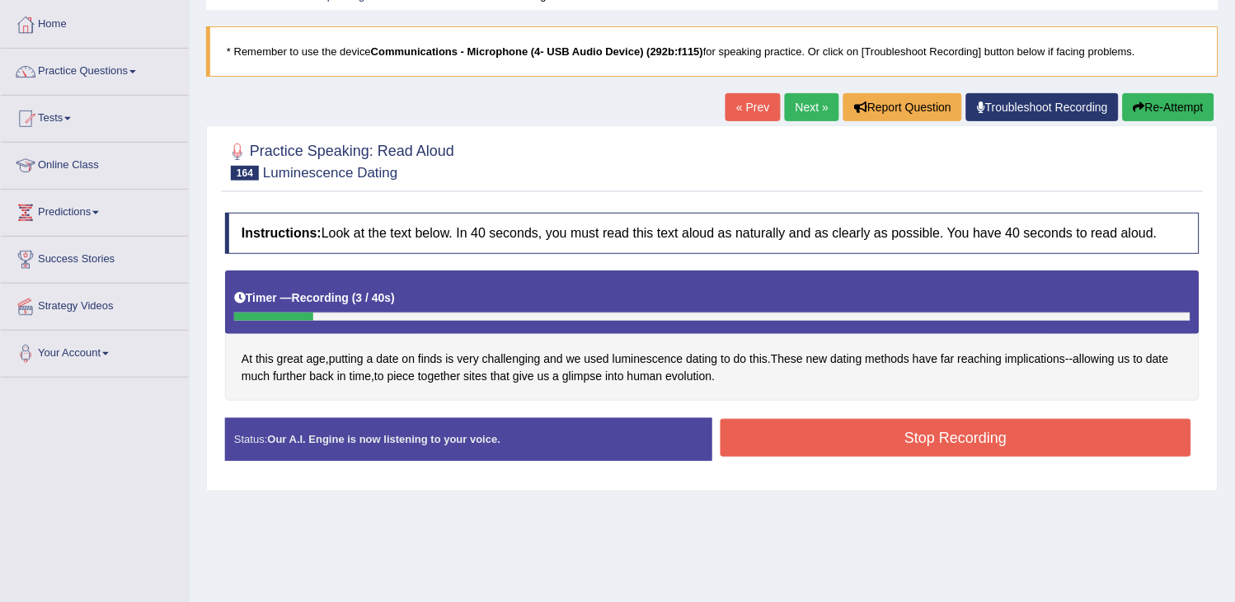
click at [1173, 110] on button "Re-Attempt" at bounding box center [1169, 107] width 92 height 28
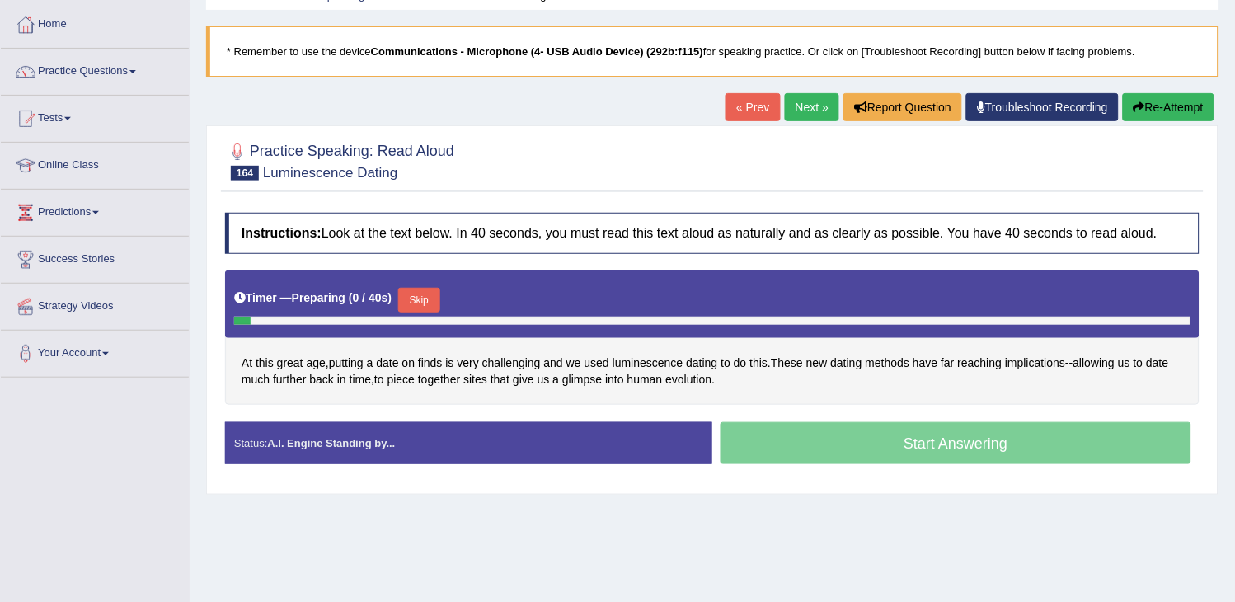
click at [423, 288] on button "Skip" at bounding box center [418, 300] width 41 height 25
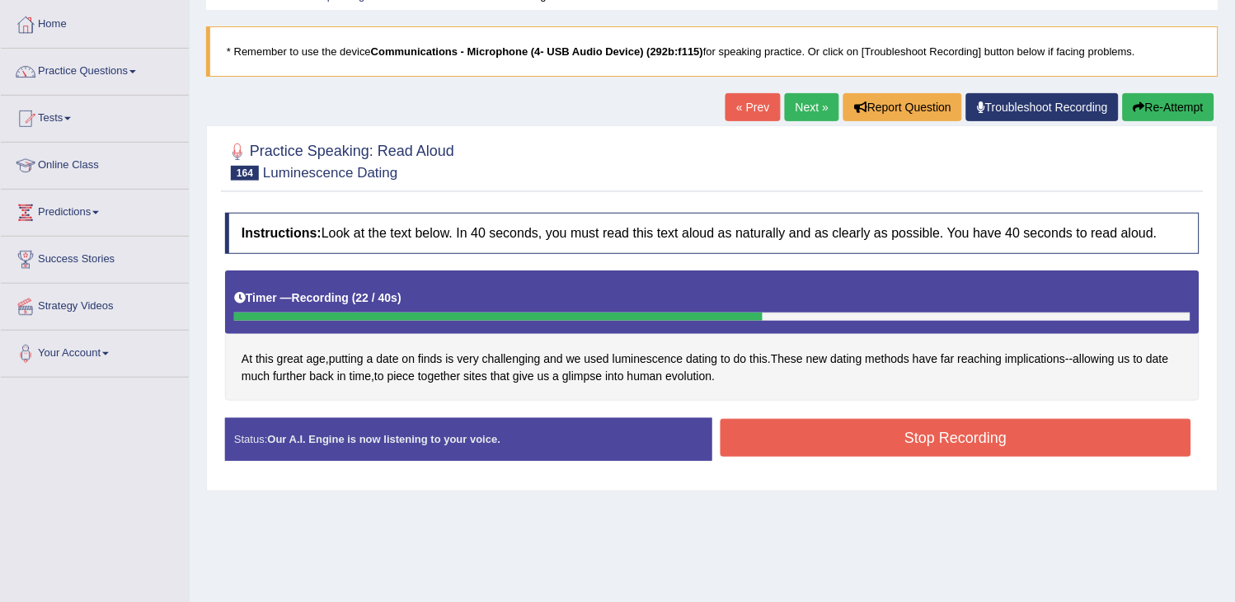
click at [841, 448] on button "Stop Recording" at bounding box center [956, 438] width 471 height 38
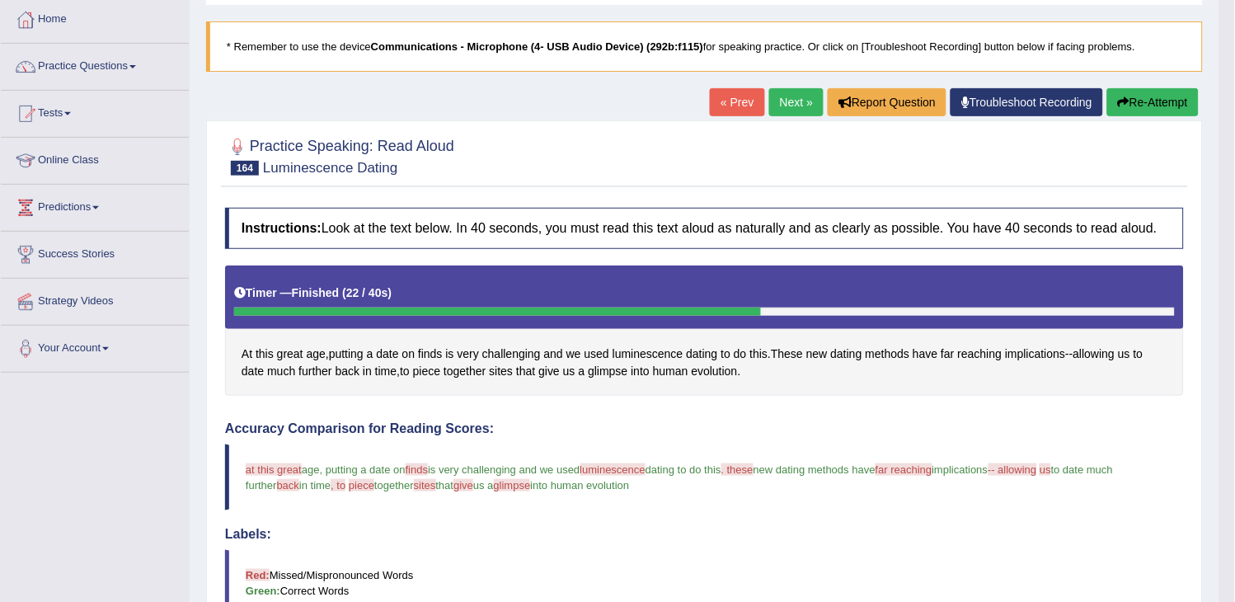
scroll to position [67, 0]
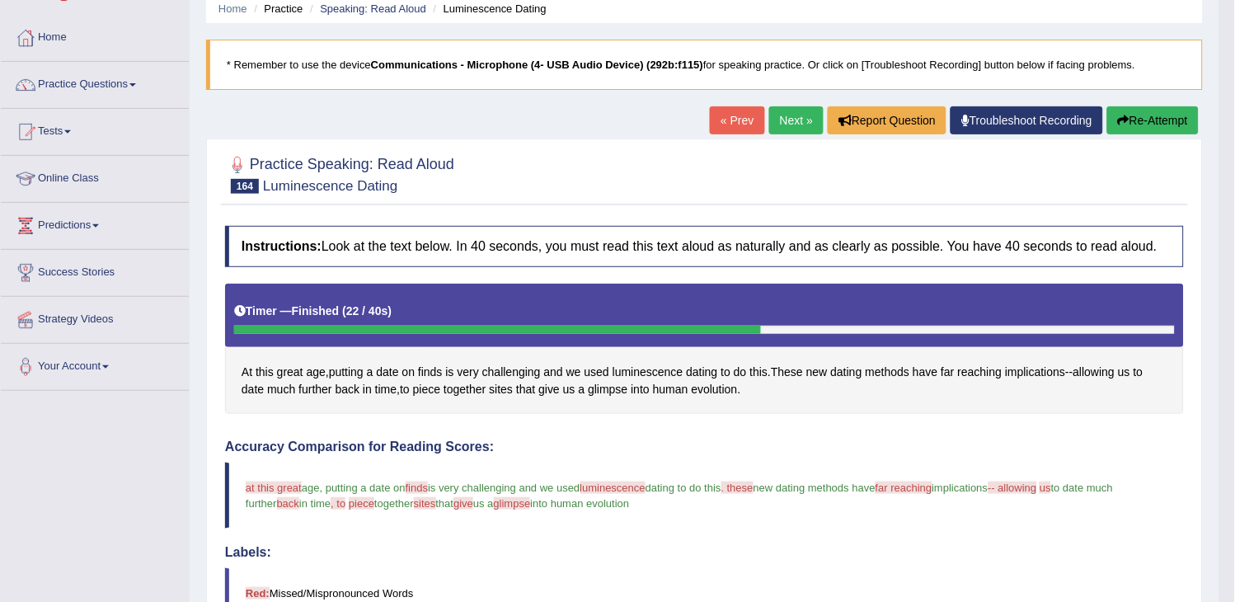
click at [798, 126] on link "Next »" at bounding box center [796, 120] width 54 height 28
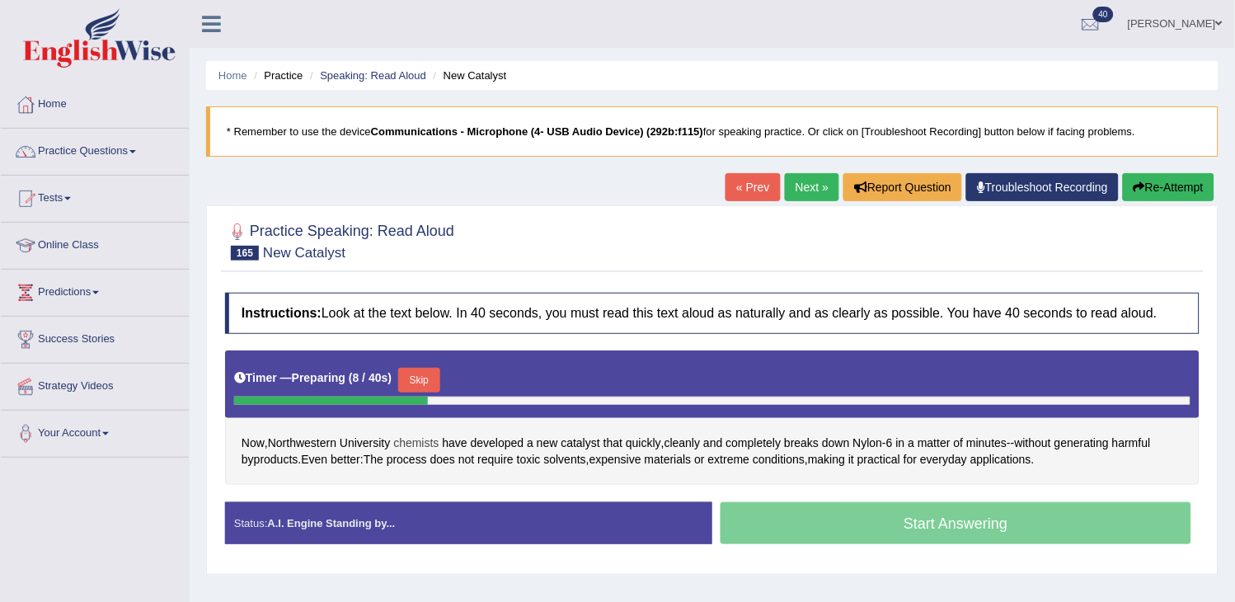
click at [426, 445] on span "chemists" at bounding box center [415, 442] width 45 height 17
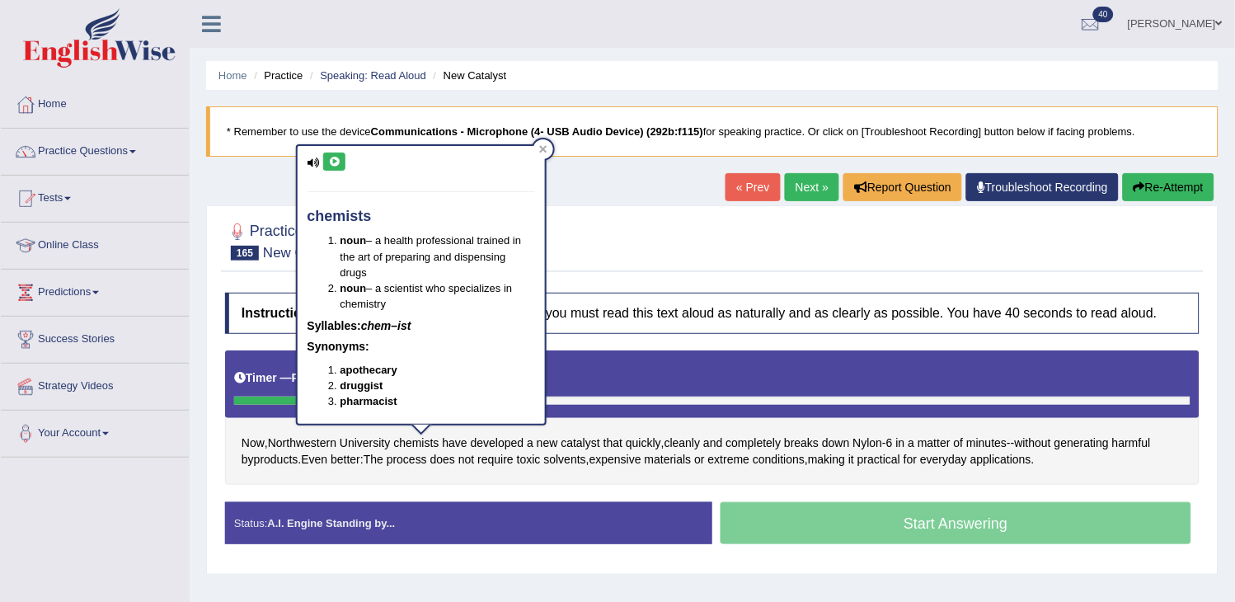
click at [330, 157] on icon at bounding box center [334, 162] width 12 height 10
click at [632, 261] on div at bounding box center [712, 240] width 974 height 50
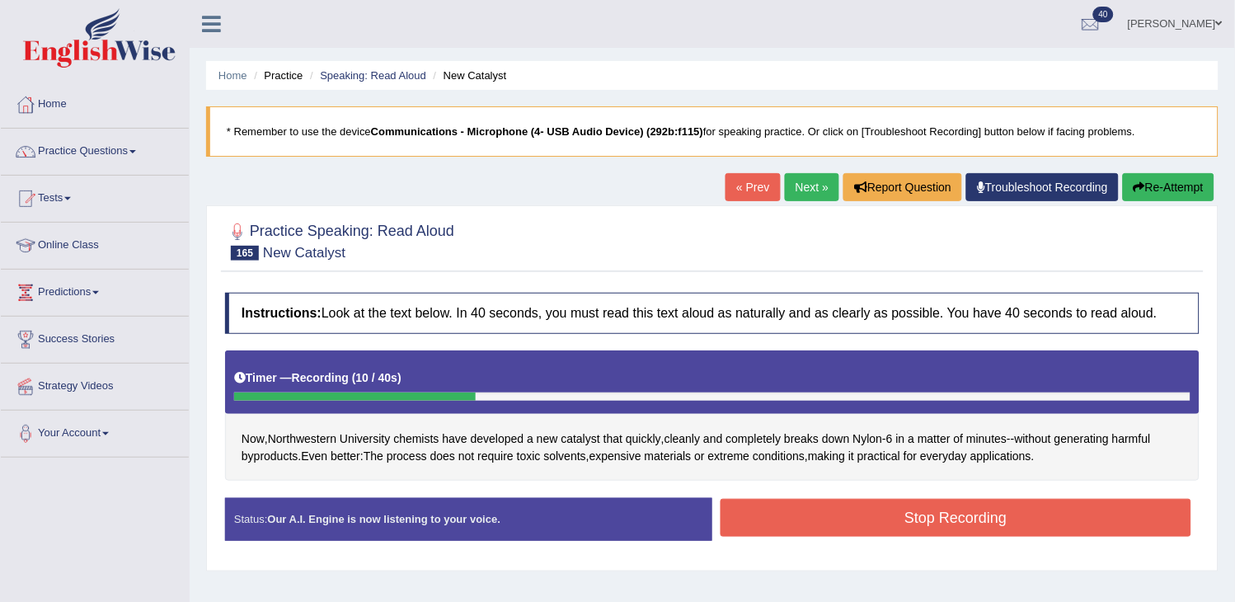
click at [1123, 177] on button "Re-Attempt" at bounding box center [1169, 187] width 92 height 28
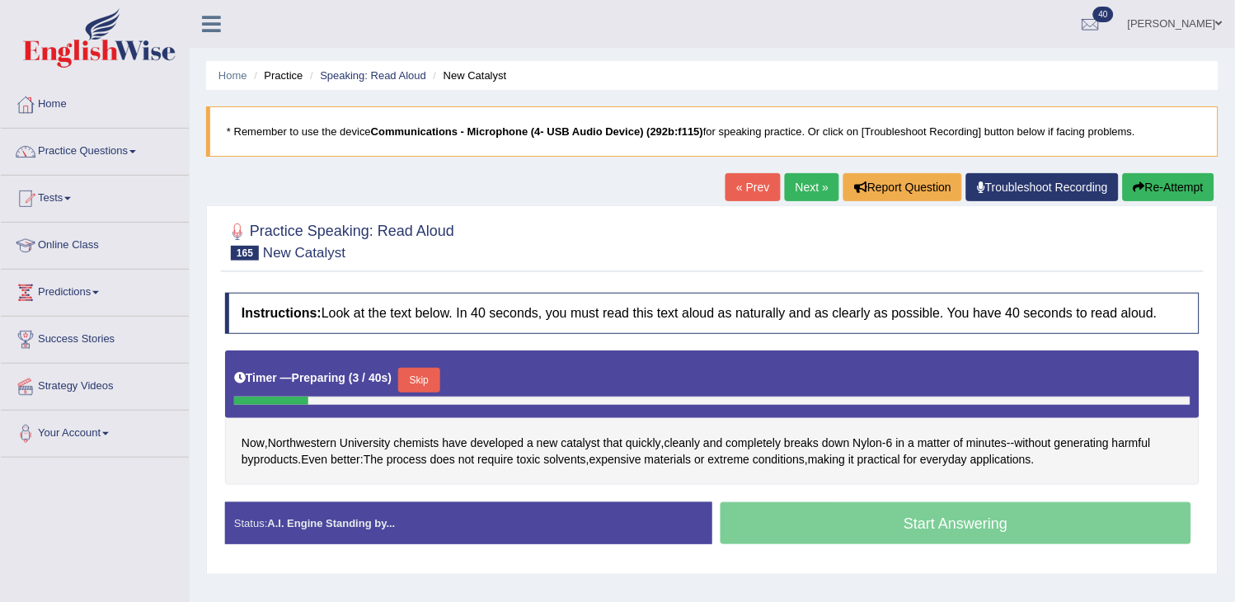
click at [421, 389] on button "Skip" at bounding box center [418, 380] width 41 height 25
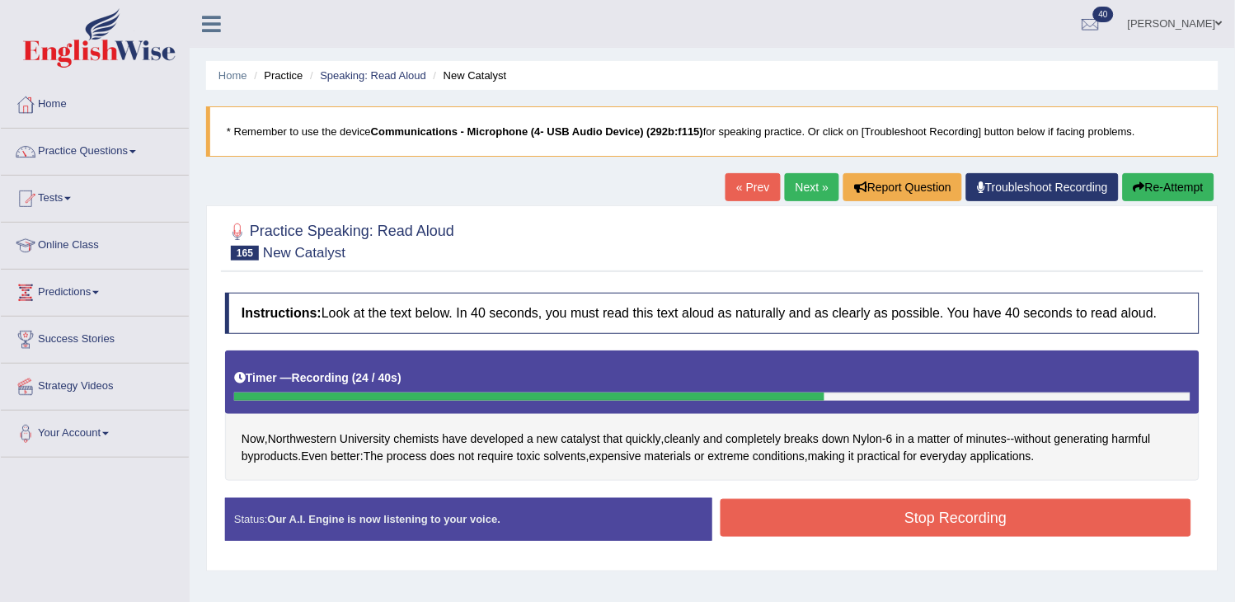
click at [788, 524] on button "Stop Recording" at bounding box center [956, 518] width 471 height 38
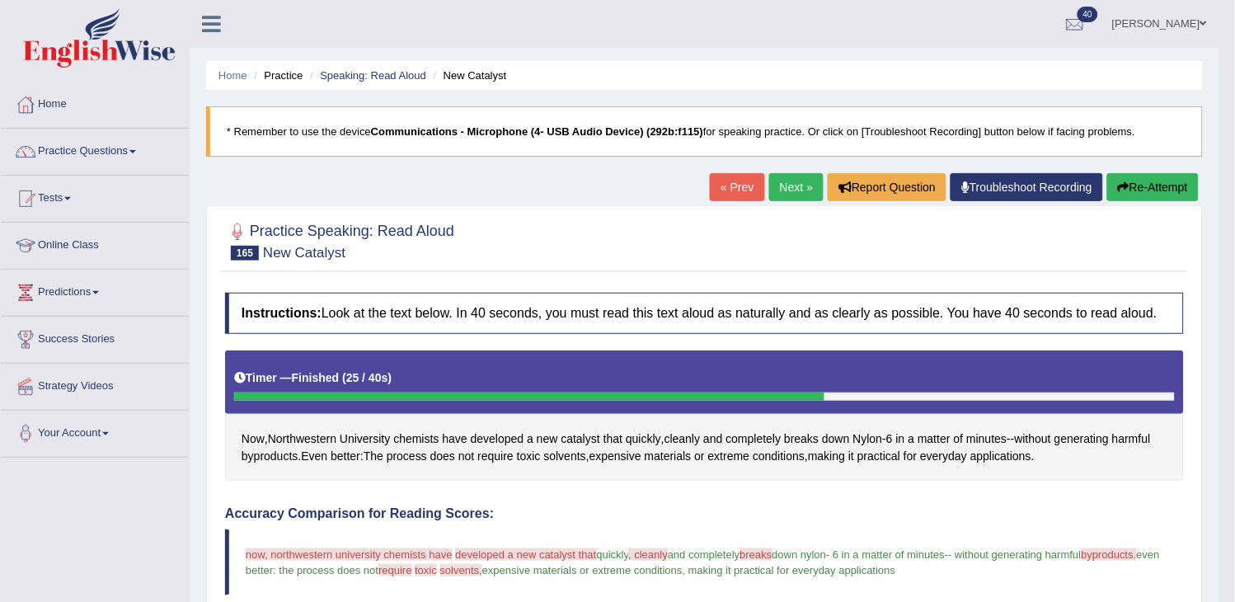
click at [1174, 195] on button "Re-Attempt" at bounding box center [1153, 187] width 92 height 28
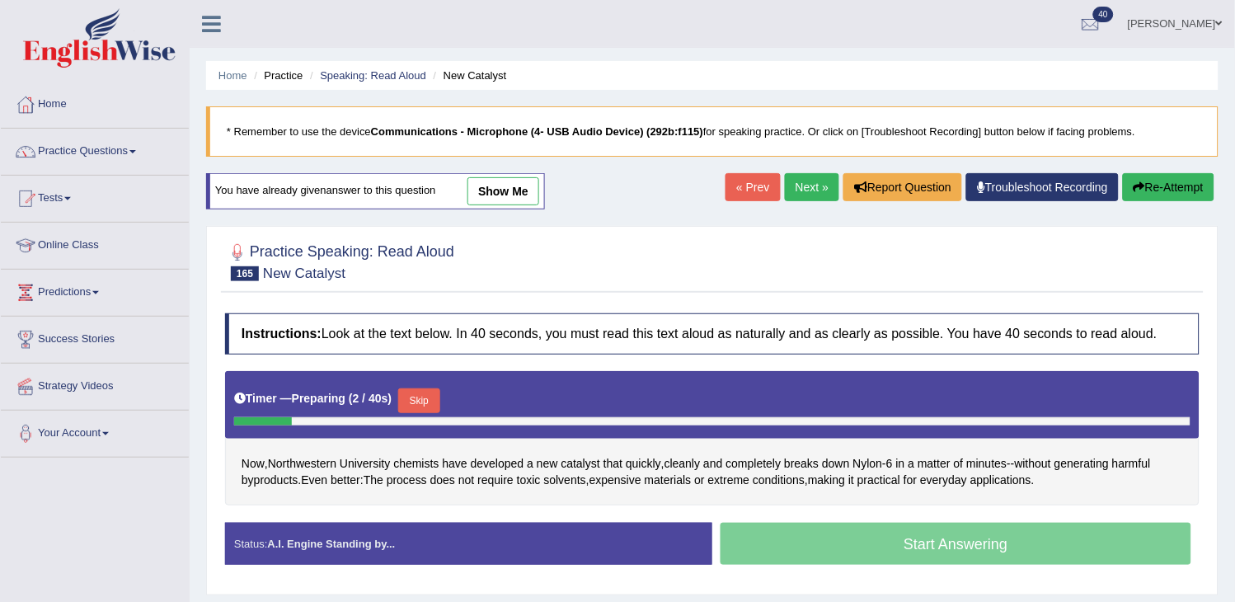
click at [419, 398] on button "Skip" at bounding box center [418, 400] width 41 height 25
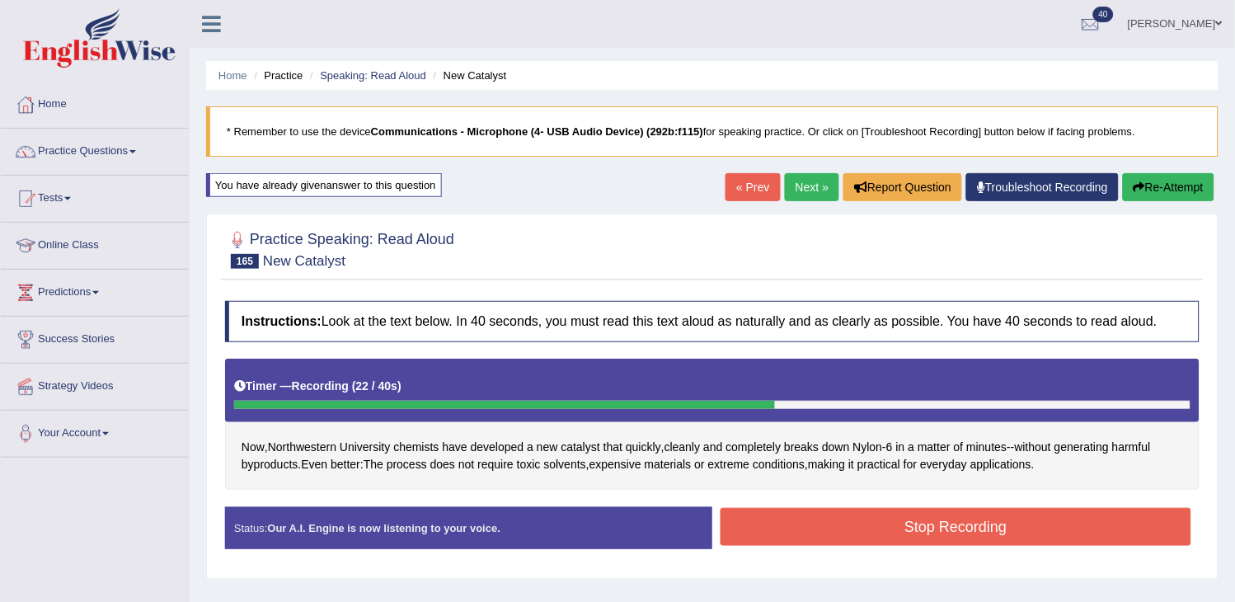
click at [871, 514] on button "Stop Recording" at bounding box center [956, 527] width 471 height 38
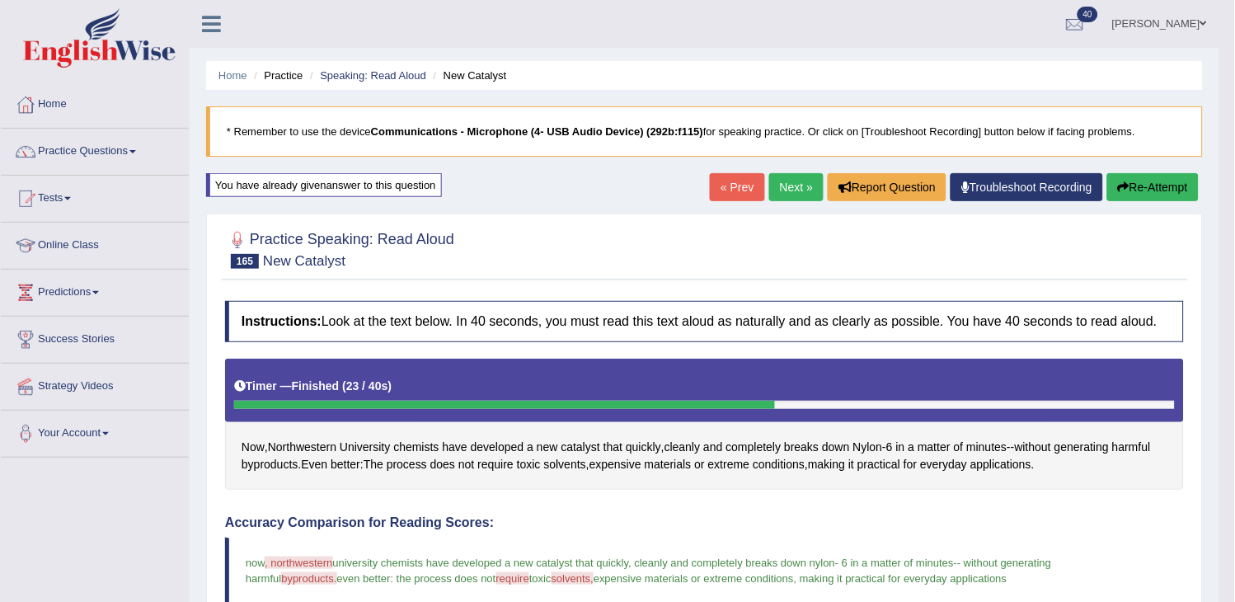
click at [780, 195] on link "Next »" at bounding box center [796, 187] width 54 height 28
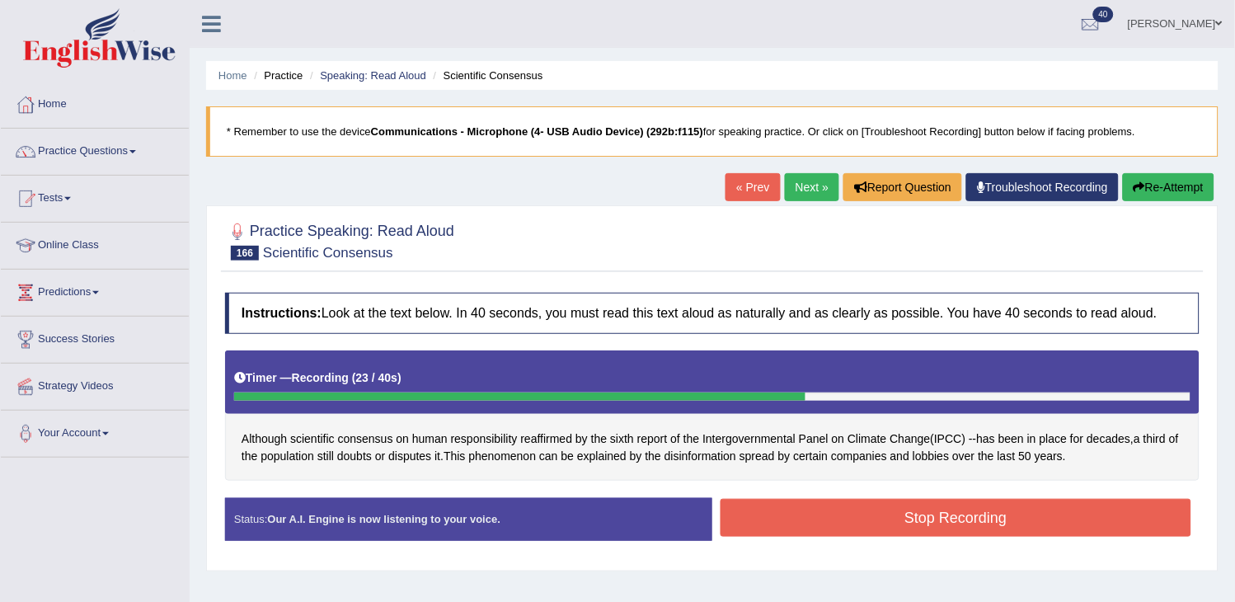
click at [804, 514] on button "Stop Recording" at bounding box center [956, 518] width 471 height 38
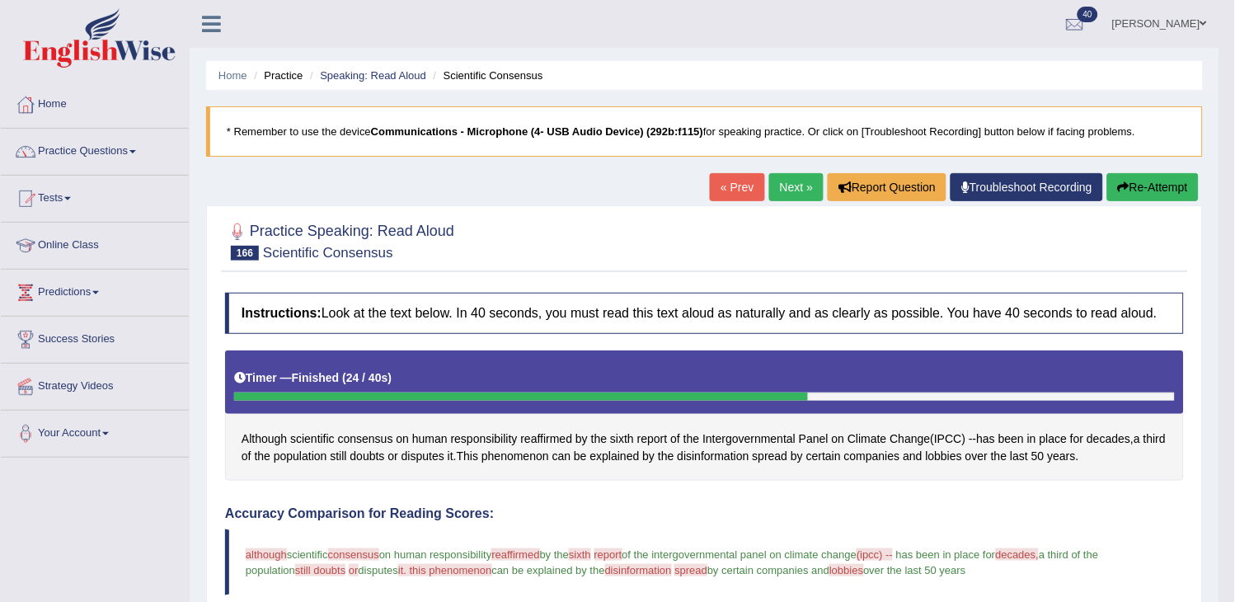
click at [773, 187] on link "Next »" at bounding box center [796, 187] width 54 height 28
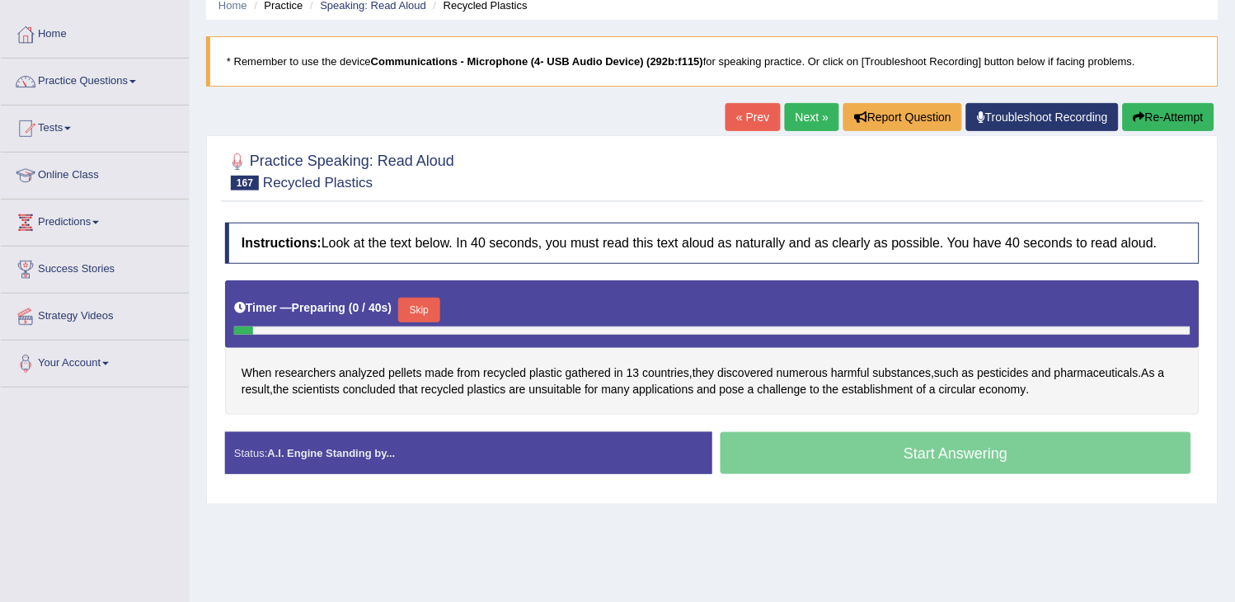
scroll to position [92, 0]
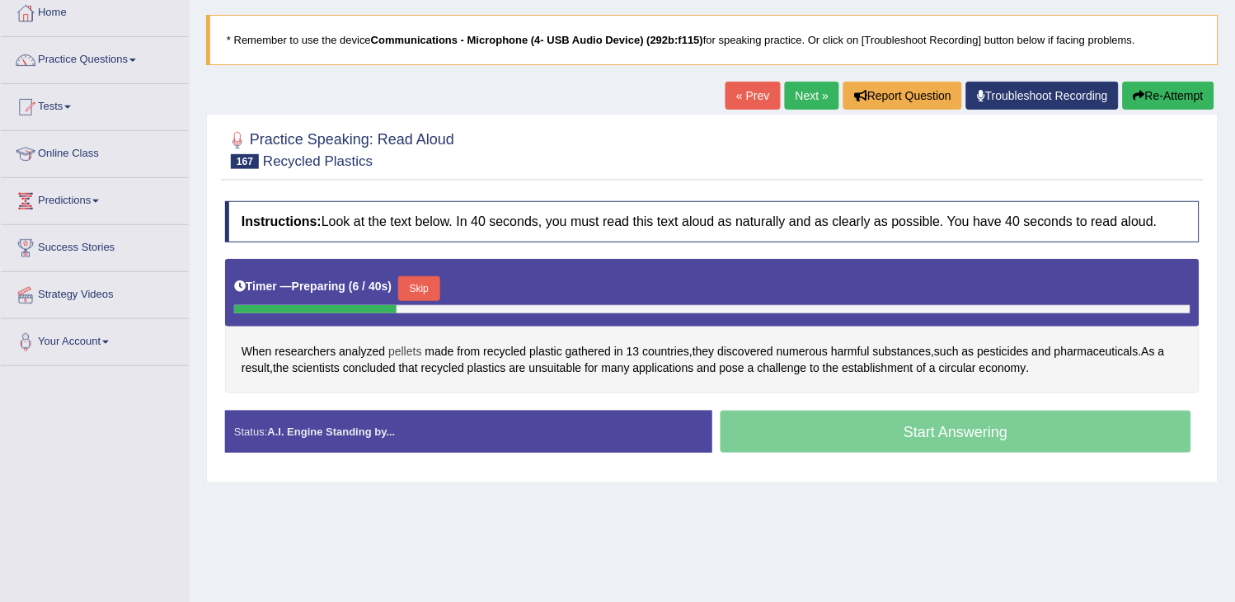
click at [410, 349] on span "pellets" at bounding box center [404, 351] width 33 height 17
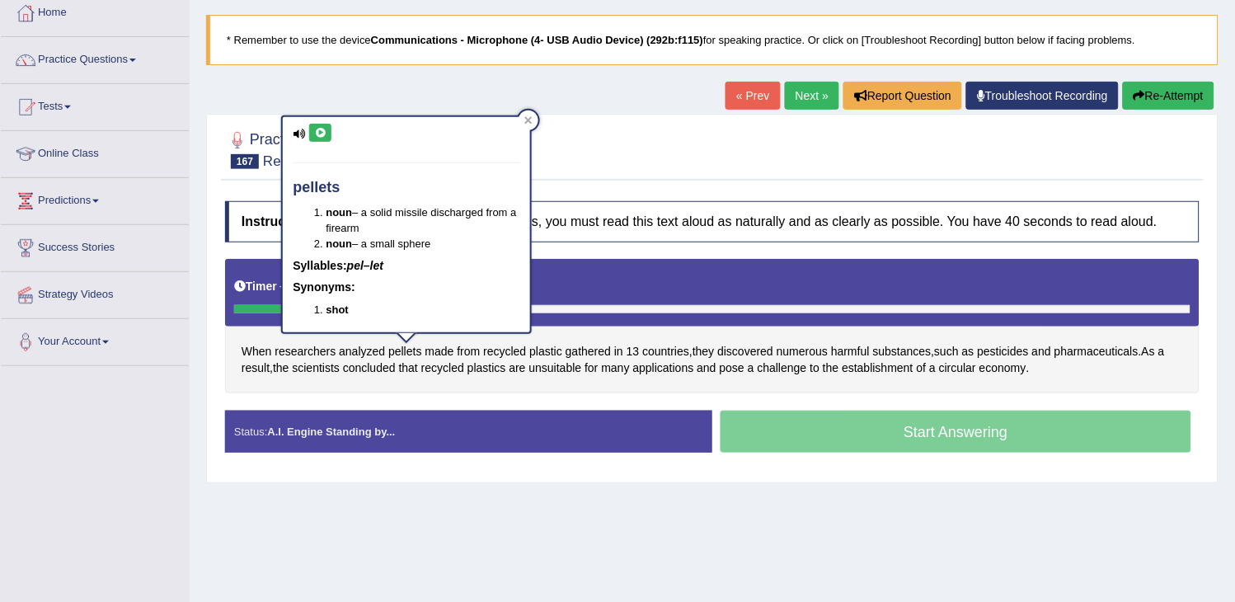
click at [320, 129] on icon at bounding box center [320, 133] width 12 height 10
click at [615, 151] on div at bounding box center [712, 149] width 974 height 50
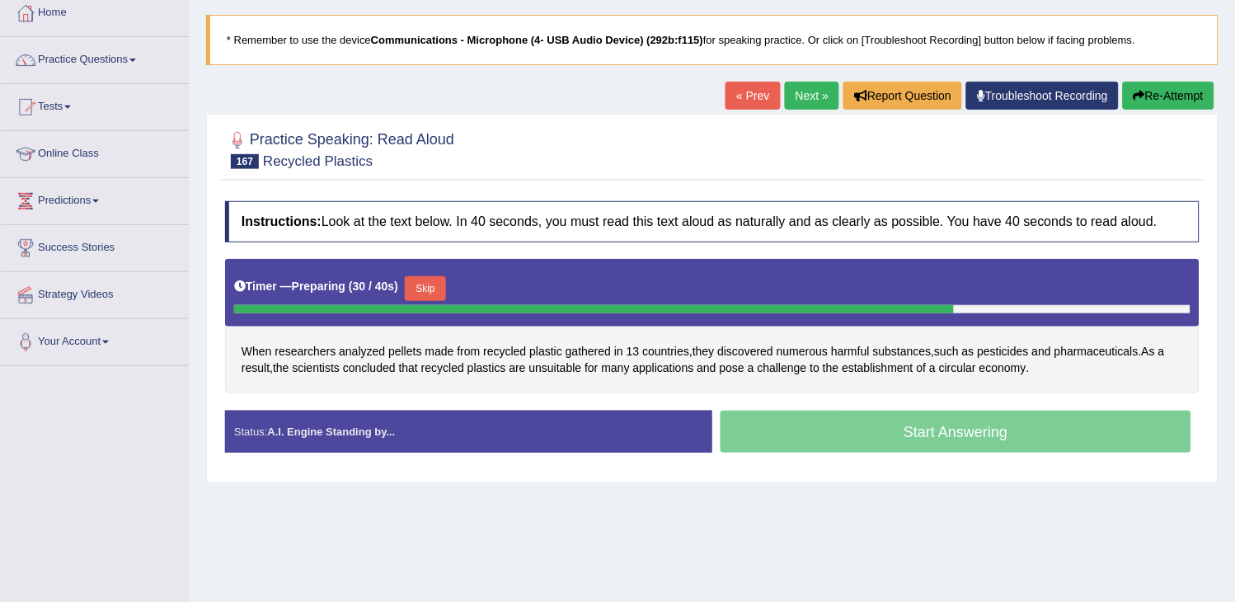
click at [1149, 93] on button "Re-Attempt" at bounding box center [1169, 96] width 92 height 28
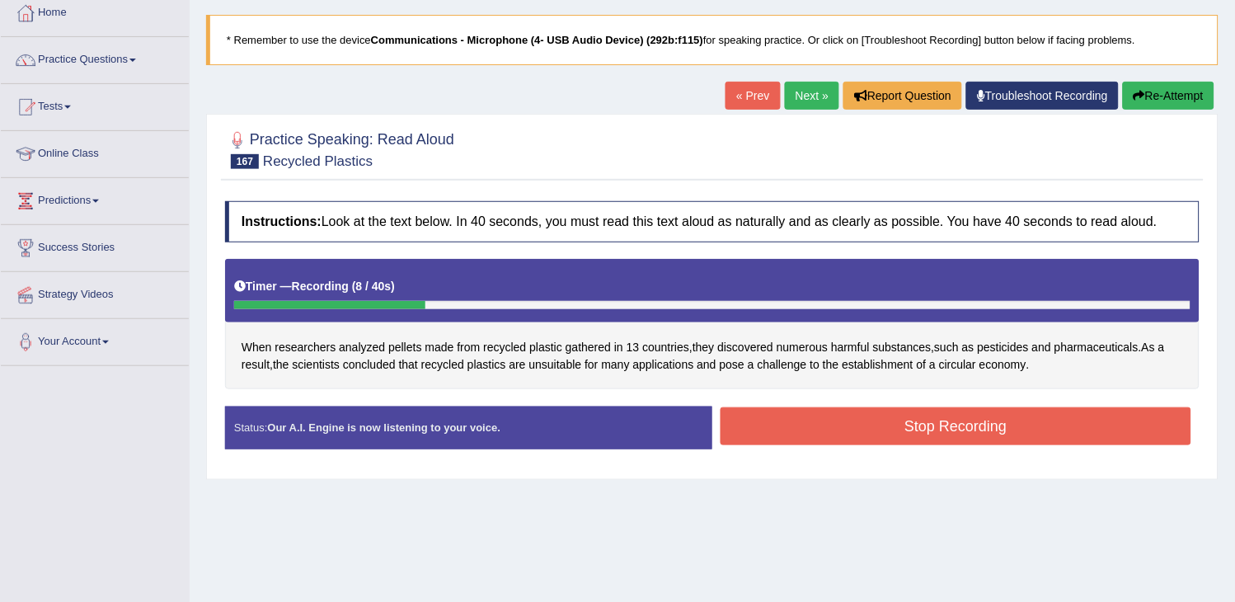
click at [1134, 97] on icon "button" at bounding box center [1140, 96] width 12 height 12
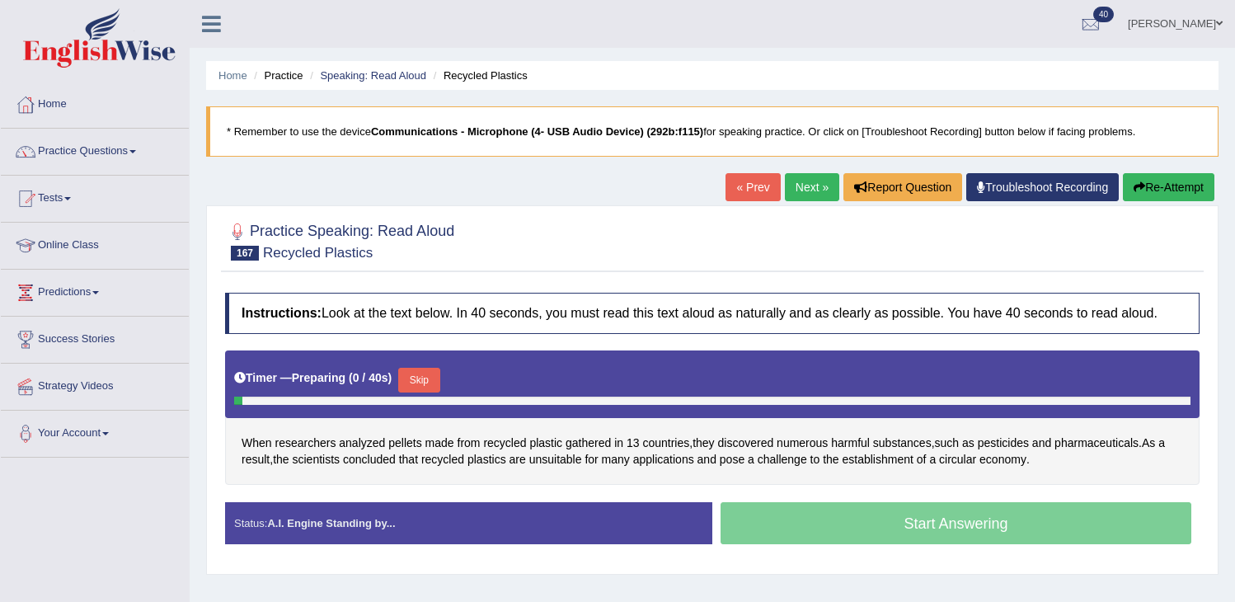
scroll to position [92, 0]
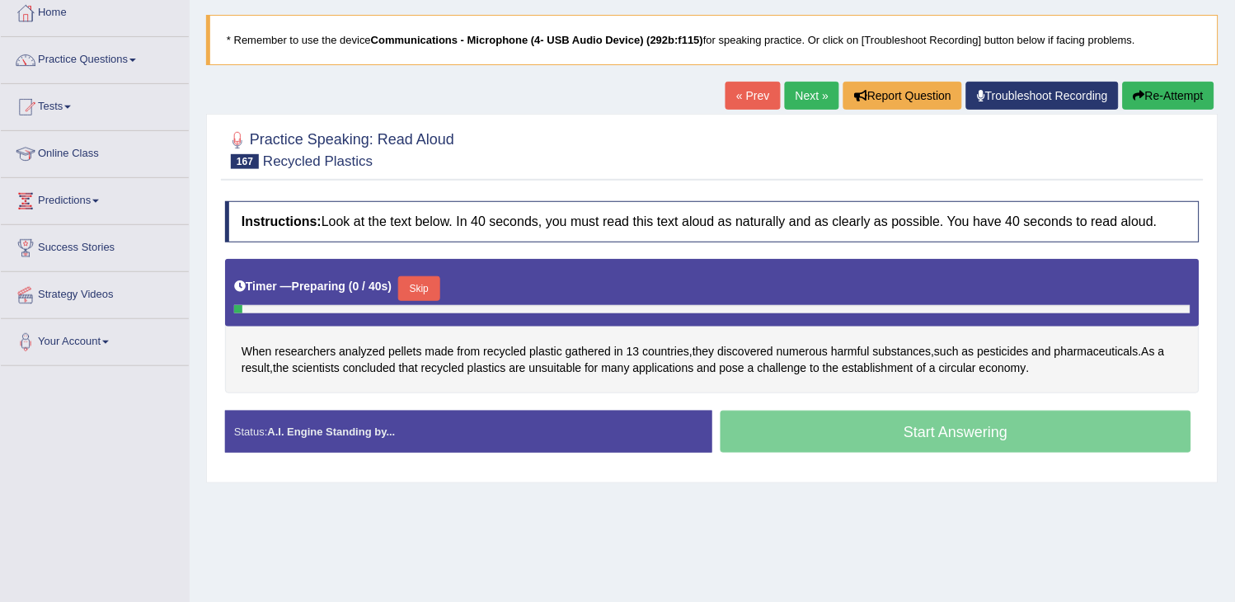
click at [579, 343] on span "gathered" at bounding box center [588, 351] width 45 height 17
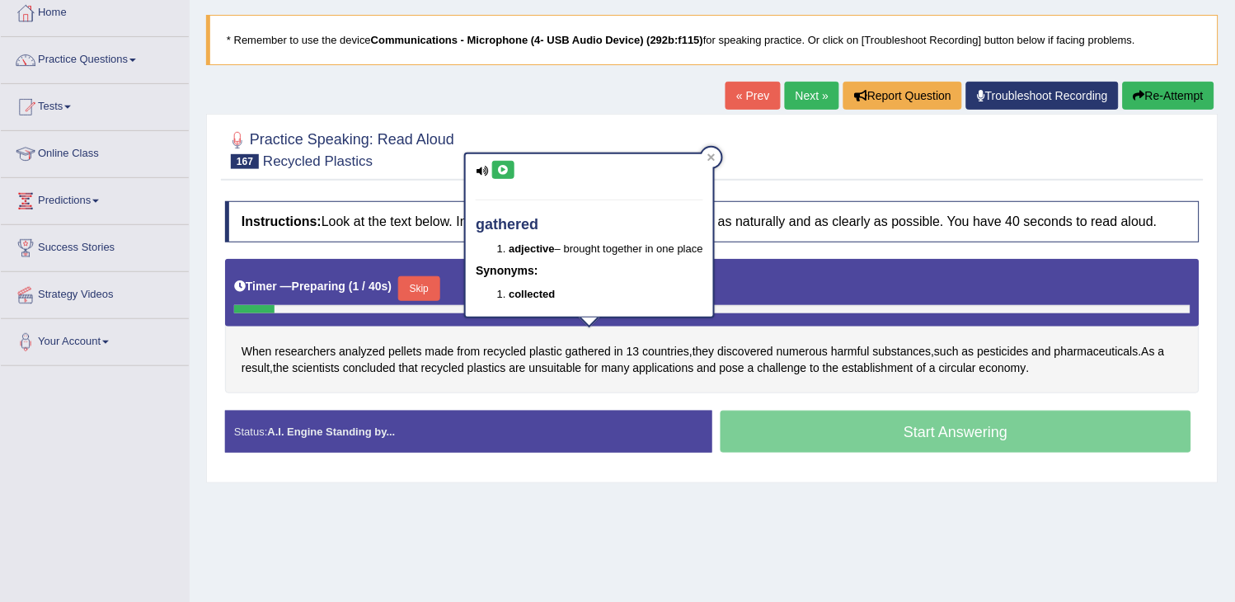
drag, startPoint x: 0, startPoint y: 0, endPoint x: 504, endPoint y: 160, distance: 528.5
click at [504, 160] on body "Toggle navigation Home Practice Questions Speaking Practice Read Aloud Repeat S…" at bounding box center [617, 209] width 1235 height 602
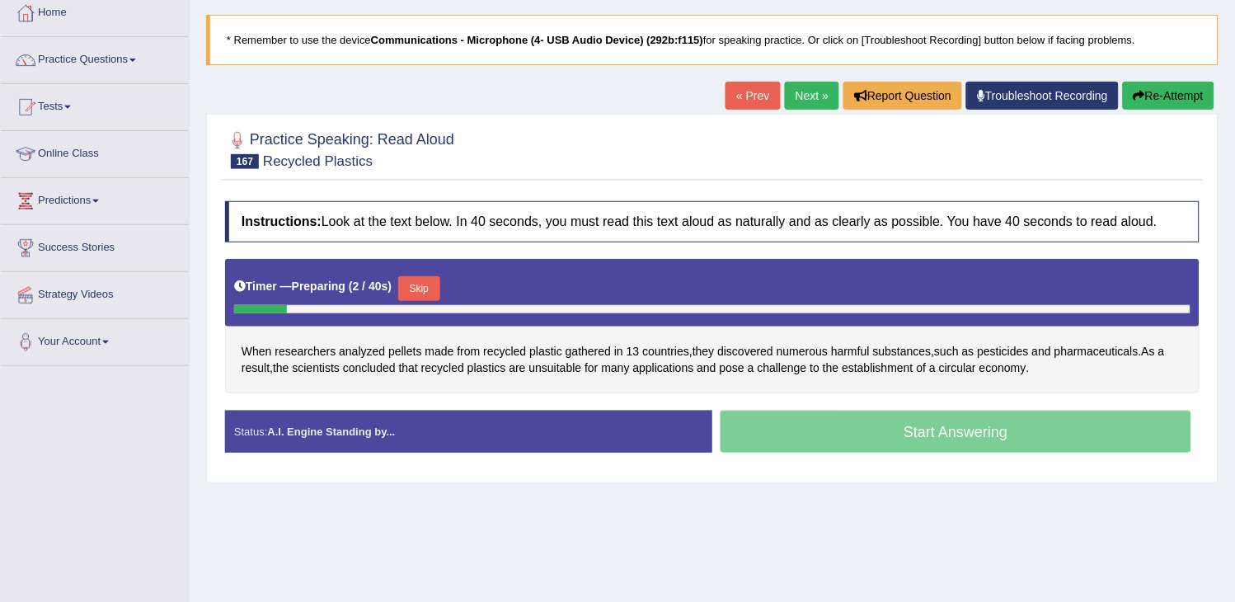
click at [504, 159] on div at bounding box center [712, 149] width 974 height 50
click at [586, 348] on span "gathered" at bounding box center [588, 351] width 45 height 17
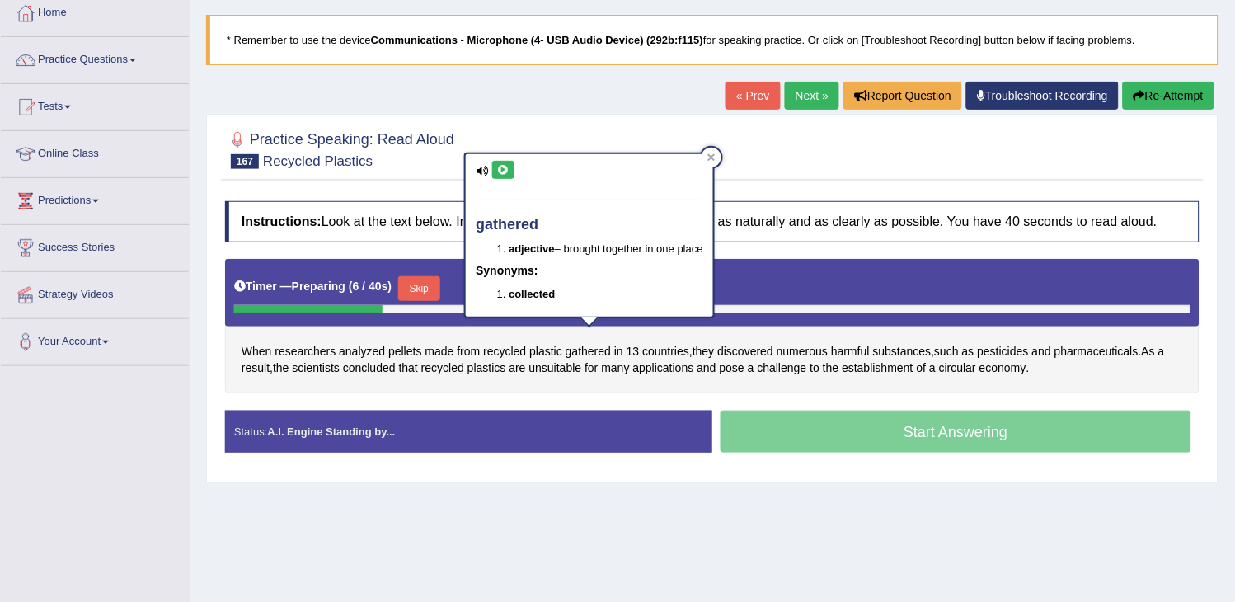
click at [497, 162] on button at bounding box center [503, 170] width 22 height 18
click at [402, 325] on div "Timer — Preparing ( 10 / 40s ) Skip" at bounding box center [712, 293] width 974 height 68
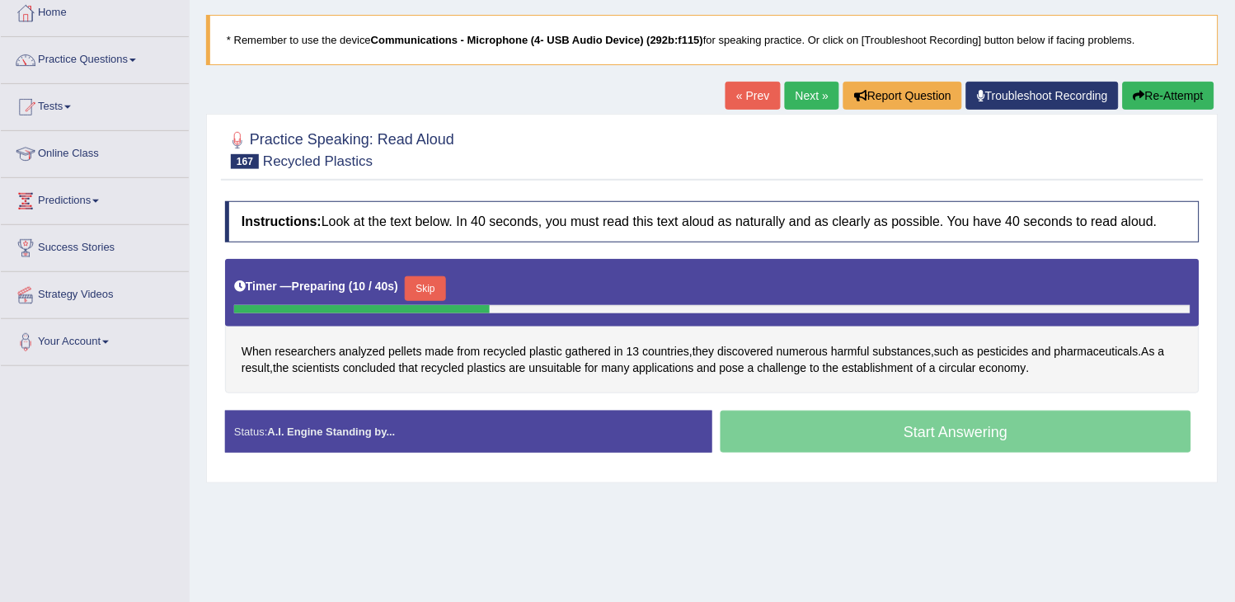
click at [402, 325] on div "Timer — Preparing ( 10 / 40s ) Skip" at bounding box center [712, 293] width 974 height 68
click at [443, 289] on button "Skip" at bounding box center [425, 288] width 41 height 25
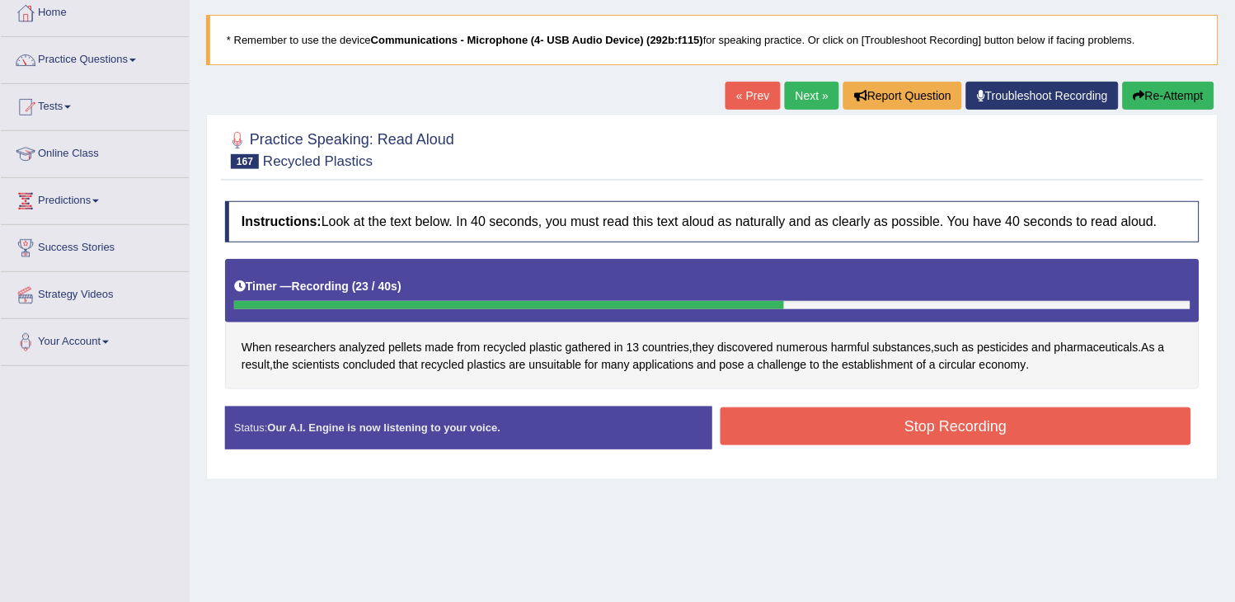
click at [1156, 97] on button "Re-Attempt" at bounding box center [1169, 96] width 92 height 28
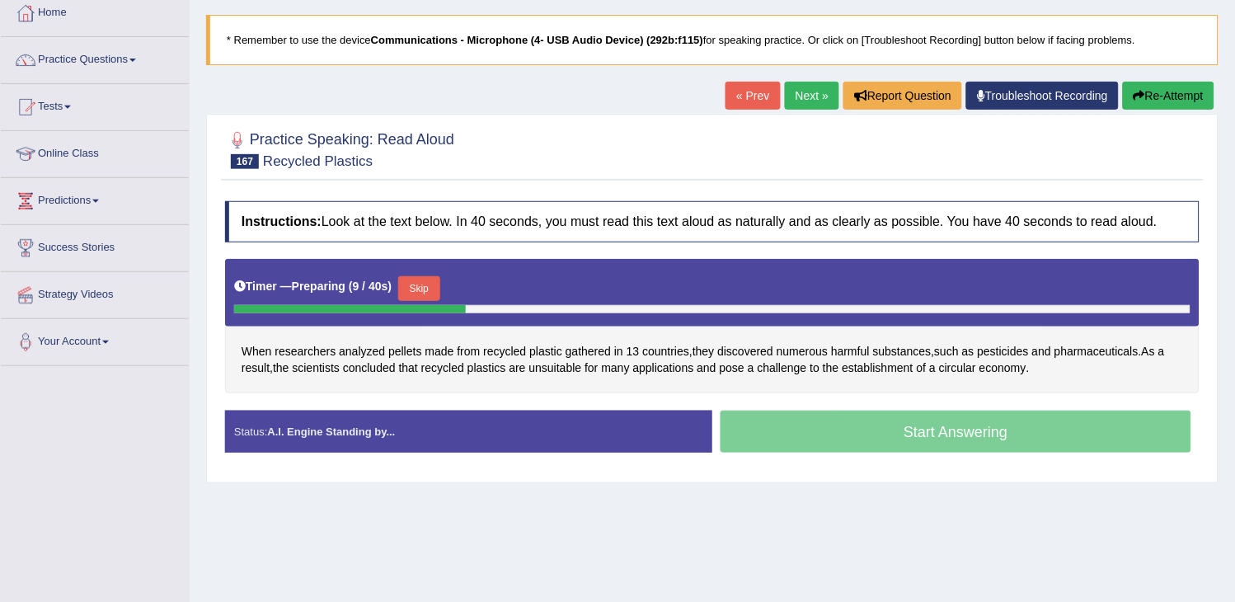
click at [413, 292] on button "Skip" at bounding box center [418, 288] width 41 height 25
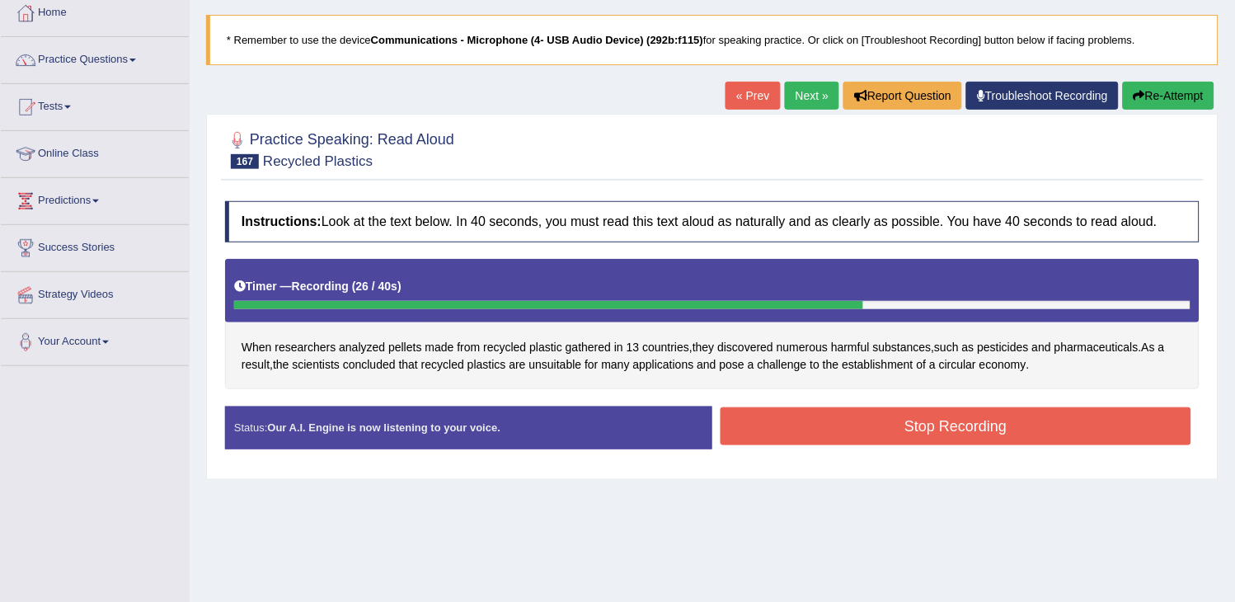
click at [784, 429] on button "Stop Recording" at bounding box center [956, 426] width 471 height 38
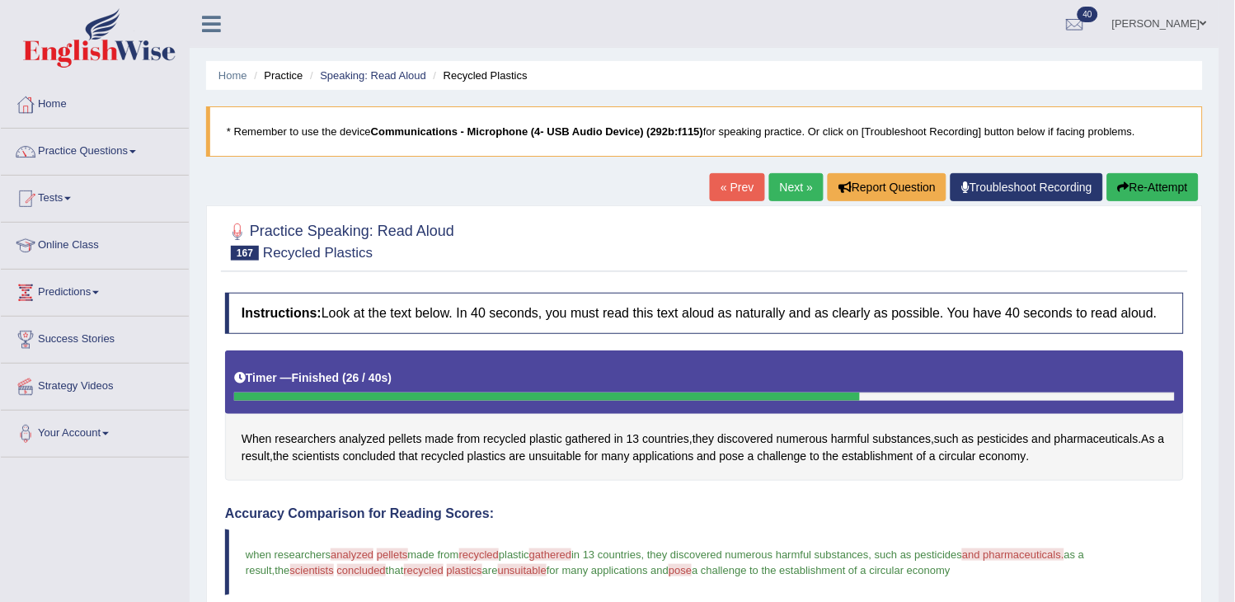
click at [775, 202] on div "« Prev Next » Report Question Troubleshoot Recording Re-Attempt" at bounding box center [956, 189] width 493 height 32
click at [779, 193] on link "Next »" at bounding box center [796, 187] width 54 height 28
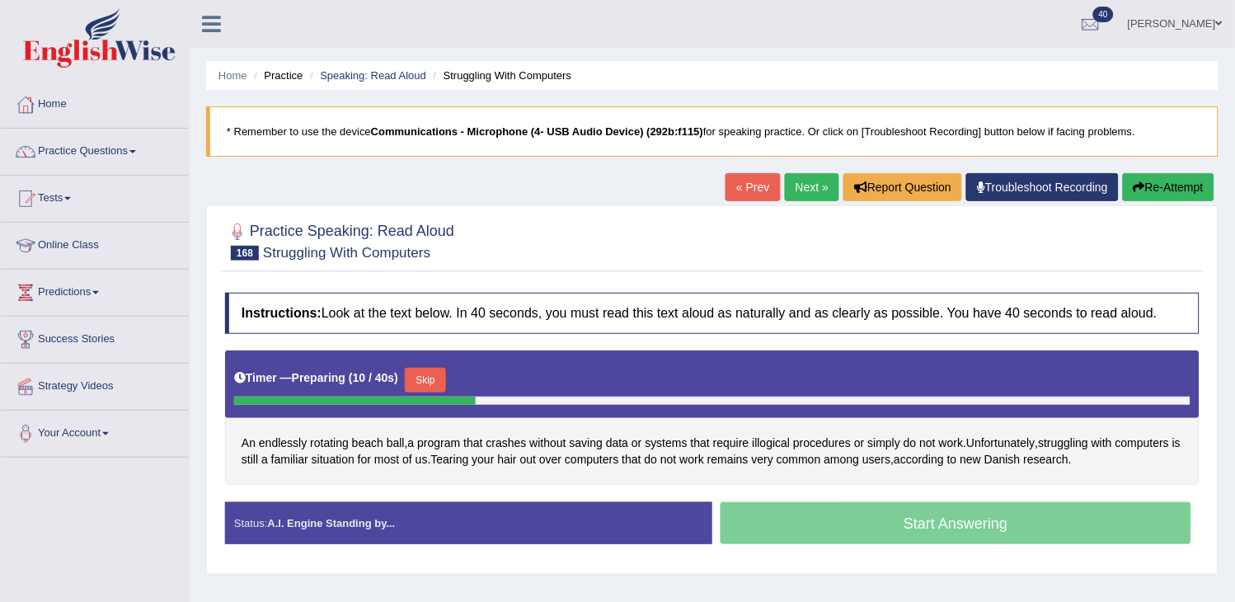
click at [1167, 179] on button "Re-Attempt" at bounding box center [1169, 187] width 92 height 28
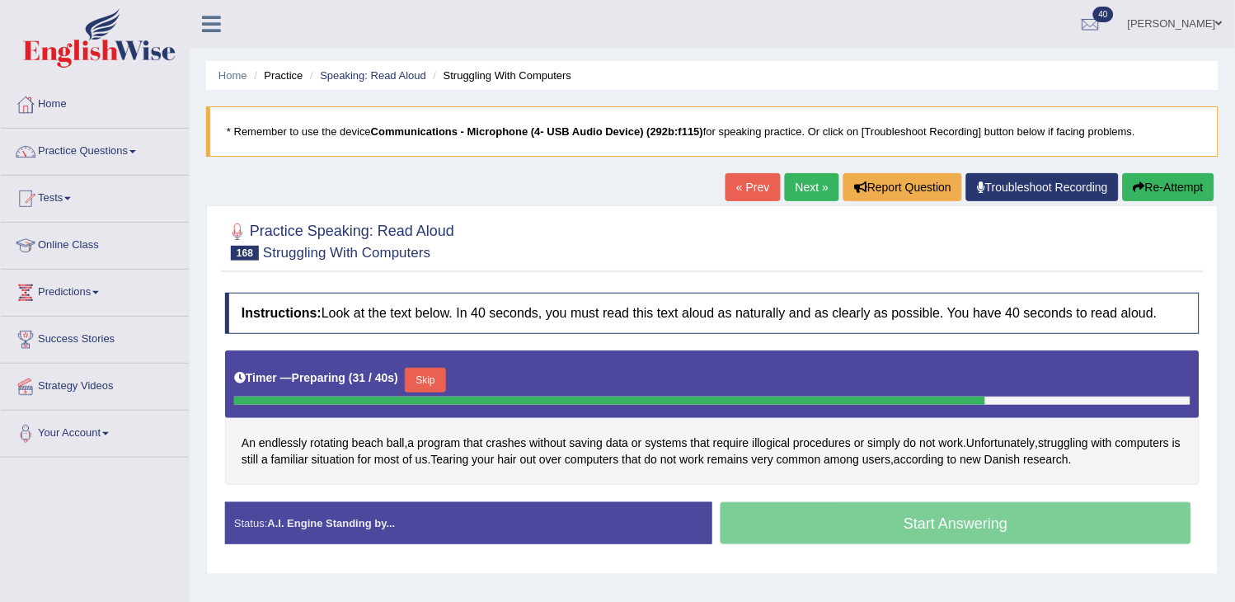
click at [1167, 179] on button "Re-Attempt" at bounding box center [1169, 187] width 92 height 28
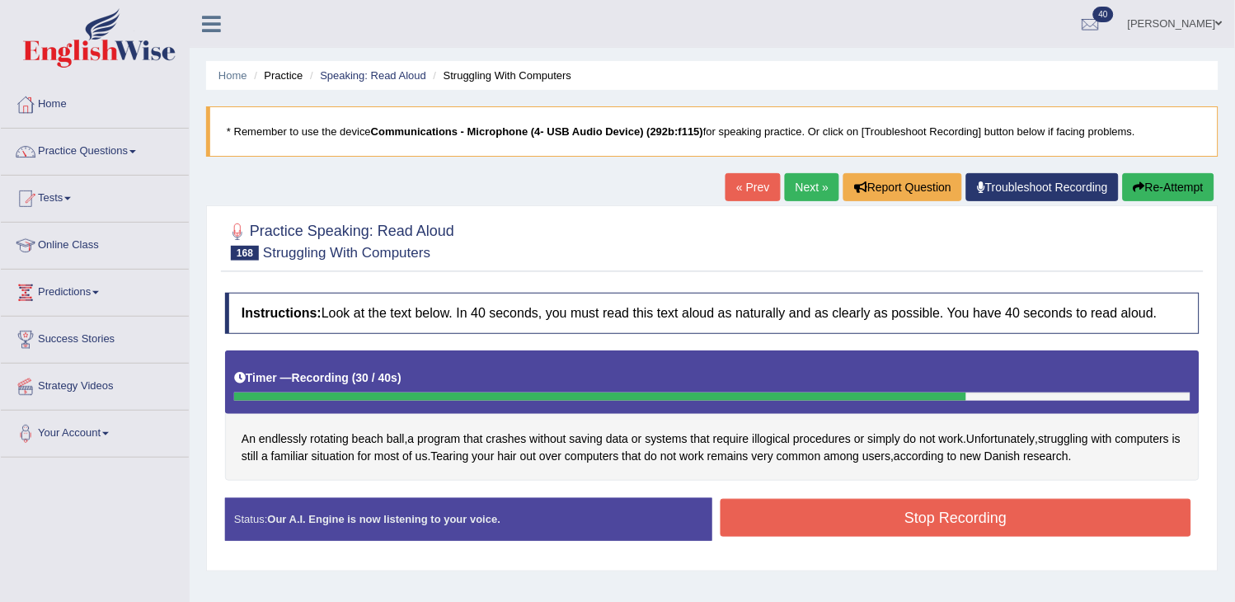
click at [932, 522] on button "Stop Recording" at bounding box center [956, 518] width 471 height 38
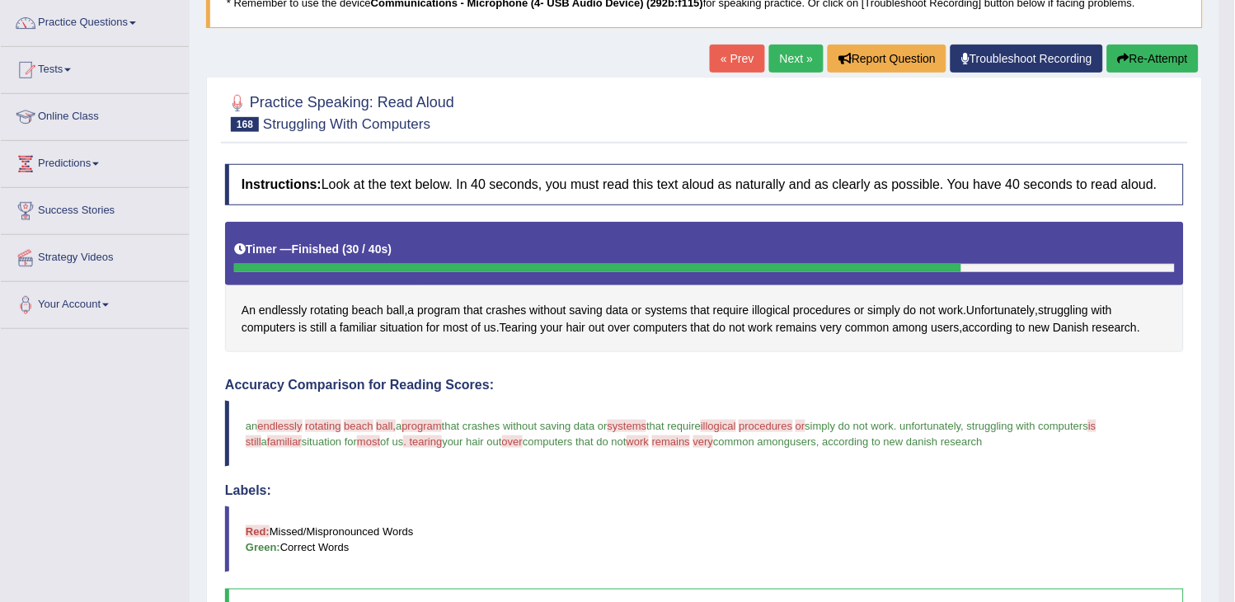
scroll to position [92, 0]
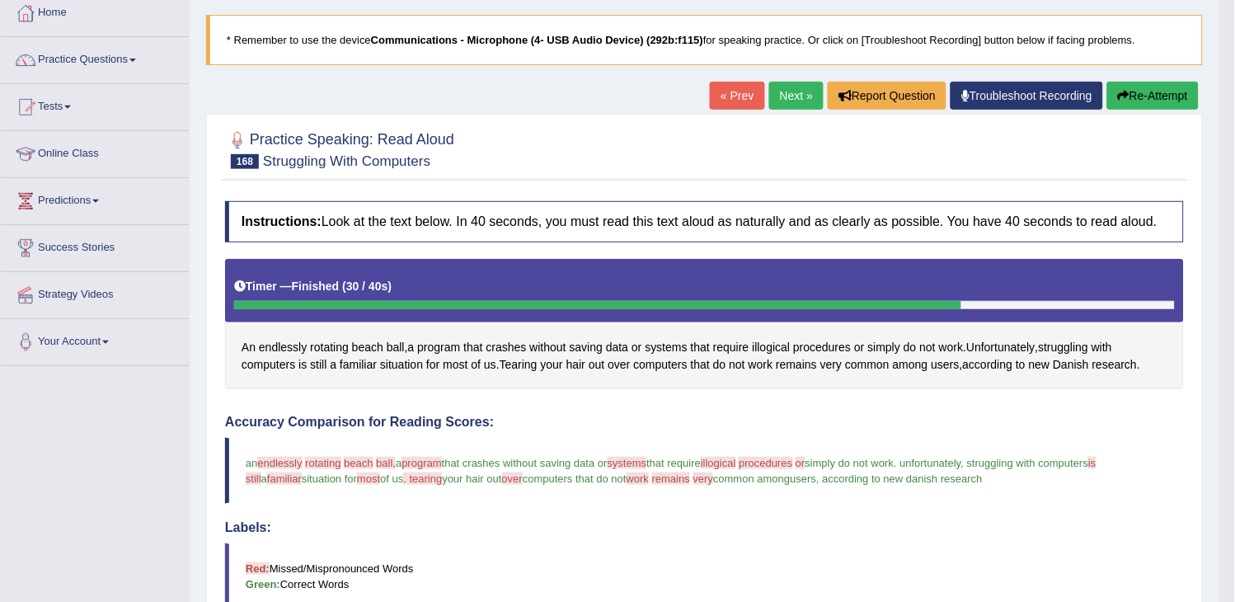
click at [800, 105] on link "Next »" at bounding box center [796, 96] width 54 height 28
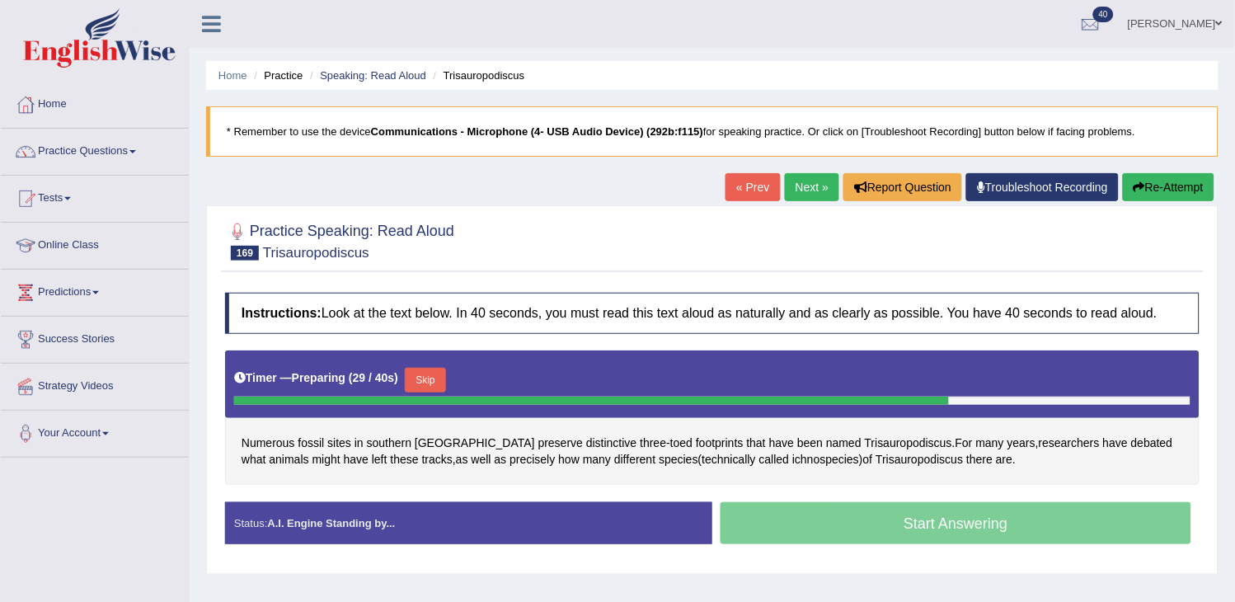
click at [1181, 177] on button "Re-Attempt" at bounding box center [1169, 187] width 92 height 28
click at [808, 179] on link "Next »" at bounding box center [812, 187] width 54 height 28
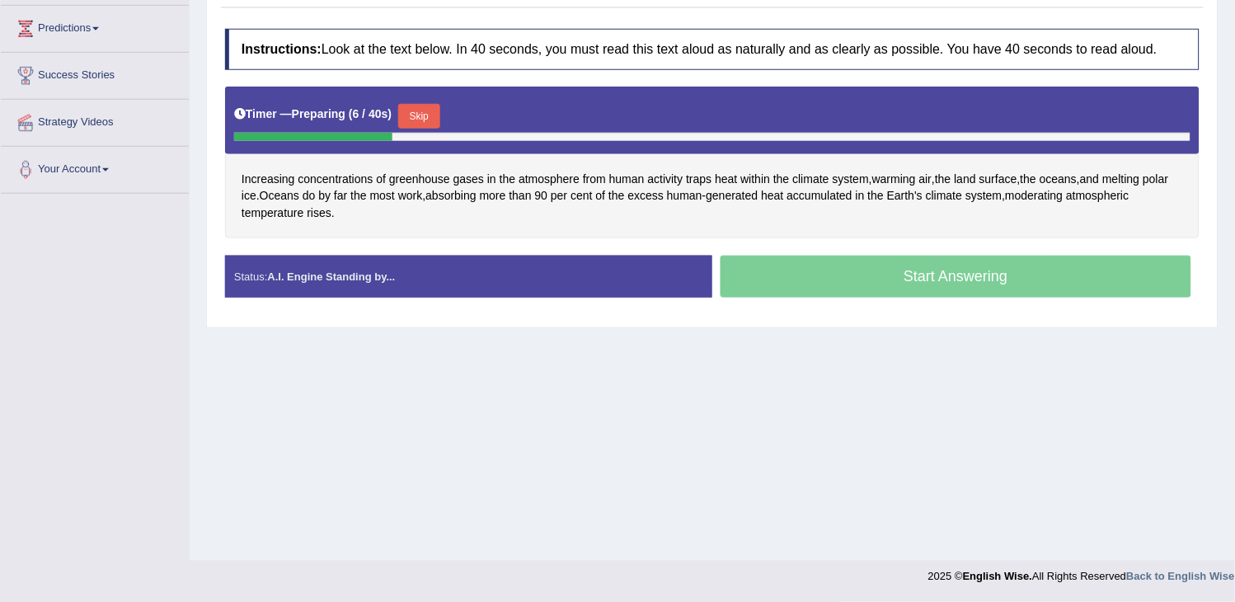
click at [427, 110] on button "Skip" at bounding box center [418, 116] width 41 height 25
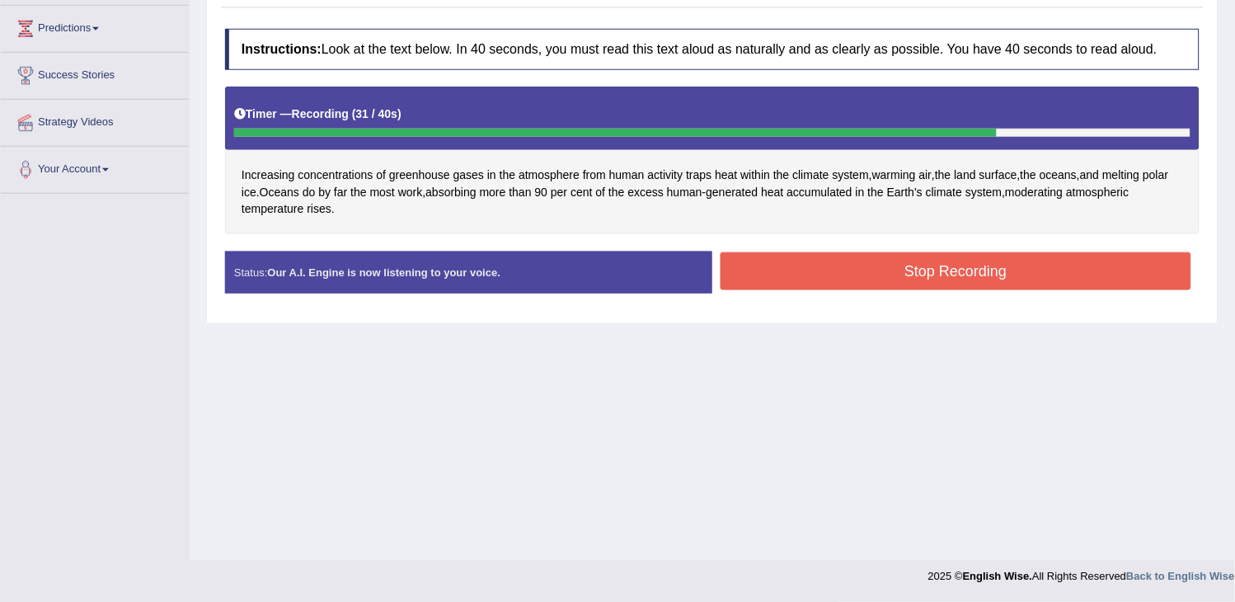
click at [909, 289] on button "Stop Recording" at bounding box center [956, 271] width 471 height 38
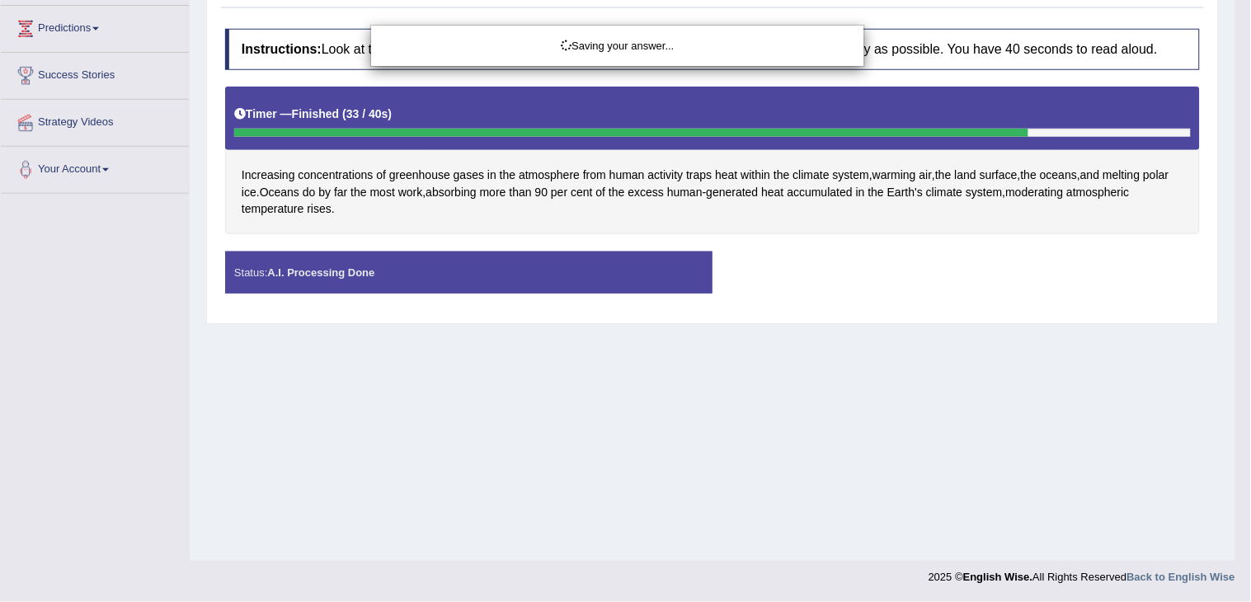
click at [1165, 575] on div "Saving your answer..." at bounding box center [625, 301] width 1251 height 602
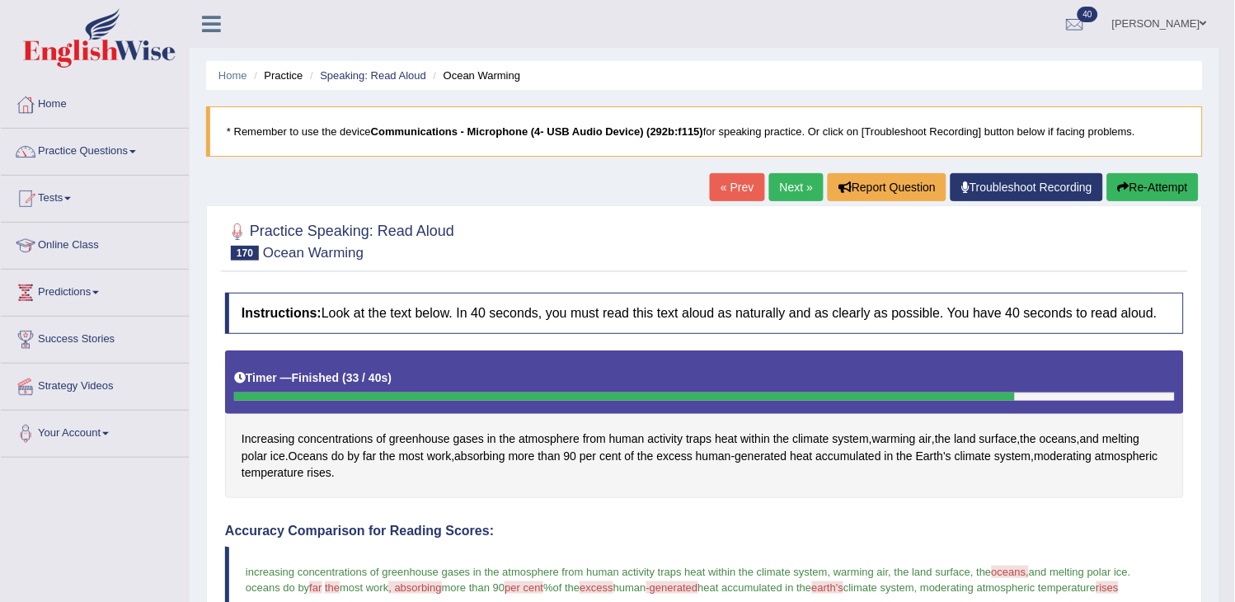
click at [1139, 192] on button "Re-Attempt" at bounding box center [1153, 187] width 92 height 28
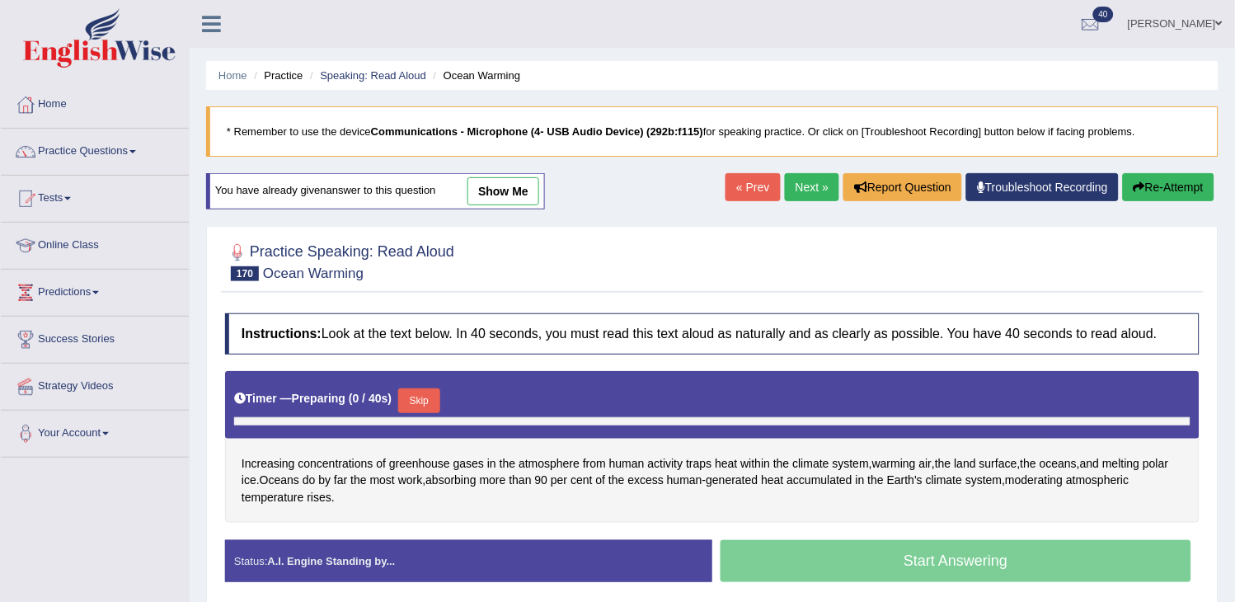
scroll to position [183, 0]
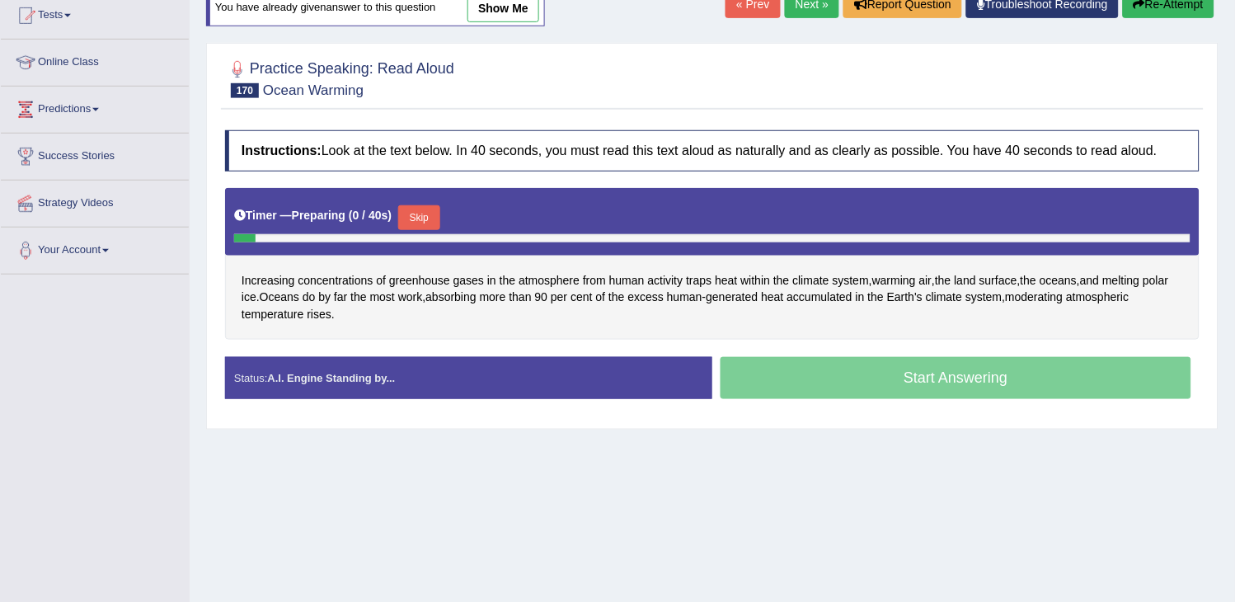
click at [431, 210] on button "Skip" at bounding box center [418, 217] width 41 height 25
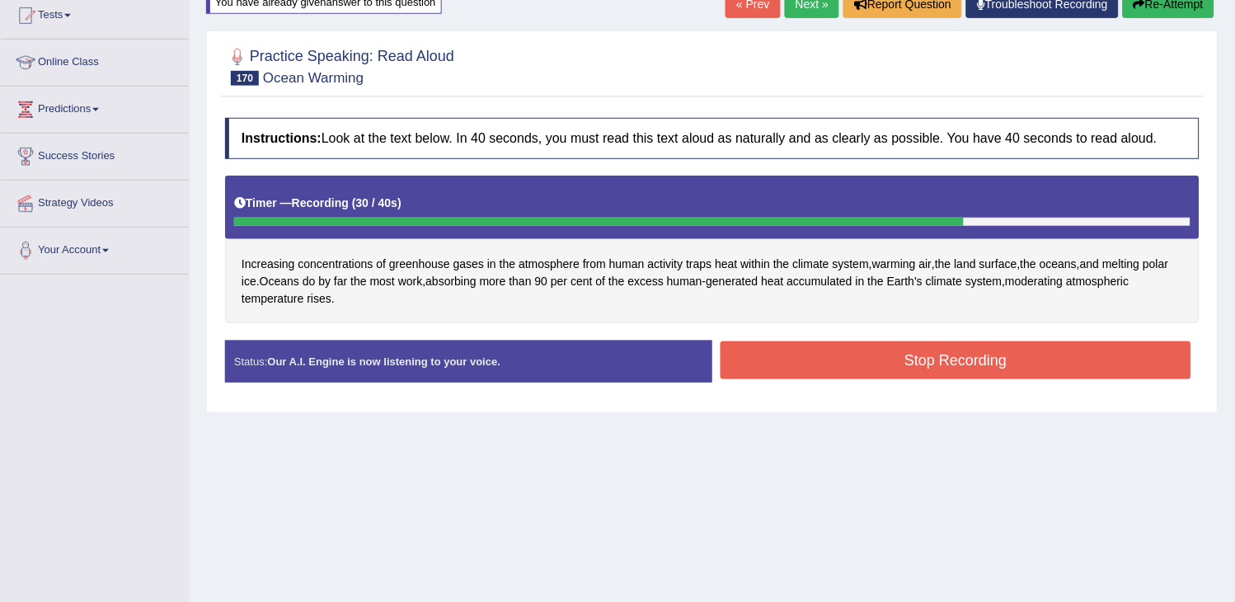
click at [801, 351] on button "Stop Recording" at bounding box center [956, 360] width 471 height 38
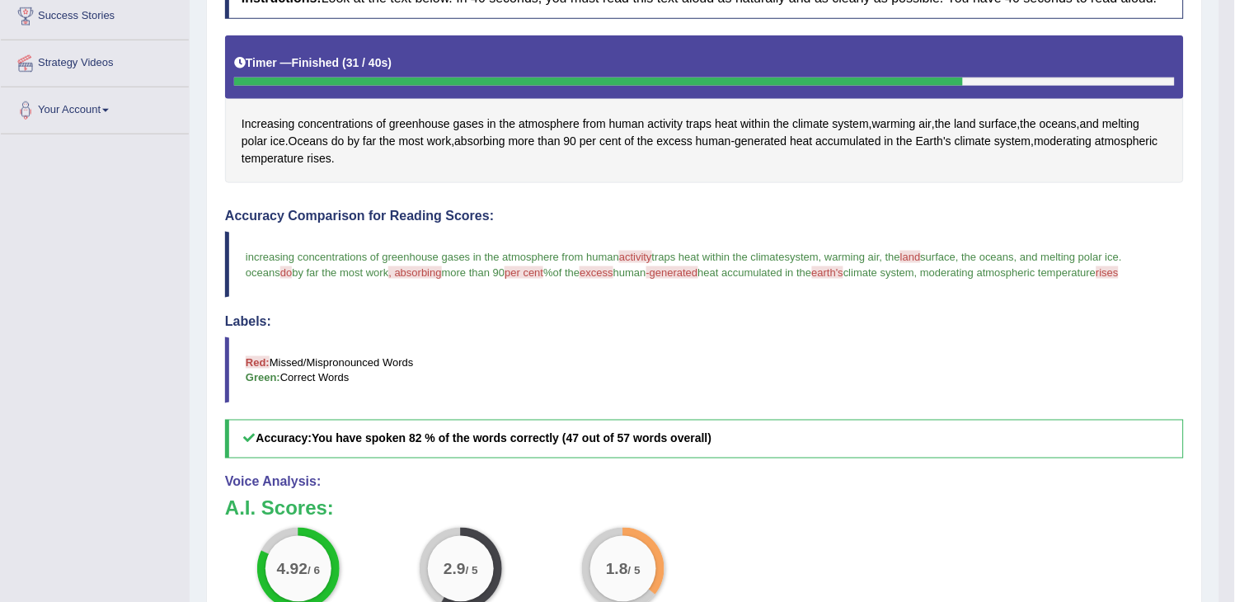
scroll to position [0, 0]
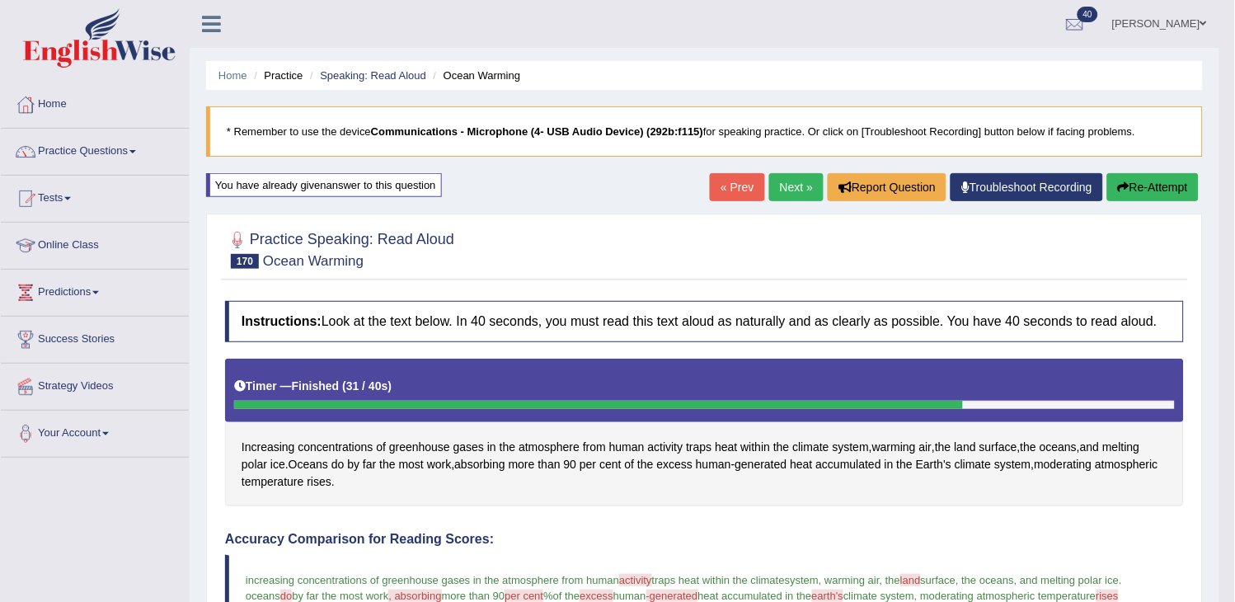
click at [1150, 178] on button "Re-Attempt" at bounding box center [1153, 187] width 92 height 28
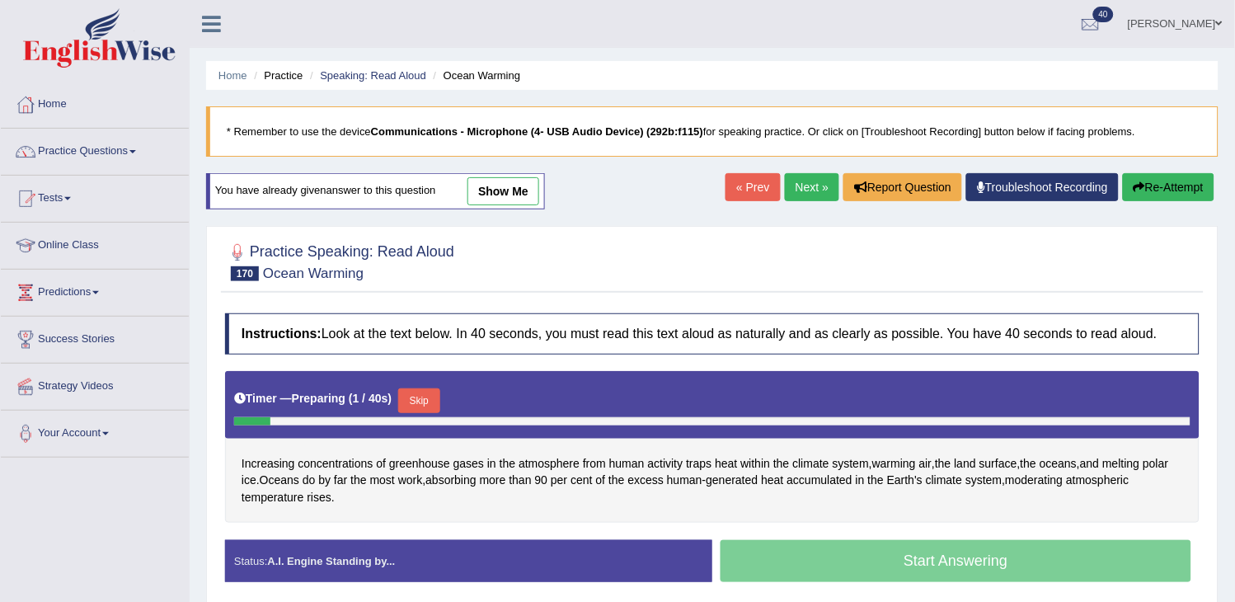
click at [424, 406] on button "Skip" at bounding box center [418, 400] width 41 height 25
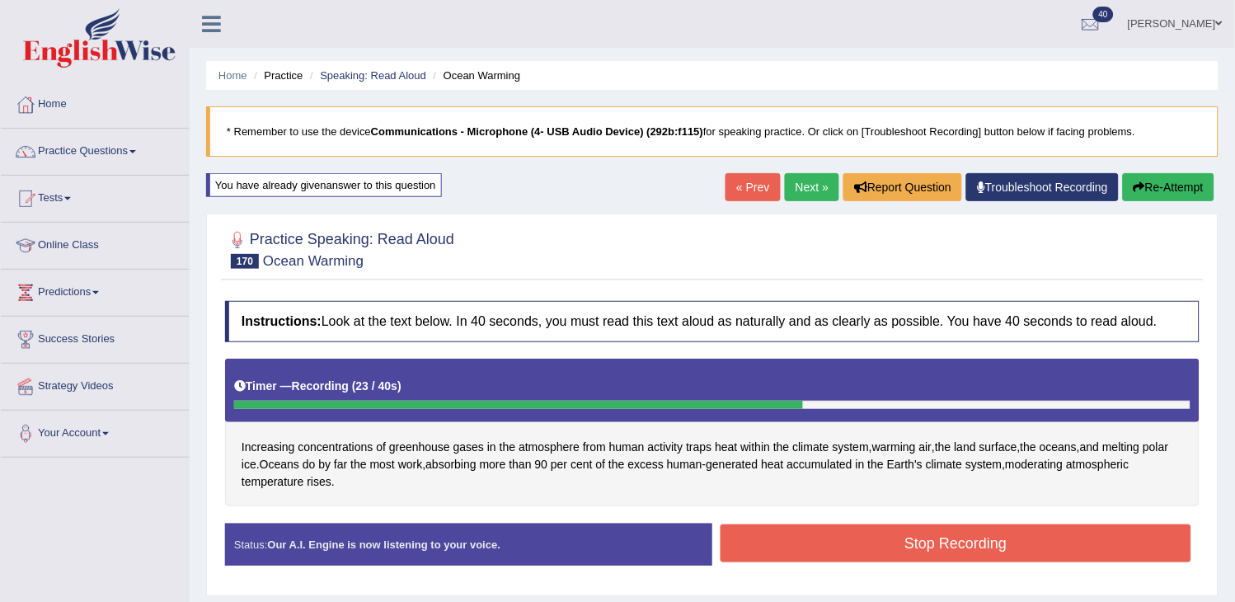
click at [765, 542] on button "Stop Recording" at bounding box center [956, 543] width 471 height 38
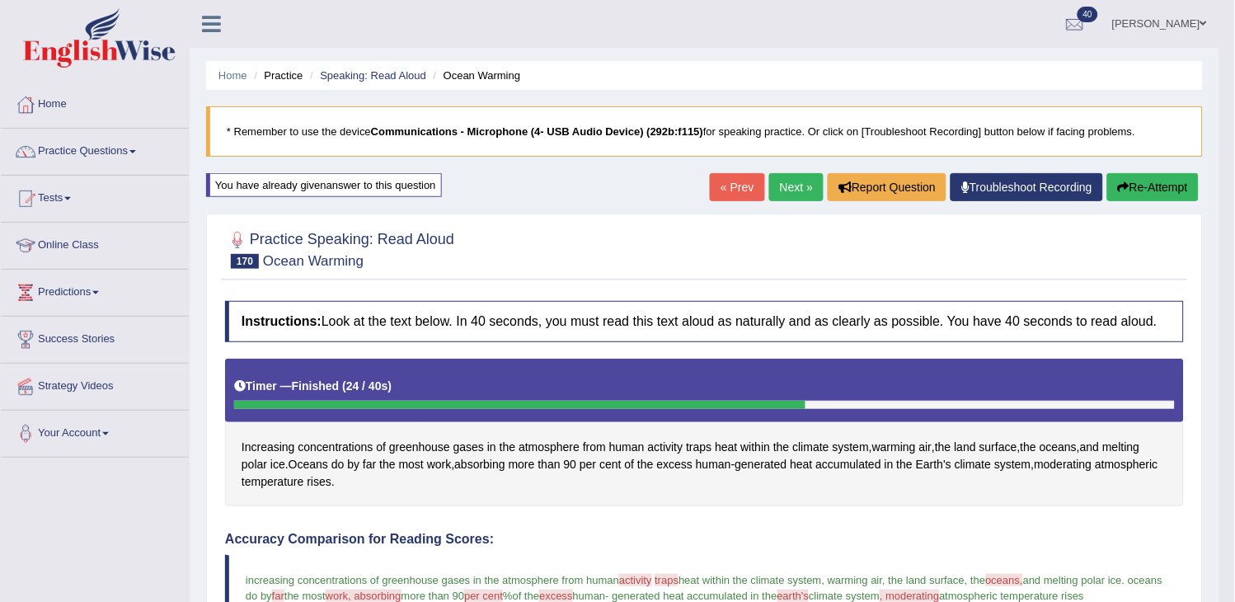
click at [801, 188] on link "Next »" at bounding box center [796, 187] width 54 height 28
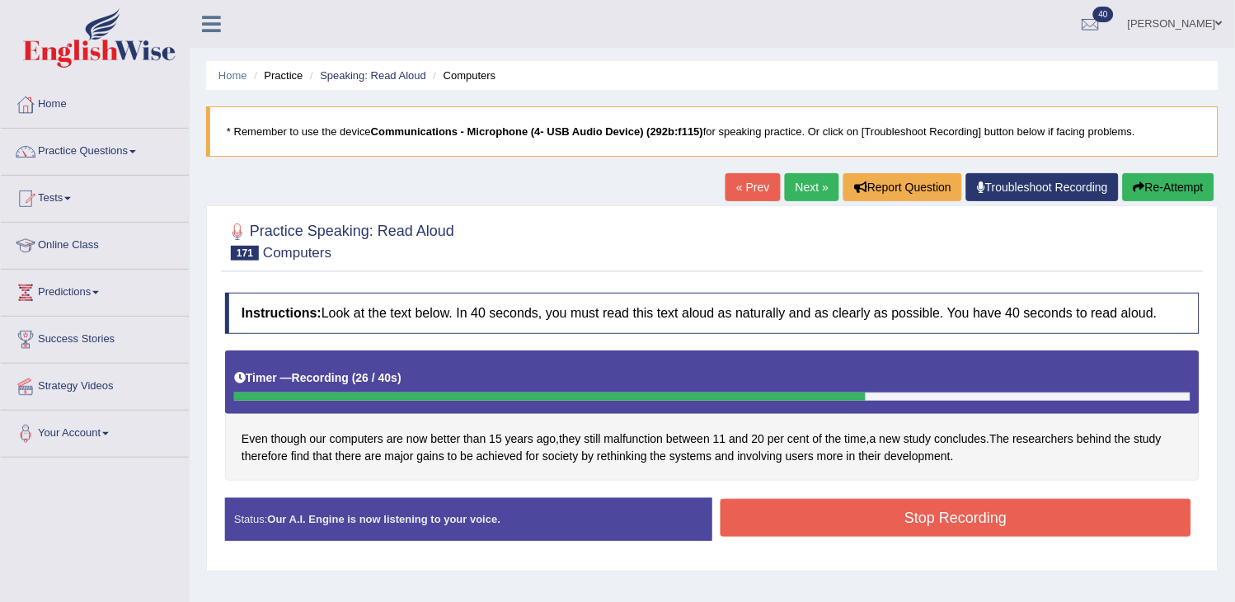
click at [764, 509] on button "Stop Recording" at bounding box center [956, 518] width 471 height 38
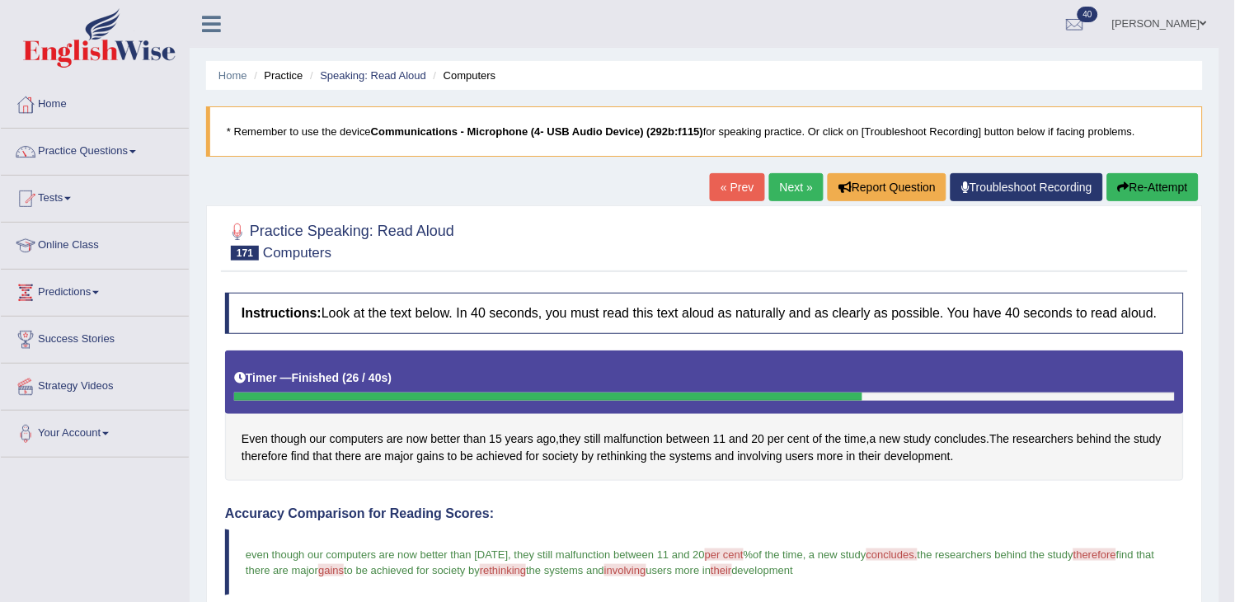
click at [780, 188] on link "Next »" at bounding box center [796, 187] width 54 height 28
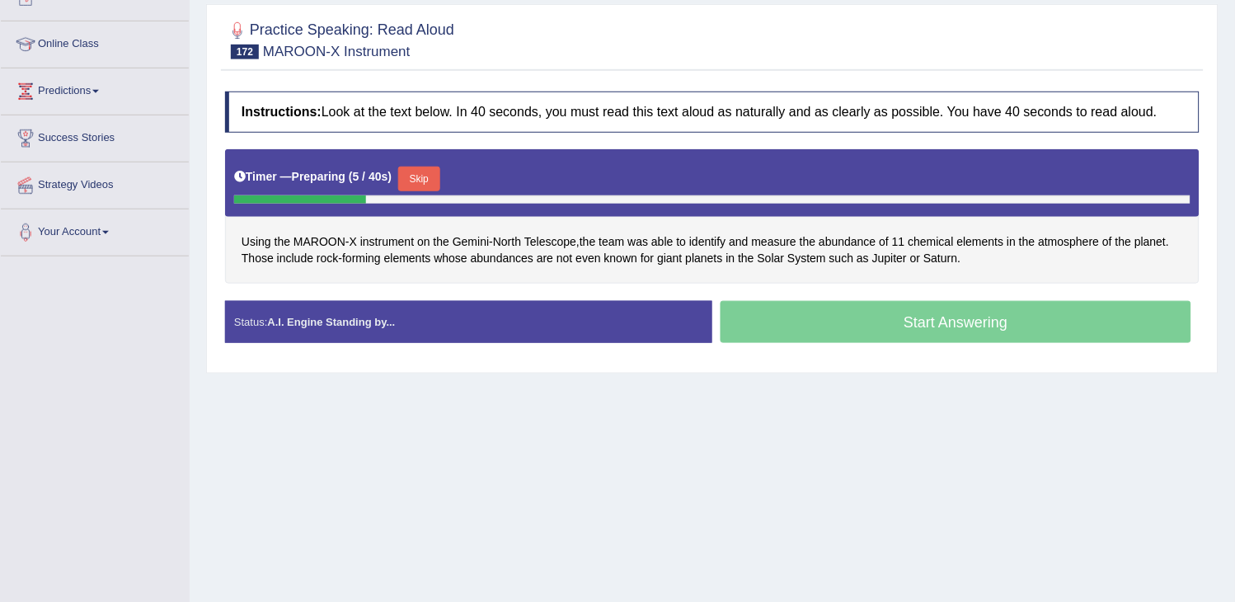
scroll to position [80, 0]
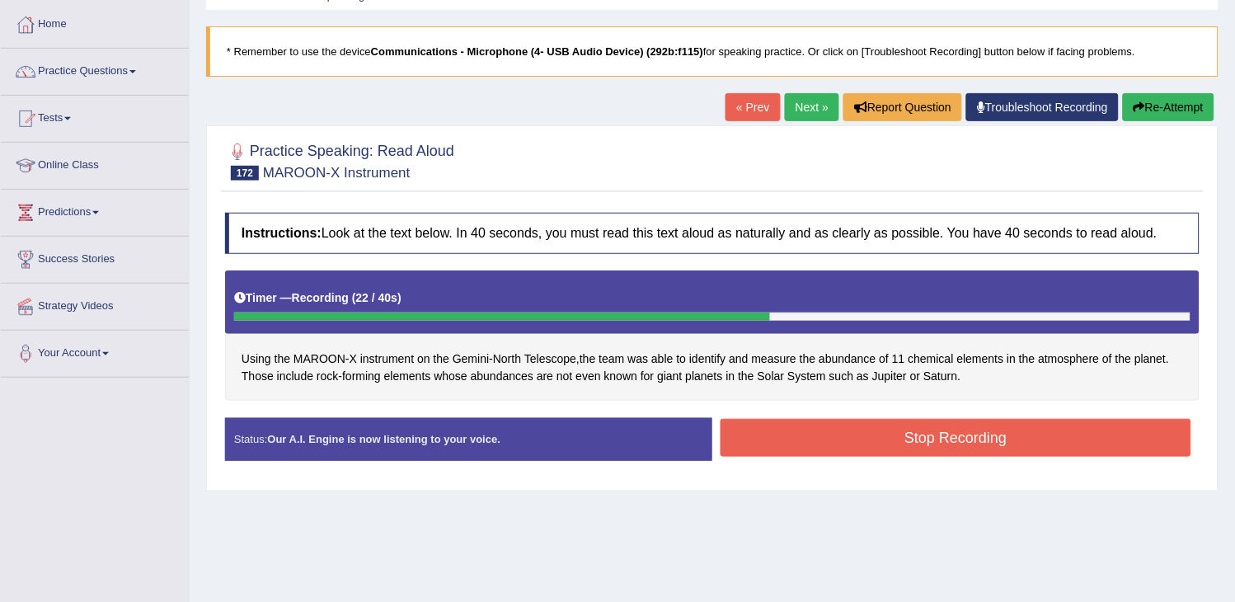
click at [1168, 102] on button "Re-Attempt" at bounding box center [1169, 107] width 92 height 28
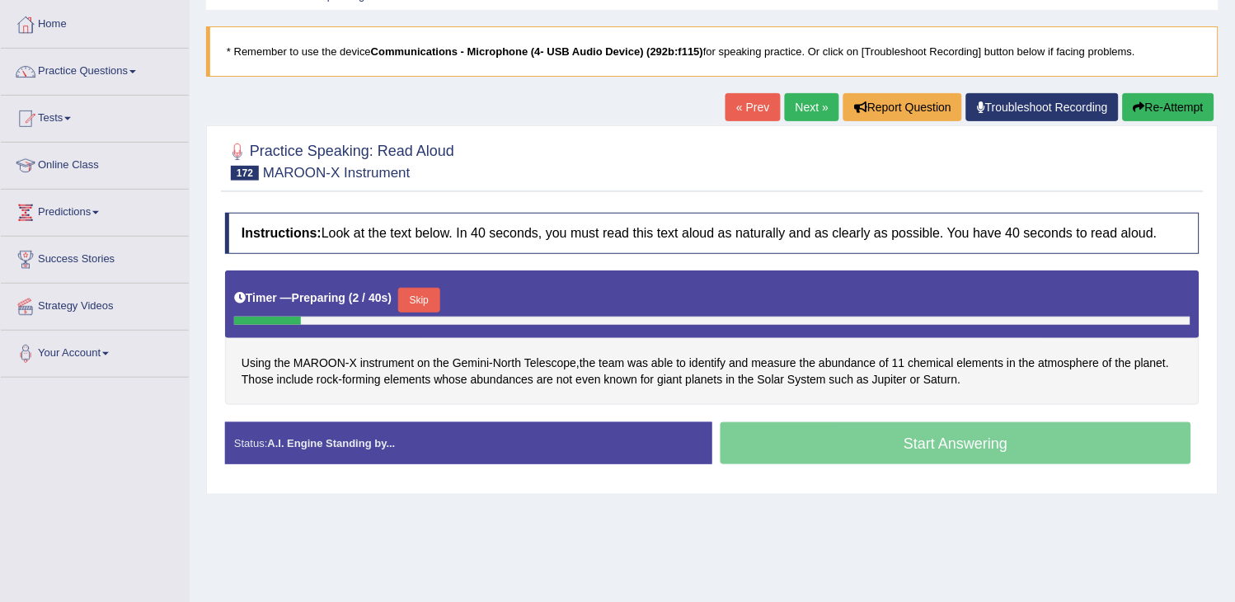
click at [412, 301] on button "Skip" at bounding box center [418, 300] width 41 height 25
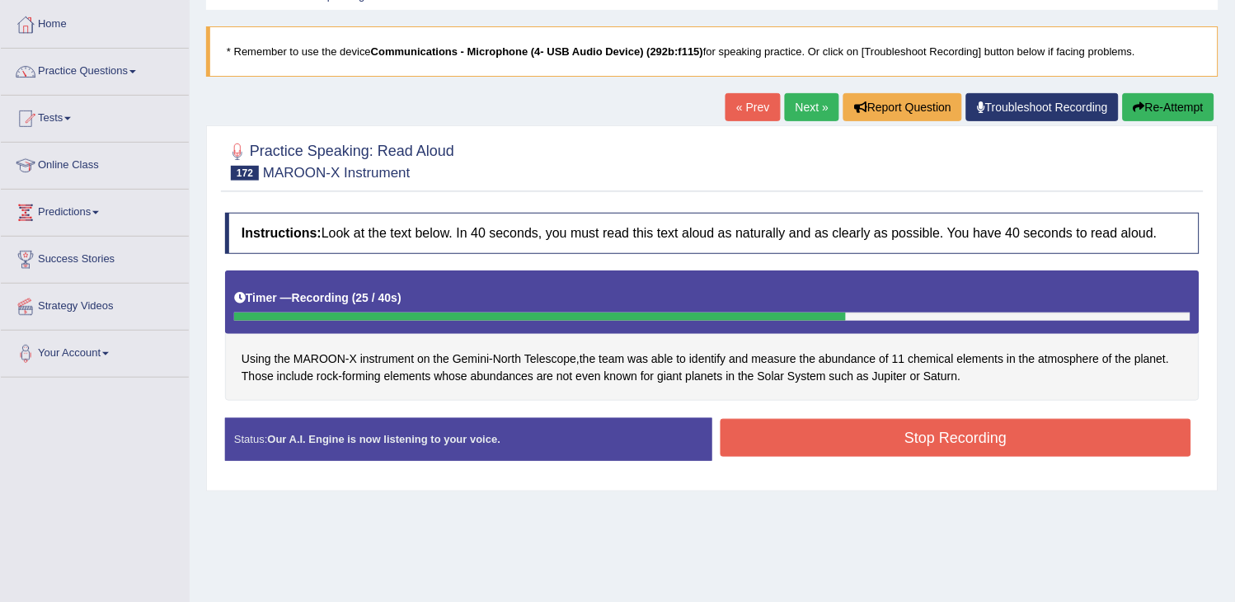
click at [761, 430] on button "Stop Recording" at bounding box center [956, 438] width 471 height 38
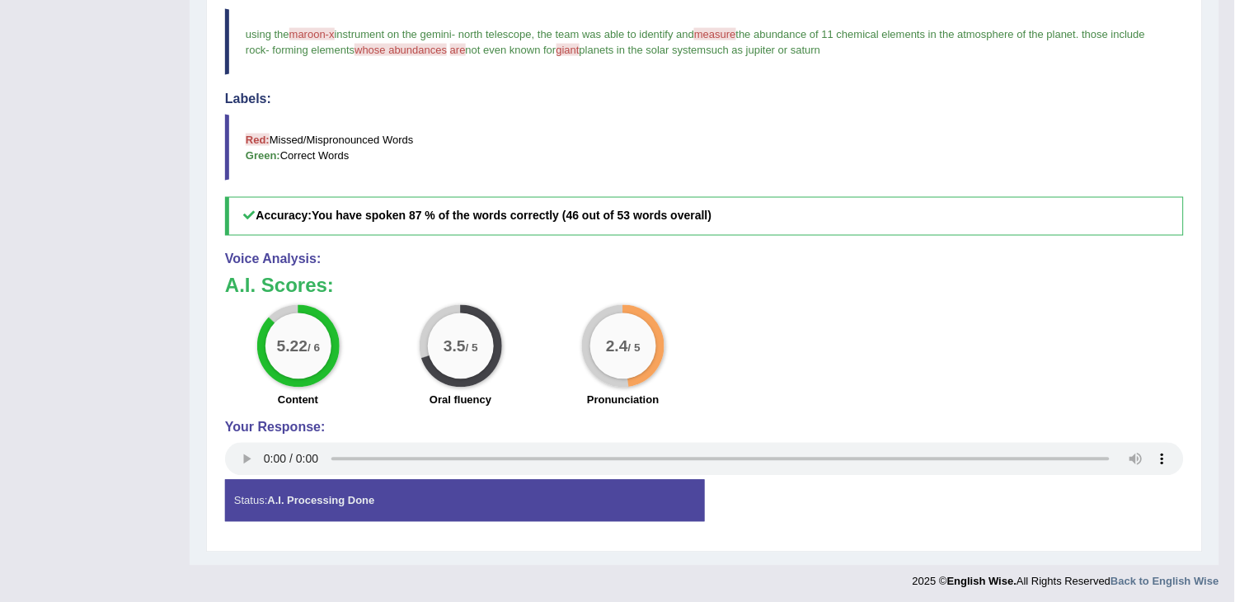
scroll to position [524, 0]
